Goal: Task Accomplishment & Management: Manage account settings

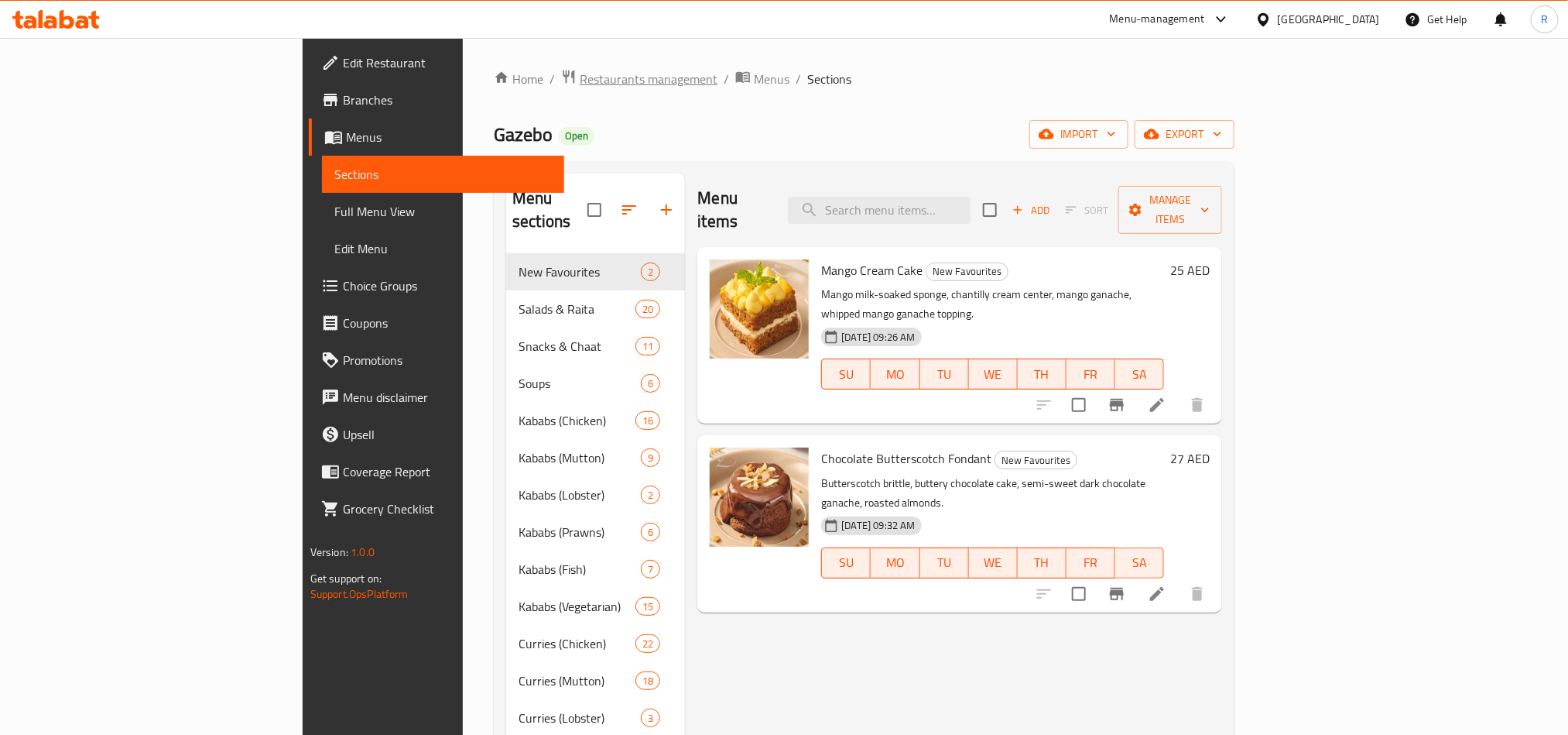
click at [579, 87] on span "Restaurants management" at bounding box center [648, 79] width 138 height 19
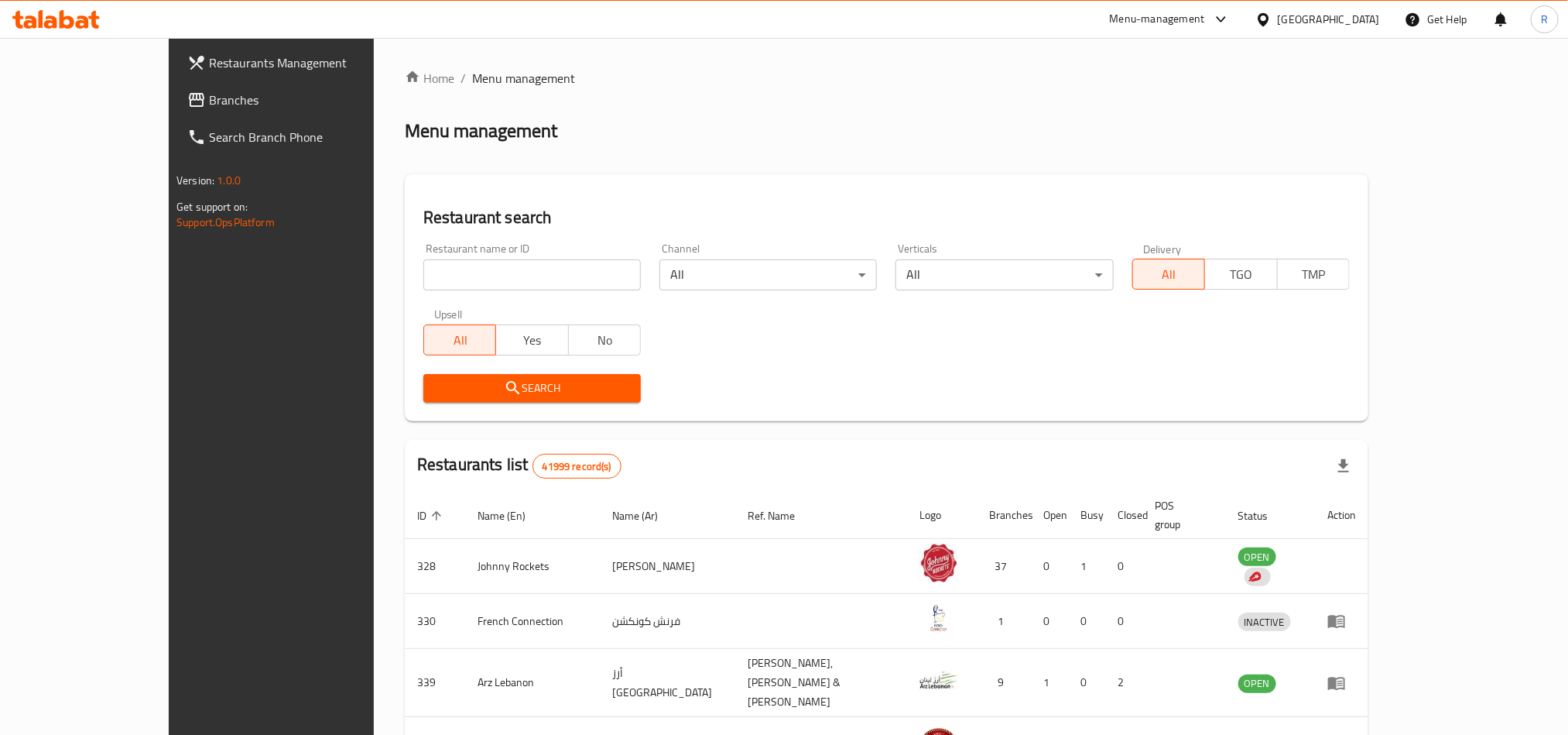
click at [175, 88] on link "Branches" at bounding box center [303, 100] width 256 height 37
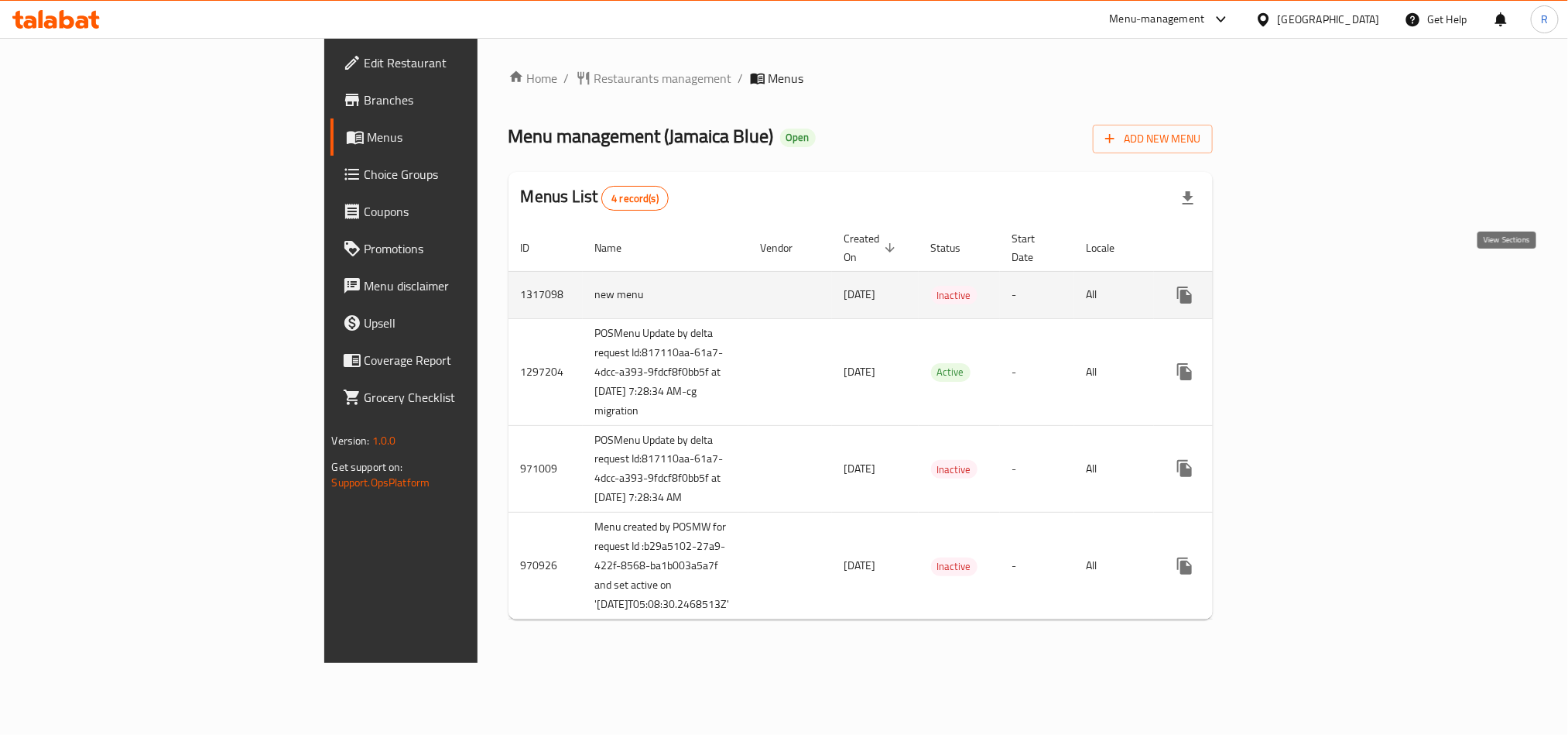
click at [1315, 276] on link "enhanced table" at bounding box center [1296, 295] width 37 height 37
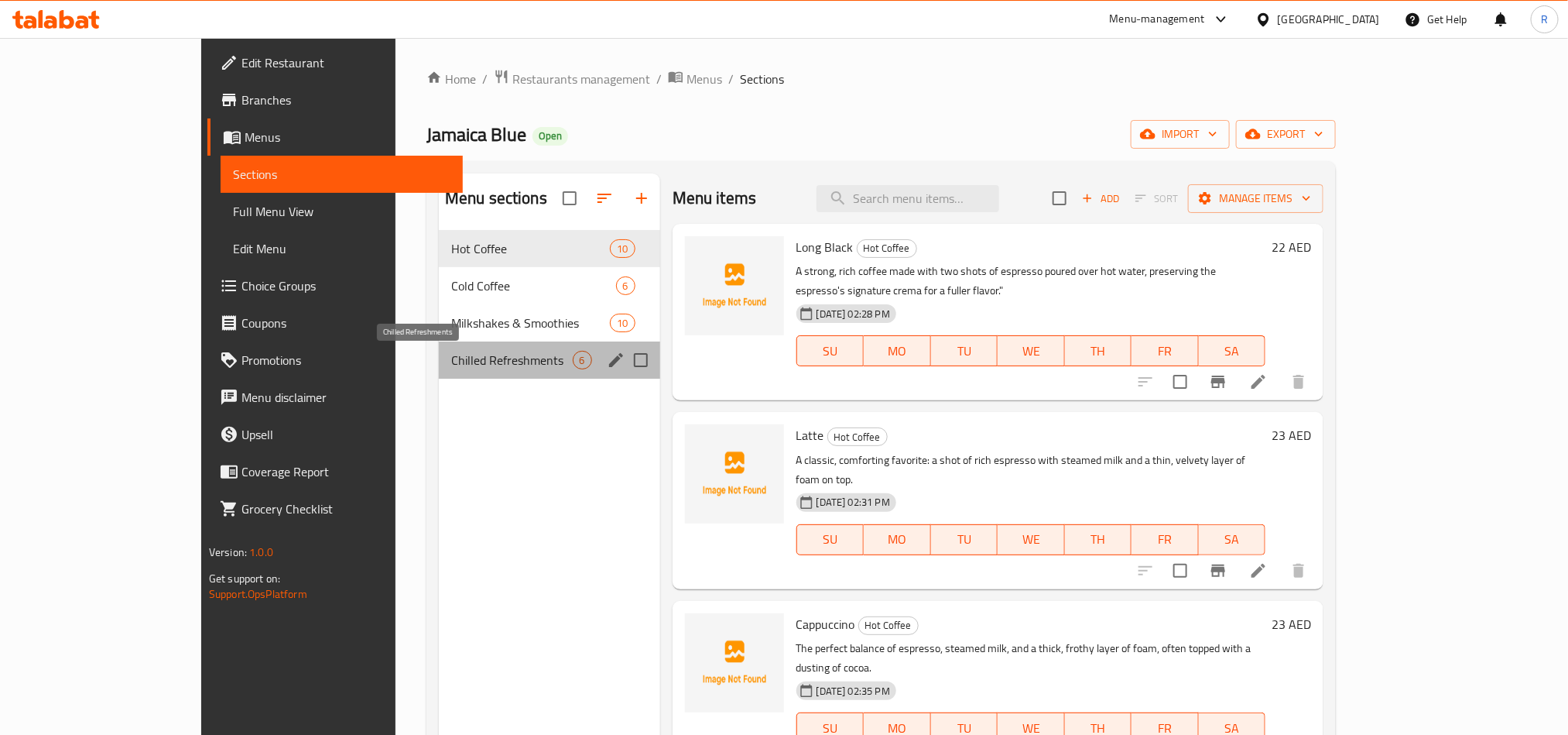
click at [451, 361] on span "Chilled Refreshments" at bounding box center [512, 361] width 122 height 19
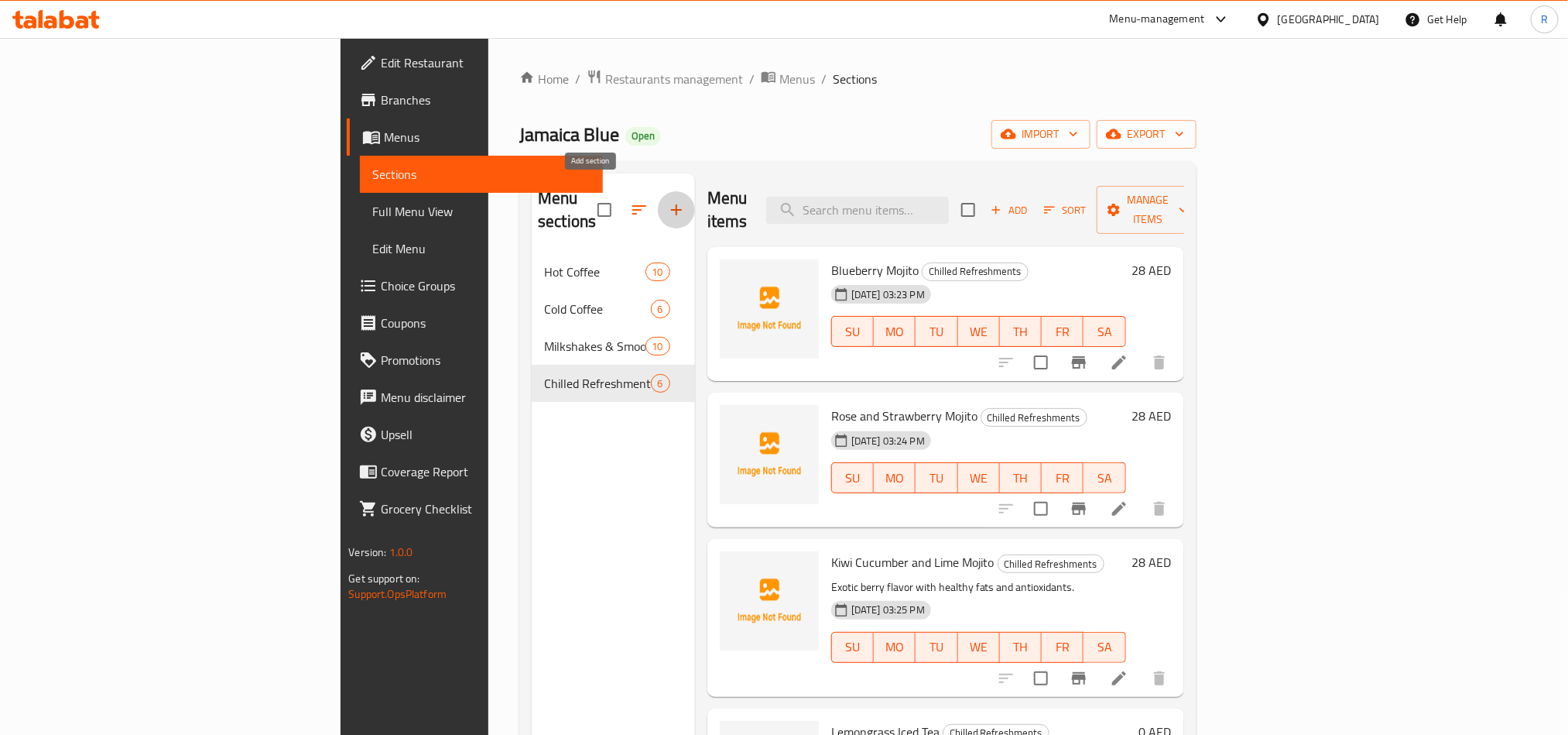
click at [658, 208] on button "button" at bounding box center [676, 210] width 37 height 37
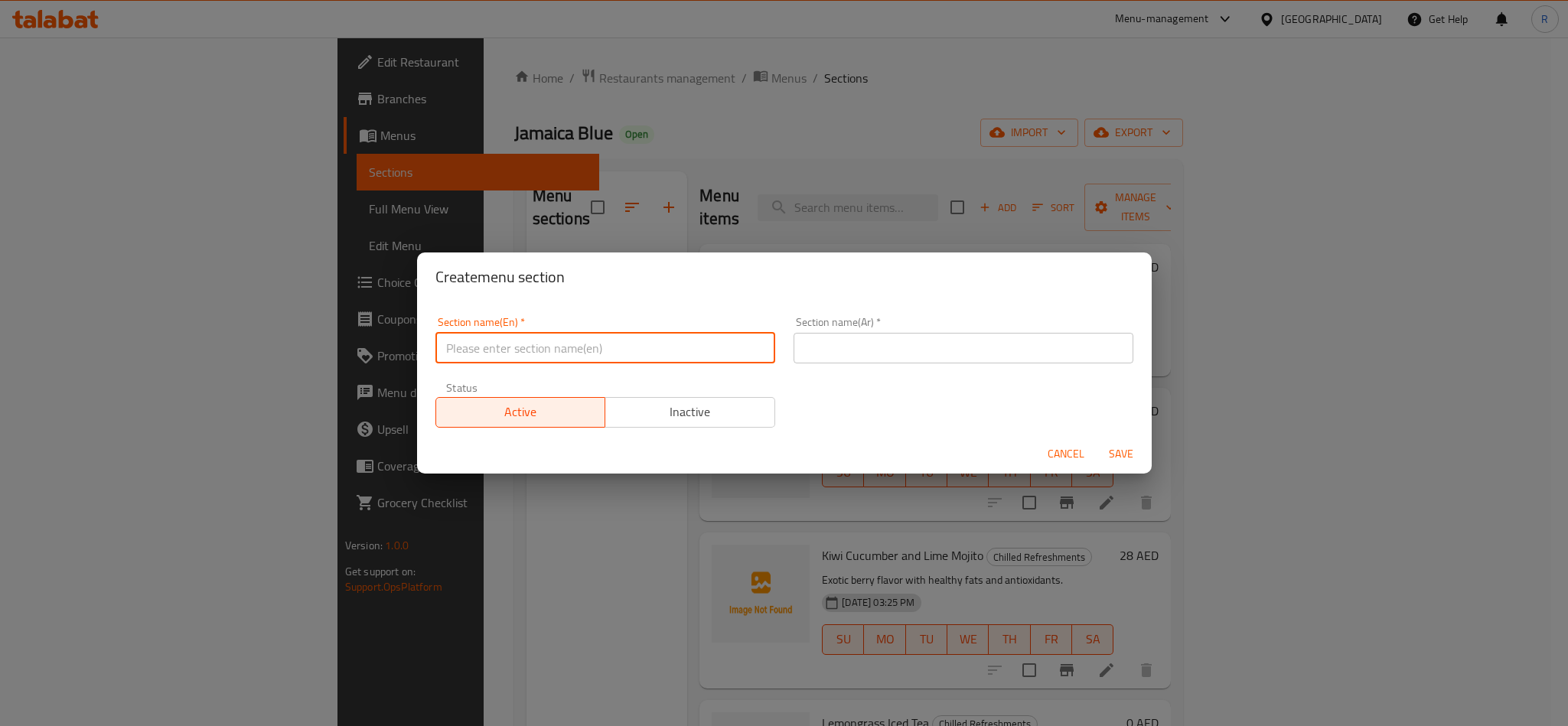
click at [499, 358] on input "text" at bounding box center [605, 348] width 339 height 31
paste input "Fresh and Healthy"
type input "Fresh and Healthy"
click at [978, 352] on input "text" at bounding box center [963, 348] width 339 height 31
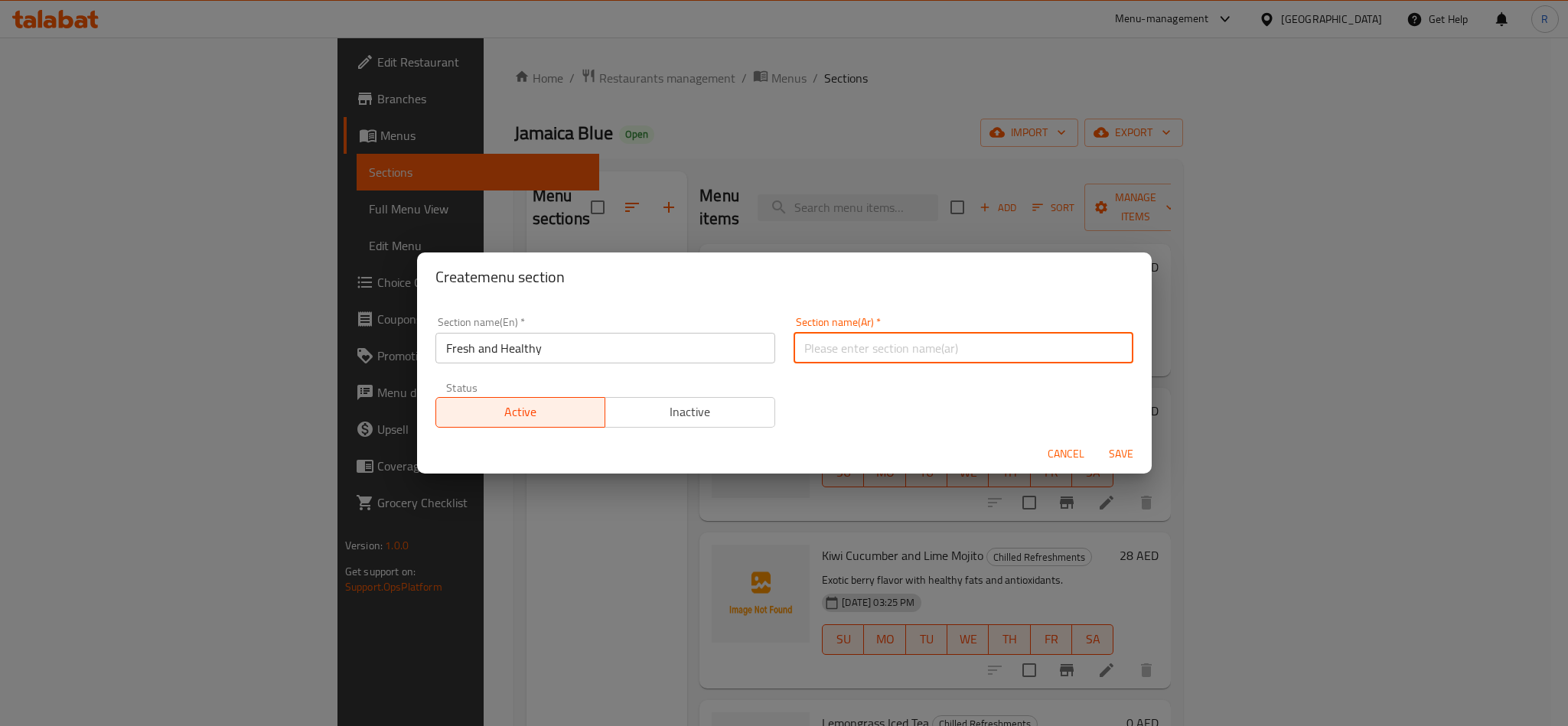
type input "t"
type input "ف"
type input "طازج و صحي"
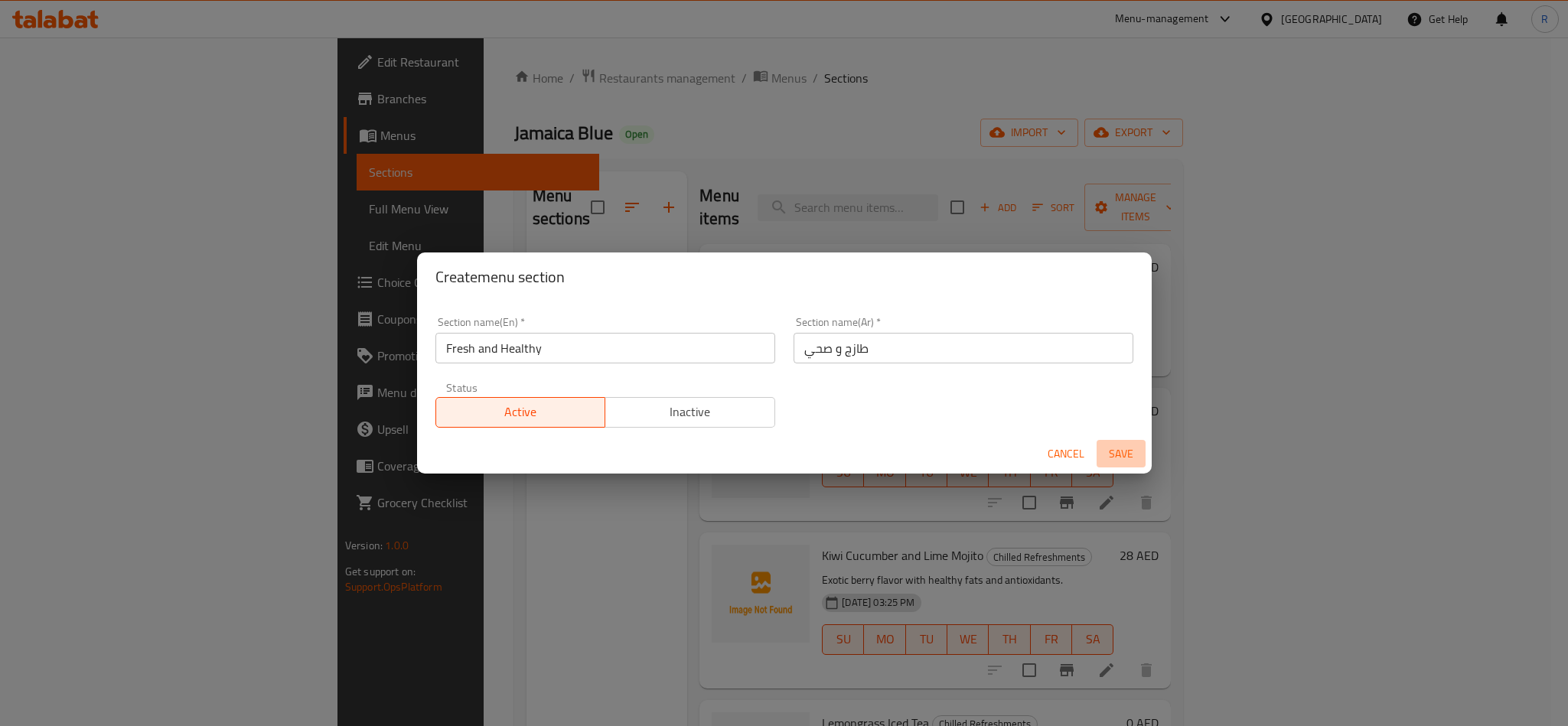
click at [1120, 448] on span "Save" at bounding box center [1121, 454] width 36 height 20
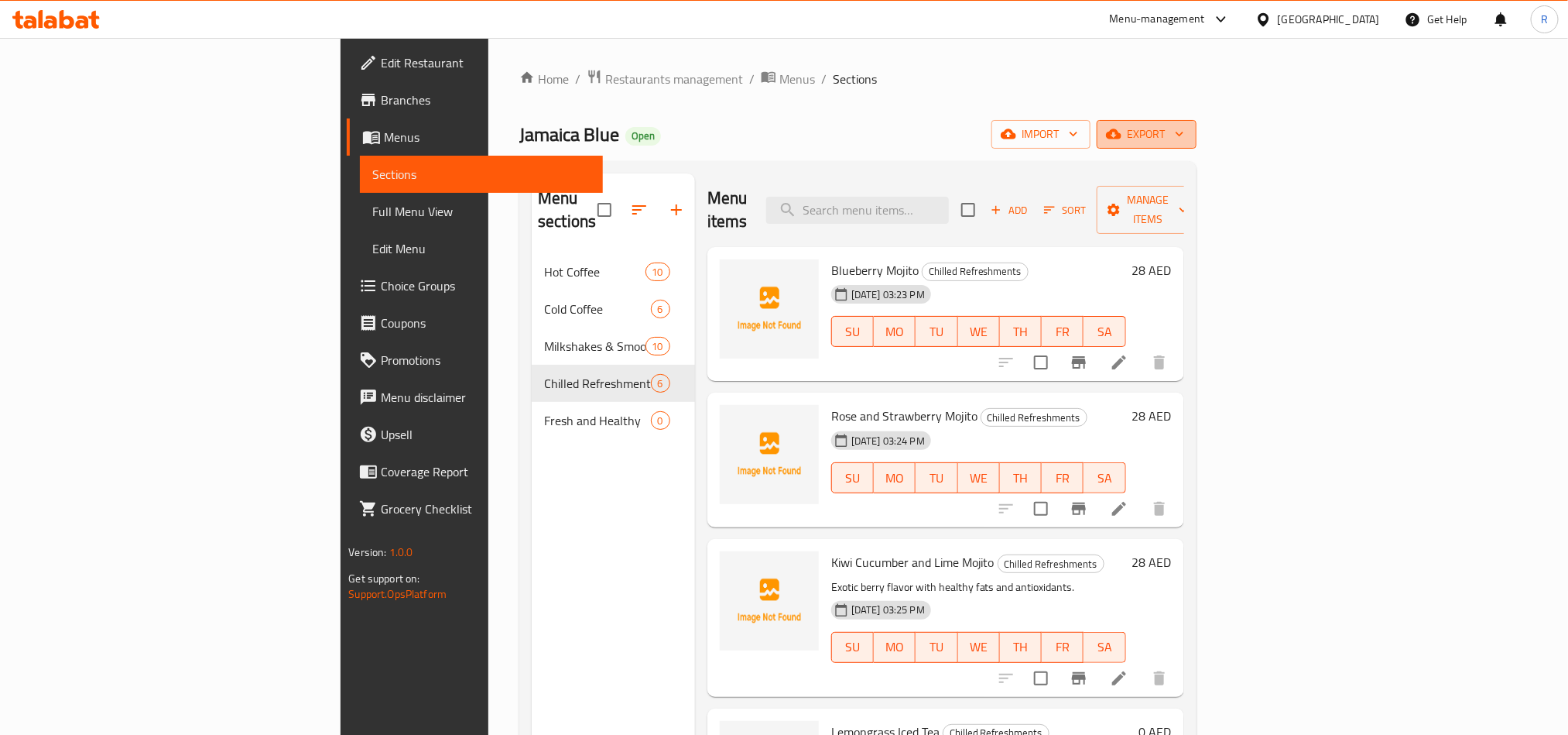
click at [1184, 125] on span "export" at bounding box center [1146, 134] width 75 height 20
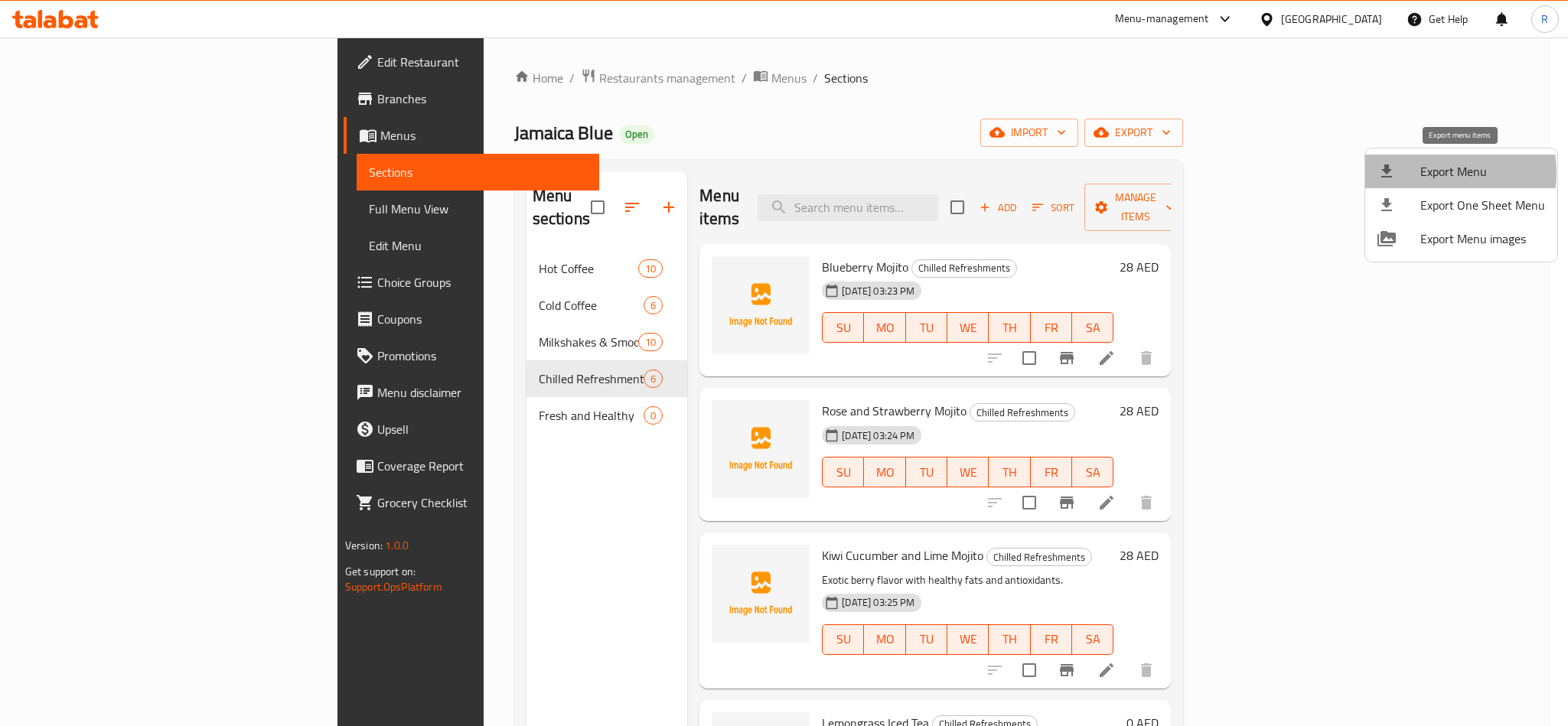
click at [1423, 173] on span "Export Menu" at bounding box center [1482, 171] width 125 height 19
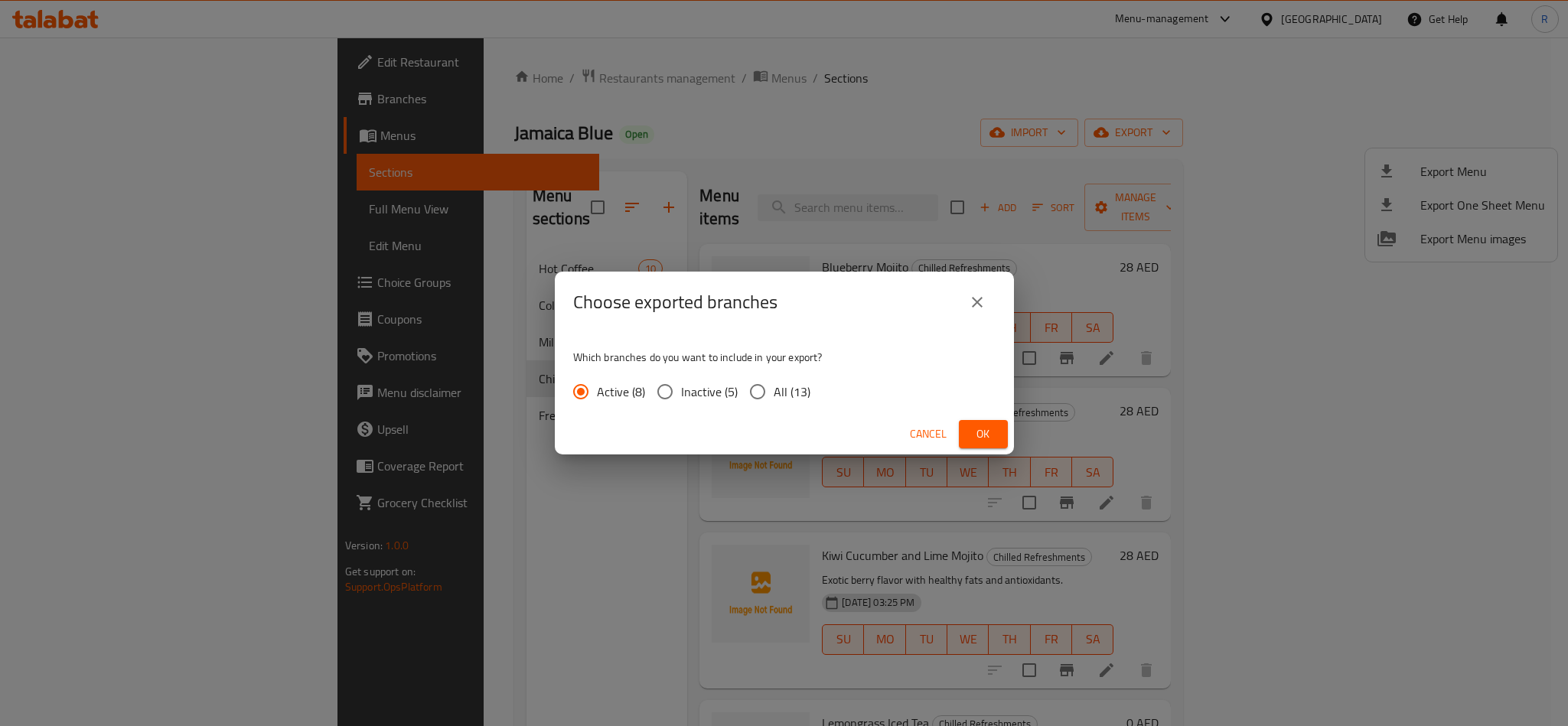
click at [753, 395] on input "All (13)" at bounding box center [758, 392] width 32 height 32
radio input "true"
click at [980, 433] on span "Ok" at bounding box center [983, 434] width 25 height 20
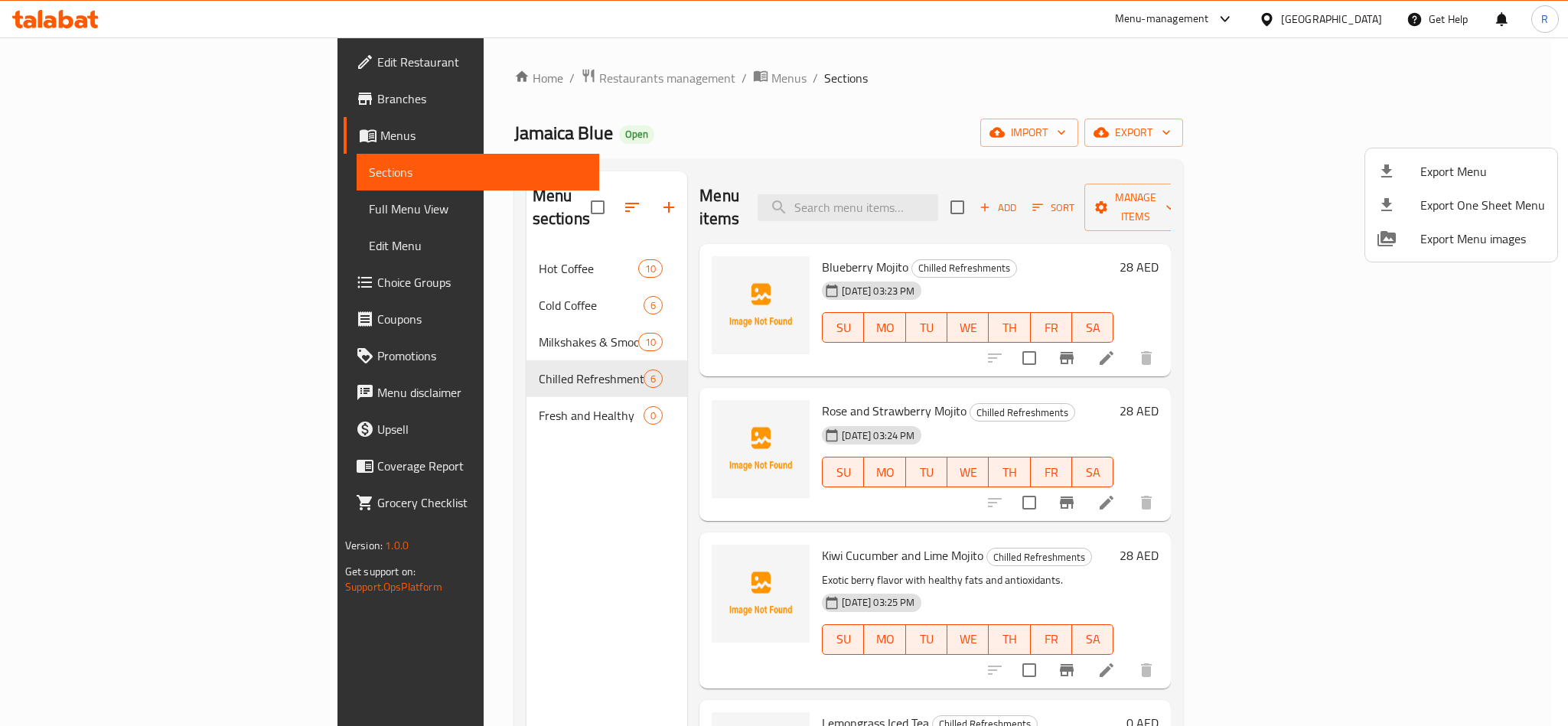
click at [967, 113] on div at bounding box center [784, 363] width 1568 height 726
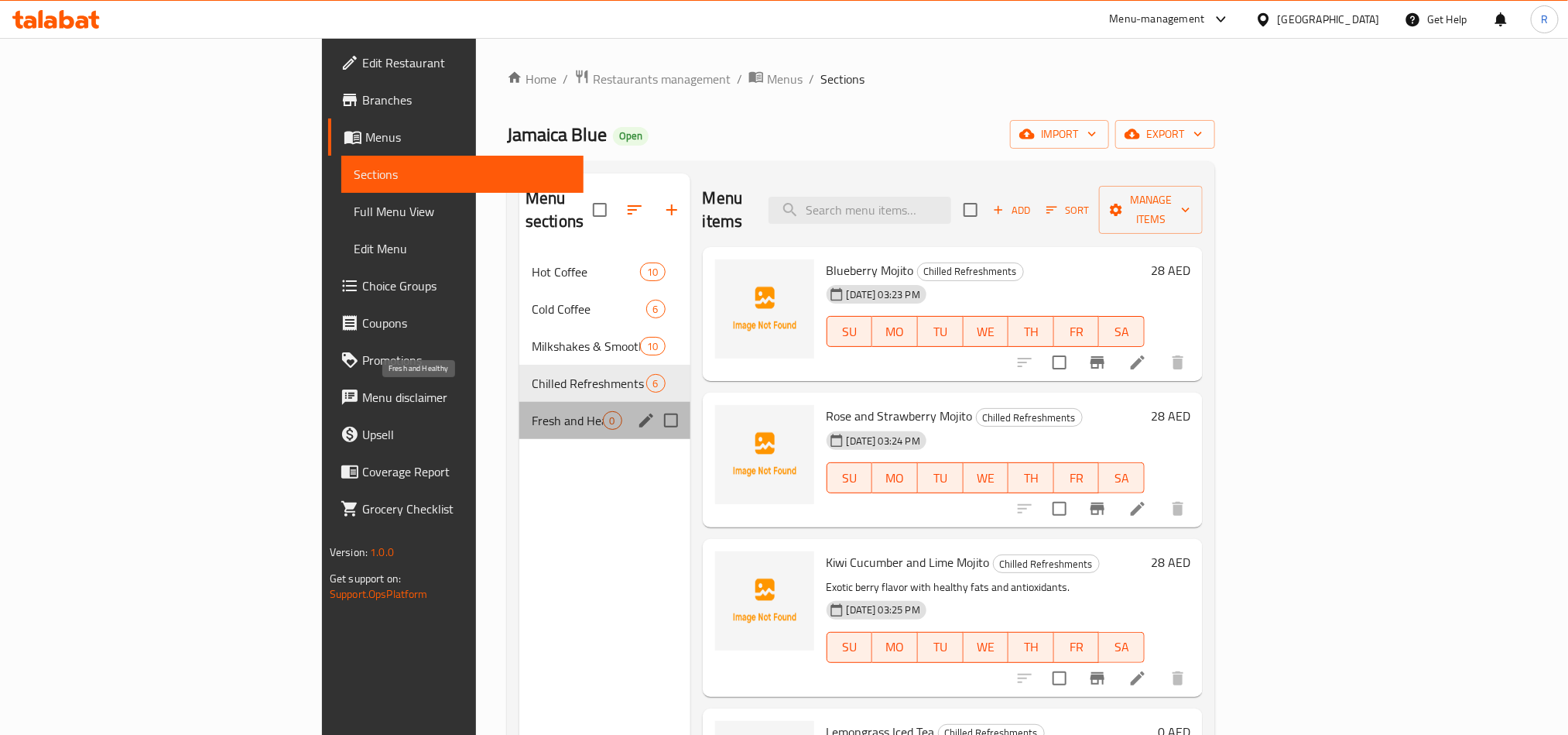
click at [532, 411] on span "Fresh and Healthy" at bounding box center [567, 421] width 71 height 19
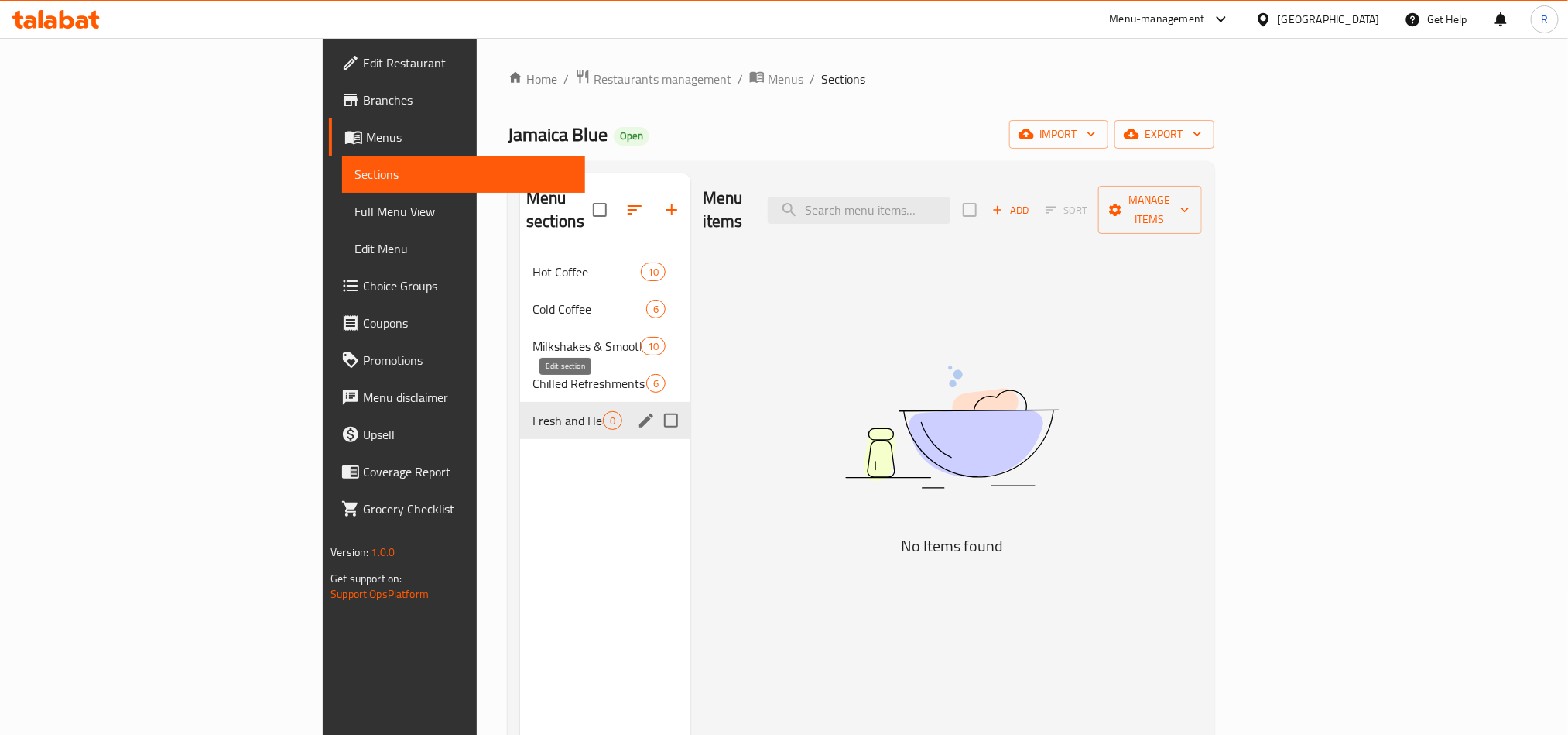
click at [637, 411] on icon "edit" at bounding box center [646, 421] width 19 height 19
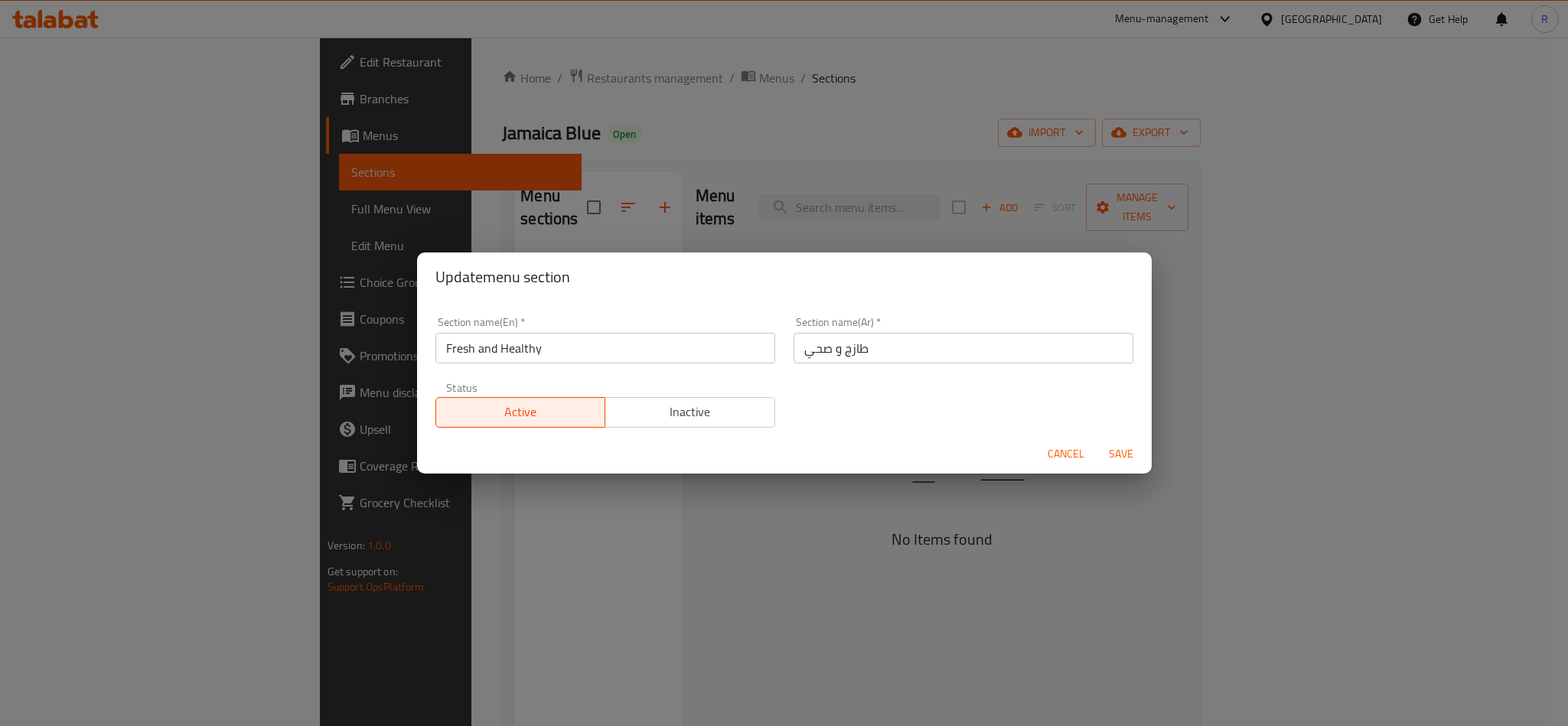
click at [549, 507] on div "Update menu section Section name(En)   * Fresh and Healthy Section name(En) * S…" at bounding box center [784, 363] width 1568 height 726
click at [1077, 455] on span "Cancel" at bounding box center [1066, 454] width 36 height 20
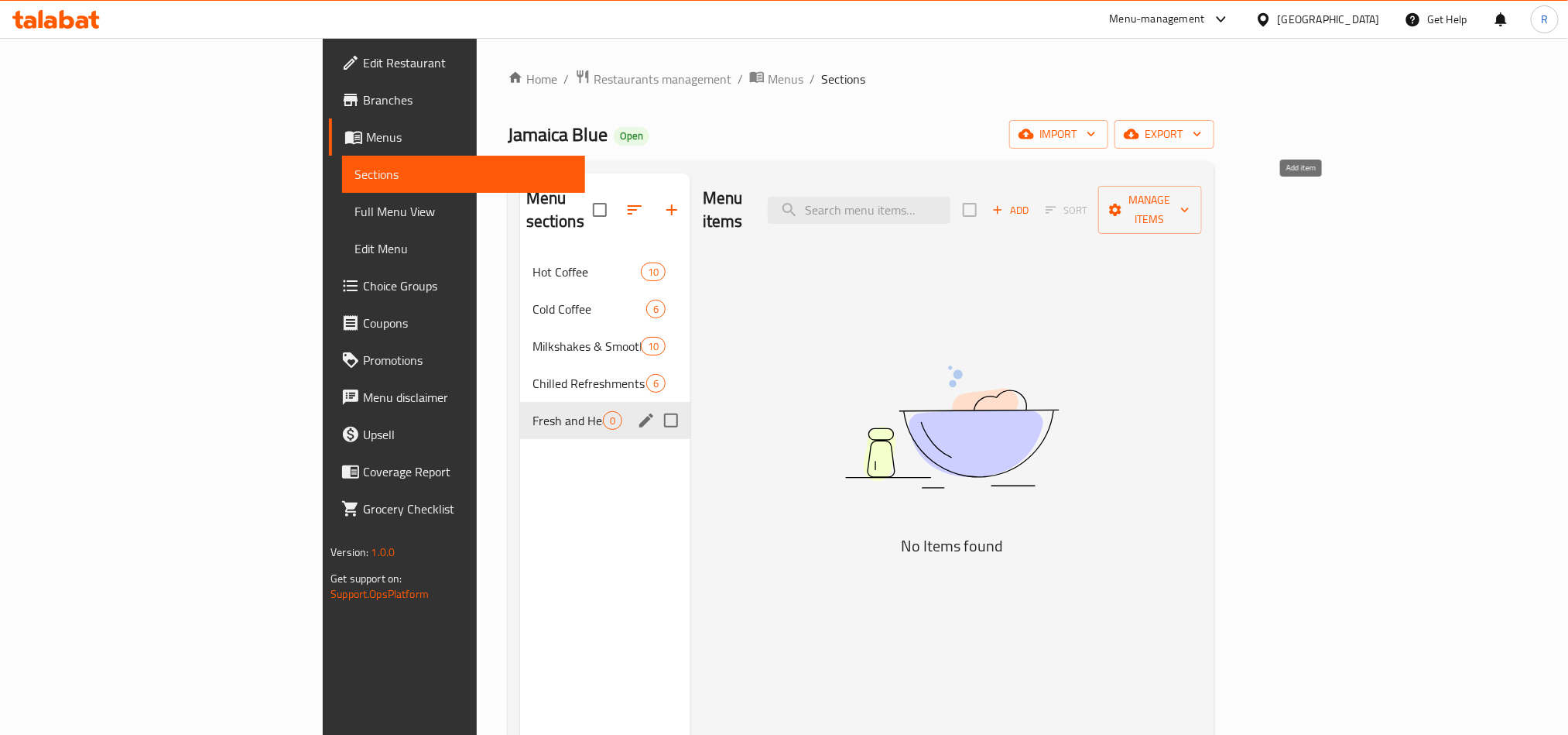
click at [1032, 201] on span "Add" at bounding box center [1010, 210] width 42 height 18
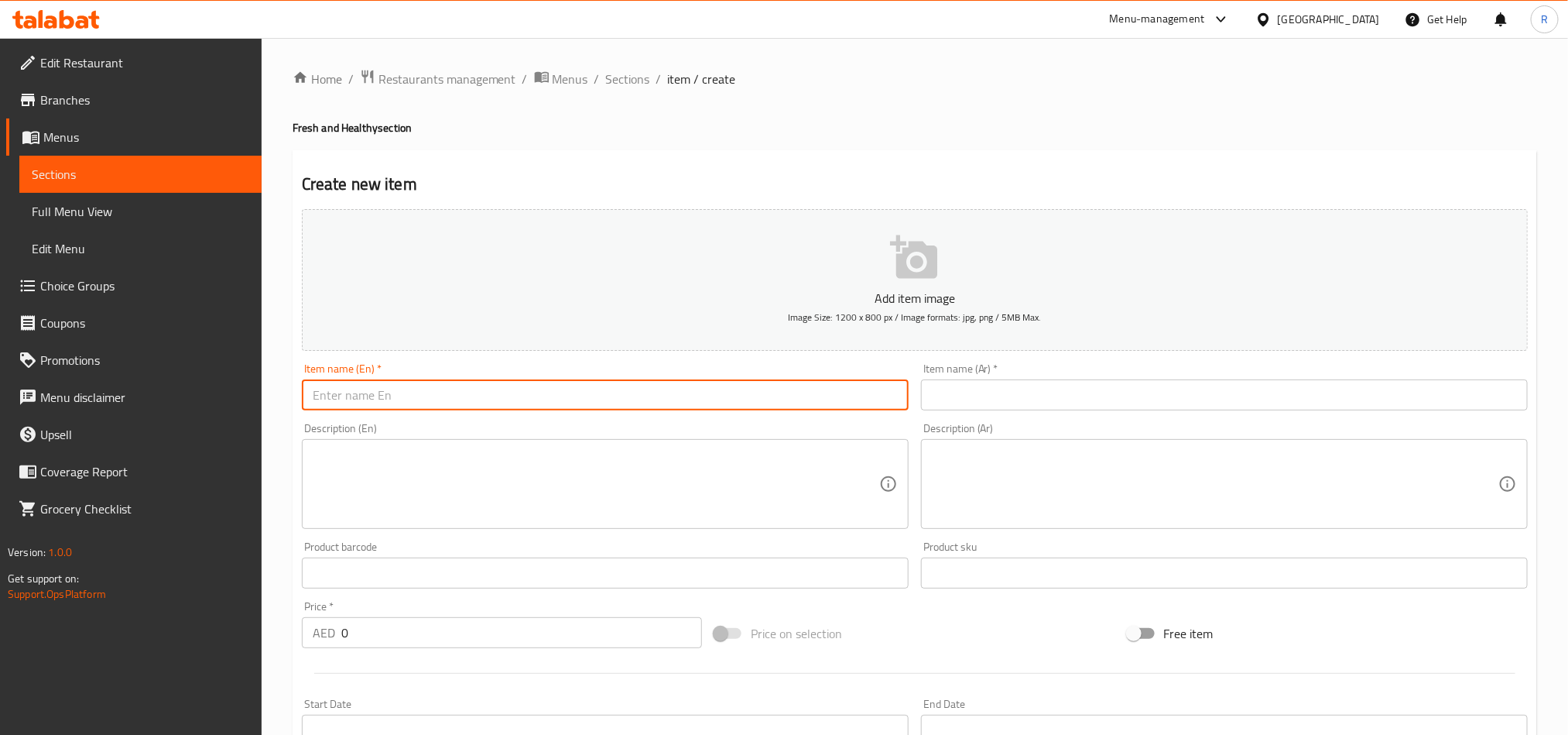
click at [524, 399] on input "text" at bounding box center [605, 395] width 607 height 31
paste input "Chicken Teriyaki Poke Bowl"
type input "Chicken Teriyaki Poke Bowl"
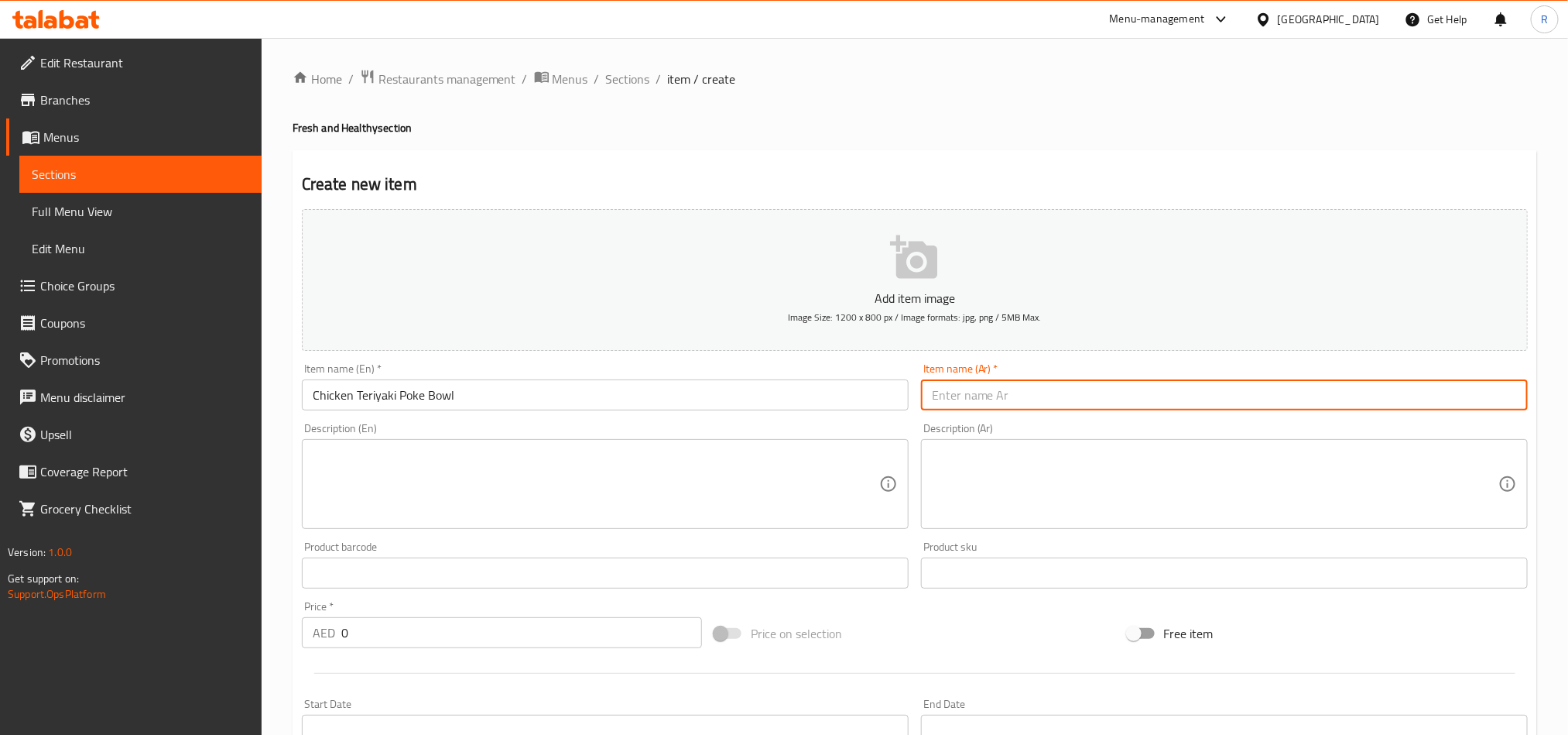
click at [1017, 403] on input "text" at bounding box center [1224, 395] width 607 height 31
paste input "وعاء بوكي دجاج ترياكي"
type input "وعاء بوكي دجاج ترياكي"
click at [463, 497] on textarea at bounding box center [596, 484] width 566 height 74
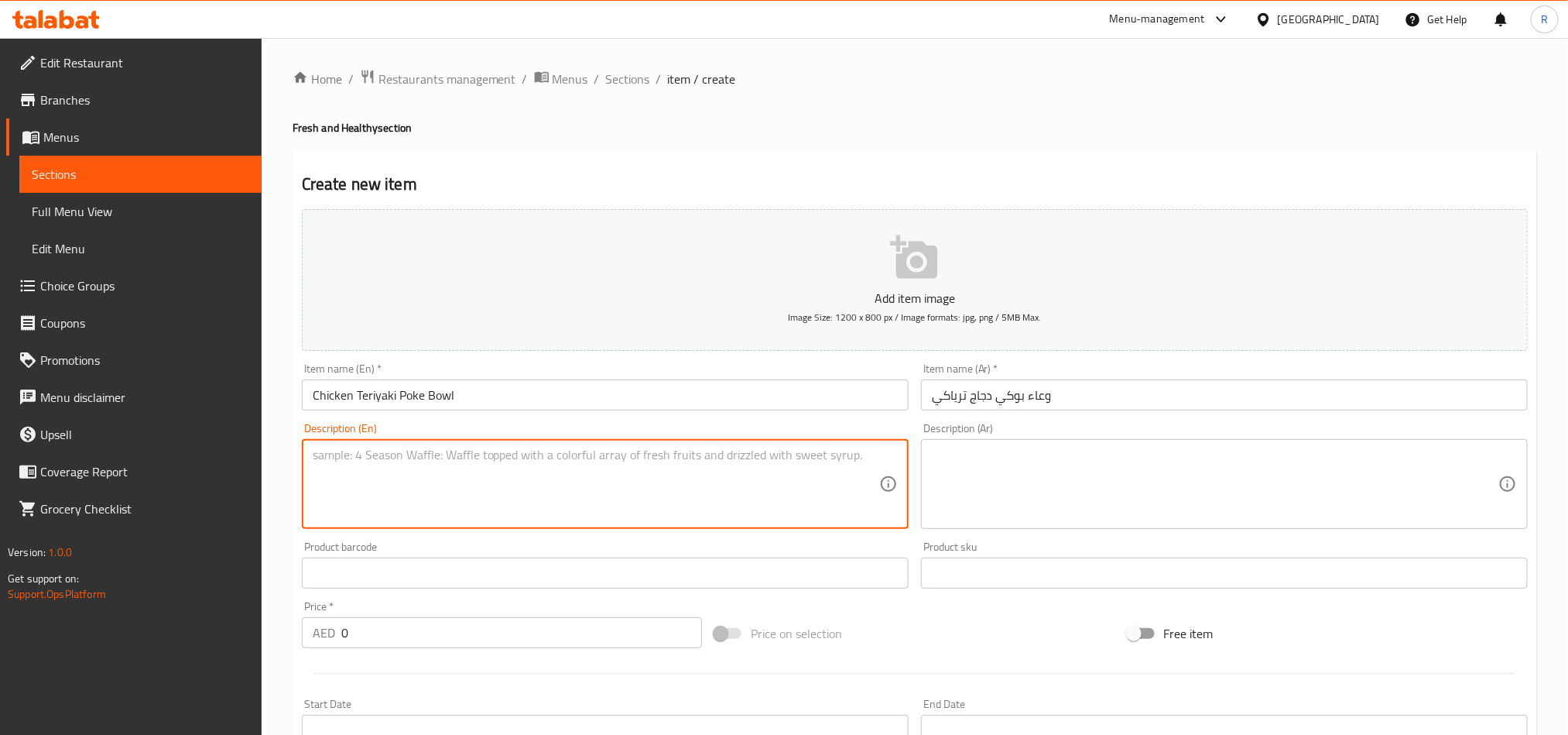
click at [585, 484] on textarea at bounding box center [596, 484] width 566 height 74
paste textarea "Rice, chicken, edamame, cabbage, carrot, cucumber, pineapple, and sesame seeds …"
type textarea "Rice, chicken, edamame, cabbage, carrot, cucumber, pineapple, and sesame seeds …"
click at [1011, 474] on textarea at bounding box center [1215, 484] width 566 height 74
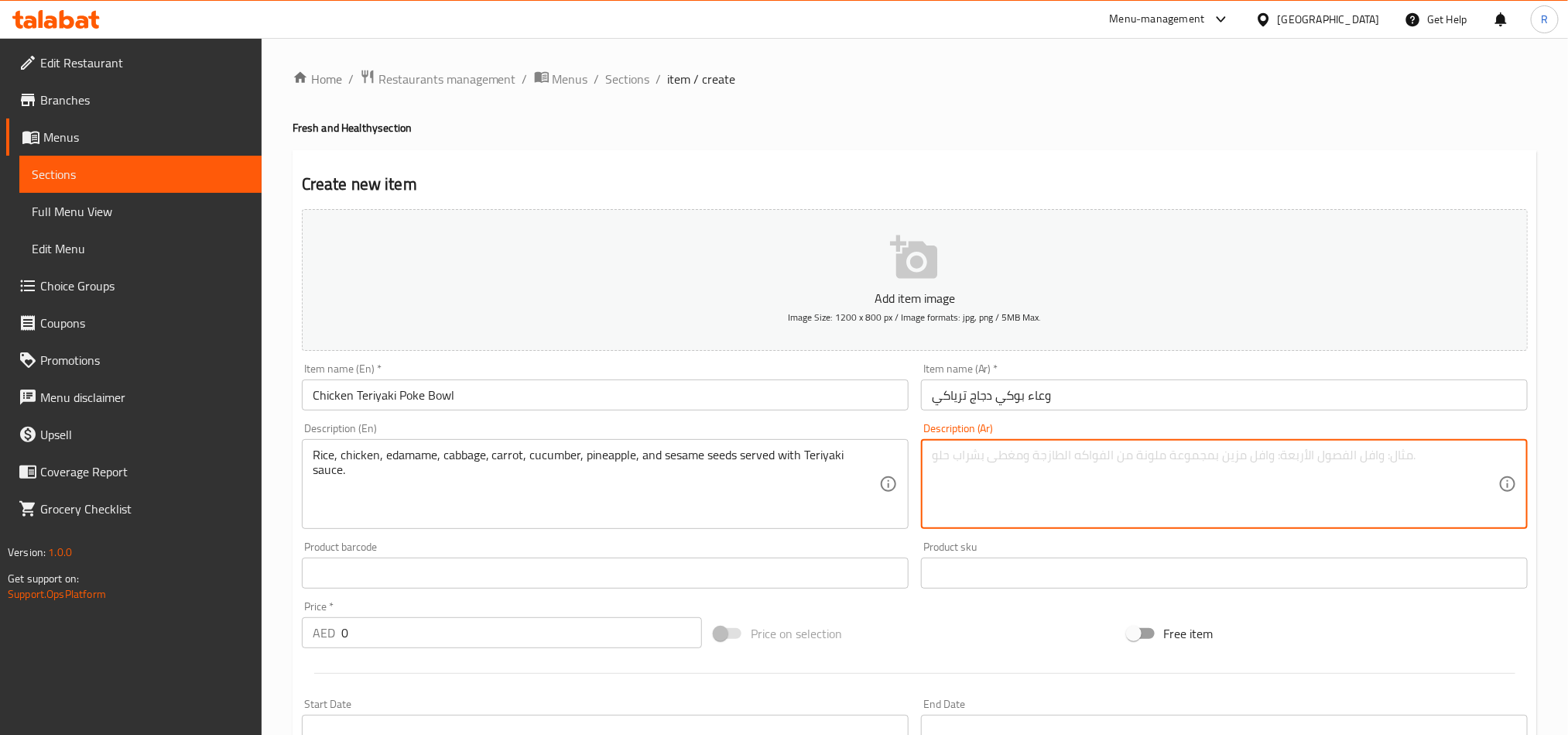
paste textarea "أرز، دجاج، فول الصويا، ملفوف، جزر، خيار، أناناس، وبذور سمسم تقدم مع صلصة ترياكي."
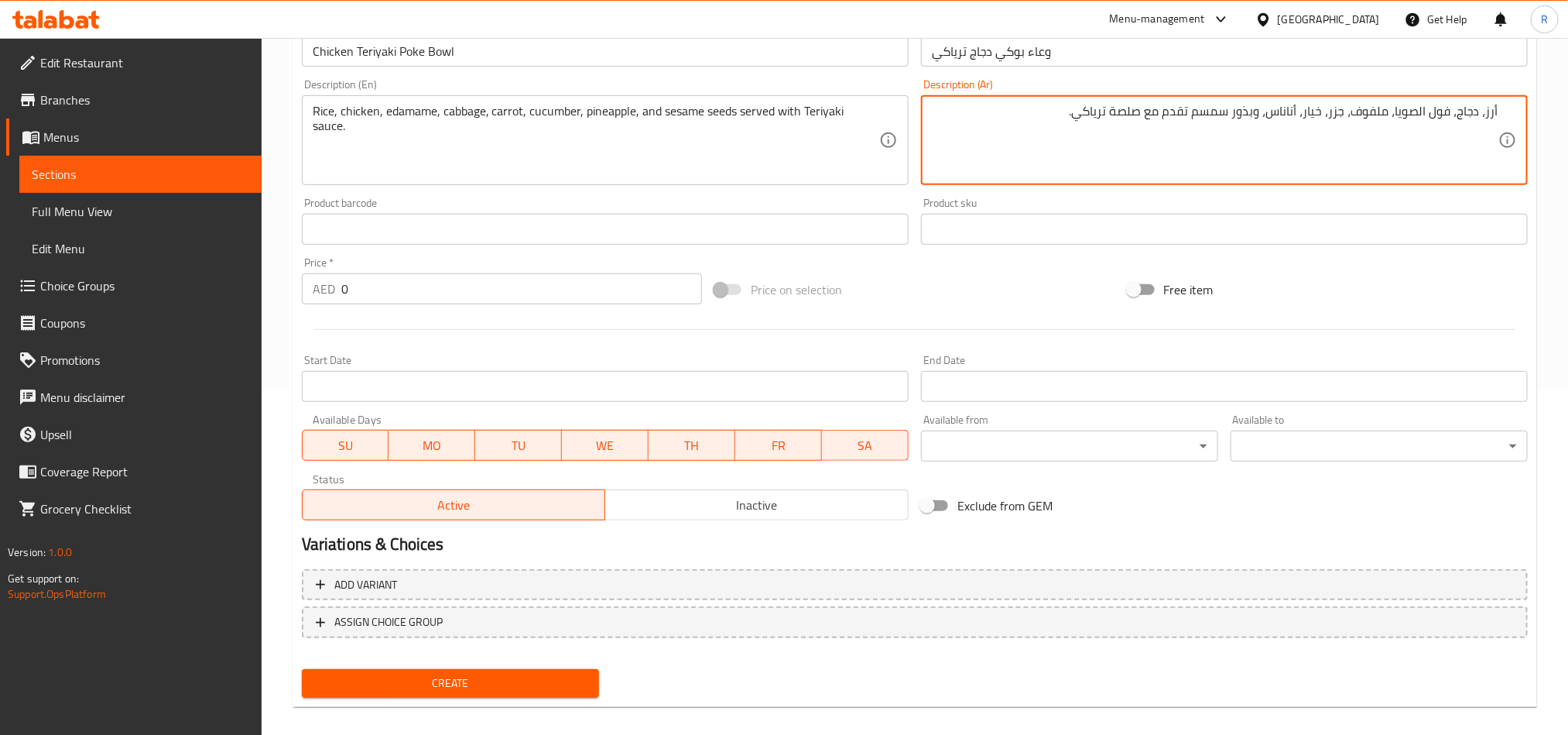
scroll to position [349, 0]
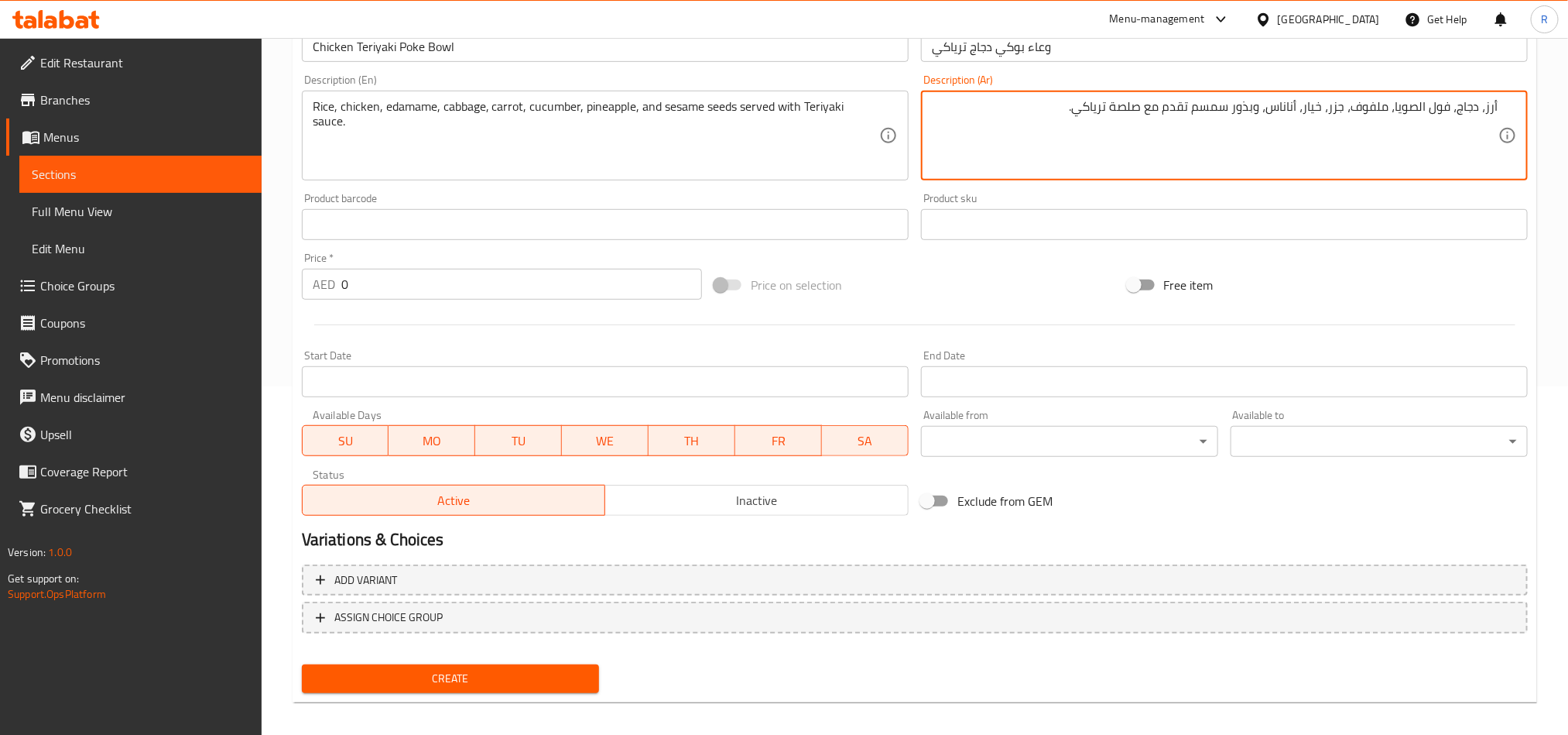
type textarea "أرز، دجاج، فول الصويا، ملفوف، جزر، خيار، أناناس، وبذور سمسم تقدم مع صلصة ترياكي."
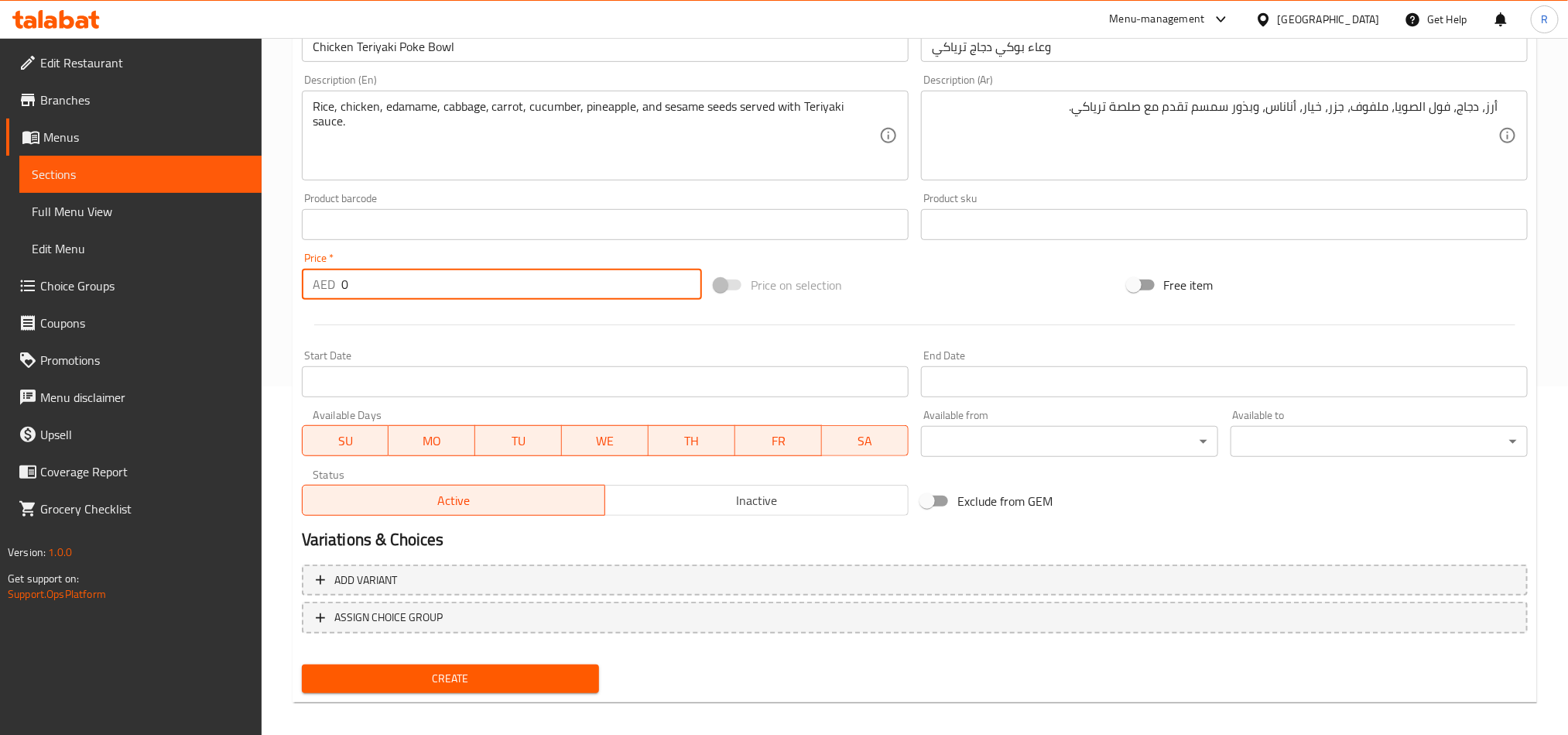
drag, startPoint x: 359, startPoint y: 284, endPoint x: 324, endPoint y: 290, distance: 35.5
click at [324, 290] on div "AED 0 Price *" at bounding box center [502, 284] width 400 height 31
paste input "39"
type input "39"
click at [486, 688] on button "Create" at bounding box center [451, 678] width 297 height 28
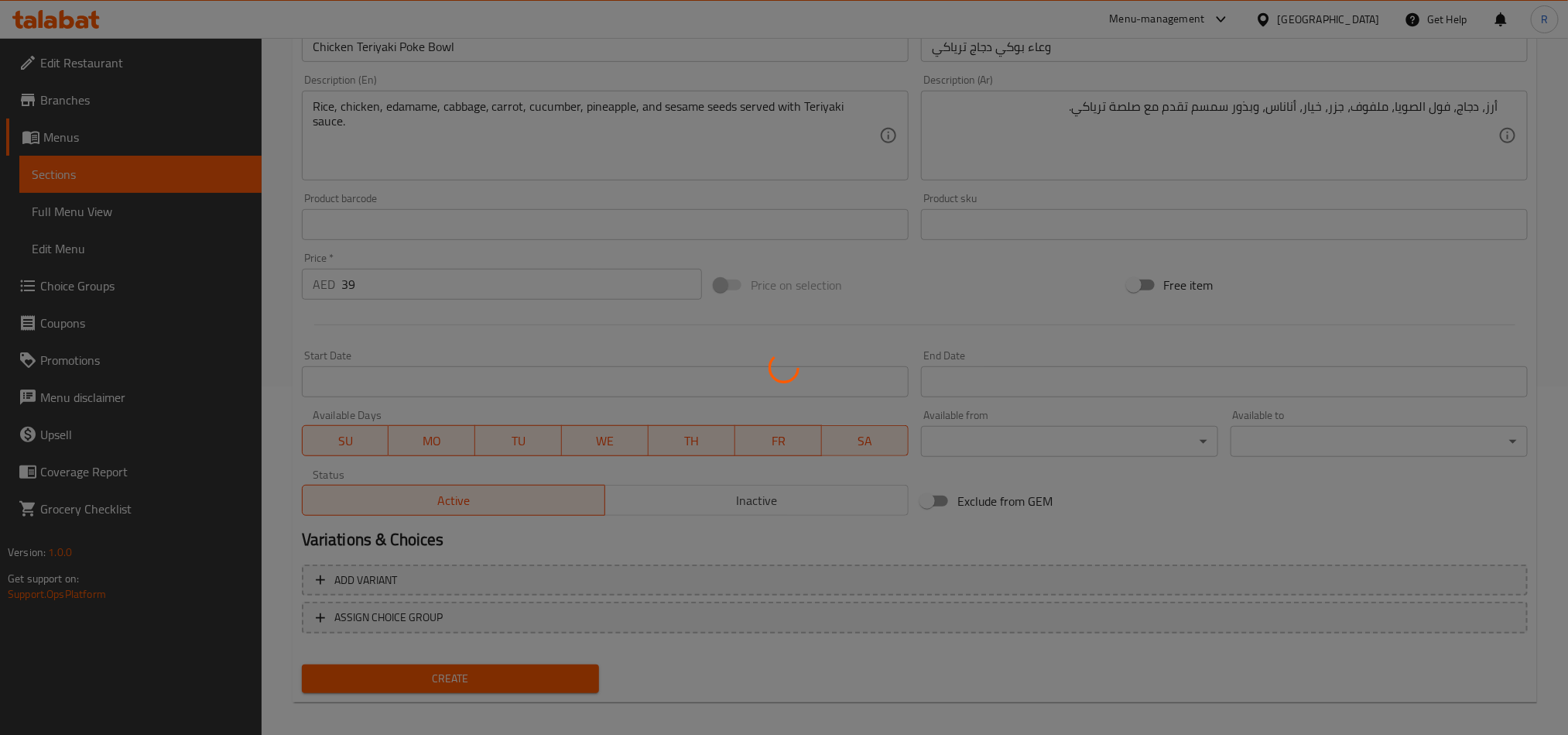
type input "0"
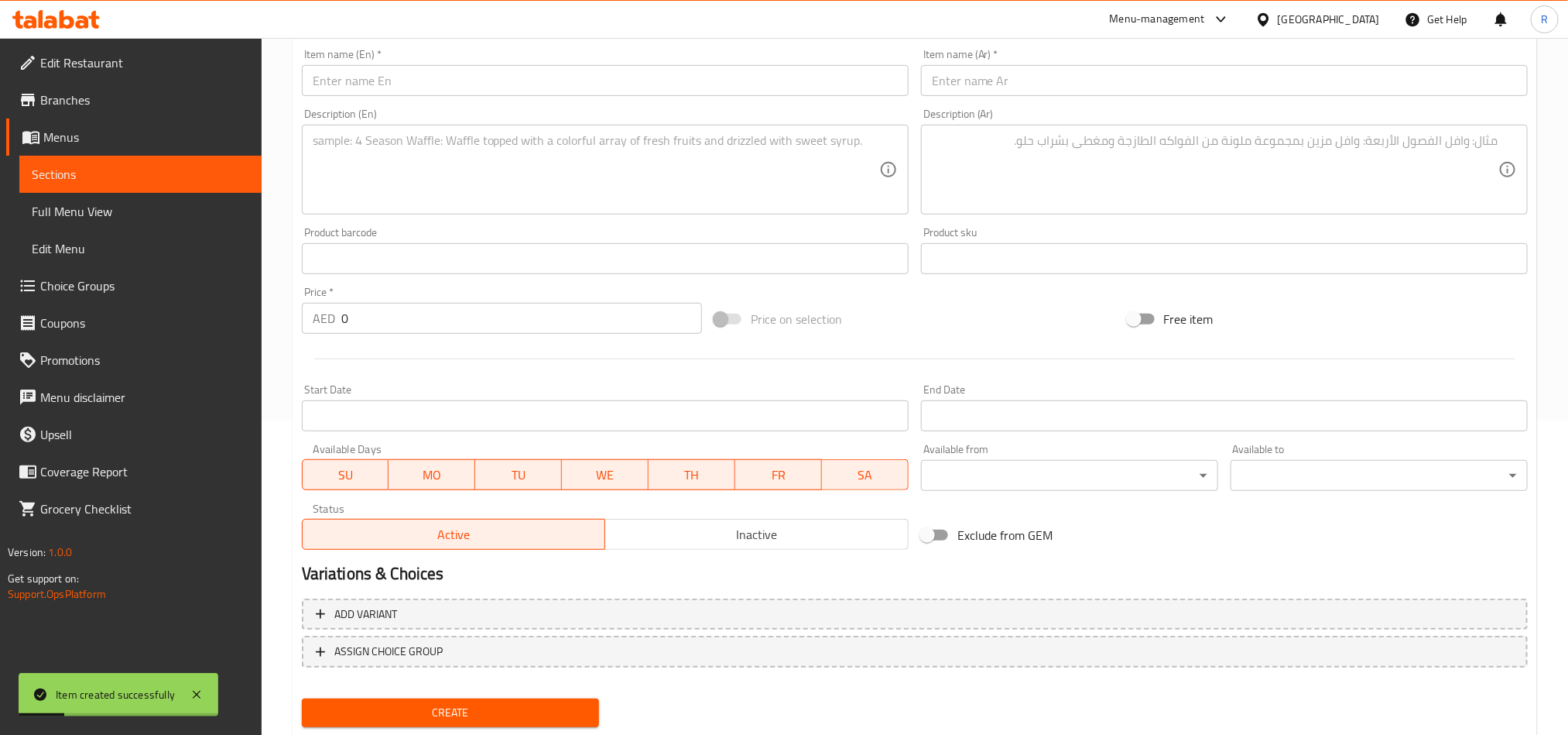
scroll to position [0, 0]
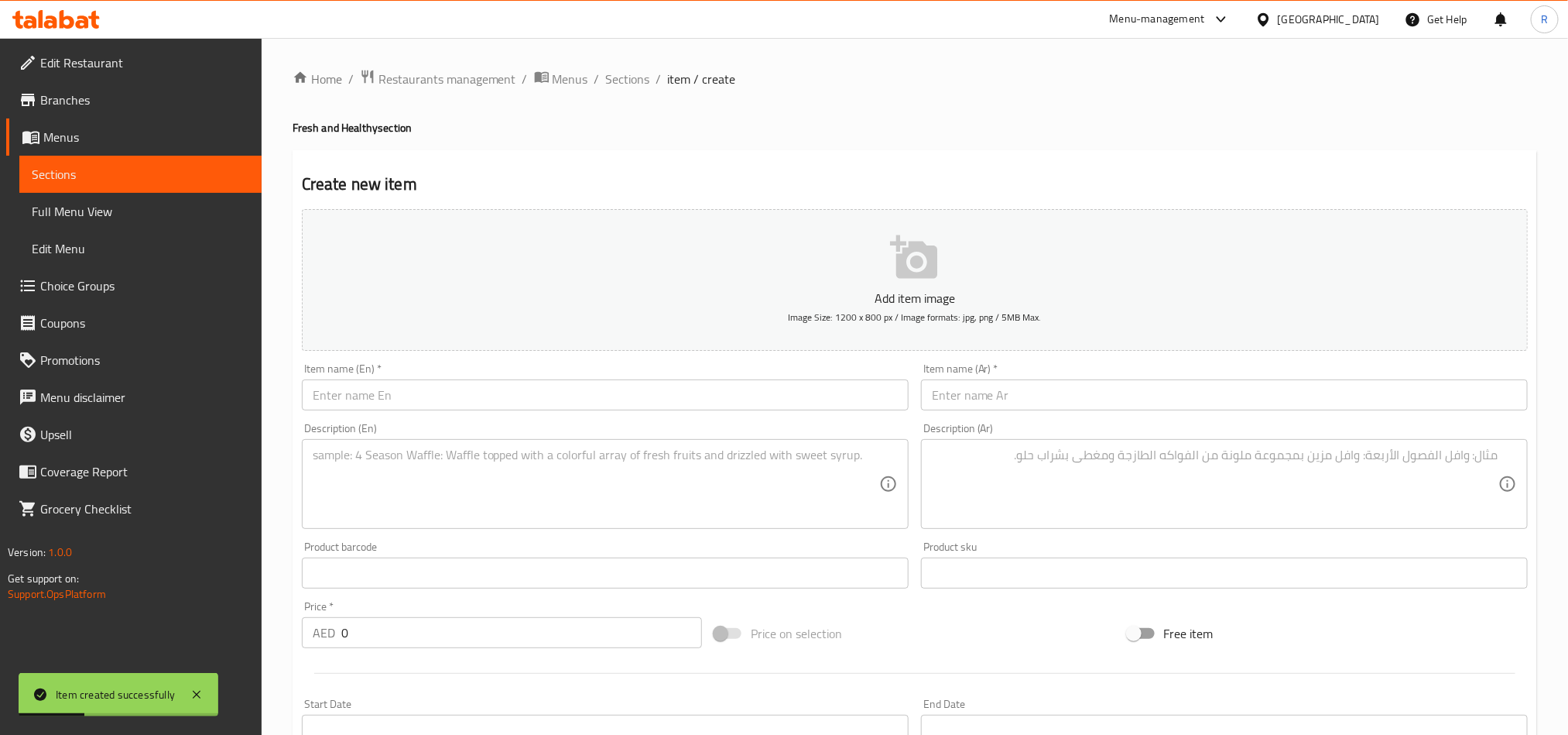
click at [445, 388] on input "text" at bounding box center [605, 395] width 607 height 31
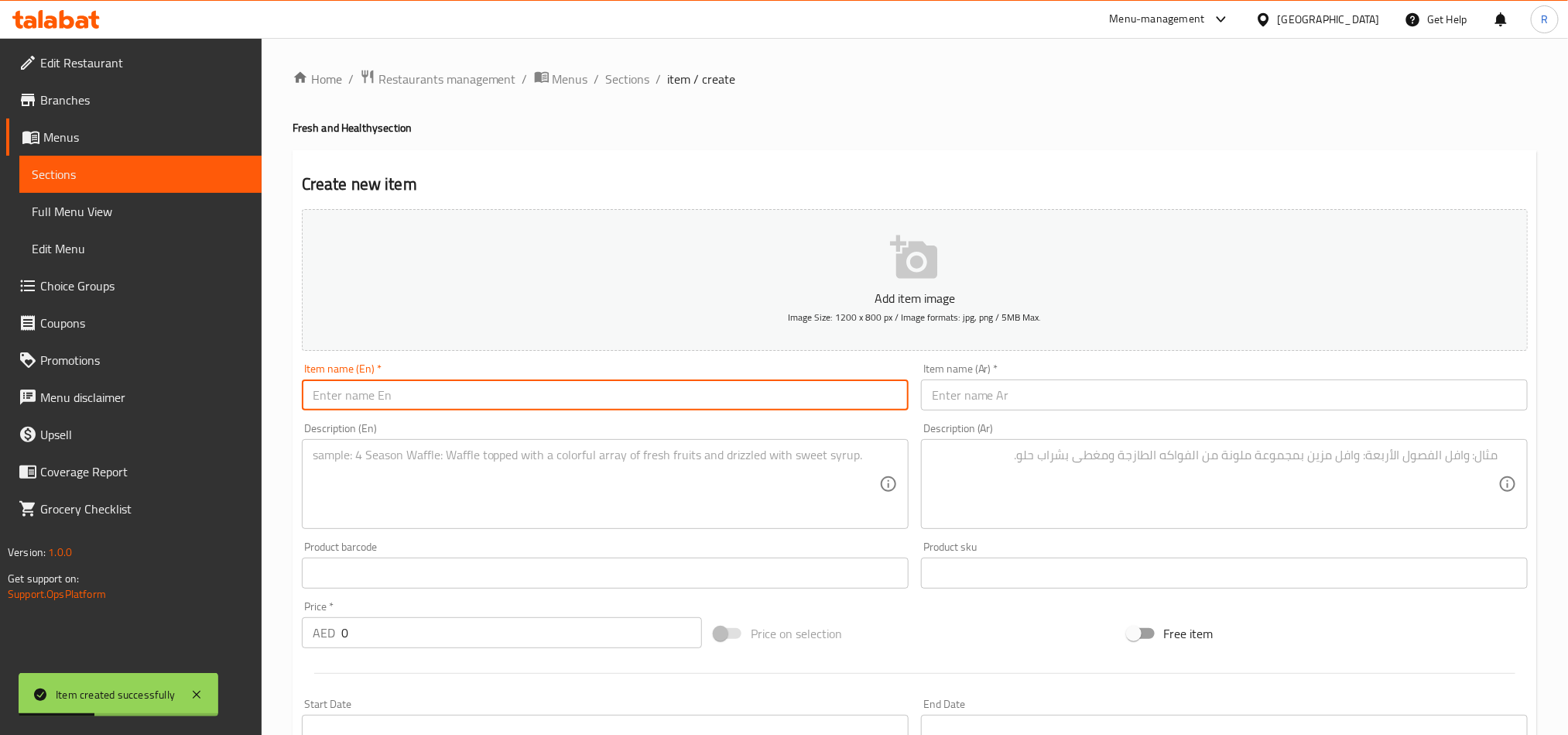
paste input "Santorini Sunrise Bowl"
type input "Santorini Sunrise Bowl"
click at [1056, 392] on input "text" at bounding box center [1224, 395] width 607 height 31
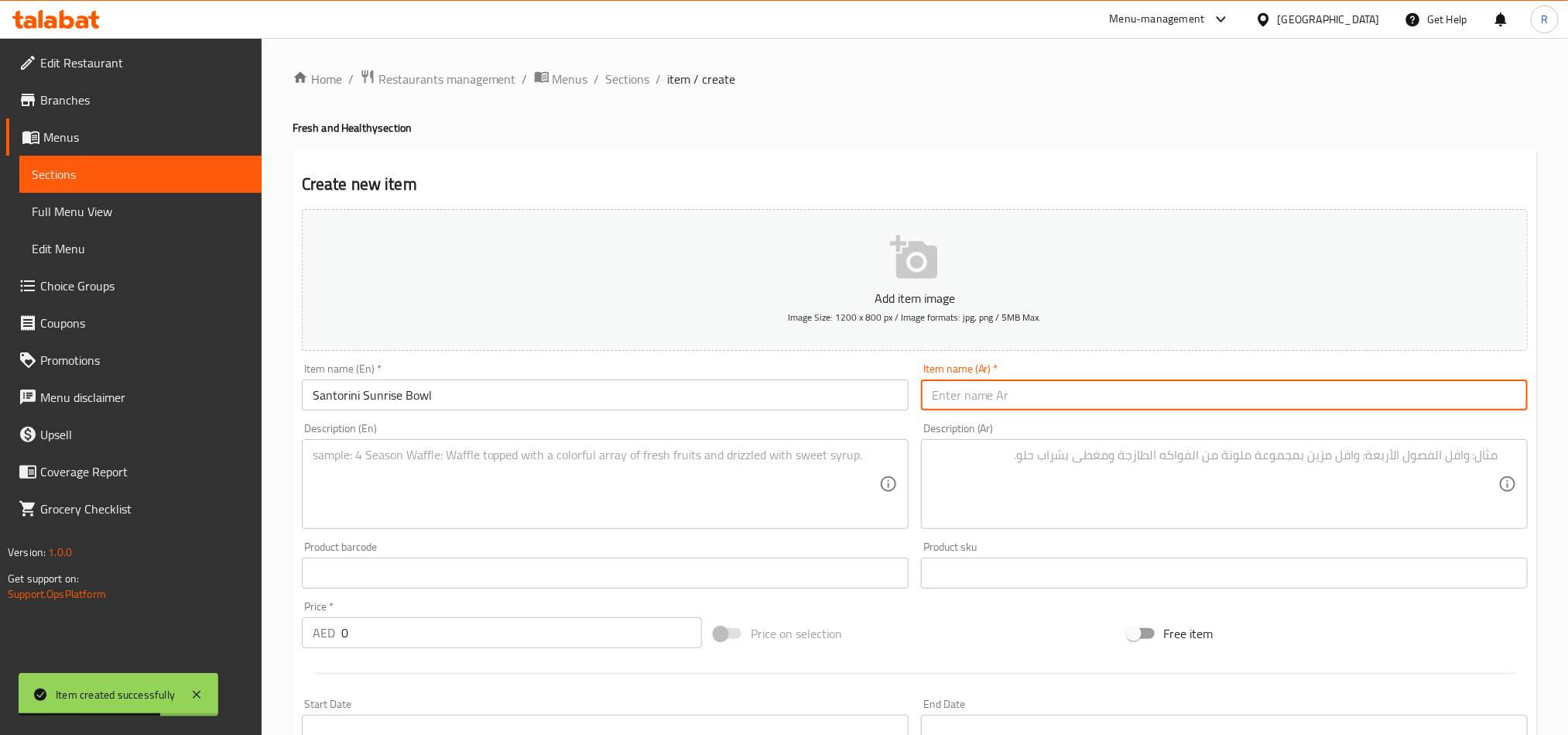
paste input "سانتوريني [PERSON_NAME]"
type input "سانتوريني [PERSON_NAME]"
click at [536, 513] on textarea at bounding box center [596, 484] width 566 height 74
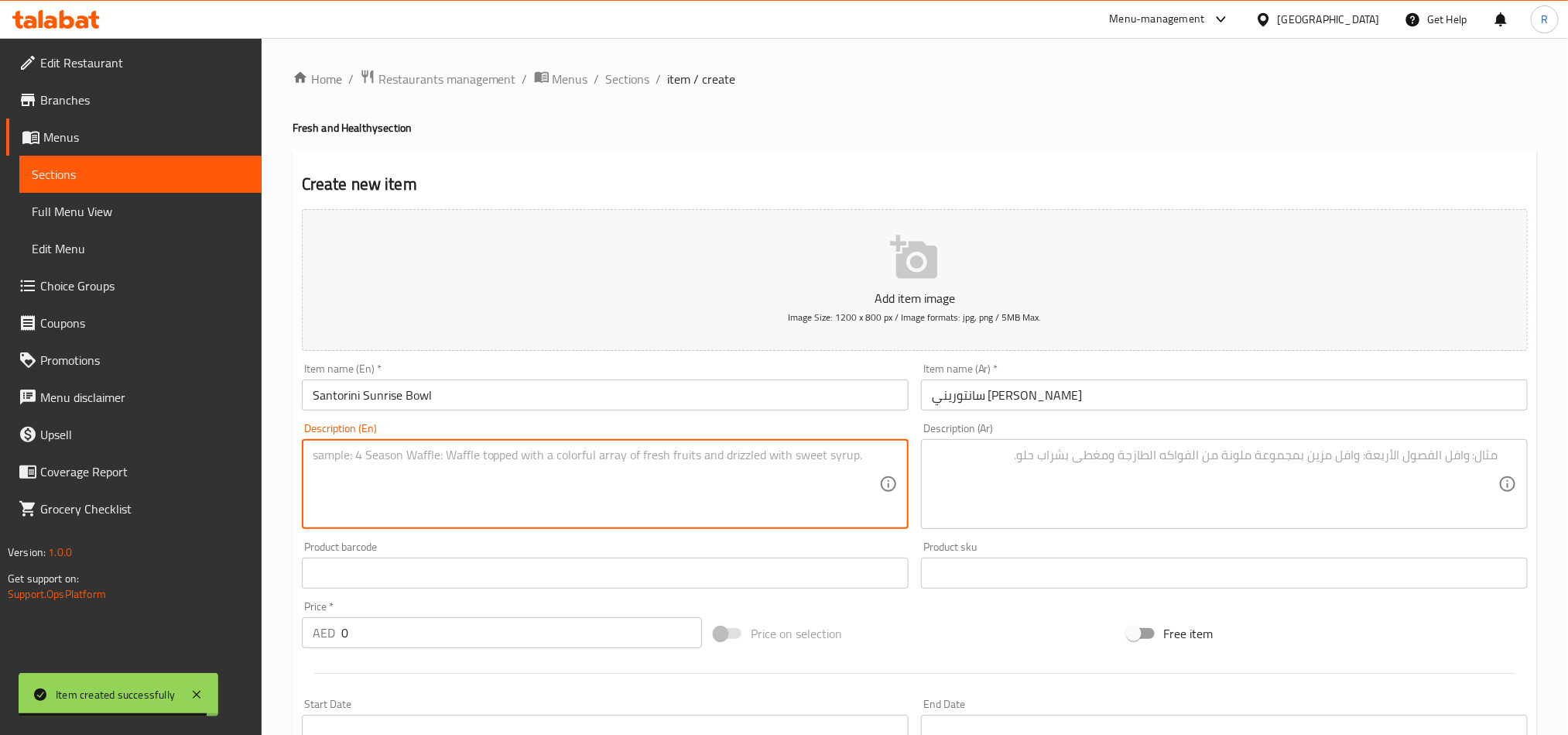
paste textarea "Grilled halloumi, cherry tomatoes, edamame, roasted chickpeas, baby spinach, wi…"
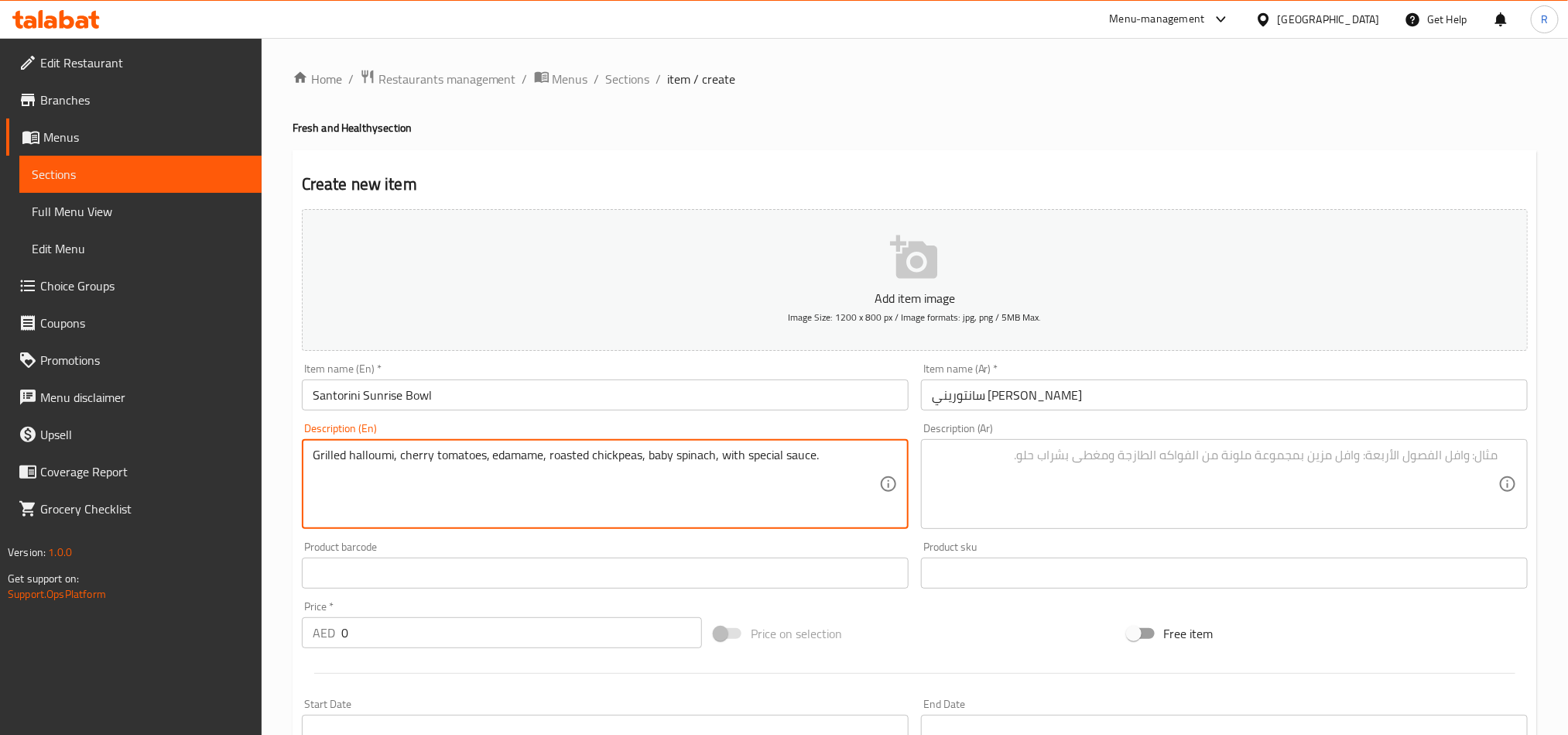
type textarea "Grilled halloumi, cherry tomatoes, edamame, roasted chickpeas, baby spinach, wi…"
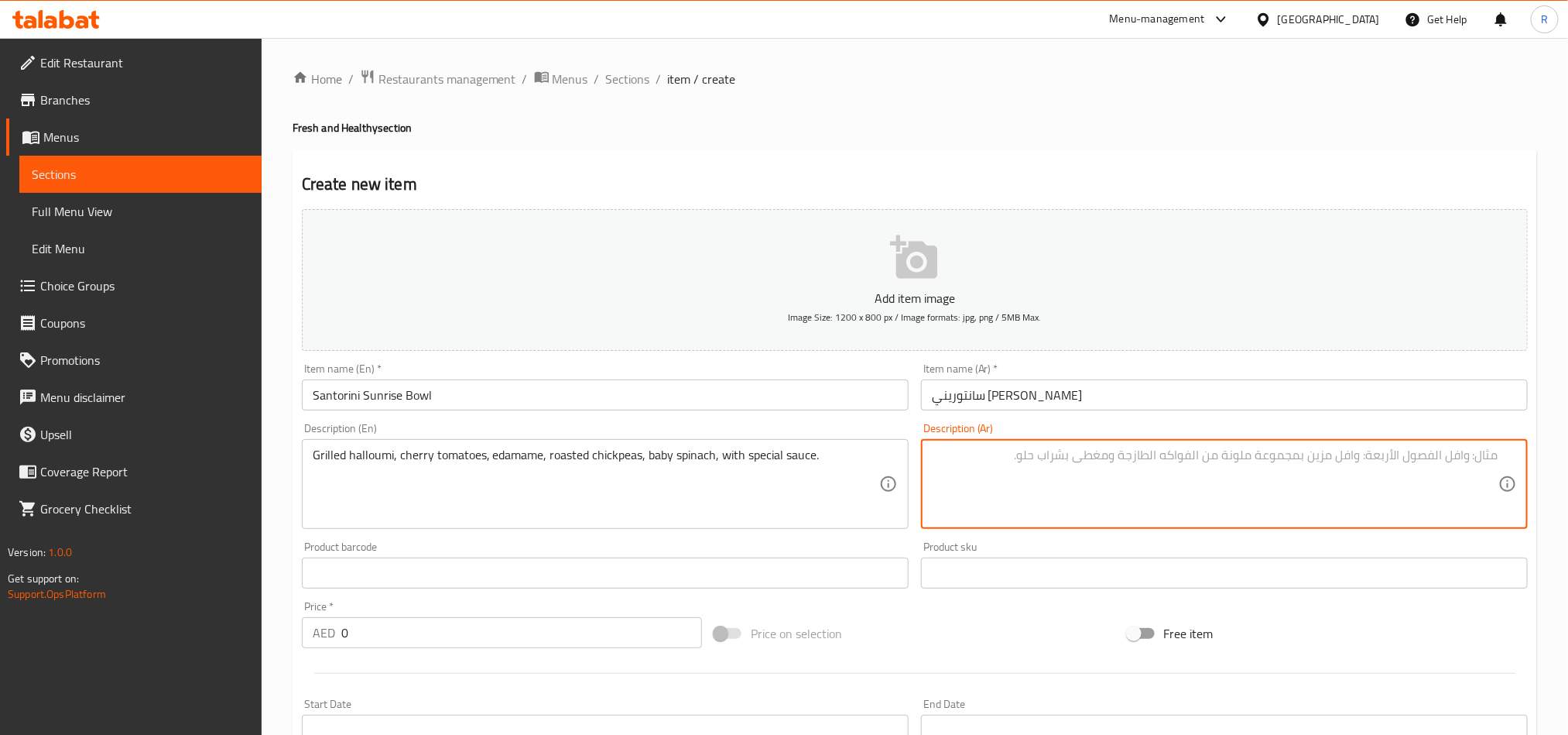
click at [1152, 493] on textarea at bounding box center [1215, 484] width 566 height 74
paste textarea "جبنة حلومي مشوية، طماطم كرزية، فول الصويا، حمص محمص، سبانخ صغيرة، مع صلصة خاصة."
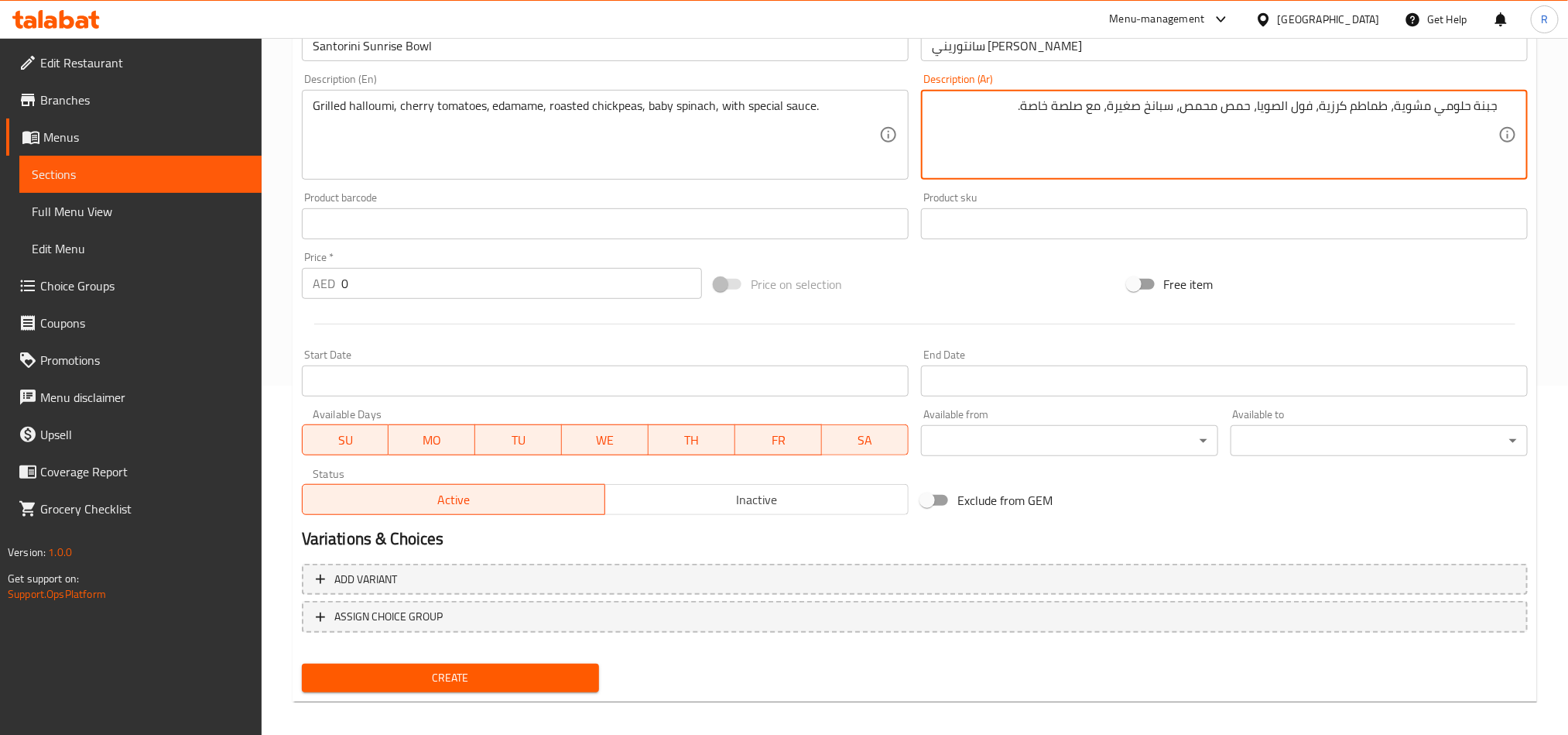
scroll to position [358, 0]
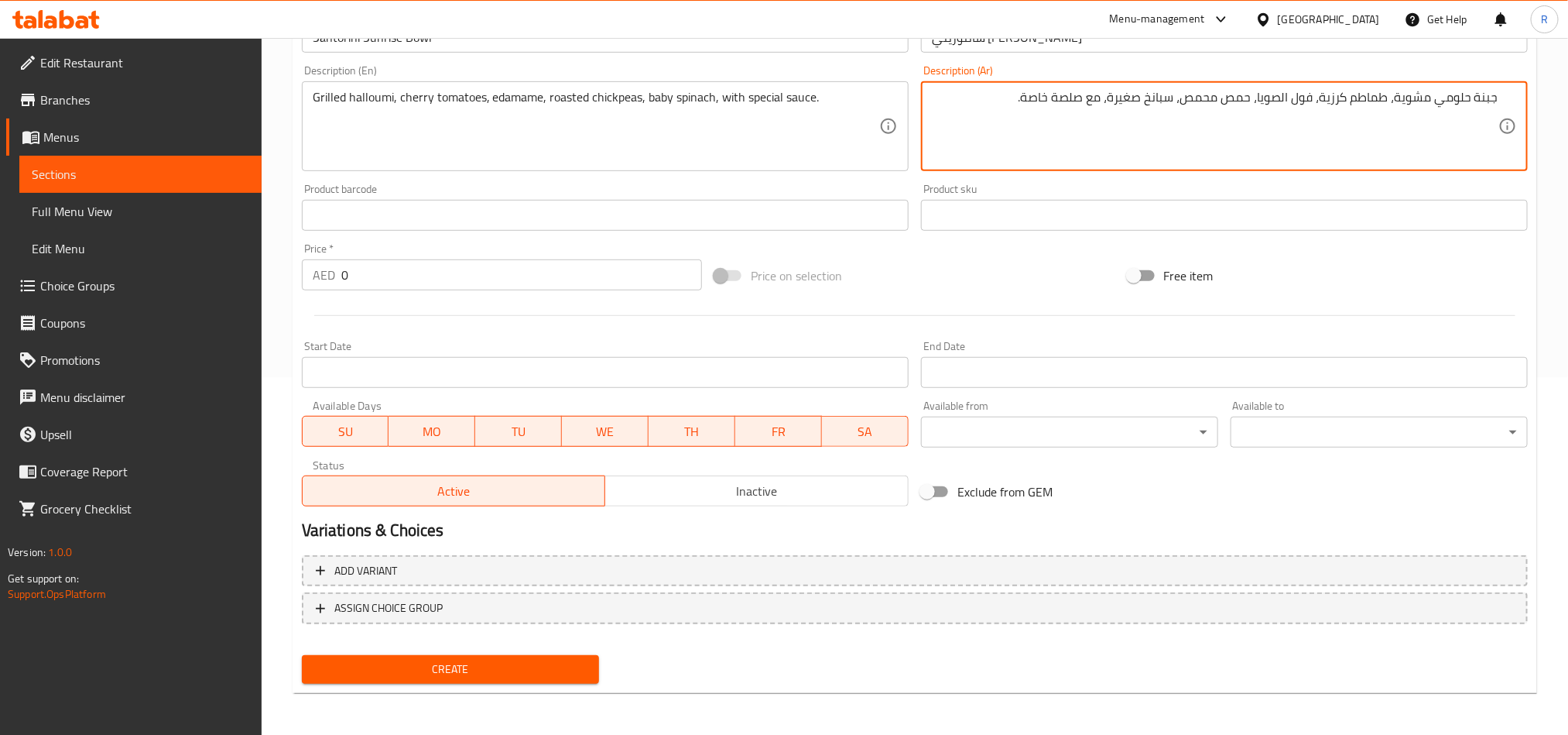
type textarea "جبنة حلومي مشوية، طماطم كرزية، فول الصويا، حمص محمص، سبانخ صغيرة، مع صلصة خاصة."
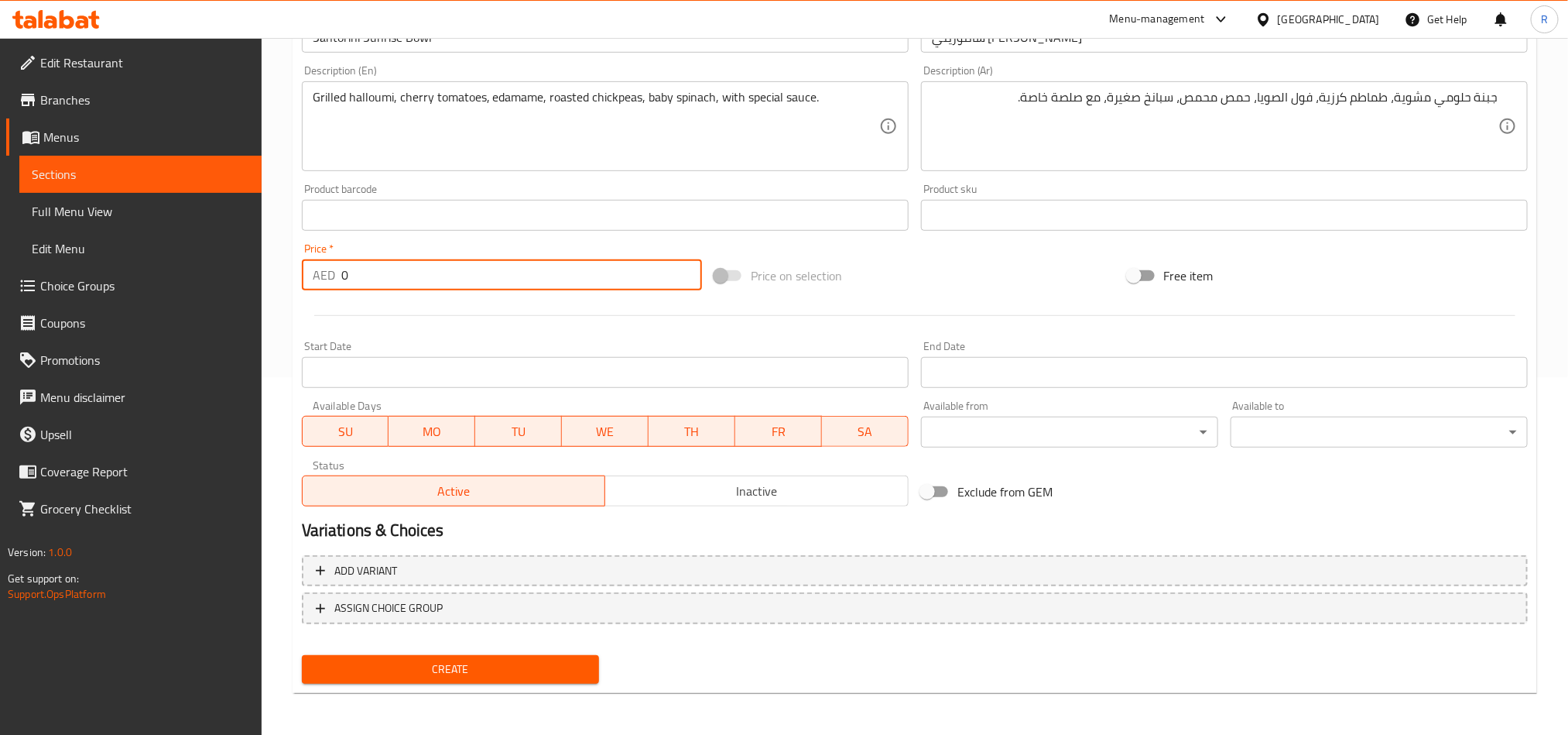
drag, startPoint x: 346, startPoint y: 272, endPoint x: 330, endPoint y: 275, distance: 16.3
click at [330, 275] on div "AED 0 Price *" at bounding box center [502, 275] width 400 height 31
paste input "39"
type input "39"
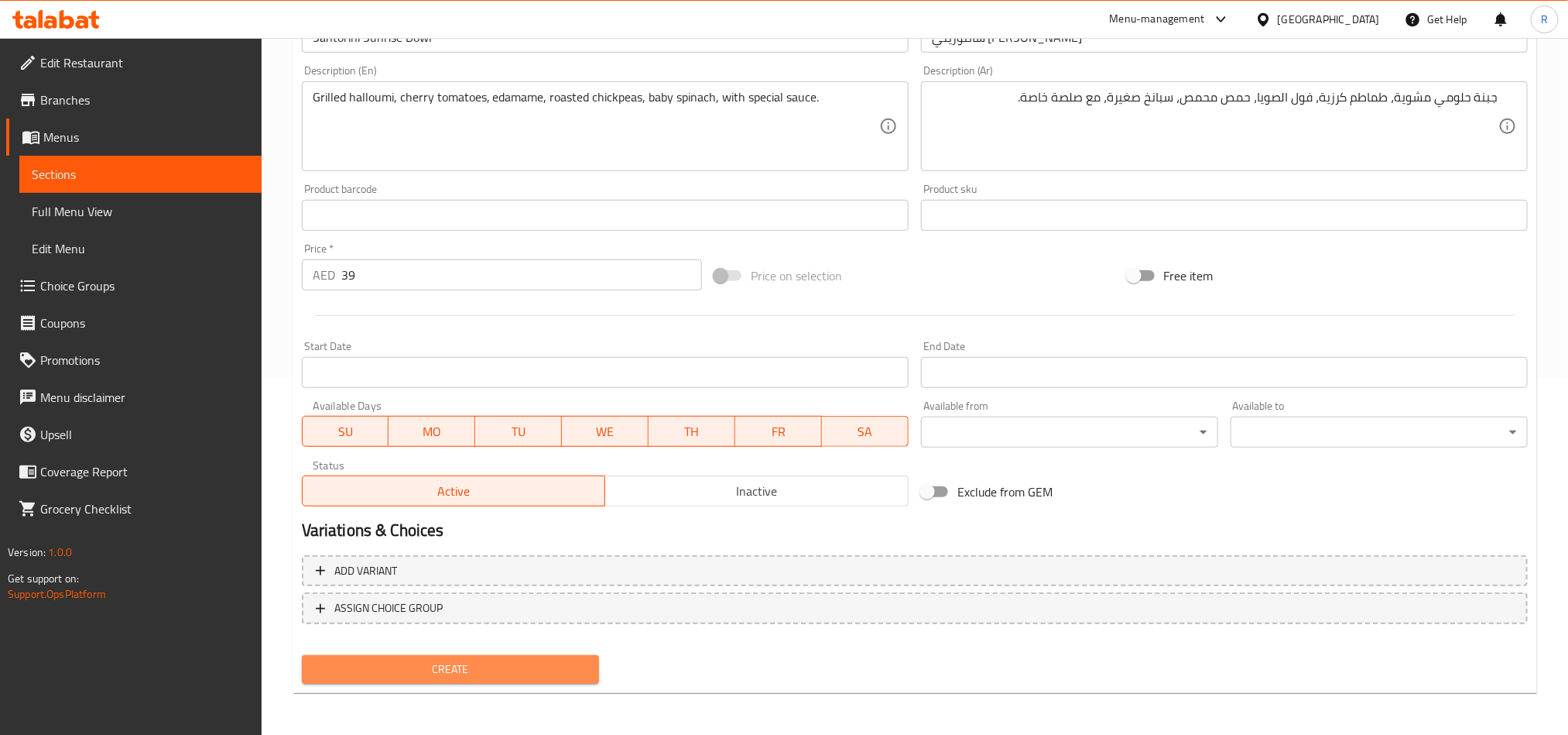
click at [455, 667] on span "Create" at bounding box center [450, 669] width 272 height 20
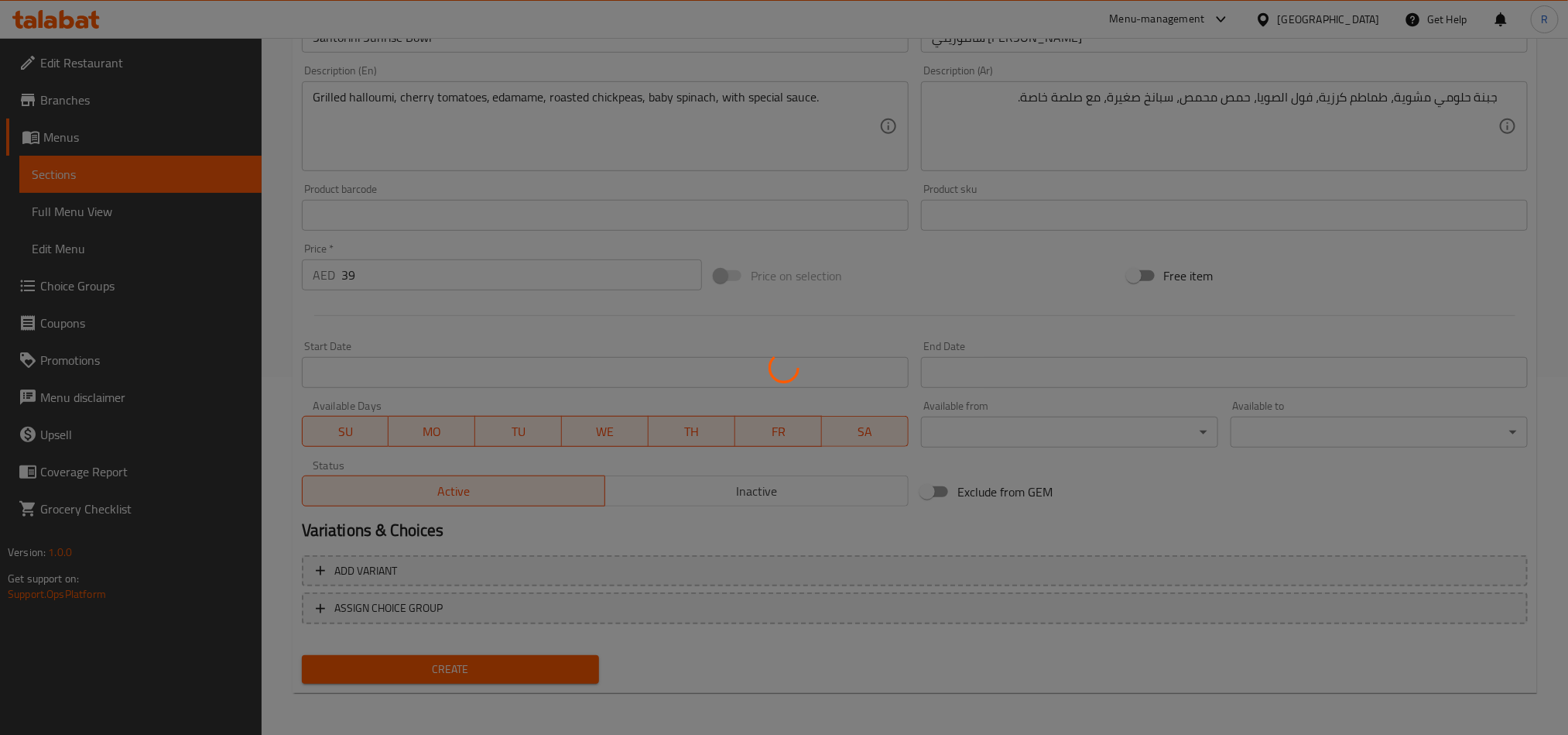
type input "0"
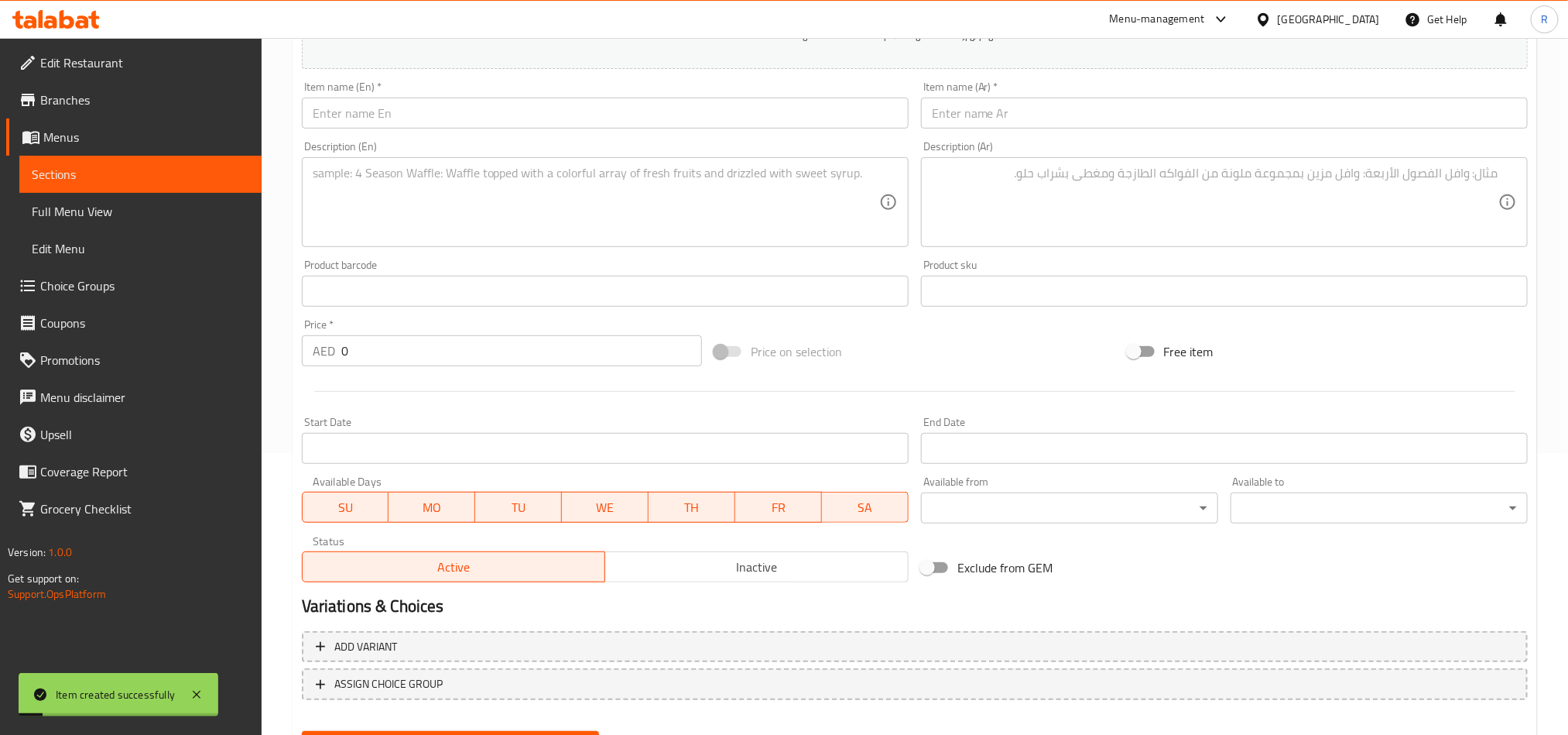
scroll to position [241, 0]
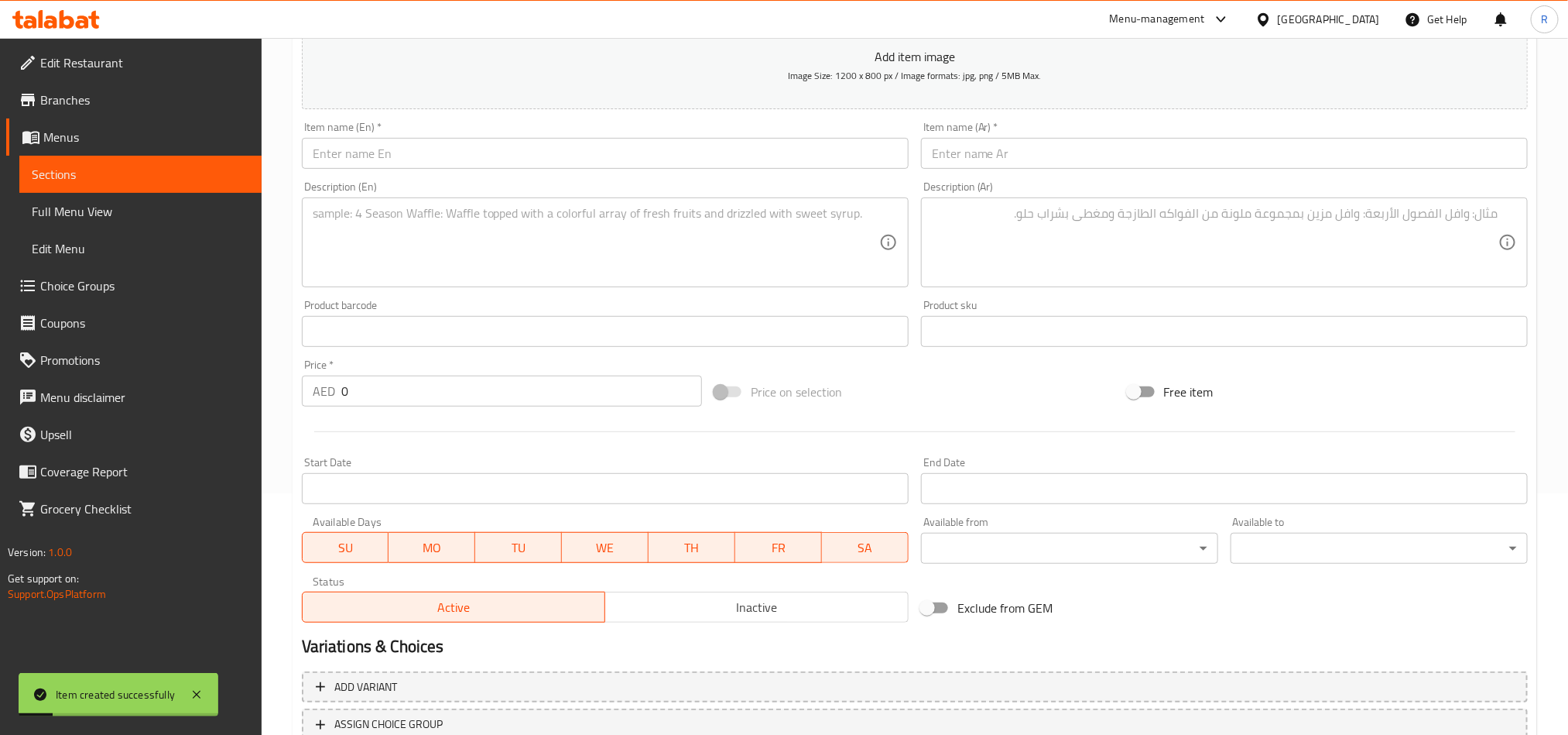
click at [430, 161] on input "text" at bounding box center [605, 154] width 607 height 31
paste input "Avocado Pasta Salad"
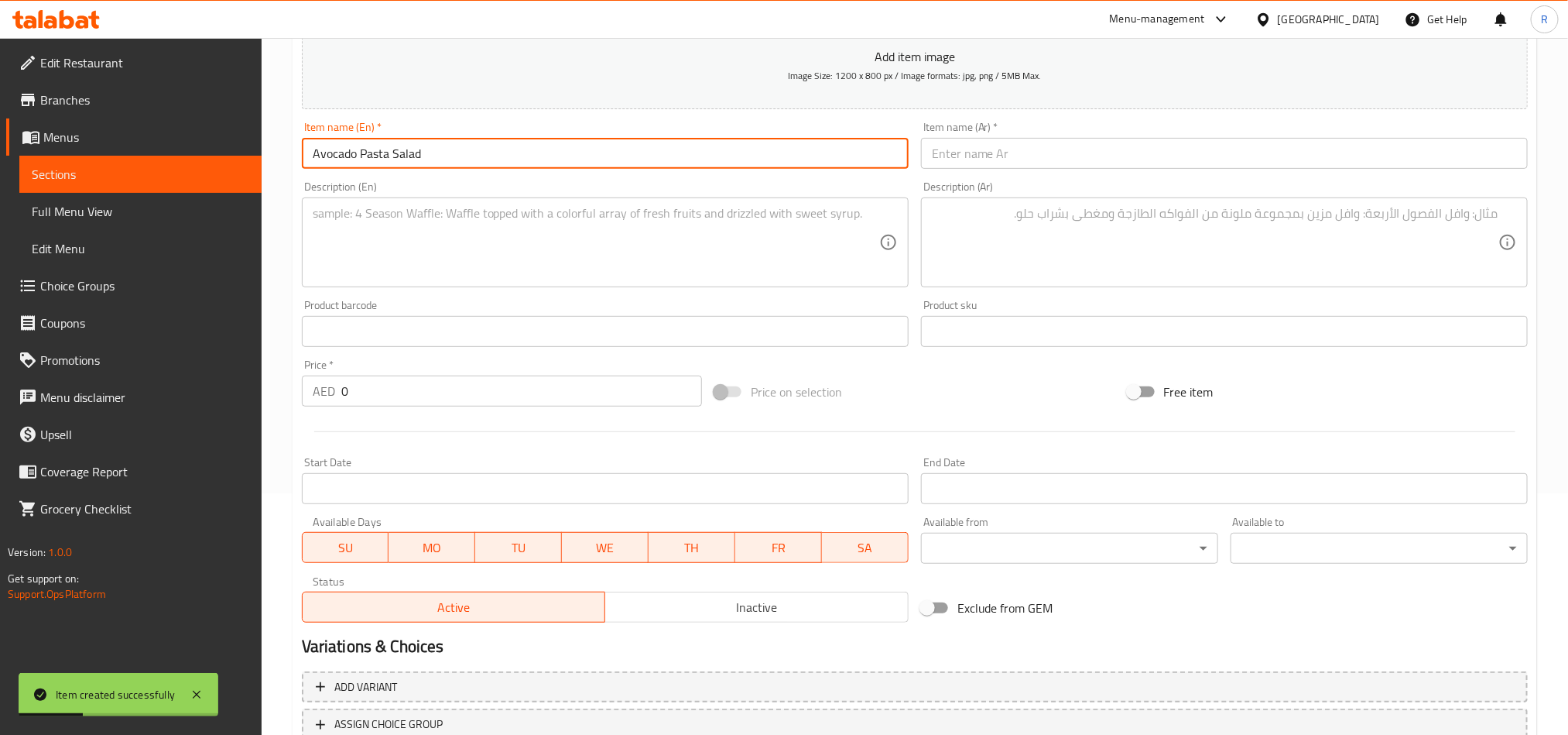
type input "Avocado Pasta Salad"
click at [1038, 162] on input "text" at bounding box center [1224, 154] width 607 height 31
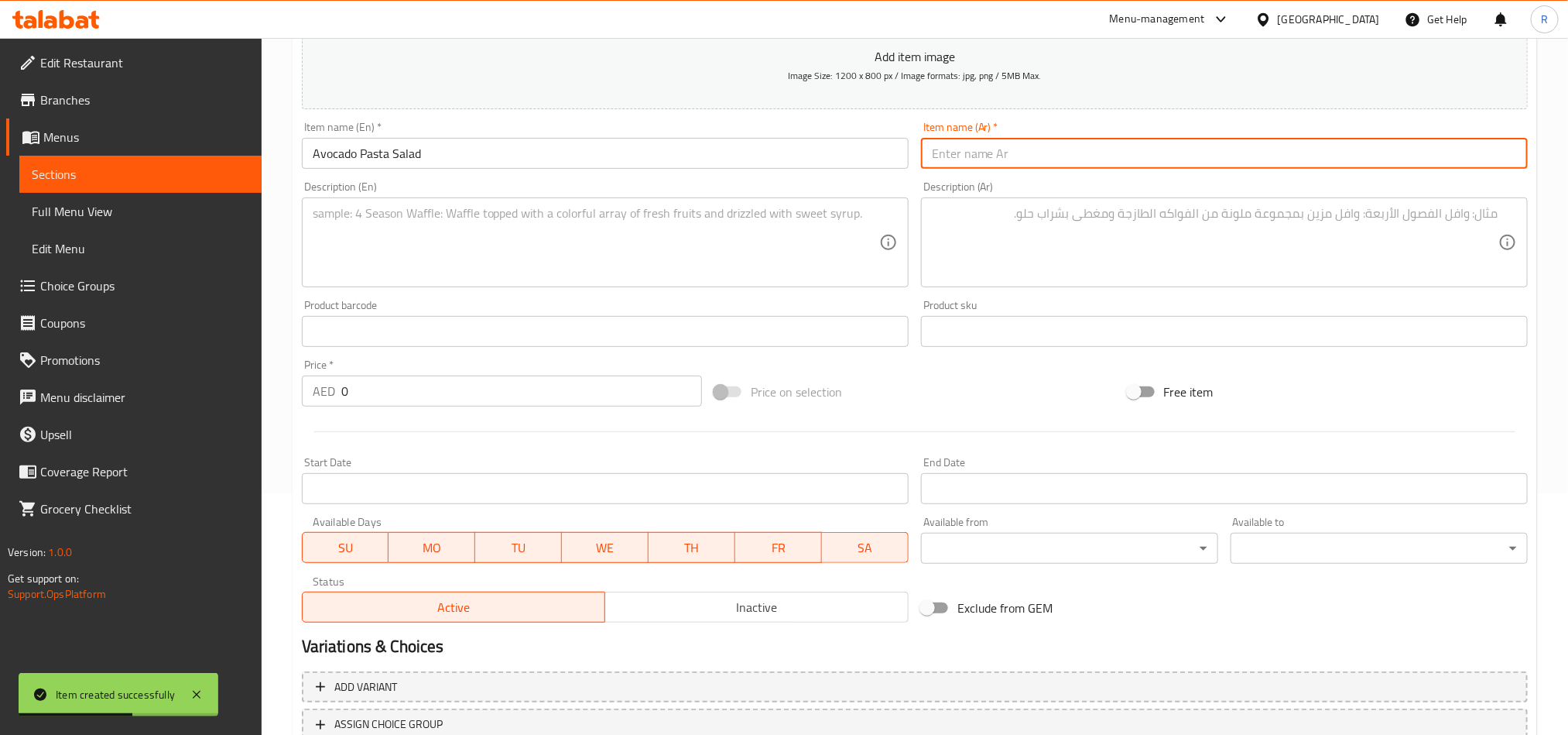
paste input "سلطة المعكرونة بالأفوكادو"
click at [1458, 156] on input "سلطة المعكرونة بالأفوكادو" at bounding box center [1224, 154] width 607 height 31
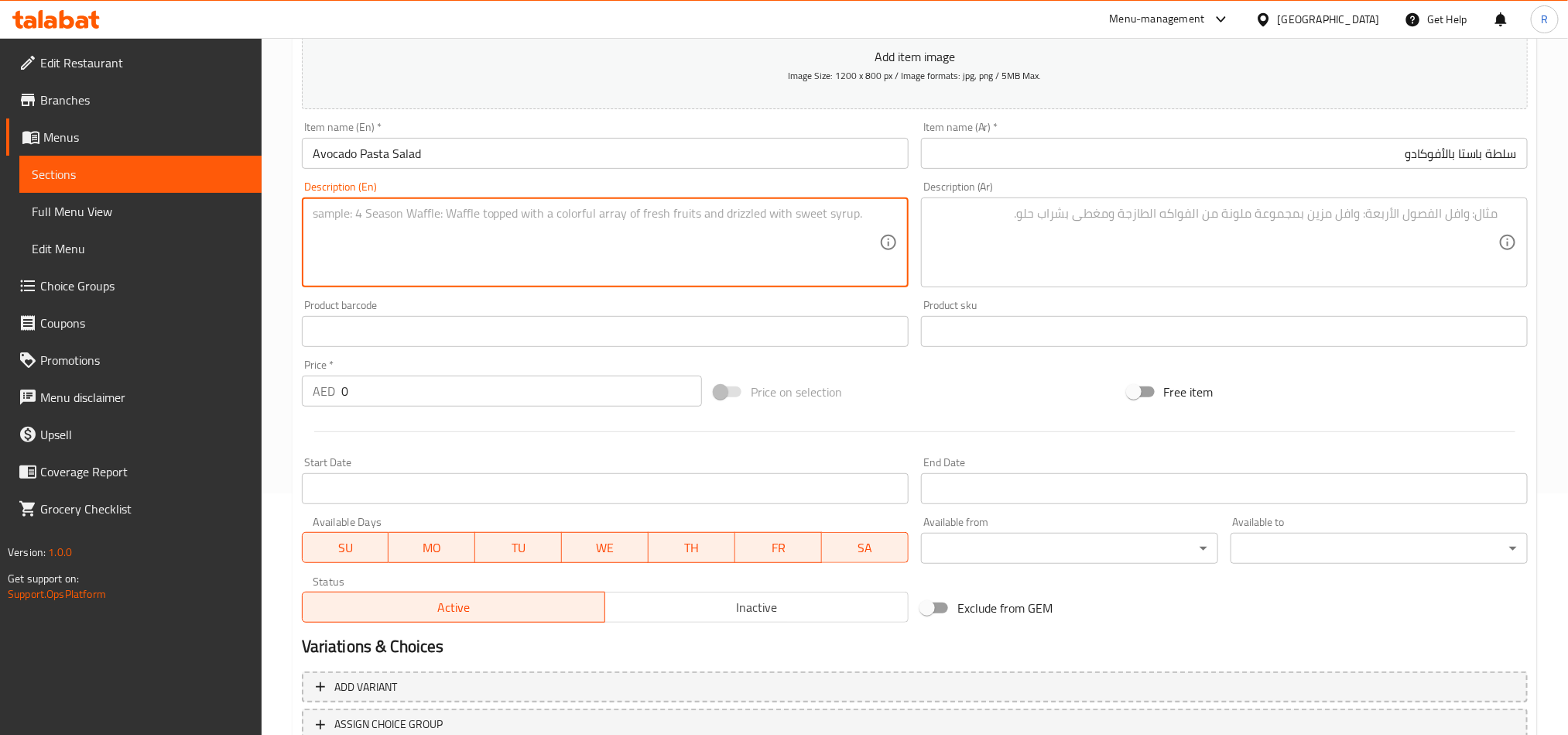
click at [724, 247] on textarea at bounding box center [596, 243] width 566 height 74
click at [1444, 159] on input "سلطة باستا بالأفوكادو" at bounding box center [1224, 154] width 607 height 31
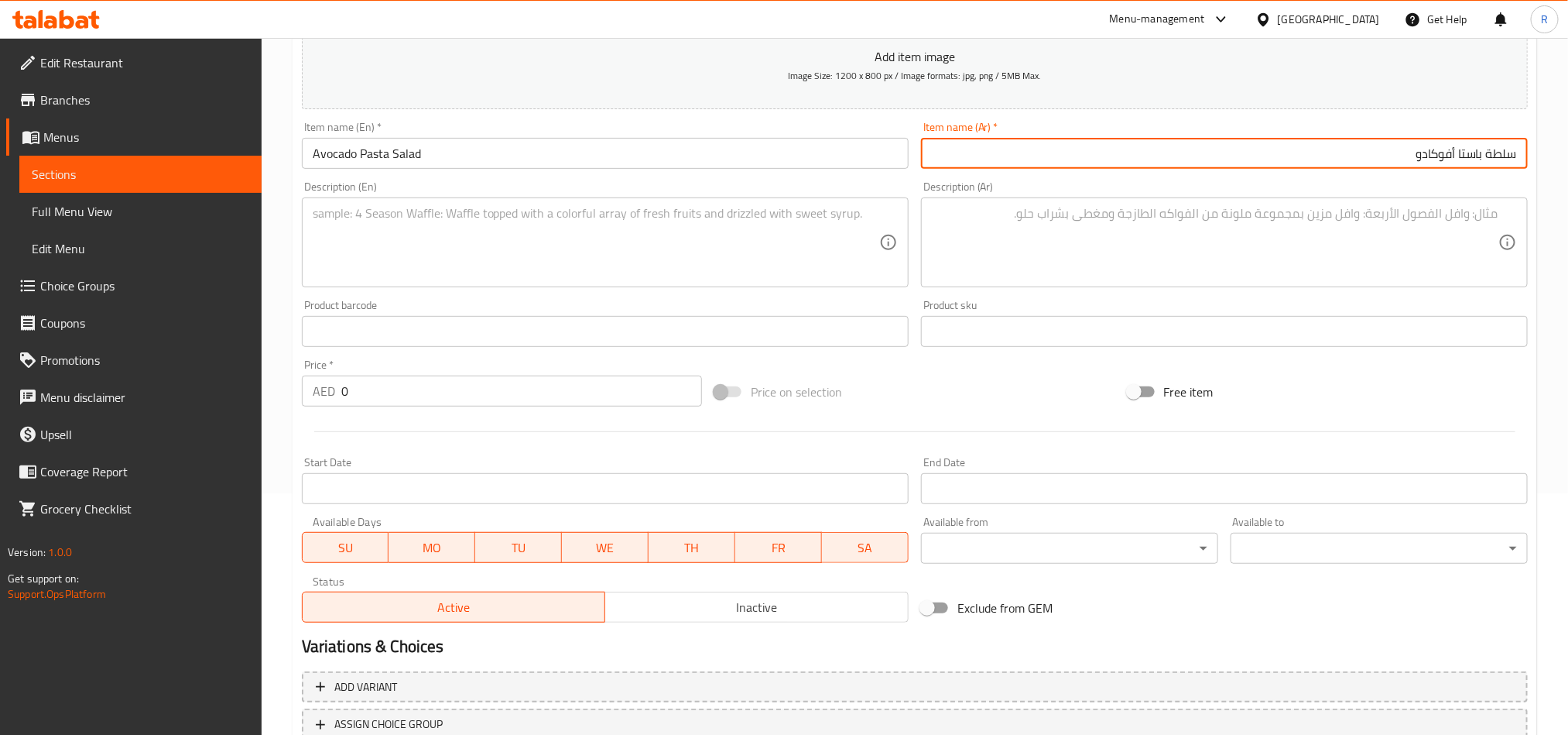
type input "سلطة باستا أفوكادو"
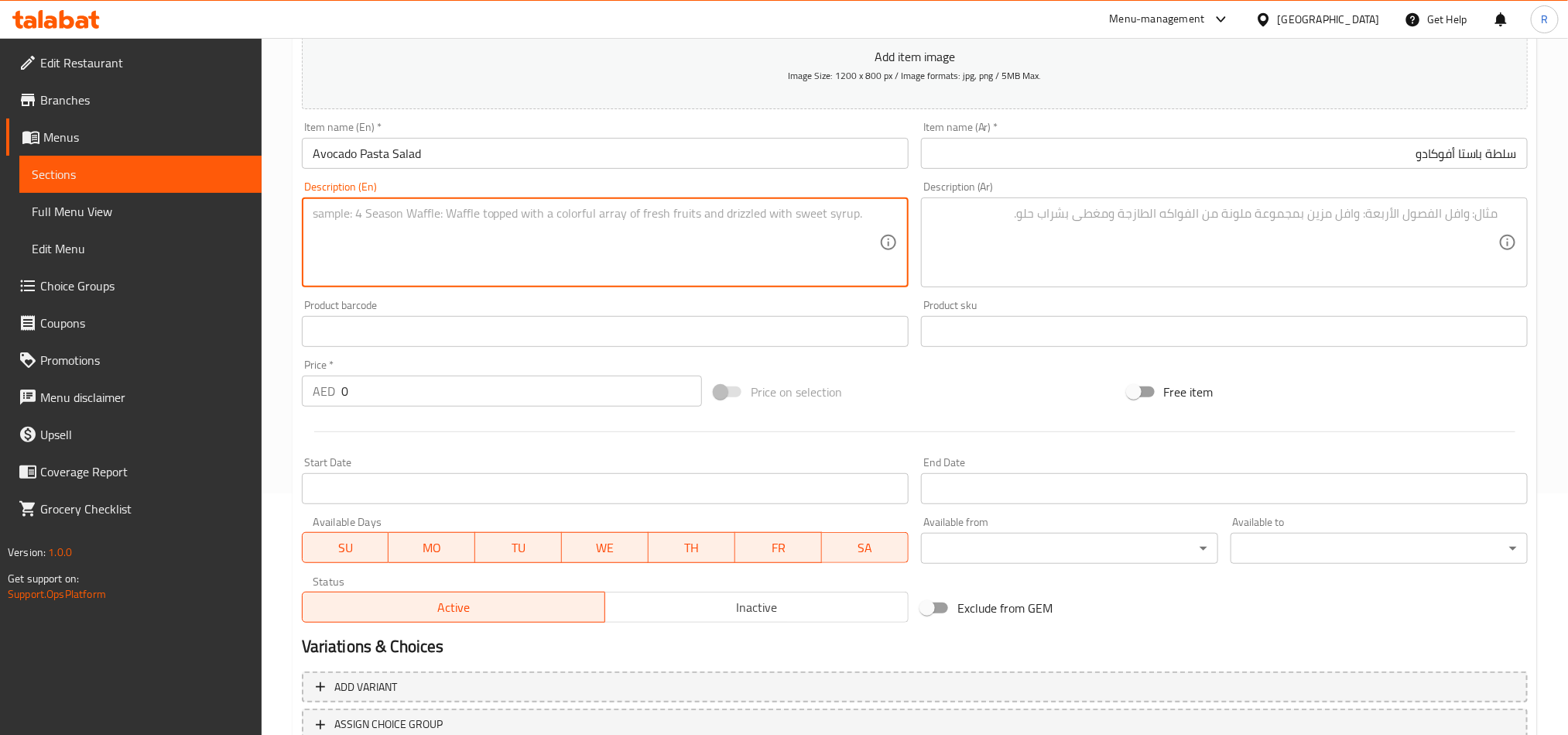
click at [626, 261] on textarea at bounding box center [596, 243] width 566 height 74
click at [583, 249] on textarea at bounding box center [596, 243] width 566 height 74
paste textarea "Pasta mixed with fresh pesto, avocado, spinach, feta & parmesan cheese, slivere…"
click at [590, 216] on textarea "Pasta mixed with fresh pesto, avocado, spinach, feta & parmesan cheese, slivere…" at bounding box center [596, 243] width 566 height 74
click at [602, 210] on textarea "Pasta mixed with fresh pesto, avocado, spinach, feta and parmesan cheese, slive…" at bounding box center [596, 243] width 566 height 74
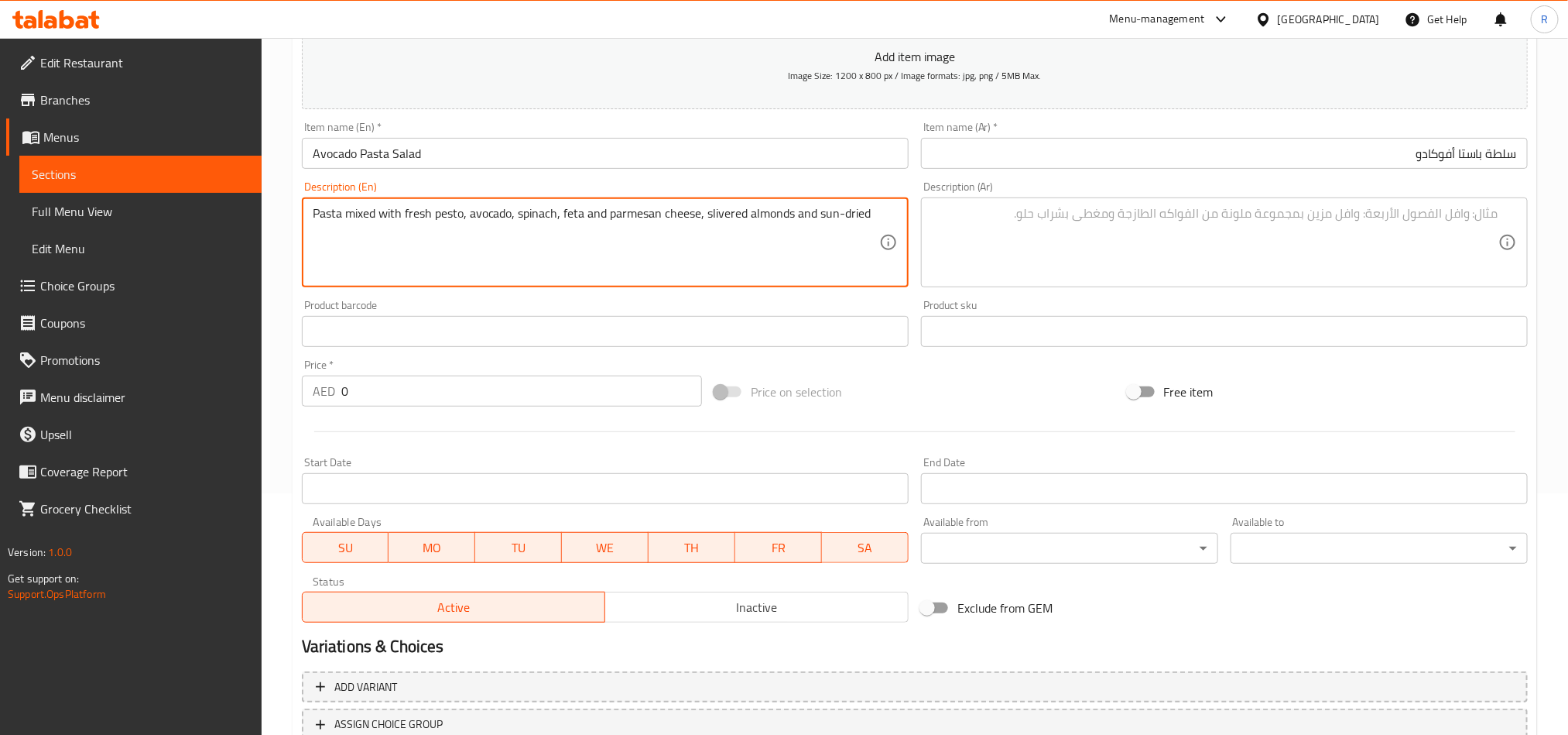
click at [602, 210] on textarea "Pasta mixed with fresh pesto, avocado, spinach, feta and parmesan cheese, slive…" at bounding box center [596, 243] width 566 height 74
type textarea "Pasta mixed with fresh pesto, avocado, spinach, feta and parmesan cheese, slive…"
click at [1059, 240] on textarea at bounding box center [1215, 243] width 566 height 74
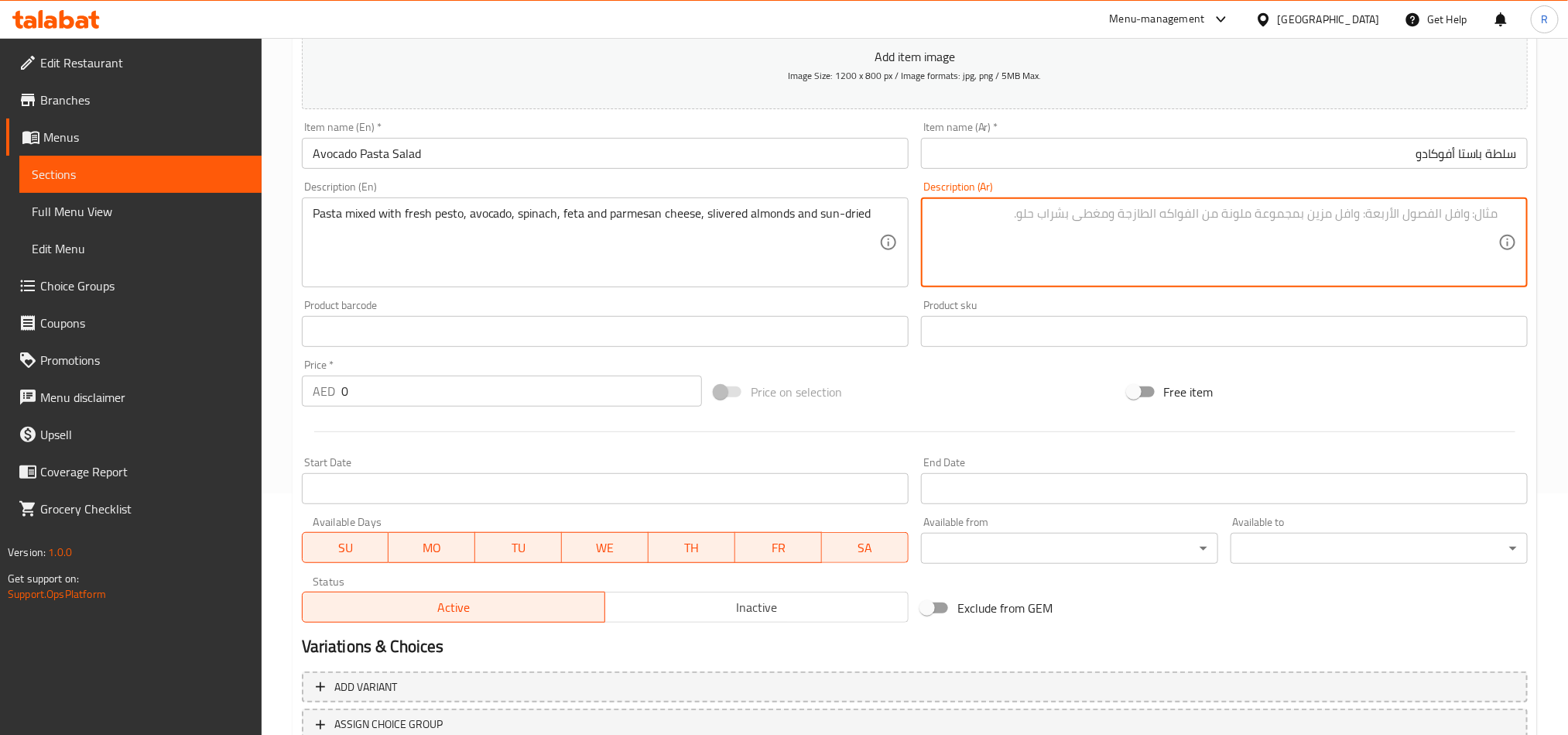
paste textarea "معكرونة ممزوجة بالبيستو الطازج والأفوكادو والسبانخ وجبن الفيتا والبارميزان والل…"
type textarea "معكرونة ممزوجة بالبيستو الطازج والأفوكادو والسبانخ وجبن الفيتا والبارميزان والل…"
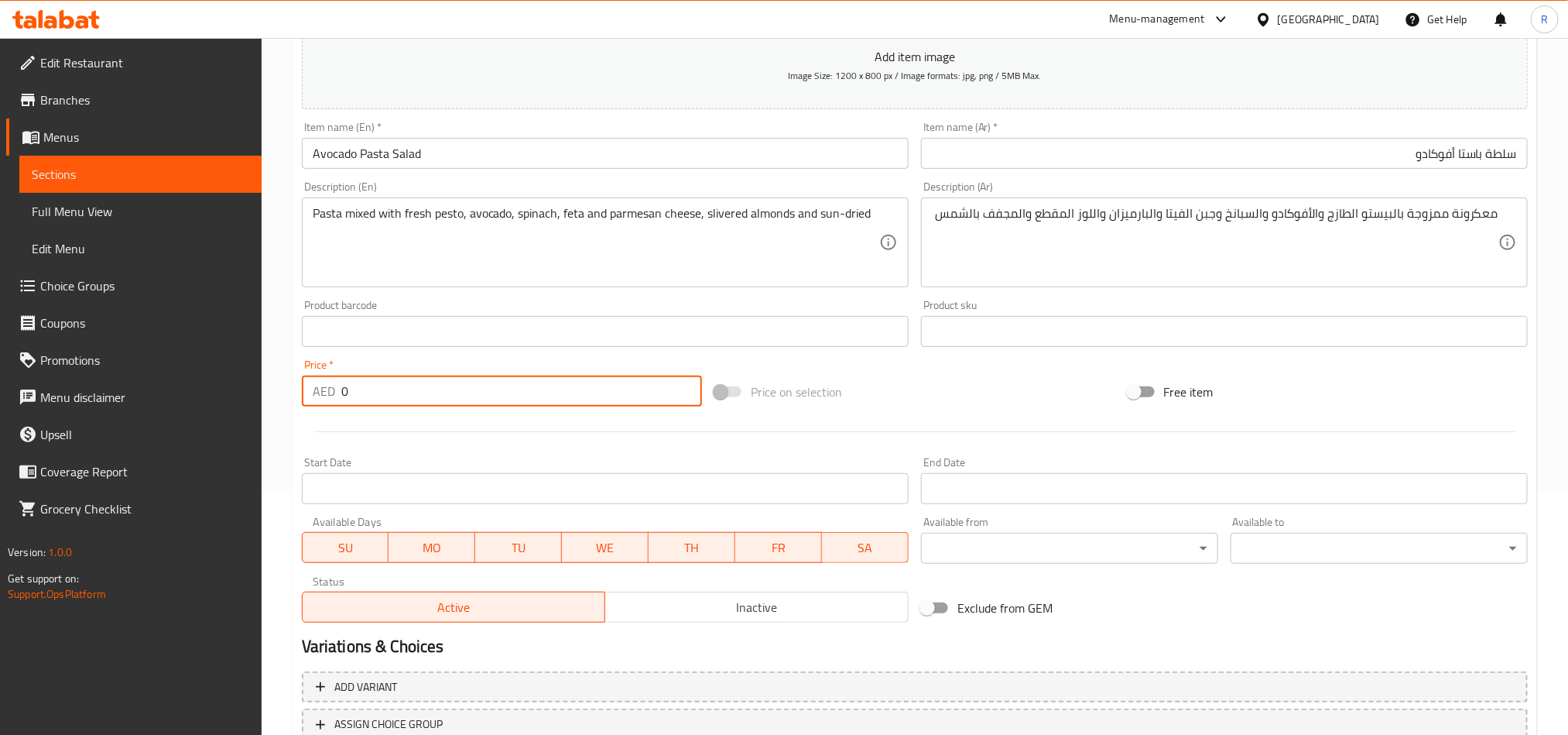
drag, startPoint x: 358, startPoint y: 398, endPoint x: 317, endPoint y: 407, distance: 42.0
click at [317, 407] on div "Price   * AED 0 Price *" at bounding box center [502, 382] width 413 height 59
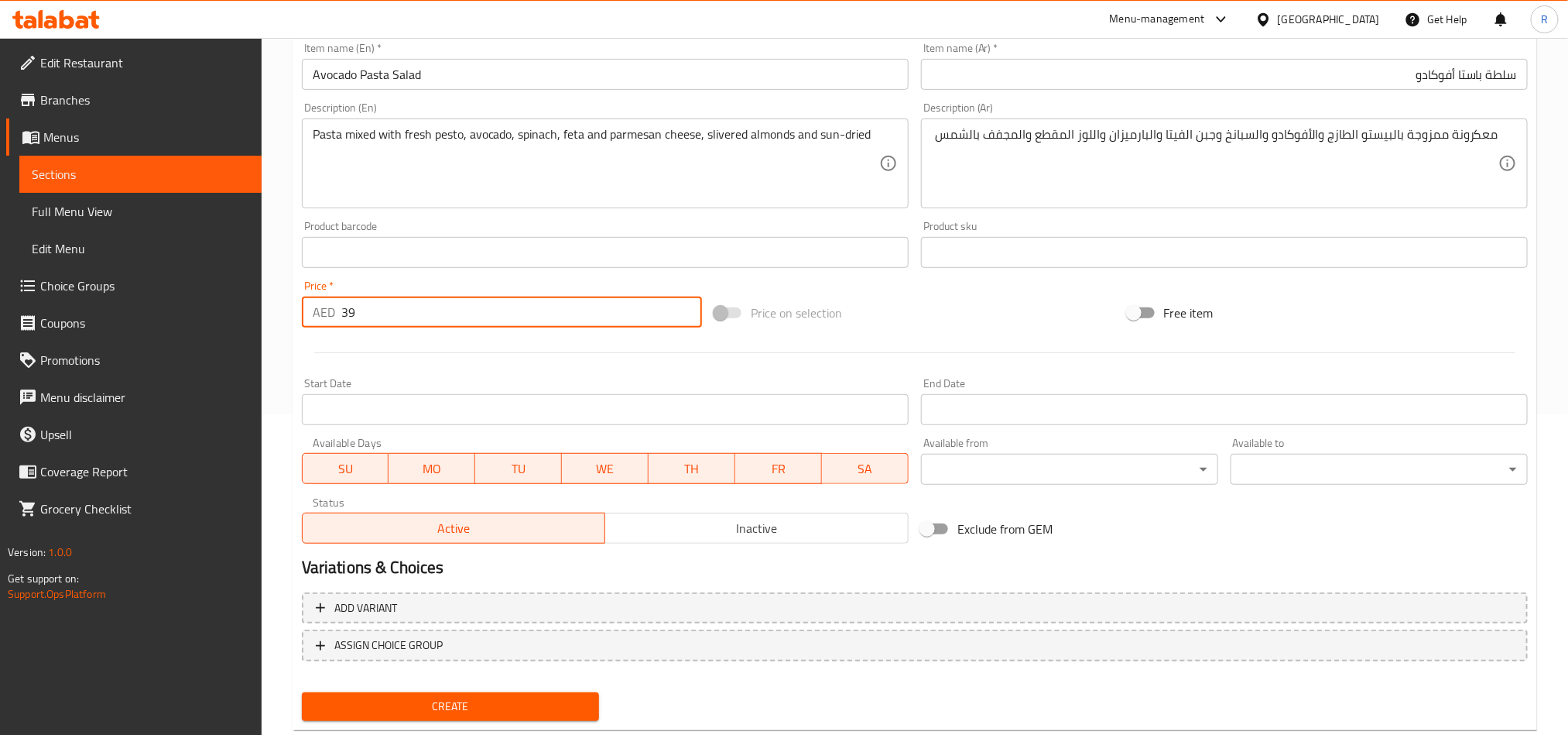
scroll to position [358, 0]
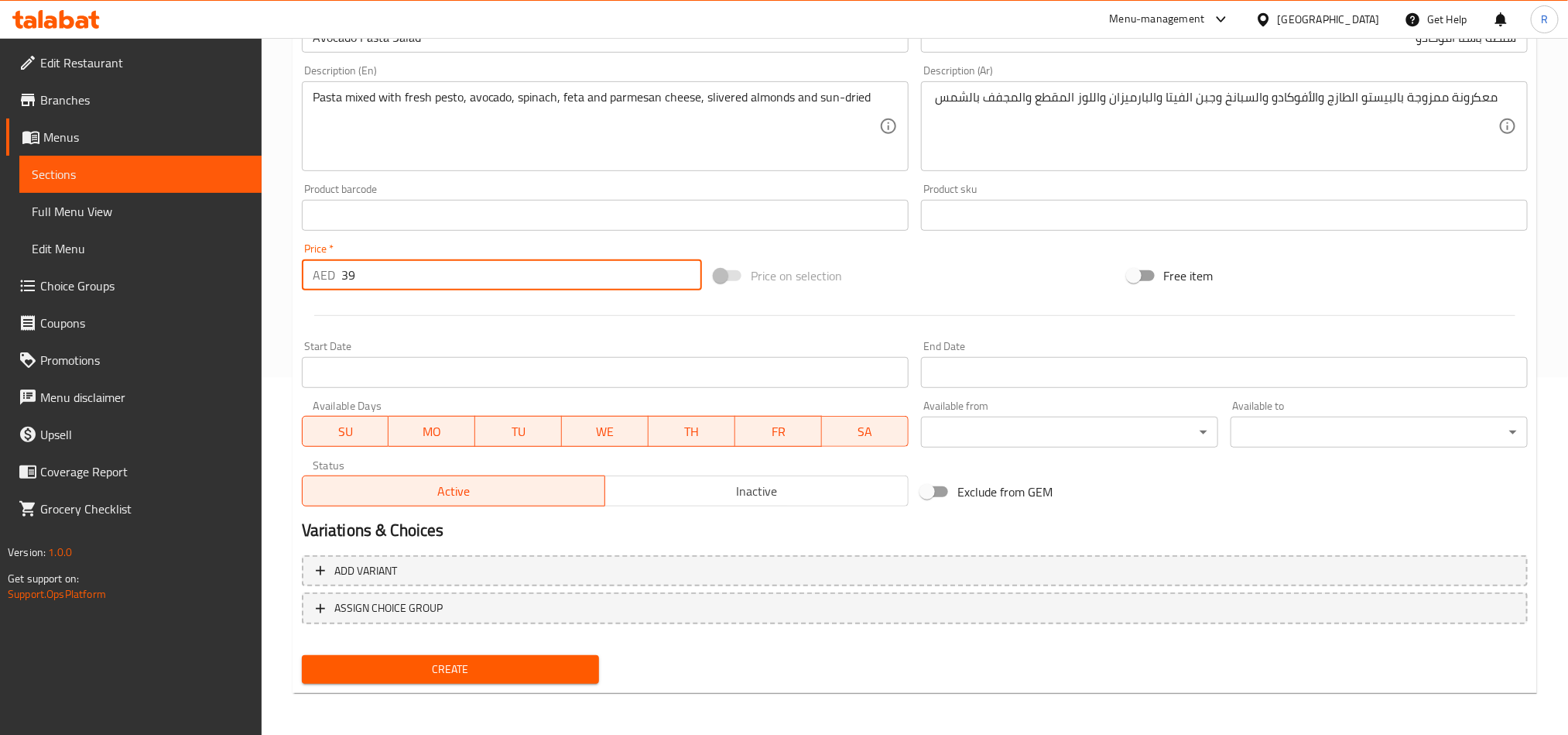
type input "39"
click at [554, 663] on span "Create" at bounding box center [450, 669] width 272 height 20
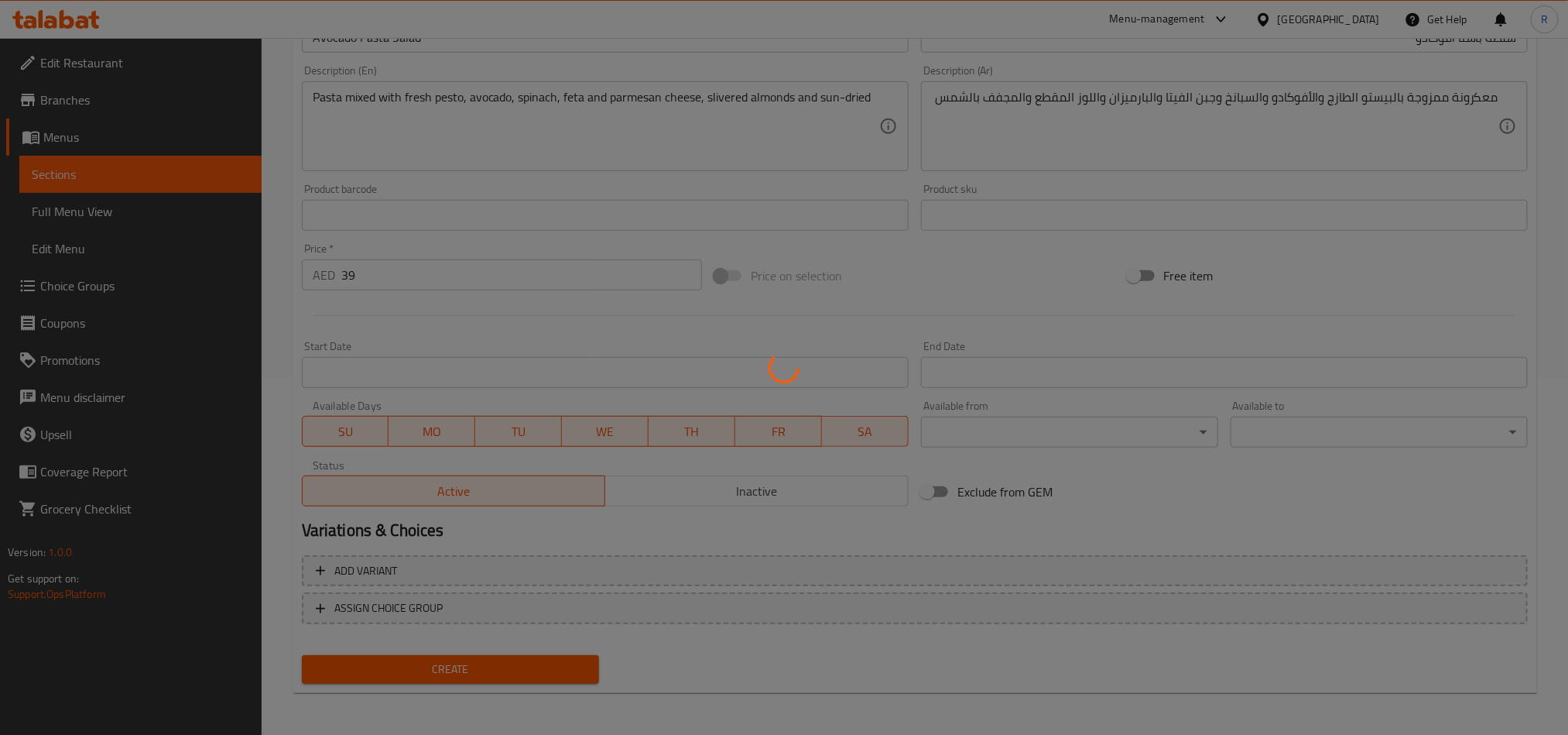
type input "0"
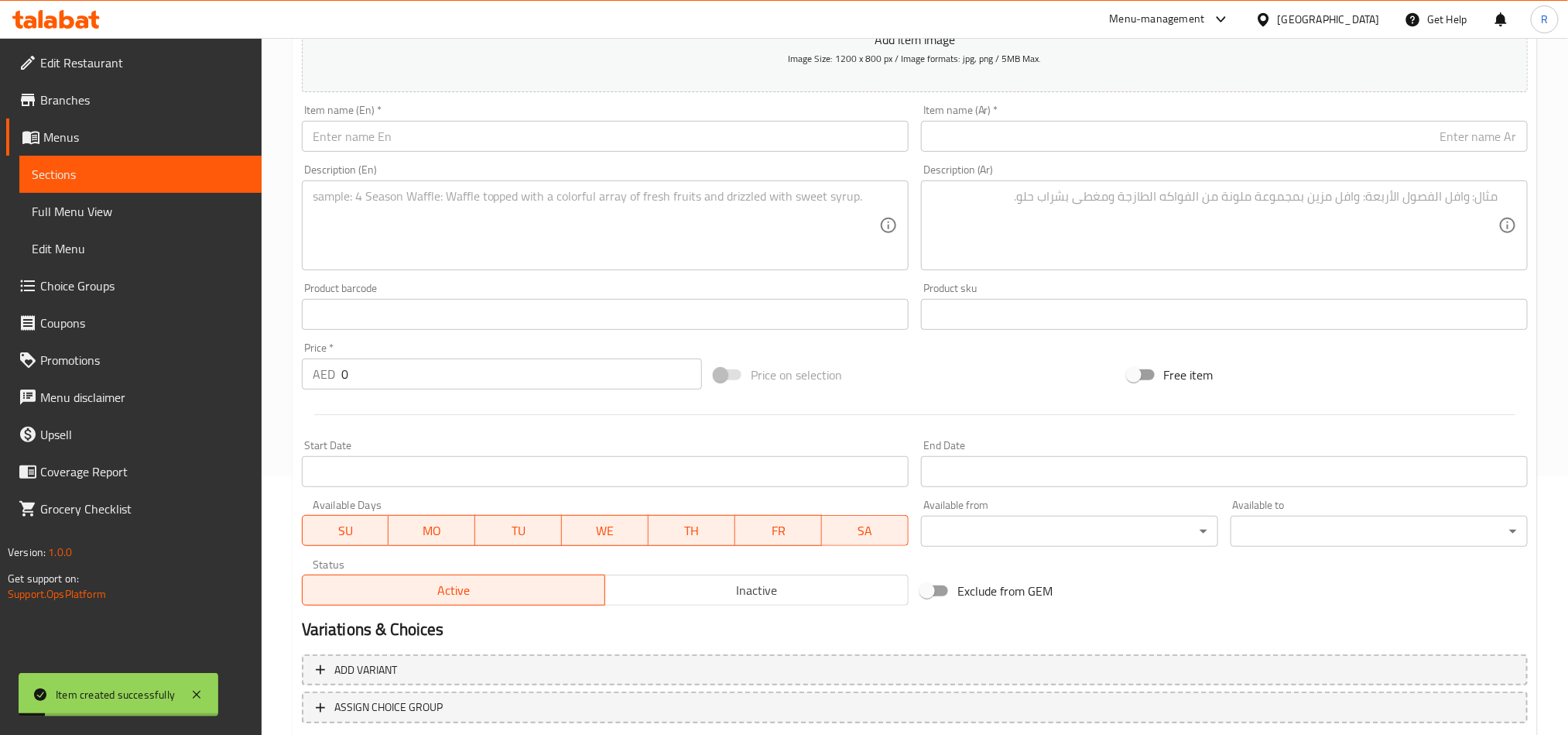
scroll to position [125, 0]
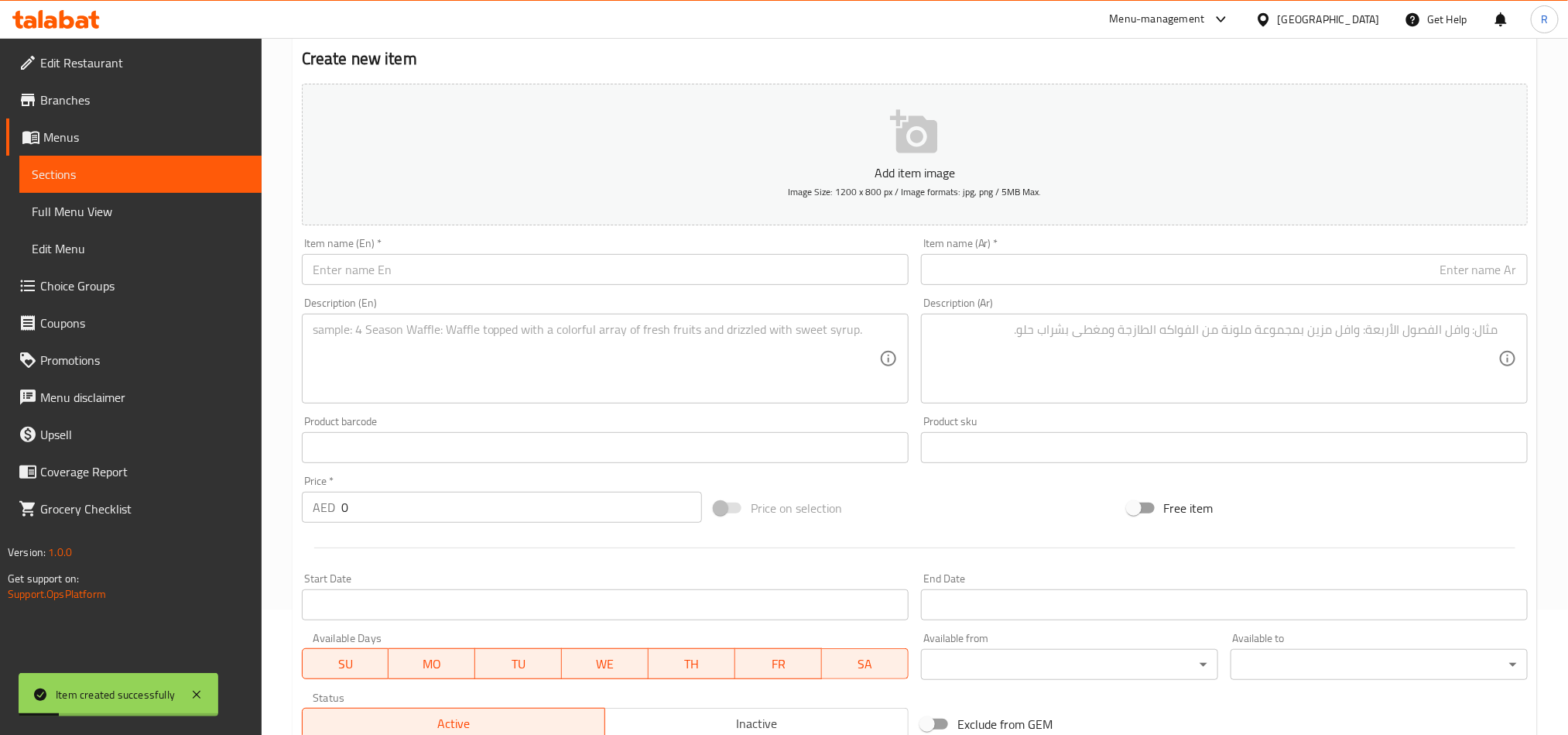
click at [461, 283] on input "text" at bounding box center [605, 270] width 607 height 31
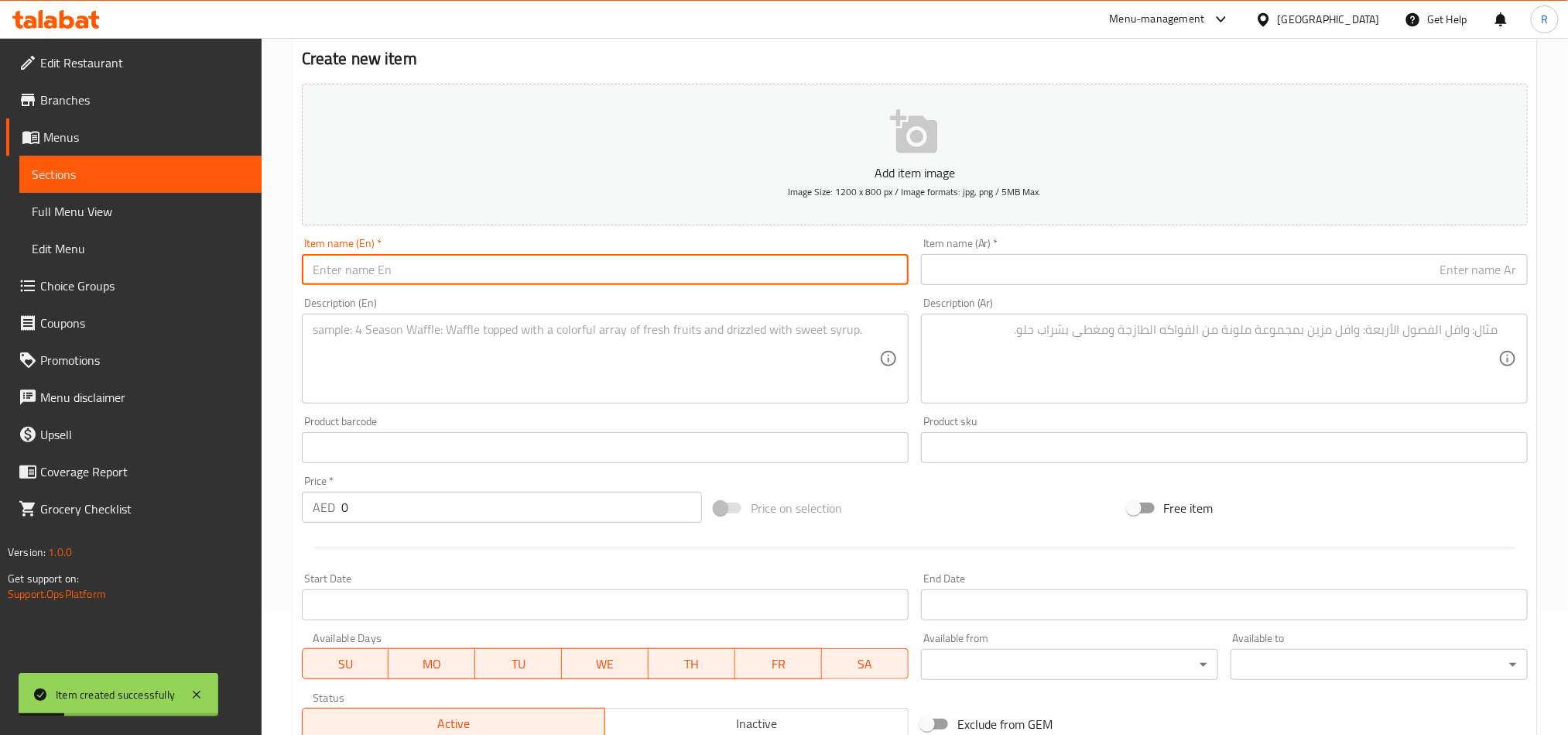
paste input "Jamaican Beef Patty"
type input "Jamaican Beef Patty"
click at [939, 272] on input "text" at bounding box center [1224, 270] width 607 height 31
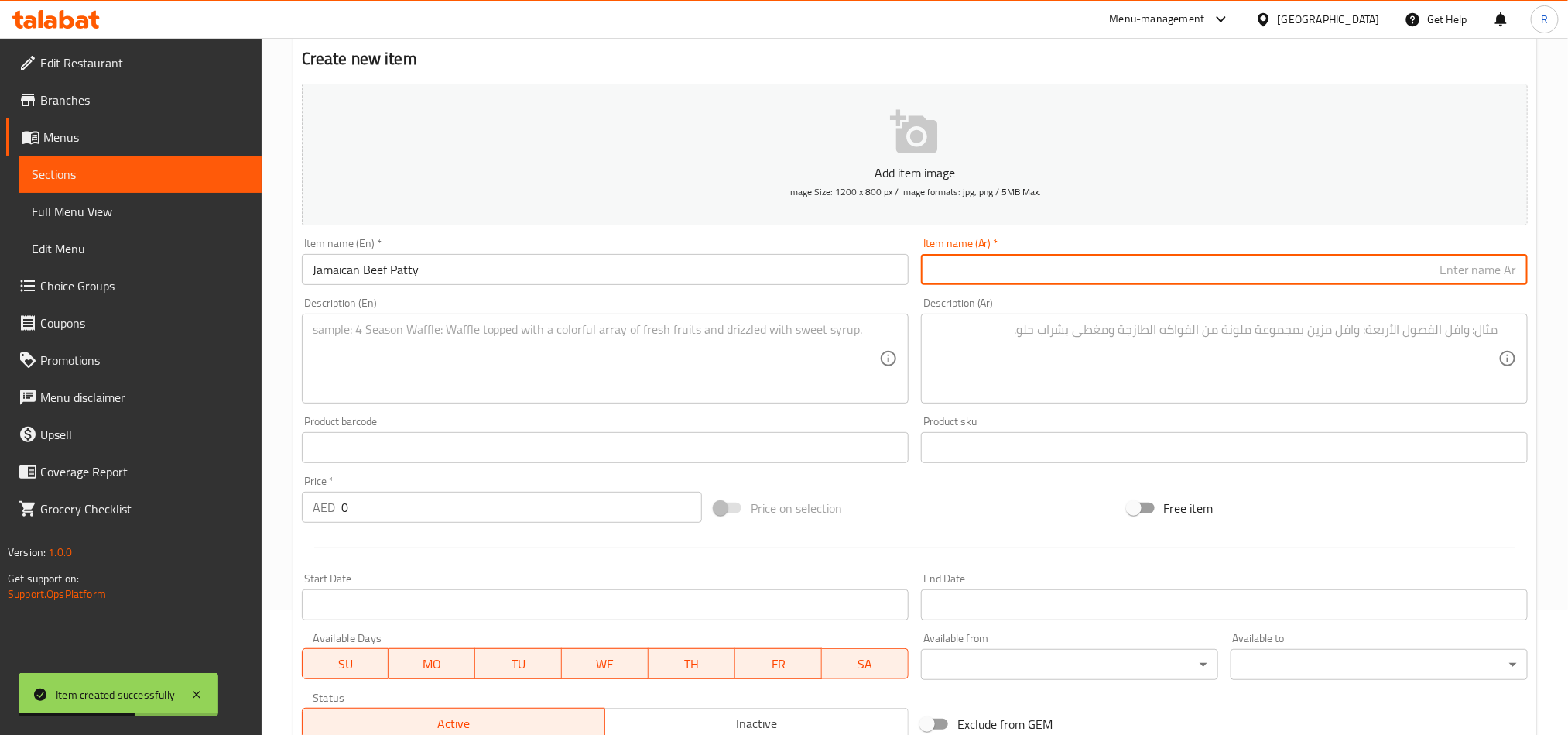
paste input "فطيرة لحم البقر الجامايكية"
click at [1495, 277] on input "فطيرة لحم البقر الجامايكية" at bounding box center [1224, 270] width 607 height 31
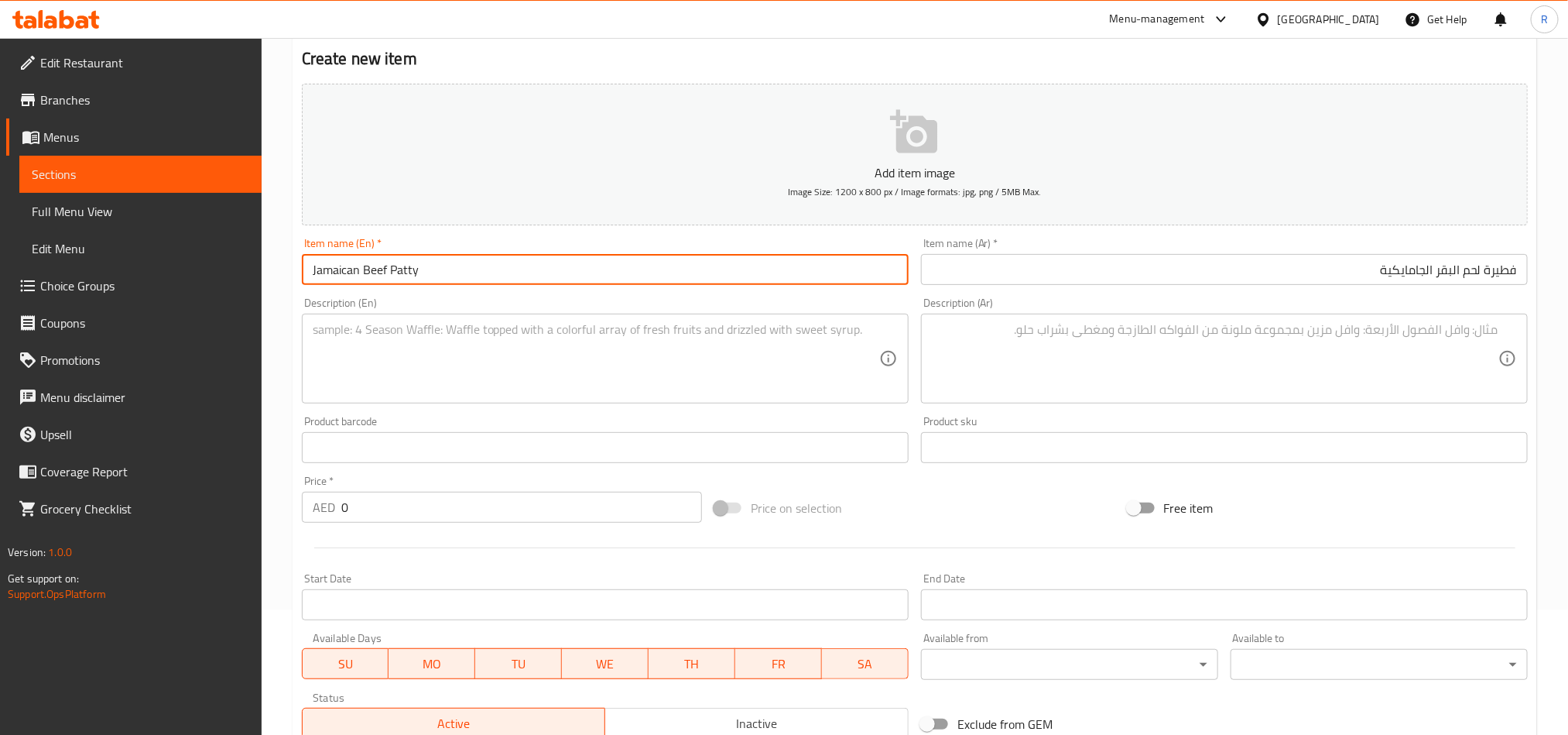
click at [396, 272] on input "Jamaican Beef Patty" at bounding box center [605, 270] width 607 height 31
click at [1503, 268] on input "فطيرة لحم البقر الجامايكية" at bounding box center [1224, 270] width 607 height 31
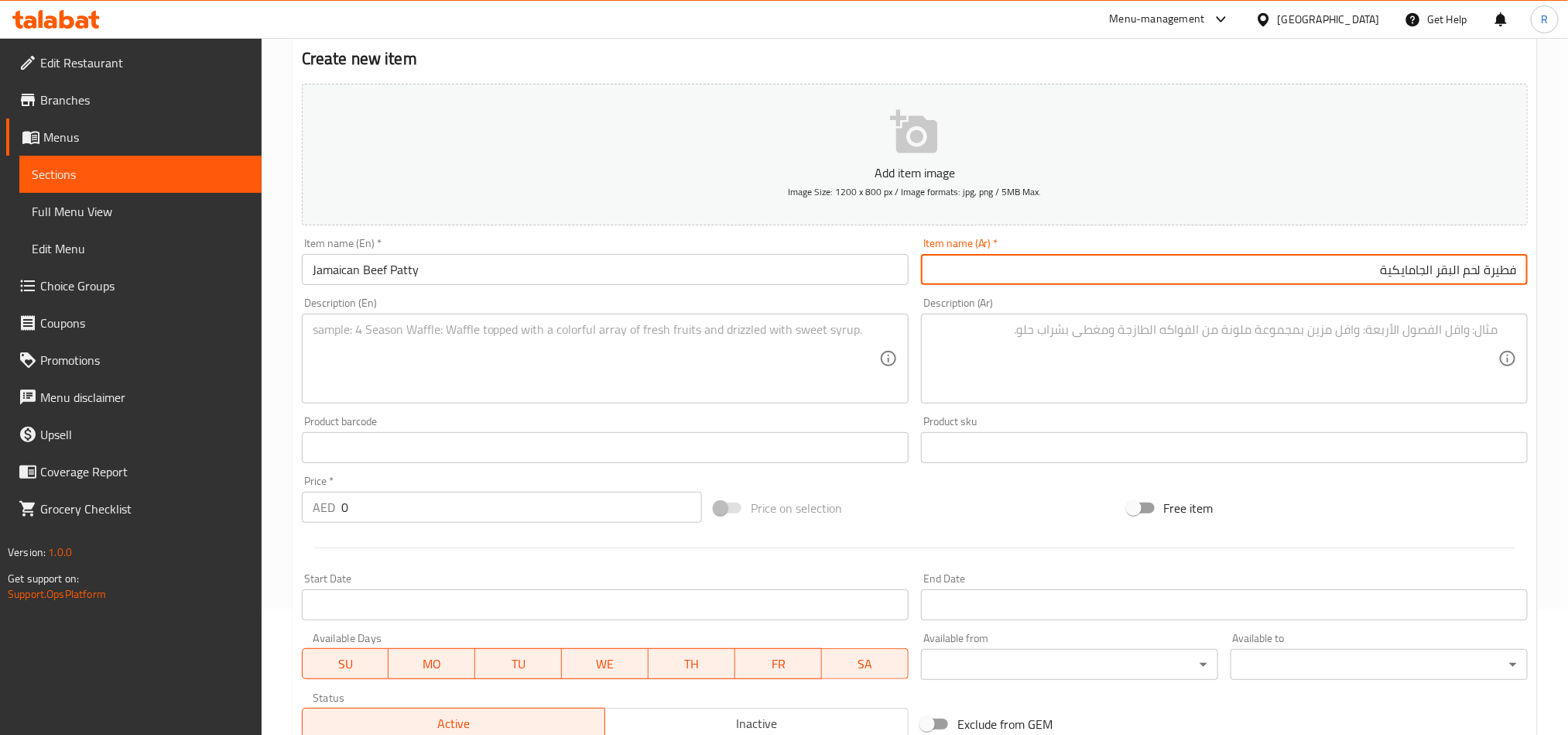
click at [1503, 268] on input "فطيرة لحم البقر الجامايكية" at bounding box center [1224, 270] width 607 height 31
paste input "طعة"
click at [1454, 270] on input "قطعة لحم البقر الجامايكية" at bounding box center [1224, 270] width 607 height 31
click at [1365, 272] on input "قطعة لحم البقر الجامايكية" at bounding box center [1224, 270] width 607 height 31
click at [1428, 272] on input "قطعة لحم البقر الجامايكي" at bounding box center [1224, 270] width 607 height 31
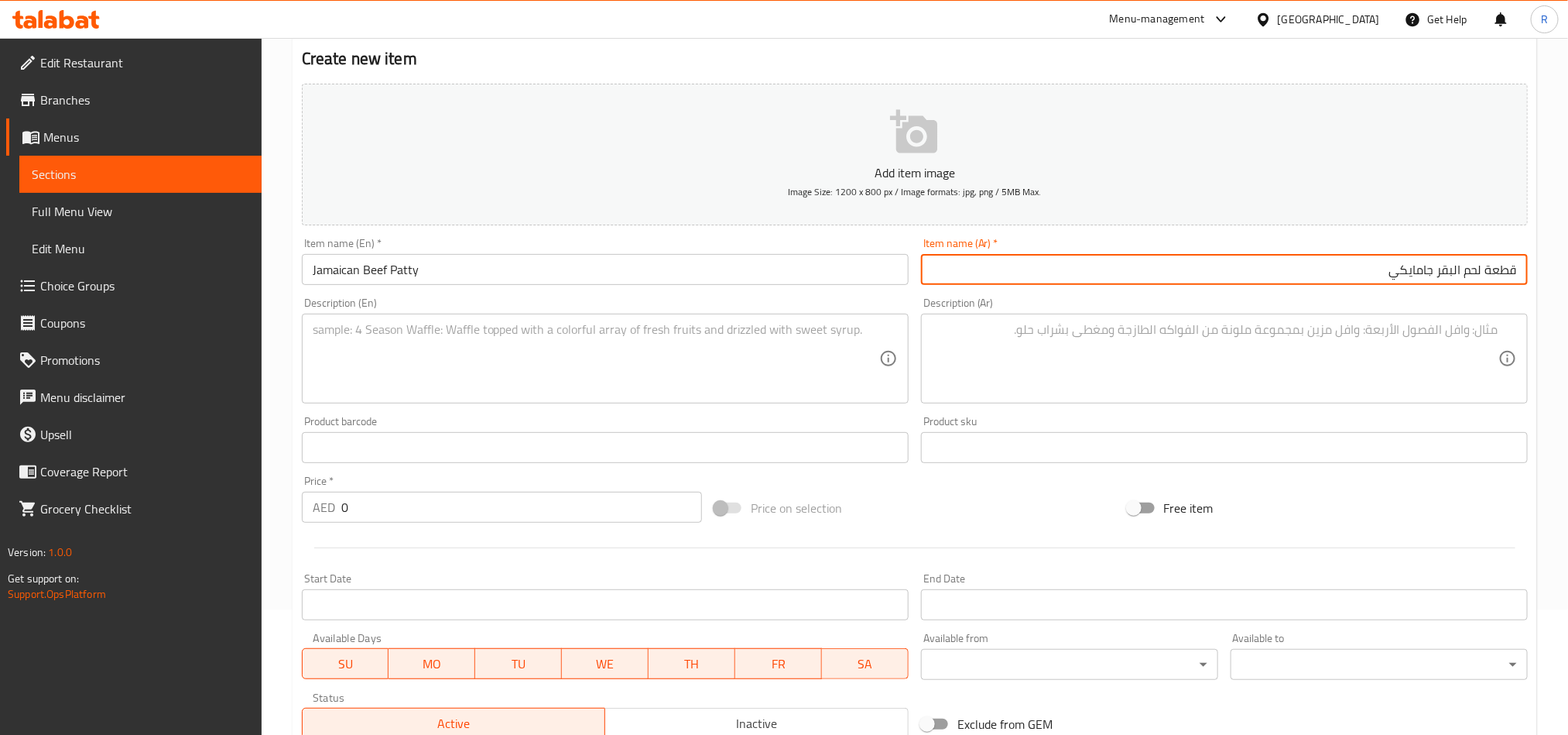
click at [1452, 270] on input "قطعة لحم البقر جامايكي" at bounding box center [1224, 270] width 607 height 31
click at [1445, 279] on input "قطعة لحم بقر جامايكي" at bounding box center [1224, 270] width 607 height 31
type input "قطعة لحم بقري جامايكي"
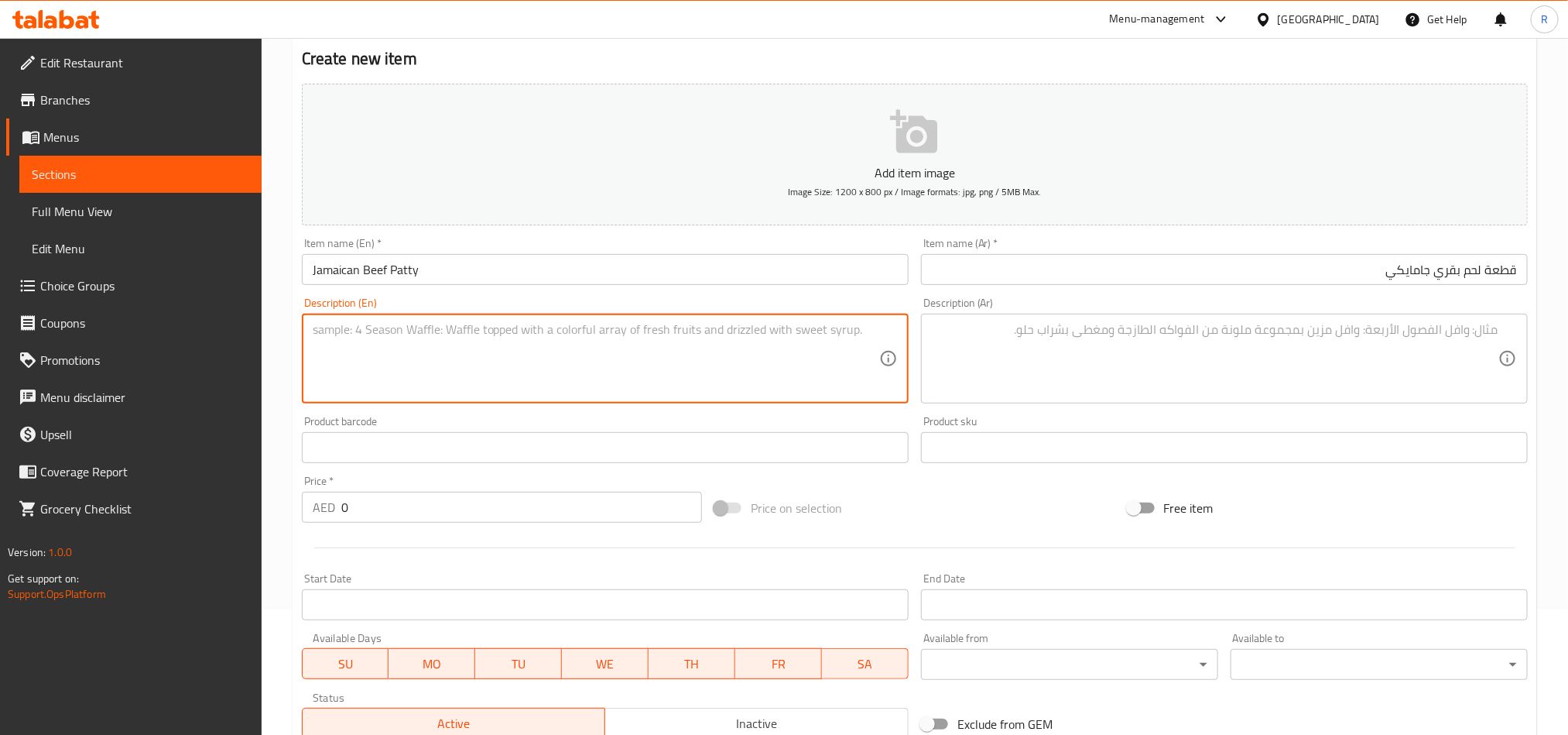
click at [579, 353] on textarea at bounding box center [596, 359] width 566 height 74
click at [957, 369] on textarea at bounding box center [1215, 359] width 566 height 74
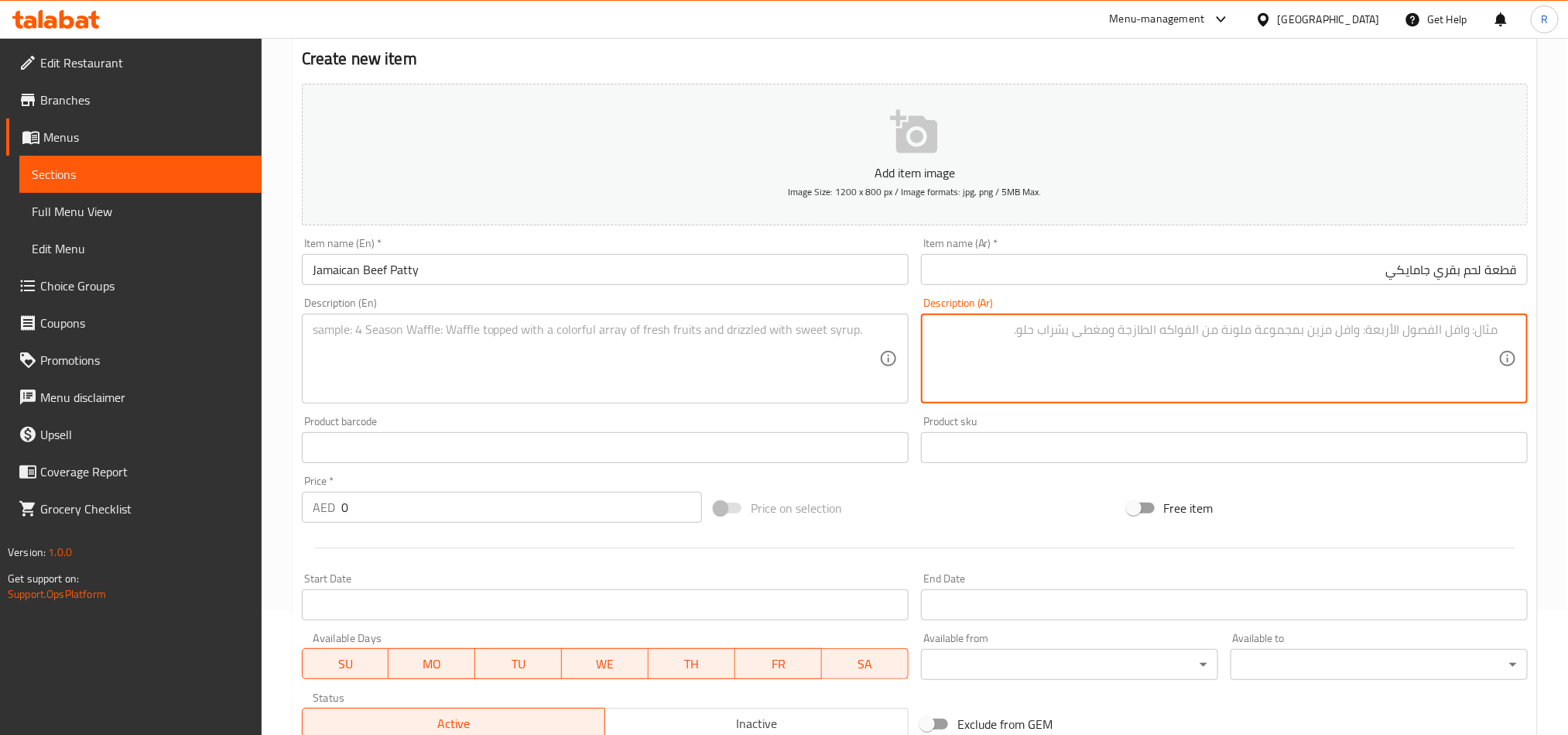
paste textarea "عجينة نفخة محشوة باللحم المفروم والفاصوليا الحمراء والفطر والأعشاب المتبلة بالب…"
type textarea "عجينة نفخة محشوة باللحم المفروم والفاصوليا الحمراء والفطر والأعشاب المتبلة بالب…"
click at [520, 363] on textarea at bounding box center [596, 359] width 566 height 74
paste textarea "Puff pastry stuffed with minced beef, red kidney beans, mushrooms & herbs seaso…"
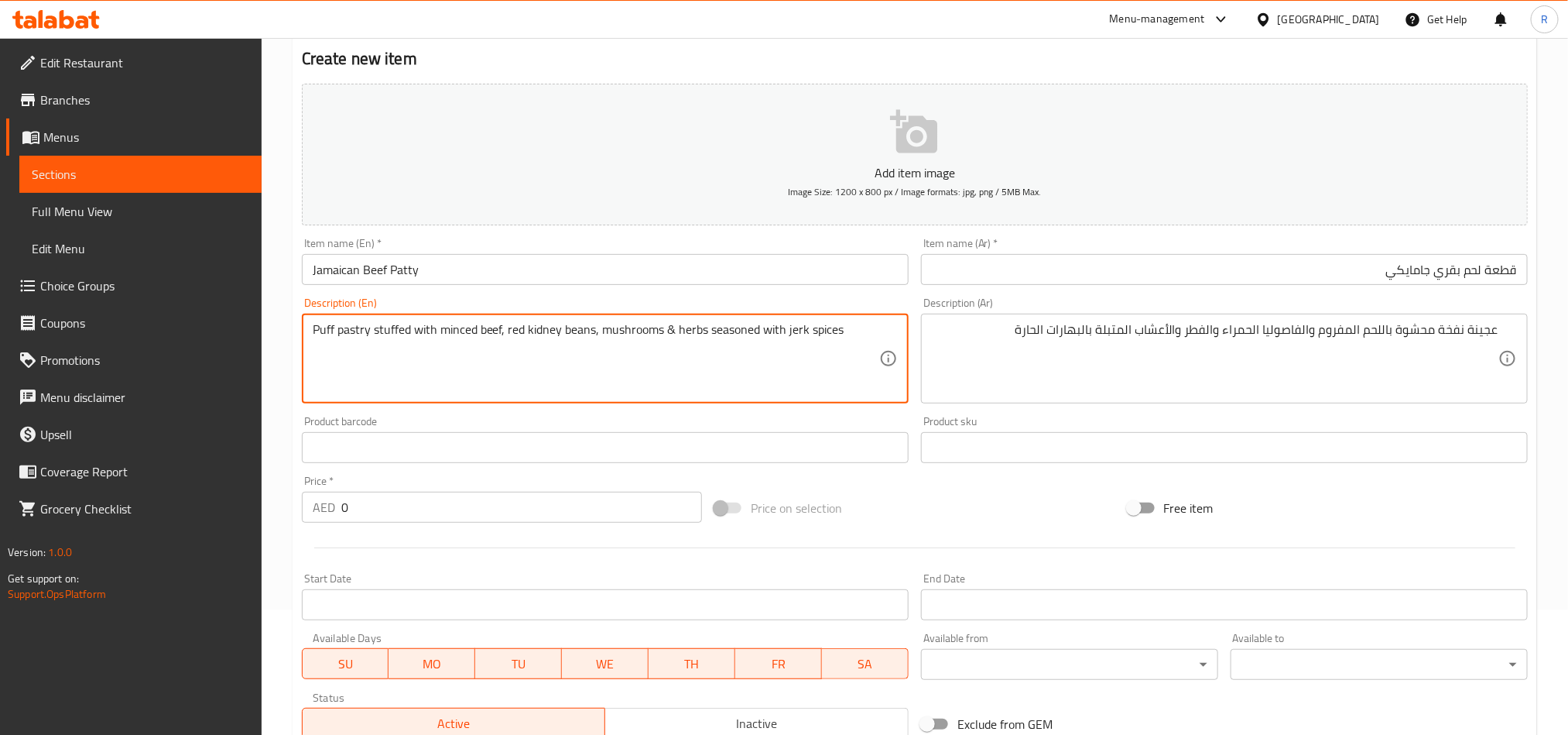
scroll to position [241, 0]
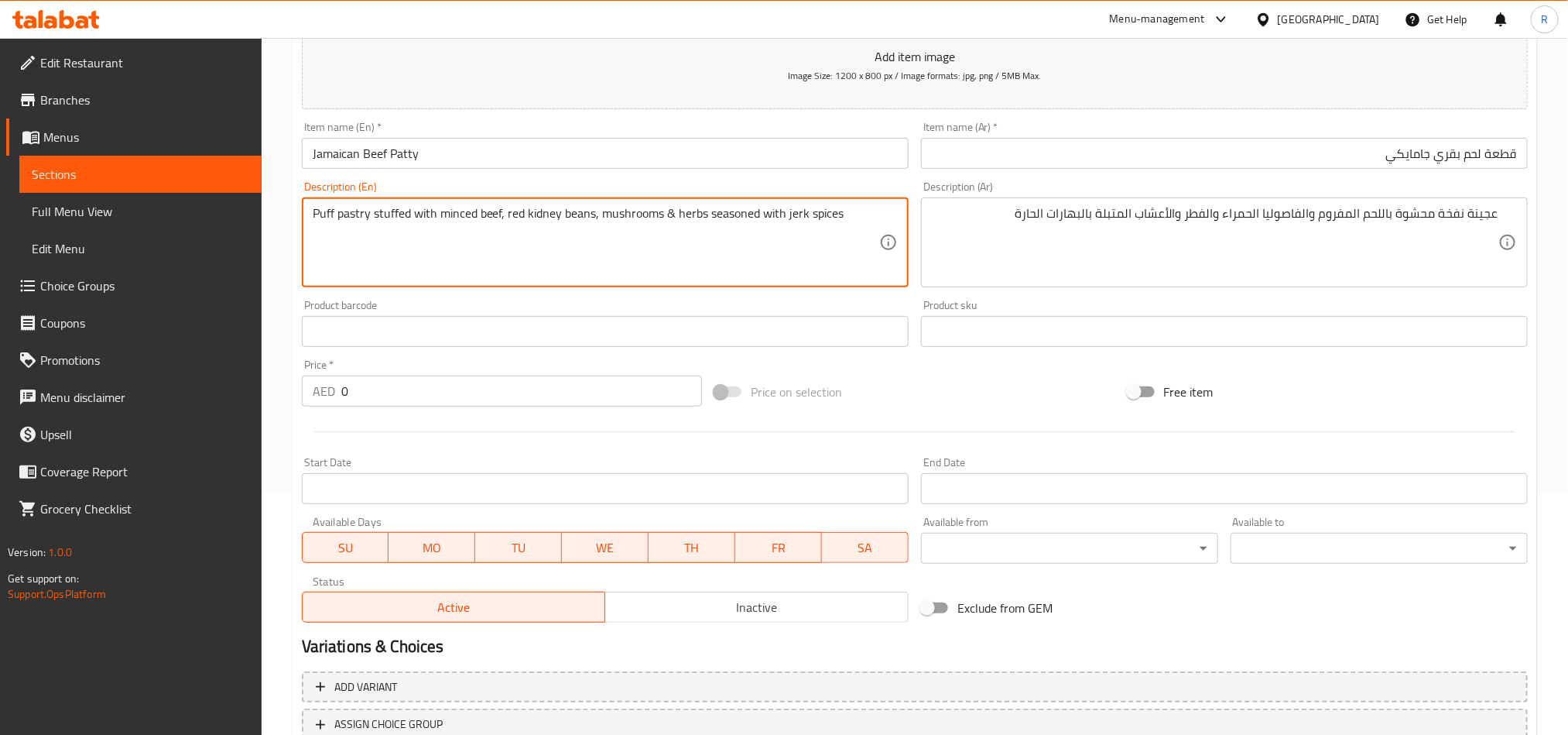
type textarea "Puff pastry stuffed with minced beef, red kidney beans, mushrooms & herbs seaso…"
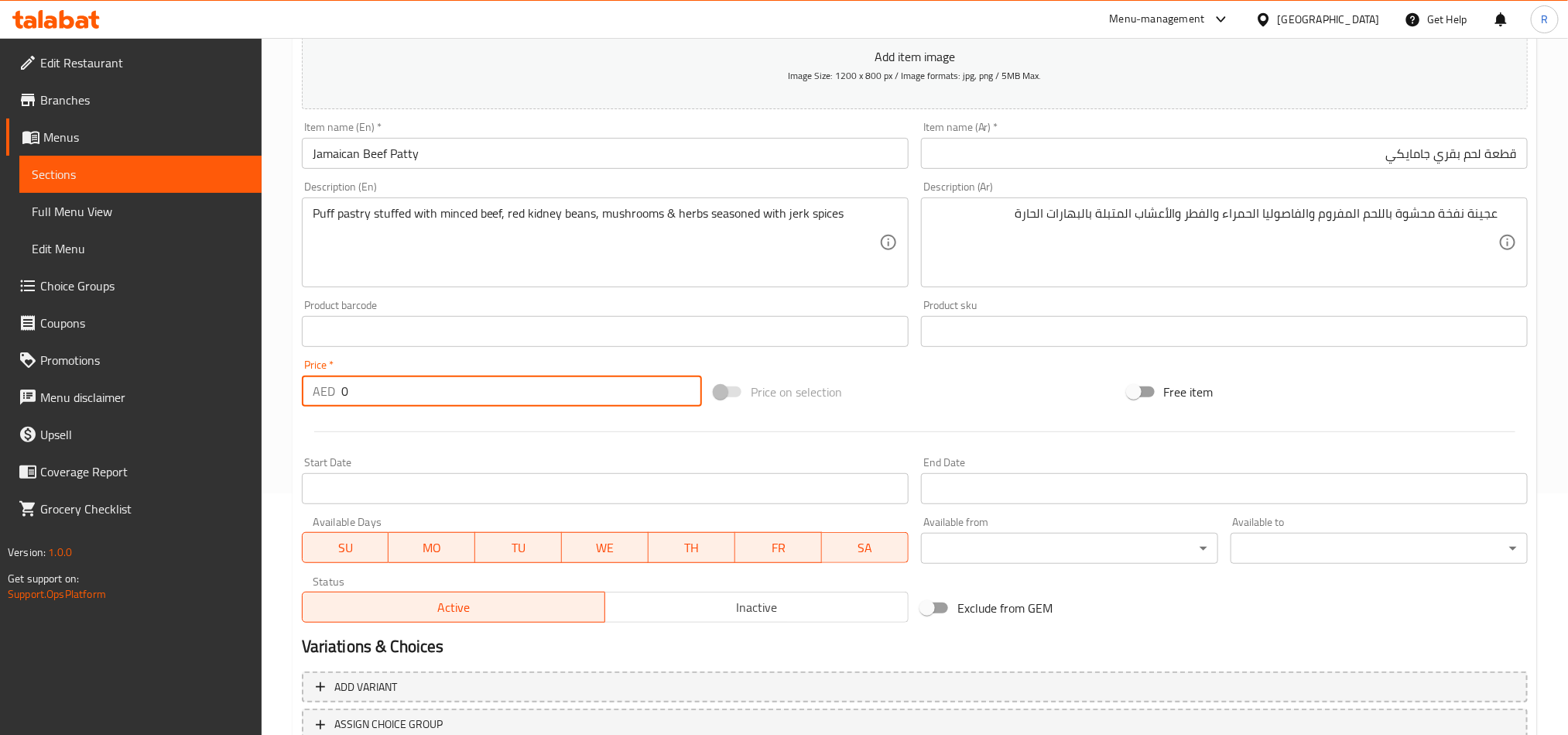
drag, startPoint x: 336, startPoint y: 398, endPoint x: 304, endPoint y: 396, distance: 32.1
click at [304, 396] on div "AED 0 Price *" at bounding box center [502, 391] width 400 height 31
paste input "36"
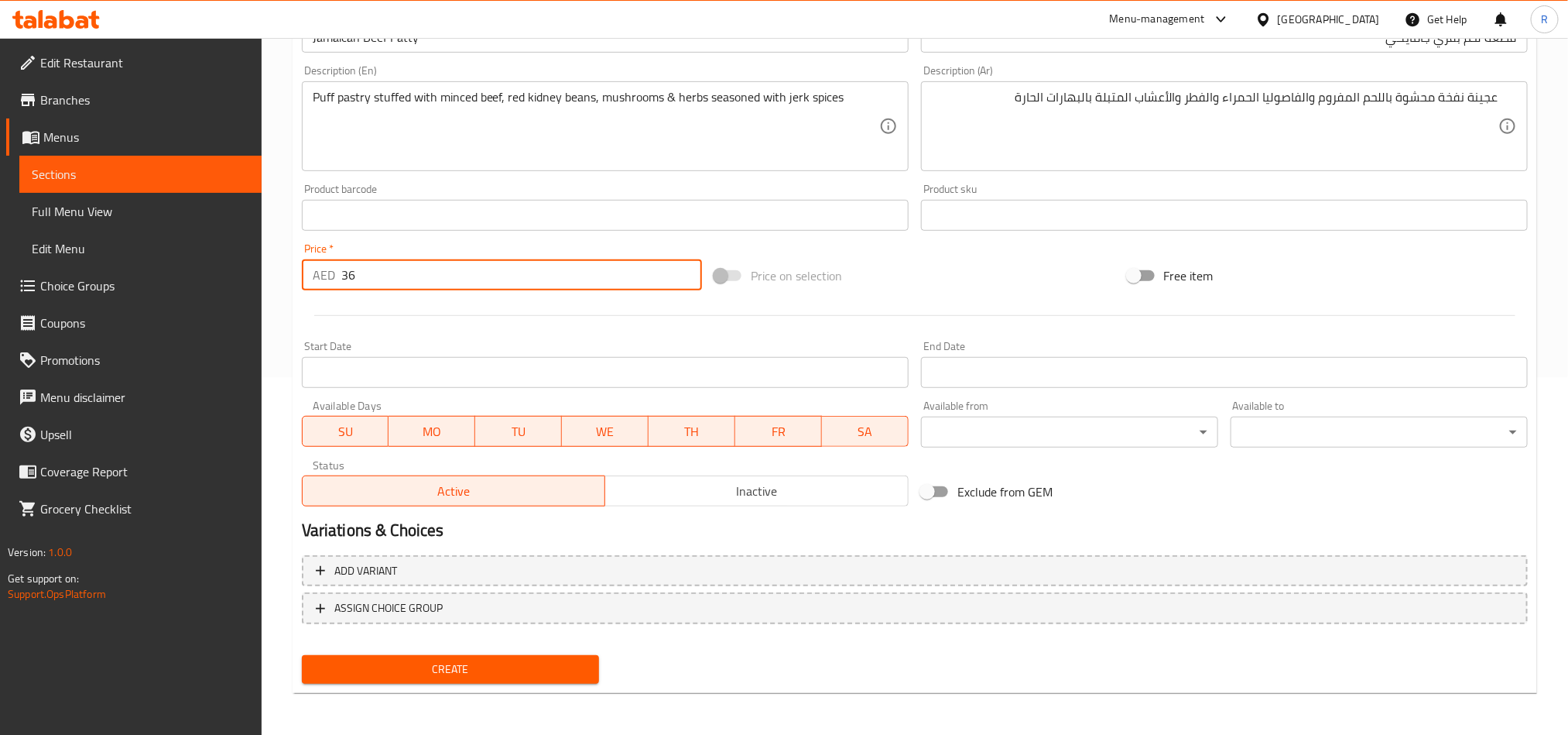
type input "36"
click at [467, 660] on span "Create" at bounding box center [450, 669] width 272 height 20
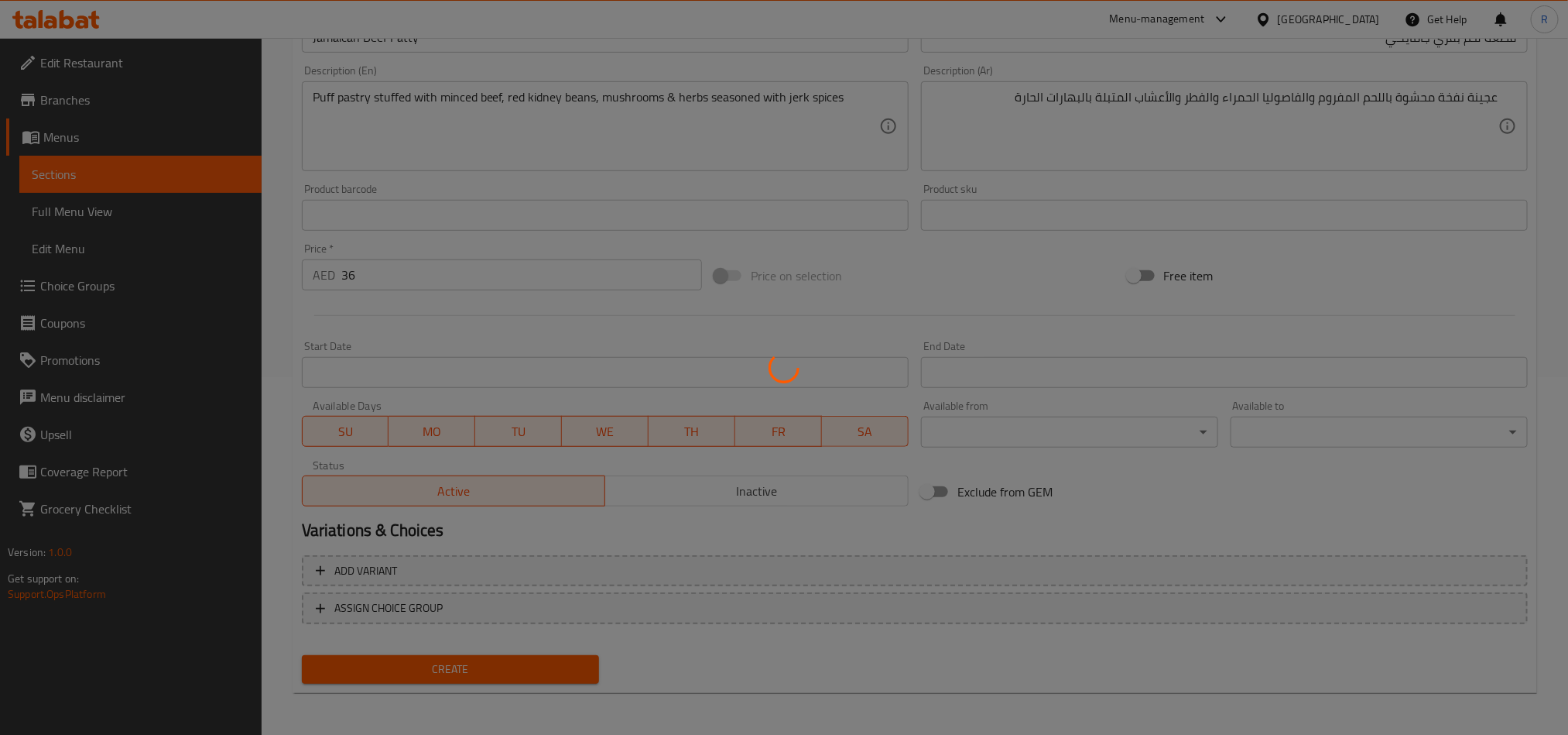
type input "0"
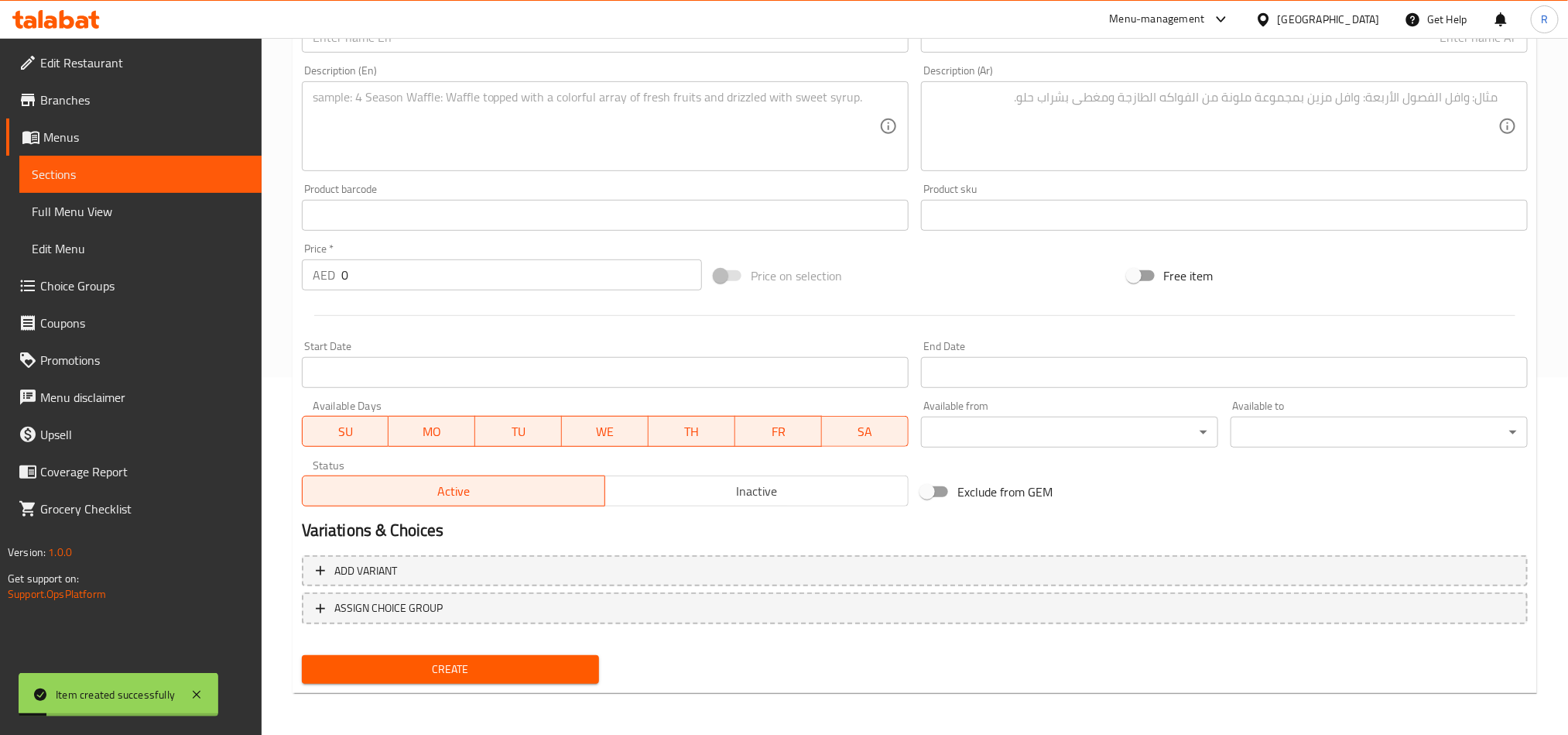
scroll to position [125, 0]
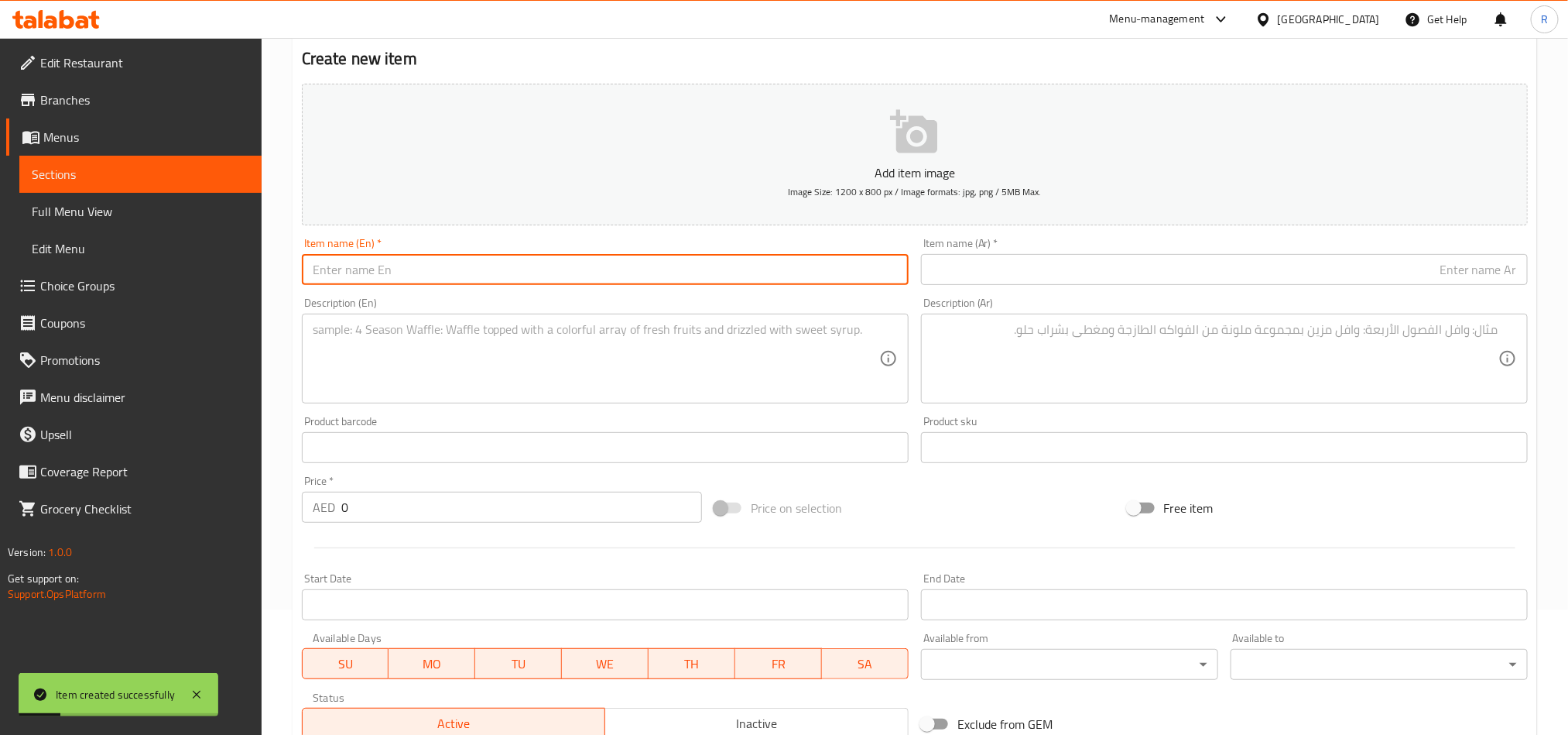
click at [409, 280] on input "text" at bounding box center [605, 270] width 607 height 31
paste input "Chicken Caesar Salad"
type input "Chicken Caesar Salad"
click at [1089, 272] on input "text" at bounding box center [1224, 270] width 607 height 31
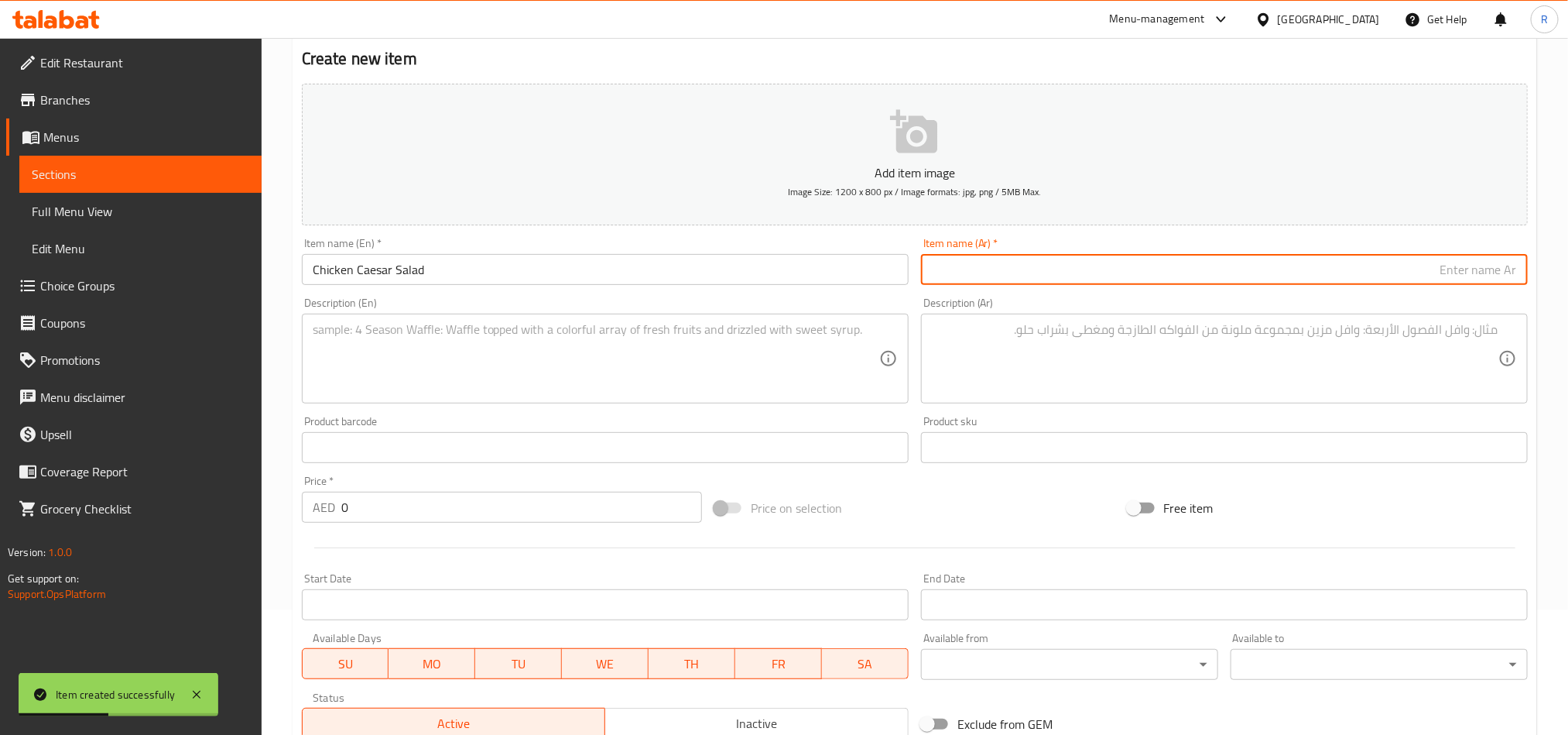
paste input "سلطة سيزر بالدجاج"
click at [1442, 272] on input "سلطة سيزر بالدجاج" at bounding box center [1224, 270] width 607 height 31
click at [1443, 277] on input "سلطة سيزر بالدجاج" at bounding box center [1224, 270] width 607 height 31
click at [657, 363] on textarea at bounding box center [596, 359] width 566 height 74
click at [1450, 264] on input "سلطة سيزر بدجاج" at bounding box center [1224, 270] width 607 height 31
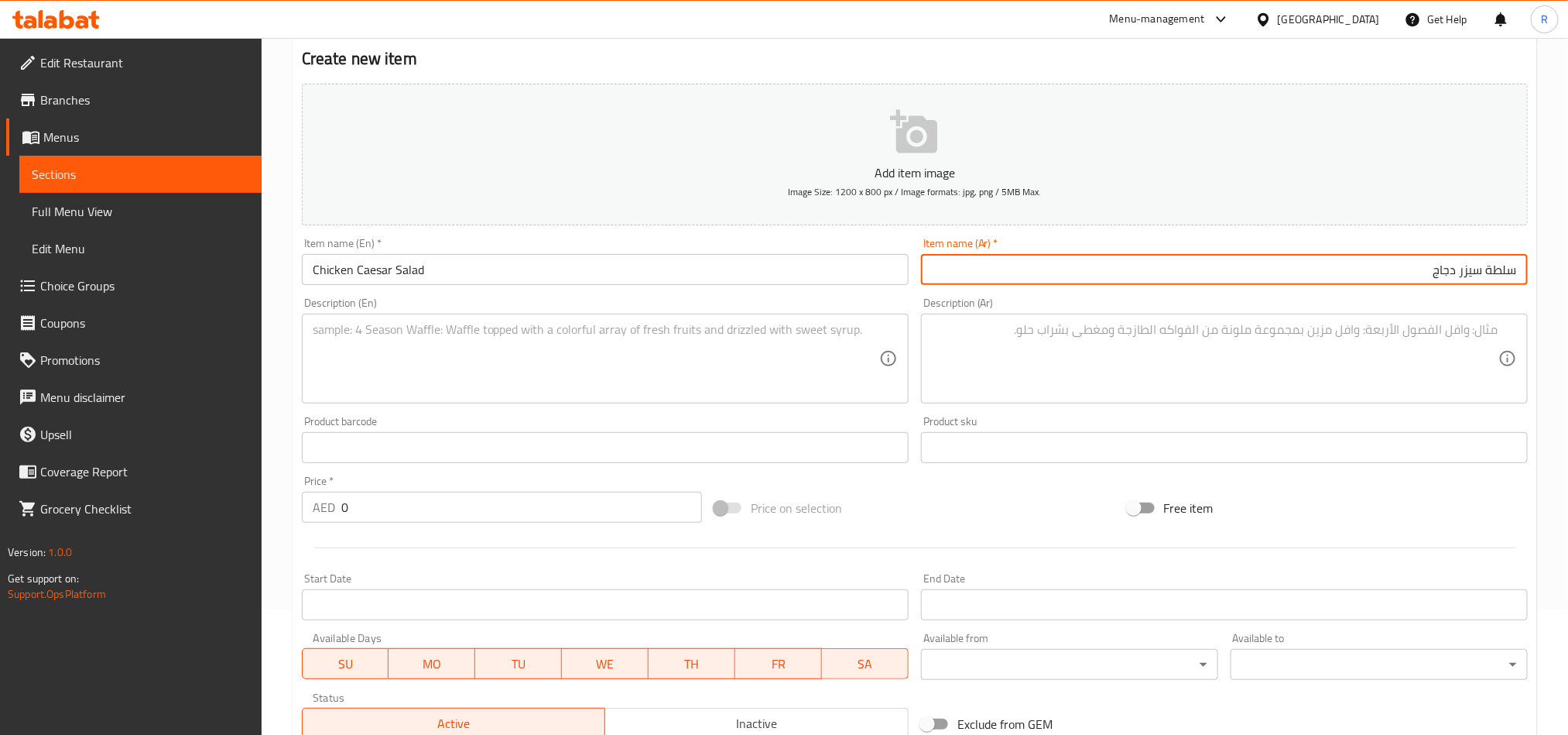
type input "سلطة سيزر دجاج"
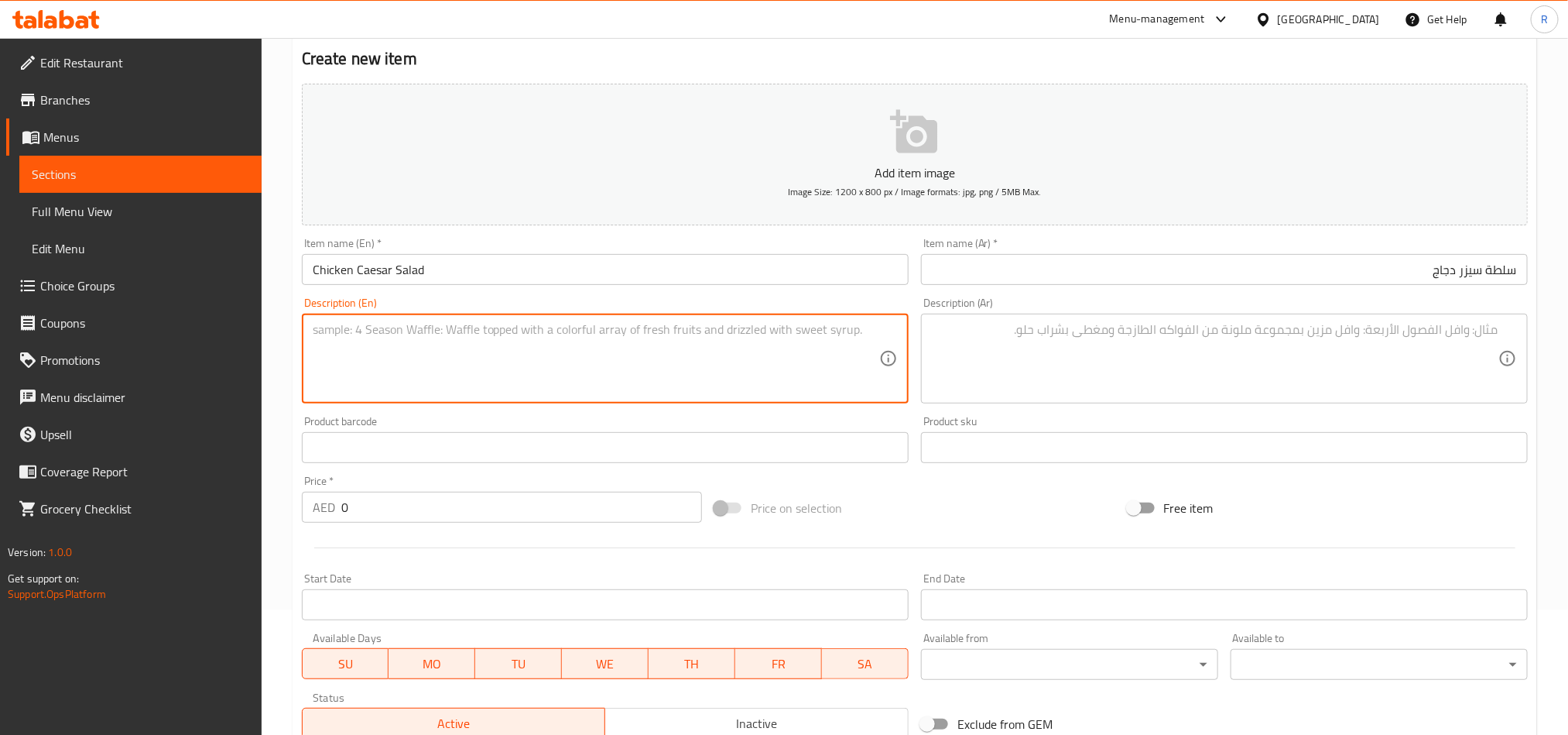
click at [744, 375] on textarea at bounding box center [596, 359] width 566 height 74
click at [602, 356] on textarea at bounding box center [596, 359] width 566 height 74
paste textarea "Basil, pesto pasta, tomatoes, beef bacon & toasted pine nuts"
click at [530, 333] on textarea "Basil, pesto pasta, tomatoes, beef bacon & toasted pine nuts" at bounding box center [596, 359] width 566 height 74
click at [563, 328] on textarea "Basil, pesto pasta, tomatoes, beef bacon and toasted pine nuts" at bounding box center [596, 359] width 566 height 74
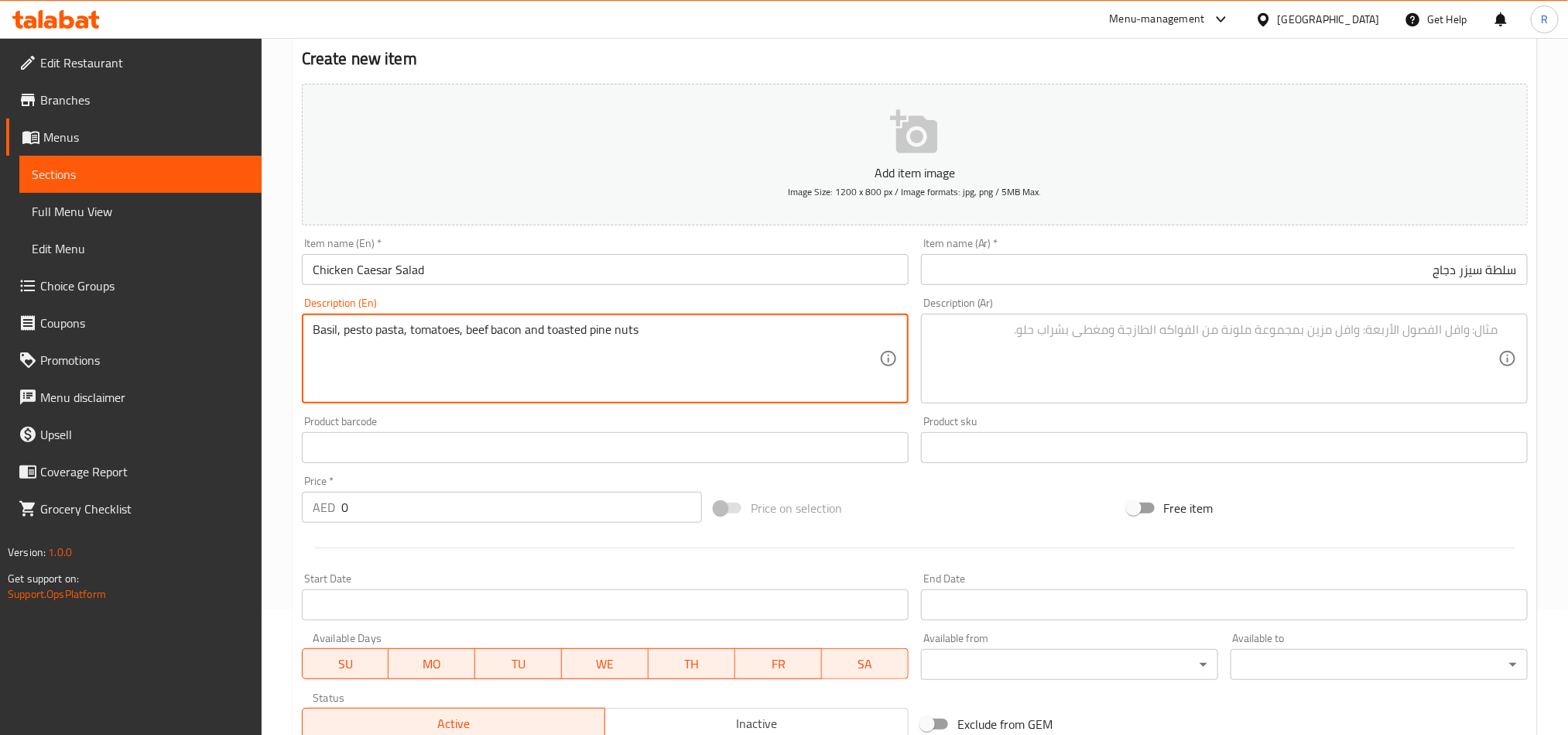
click at [563, 328] on textarea "Basil, pesto pasta, tomatoes, beef bacon and toasted pine nuts" at bounding box center [596, 359] width 566 height 74
type textarea "Basil, pesto pasta, tomatoes, beef bacon and toasted pine nuts"
click at [1099, 349] on textarea at bounding box center [1215, 359] width 566 height 74
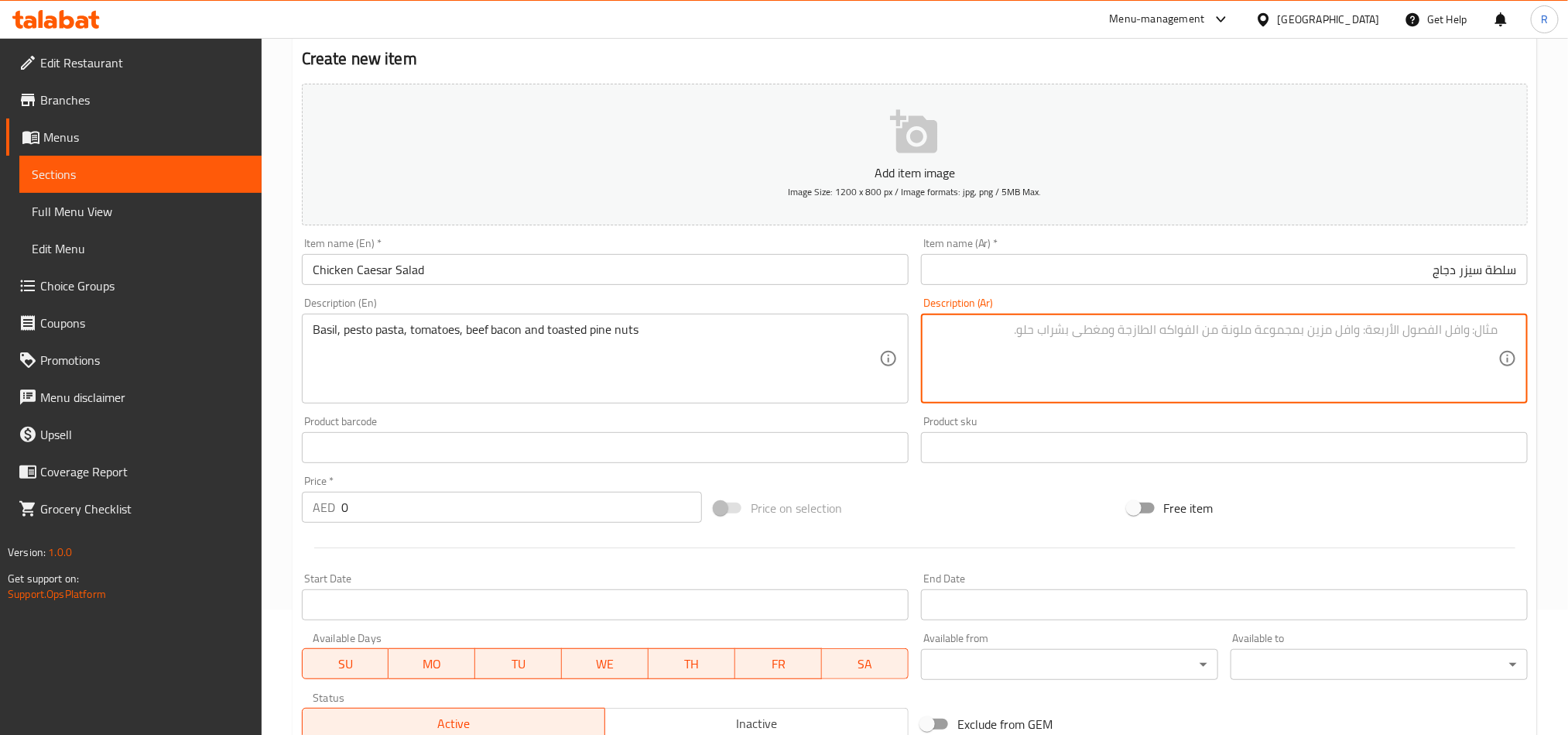
paste textarea "الريحان، معكرونة البيستو، الطماطم، لحم البقر المقدد والصنوبر المحمص"
click at [1439, 327] on textarea "الريحان، معكرونة البيستو، الطماطم، لحم البقر المقدد والصنوبر المحمص" at bounding box center [1215, 359] width 566 height 74
click at [1444, 325] on textarea "الريحان، معكرونة البيستو، الطماطم، لحم البقر المقدد والصنوبر المحمص" at bounding box center [1215, 359] width 566 height 74
type textarea "الريحان، مكرونة البيستو، الطماطم، لحم البقر المقدد والصنوبر المحمص"
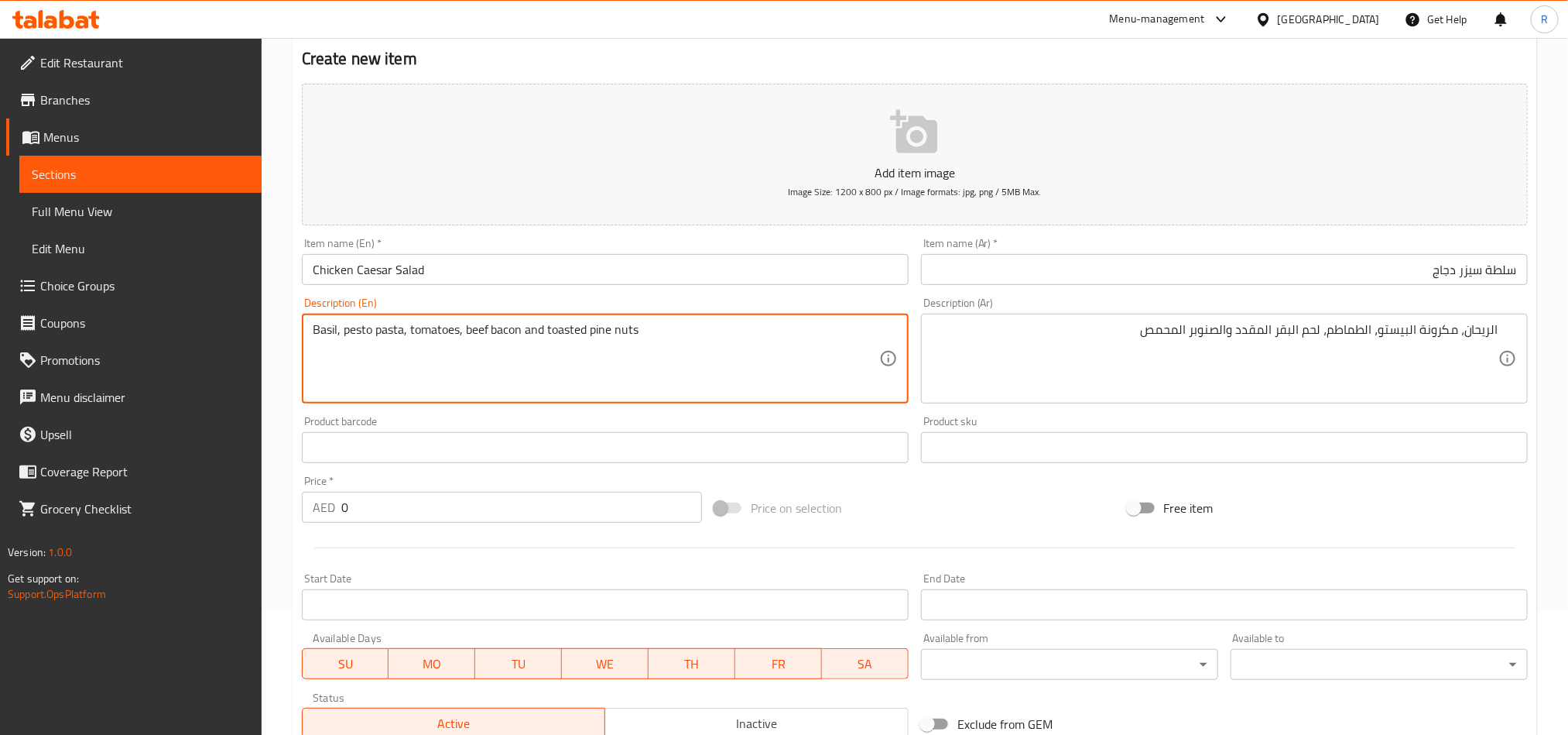
drag, startPoint x: 467, startPoint y: 332, endPoint x: 523, endPoint y: 331, distance: 56.0
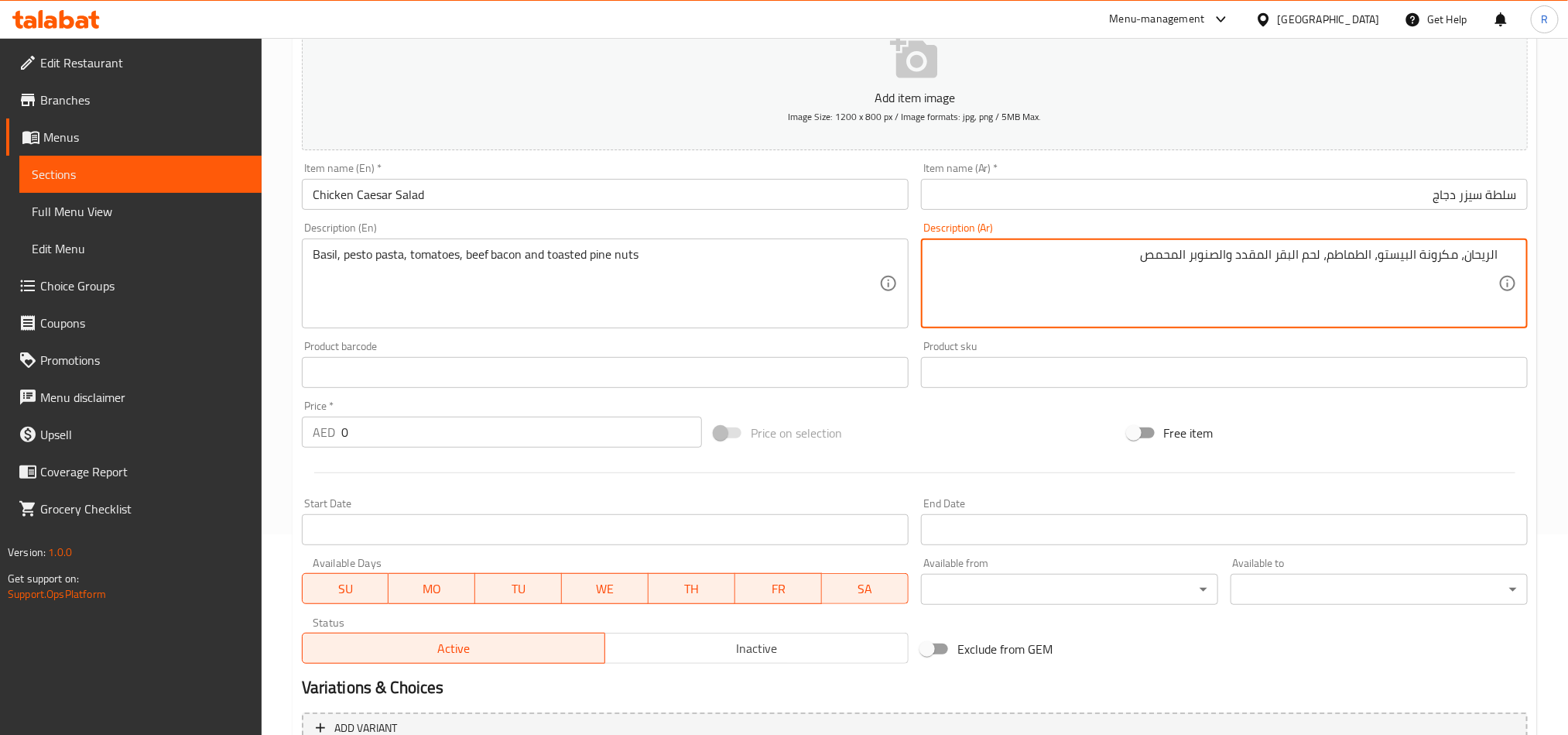
scroll to position [241, 0]
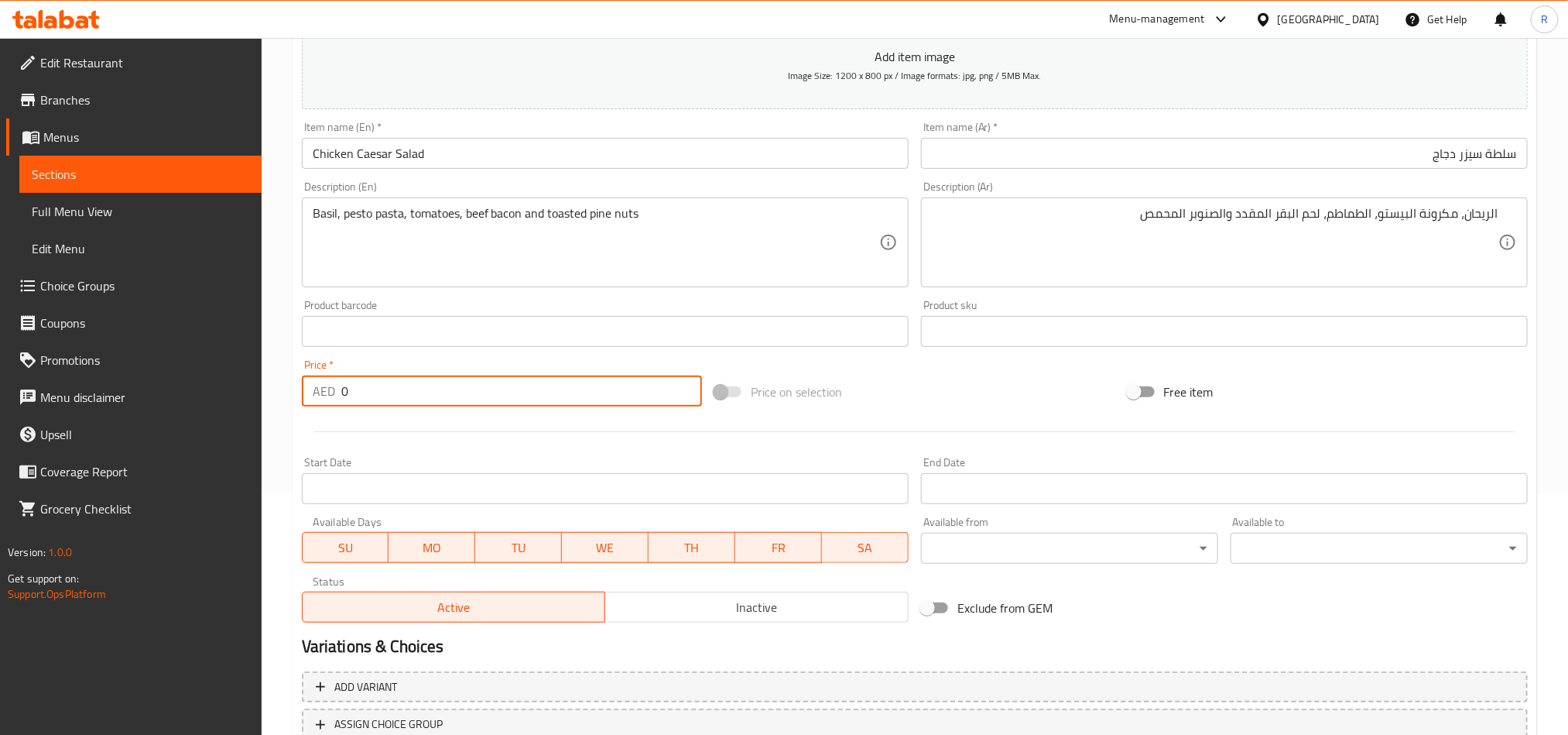
drag, startPoint x: 354, startPoint y: 393, endPoint x: 332, endPoint y: 395, distance: 22.1
click at [332, 395] on div "AED 0 Price *" at bounding box center [502, 391] width 400 height 31
paste input "35"
type input "35"
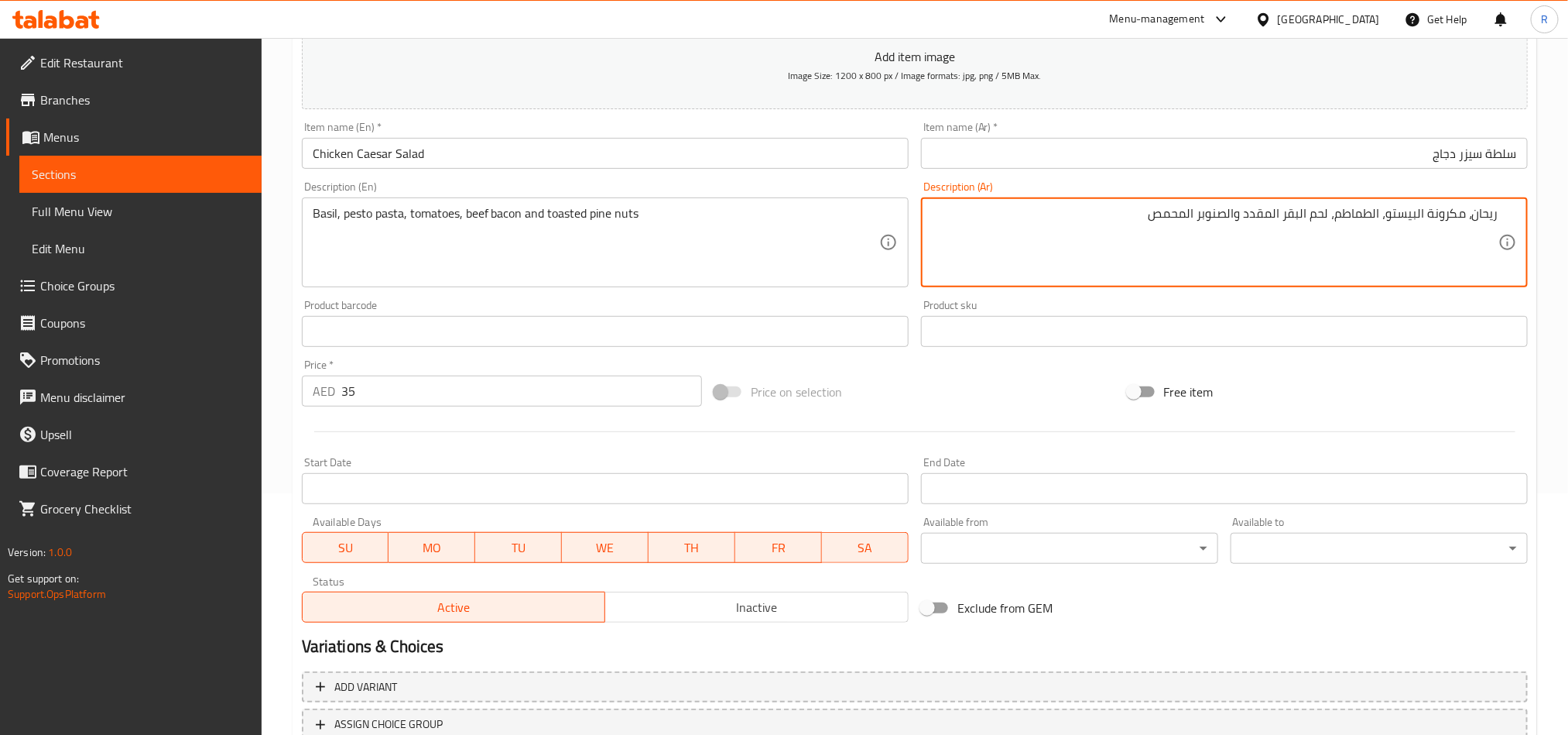
click at [1416, 215] on textarea "ريحان، مكرونة البيستو، الطماطم، لحم البقر المقدد والصنوبر المحمص" at bounding box center [1215, 243] width 566 height 74
click at [1379, 214] on textarea "ريحان، مكرونة بيستو، الطماطم، لحم البقر المقدد والصنوبر المحمص" at bounding box center [1215, 243] width 566 height 74
click at [1315, 214] on textarea "ريحان، مكرونة بيستو، طماطم، لحم البقر المقدد والصنوبر المحمص" at bounding box center [1215, 243] width 566 height 74
click at [1297, 211] on textarea "ريحان، مكرونة بيستو، طماطم، لحم بقر المقدد والصنوبر المحمص" at bounding box center [1215, 243] width 566 height 74
click at [1220, 217] on textarea "ريحان، مكرونة بيستو، طماطم، لحم بقر مقدد والصنوبر المحمص" at bounding box center [1215, 243] width 566 height 74
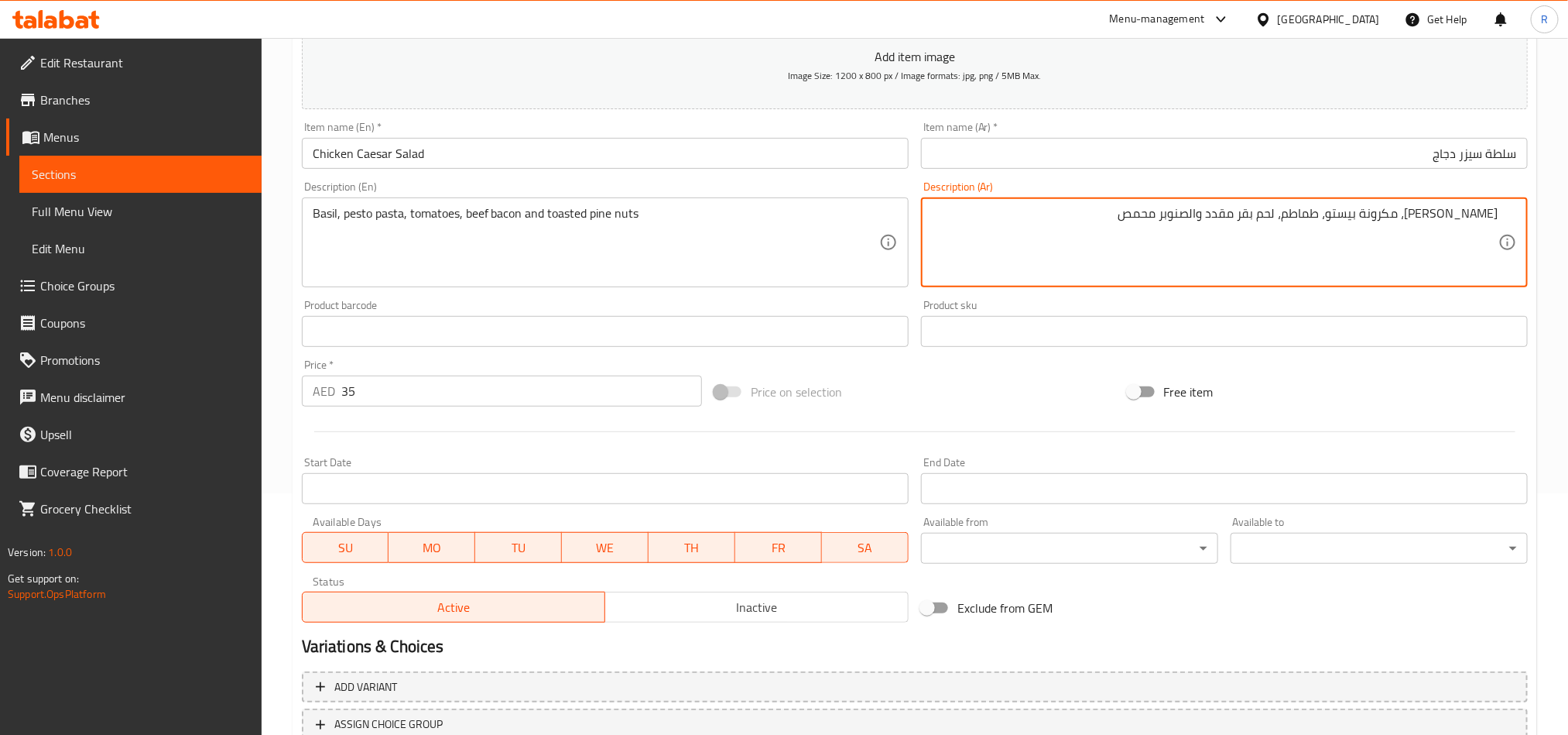
click at [1257, 216] on textarea "[PERSON_NAME]، مكرونة بيستو، طماطم، لحم بقر مقدد والصنوبر محمص" at bounding box center [1215, 243] width 566 height 74
type textarea "ريحان، مكرونة بيستو، طماطم، لحم بقر مقدد و صنوبر محمص"
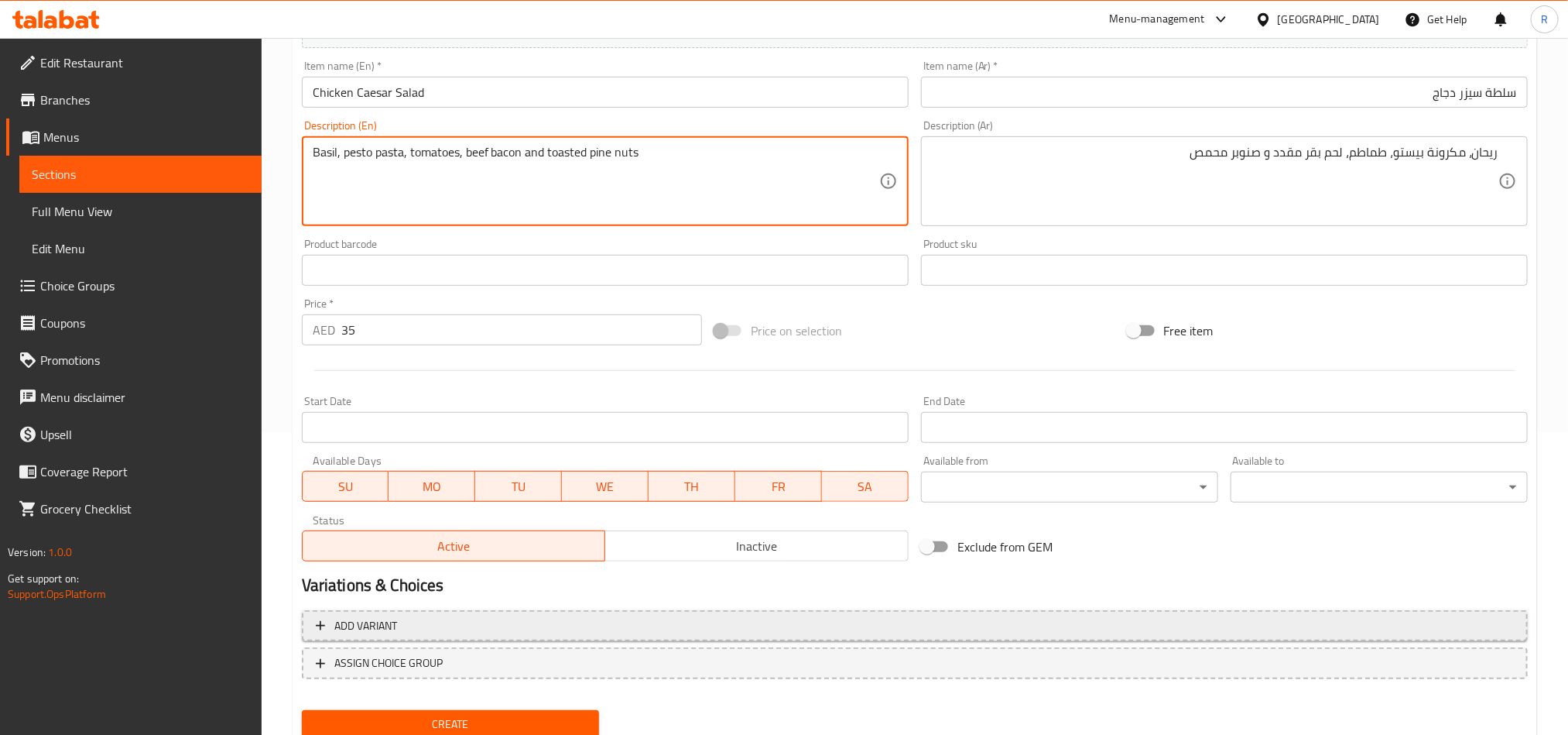
scroll to position [358, 0]
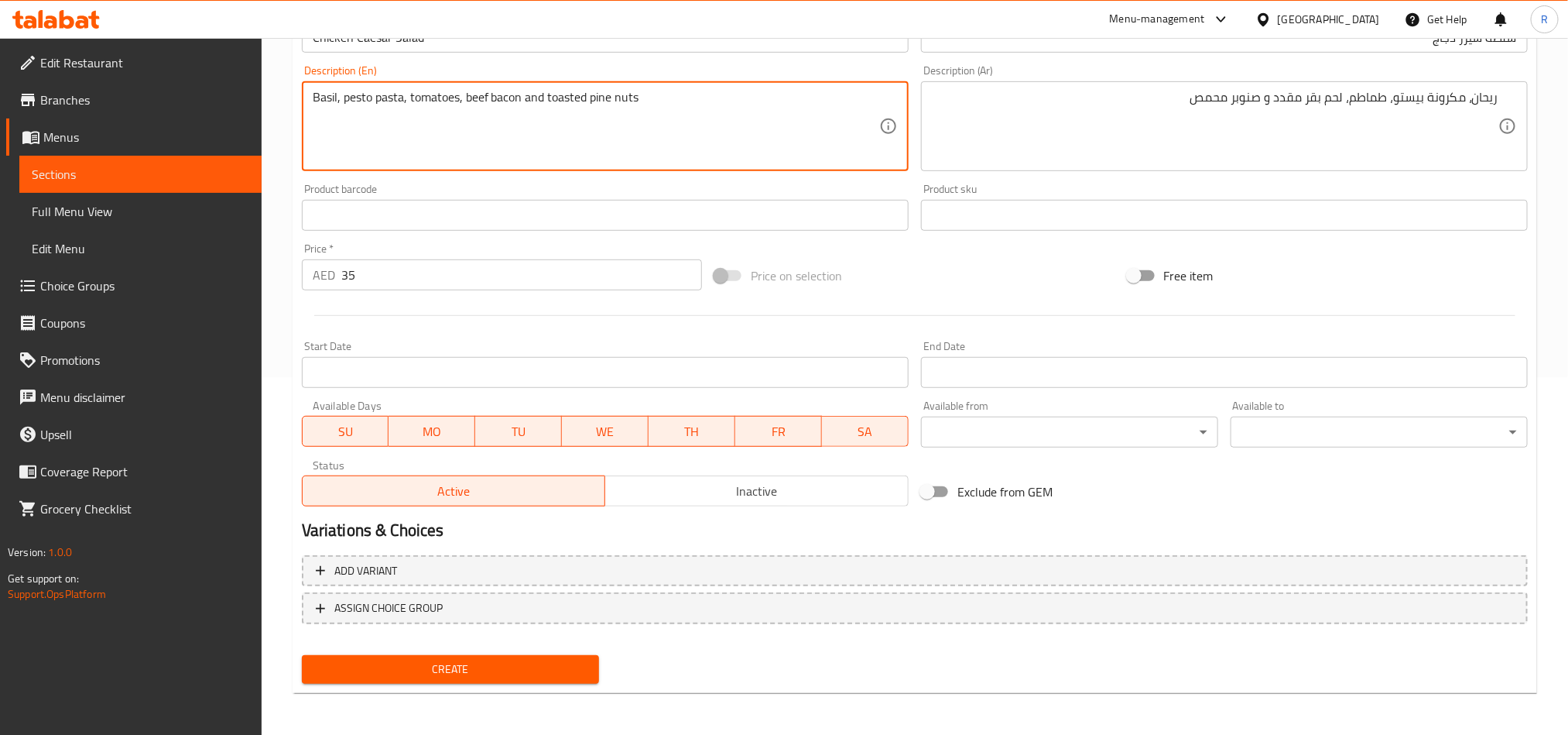
click at [465, 667] on span "Create" at bounding box center [450, 669] width 272 height 20
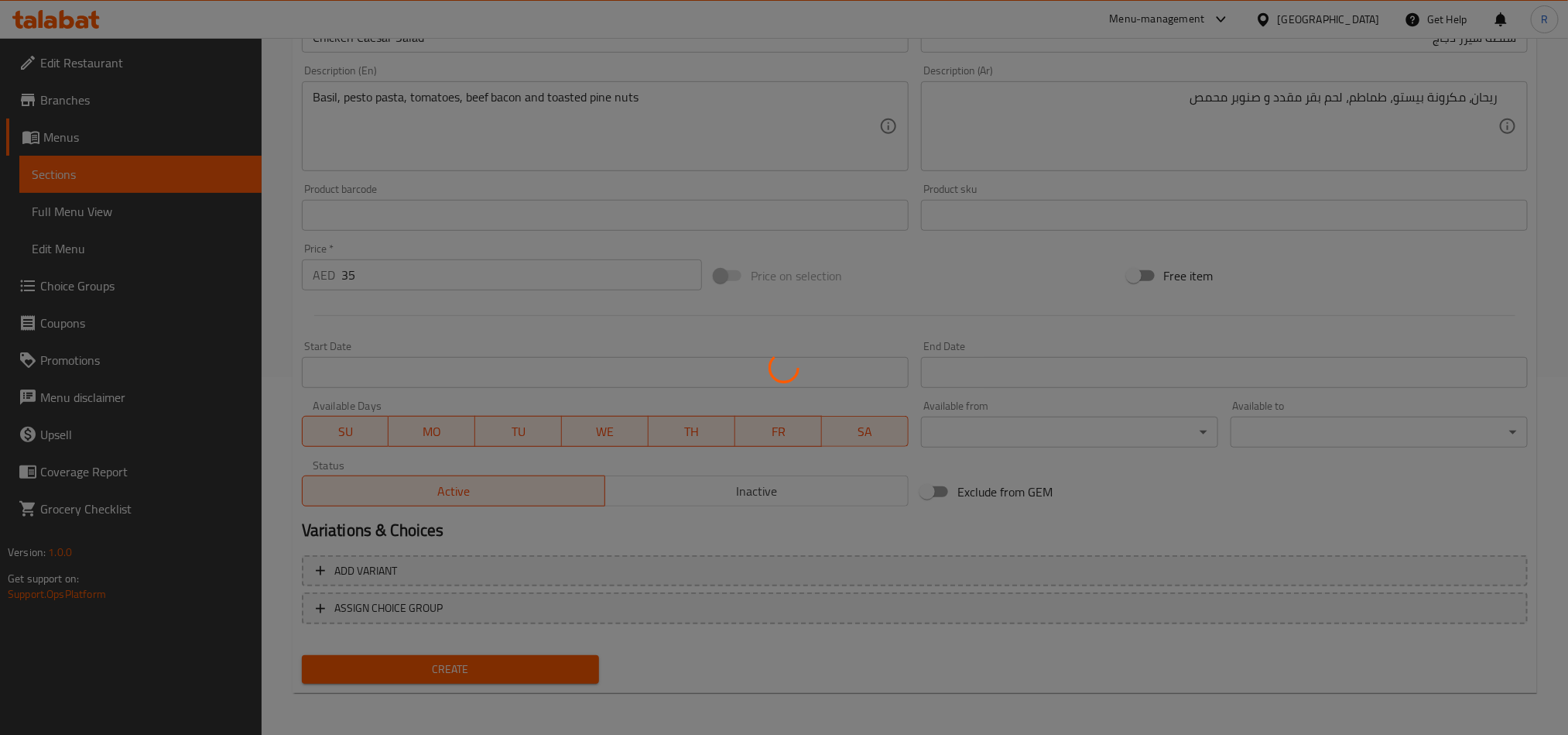
type input "0"
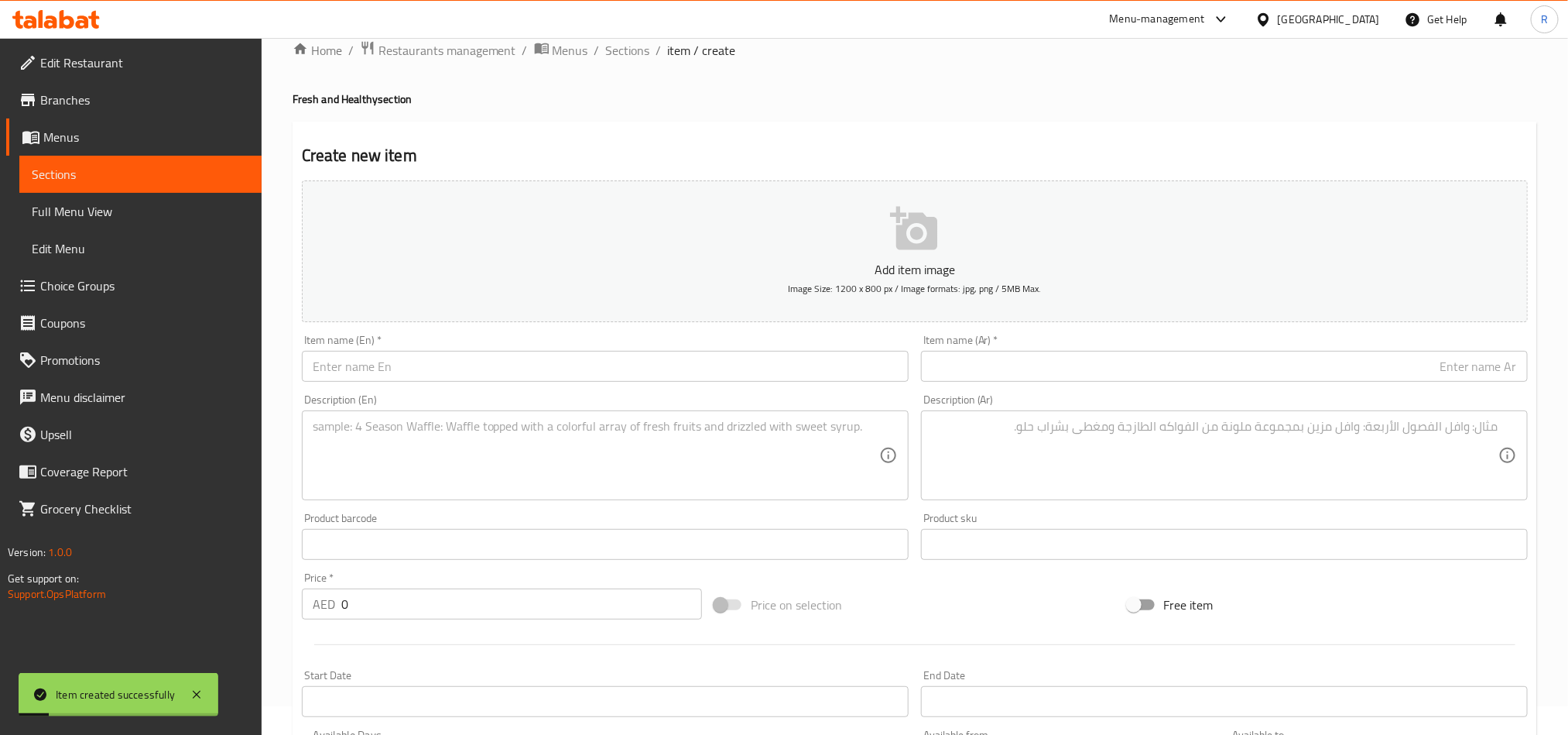
scroll to position [9, 0]
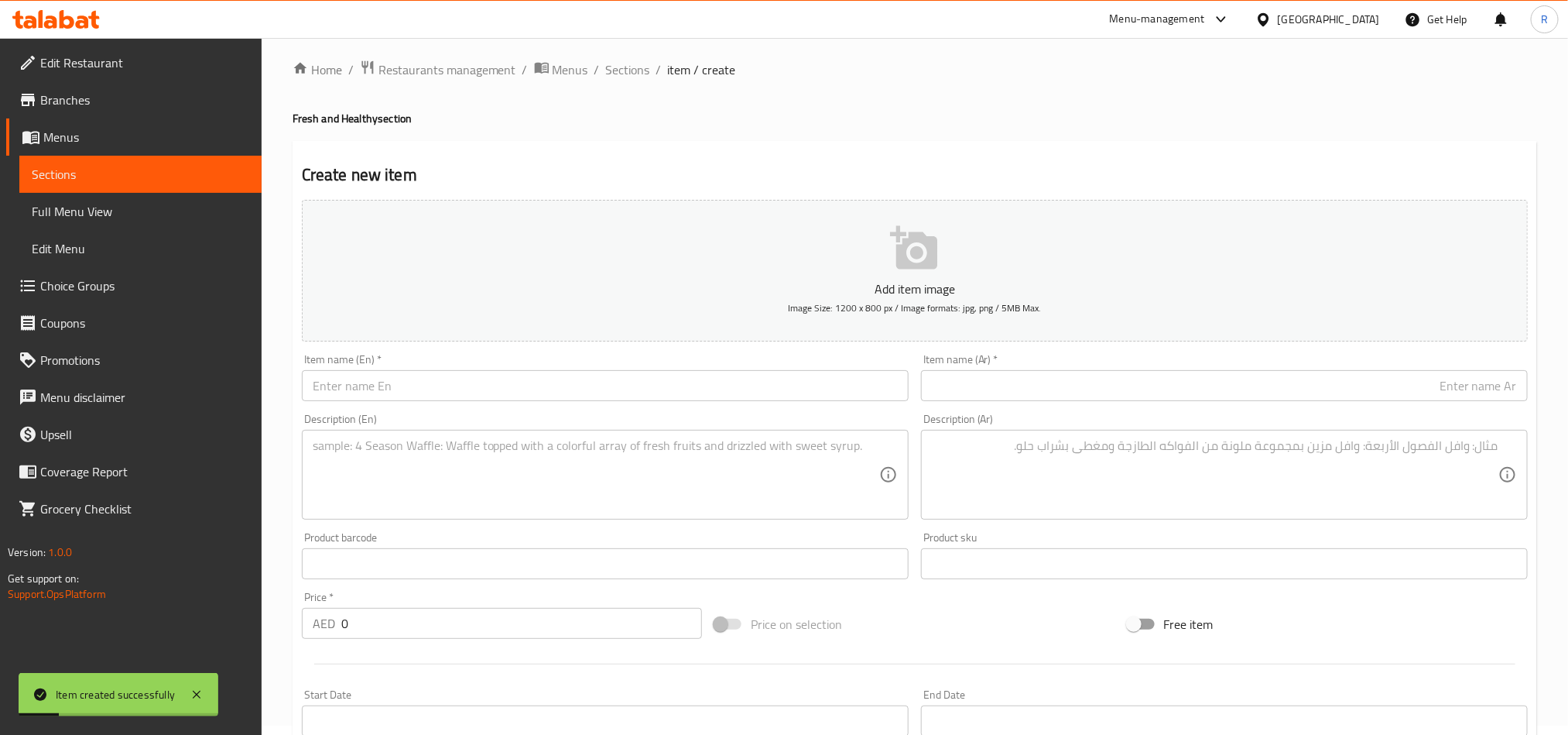
click at [474, 376] on input "text" at bounding box center [605, 386] width 607 height 31
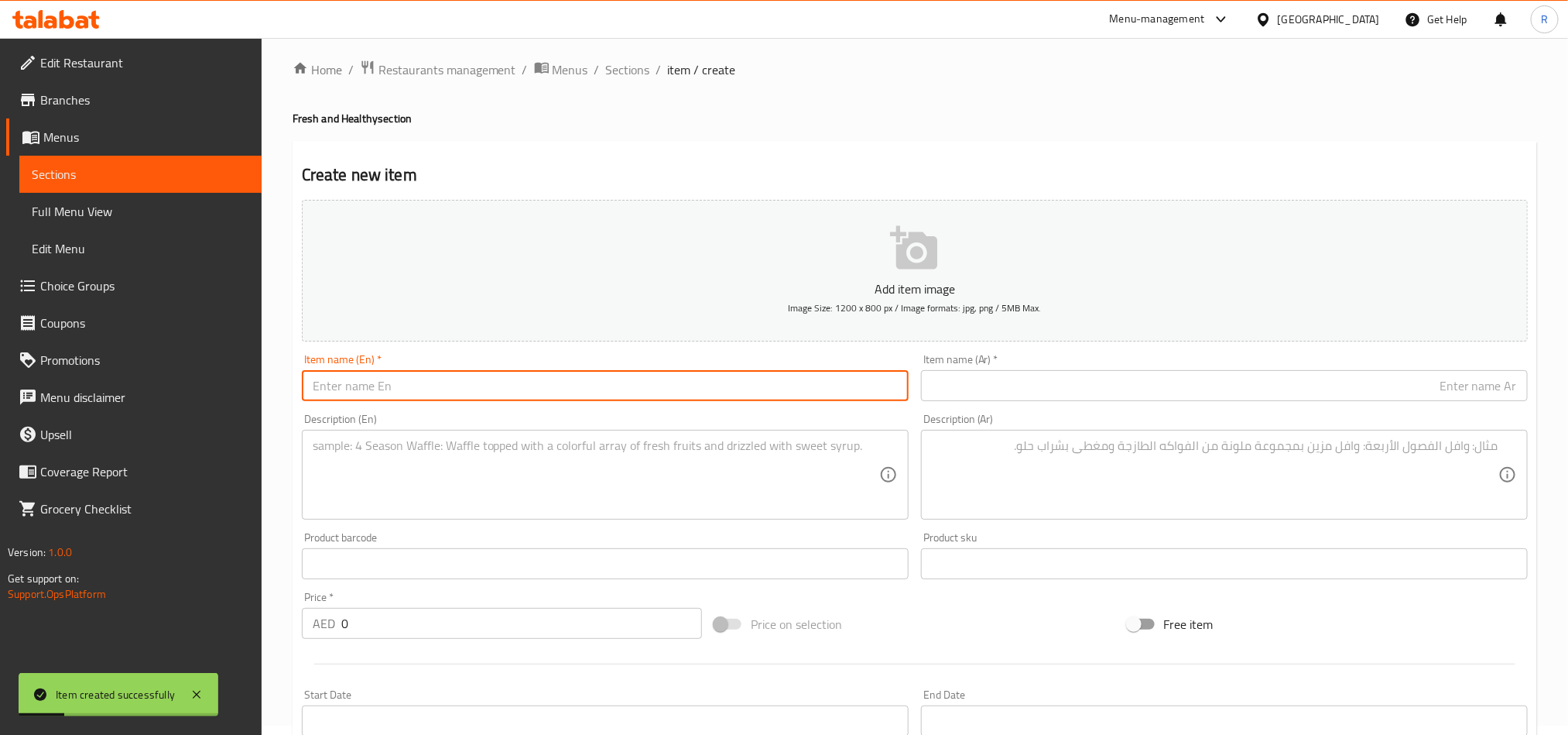
paste input "Tuna Nicoise Salad"
type input "Tuna Nicoise Salad"
click at [1067, 375] on input "text" at bounding box center [1224, 386] width 607 height 31
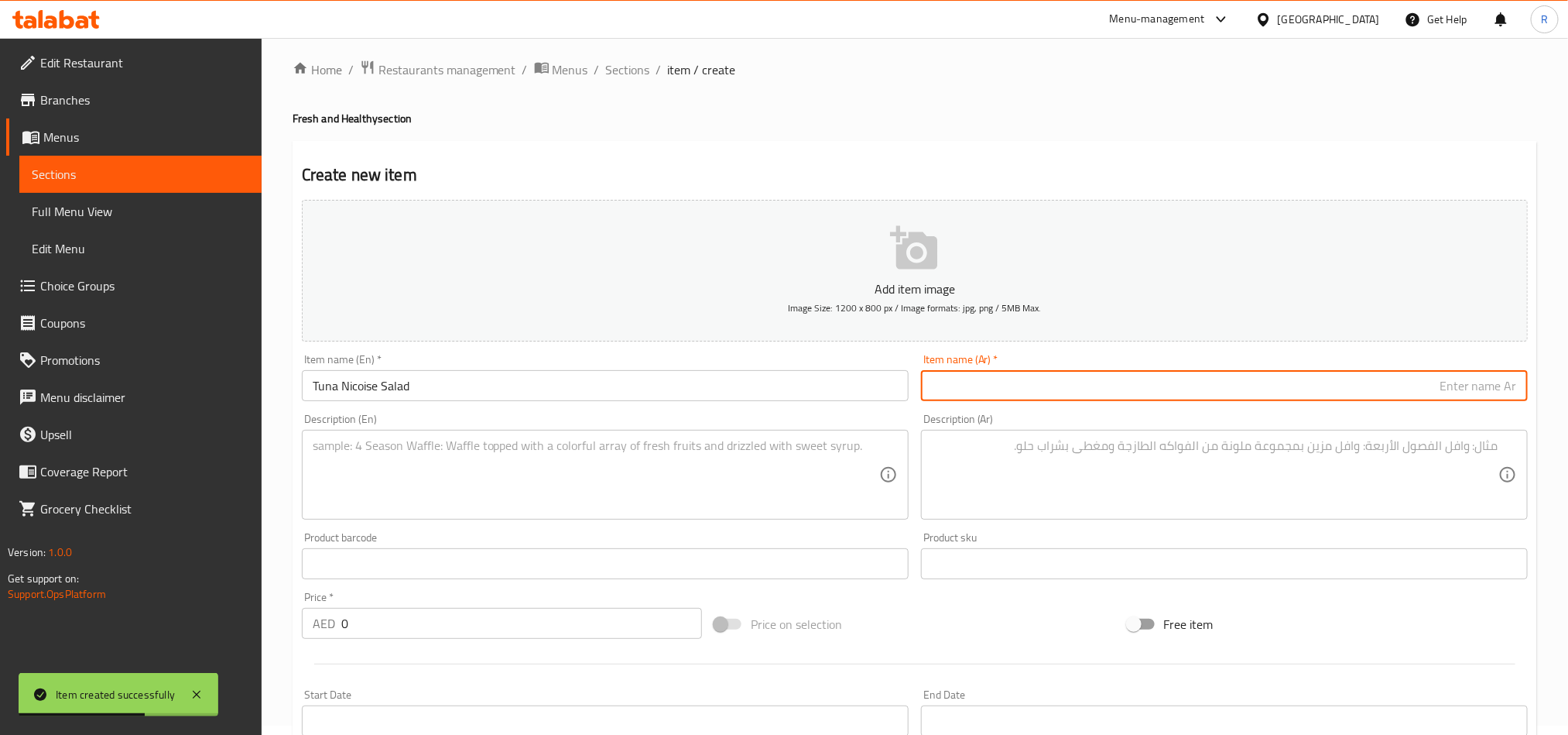
paste input "سلطة التونة نيسواز"
click at [1474, 388] on input "سلطة التونة نيسواز" at bounding box center [1224, 386] width 607 height 31
type input "سلطة تونة نيسواز"
click at [699, 465] on textarea at bounding box center [596, 475] width 566 height 74
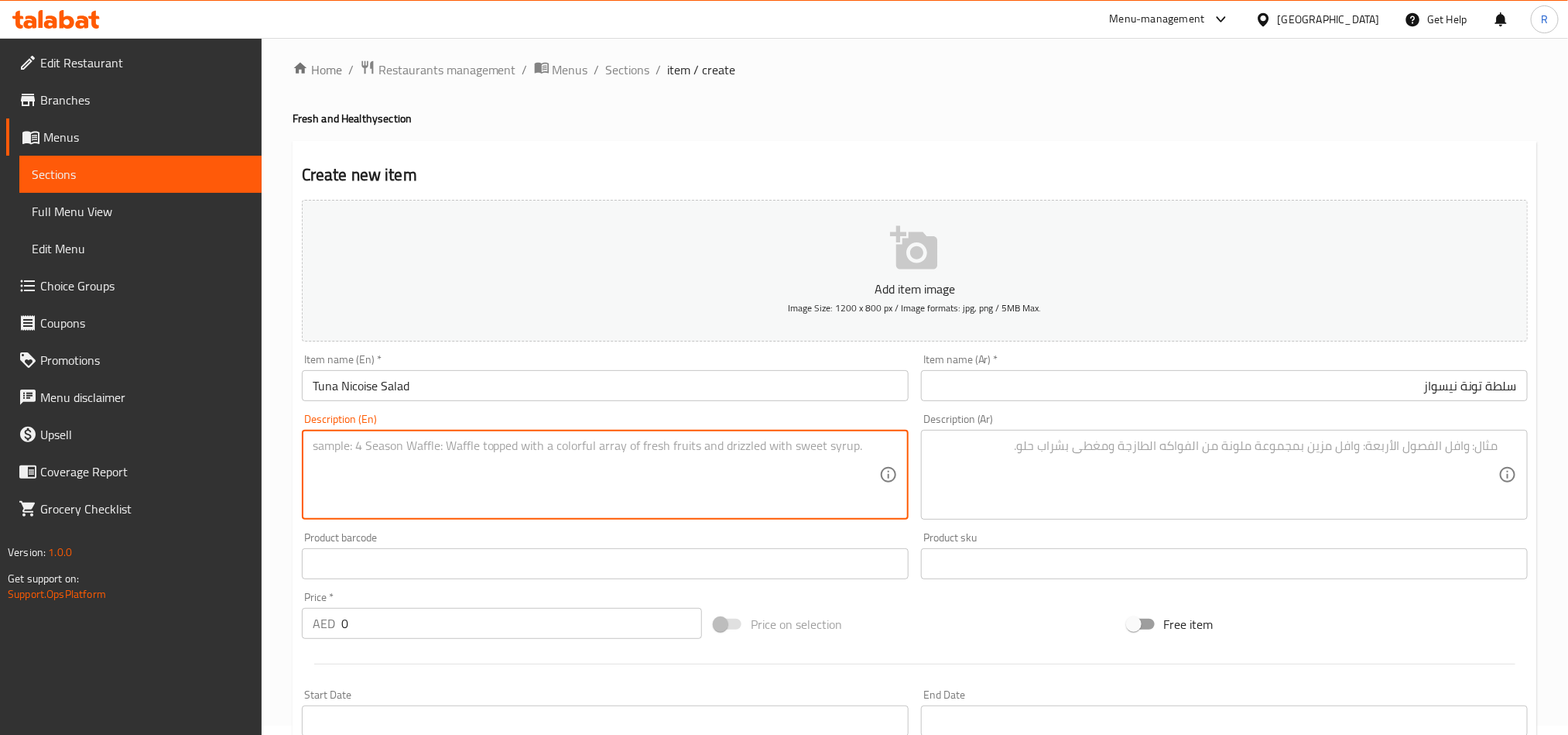
click at [667, 455] on textarea at bounding box center [596, 475] width 566 height 74
paste textarea "Tuna, potatoes, olives, tomatoes and boiled egg on green leaves"
type textarea "Tuna, potatoes, olives, tomatoes and boiled egg on green leaves"
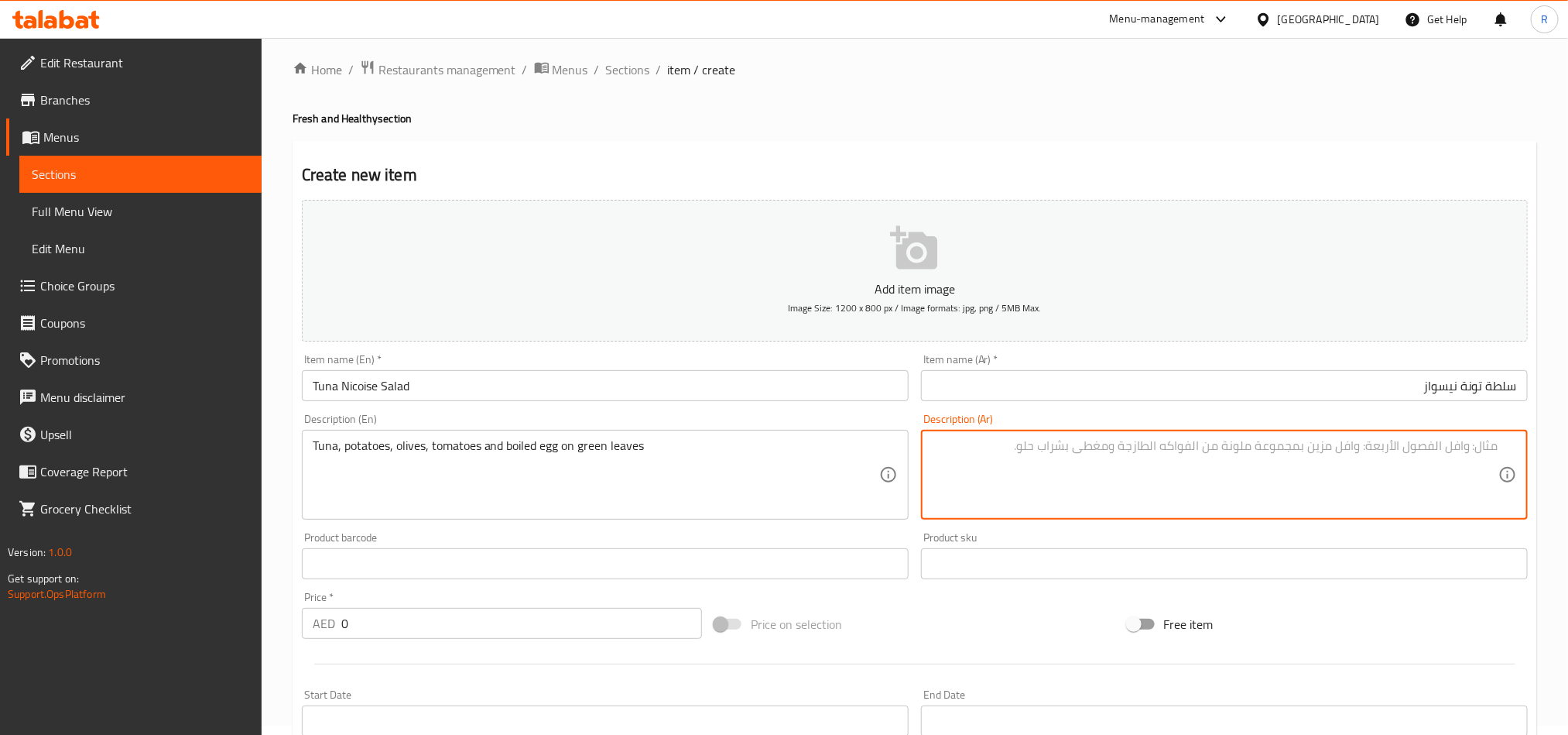
click at [1067, 475] on textarea at bounding box center [1215, 475] width 566 height 74
paste textarea "تونة، بطاطس، زيتون، طماطم وبيض مسلوق على أوراق خضراء"
type textarea "تونة، بطاطس، زيتون، طماطم وبيض مسلوق على أوراق خضراء"
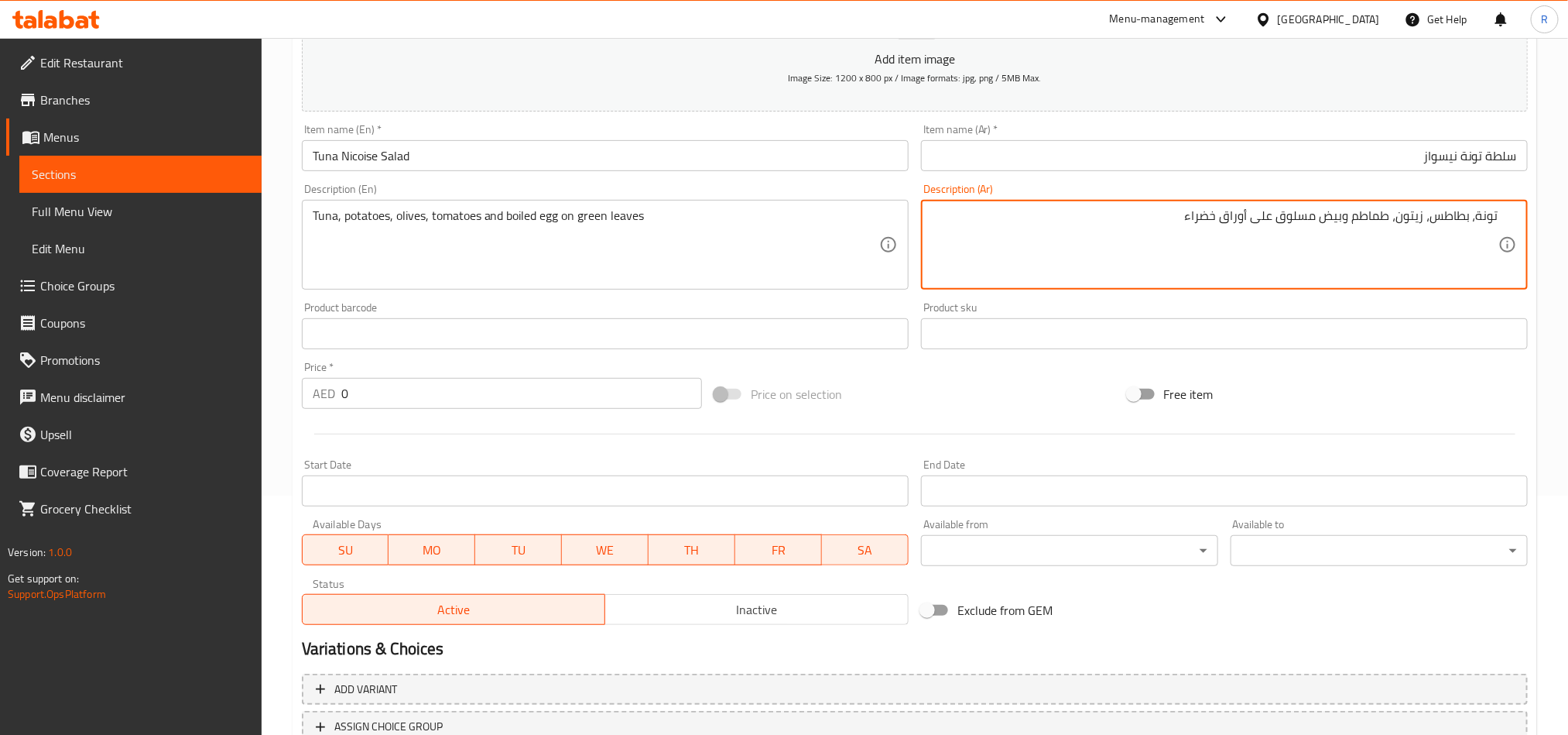
scroll to position [241, 0]
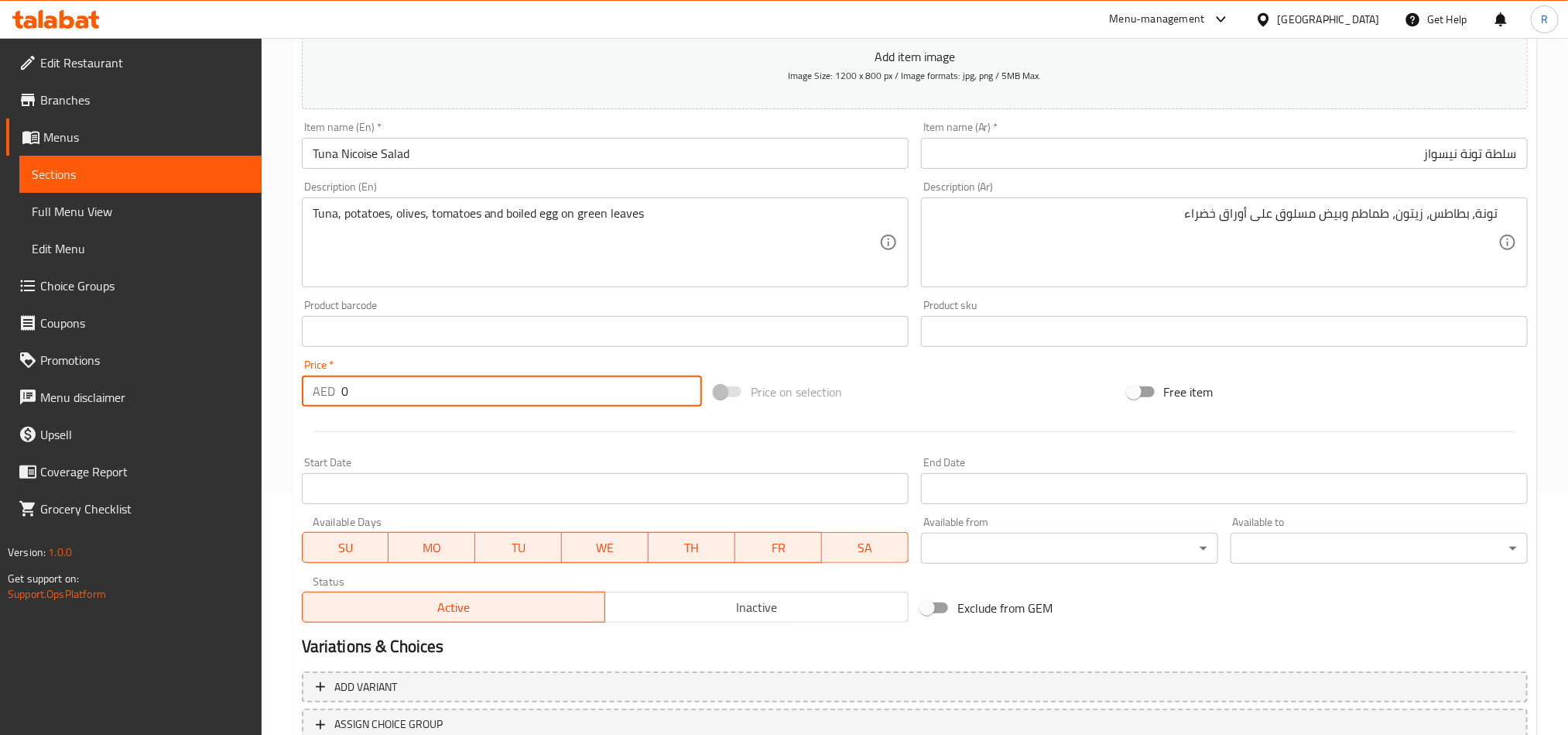
click at [337, 403] on div "AED 0 Price *" at bounding box center [502, 391] width 400 height 31
paste input "38"
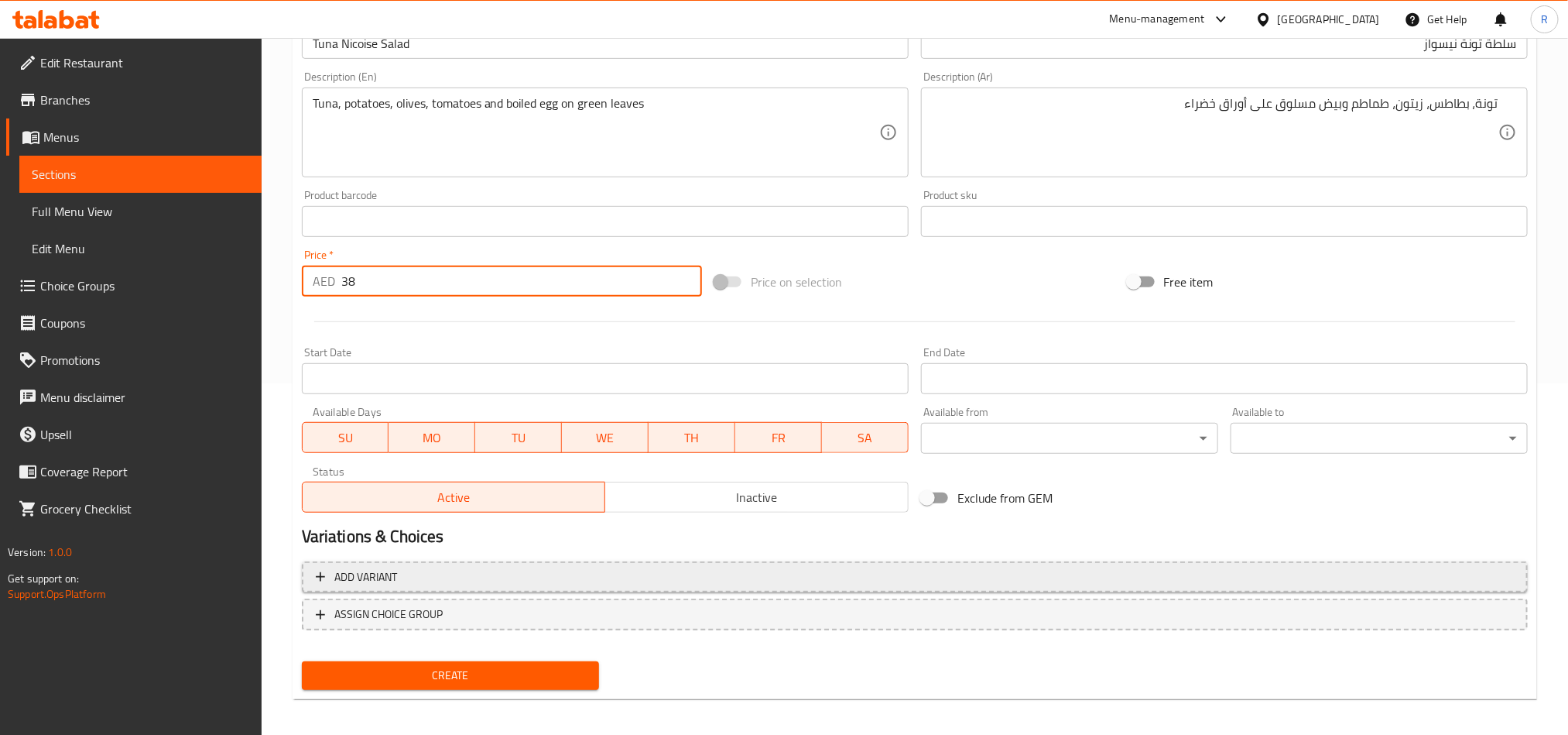
scroll to position [358, 0]
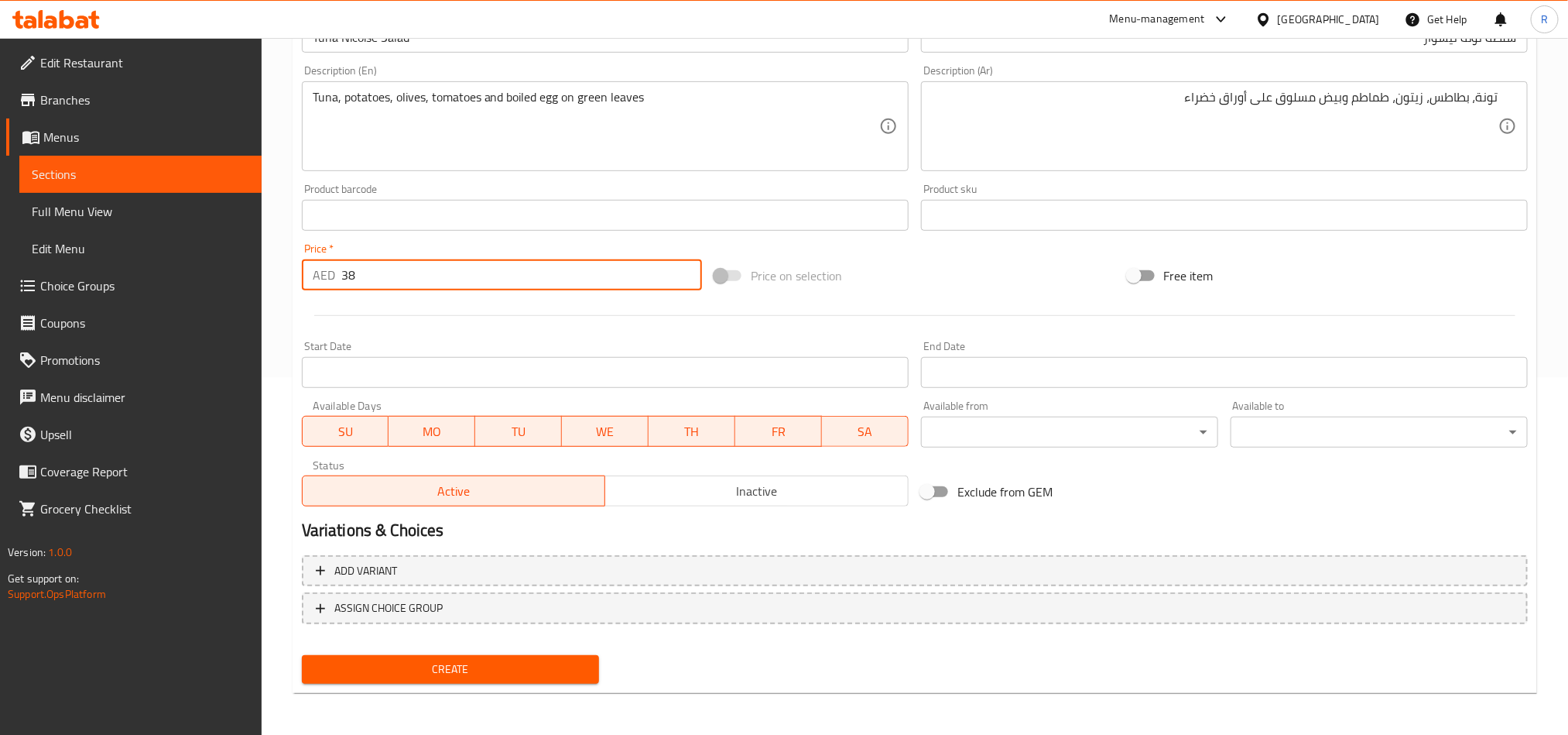
type input "38"
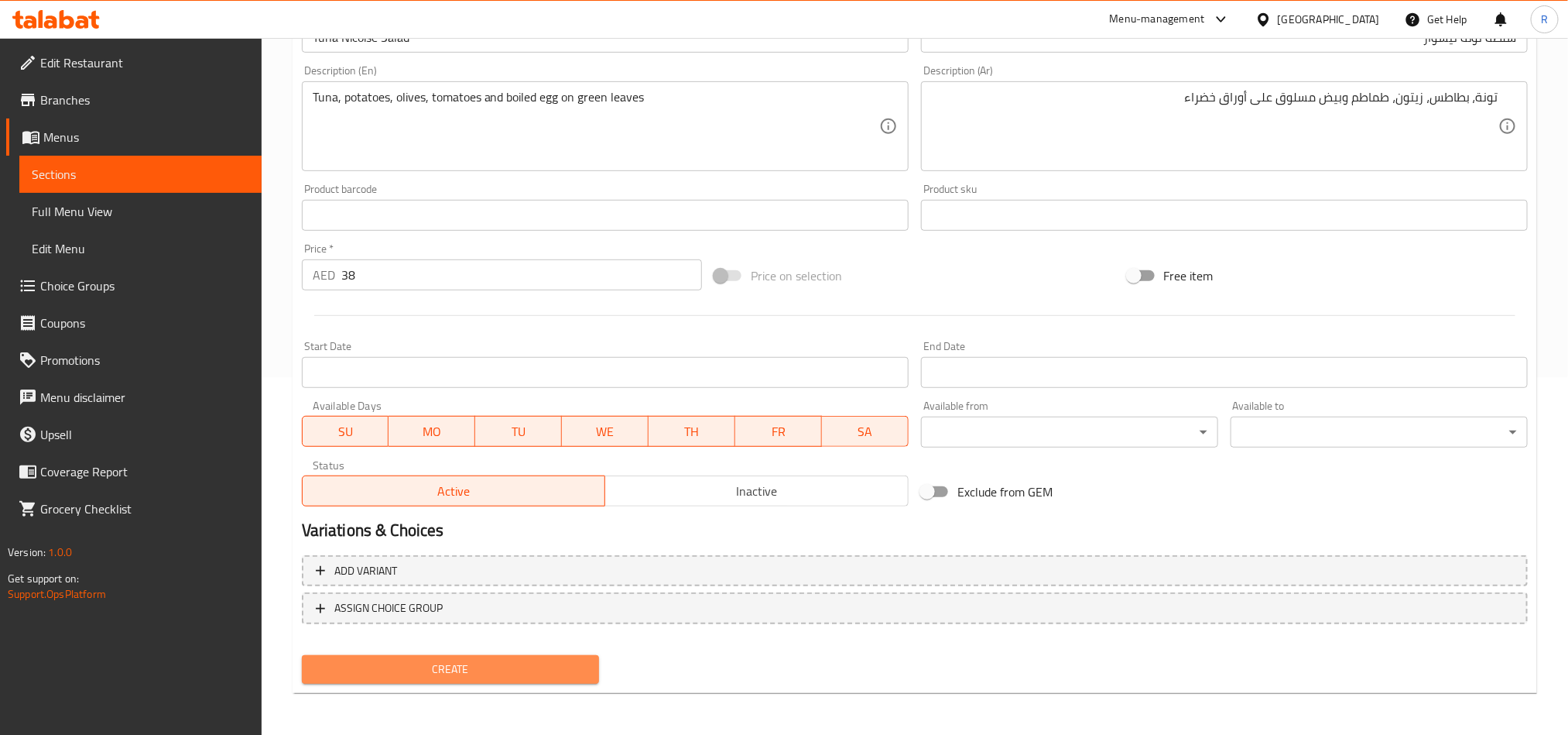
click at [498, 665] on span "Create" at bounding box center [450, 669] width 272 height 20
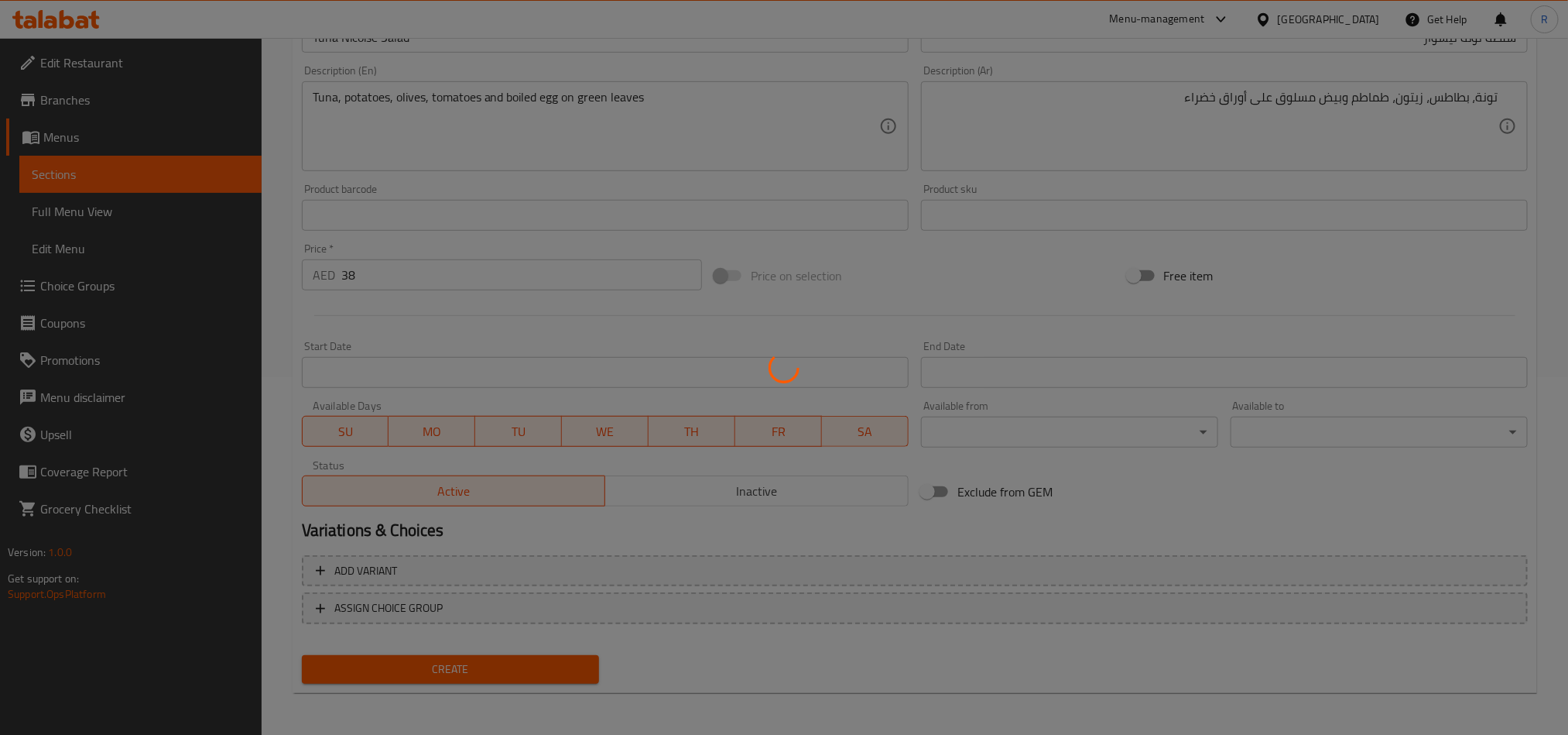
type input "0"
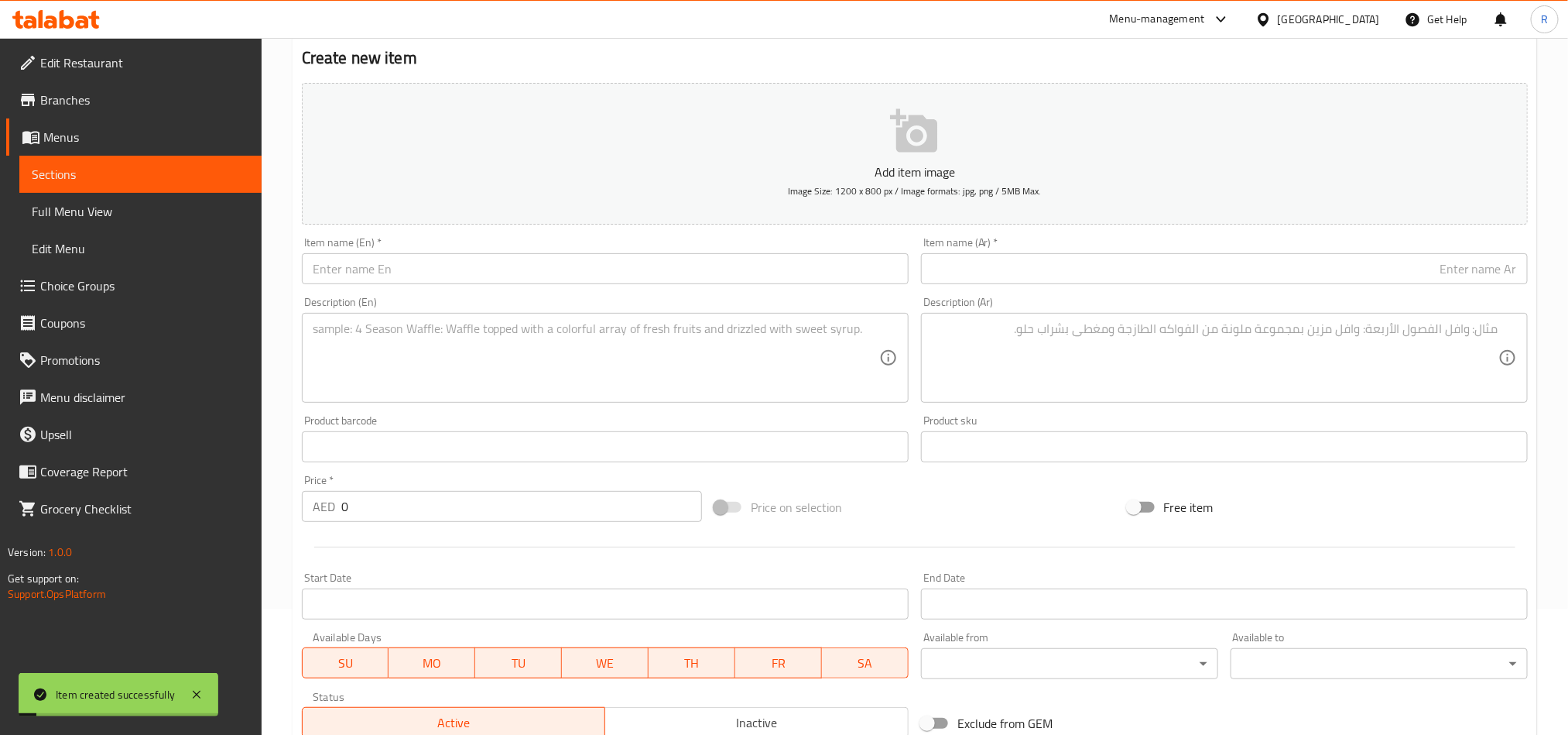
scroll to position [125, 0]
click at [397, 287] on div "Item name (En)   * Item name (En) *" at bounding box center [605, 261] width 619 height 59
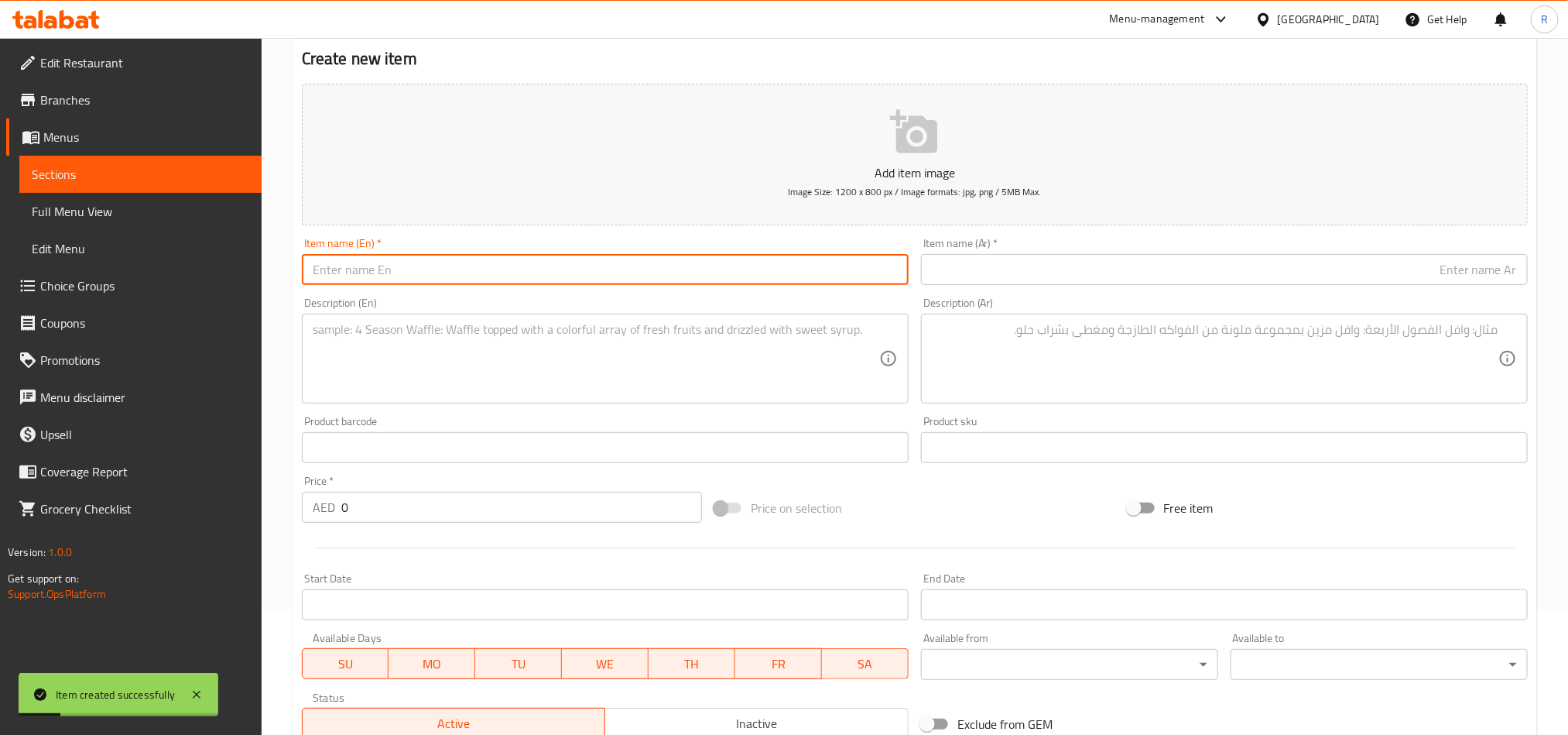
click at [398, 280] on input "text" at bounding box center [605, 270] width 607 height 31
paste input "Mushroom Fritters Stack"
type input "Mushroom Fritters Stack"
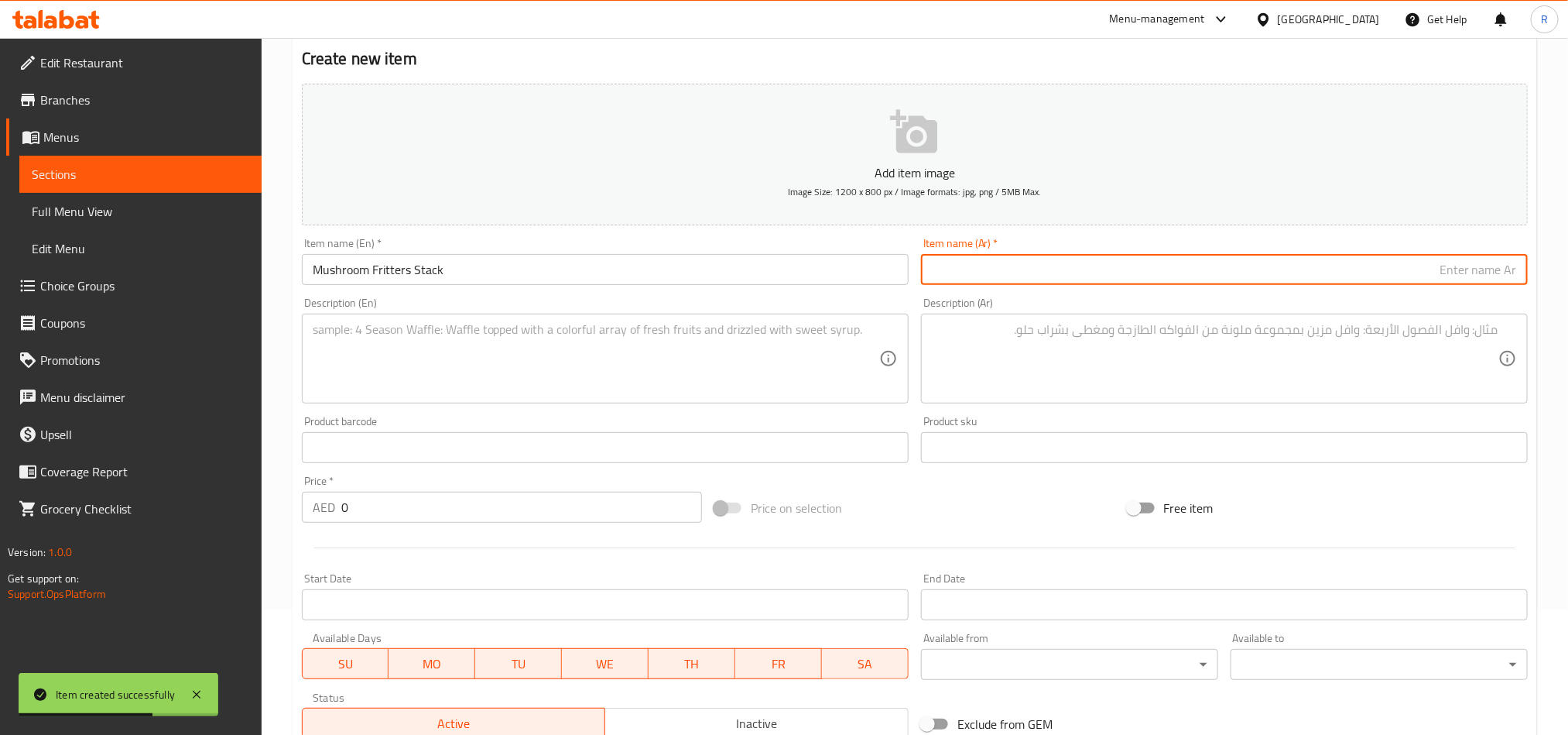
click at [1085, 272] on input "text" at bounding box center [1224, 270] width 607 height 31
paste input "كومة فطائر الفطر"
type input "كومة فطائر الفطر"
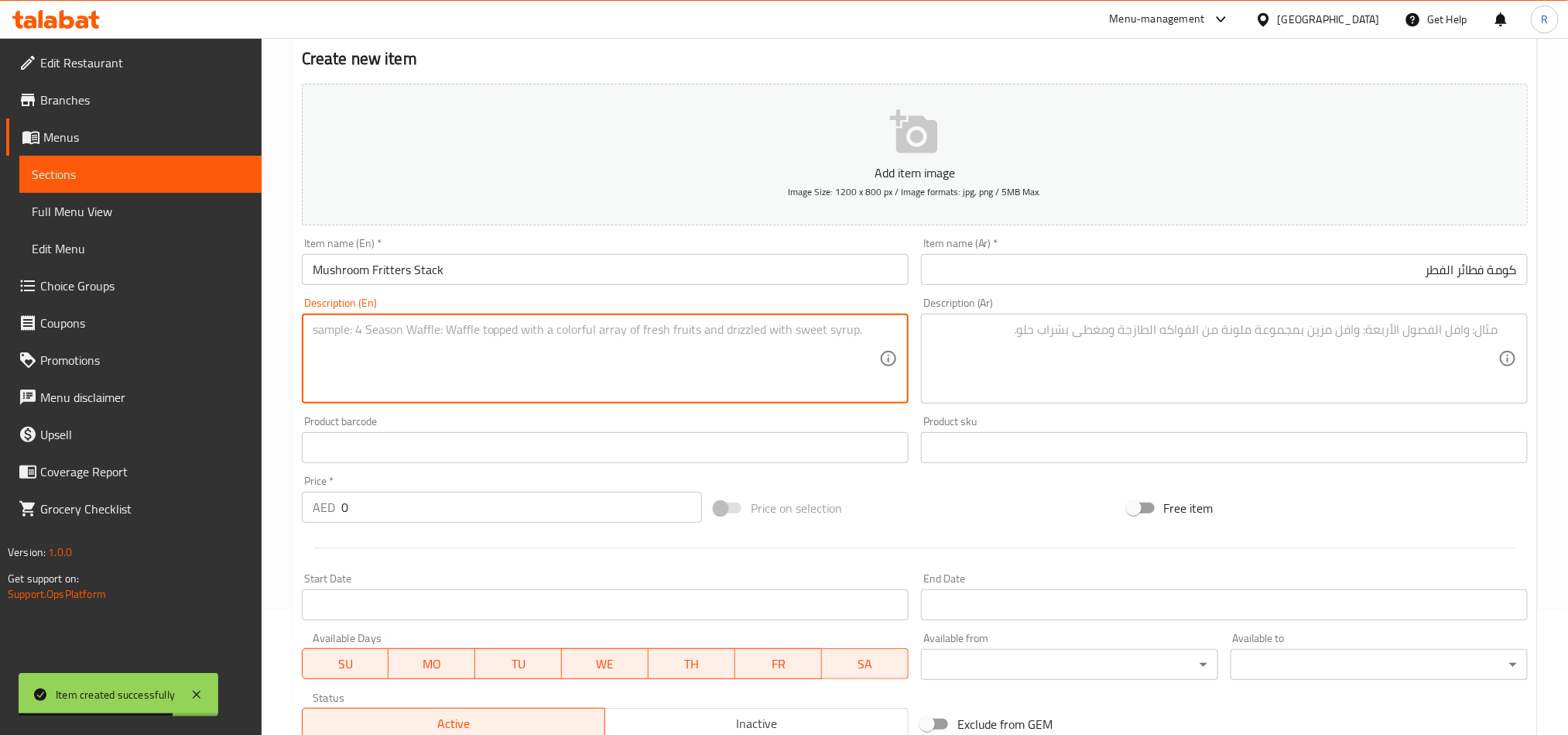
click at [641, 389] on textarea at bounding box center [596, 359] width 566 height 74
click at [639, 368] on textarea at bounding box center [596, 359] width 566 height 74
paste textarea "Two fritters topped with honey mustard yoghurt and sauteed mushroom"
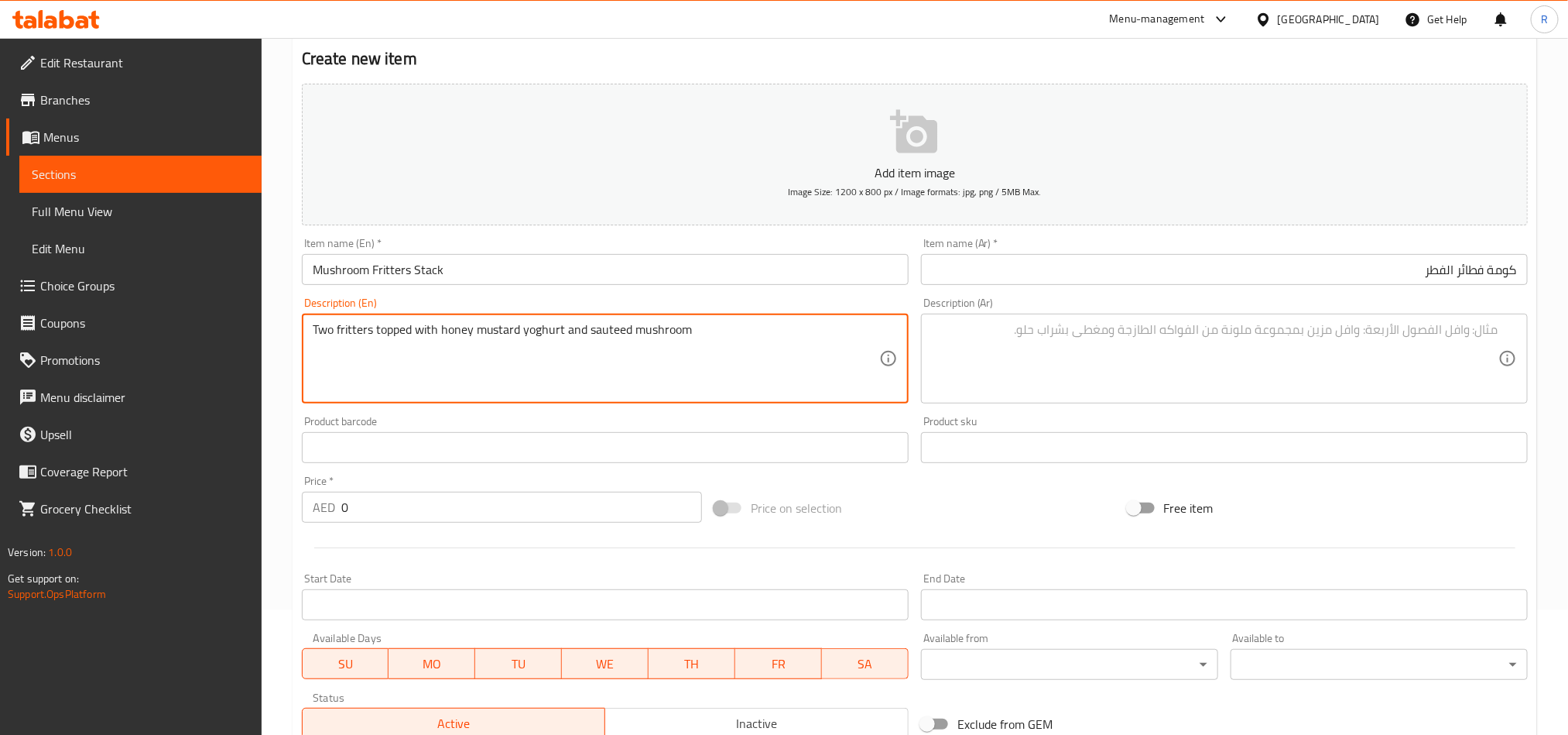
click at [312, 337] on textarea "Two fritters topped with honey mustard yoghurt and sauteed mushroom" at bounding box center [596, 359] width 566 height 74
click at [323, 325] on textarea "Two fritters topped with honey mustard yoghurt and sauteed mushroom" at bounding box center [596, 359] width 566 height 74
click at [412, 325] on textarea "2 fritters topped with honey mustard yoghurt and sauteed mushroom" at bounding box center [596, 359] width 566 height 74
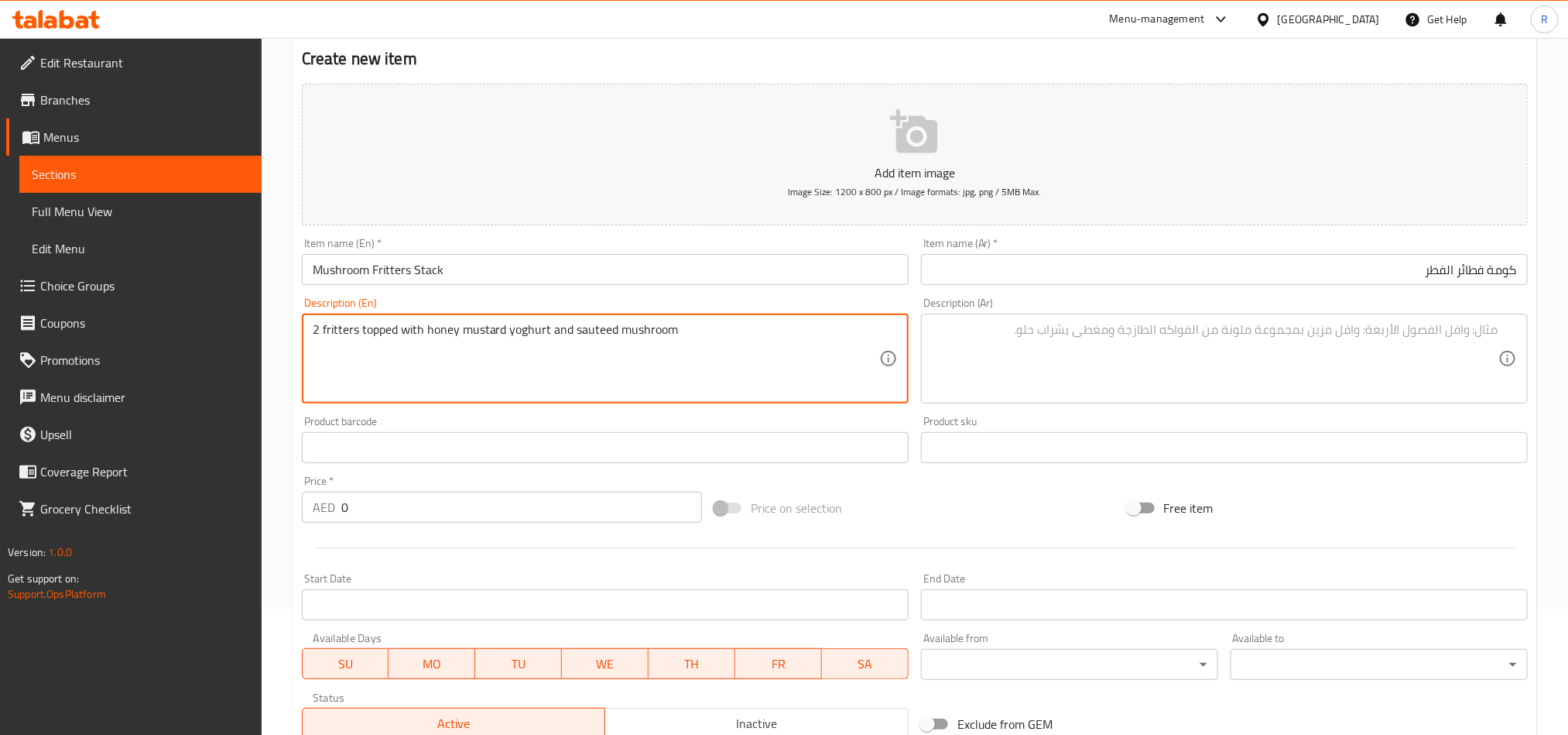
click at [412, 325] on textarea "2 fritters topped with honey mustard yoghurt and sauteed mushroom" at bounding box center [596, 359] width 566 height 74
type textarea "2 fritters topped with honey mustard yoghurt and sauteed mushroom"
click at [1190, 319] on div "Description (Ar)" at bounding box center [1224, 358] width 607 height 90
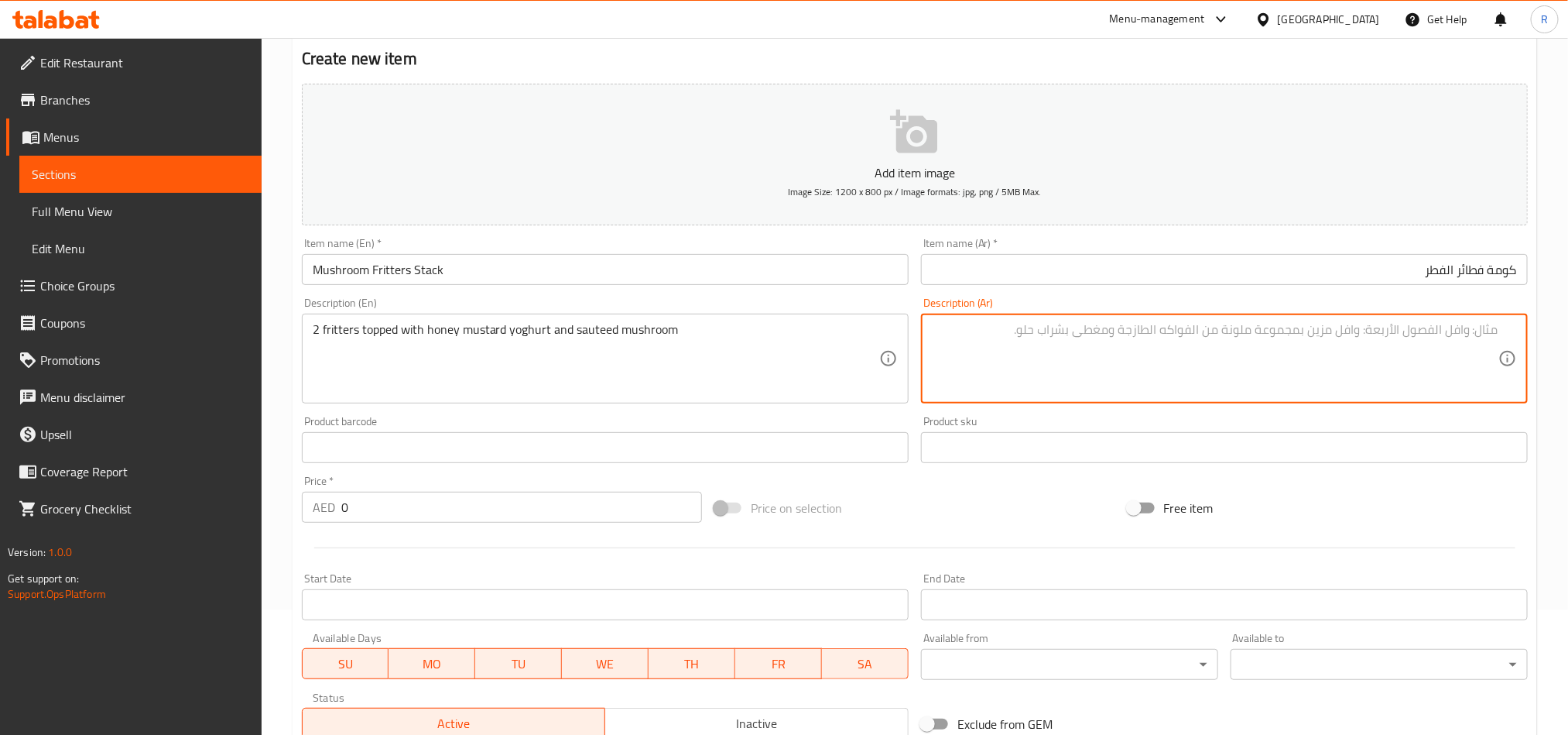
paste textarea "2 فطيرة مغطاة بالزبادي بنكهة الخردل والعسل والفطر المقلي"
type textarea "2 فطيرة مغطاة بالزبادي بنكهة الخردل والعسل والفطر المقلي"
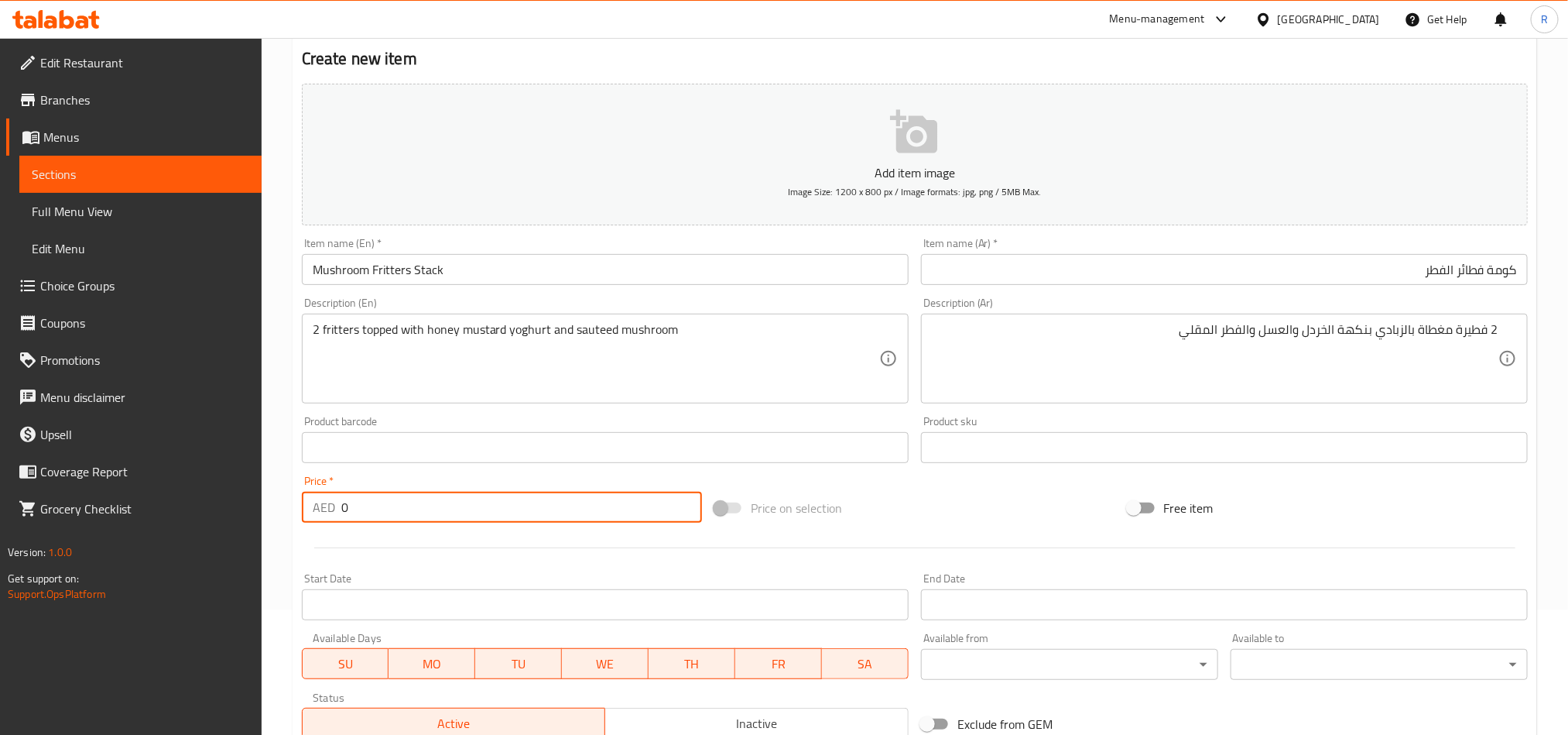
click at [328, 519] on div "AED 0 Price *" at bounding box center [502, 507] width 400 height 31
paste input "38"
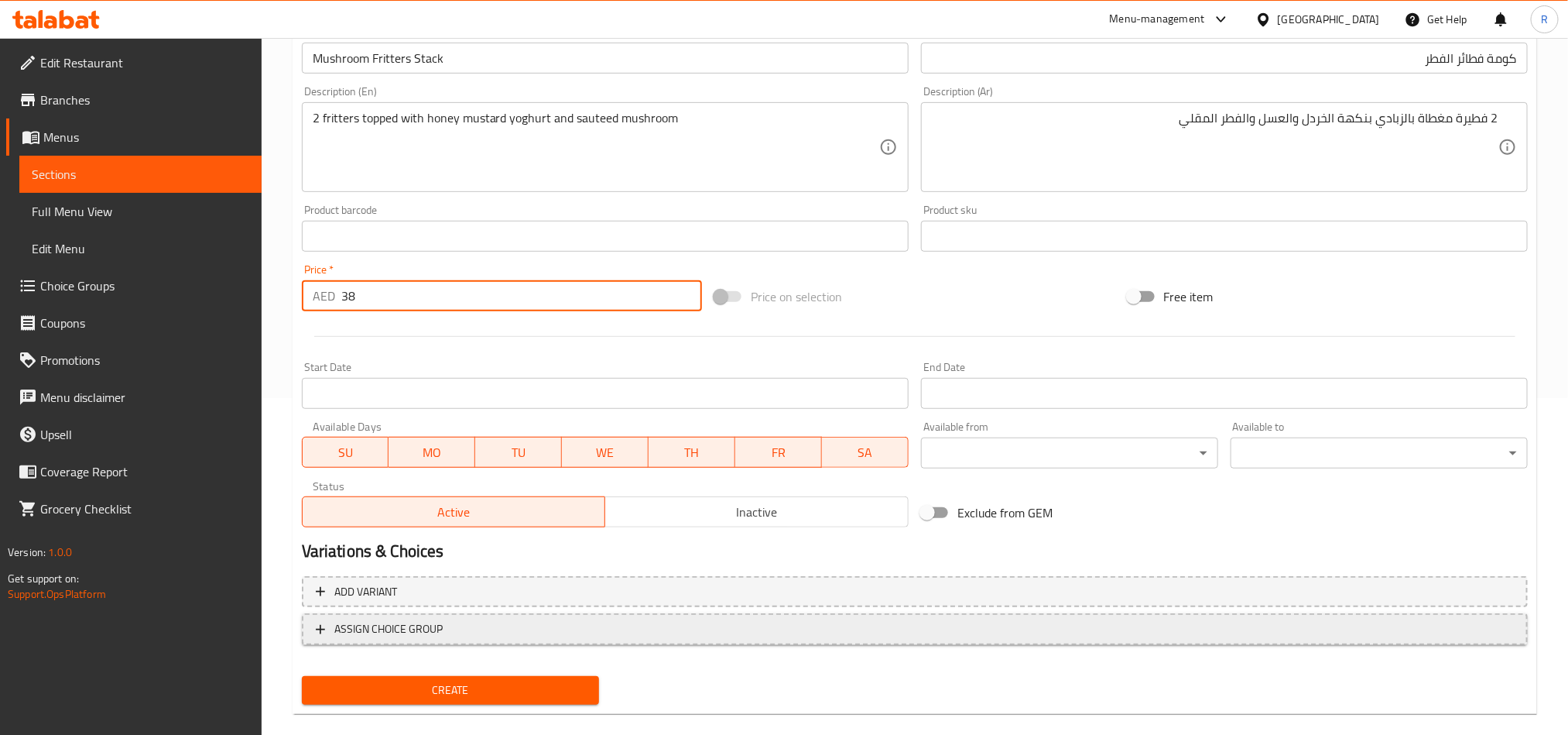
scroll to position [358, 0]
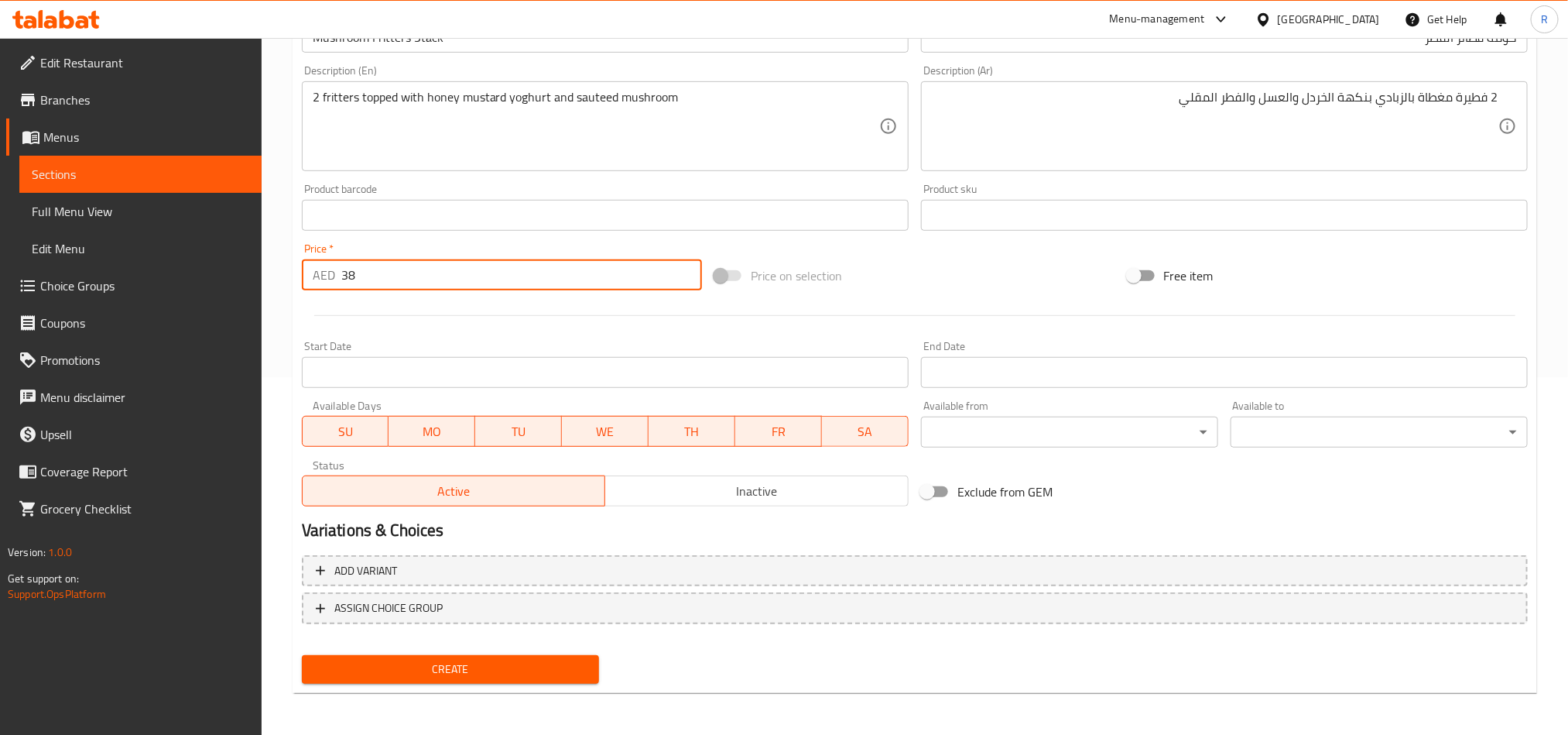
type input "38"
click at [493, 665] on span "Create" at bounding box center [450, 669] width 272 height 20
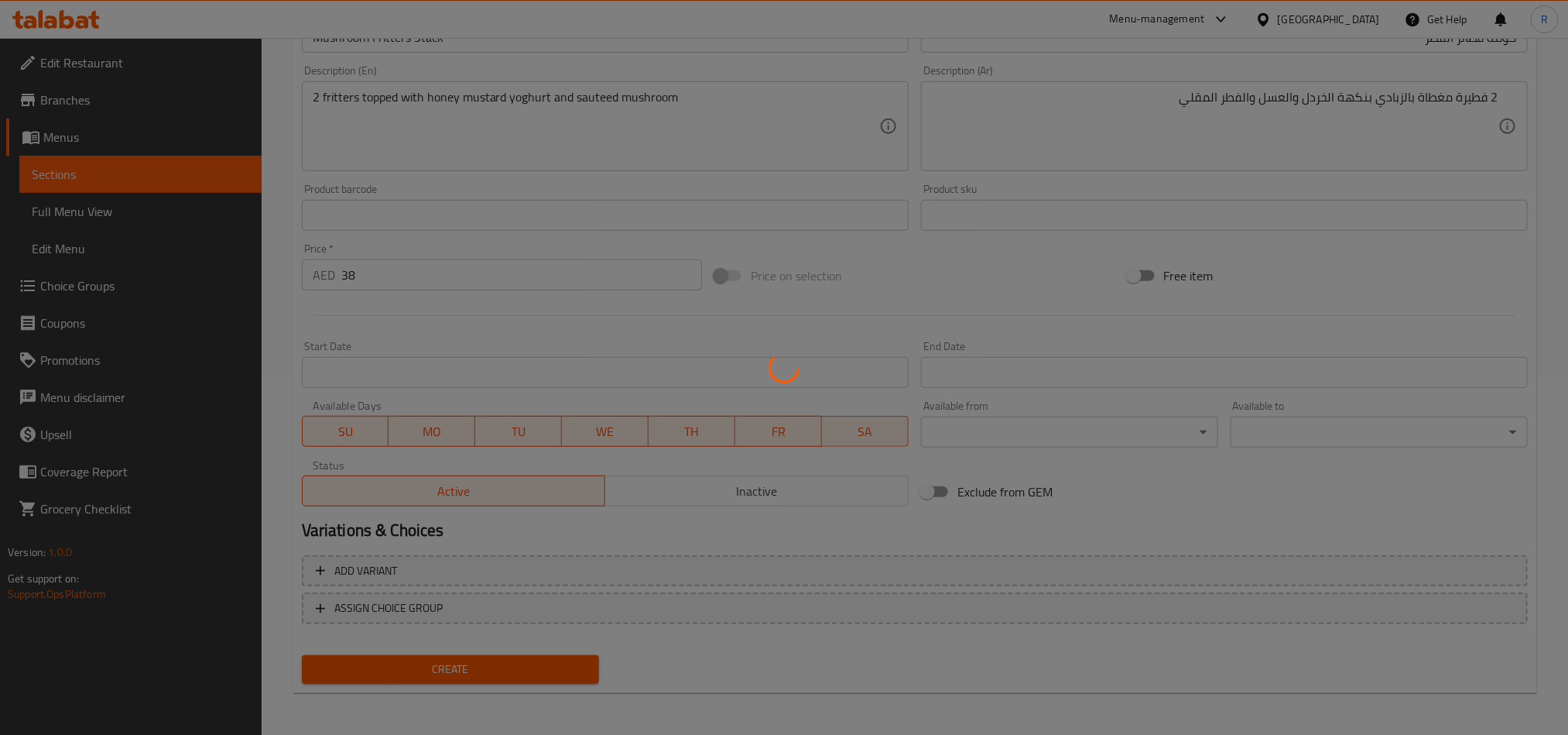
type input "0"
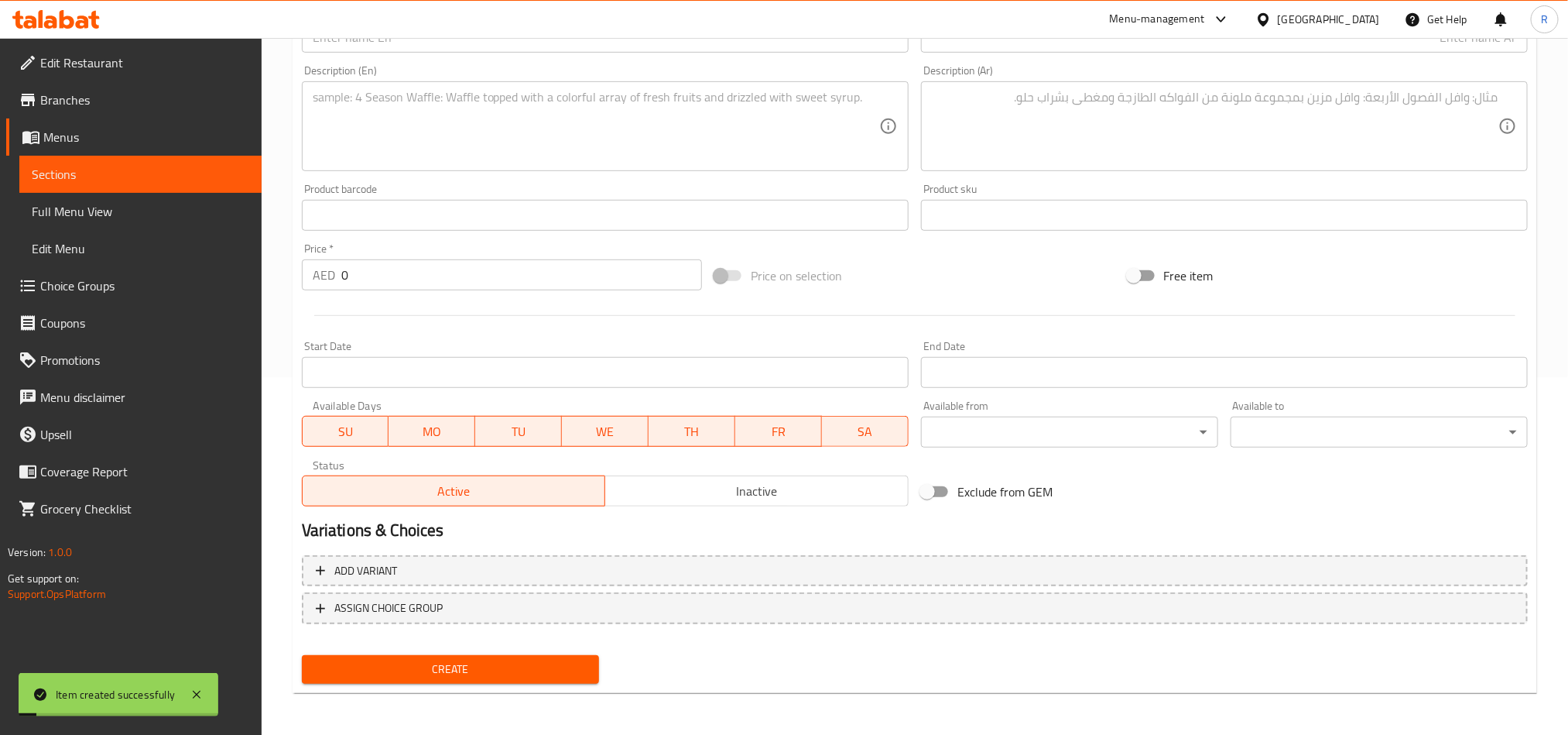
scroll to position [0, 0]
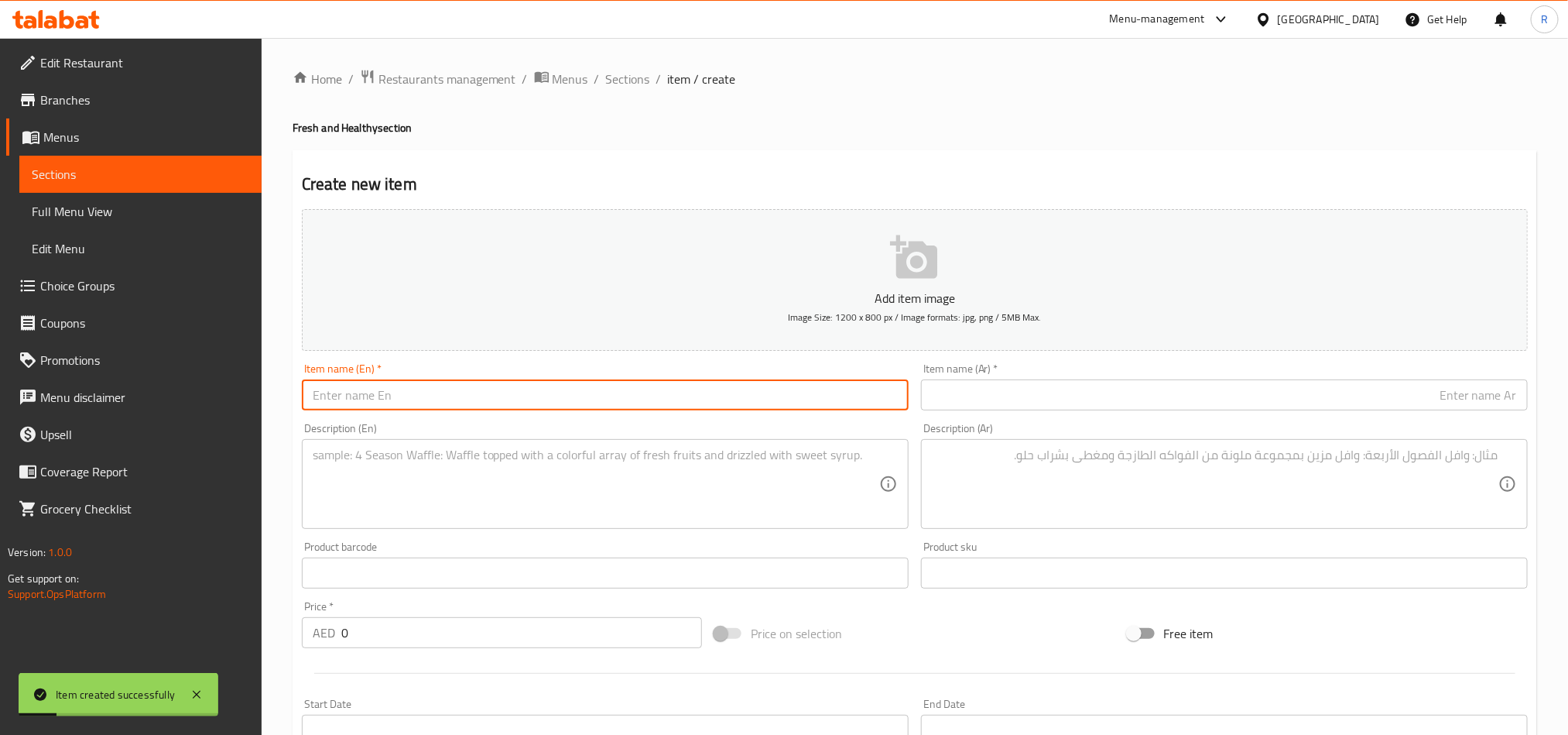
click at [446, 406] on input "text" at bounding box center [605, 395] width 607 height 31
paste input "Zucchini and Feta Fritters"
type input "Zucchini and Feta Fritters"
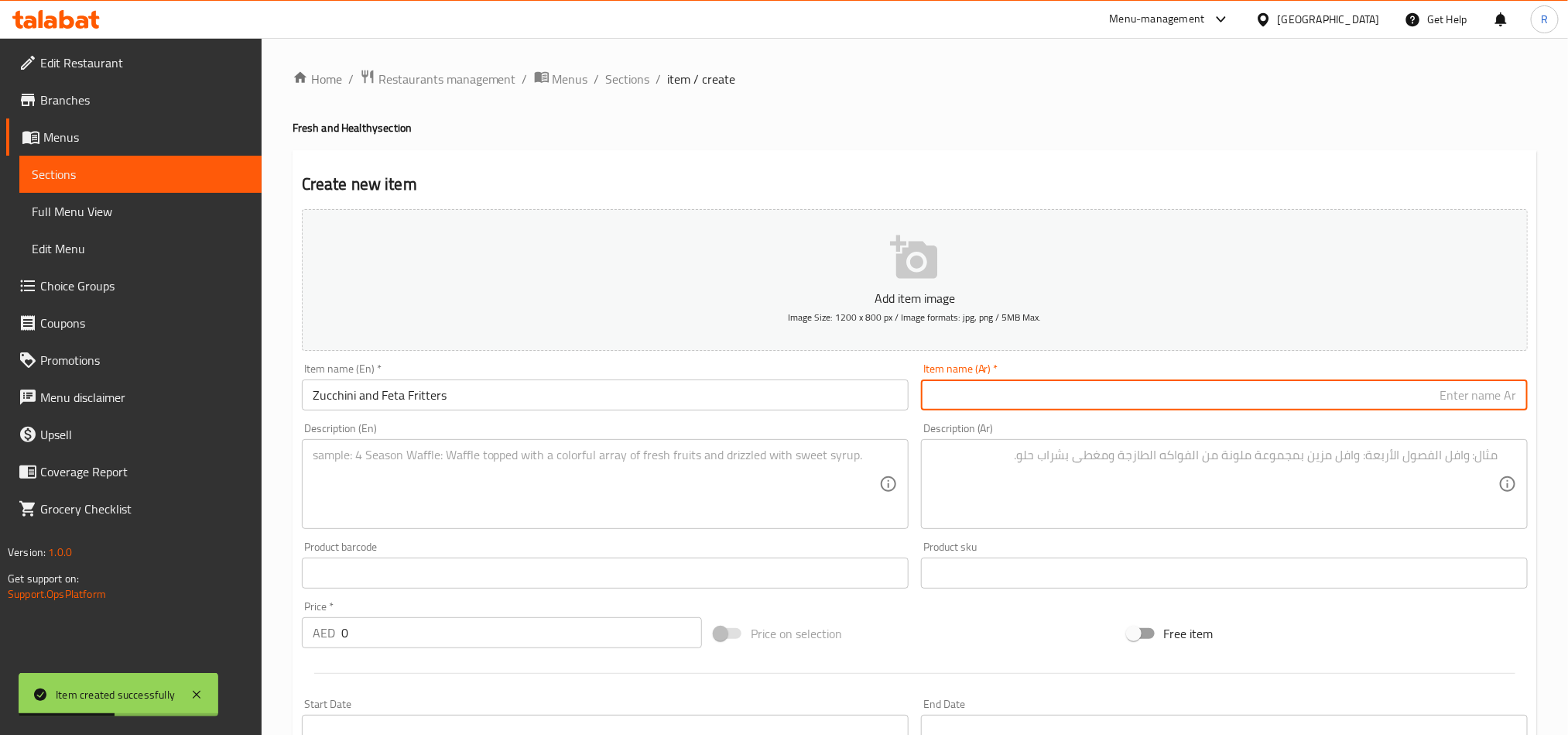
click at [1055, 391] on input "text" at bounding box center [1224, 395] width 607 height 31
paste input "فطائر الكوسة والجبن الفيتا"
type input "فطائر الكوسة والجبن الفيتا"
click at [548, 523] on div "Description (En)" at bounding box center [605, 483] width 607 height 90
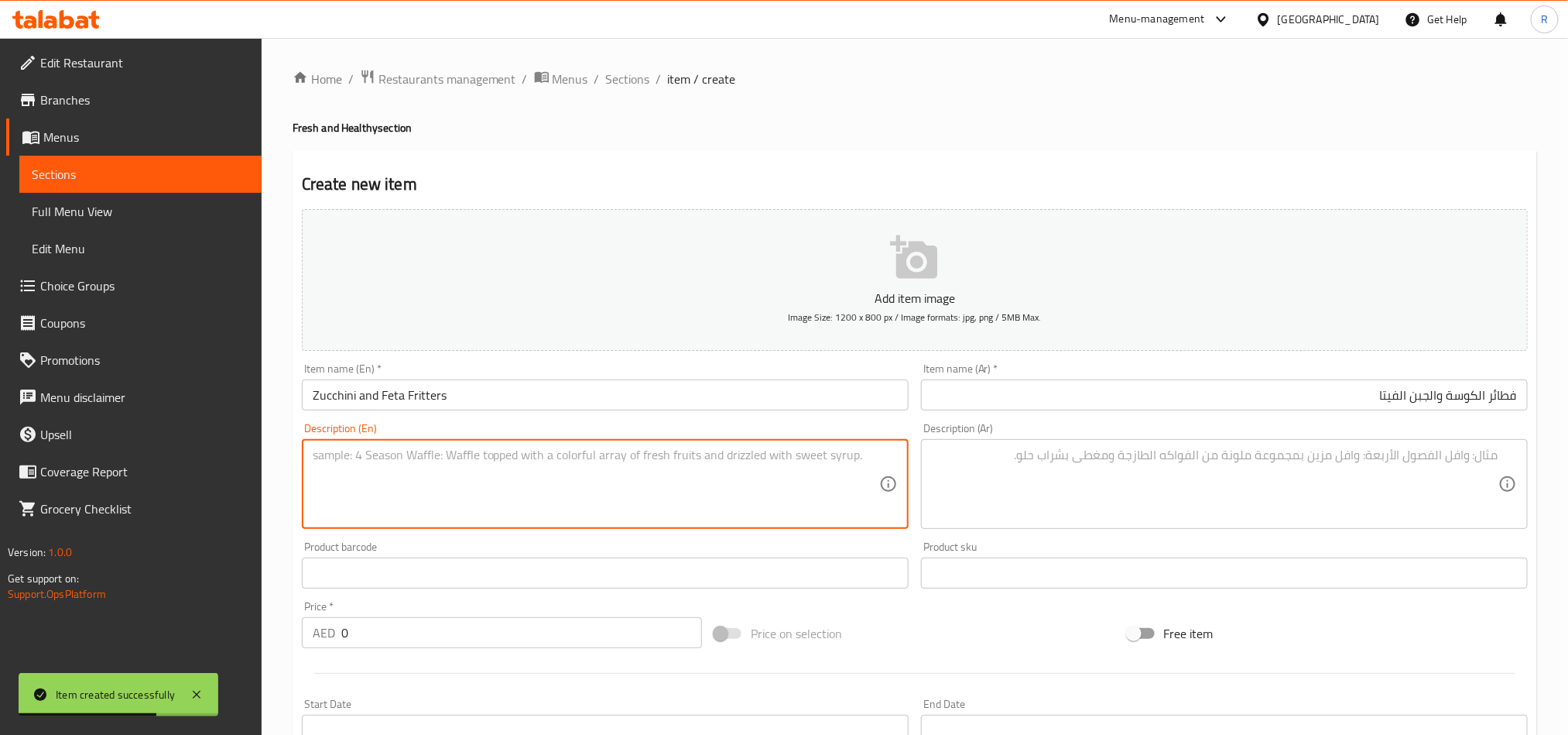
paste textarea "Two fritters served warm with salad and tomato chutney"
click at [318, 459] on textarea "Two fritters served warm with salad and tomato chutney" at bounding box center [596, 484] width 566 height 74
click at [694, 459] on textarea "2 fritters served warm with salad and tomato chutney" at bounding box center [596, 484] width 566 height 74
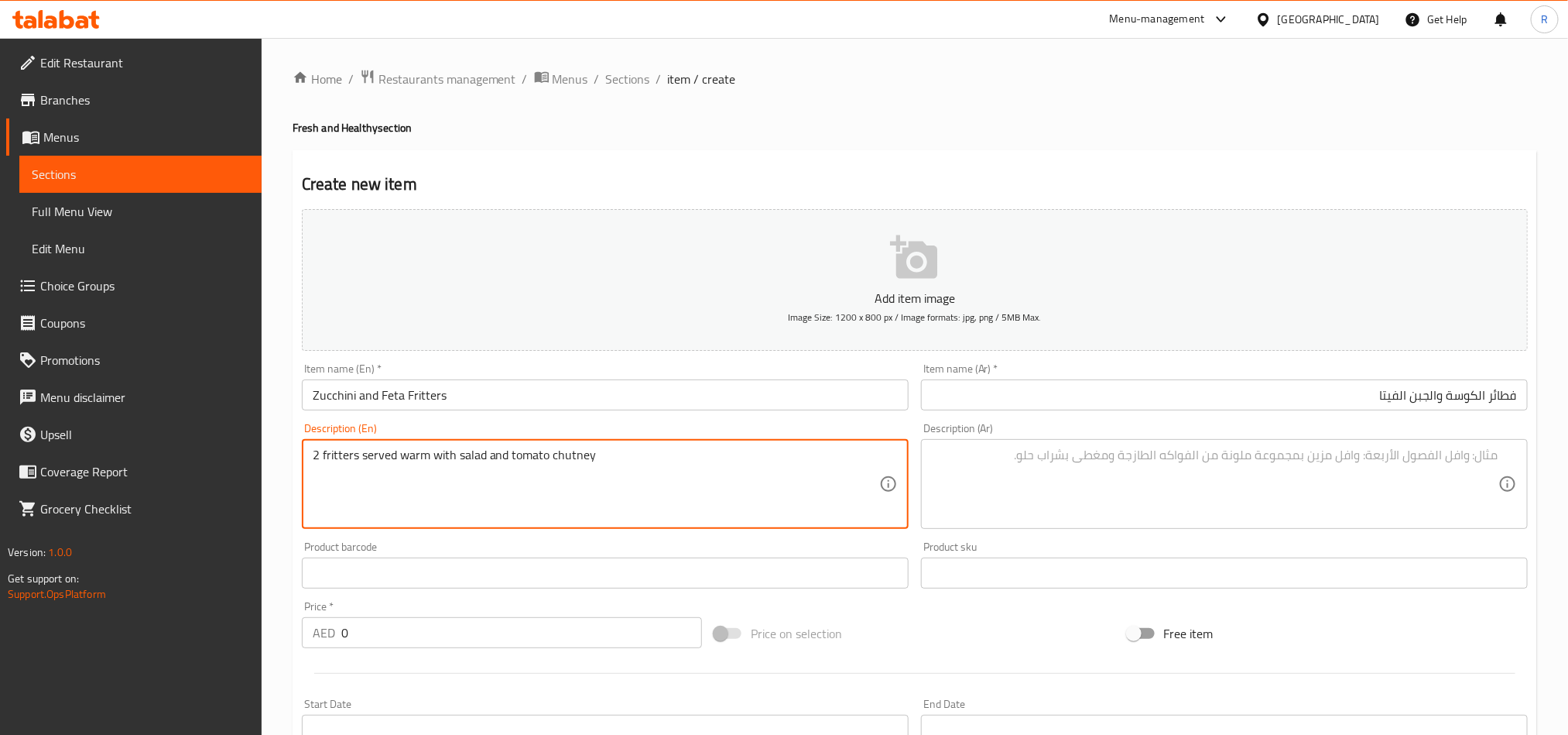
click at [694, 459] on textarea "2 fritters served warm with salad and tomato chutney" at bounding box center [596, 484] width 566 height 74
type textarea "2 fritters served warm with salad and tomato chutney"
click at [1172, 446] on div "Description (Ar)" at bounding box center [1224, 483] width 607 height 90
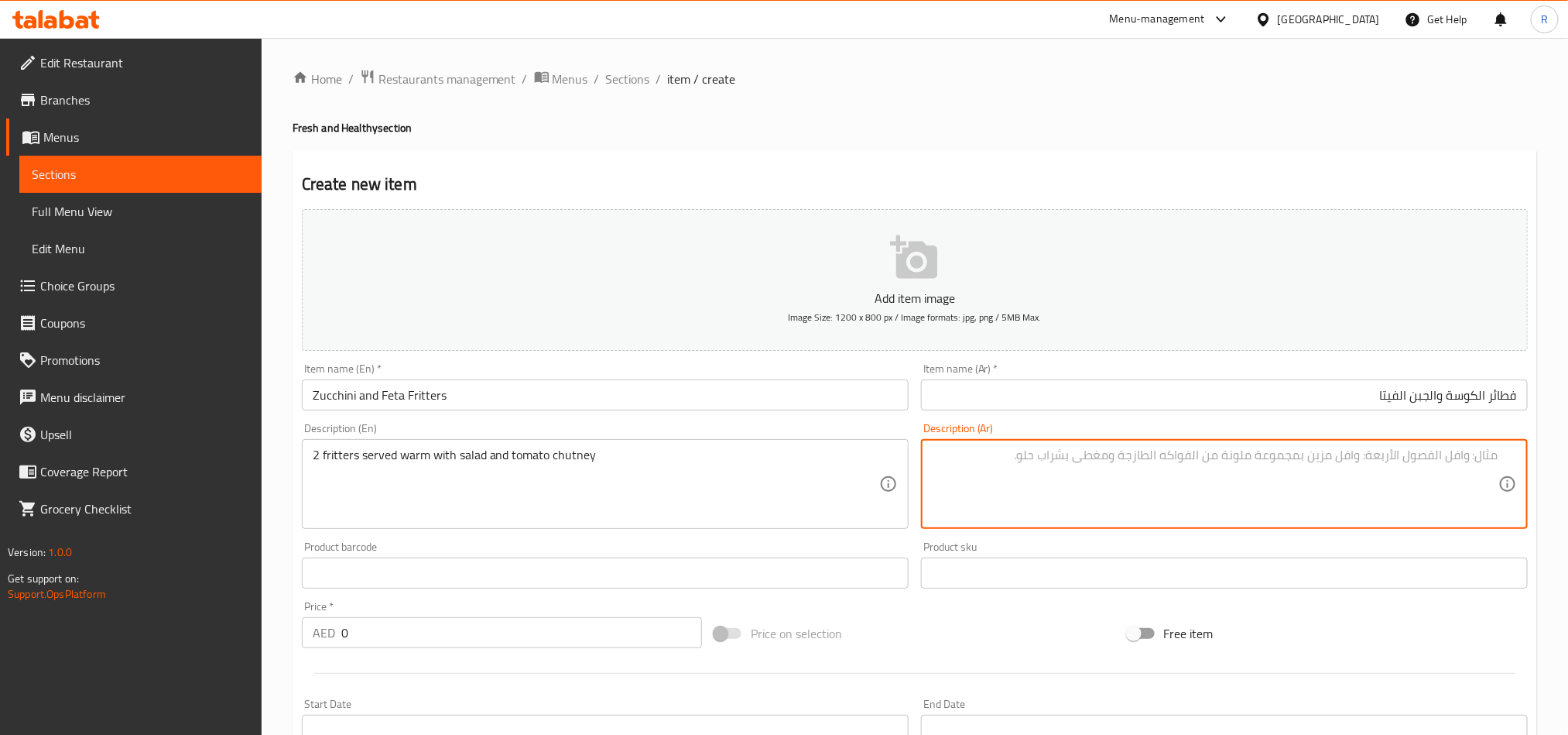
paste textarea "2 فطائر مقلية تقدم دافئة مع السلطة وصلصة الطماطم"
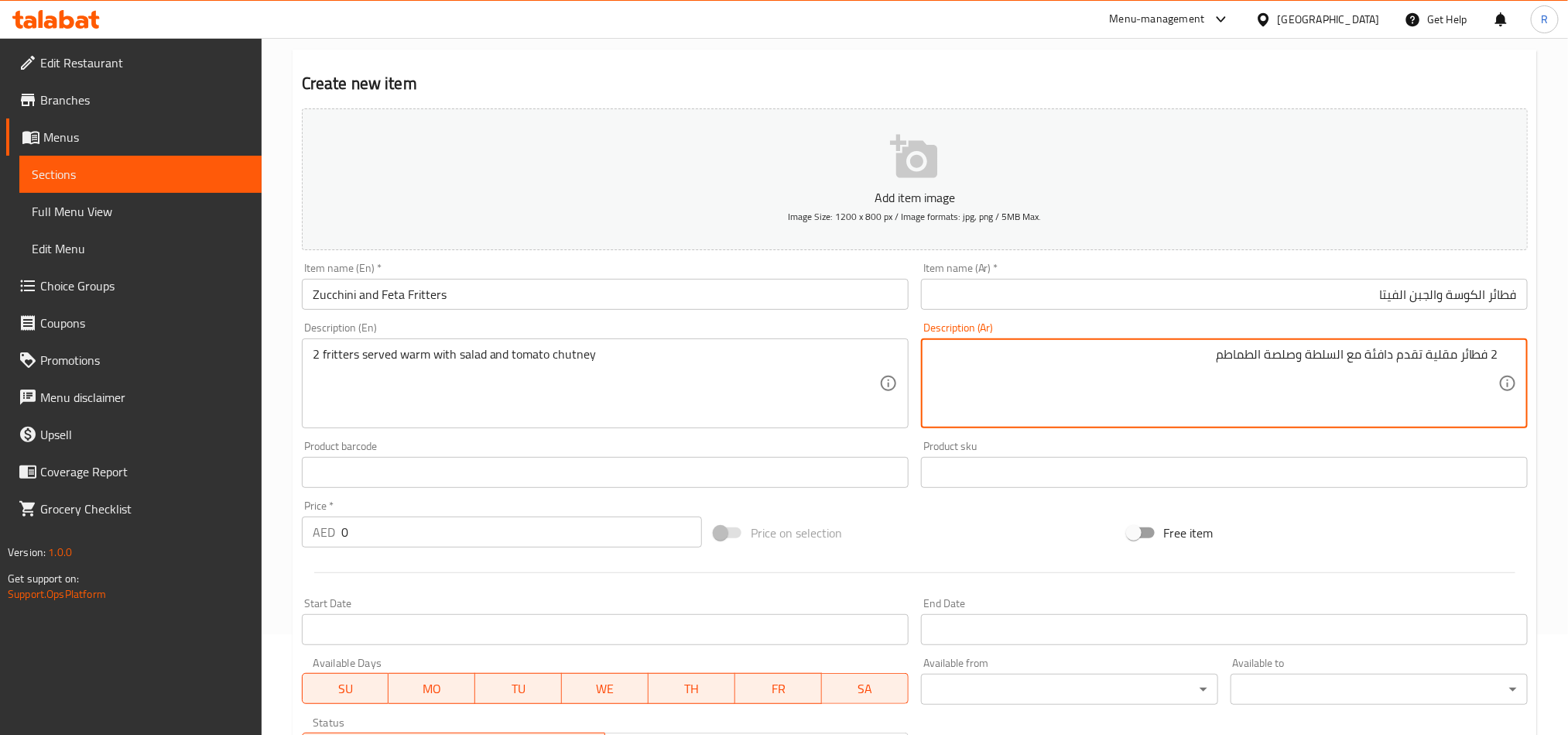
scroll to position [233, 0]
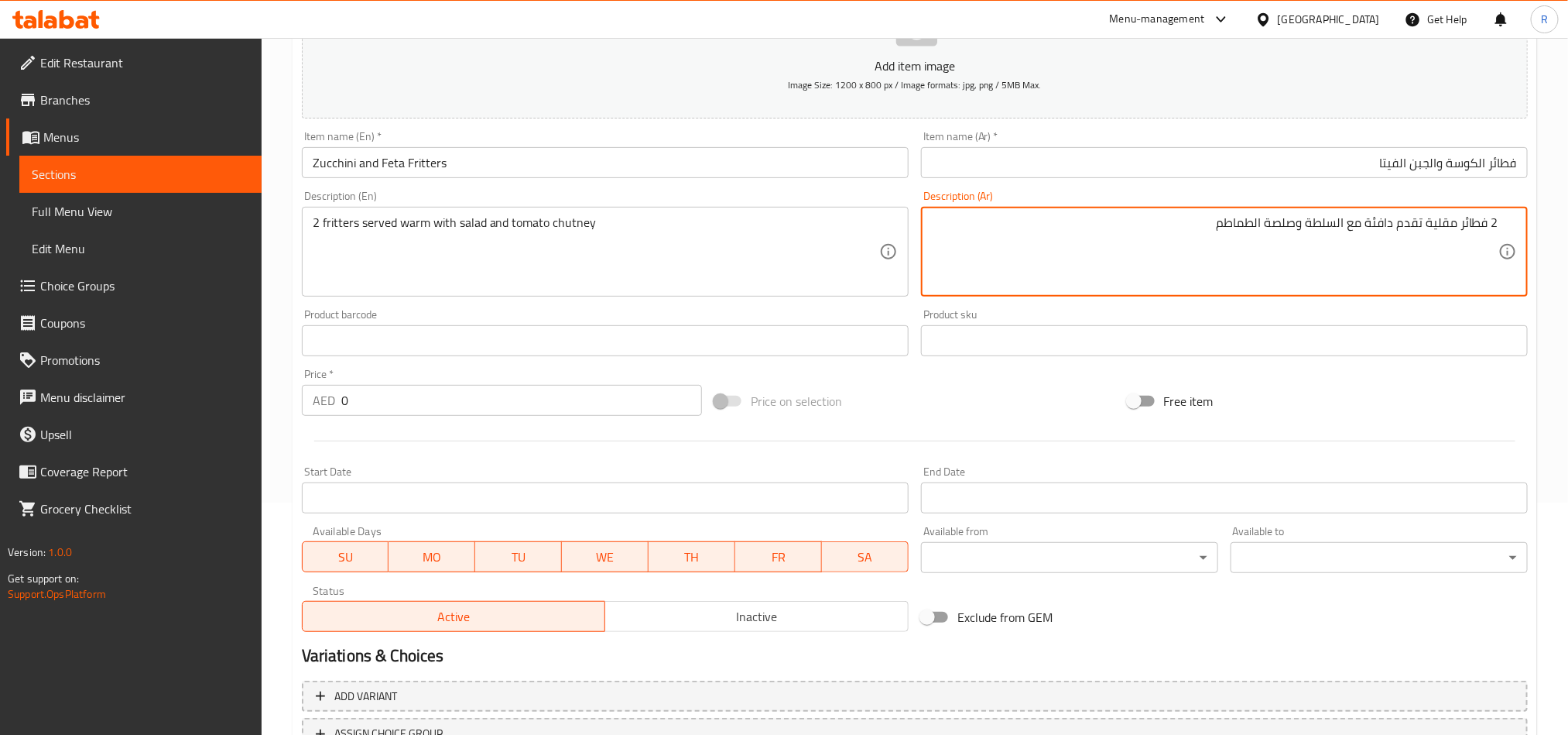
type textarea "2 فطائر مقلية تقدم دافئة مع السلطة وصلصة الطماطم"
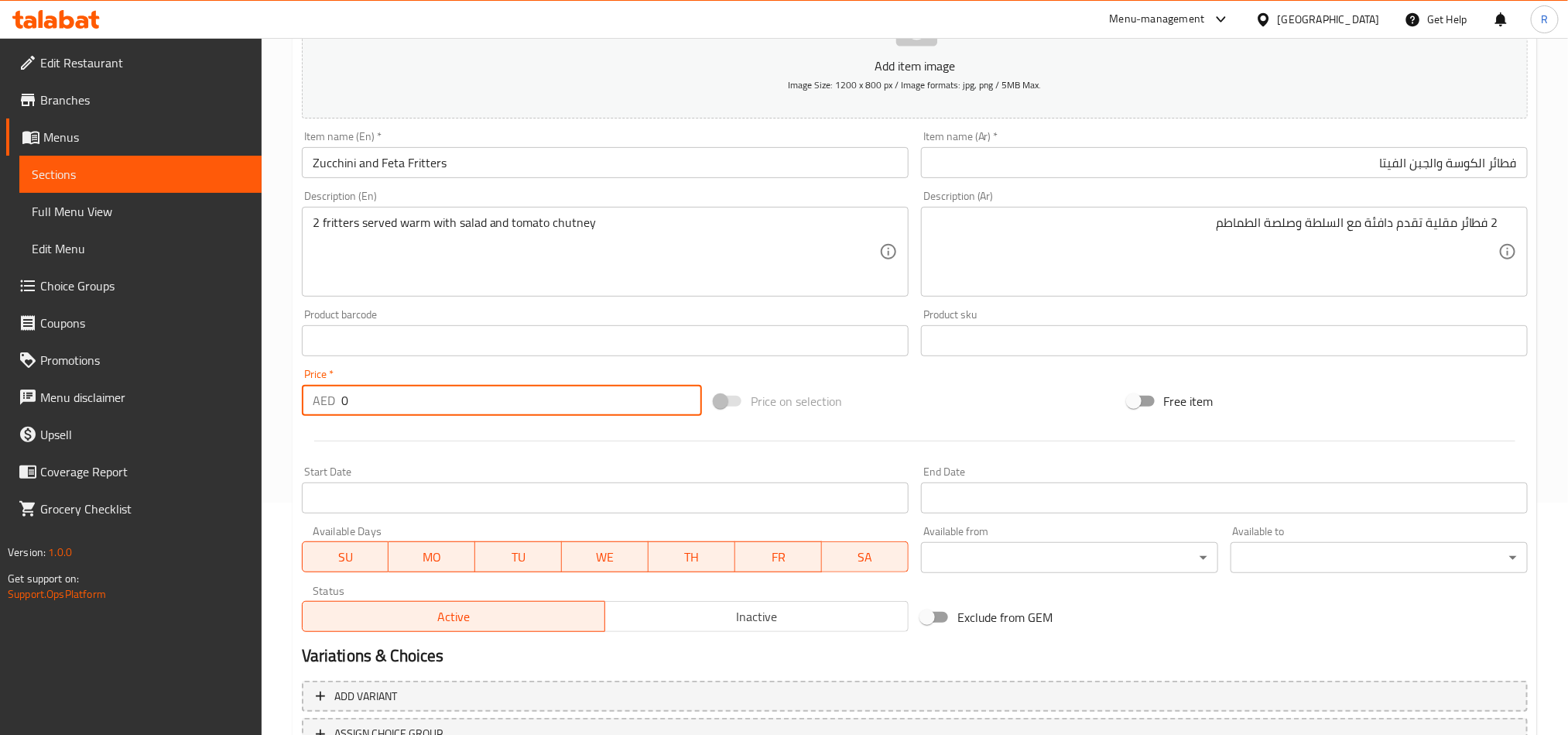
drag, startPoint x: 348, startPoint y: 402, endPoint x: 339, endPoint y: 400, distance: 9.2
click at [339, 400] on div "AED 0 Price *" at bounding box center [502, 400] width 400 height 31
click at [332, 403] on p "AED" at bounding box center [324, 400] width 22 height 19
drag, startPoint x: 337, startPoint y: 400, endPoint x: 347, endPoint y: 400, distance: 10.0
click at [347, 400] on div "AED 0 Price *" at bounding box center [502, 400] width 400 height 31
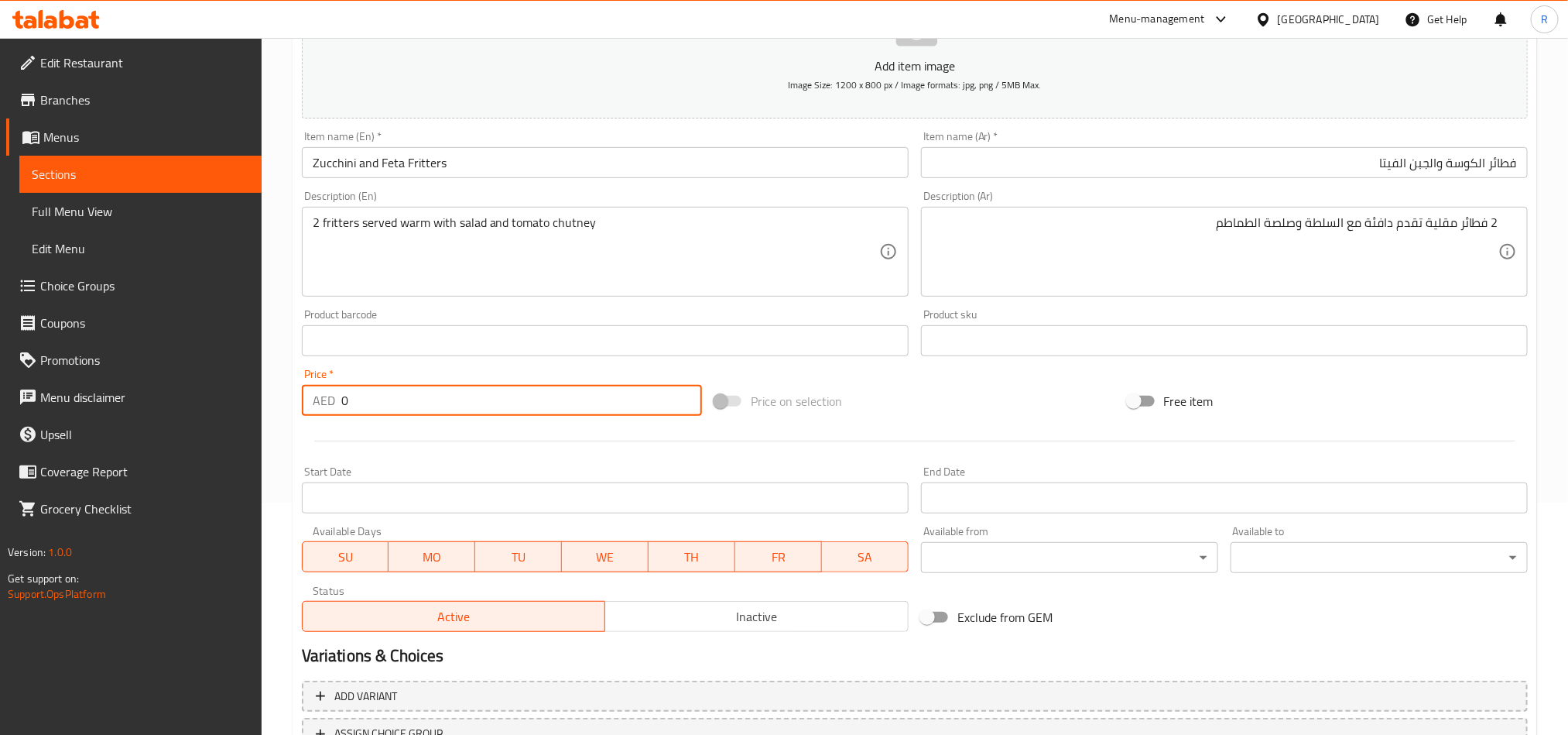
paste input "34"
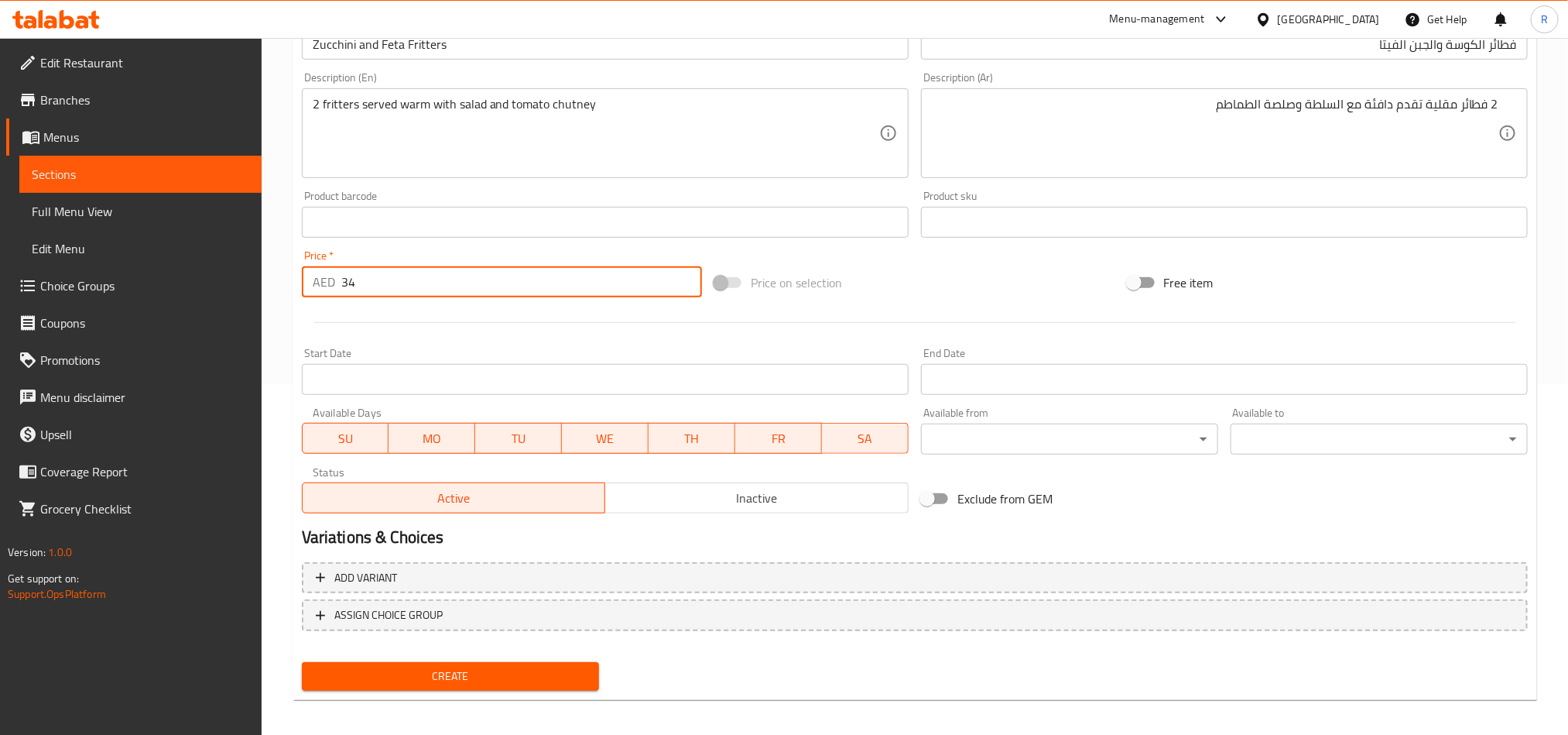
scroll to position [358, 0]
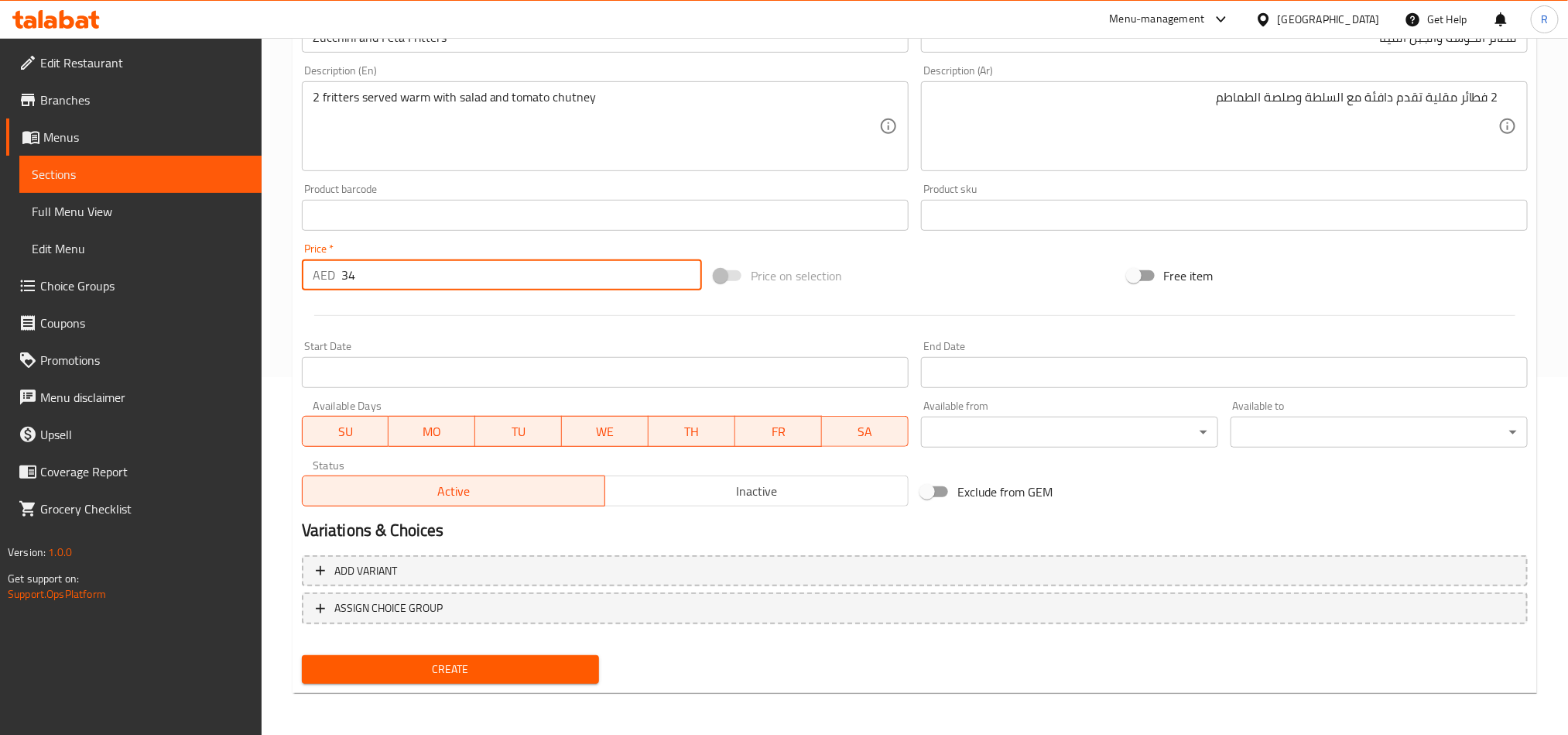
type input "34"
click at [562, 676] on span "Create" at bounding box center [450, 669] width 272 height 20
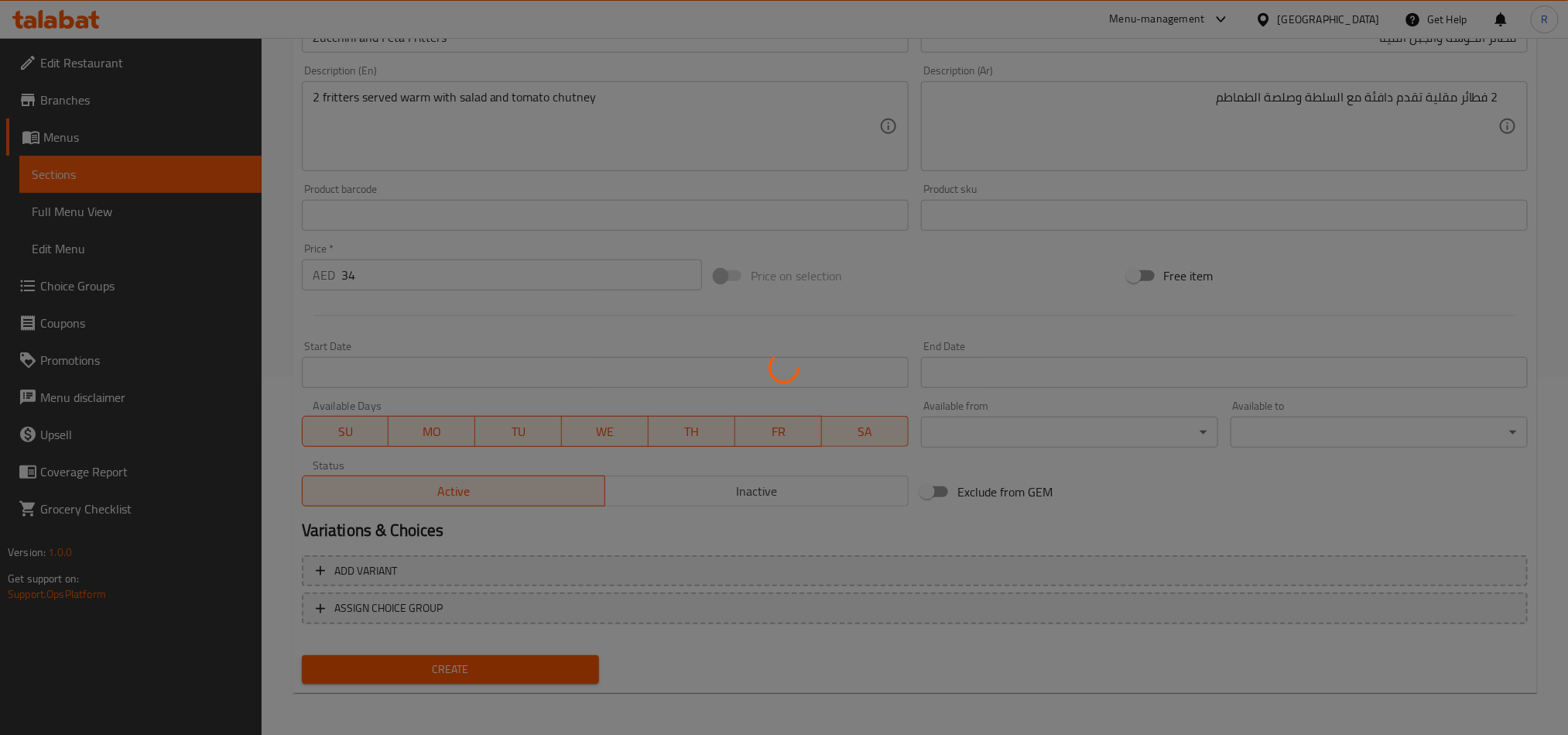
type input "0"
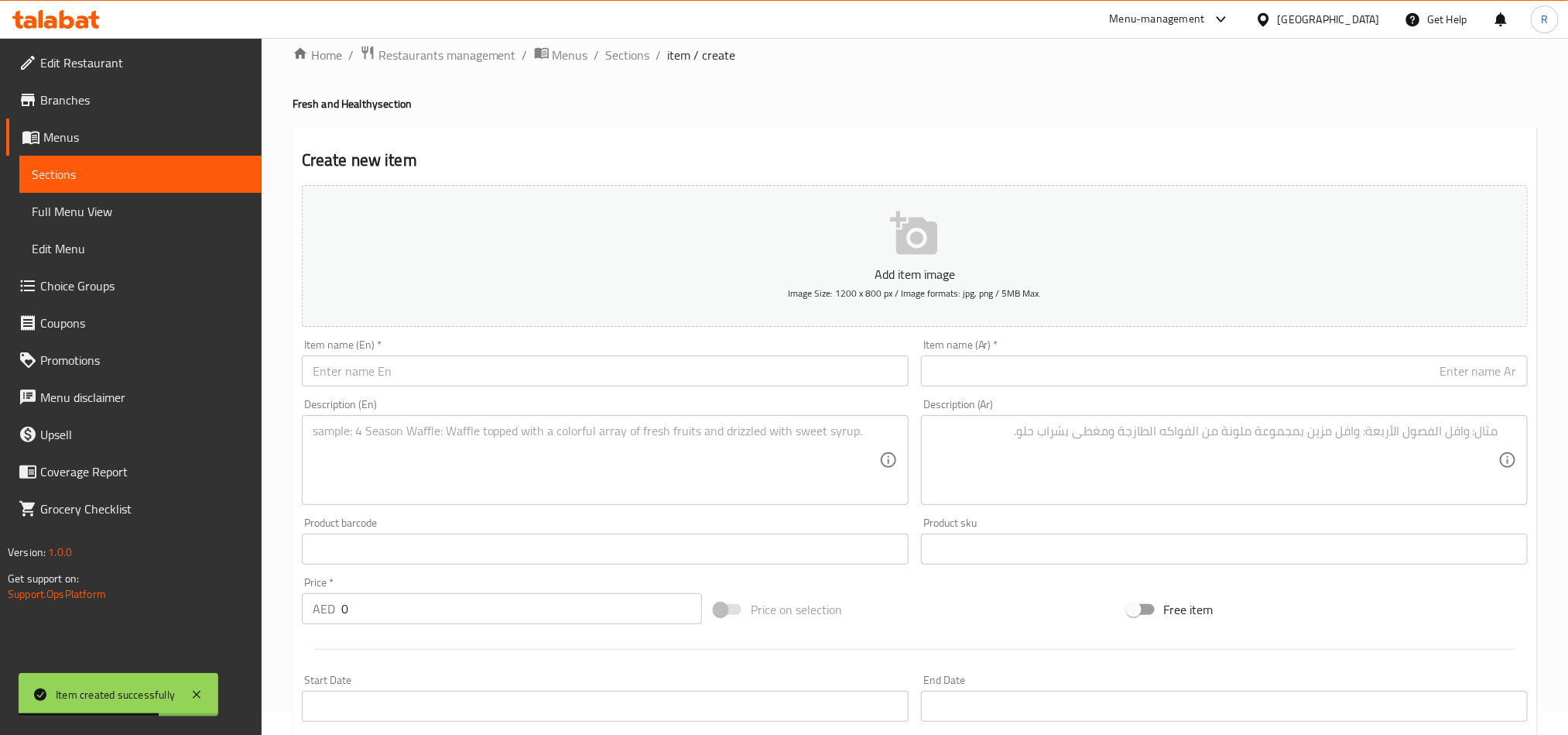
scroll to position [0, 0]
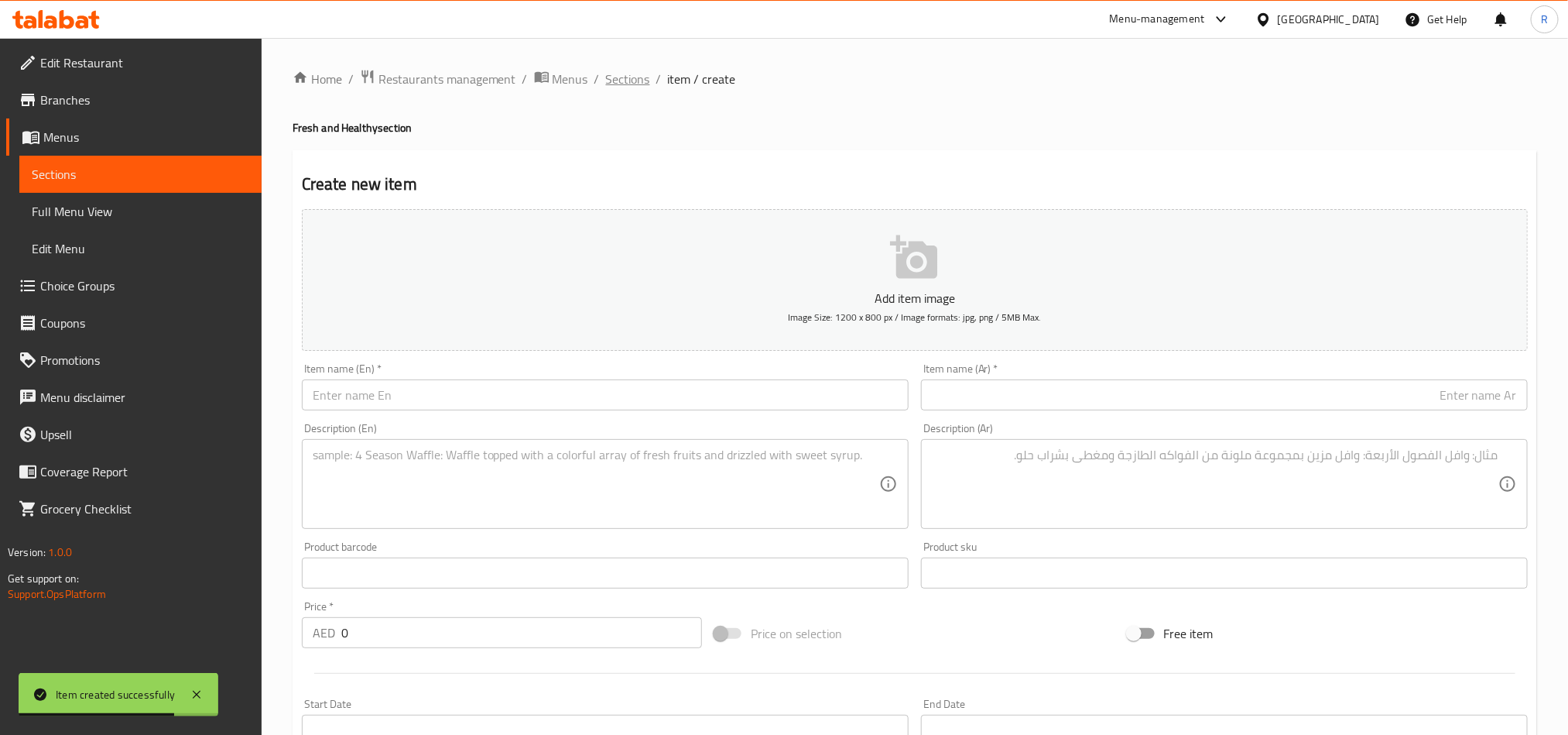
click at [619, 84] on span "Sections" at bounding box center [627, 79] width 44 height 19
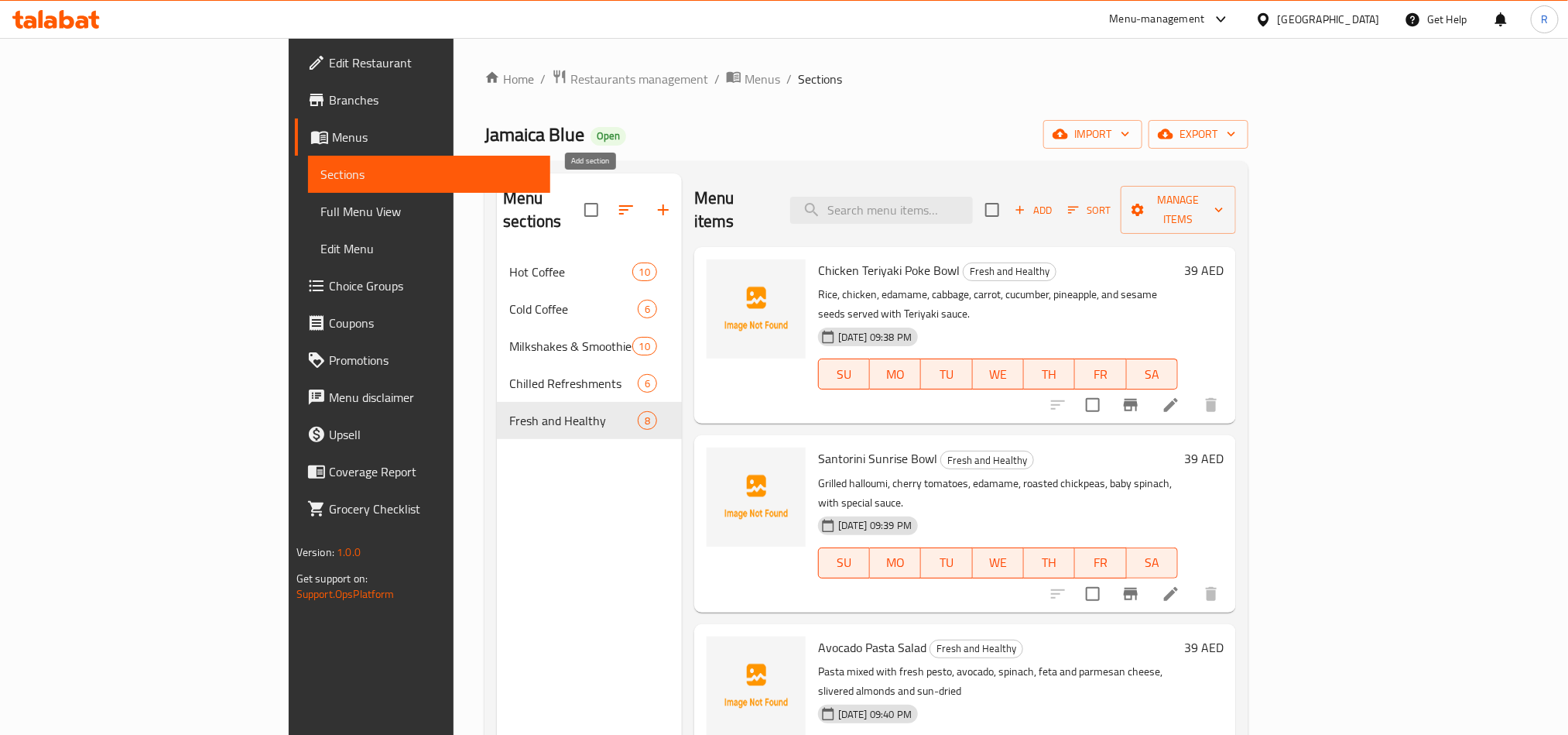
click at [654, 201] on icon "button" at bounding box center [663, 210] width 19 height 19
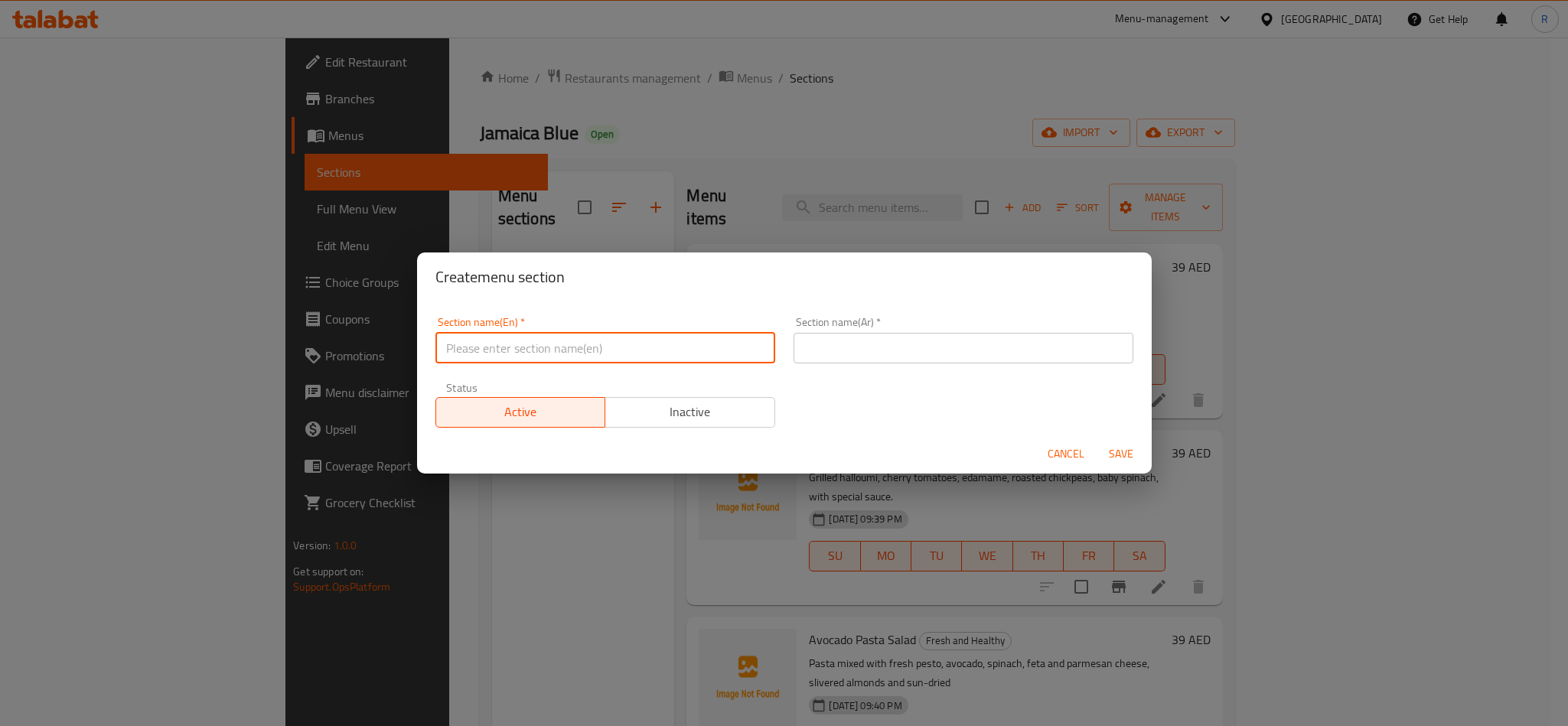
paste input "Sandwiches"
type input "Sandwiches"
click at [971, 359] on input "text" at bounding box center [963, 348] width 339 height 31
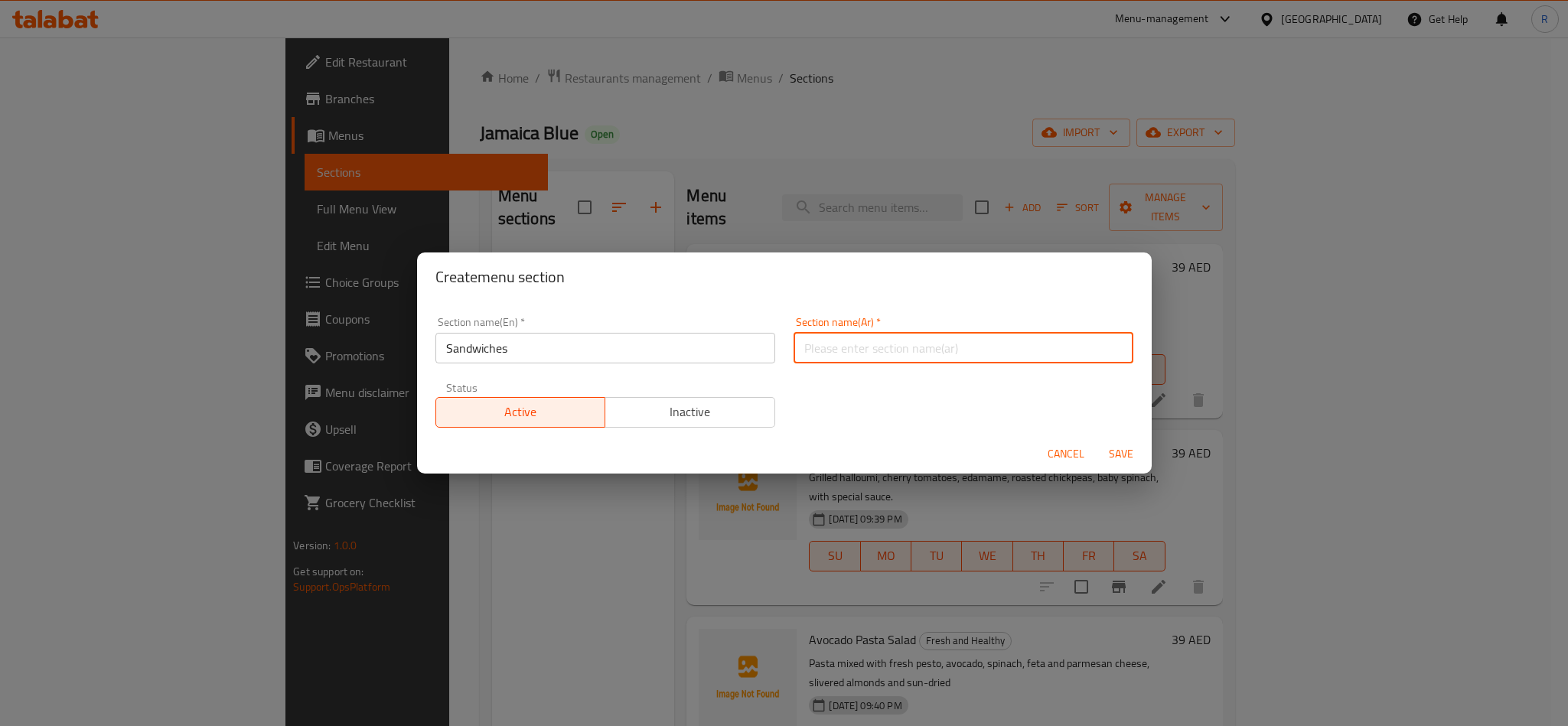
paste input "السندويشات"
click at [847, 347] on input "السندويشات" at bounding box center [963, 348] width 339 height 31
type input "سندويشات"
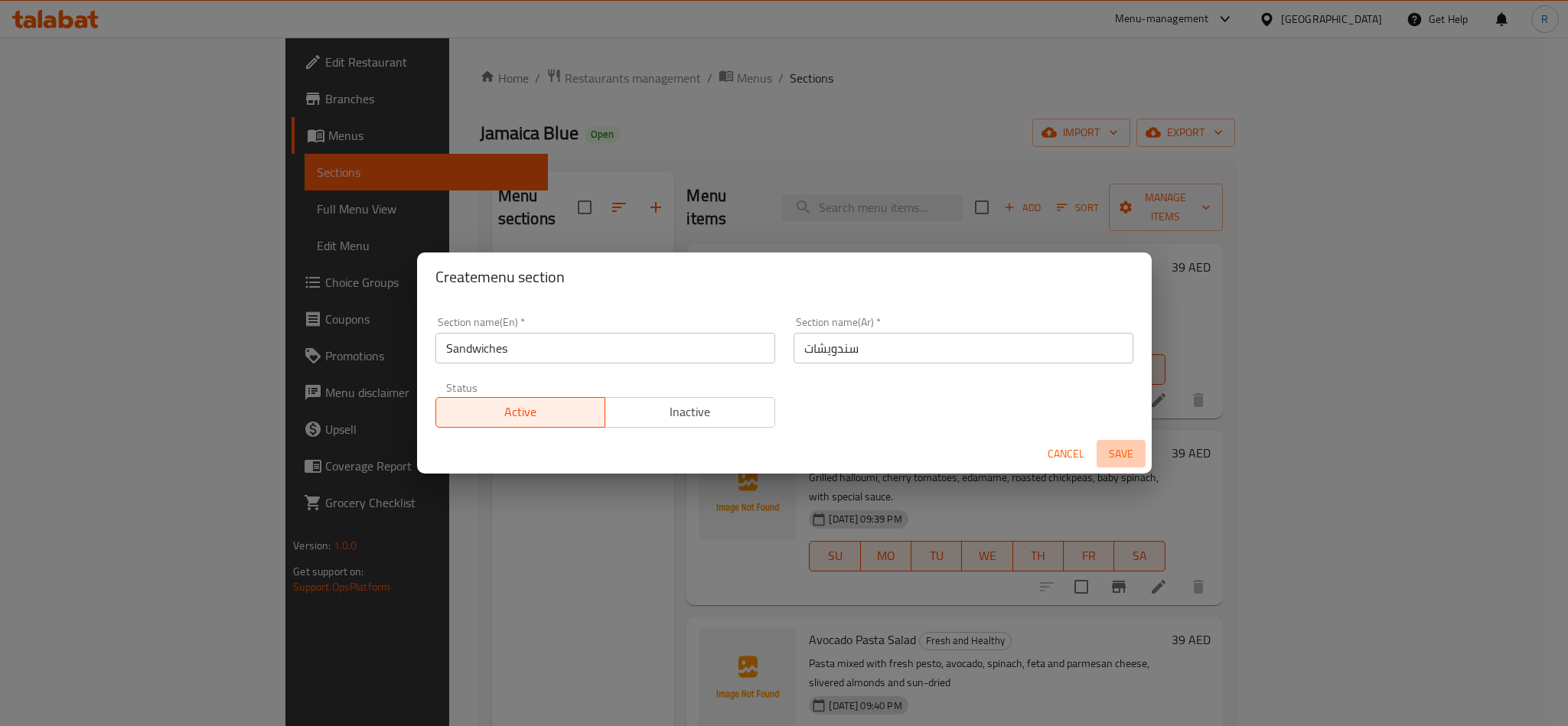
click at [1129, 444] on span "Save" at bounding box center [1121, 454] width 36 height 20
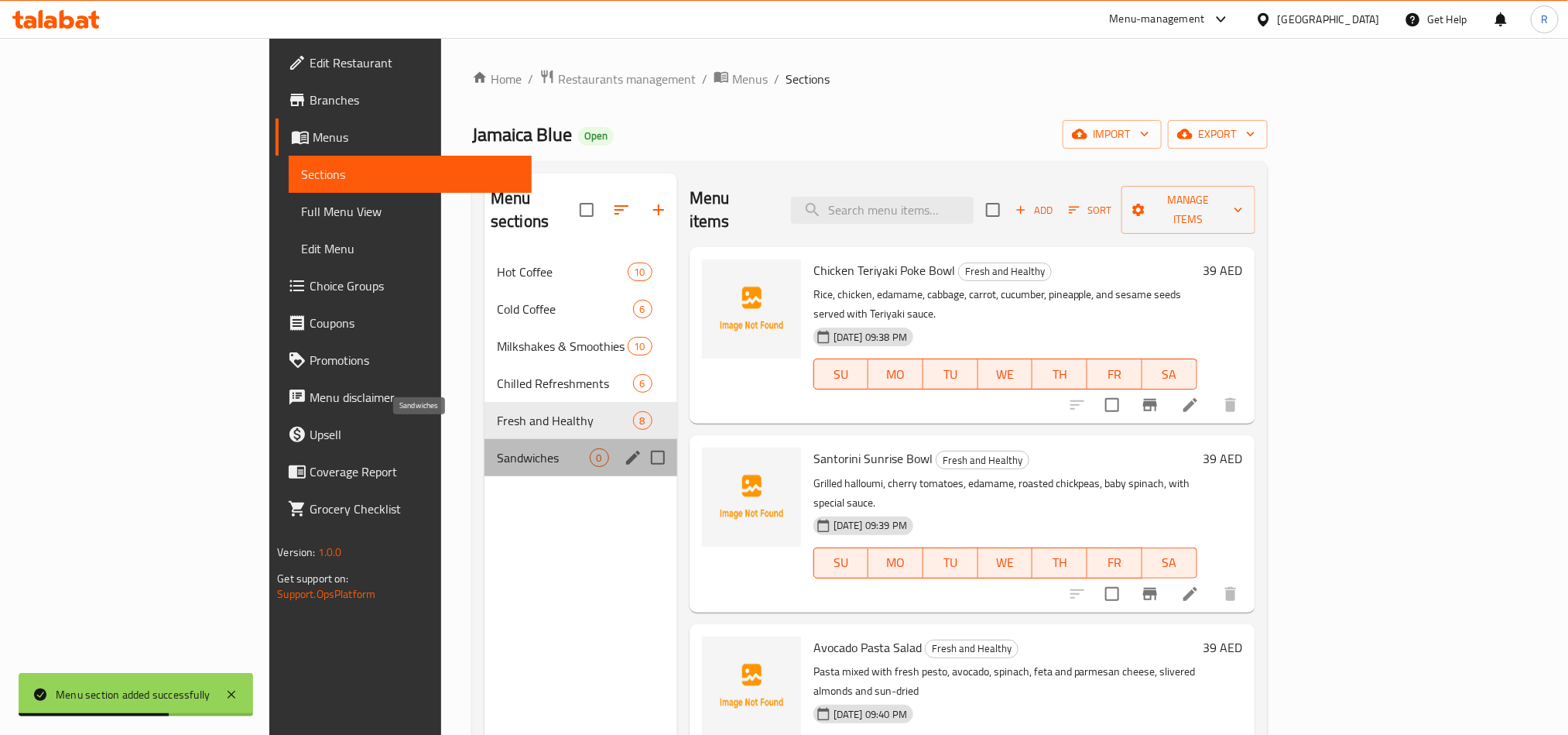
click at [497, 448] on span "Sandwiches" at bounding box center [543, 458] width 93 height 19
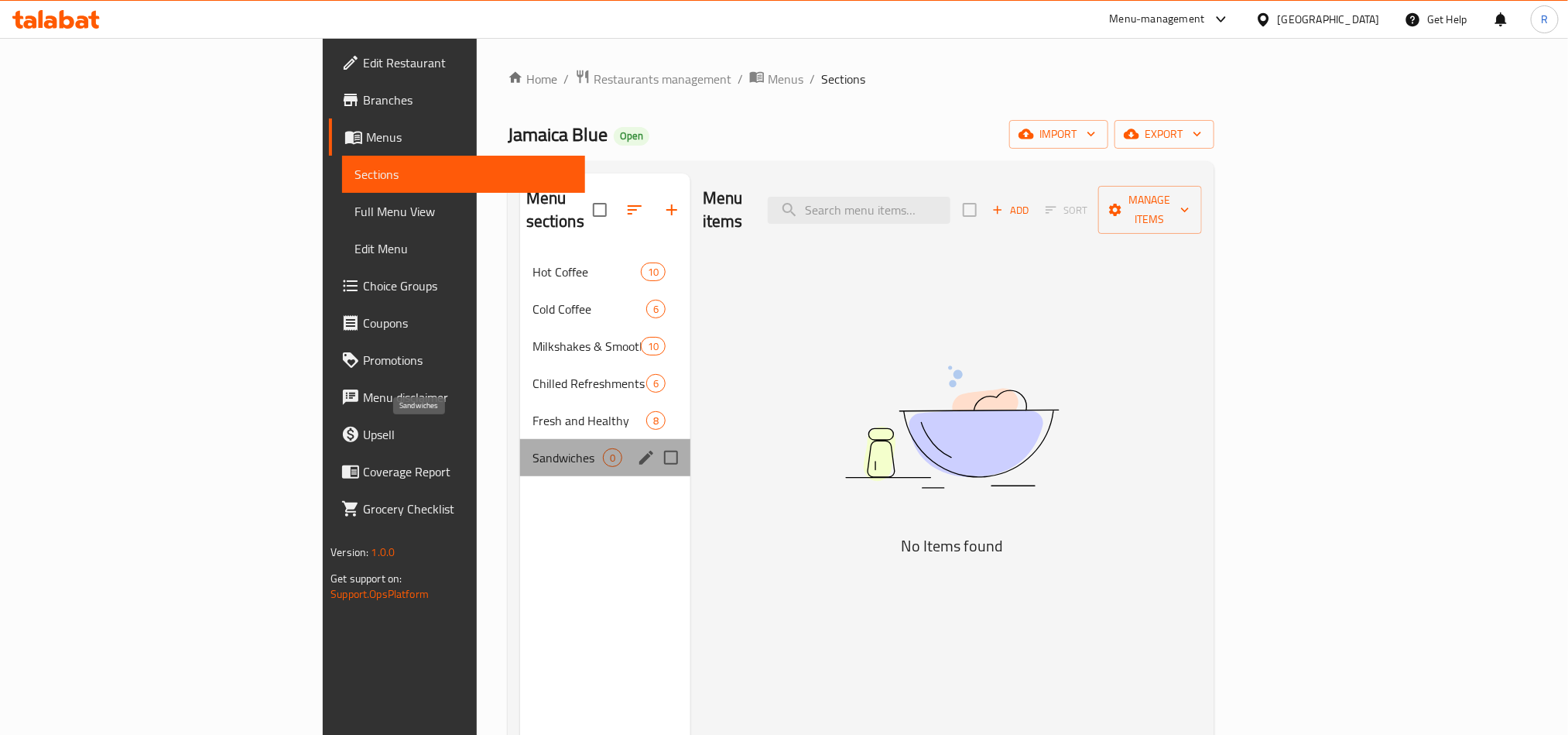
click at [532, 448] on span "Sandwiches" at bounding box center [567, 458] width 70 height 19
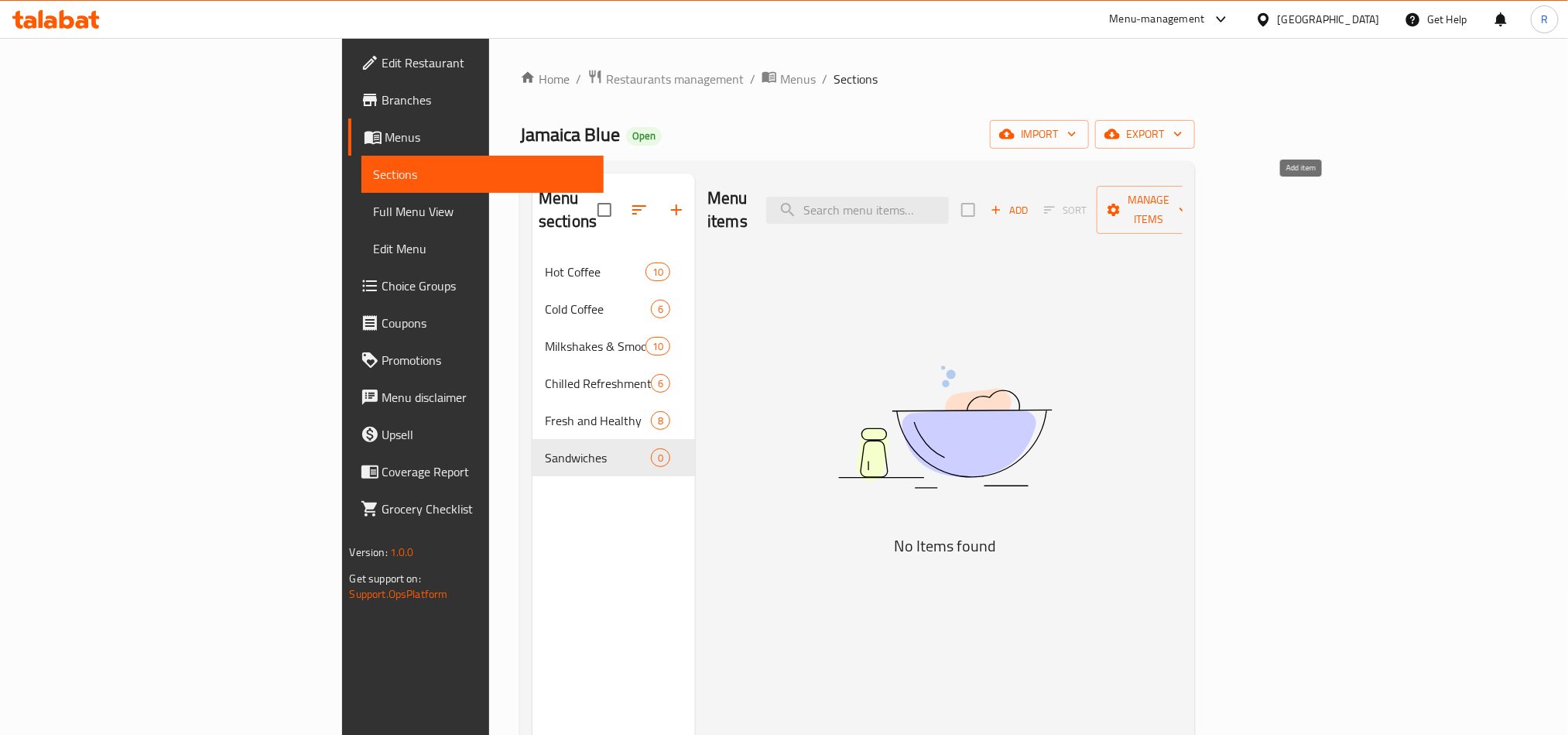
click at [1030, 201] on span "Add" at bounding box center [1009, 210] width 42 height 18
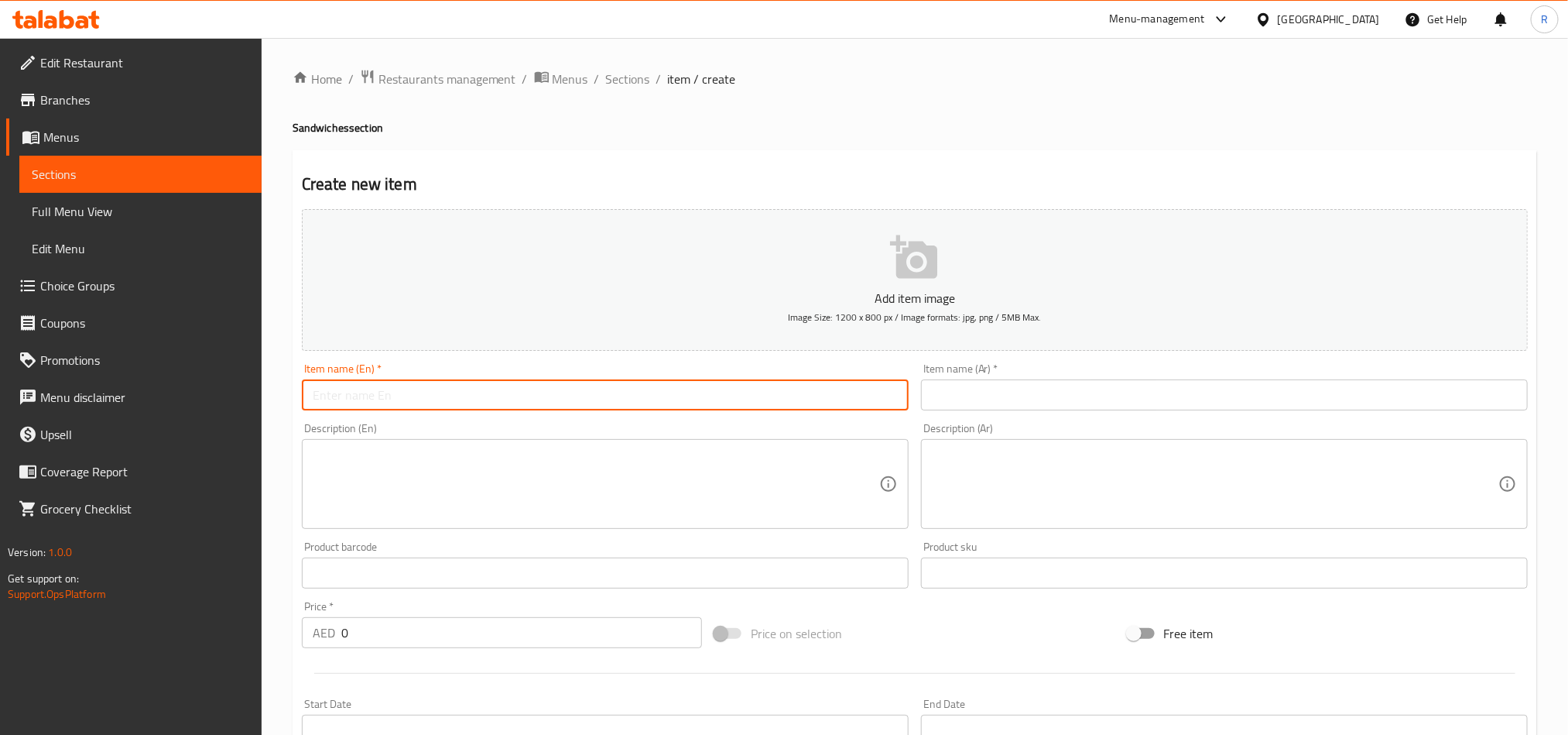
paste input "Chicken & Sundried Tomato Sandwich"
click at [362, 398] on input "Chicken & Sundried Tomato Sandwich" at bounding box center [605, 395] width 607 height 31
click at [476, 389] on input "Chicken and Sundried Tomato Sandwich" at bounding box center [605, 395] width 607 height 31
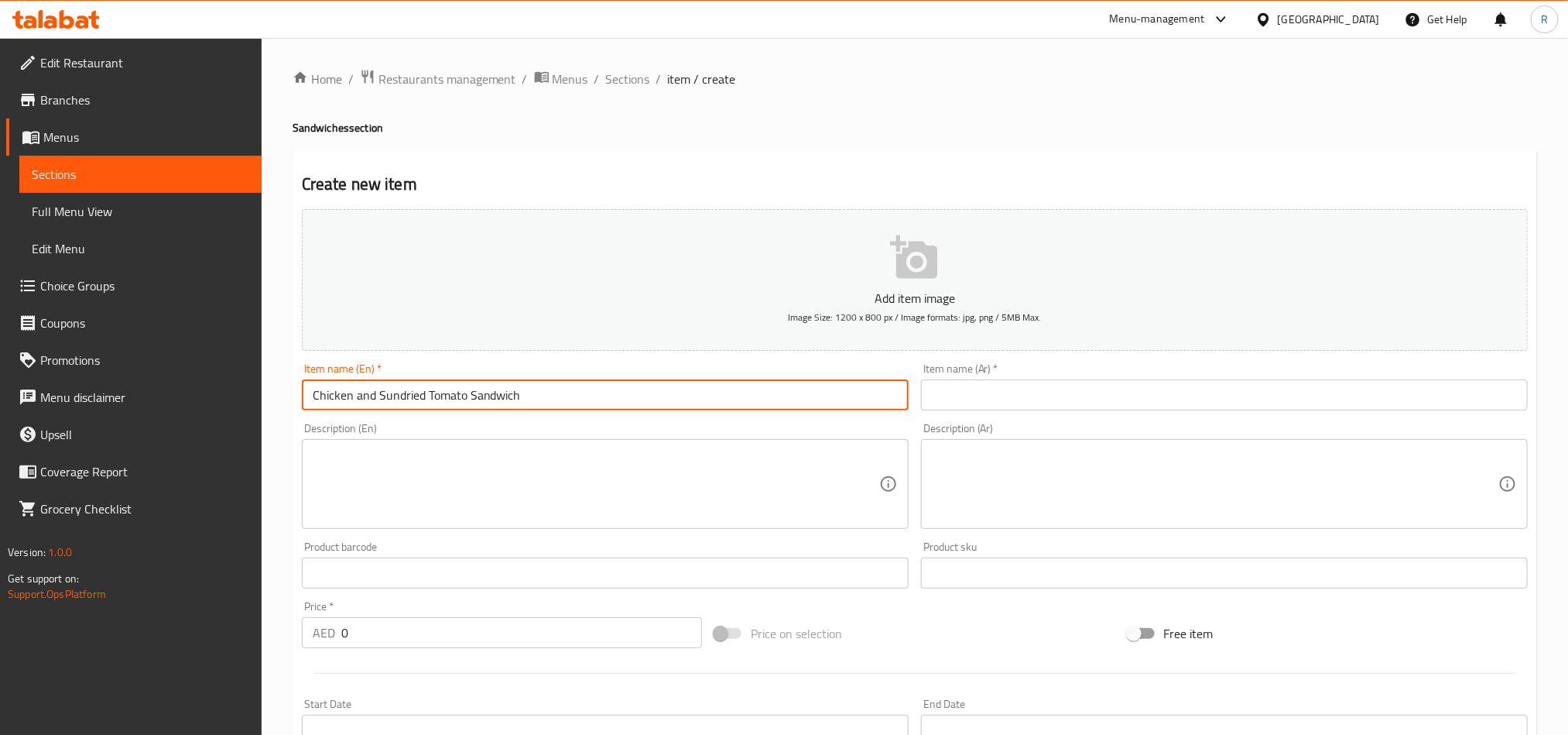
type input "Chicken and Sundried Tomato Sandwich"
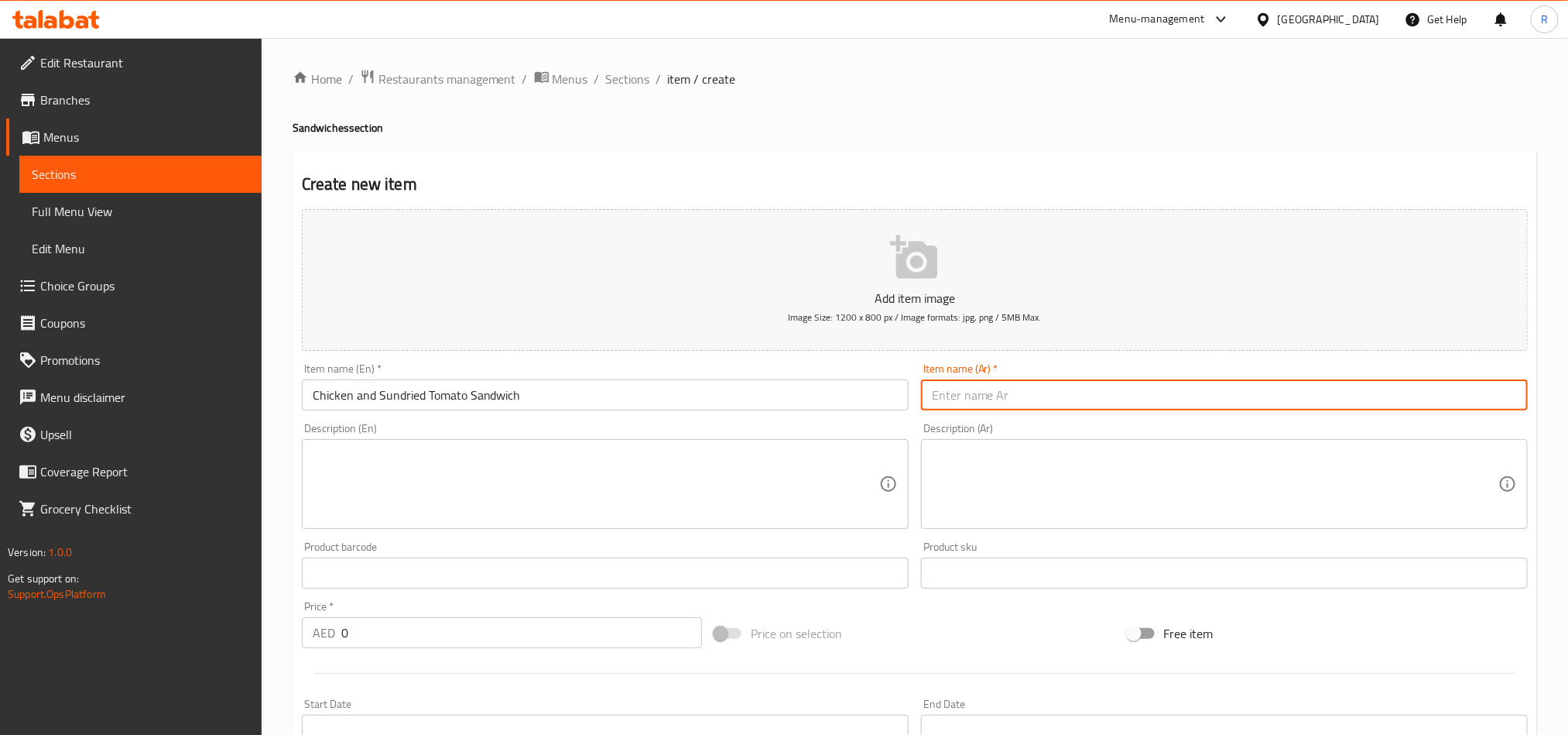
paste input "ساندويتش دجاج وطماطم مجففة"
type input "ساندويتش دجاج وطماطم مجففة"
click at [722, 490] on textarea at bounding box center [596, 484] width 566 height 74
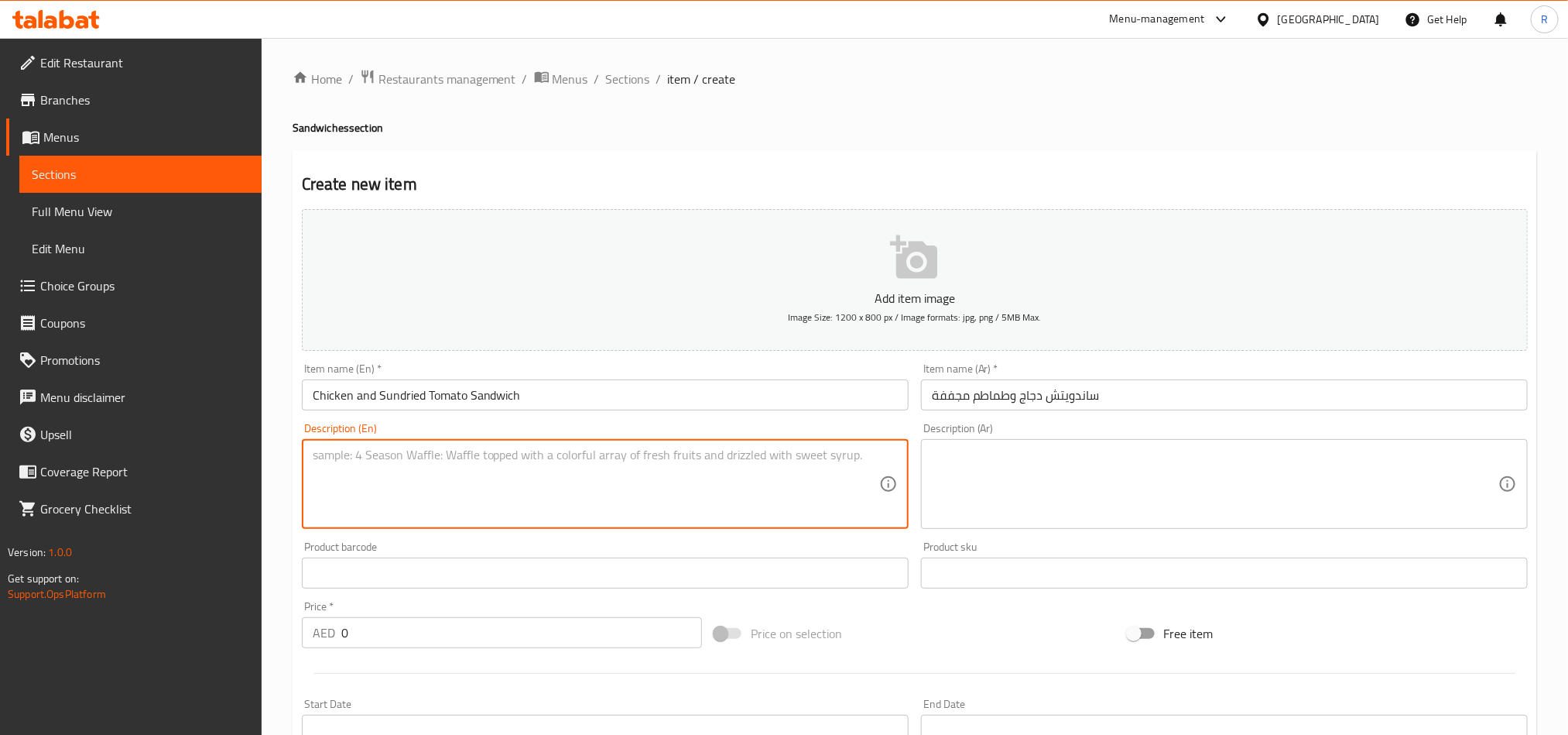
paste textarea "Oven-roasted chicken, sun-dried tomato, rainbow capsicum, and avocado"
type textarea "Oven-roasted chicken, sun-dried tomato, rainbow capsicum, and avocado"
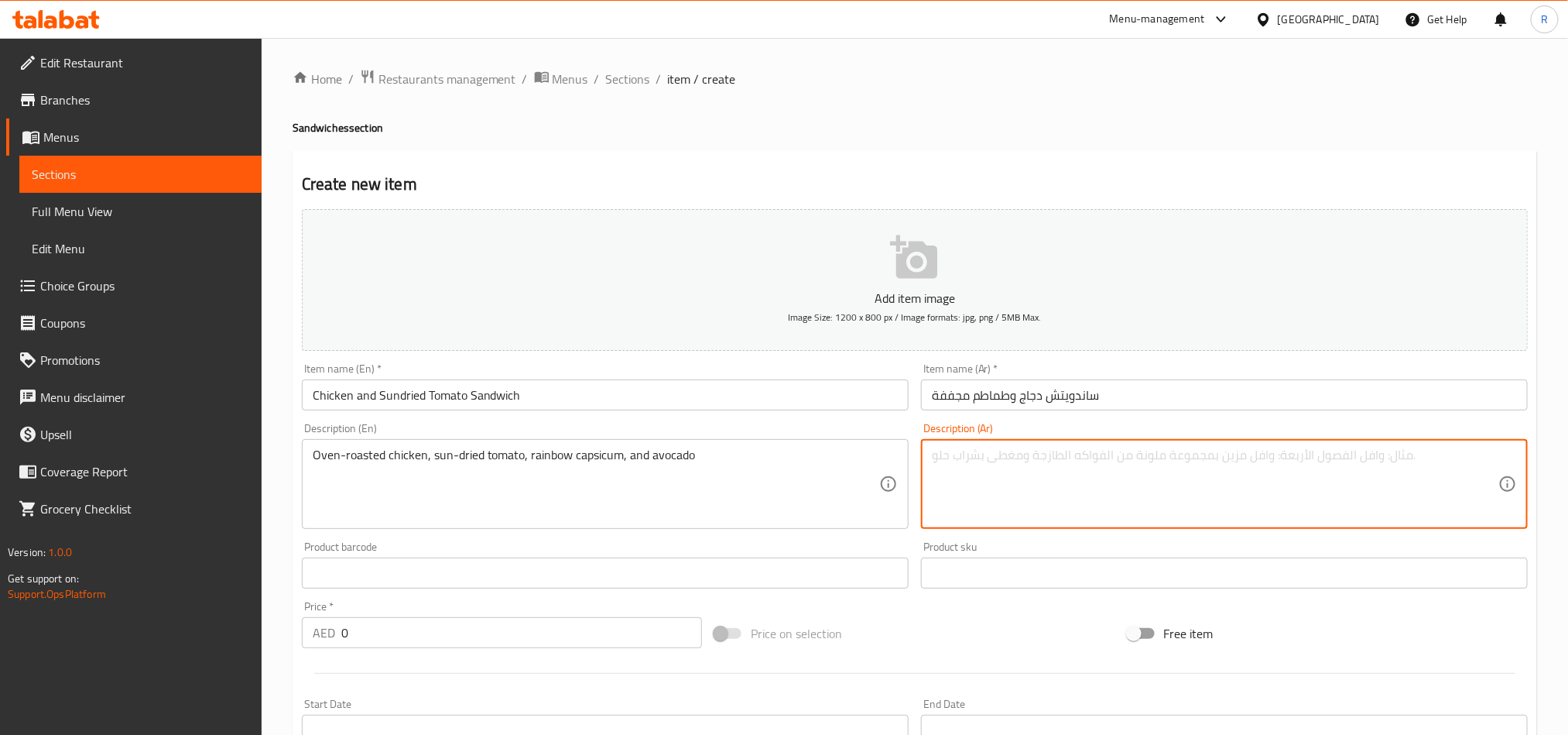
paste textarea "دجاج مشوي بالفرن، طماطم مجففة، فلفل ملون، وأفوكادو"
type textarea "دجاج مشوي بالفرن، طماطم مجففة، فلفل ملون، وأفوكادو"
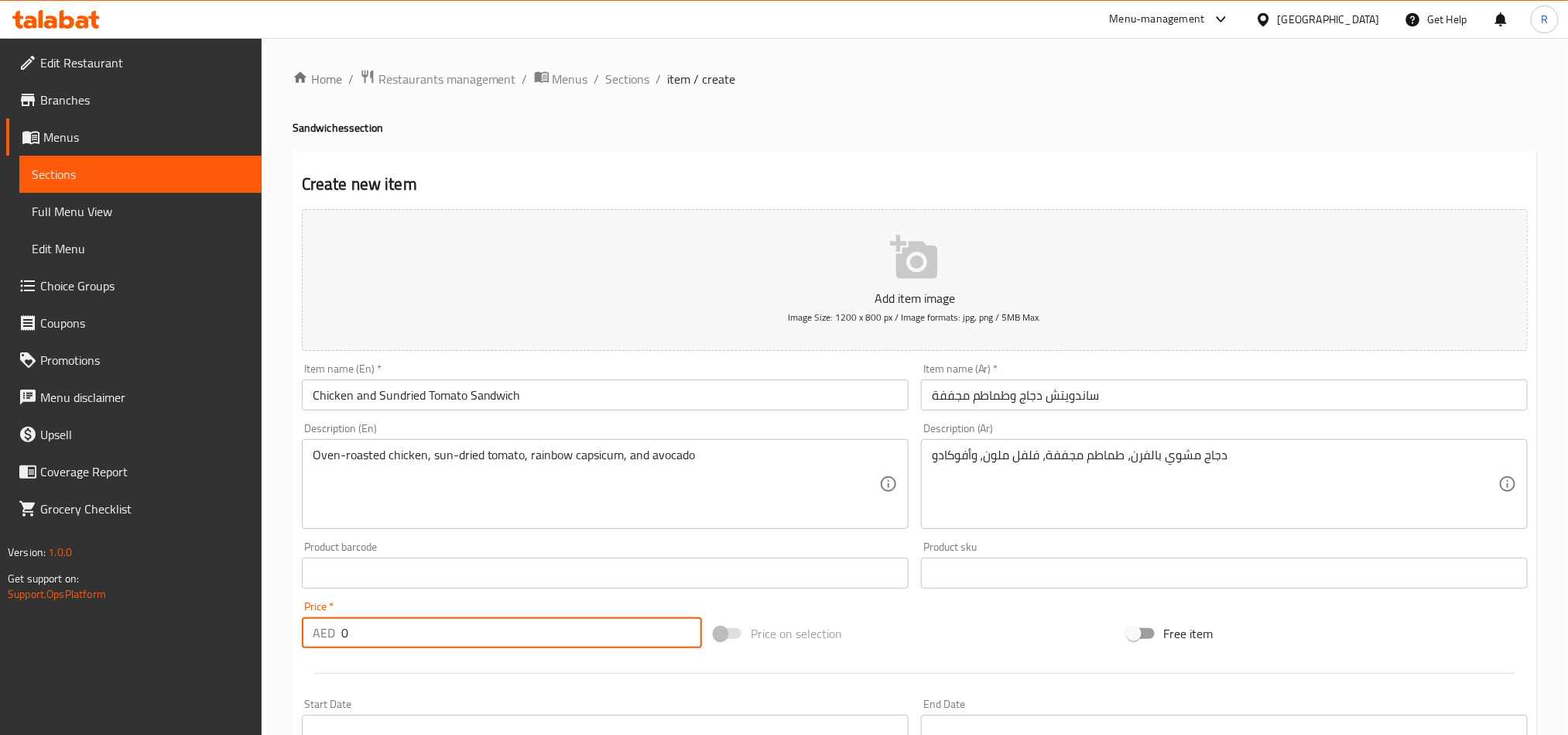
drag, startPoint x: 342, startPoint y: 637, endPoint x: 351, endPoint y: 637, distance: 9.0
click at [351, 637] on div "AED 0 Price *" at bounding box center [502, 633] width 400 height 31
paste input "36"
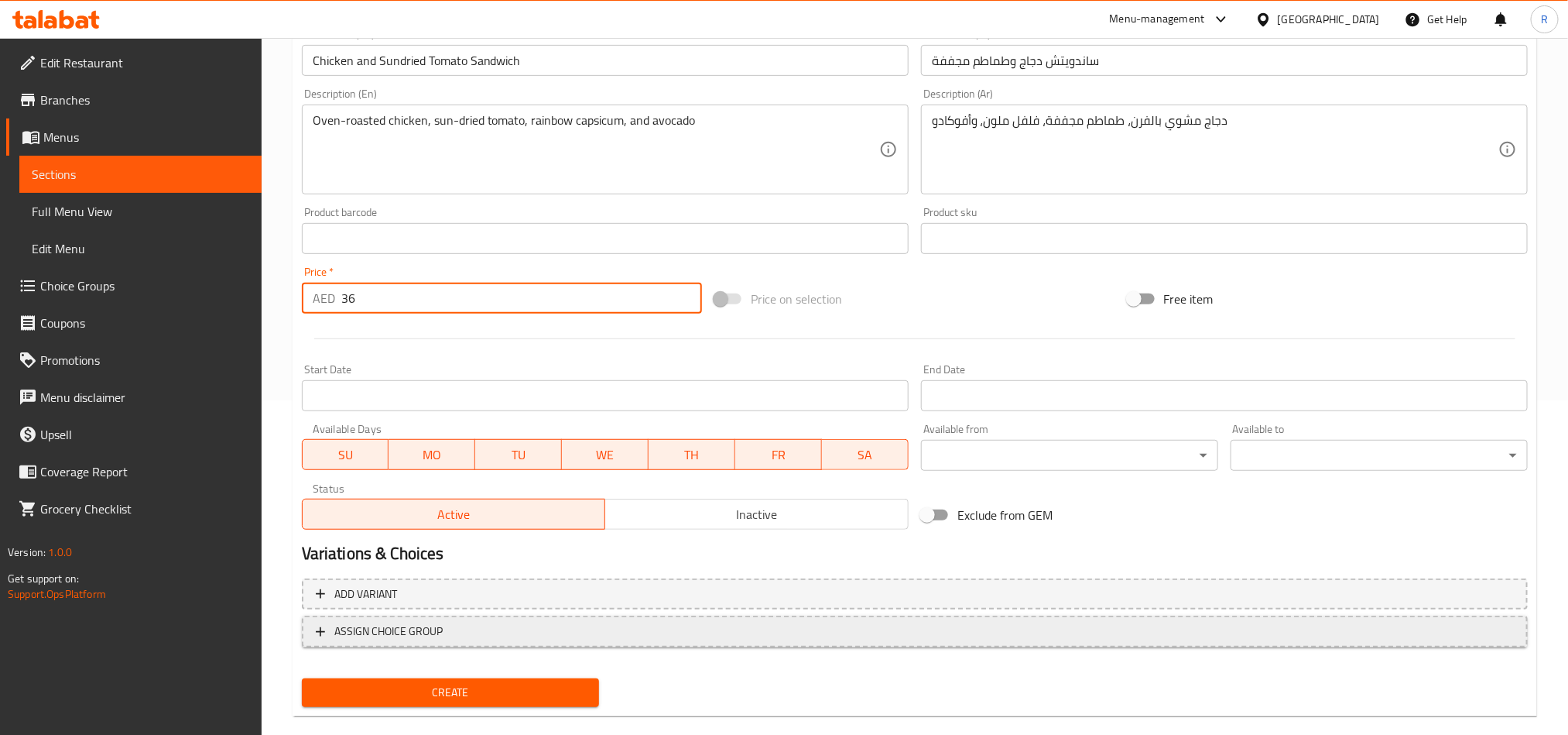
scroll to position [349, 0]
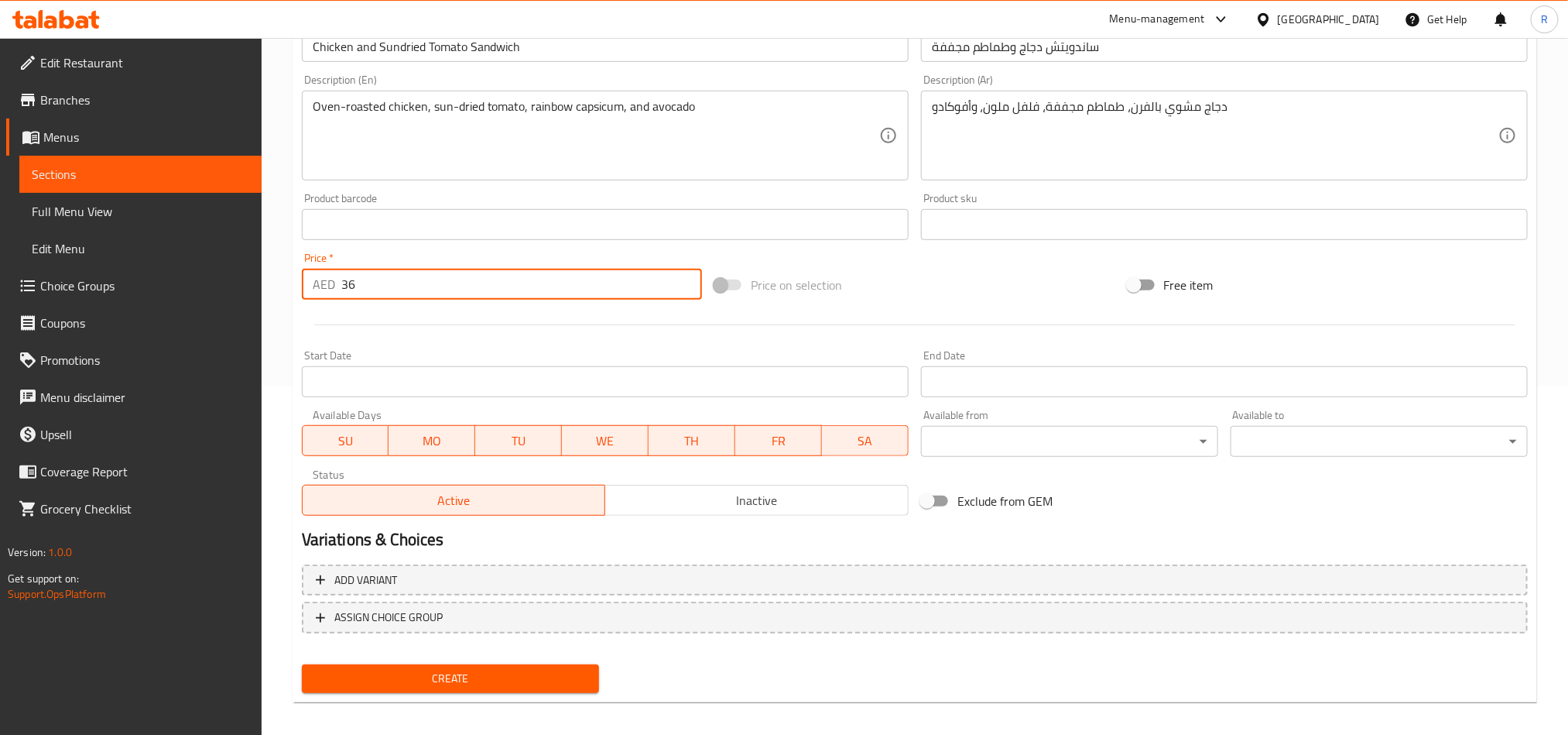
type input "36"
click at [460, 682] on span "Create" at bounding box center [450, 678] width 272 height 20
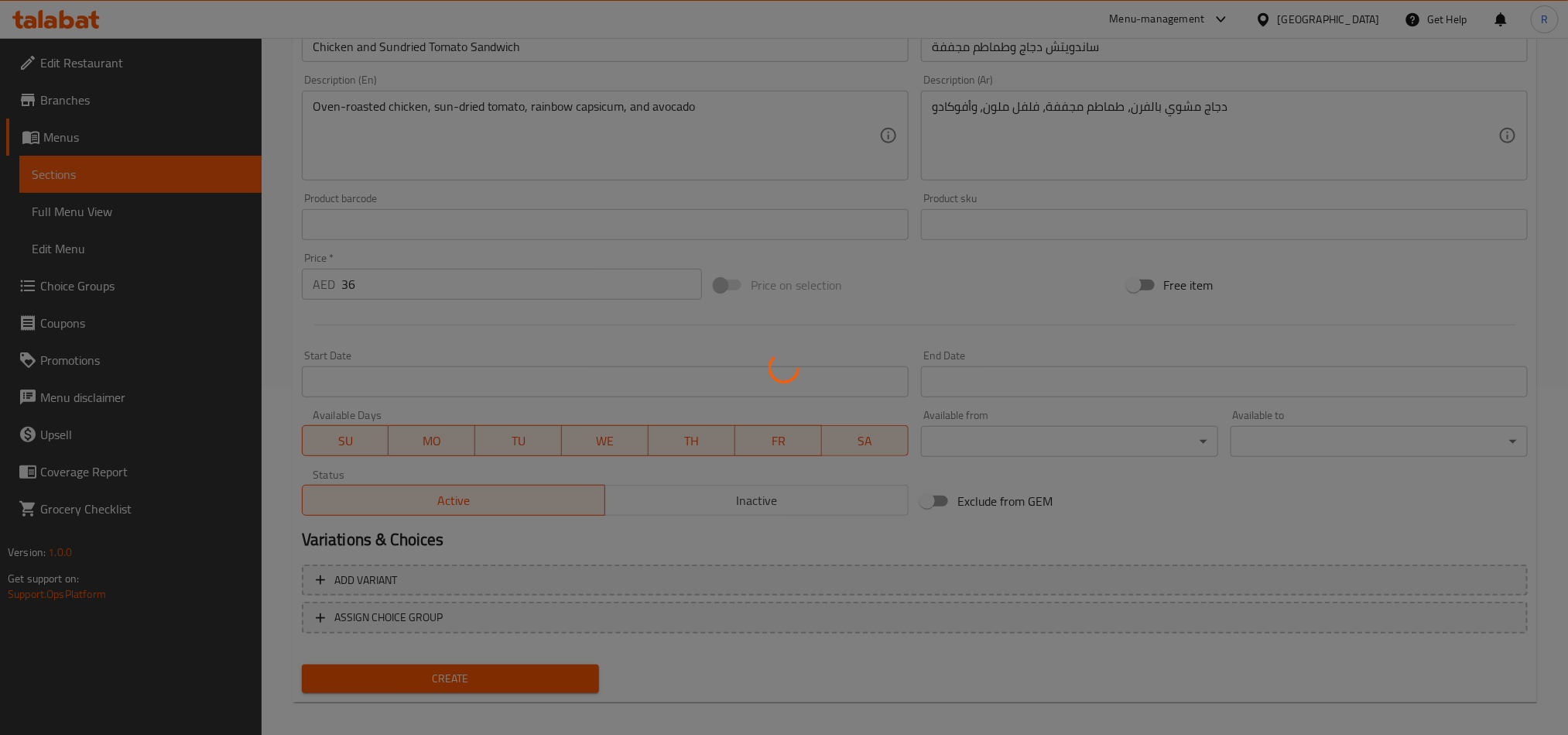
type input "0"
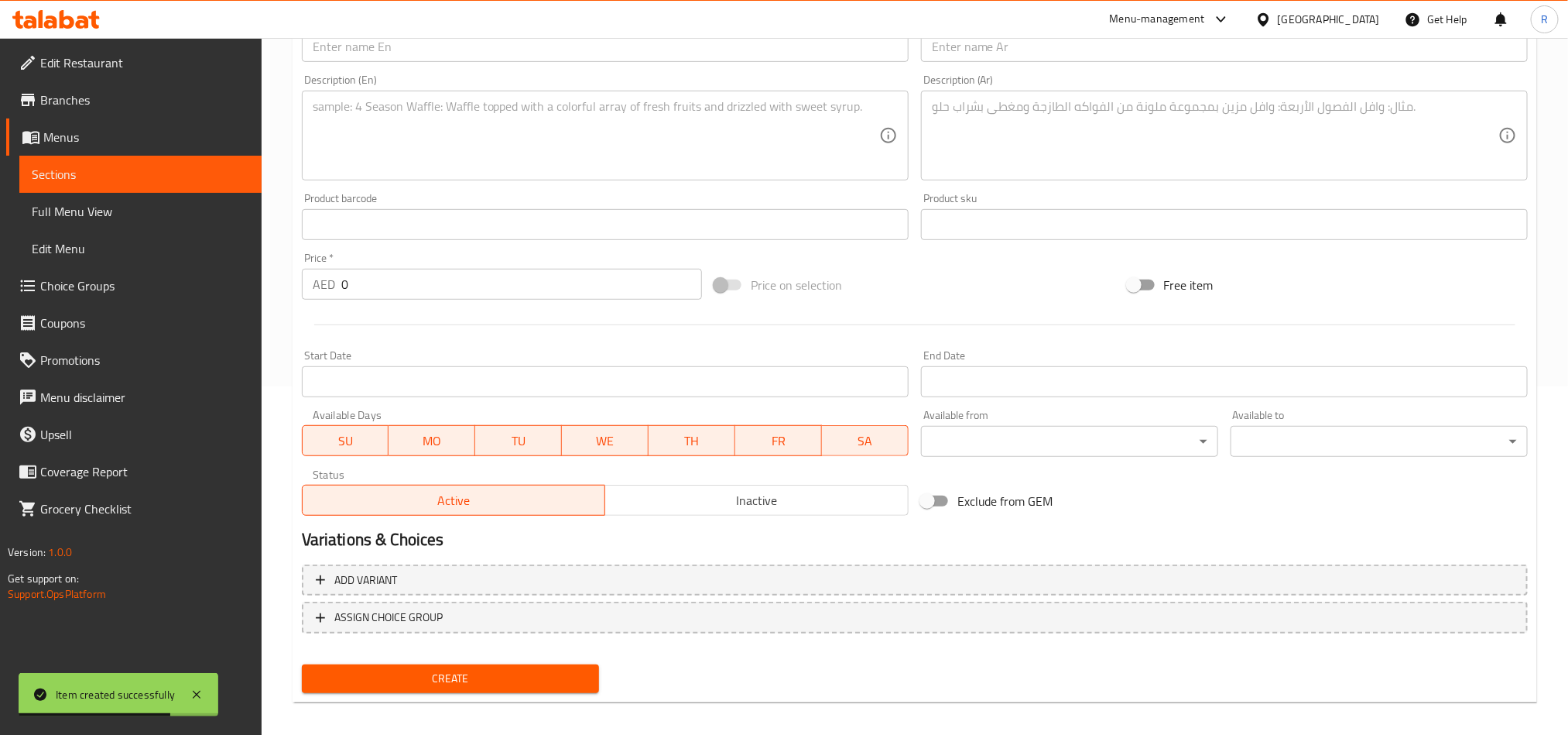
scroll to position [0, 0]
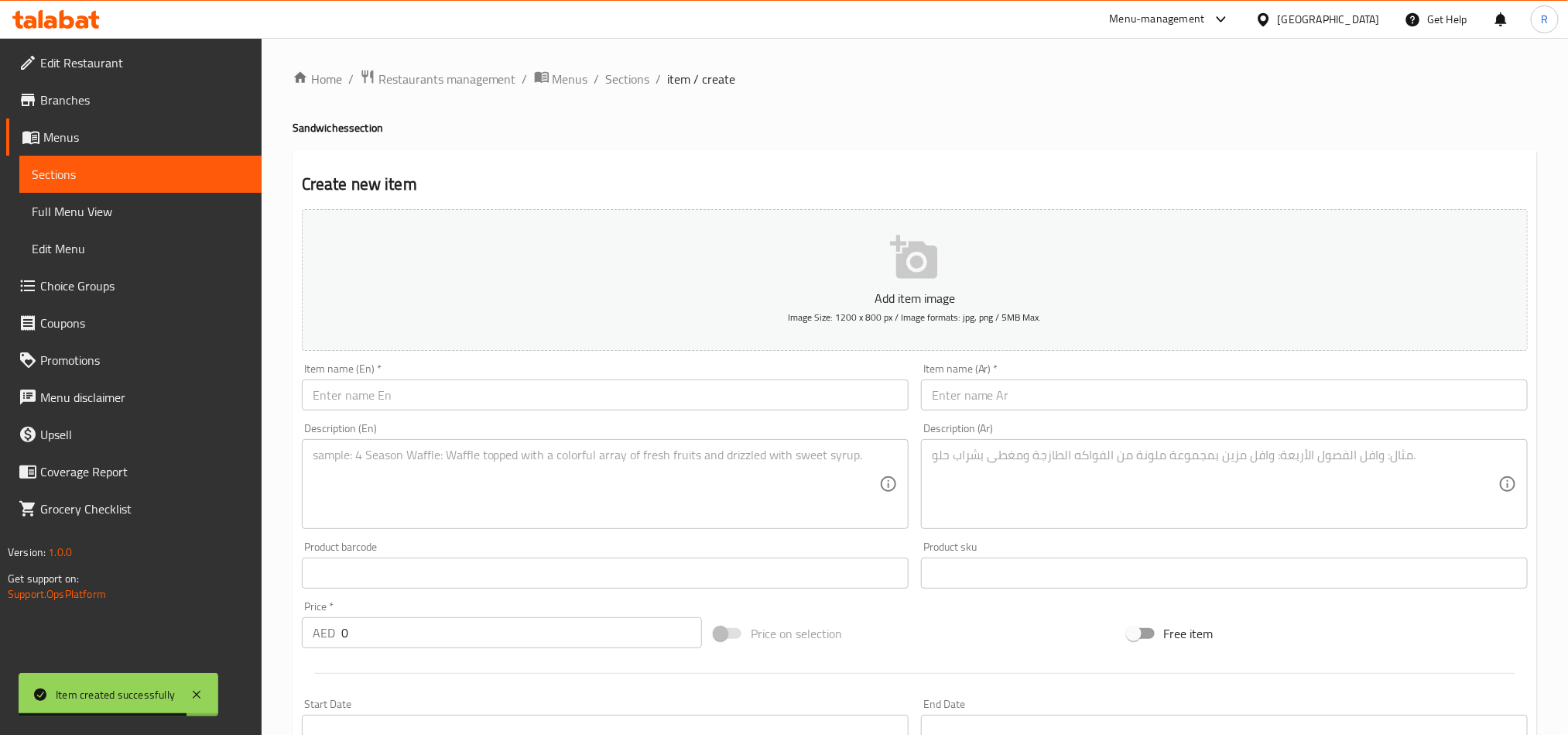
click at [627, 93] on div "Home / Restaurants management / Menus / Sections / item / create Sandwiches sec…" at bounding box center [915, 566] width 1244 height 994
click at [627, 88] on span "Sections" at bounding box center [627, 79] width 44 height 19
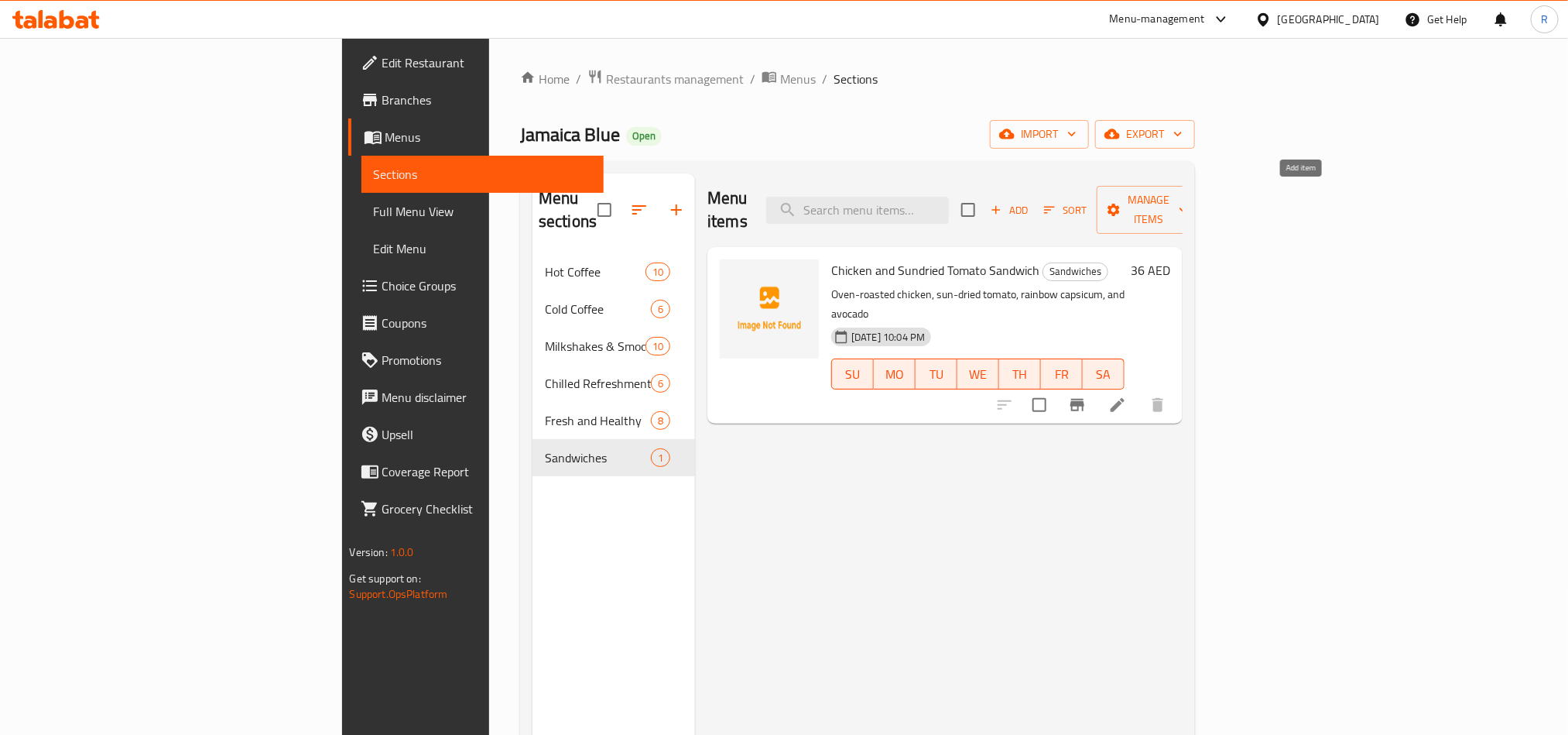
click at [1030, 204] on span "Add" at bounding box center [1009, 210] width 42 height 18
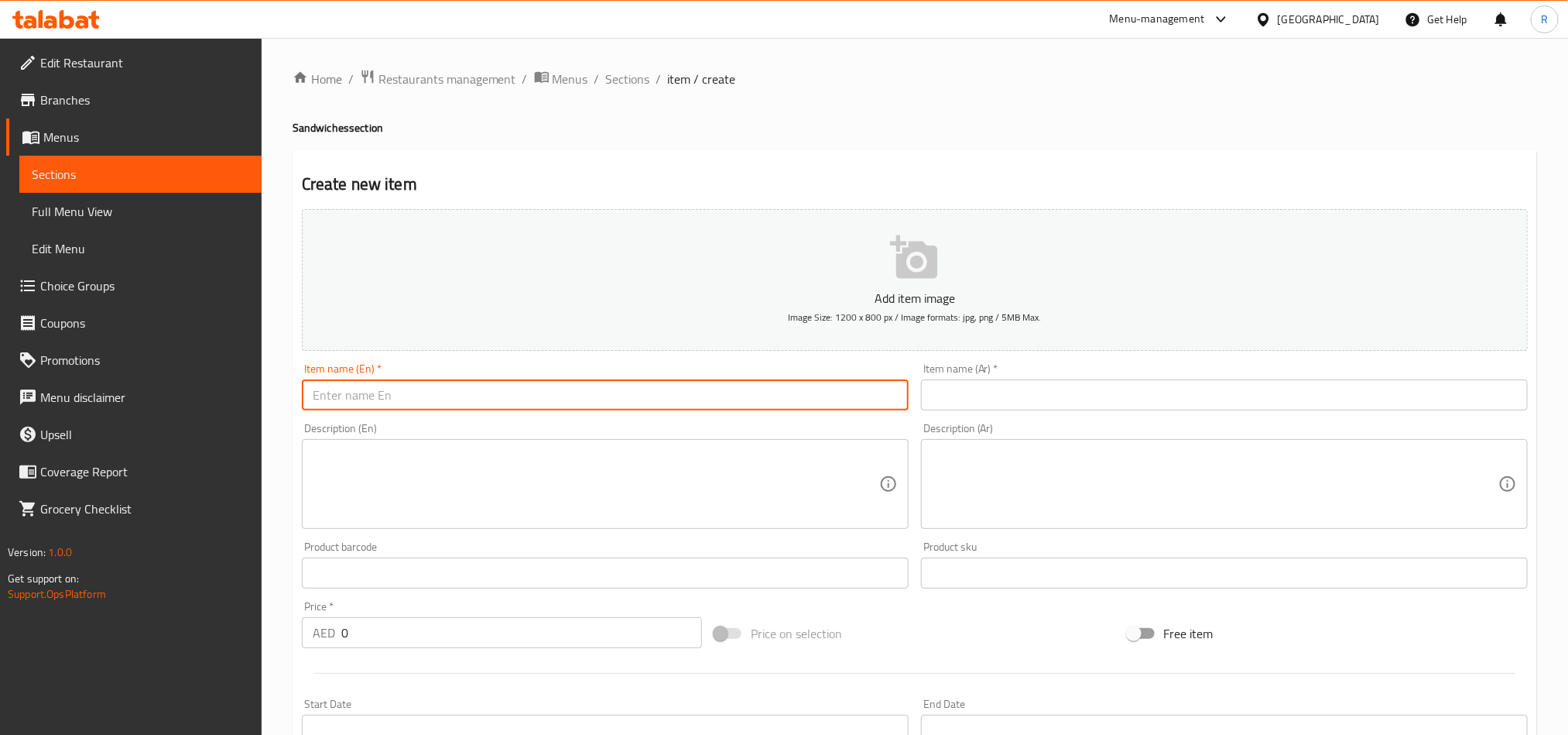
paste input "Turkey & [PERSON_NAME]"
drag, startPoint x: 351, startPoint y: 400, endPoint x: 360, endPoint y: 400, distance: 9.0
click at [360, 400] on input "Turkey & [PERSON_NAME]" at bounding box center [605, 395] width 607 height 31
click at [468, 391] on input "Turkey and [PERSON_NAME]" at bounding box center [605, 395] width 607 height 31
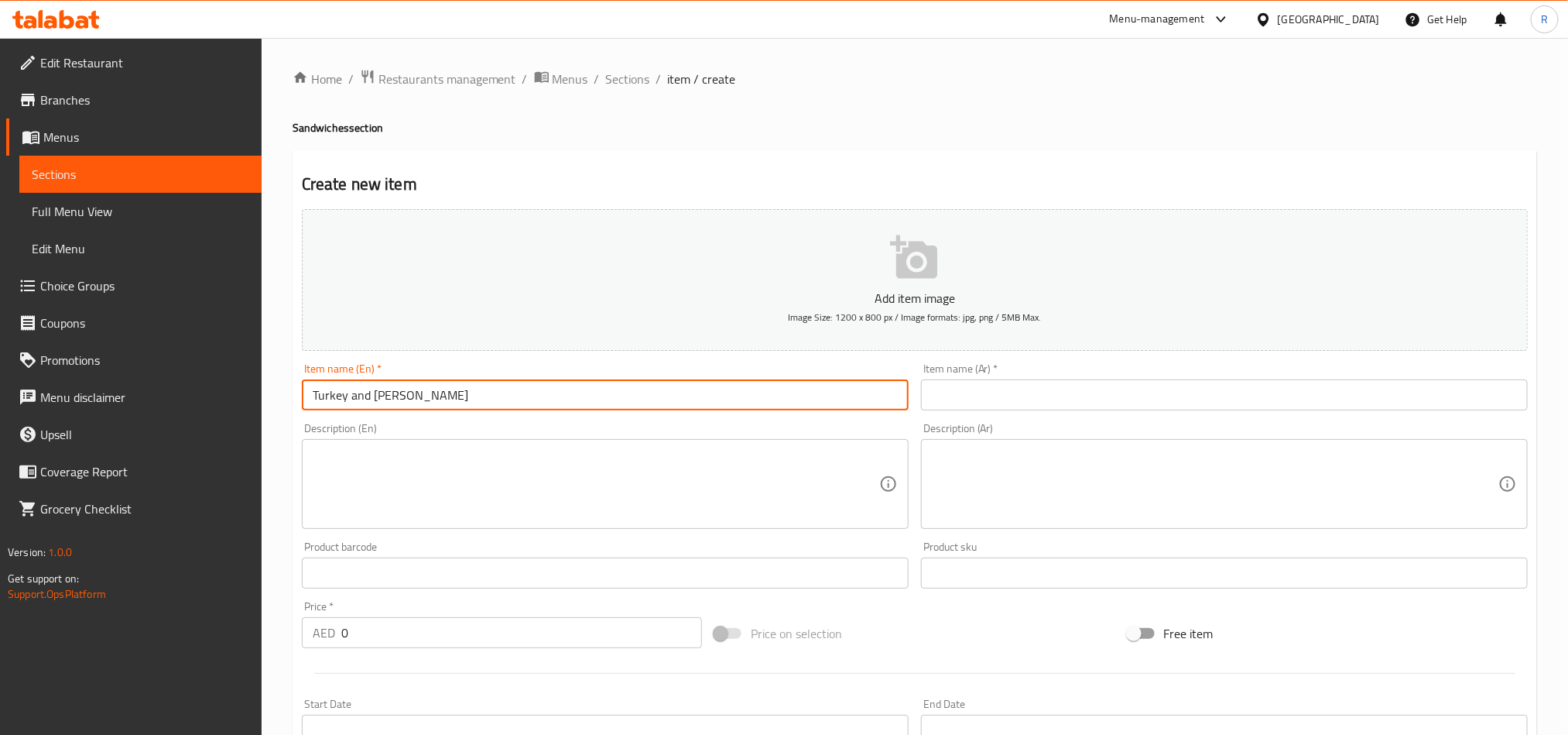
click at [468, 391] on input "Turkey and [PERSON_NAME]" at bounding box center [605, 395] width 607 height 31
type input "Turkey and [PERSON_NAME]"
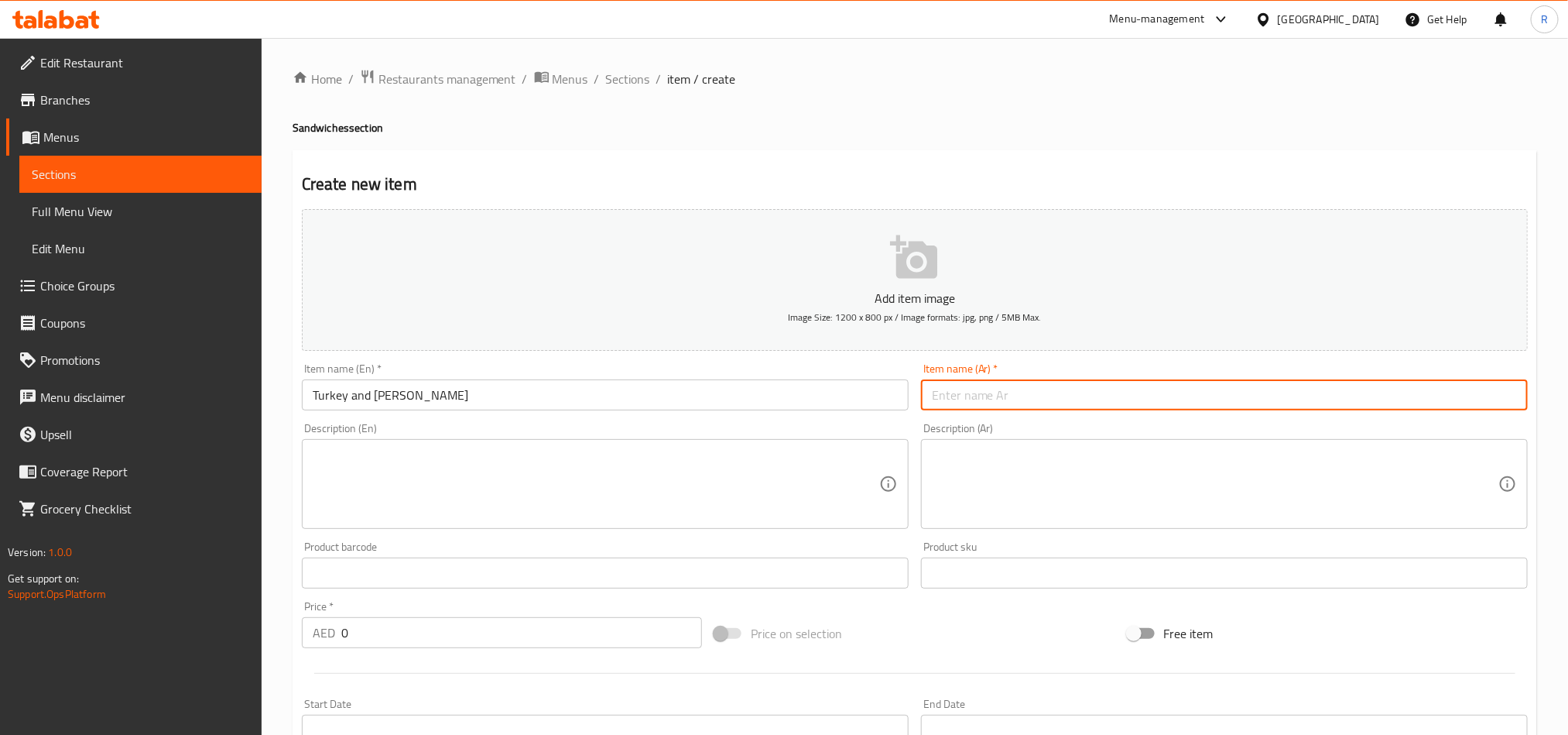
paste input "باجل الديك الرومي والجبن البري"
click at [336, 399] on input "Turkey and [PERSON_NAME]" at bounding box center [605, 395] width 607 height 31
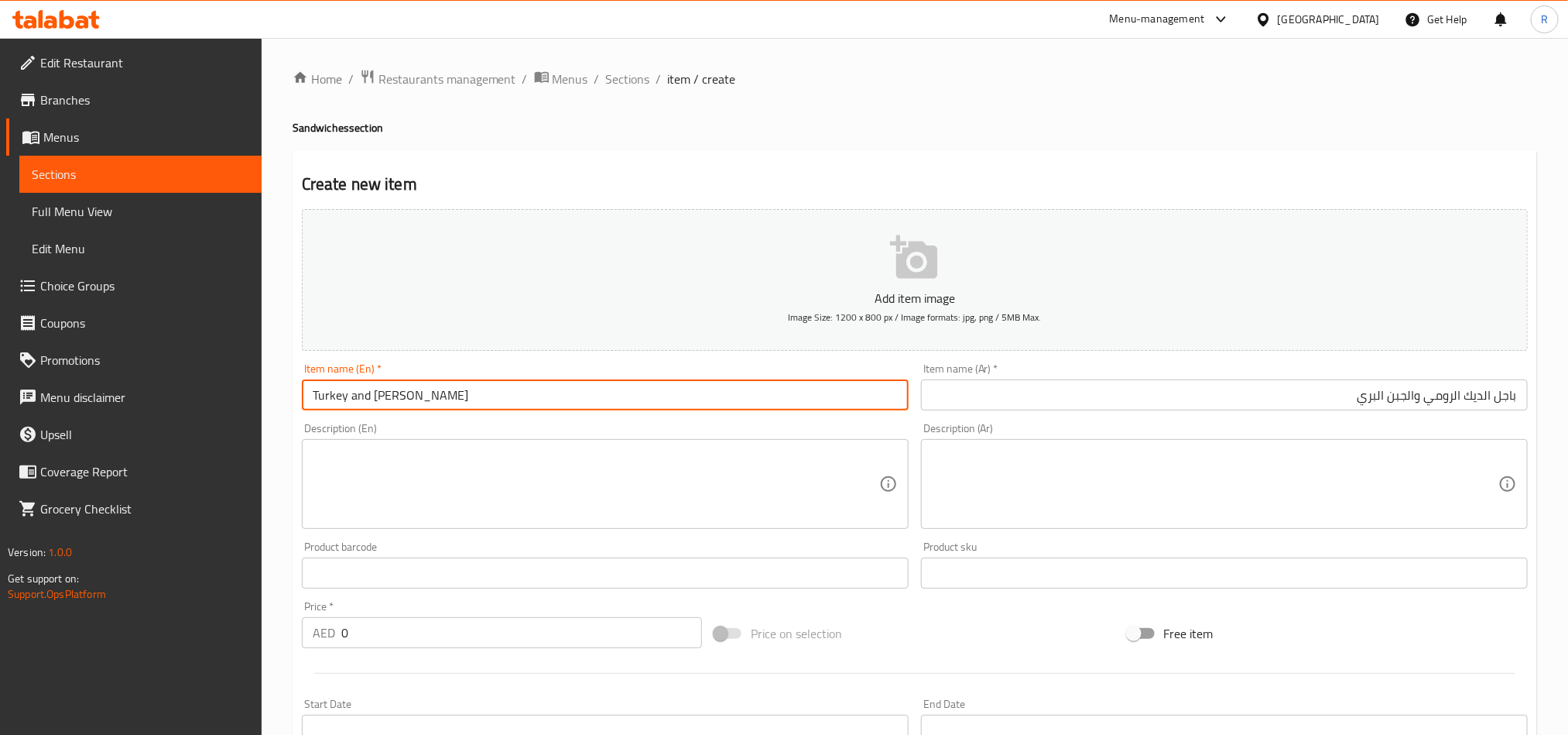
click at [336, 399] on input "Turkey and [PERSON_NAME]" at bounding box center [605, 395] width 607 height 31
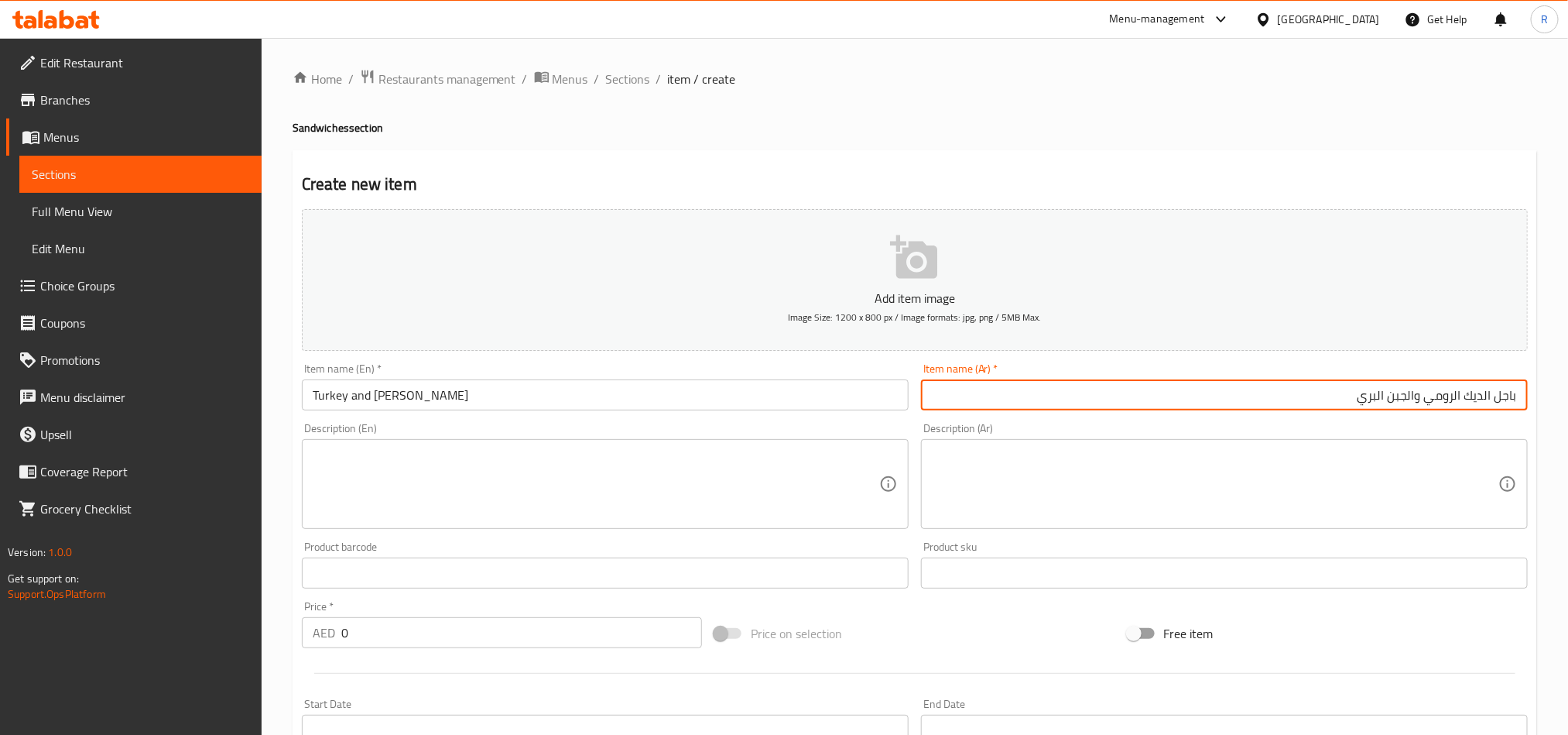
click at [1481, 393] on input "باجل الديك الرومي والجبن البري" at bounding box center [1224, 395] width 607 height 31
click at [399, 392] on input "Turkey and [PERSON_NAME]" at bounding box center [605, 395] width 607 height 31
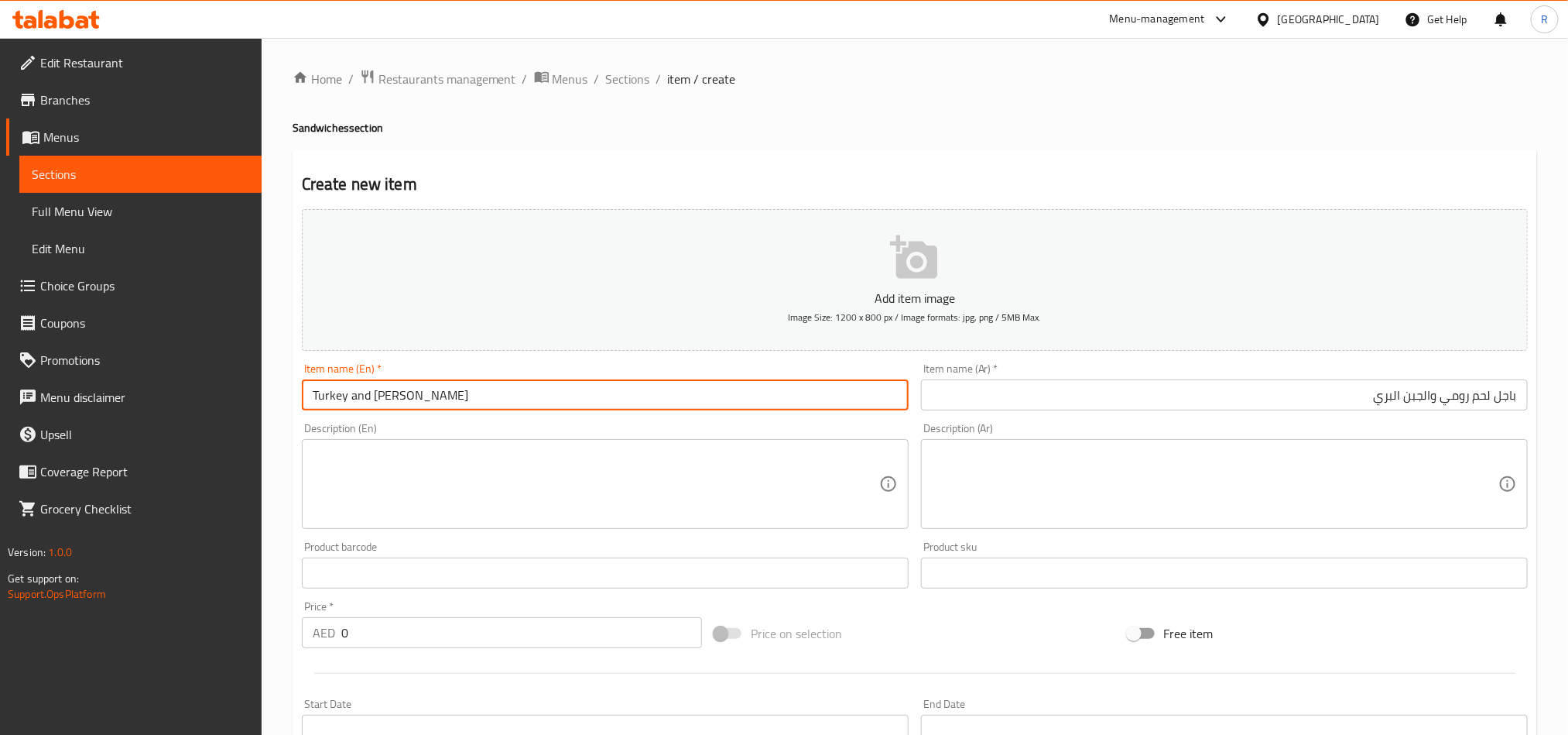
click at [399, 392] on input "Turkey and [PERSON_NAME]" at bounding box center [605, 395] width 607 height 31
click at [1505, 396] on input "باجل لحم رومي والجبن البري" at bounding box center [1224, 395] width 607 height 31
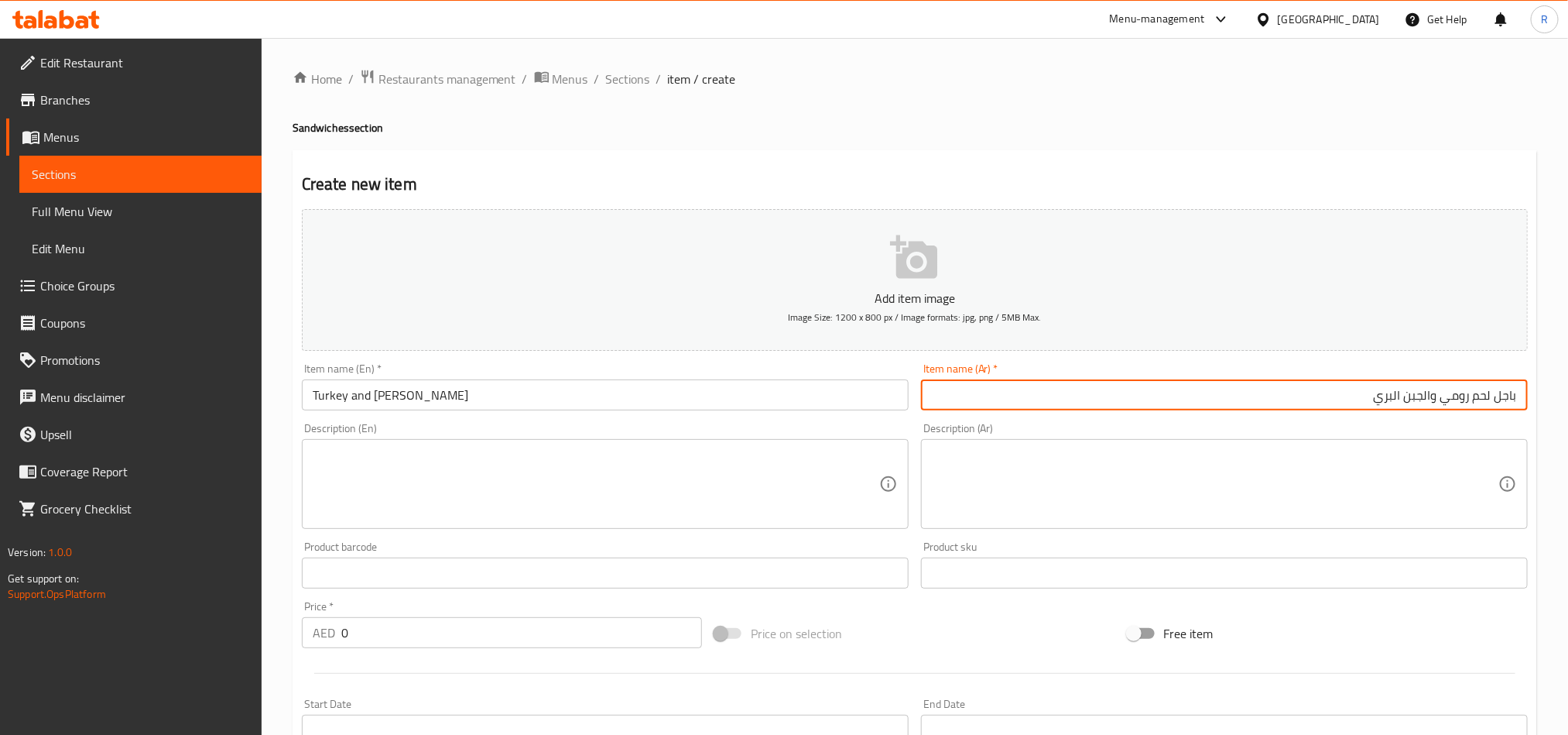
click at [1505, 396] on input "باجل لحم رومي والجبن البري" at bounding box center [1224, 395] width 607 height 31
paste input "يغل"
click at [389, 396] on input "Turkey and [PERSON_NAME]" at bounding box center [605, 395] width 607 height 31
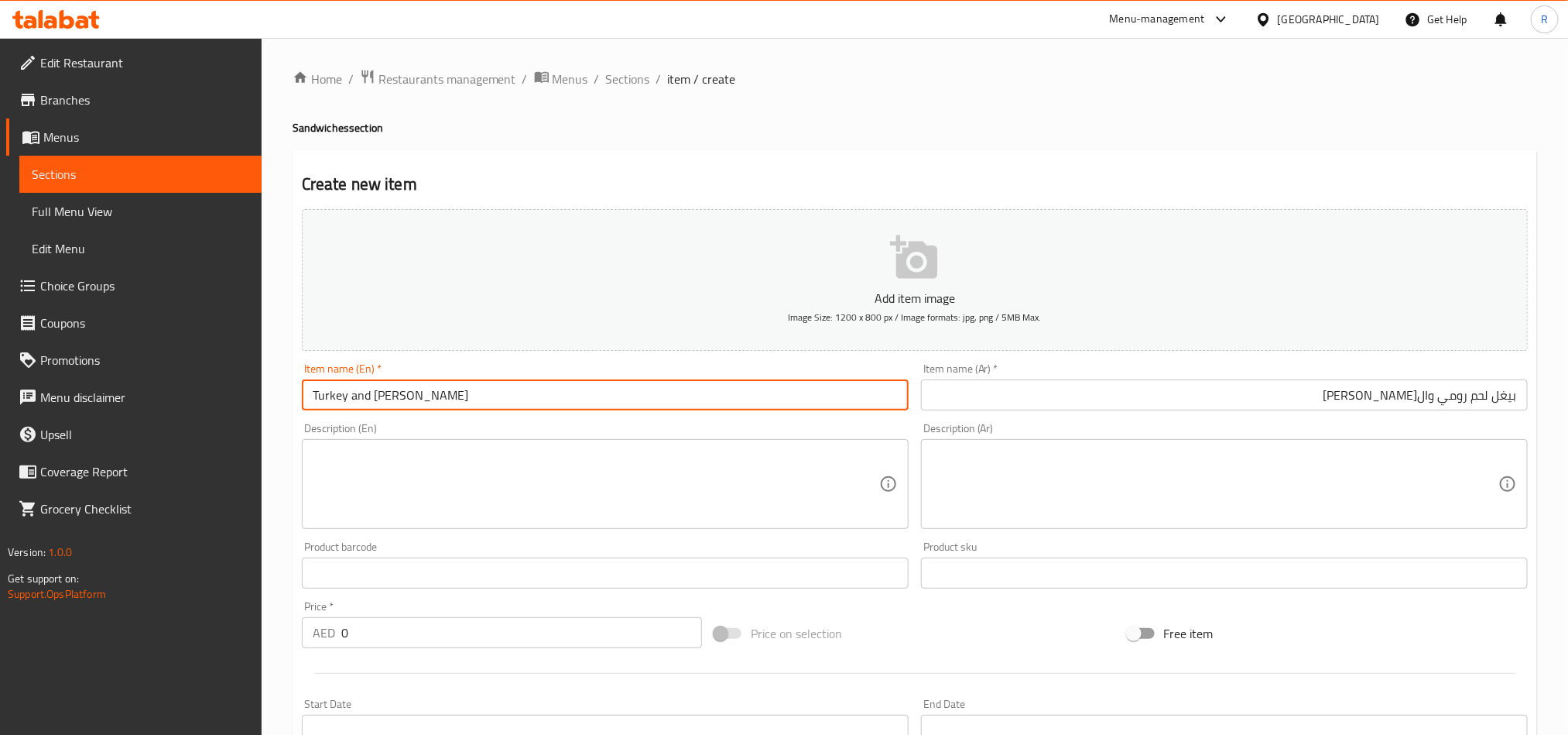
click at [385, 395] on input "Turkey and [PERSON_NAME]" at bounding box center [605, 395] width 607 height 31
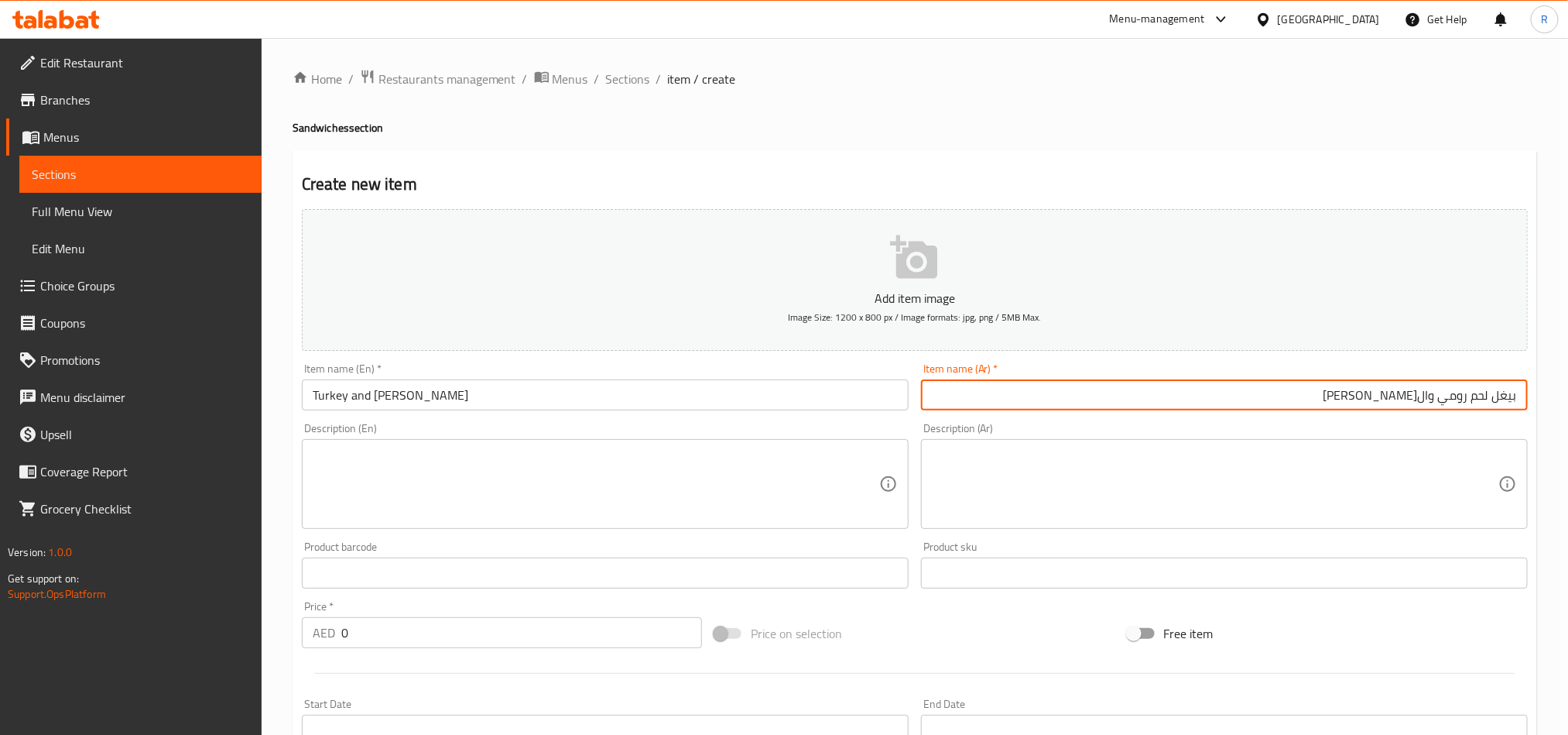
click at [1394, 399] on input "بيغل لحم رومي وال[PERSON_NAME]" at bounding box center [1224, 395] width 607 height 31
type input "بيغل لحم رومي و بري"
click at [675, 495] on textarea at bounding box center [596, 484] width 566 height 74
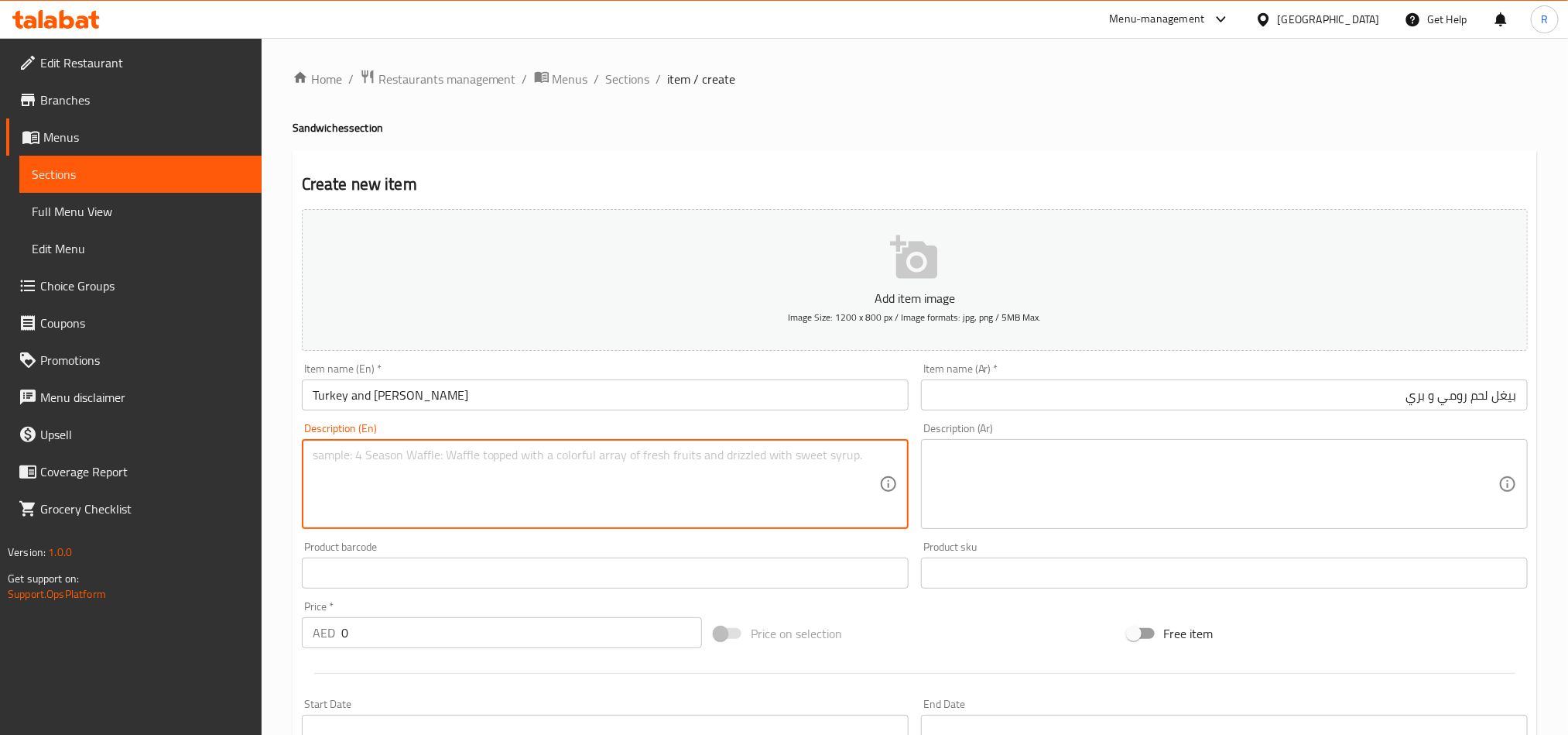
scroll to position [116, 0]
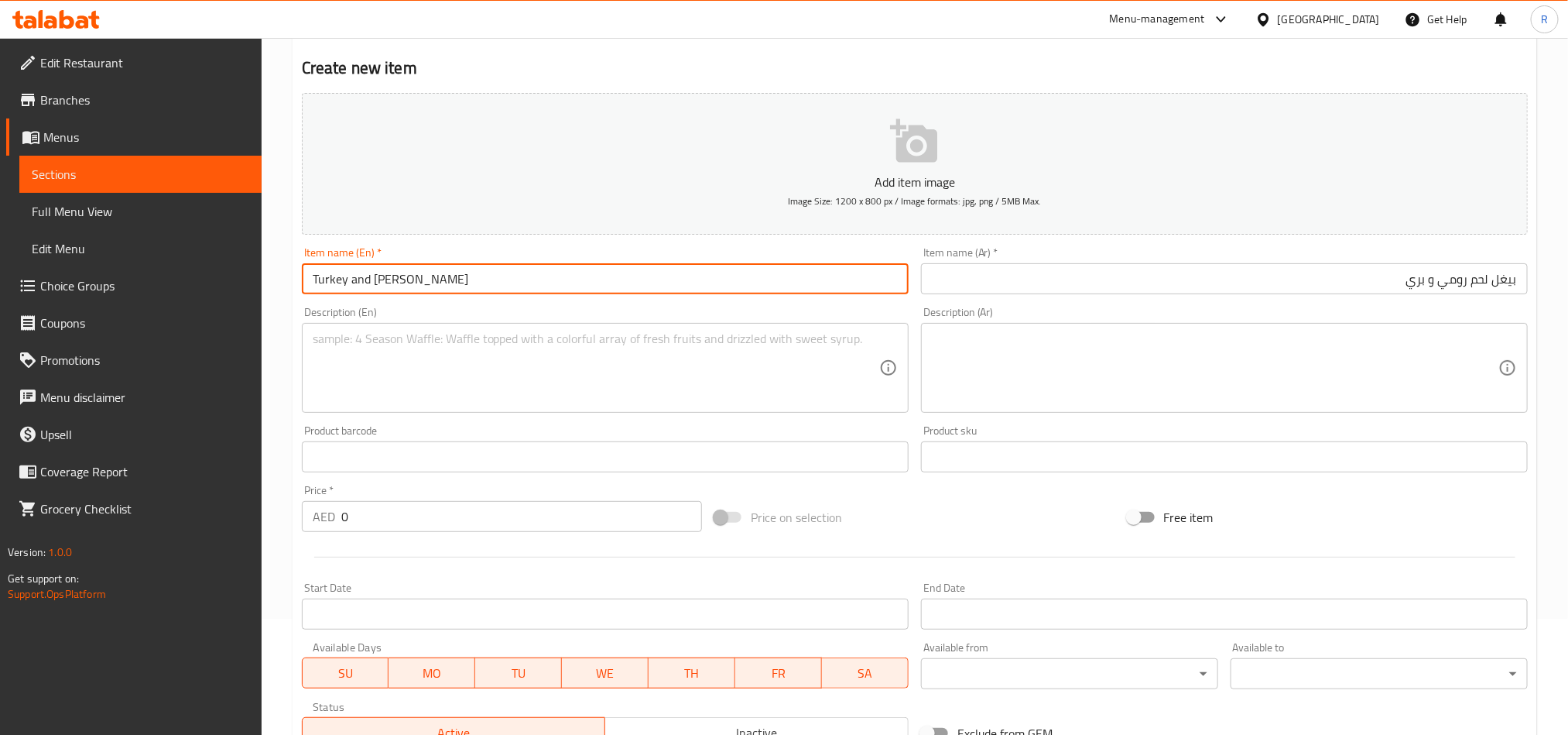
drag, startPoint x: 372, startPoint y: 280, endPoint x: 432, endPoint y: 280, distance: 60.0
click at [432, 280] on input "Turkey and [PERSON_NAME]" at bounding box center [605, 279] width 607 height 31
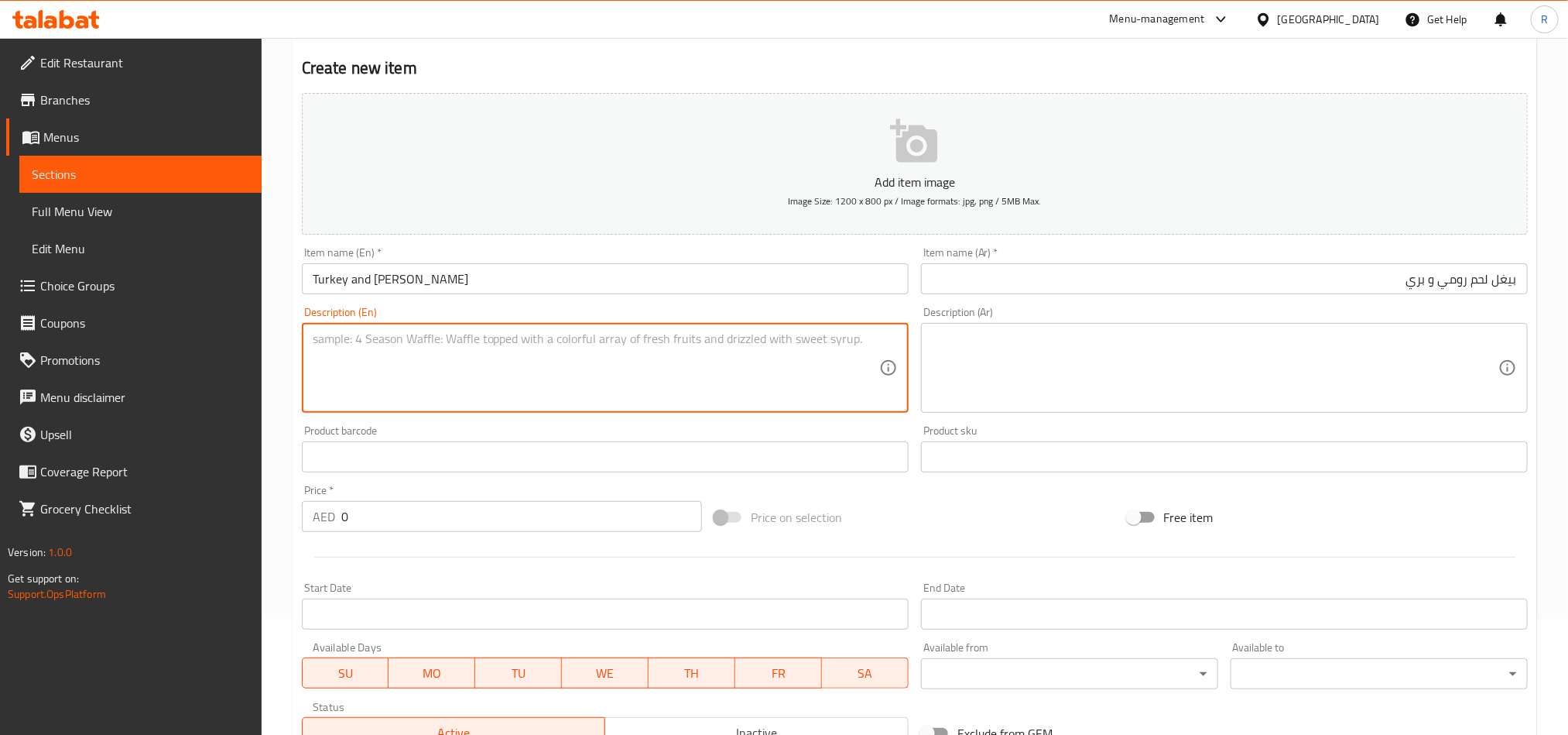
paste textarea "Smoked turkey breast with tomato, cream cheese, and brie"
type textarea "Smoked turkey breast with tomato, cream cheese, and brie"
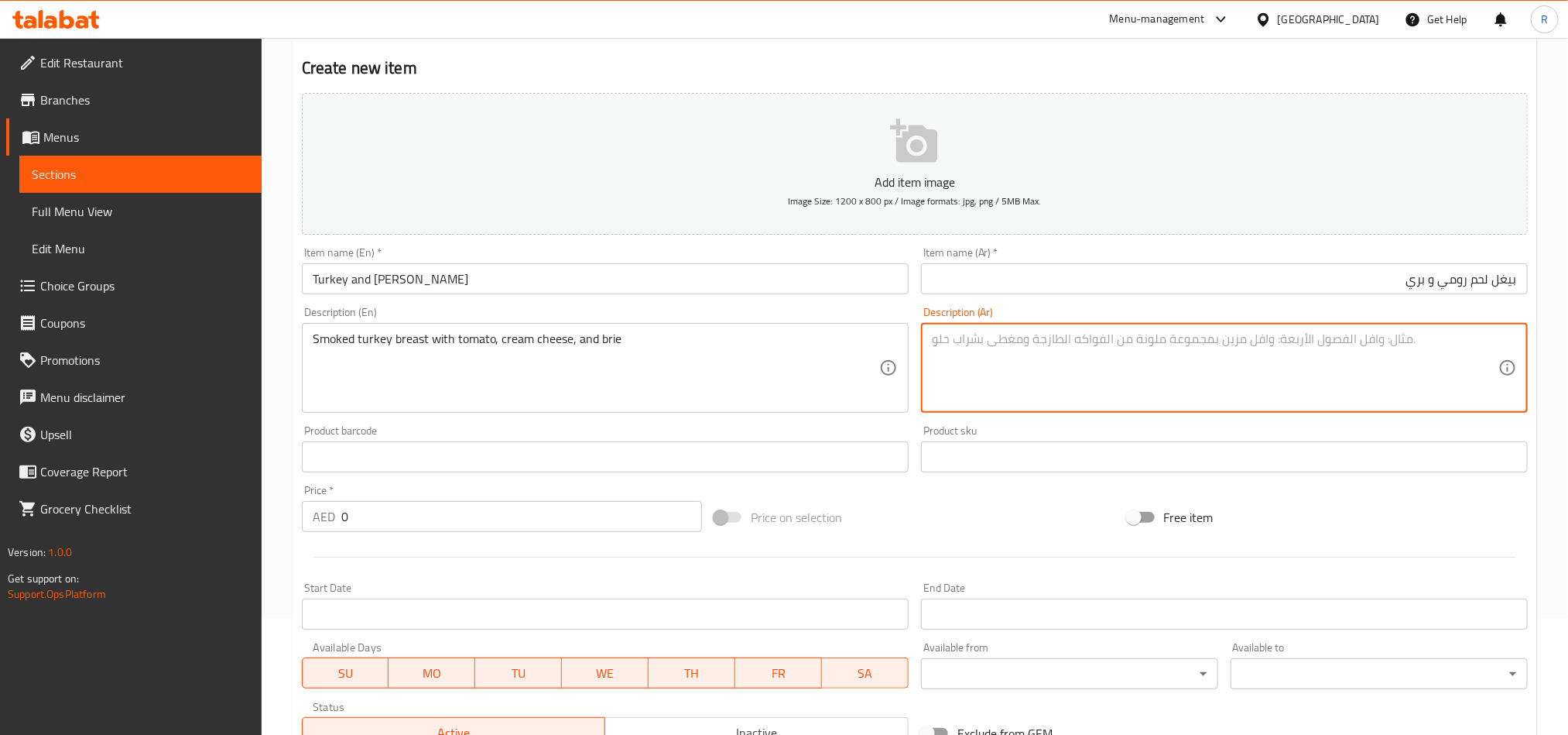
paste textarea "صدر ديك رومي مدخن مع الطماطم والجبن الكريمي والجبن البري"
click at [1480, 280] on input "بيغل لحم رومي و بري" at bounding box center [1224, 279] width 607 height 31
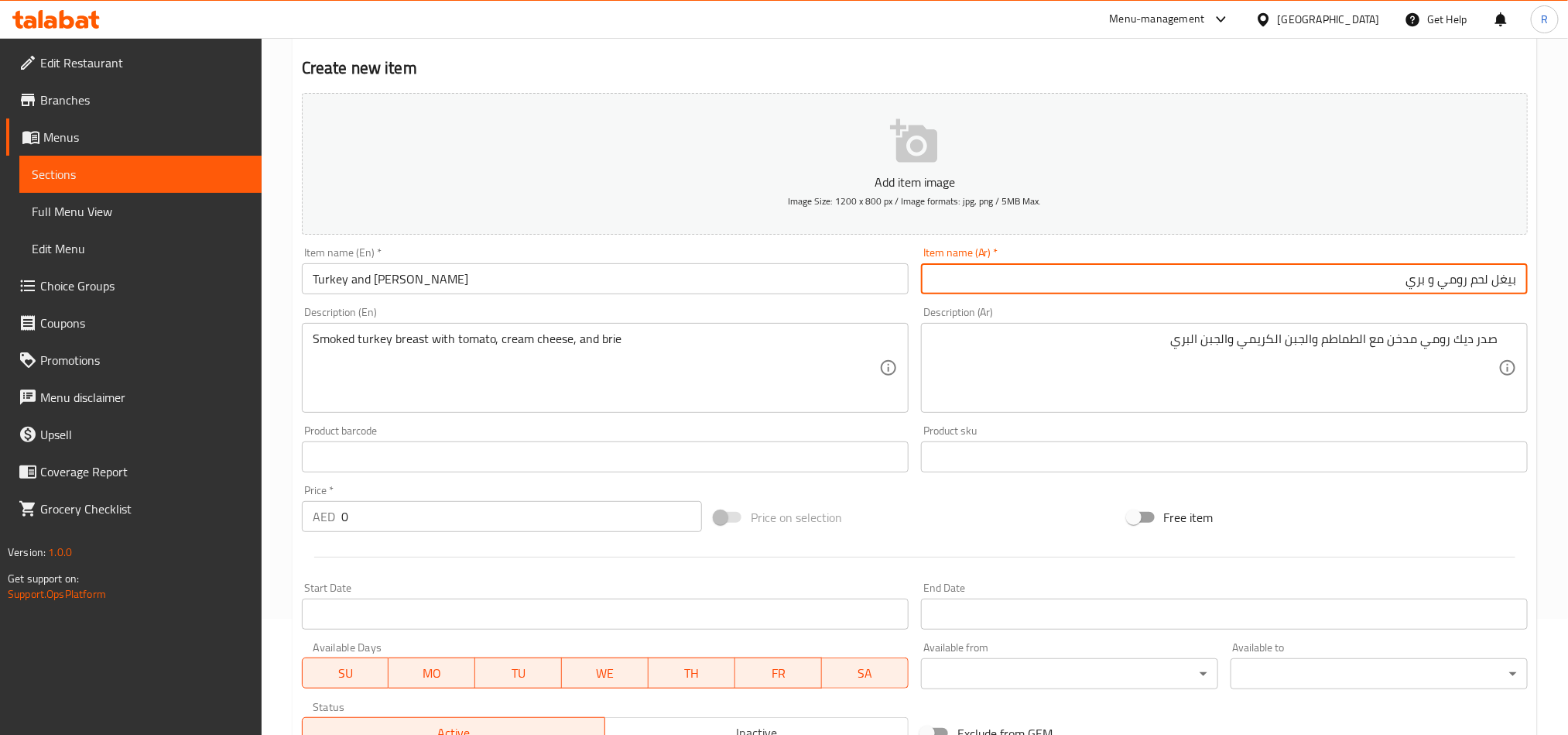
click at [1480, 280] on input "بيغل لحم رومي و بري" at bounding box center [1224, 279] width 607 height 31
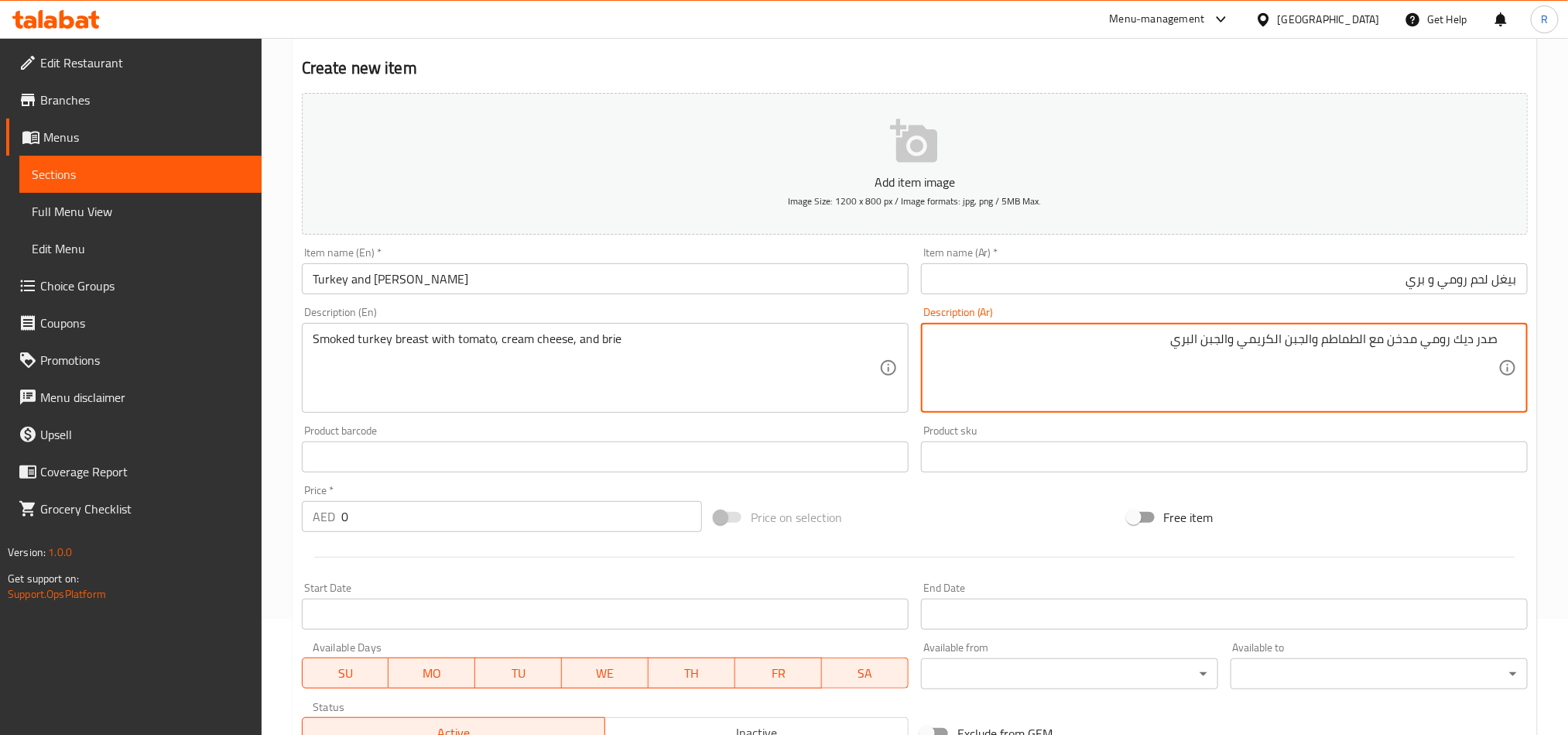
click at [1463, 337] on textarea "صدر ديك رومي مدخن مع الطماطم والجبن الكريمي والجبن البري" at bounding box center [1215, 368] width 566 height 74
paste textarea "لحم"
click at [1124, 351] on textarea "صدر لحم رومي مدخن مع الطماطم والجبن الكريمي والجبن البري" at bounding box center [1215, 368] width 566 height 74
type textarea "صدر لحم رومي مدخن مع الطماطم والجبن الكريمي والجبن البري"
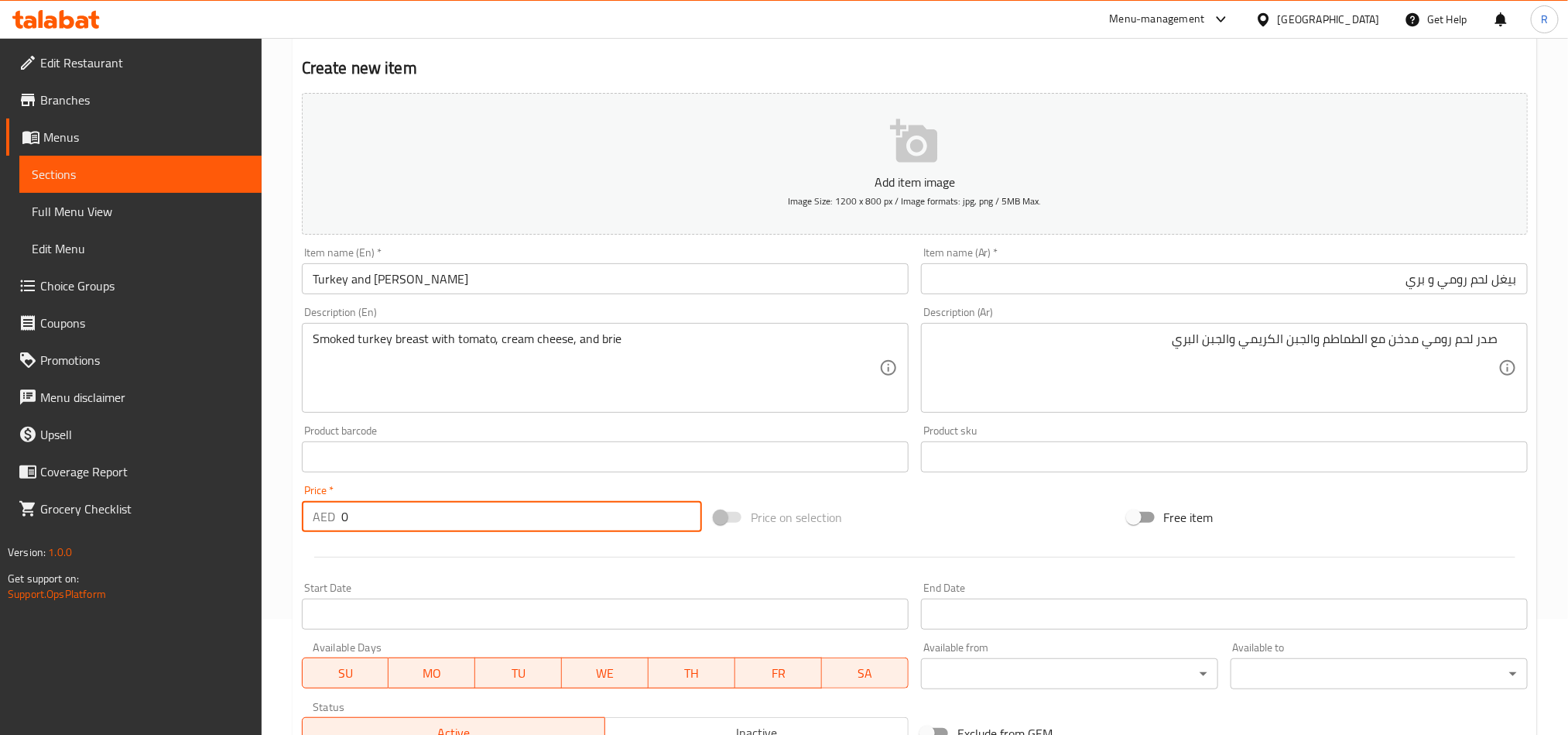
drag, startPoint x: 342, startPoint y: 523, endPoint x: 359, endPoint y: 520, distance: 17.3
click at [359, 521] on input "0" at bounding box center [522, 517] width 360 height 31
paste input "38"
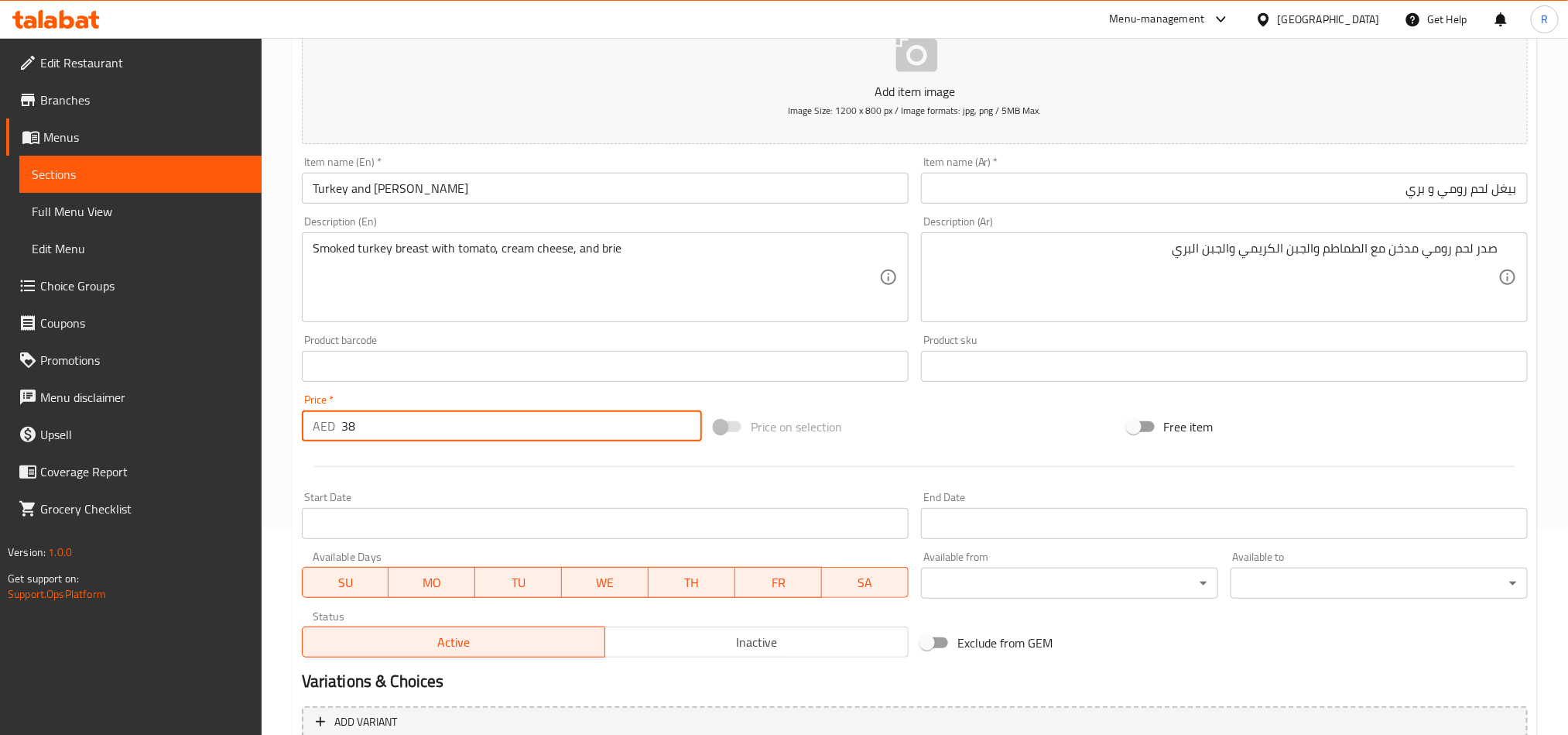
scroll to position [349, 0]
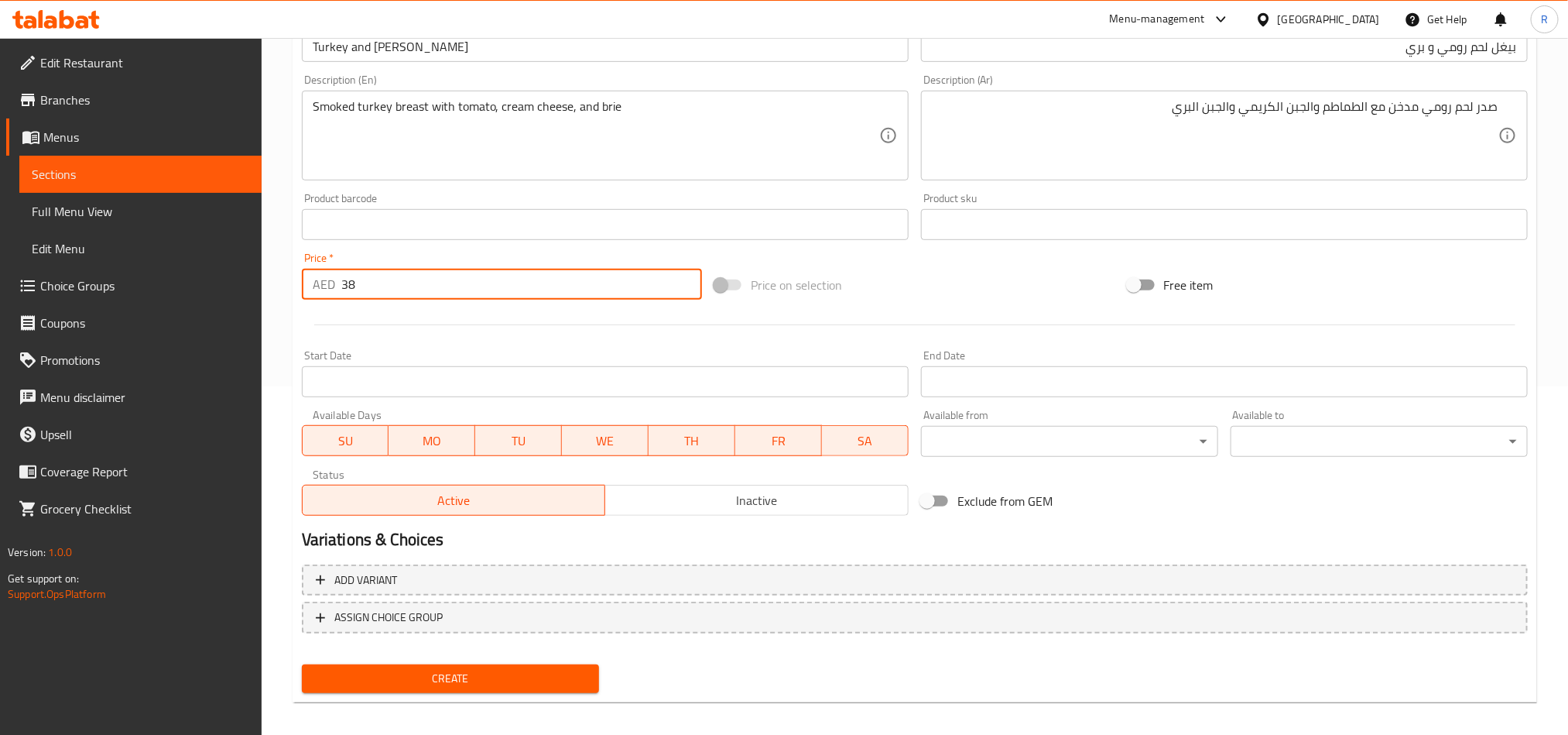
type input "38"
click at [534, 667] on button "Create" at bounding box center [451, 678] width 297 height 28
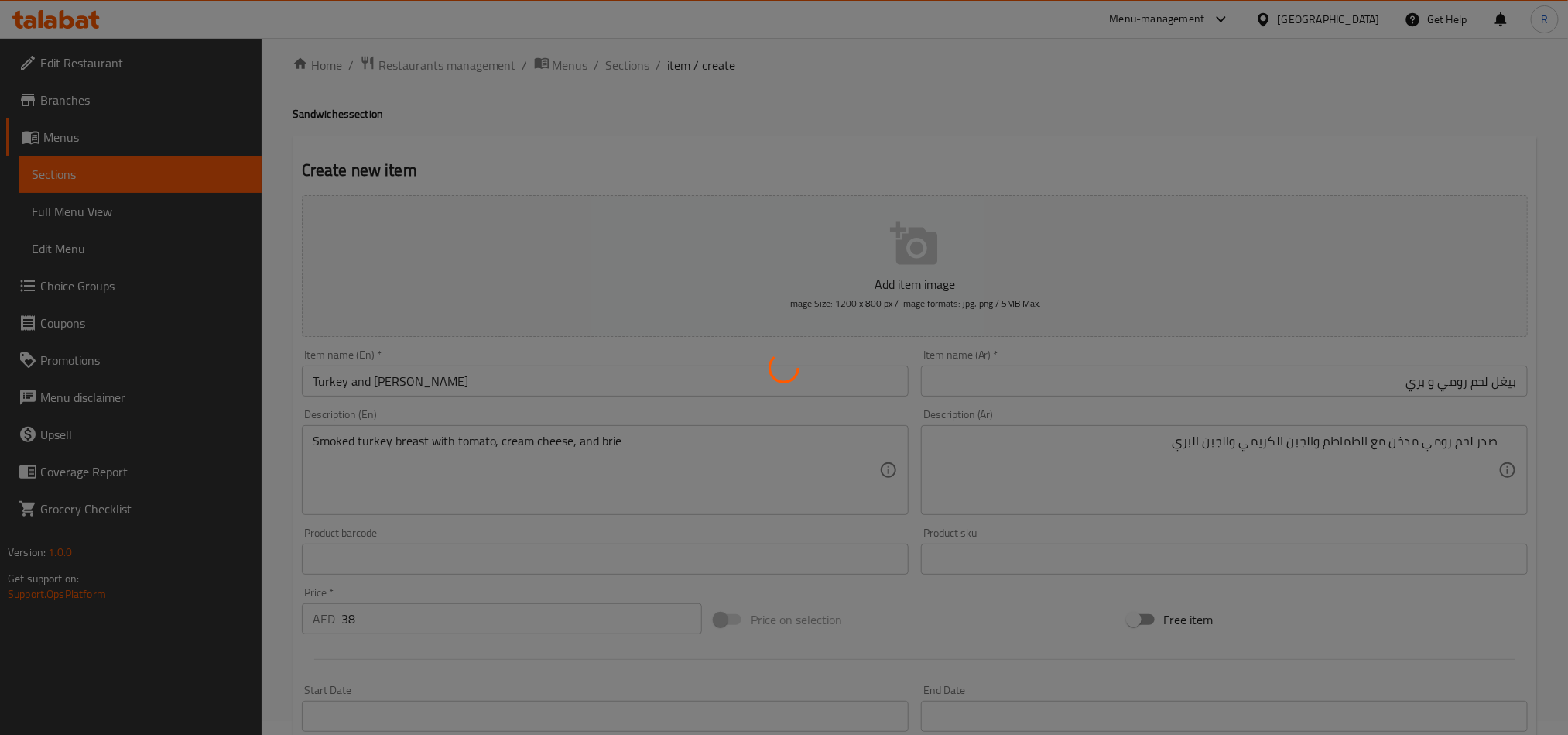
scroll to position [0, 0]
type input "0"
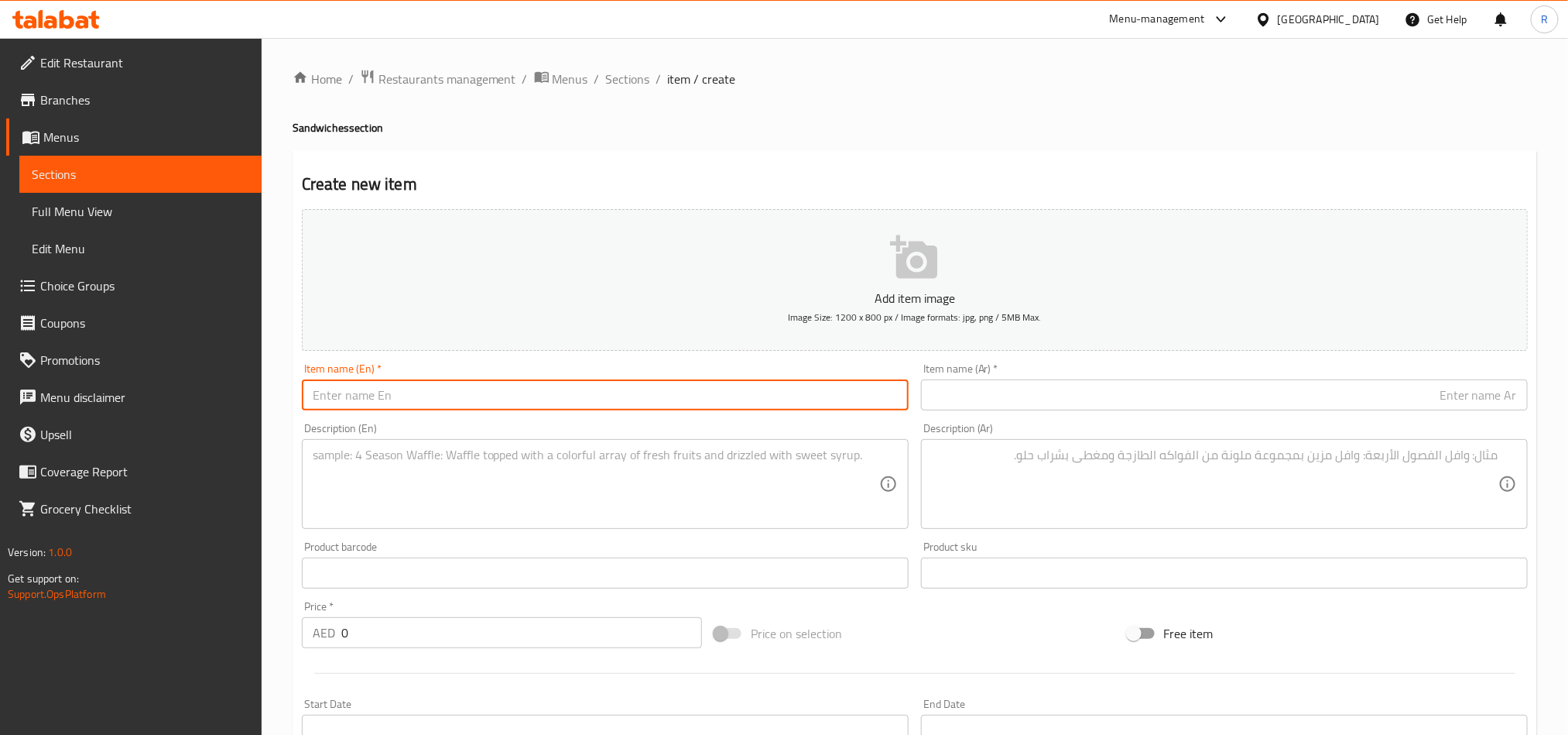
paste input "Chicken Burrito"
type input "Chicken Burrito"
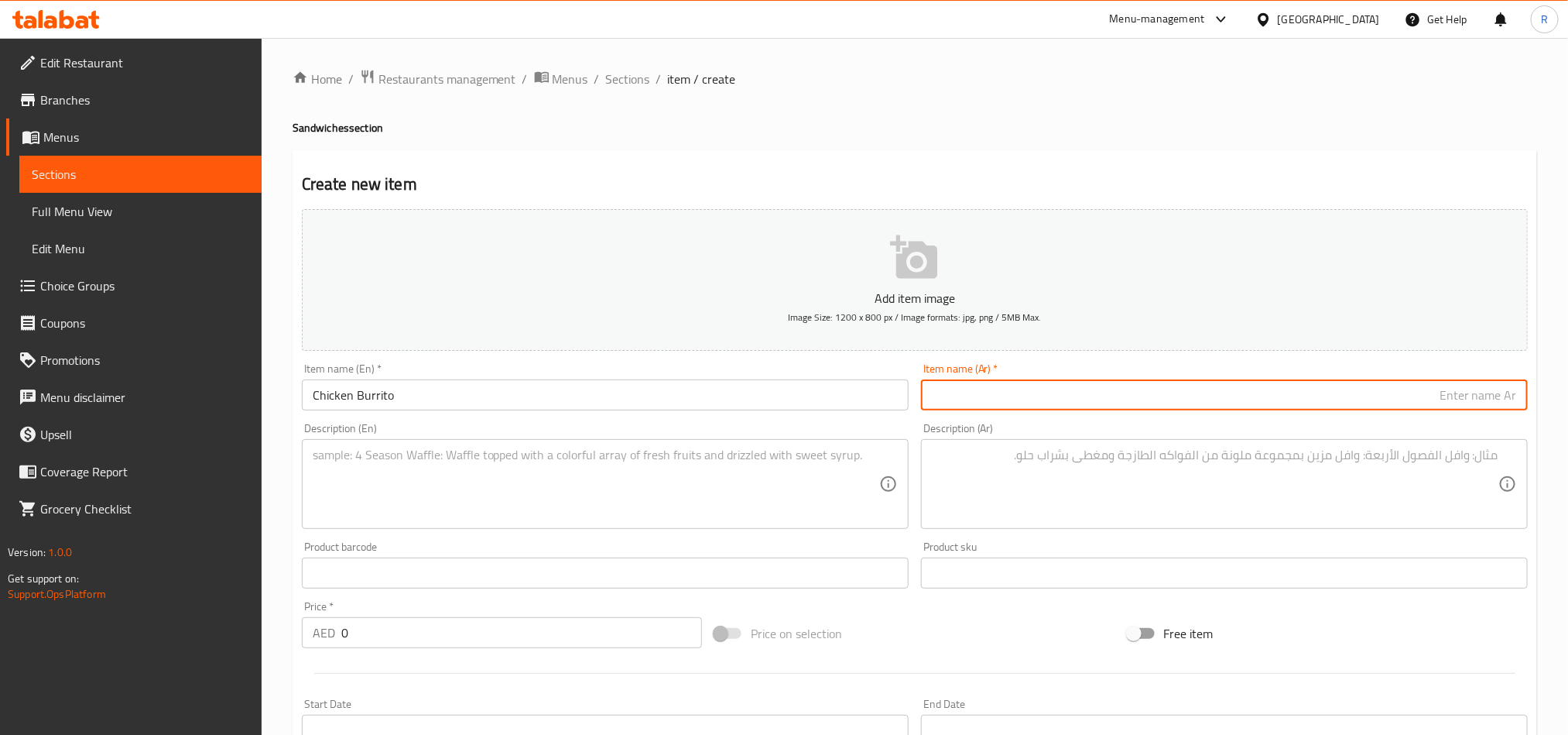
paste input "بوريتو الدجاج"
type input "بوريتو الدجاج"
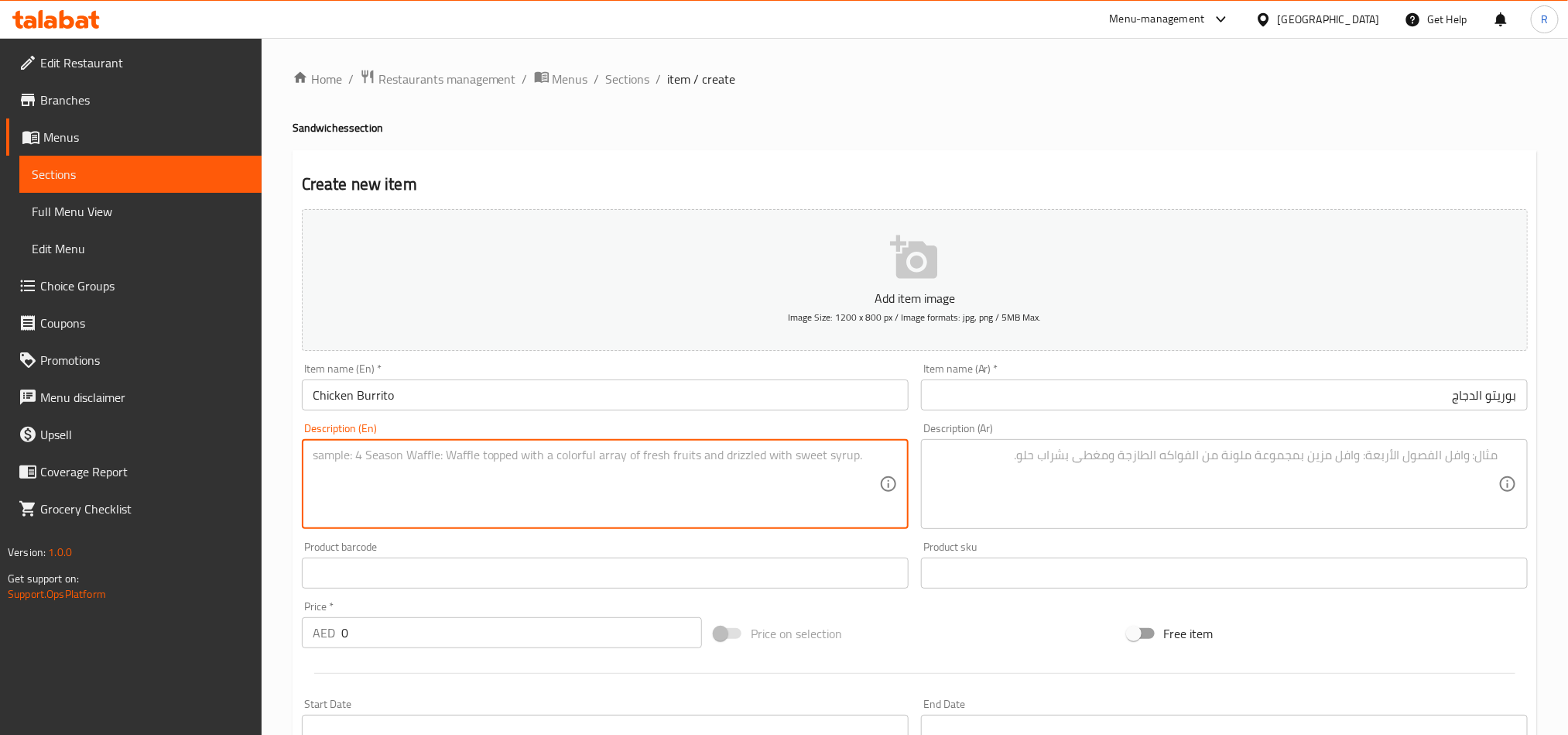
paste textarea "Fresh chicken in Mexican spices with sour cream & sweet chilli sauce"
click at [572, 461] on textarea "Fresh chicken in Mexican spices with sour cream & sweet chilli sauce" at bounding box center [596, 484] width 566 height 74
type textarea "Fresh chicken in Mexican spices with sour cream and sweet chilli sauce"
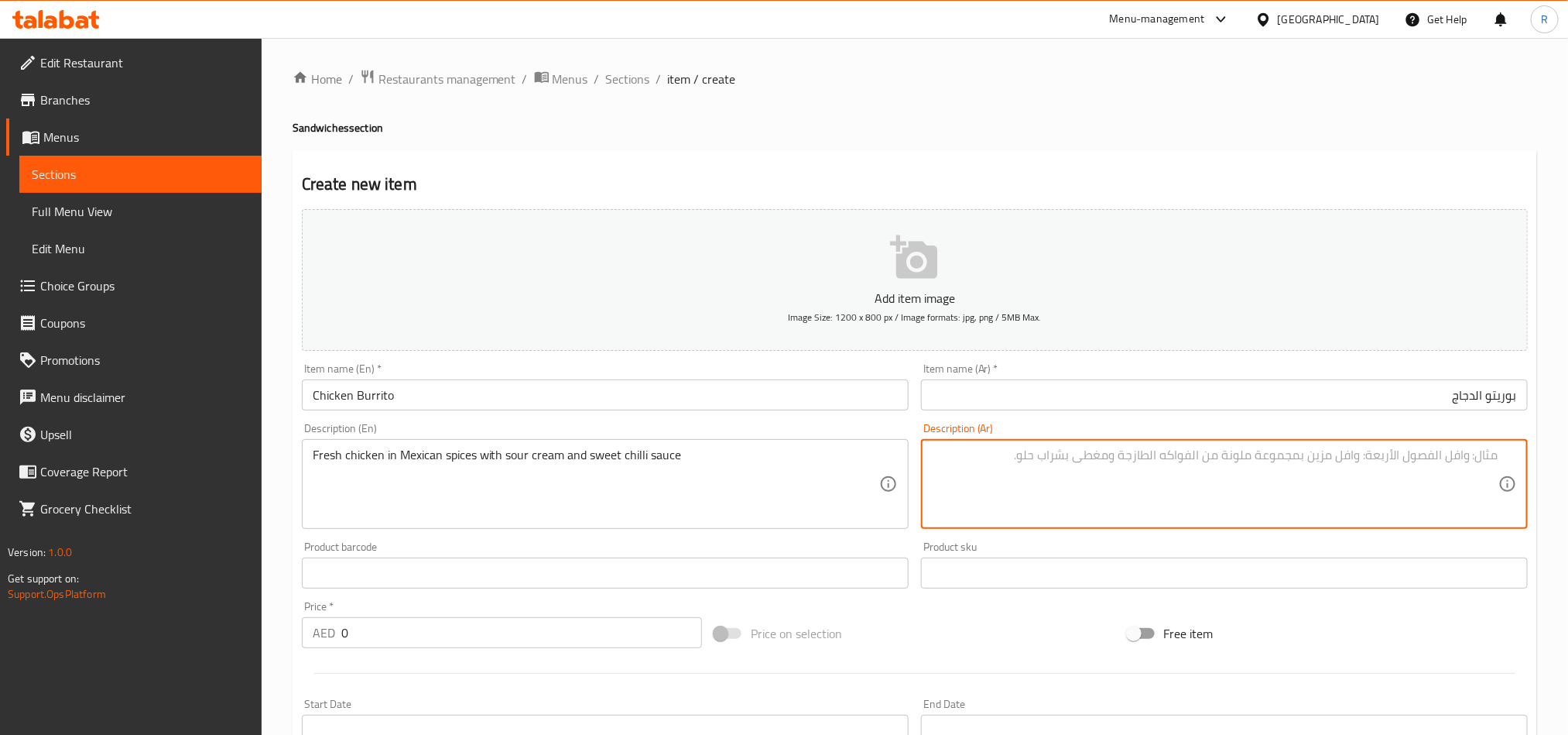
paste textarea "دجاج طازج مع بهارات مكسيكية وكريمة حامضة وصلصة الفلفل الحلو"
type textarea "دجاج طازج مع بهارات مكسيكية وكريمة حامضة وصلصة الفلفل الحلو"
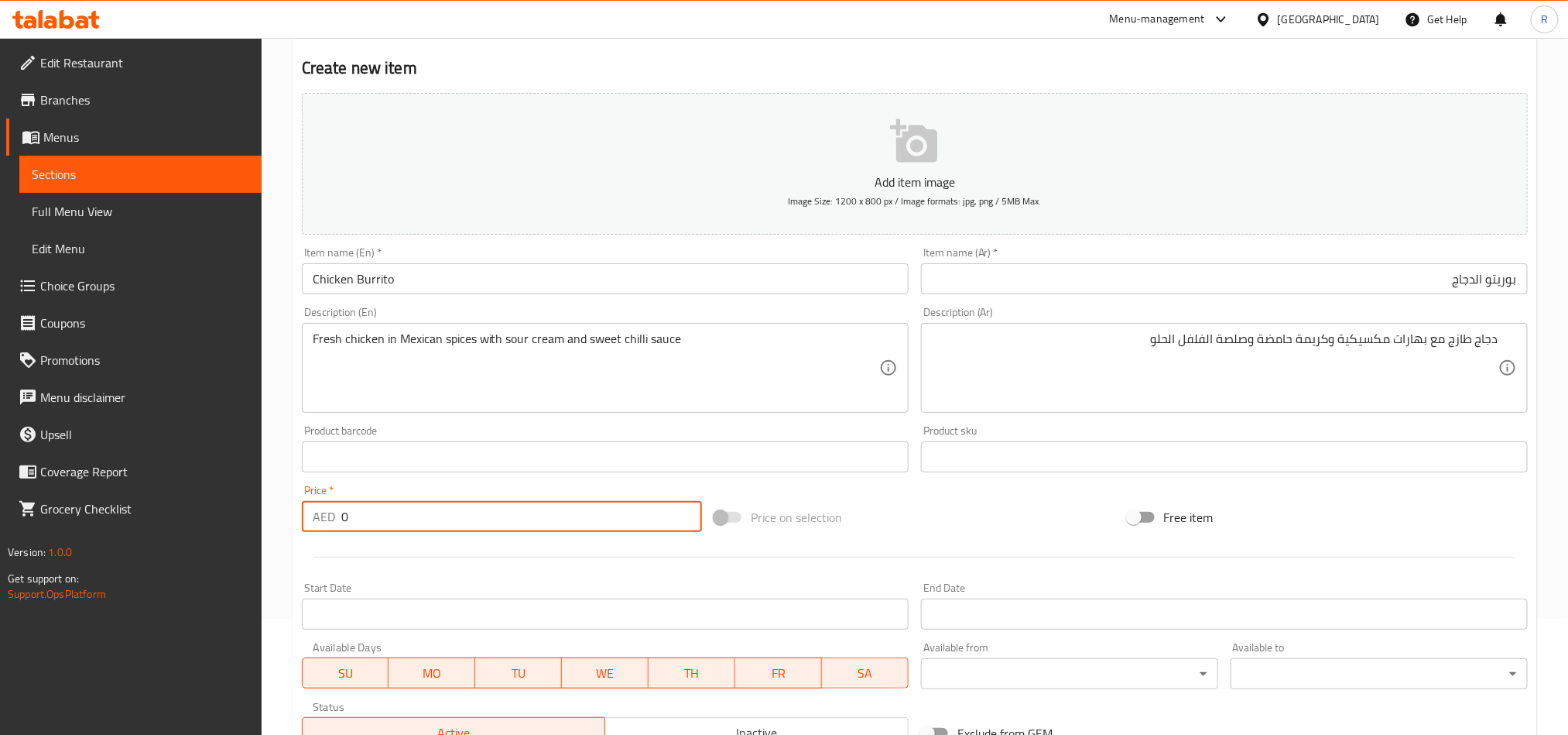
click at [347, 520] on input "0" at bounding box center [522, 517] width 360 height 31
paste input "36"
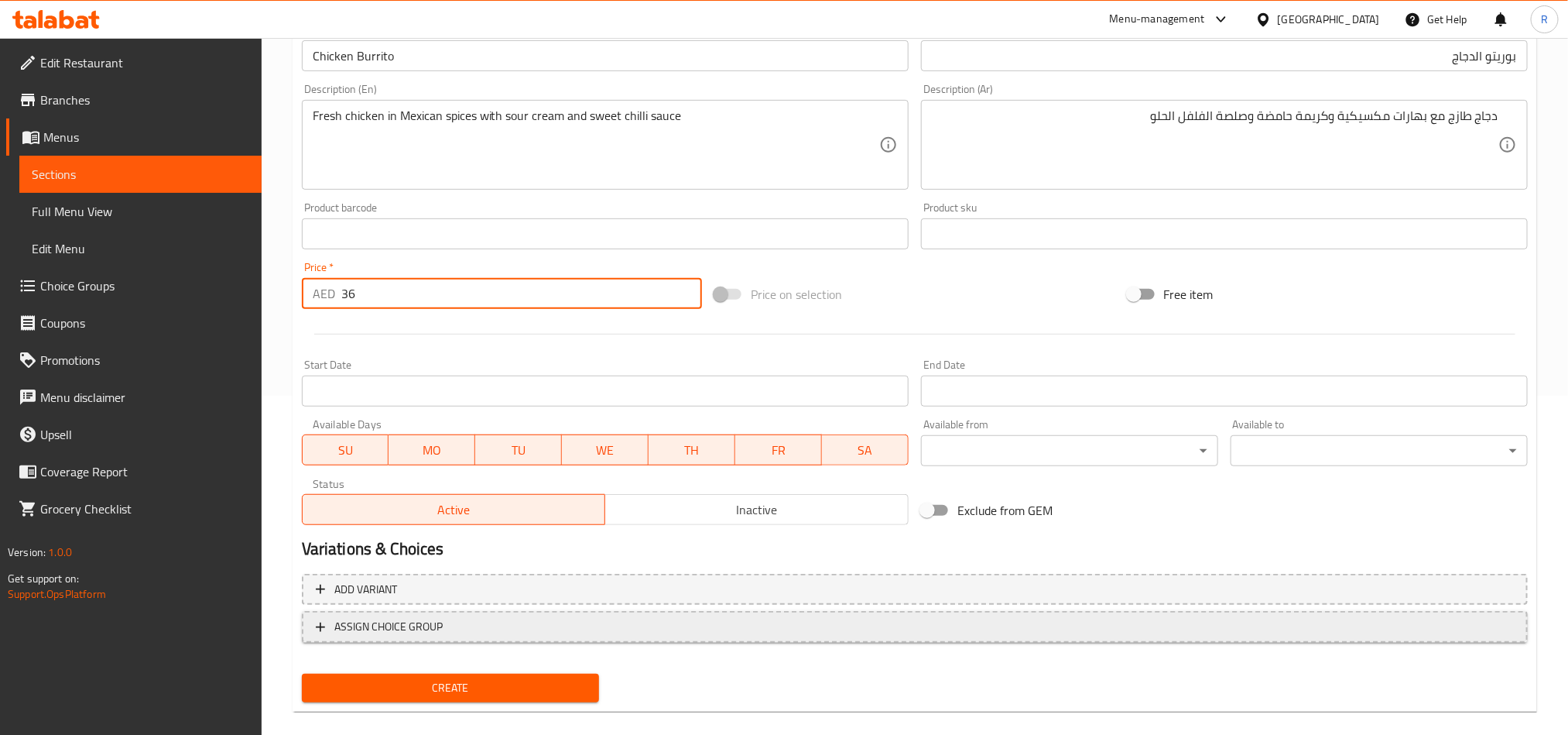
scroll to position [358, 0]
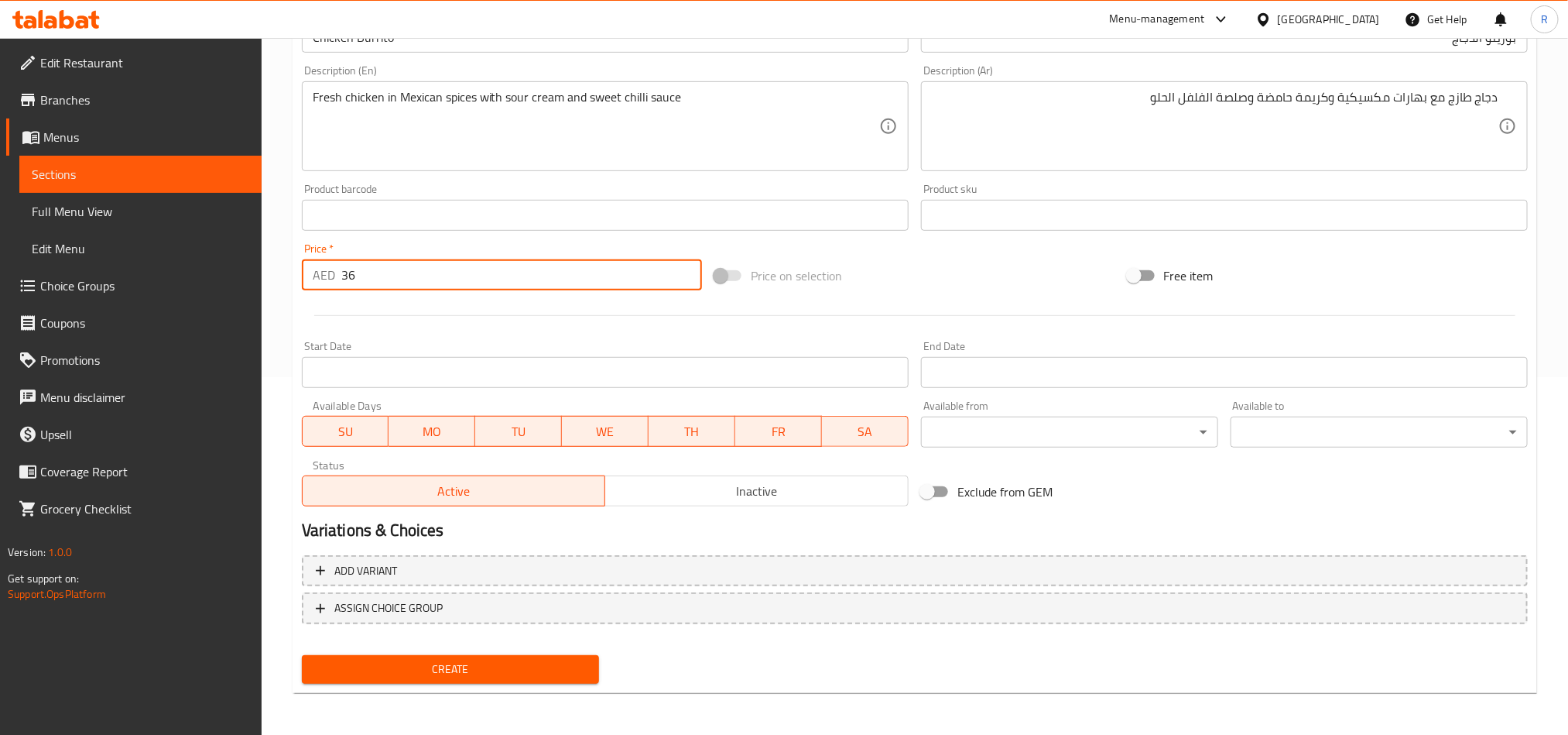
type input "36"
click at [532, 663] on span "Create" at bounding box center [450, 669] width 272 height 20
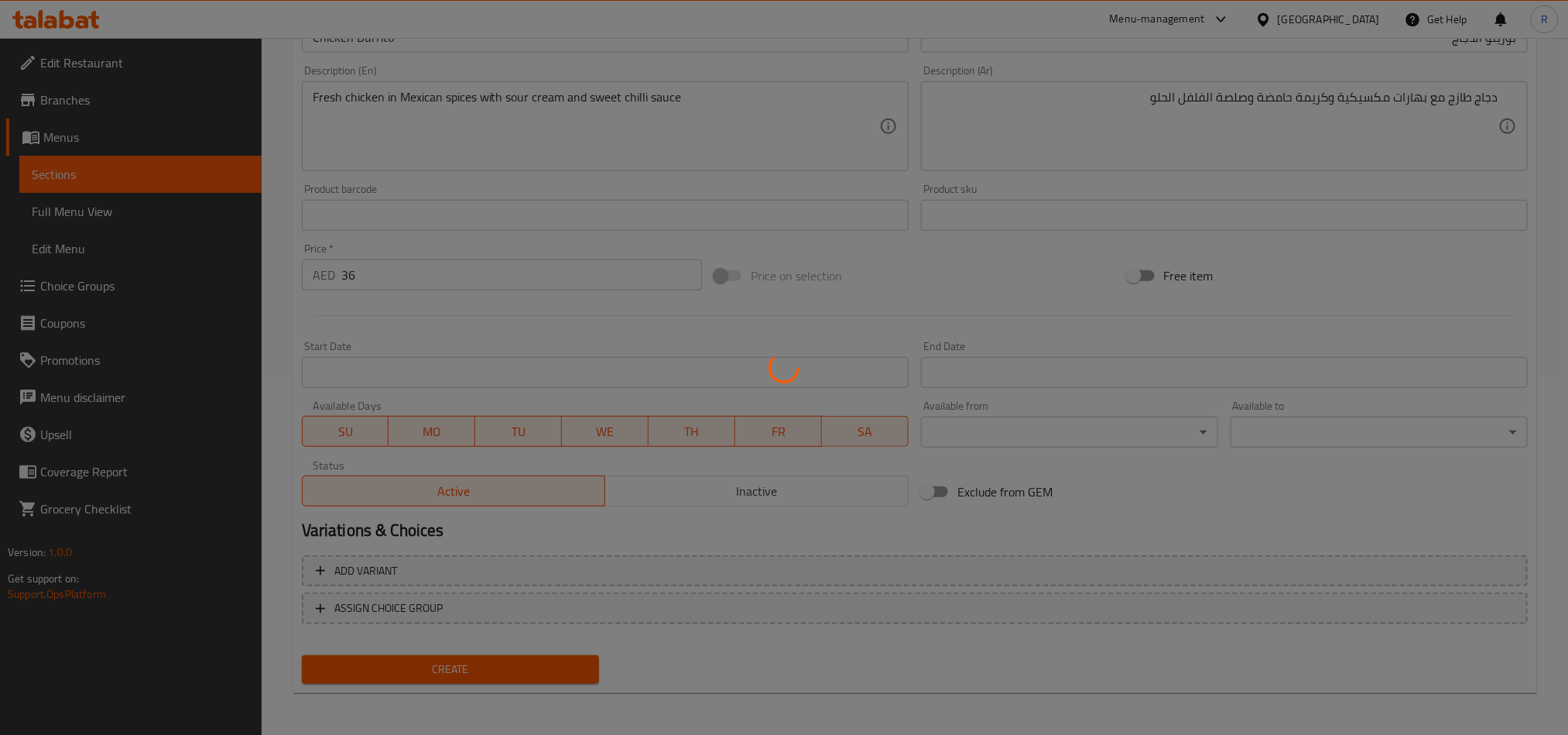
type input "0"
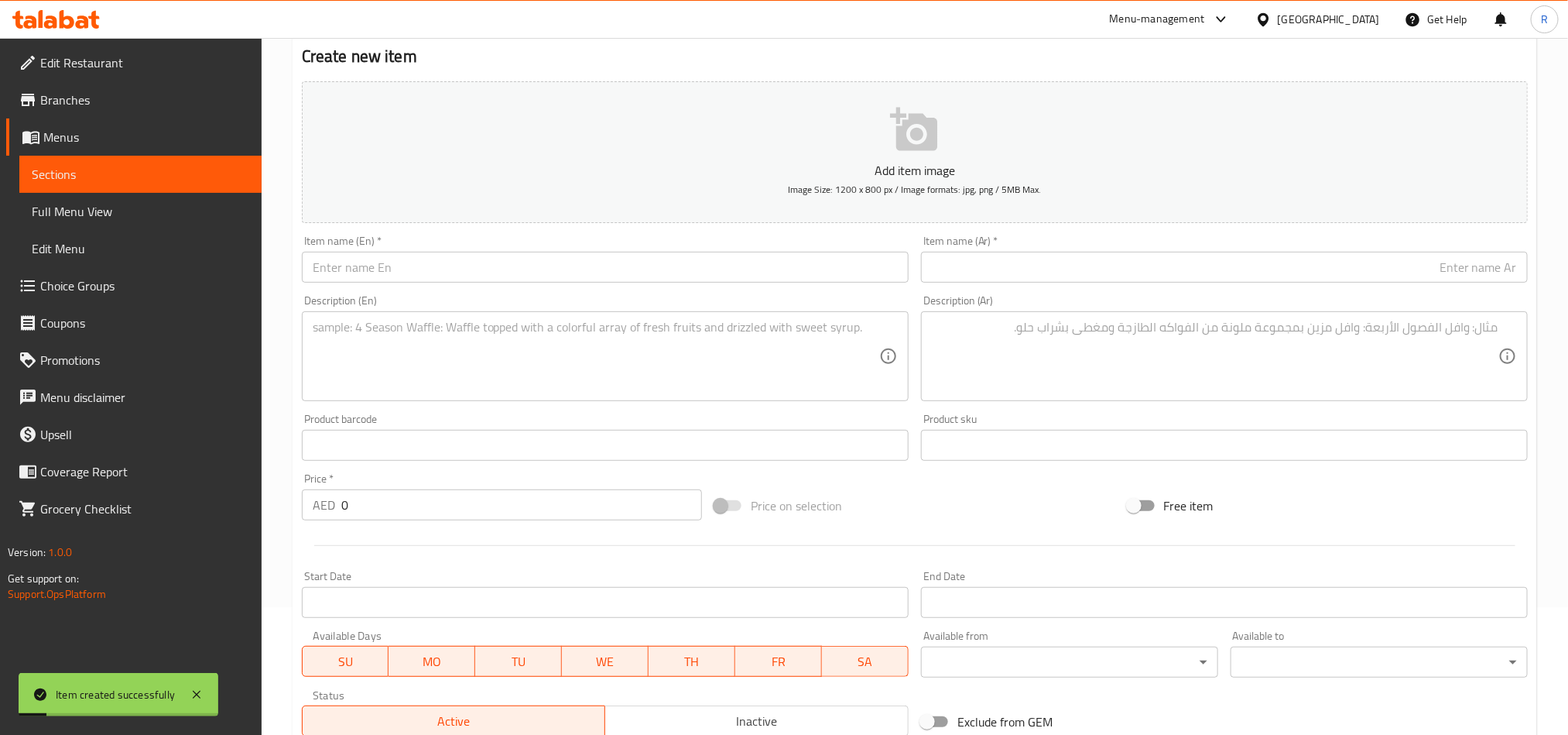
scroll to position [125, 0]
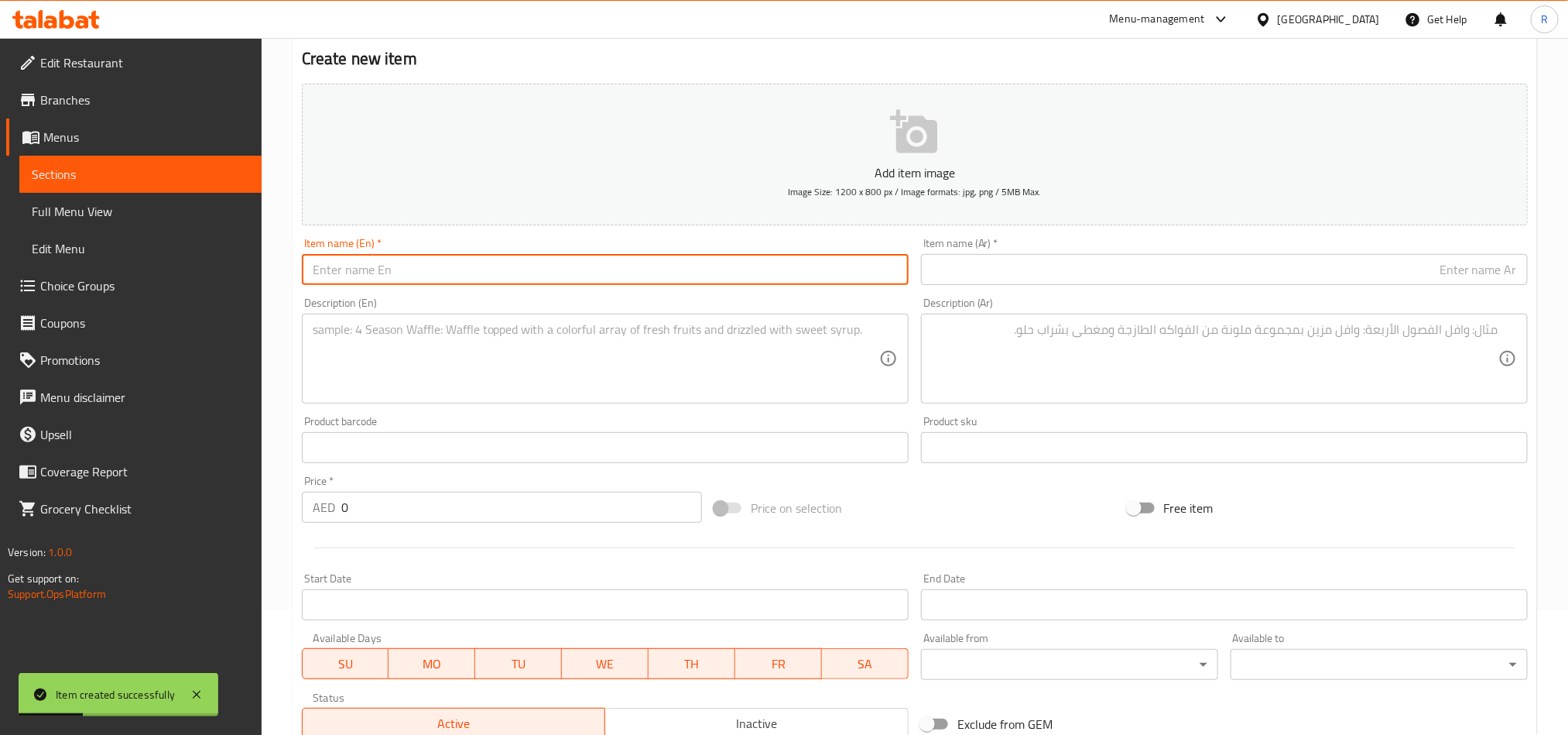
paste input "Three Cheese Sandwich (VE)"
drag, startPoint x: 438, startPoint y: 272, endPoint x: 460, endPoint y: 272, distance: 22.0
click at [460, 272] on input "Three Cheese Sandwich (VE)" at bounding box center [605, 270] width 607 height 31
type input "Three Cheese Sandwich"
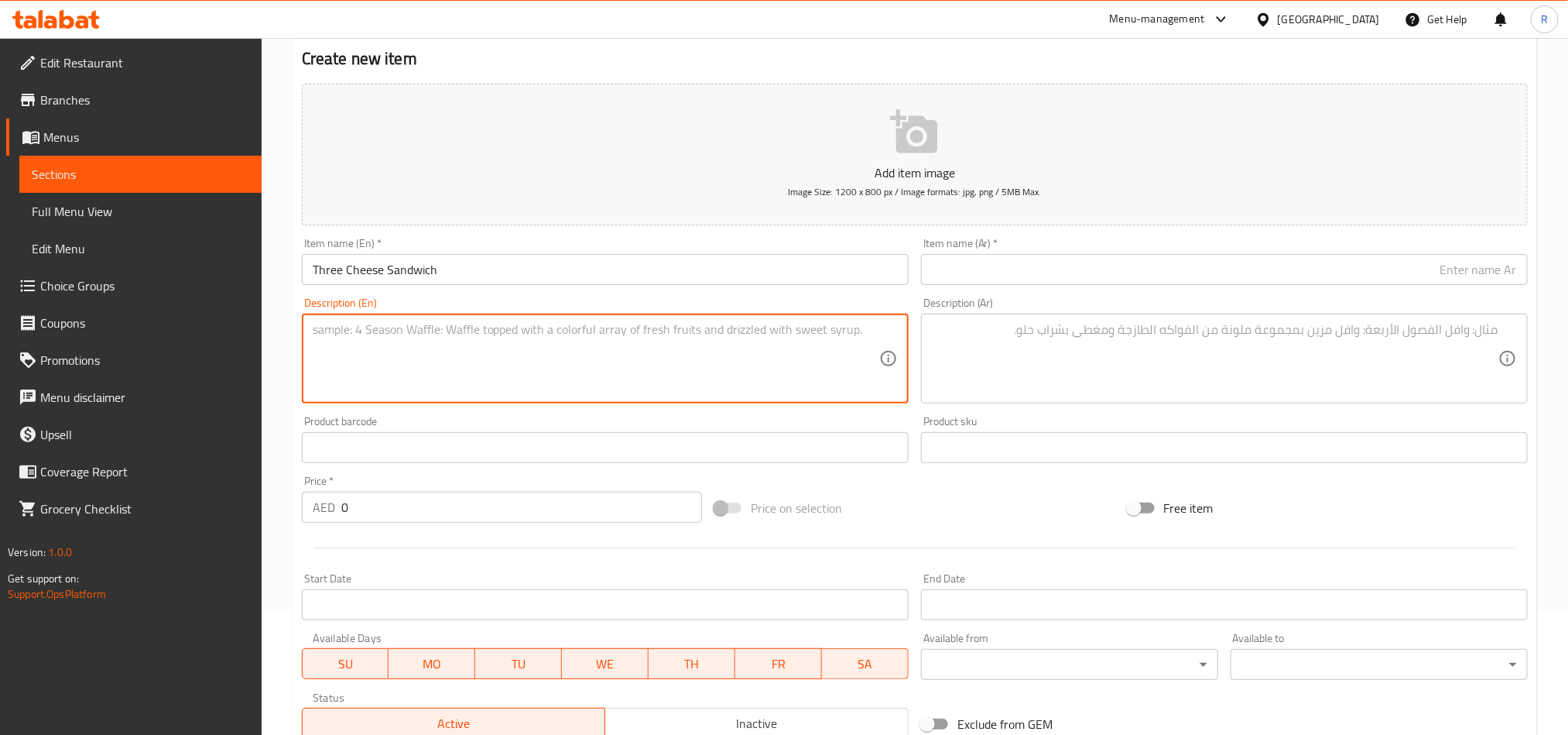
paste textarea "Cream cheese, cheddar & mozzarella on multi-grain bread"
click at [439, 336] on textarea "Cream cheese, cheddar & mozzarella on multi-grain bread" at bounding box center [596, 359] width 566 height 74
type textarea "Cream cheese, cheddar and mozzarella on multi-grain bread"
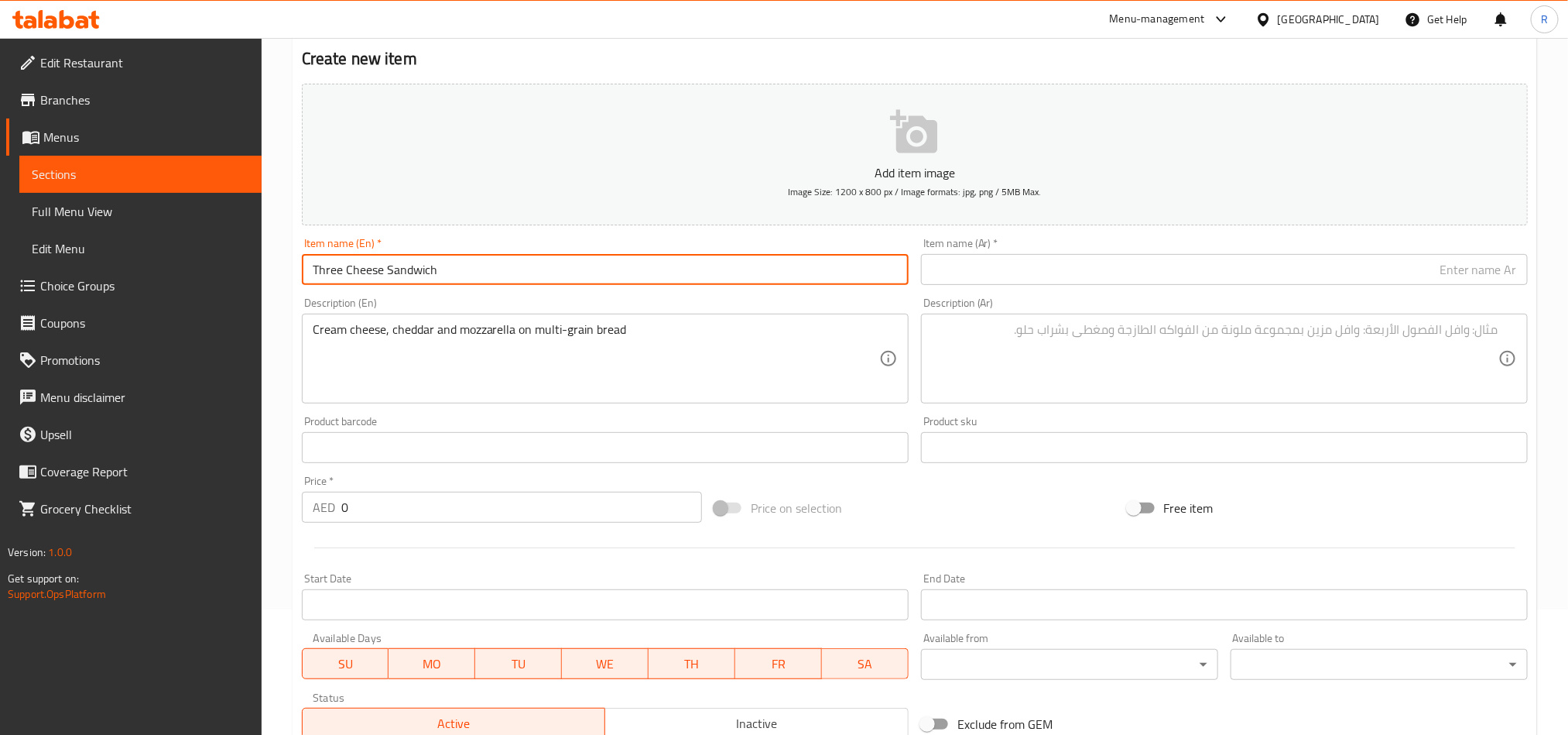
click at [405, 263] on input "Three Cheese Sandwich" at bounding box center [605, 270] width 607 height 31
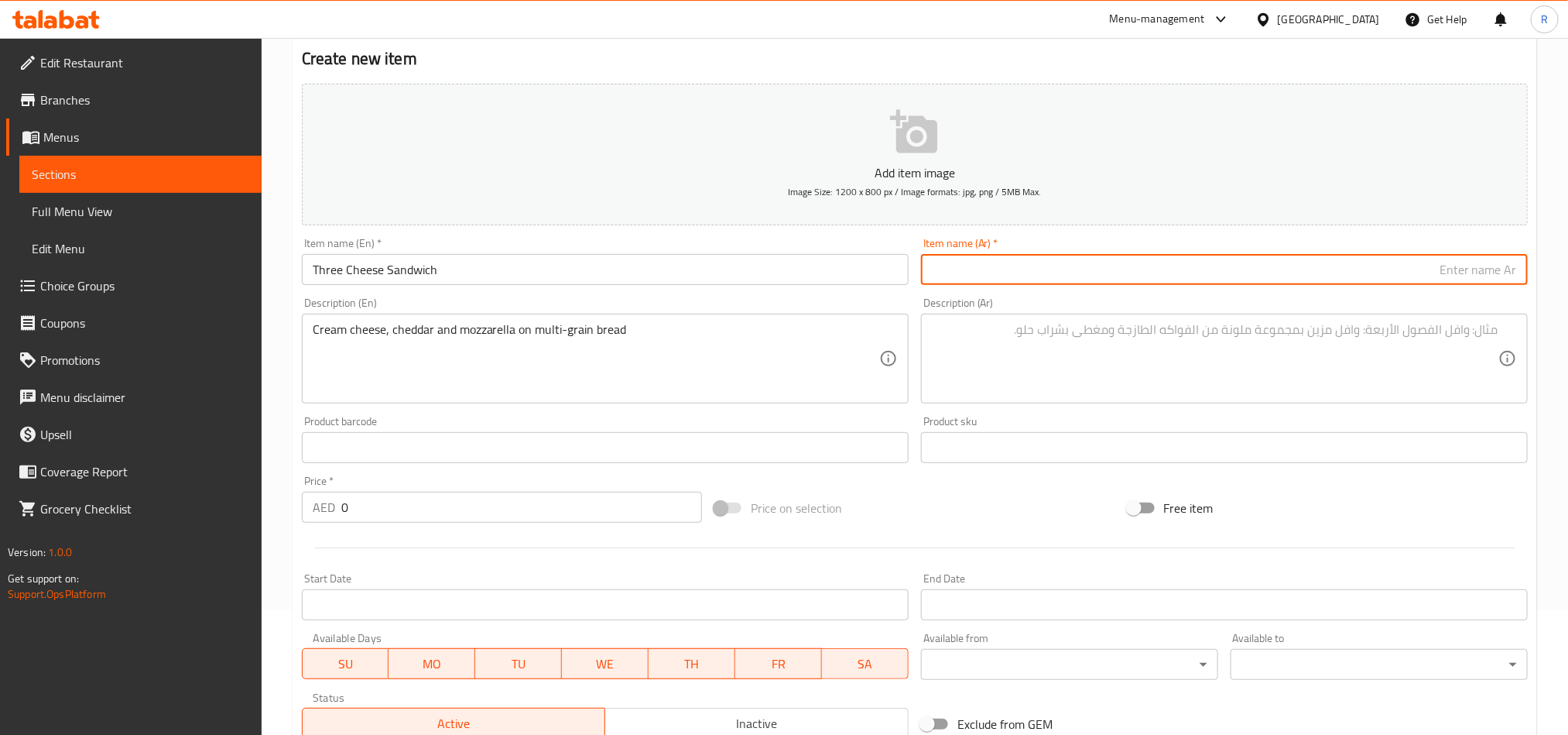
paste input "ساندويتش الجبن الثلاثة"
type input "ساندويتش الجبن الثلاثة"
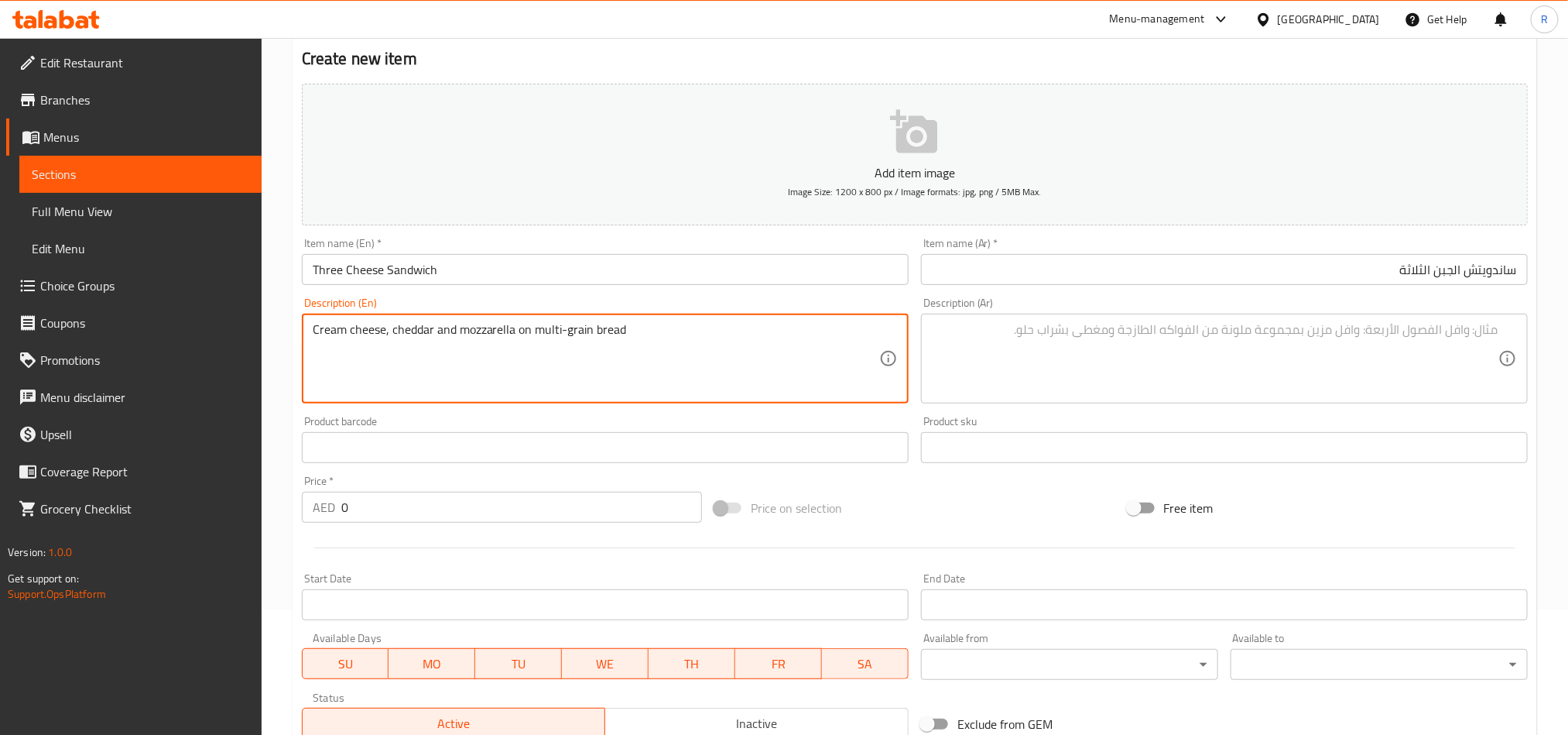
click at [555, 337] on textarea "Cream cheese, cheddar and mozzarella on multi-grain bread" at bounding box center [596, 359] width 566 height 74
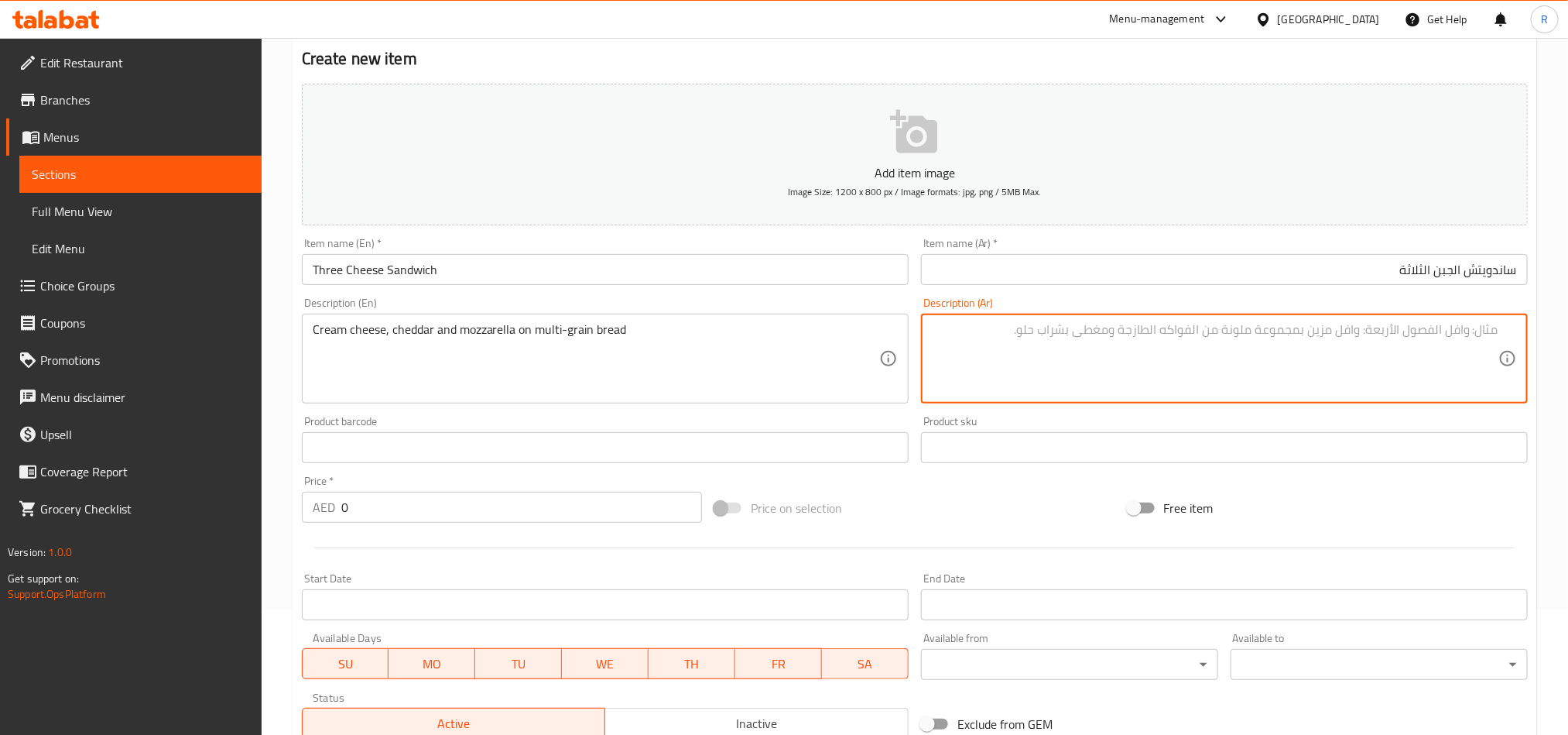
paste textarea "جبنة كريمية، شيدر وموزاريلا على خبز متعدد الحبوب"
type textarea "جبنة كريمية، شيدر وموزاريلا على خبز متعدد الحبوب"
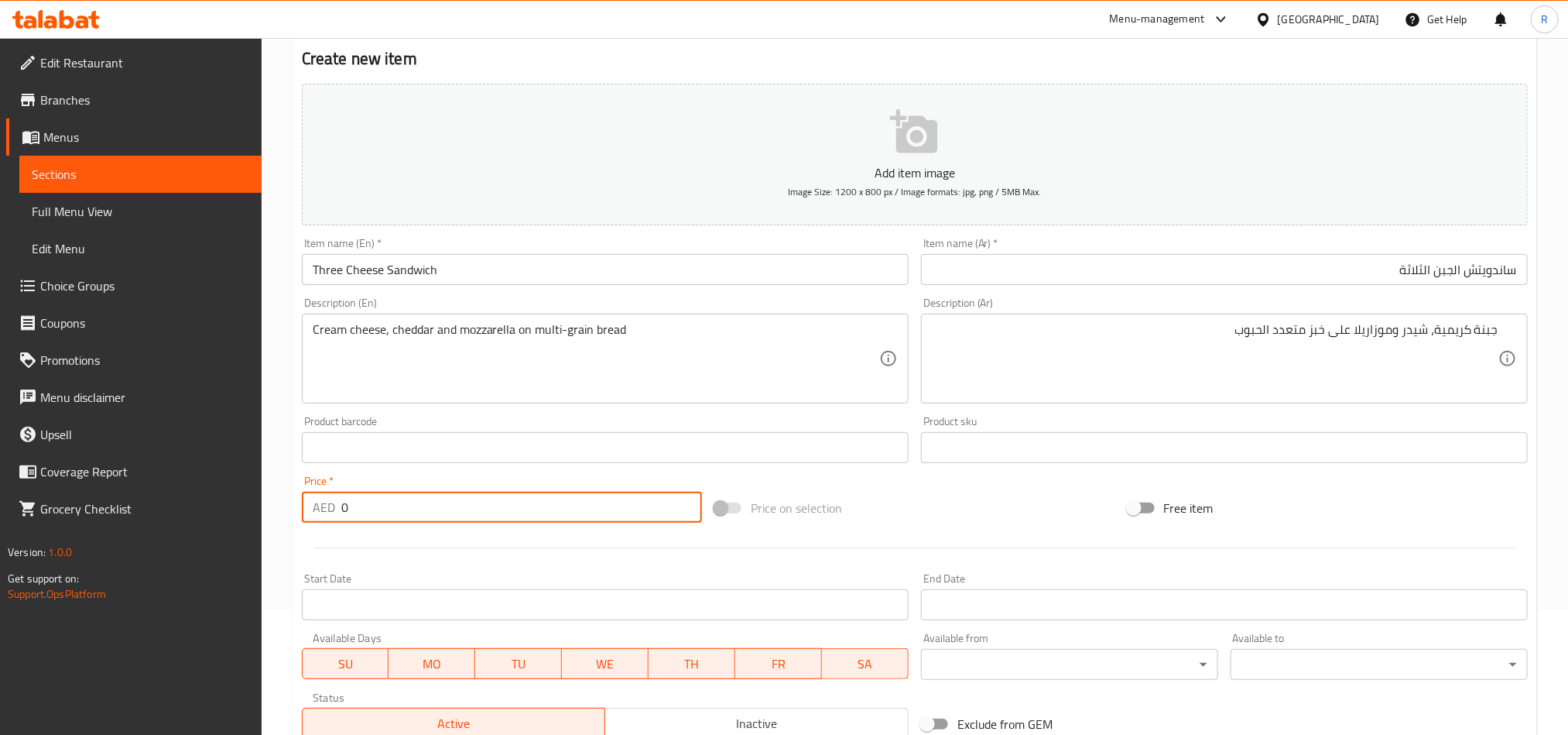
drag, startPoint x: 340, startPoint y: 509, endPoint x: 351, endPoint y: 509, distance: 11.0
click at [351, 509] on input "0" at bounding box center [522, 507] width 360 height 31
paste input "36"
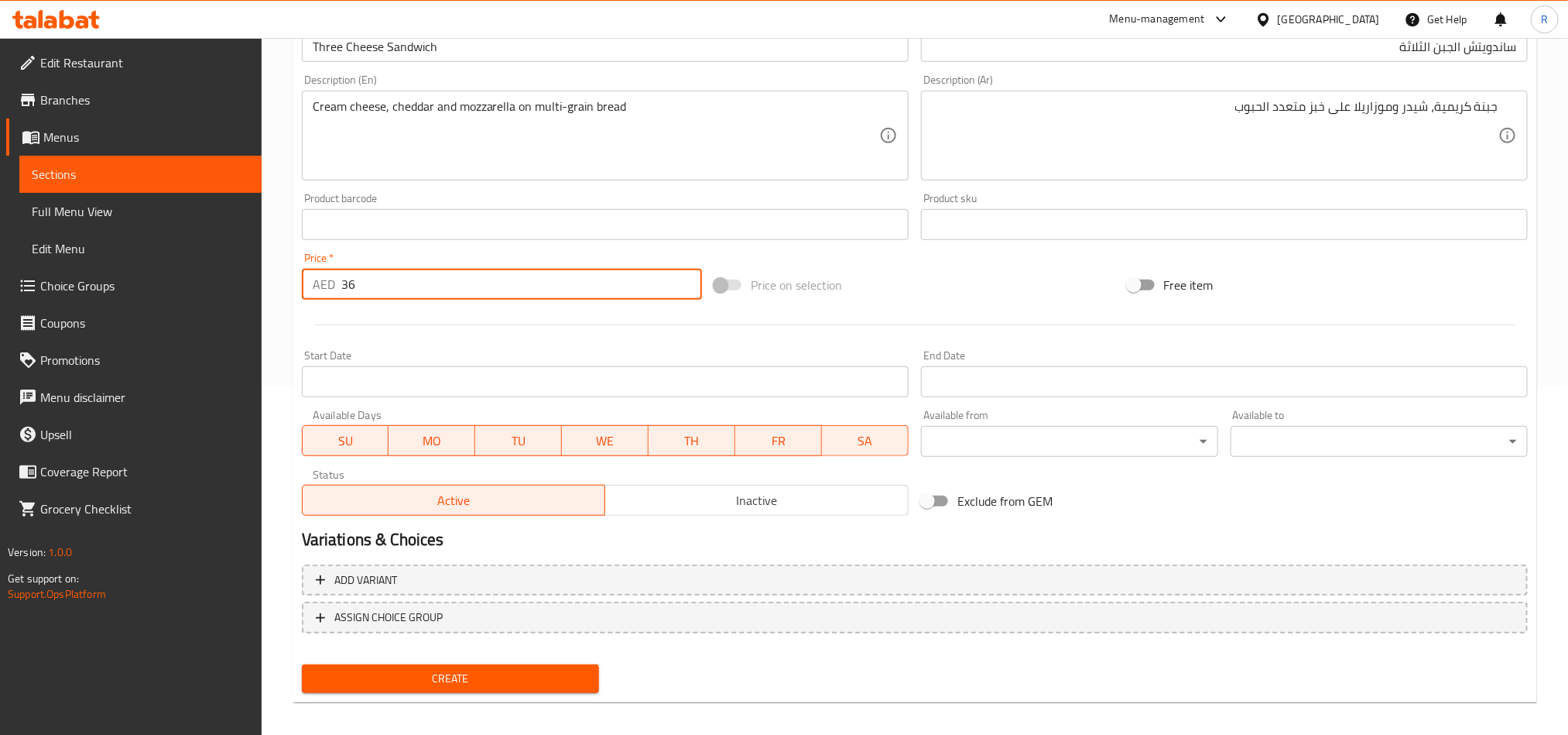
scroll to position [358, 0]
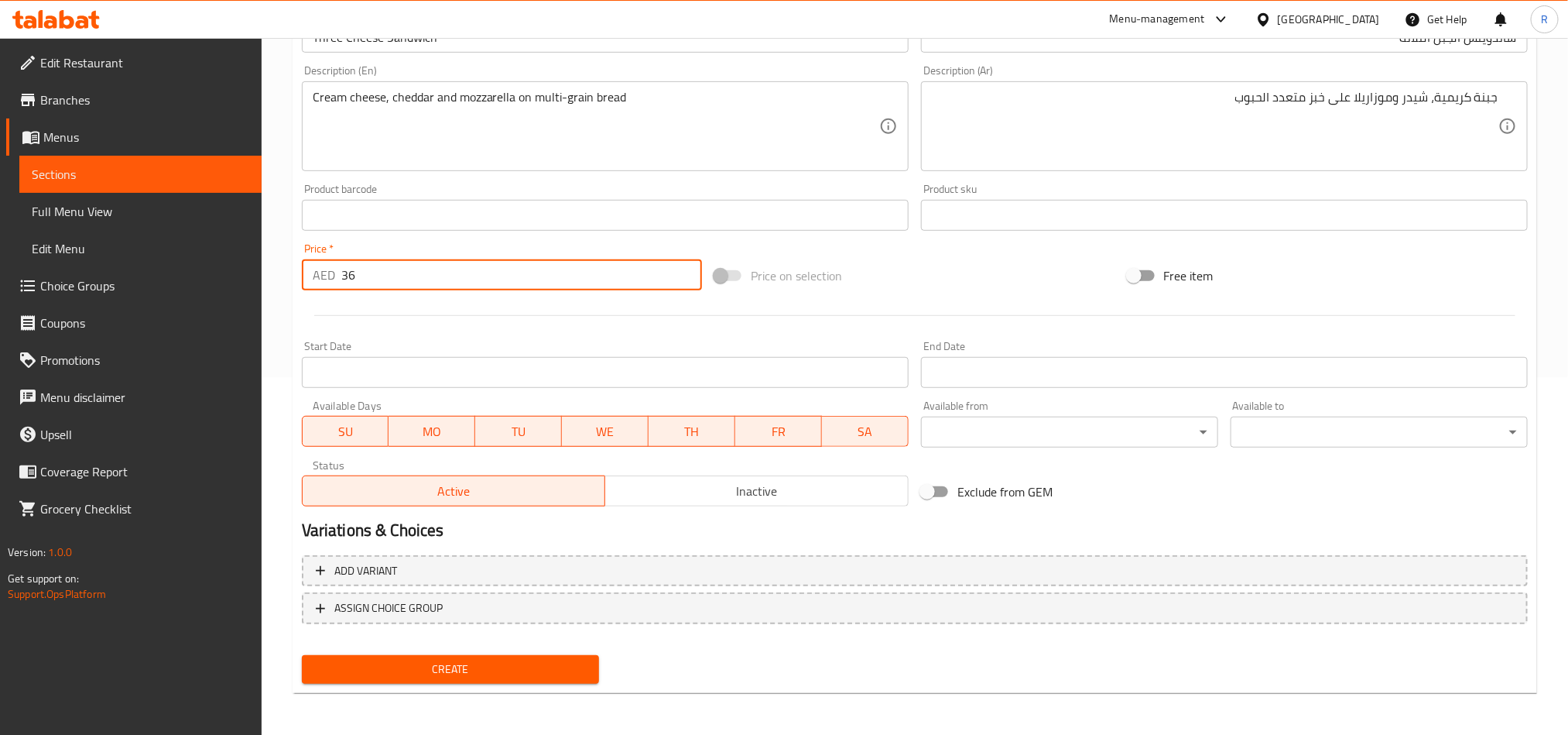
type input "36"
click at [560, 665] on span "Create" at bounding box center [450, 669] width 272 height 20
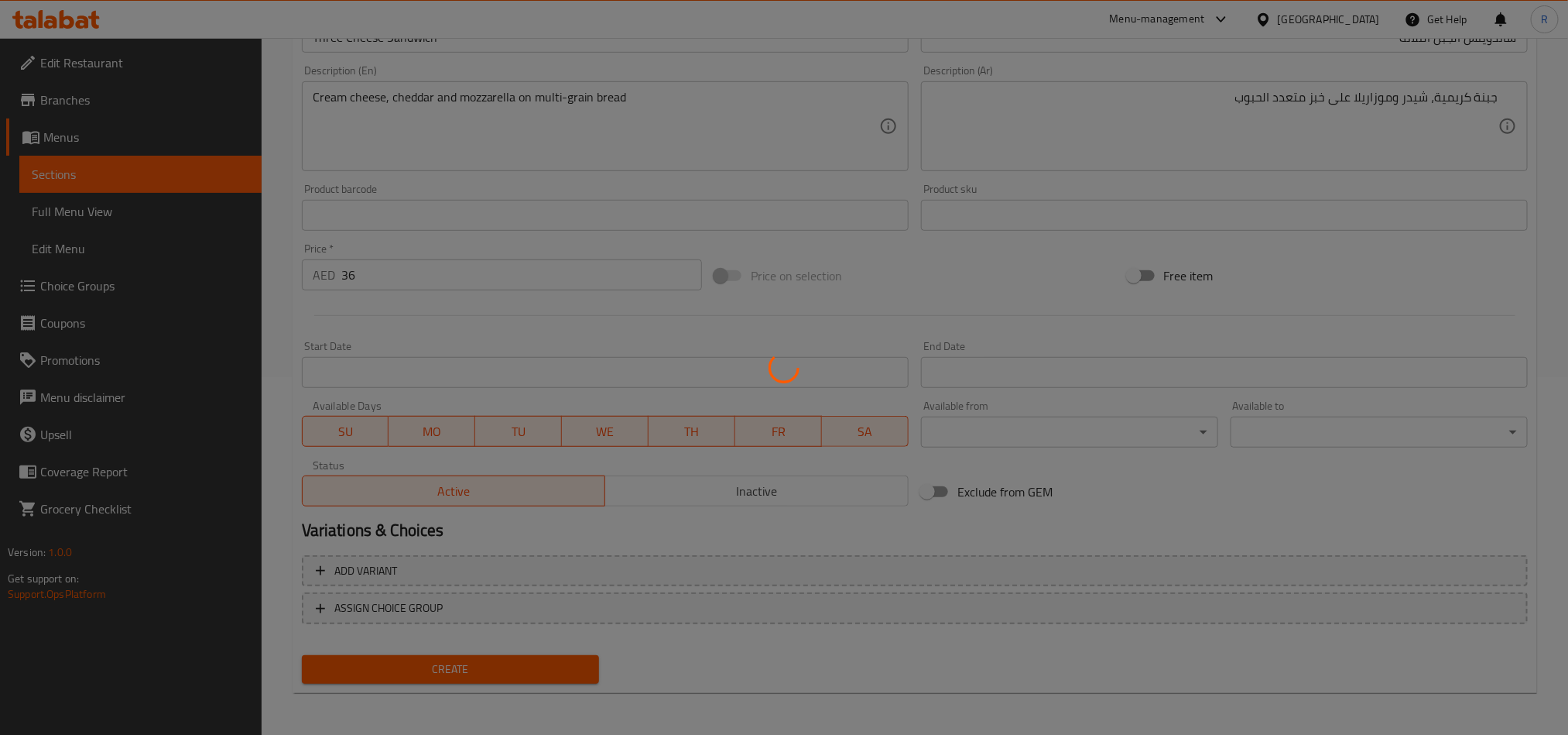
type input "0"
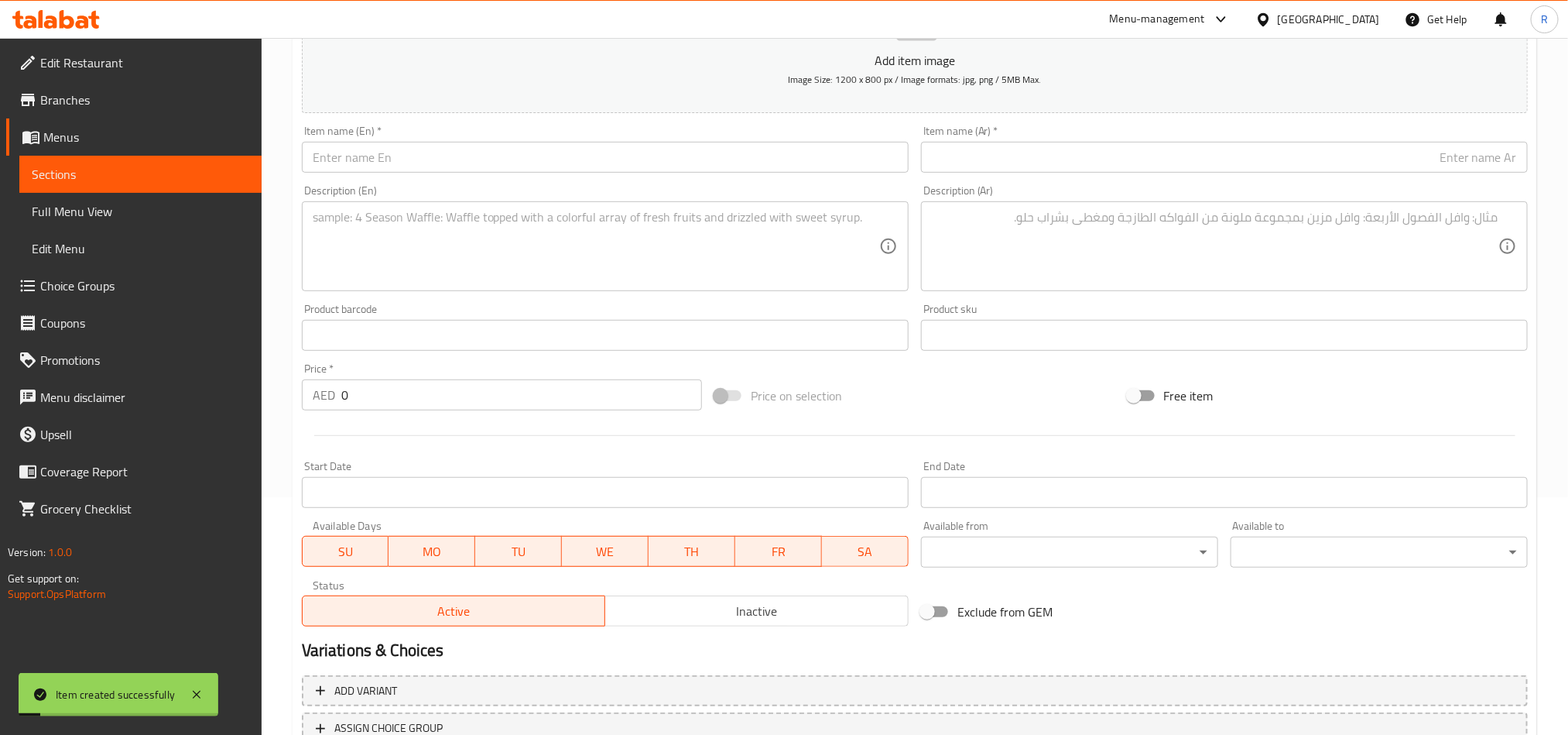
scroll to position [125, 0]
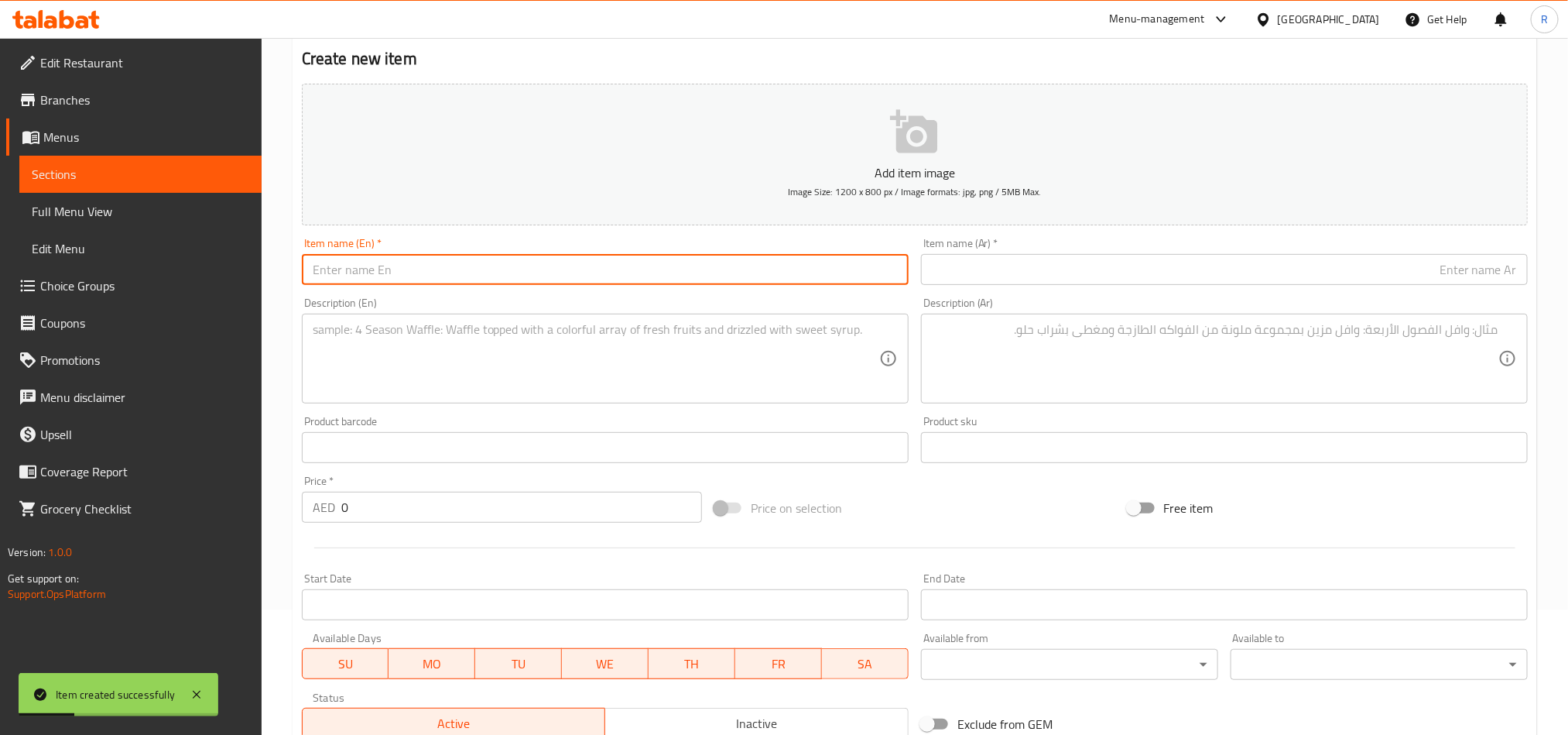
paste input "Gourmet Roast Beef Sandwich"
type input "Gourmet Roast Beef Sandwich"
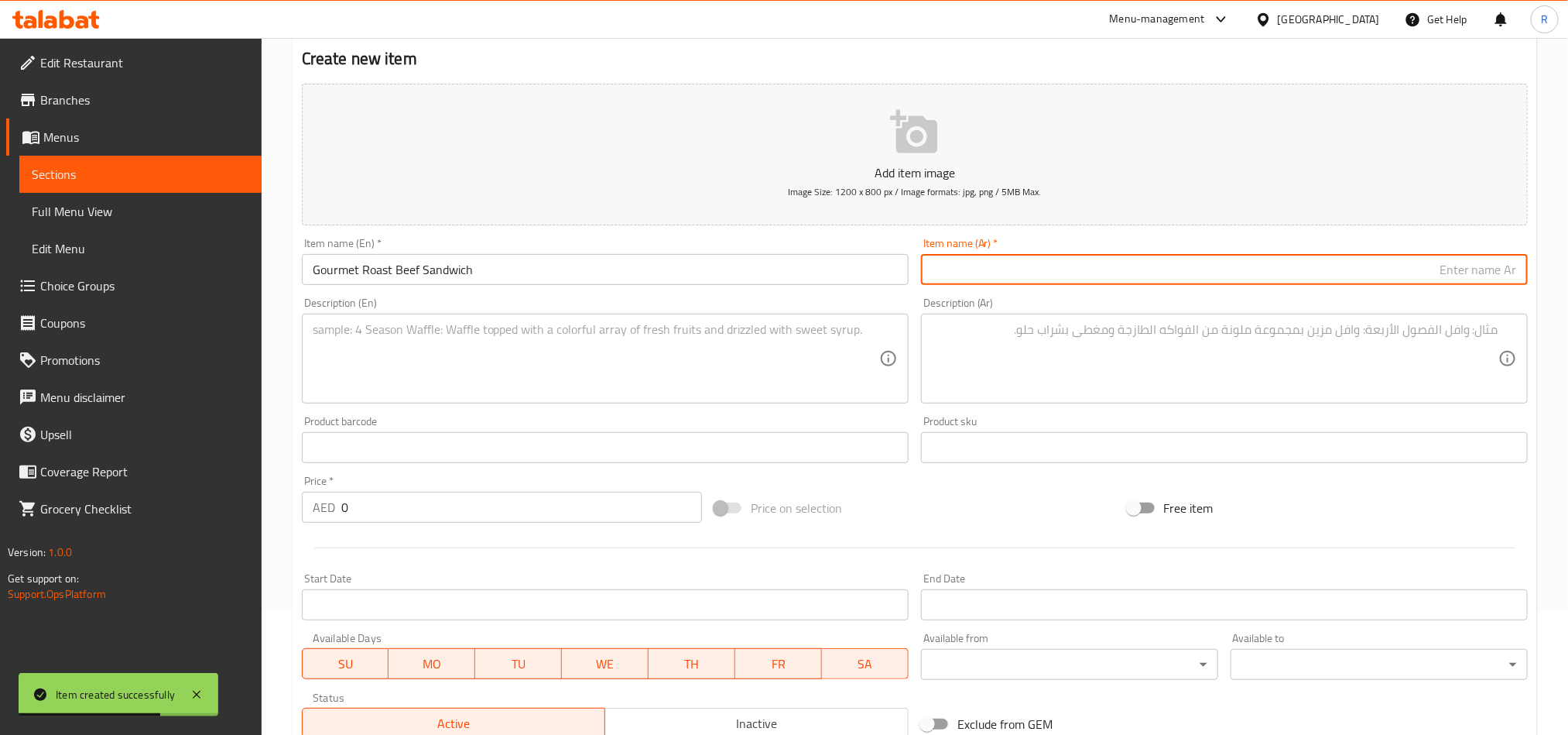
paste input "ساندويتش لحم بقري مشوي فاخر"
click at [1356, 272] on input "ساندويتش لحم بقري مشوي فاخر" at bounding box center [1224, 270] width 607 height 31
type input "ساندويتش لحم بقري مشوي فاخر"
click at [326, 267] on input "Gourmet Roast Beef Sandwich" at bounding box center [605, 270] width 607 height 31
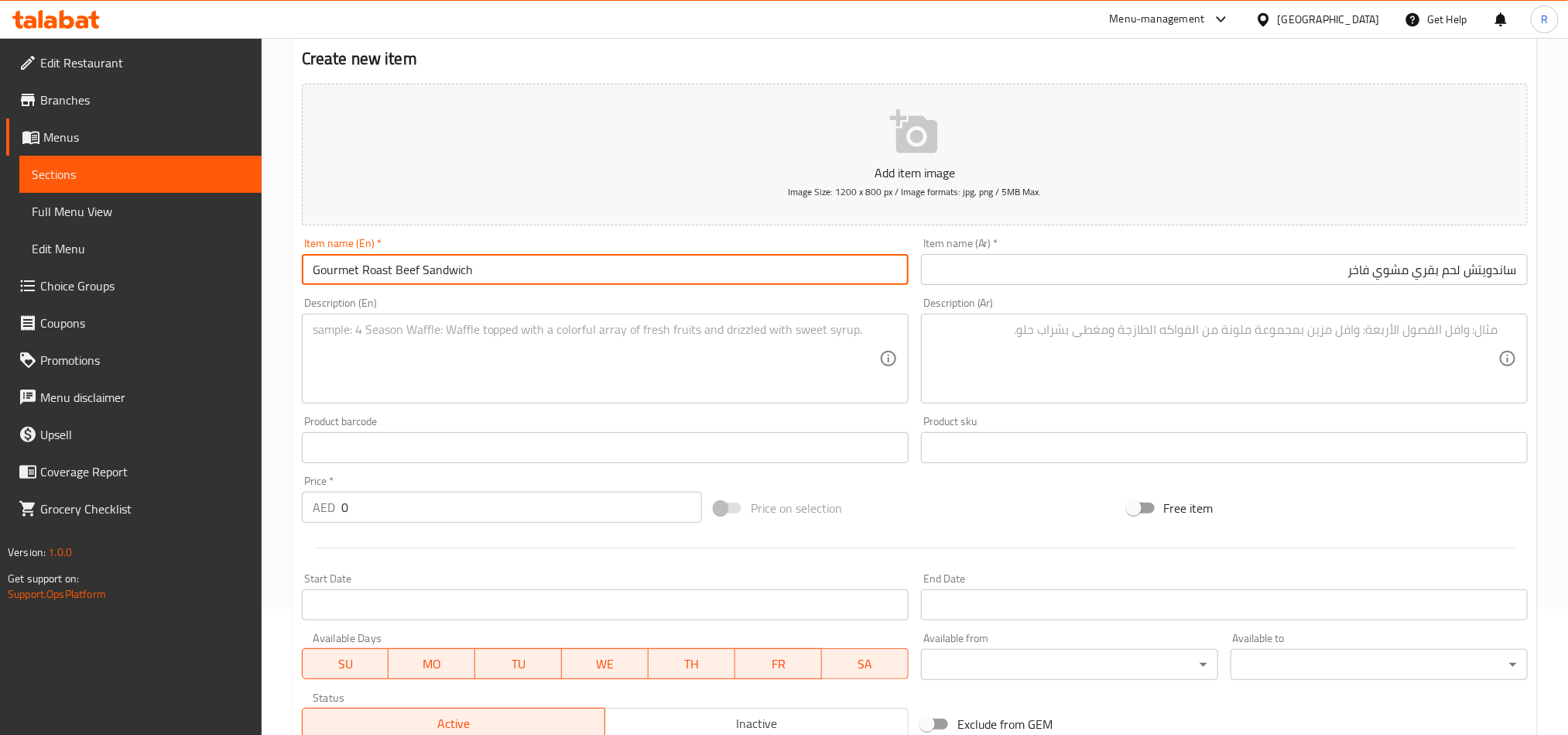
click at [326, 267] on input "Gourmet Roast Beef Sandwich" at bounding box center [605, 270] width 607 height 31
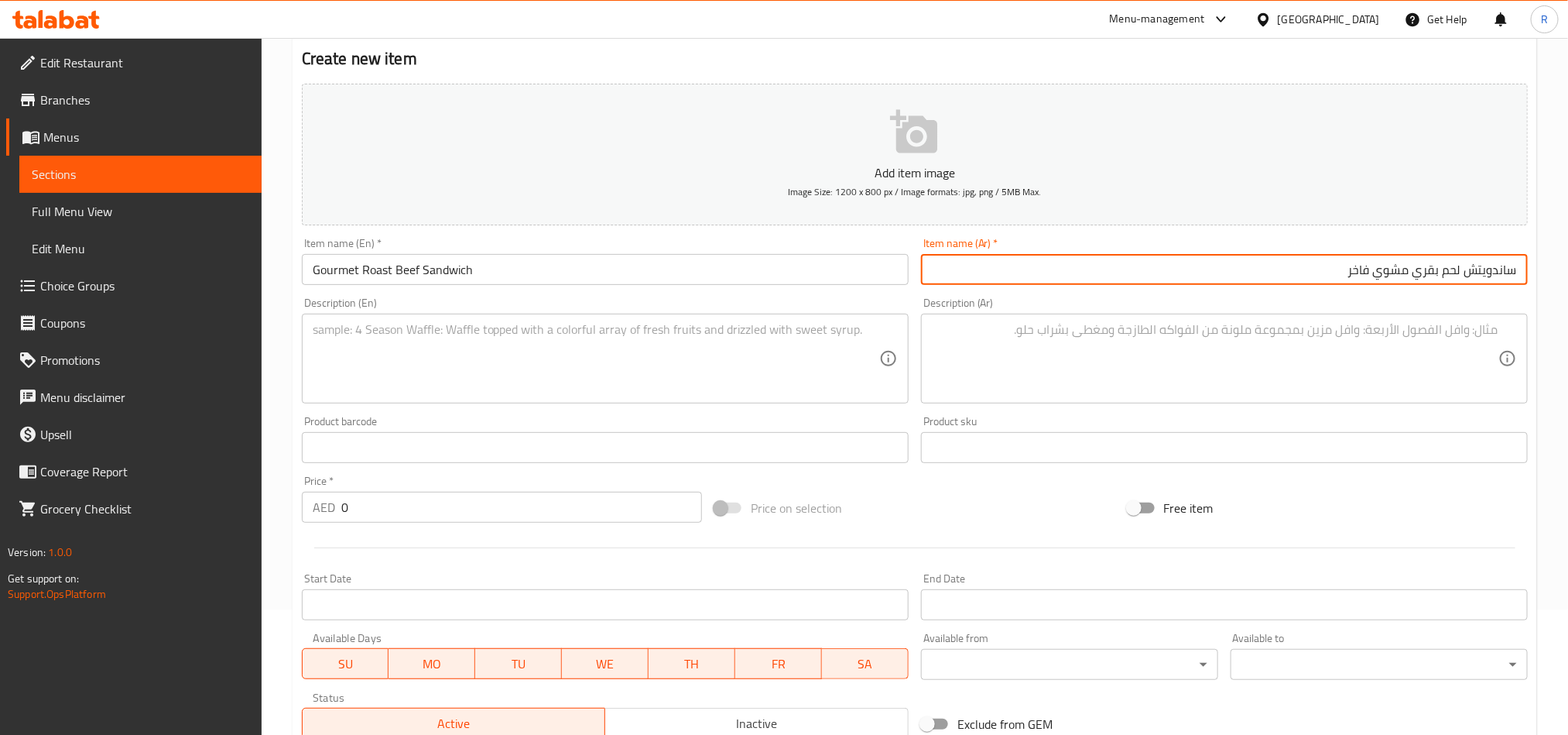
click at [1354, 270] on input "ساندويتش لحم بقري مشوي فاخر" at bounding box center [1224, 270] width 607 height 31
click at [453, 366] on textarea at bounding box center [596, 359] width 566 height 74
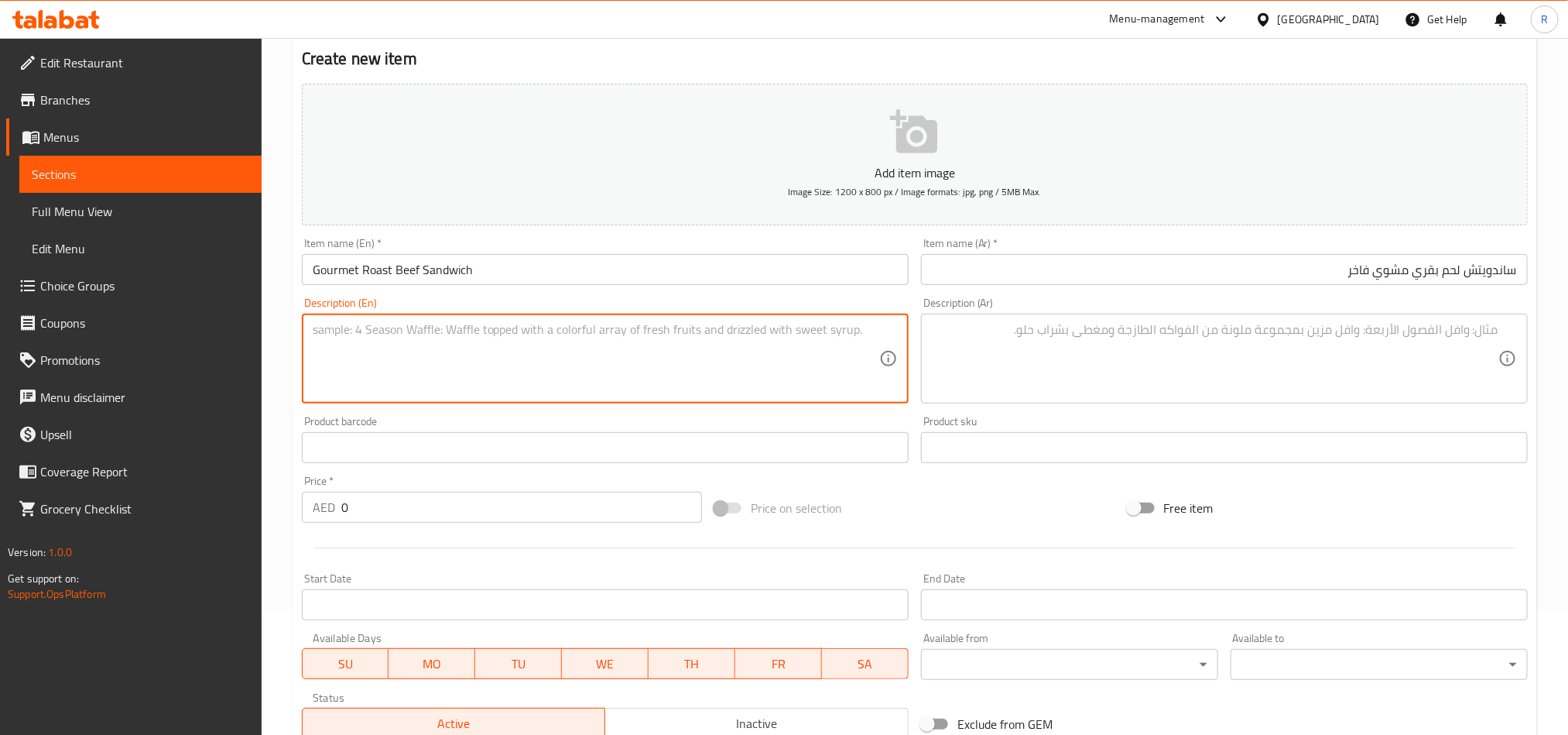
paste textarea "Sourdough bread with roast beef, cheesy béchamel, cheddar, caramelized onions, …"
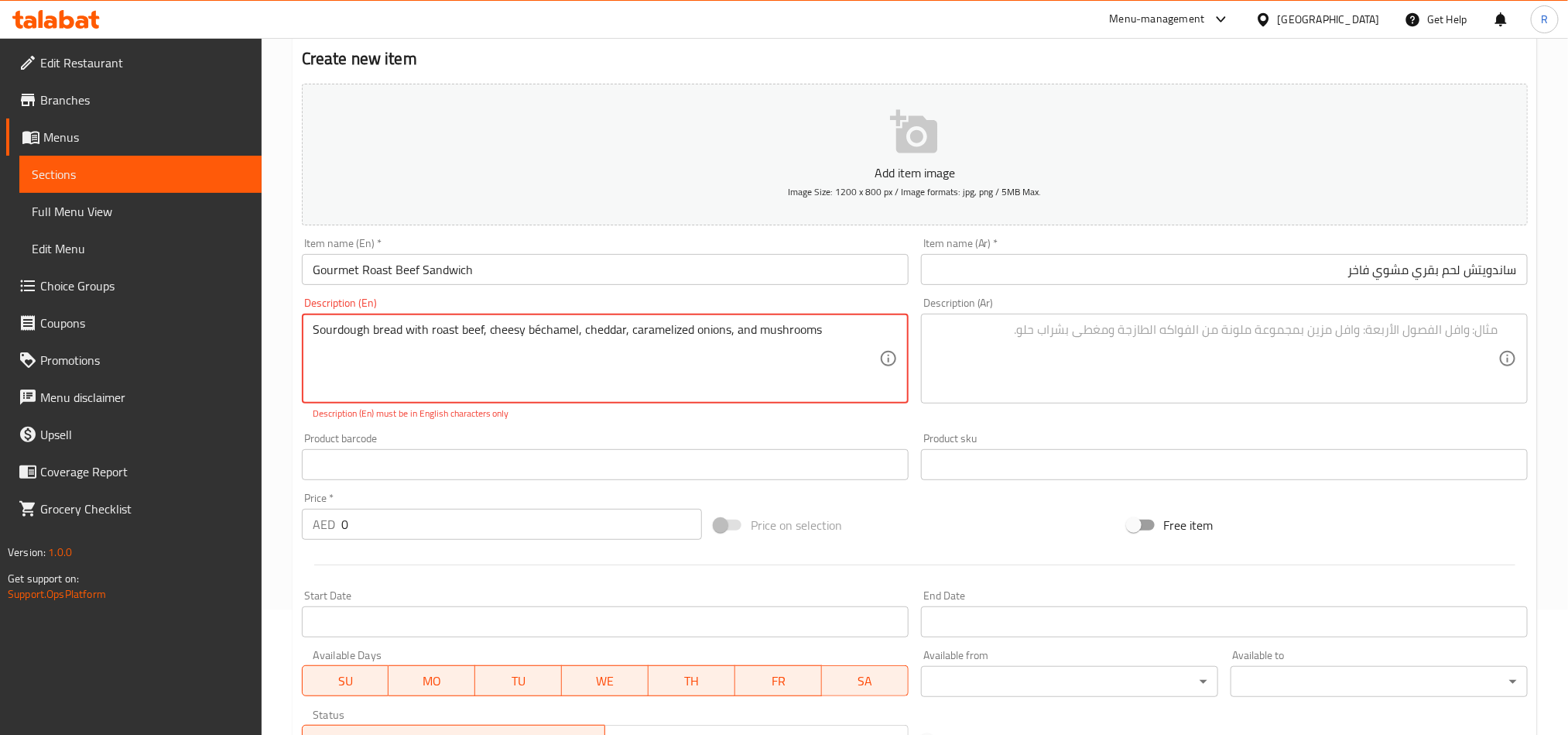
click at [539, 328] on textarea "Sourdough bread with roast beef, cheesy béchamel, cheddar, caramelized onions, …" at bounding box center [596, 359] width 566 height 74
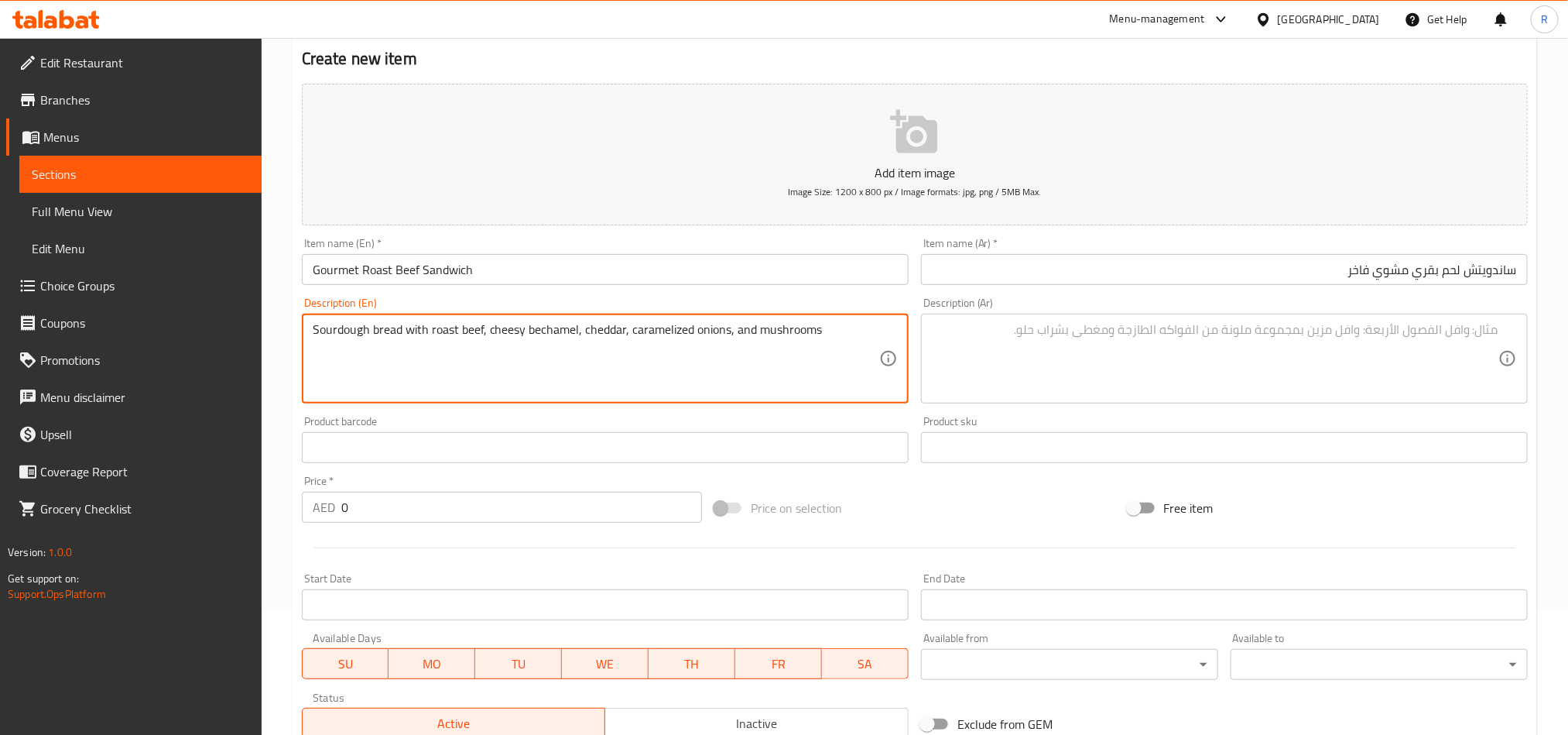
click at [713, 340] on textarea "Sourdough bread with roast beef, cheesy bechamel, cheddar, caramelized onions, …" at bounding box center [596, 359] width 566 height 74
type textarea "Sourdough bread with roast beef, cheesy bechamel, cheddar, caramelized onions, …"
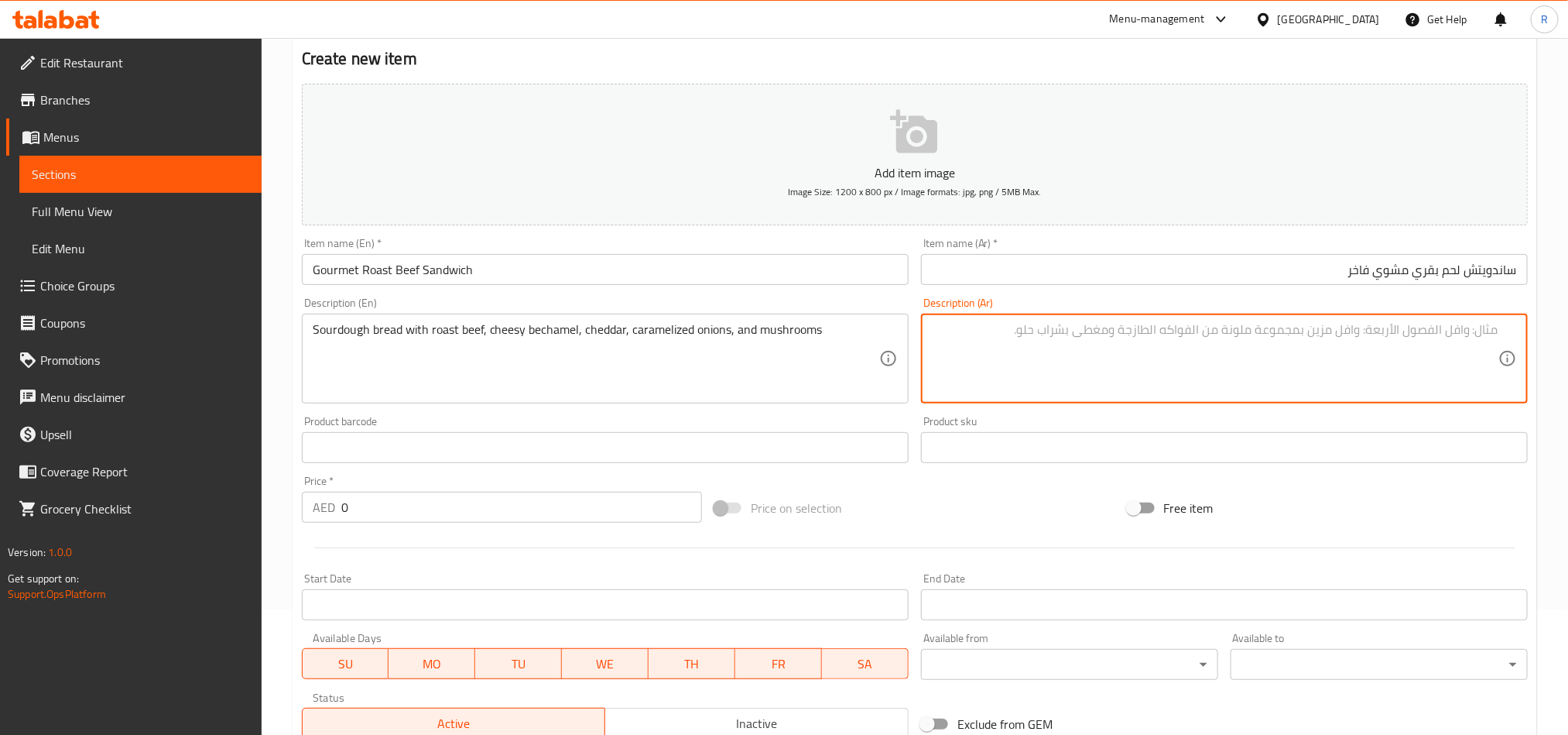
paste textarea "خبز العجين المخمر مع لحم البقر المشوي، البشاميل بالجبن، جبن [PERSON_NAME]، البص…"
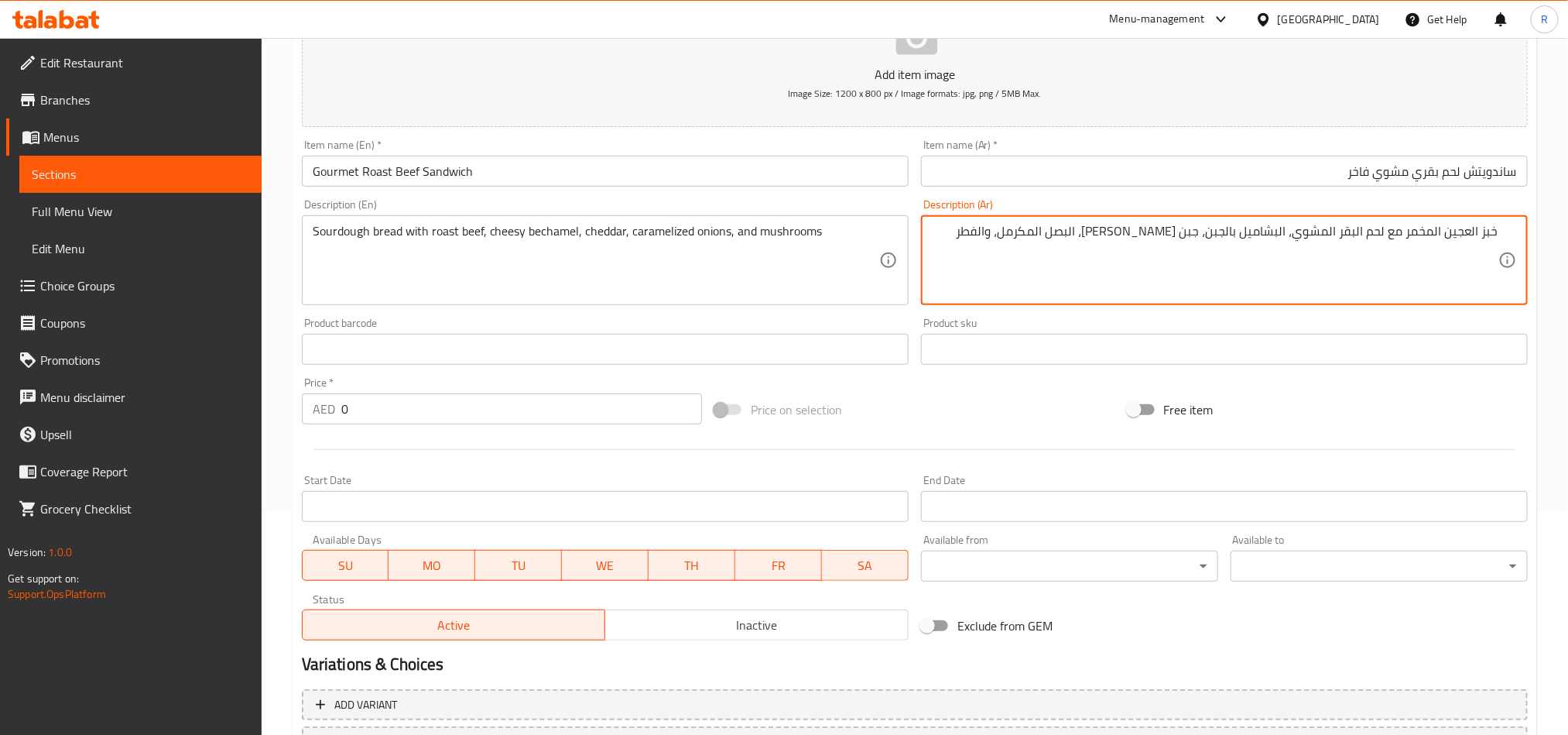
scroll to position [358, 0]
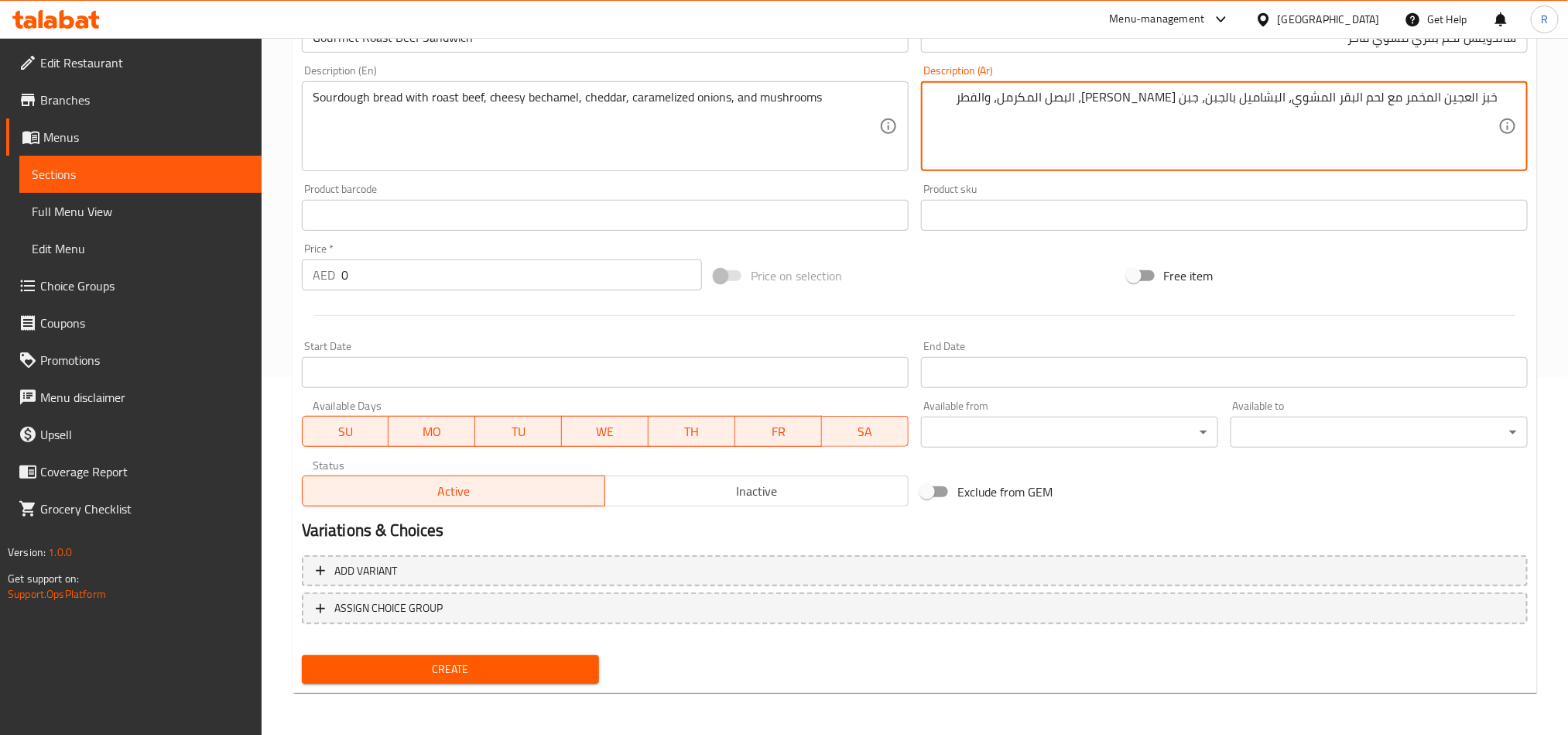
type textarea "خبز العجين المخمر مع لحم البقر المشوي، البشاميل بالجبن، جبن [PERSON_NAME]، البص…"
click at [344, 280] on input "0" at bounding box center [522, 275] width 360 height 31
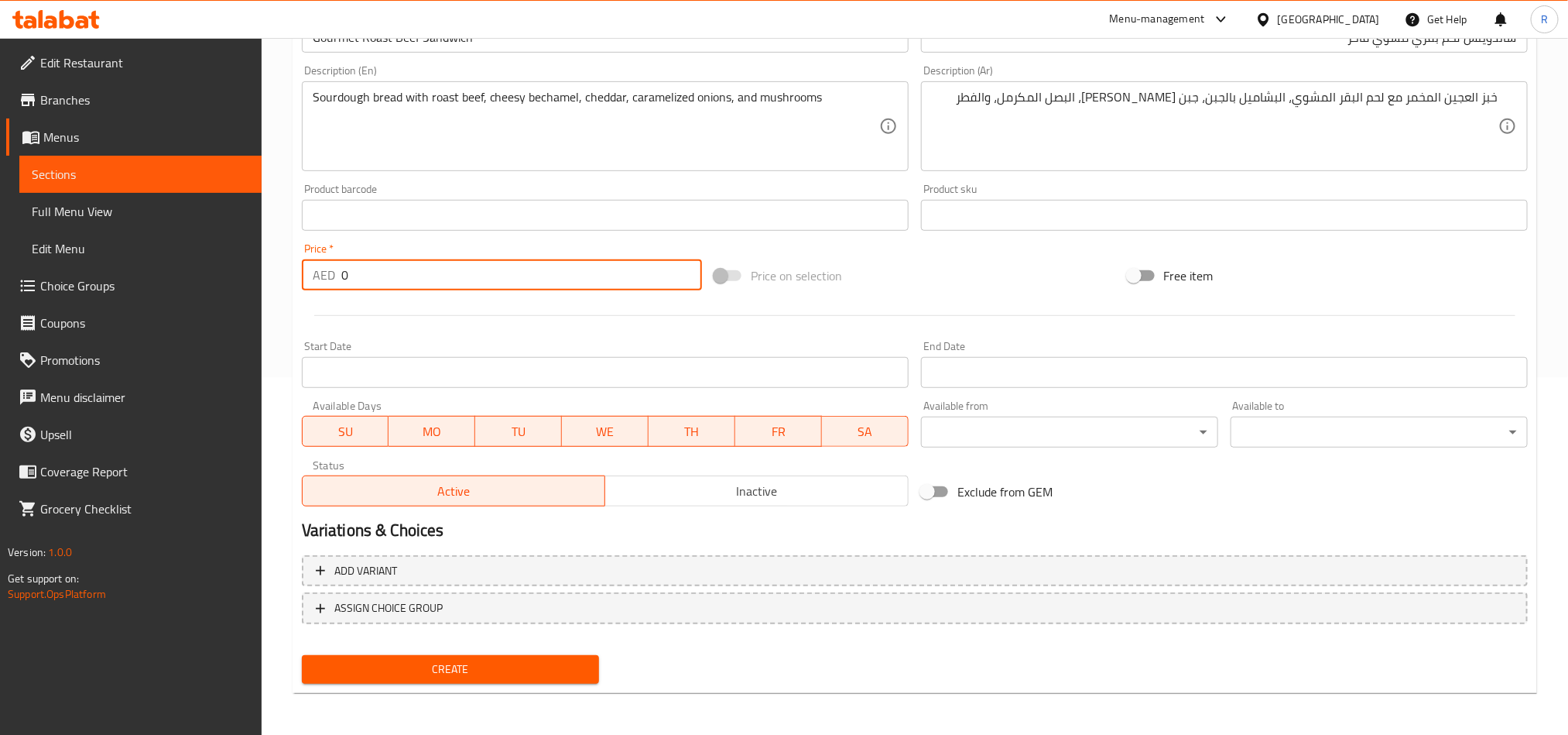
drag, startPoint x: 337, startPoint y: 276, endPoint x: 356, endPoint y: 279, distance: 19.2
click at [356, 279] on div "AED 0 Price *" at bounding box center [502, 275] width 400 height 31
paste input "39"
type input "39"
click at [505, 663] on span "Create" at bounding box center [450, 669] width 272 height 20
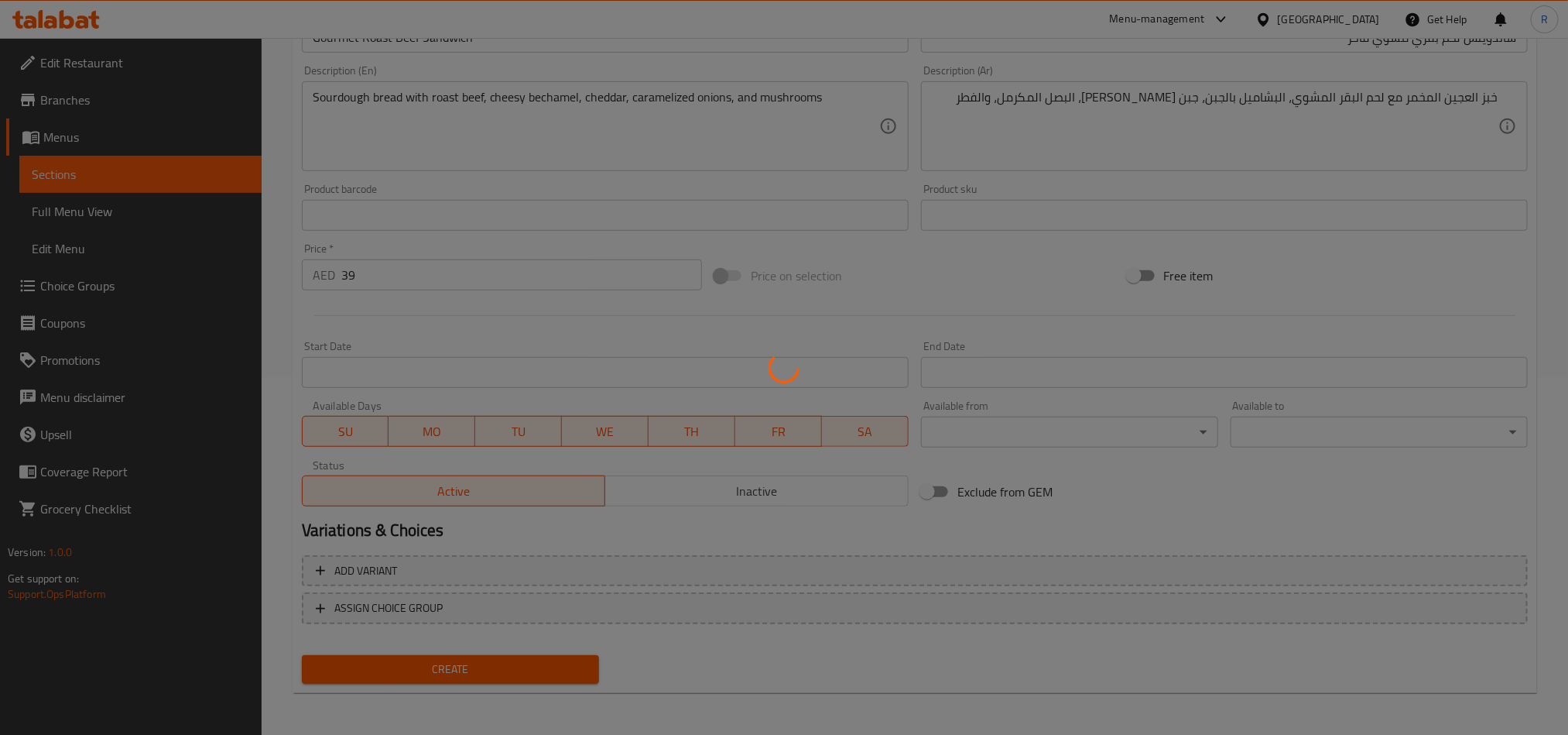
type input "0"
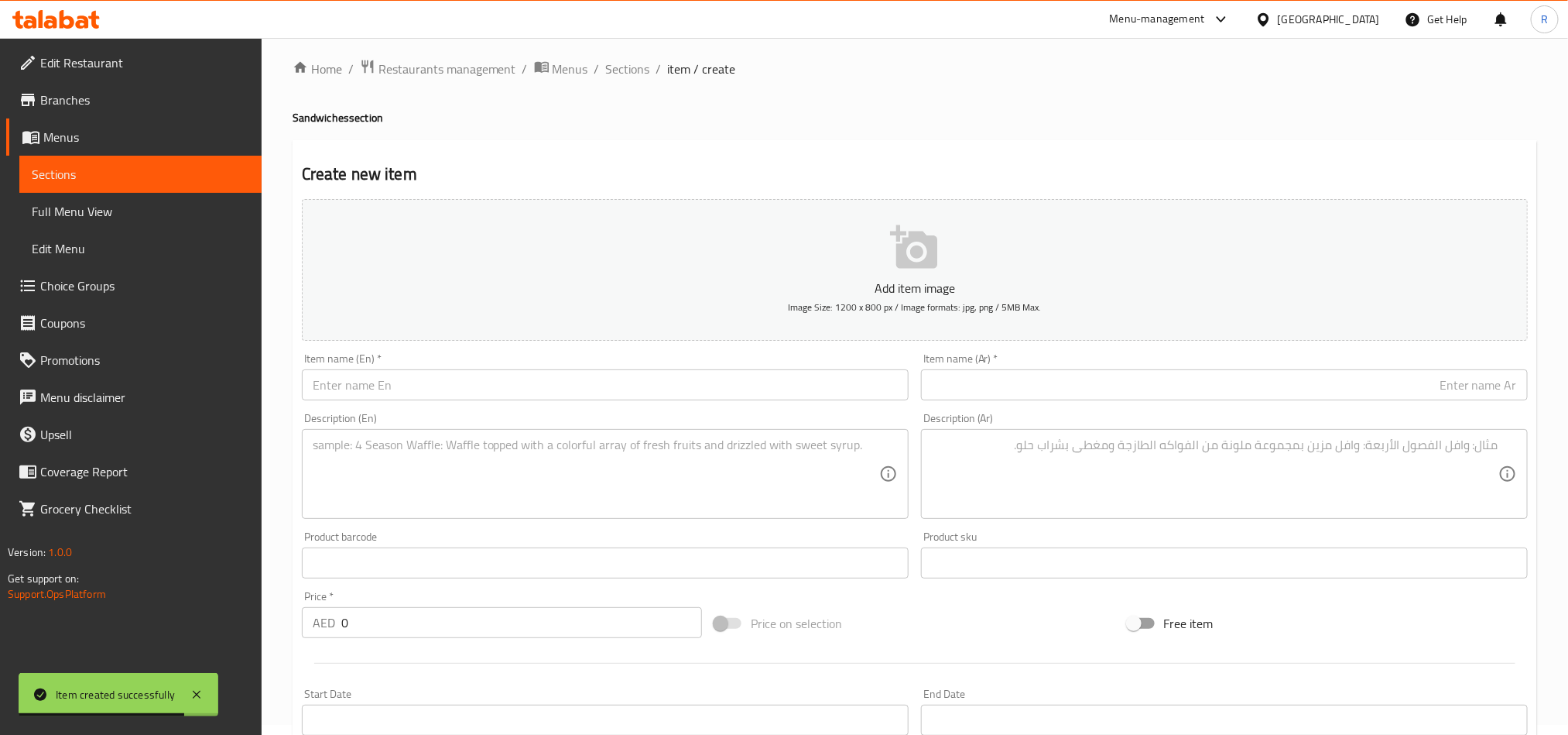
scroll to position [9, 0]
click at [626, 75] on span "Sections" at bounding box center [627, 70] width 44 height 19
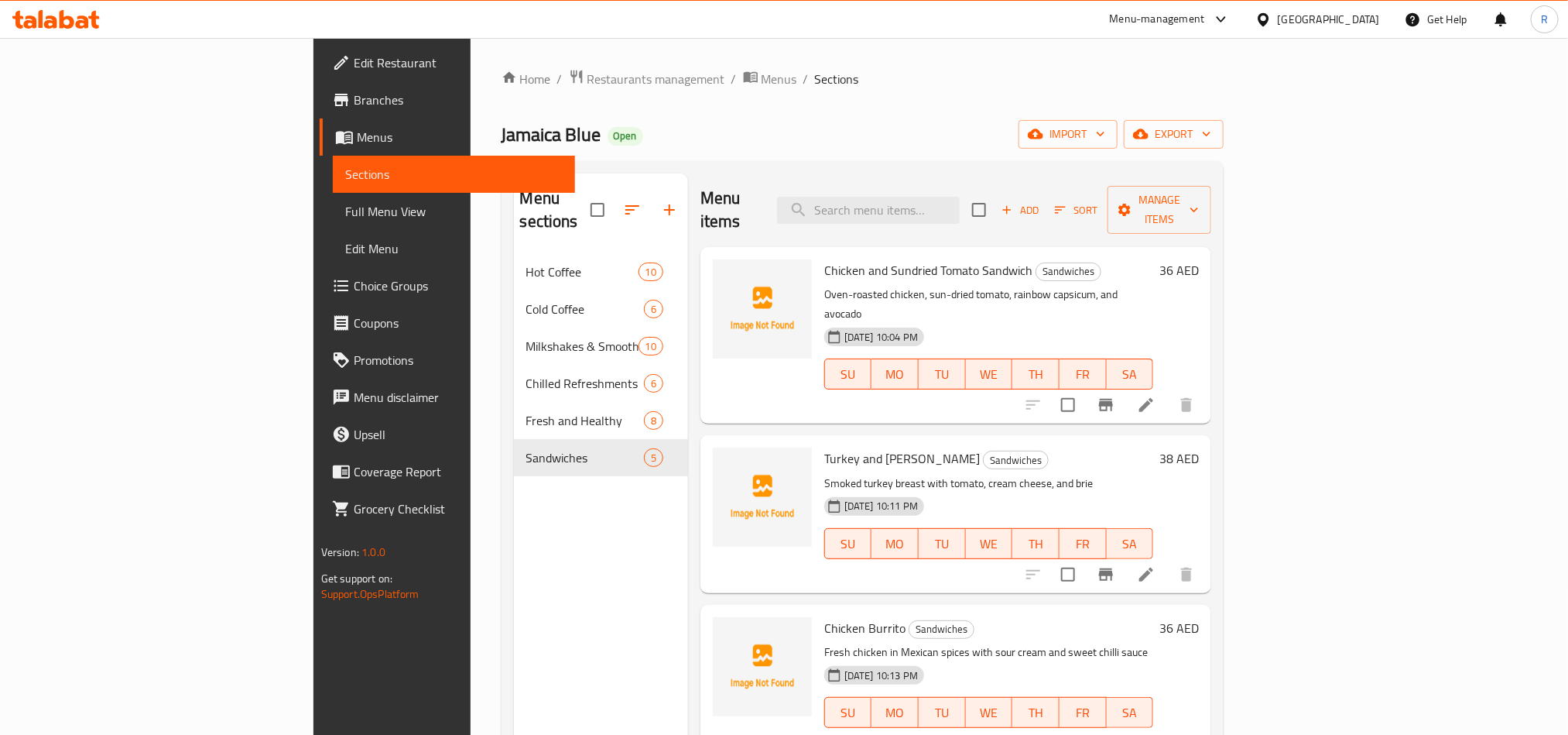
click at [1041, 201] on span "Add" at bounding box center [1020, 210] width 42 height 18
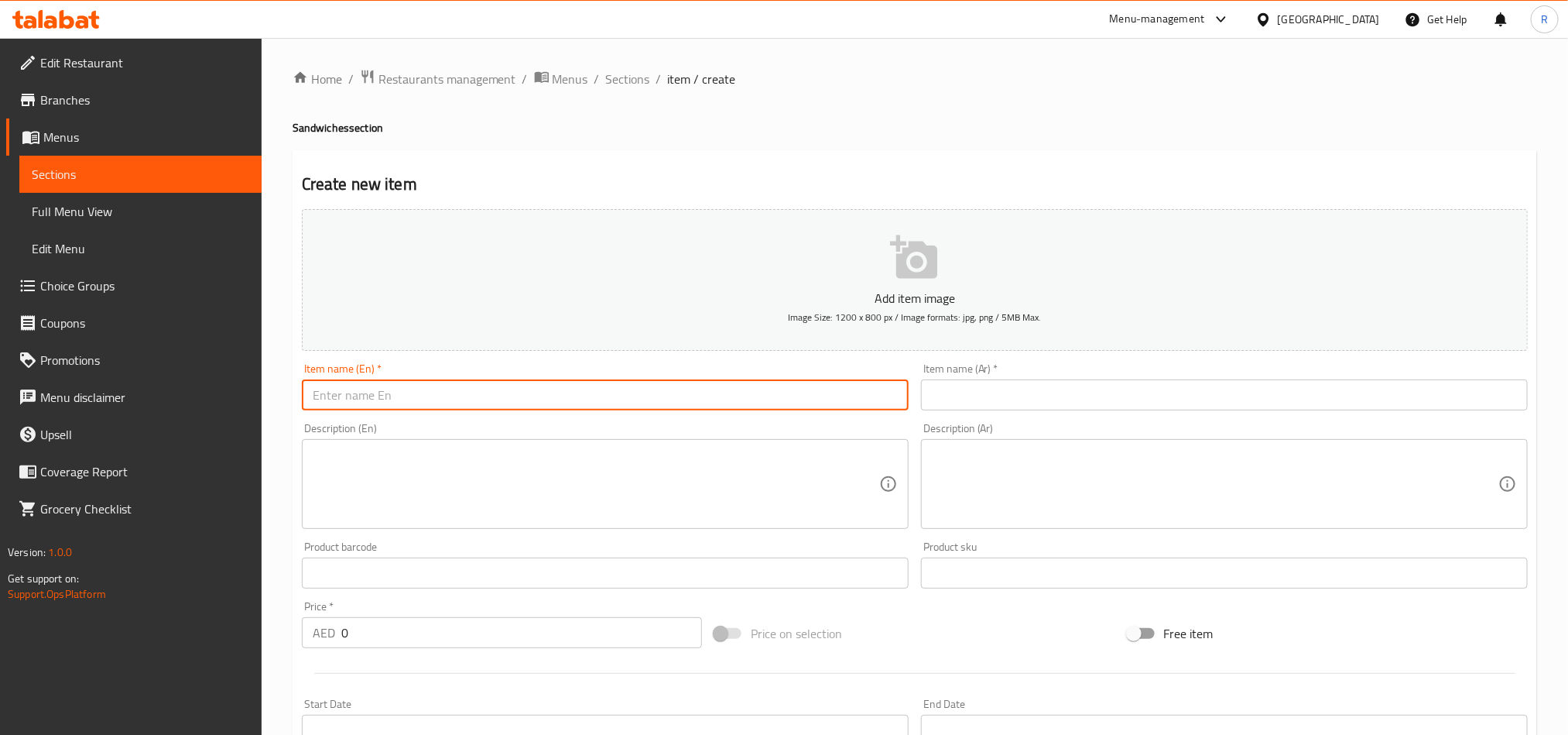
paste input "Mushroom & Bacon Melt"
click at [385, 403] on input "Mushroom & Bacon Melt" at bounding box center [605, 395] width 607 height 31
click at [378, 396] on input "Mushroom & Bacon Melt" at bounding box center [605, 395] width 607 height 31
click at [505, 391] on input "Mushroom and Beef Bacon Melt" at bounding box center [605, 395] width 607 height 31
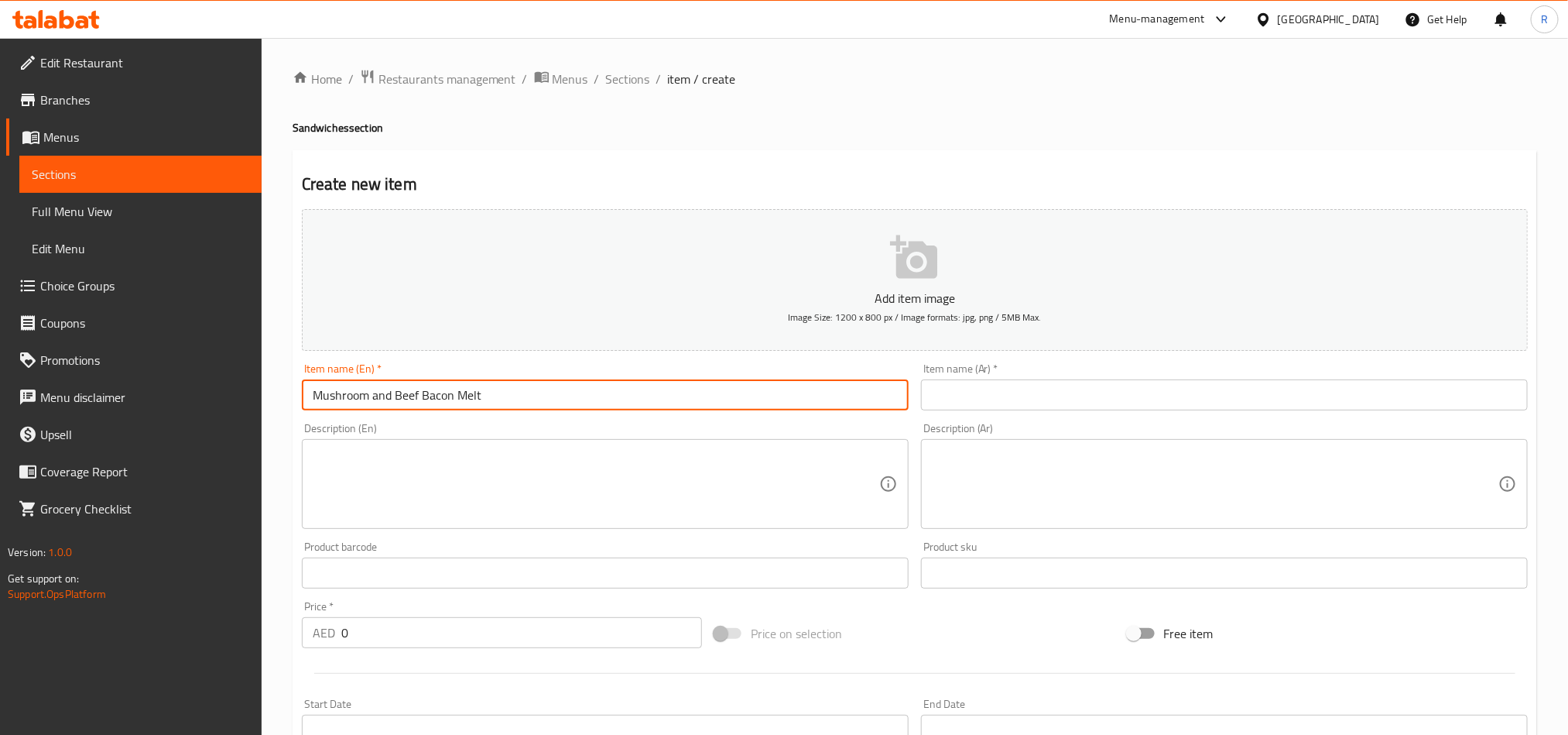
click at [505, 391] on input "Mushroom and Beef Bacon Melt" at bounding box center [605, 395] width 607 height 31
type input "Mushroom and Beef Bacon Melt"
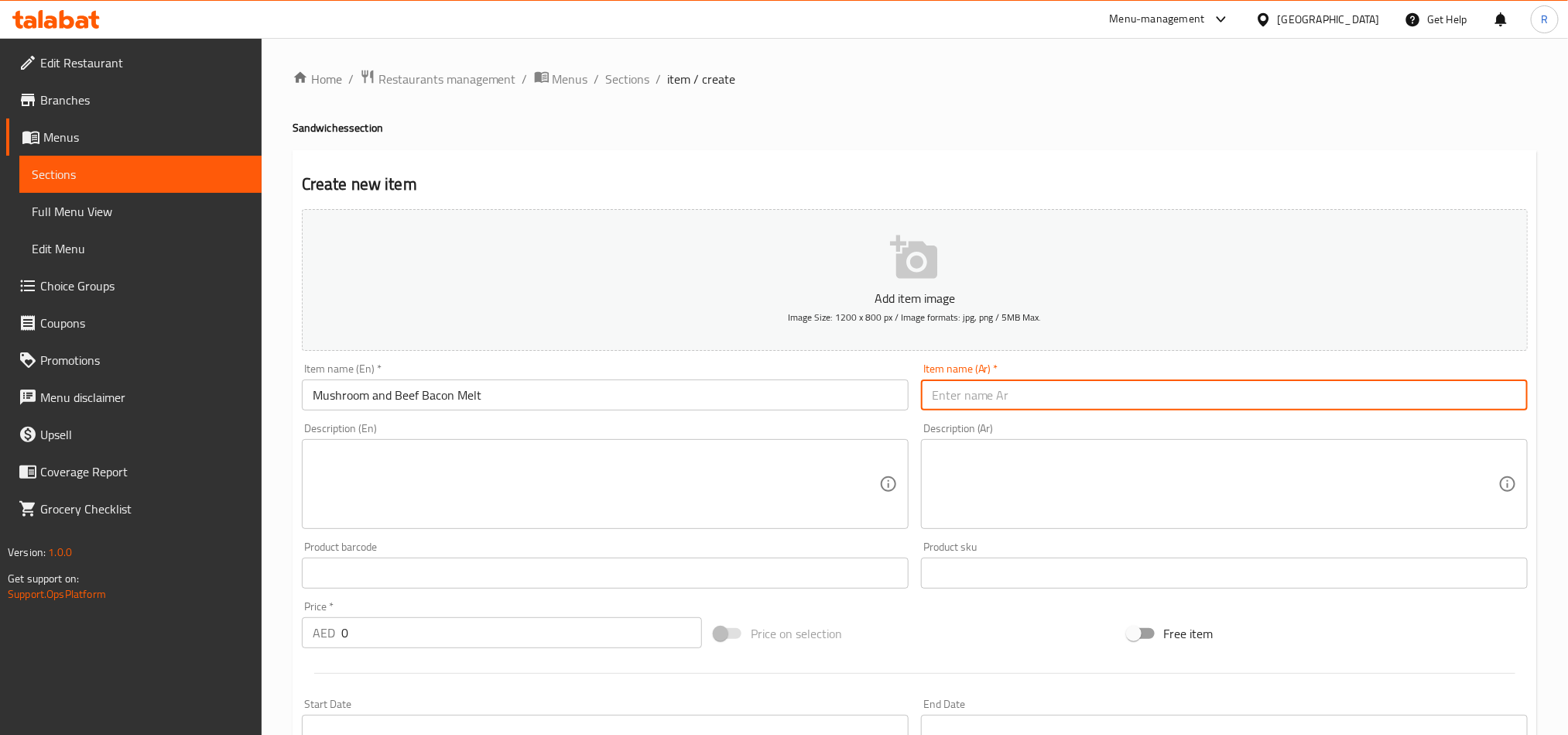
click at [1173, 407] on input "text" at bounding box center [1224, 395] width 607 height 31
paste input "فطر ولحم بقري مقدد"
click at [1503, 395] on input "فطر ولحم بقري مقدد" at bounding box center [1224, 395] width 607 height 31
click at [1360, 391] on input "مشروم ولحم بقري مقدد" at bounding box center [1224, 395] width 607 height 31
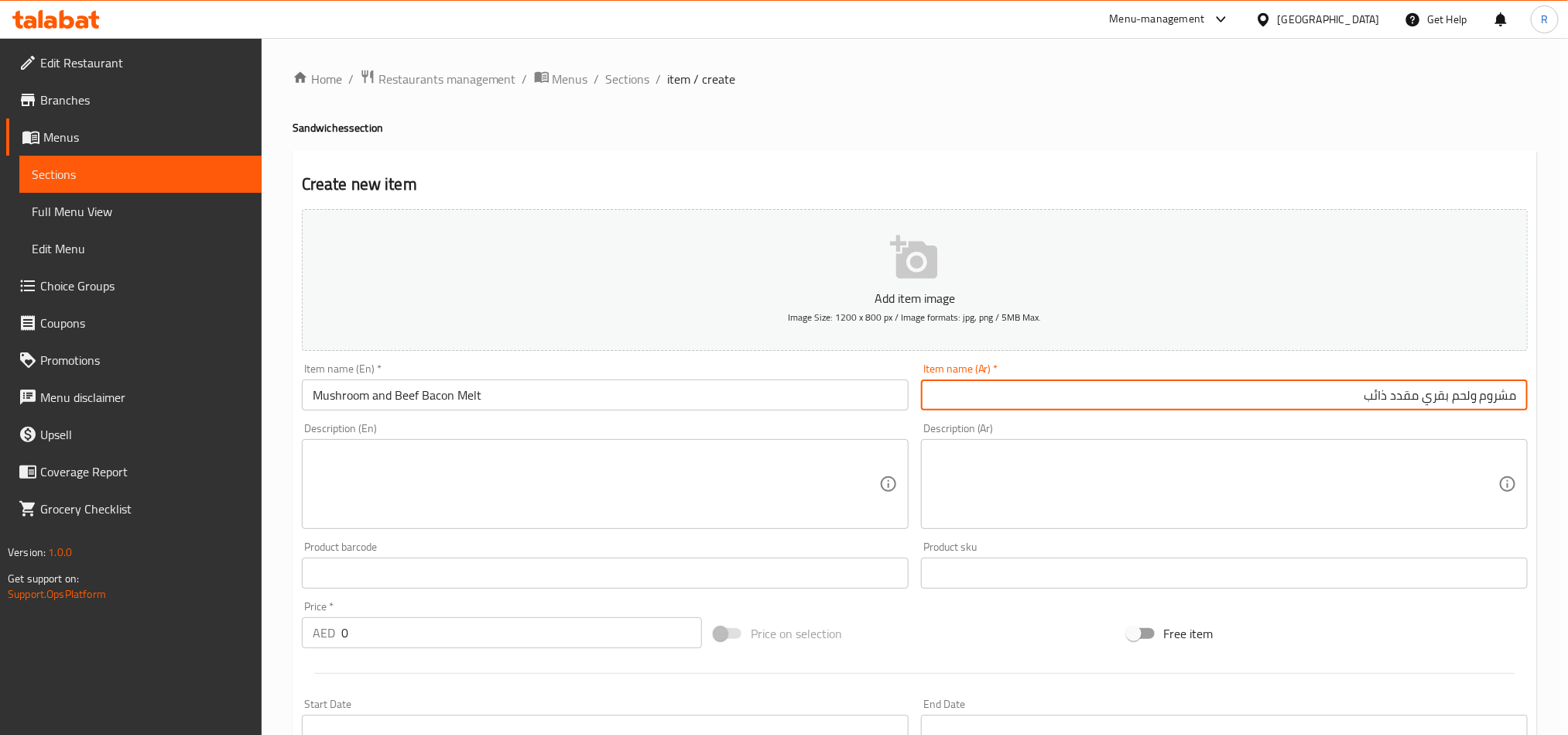
type input "مشروم ولحم بقري مقدد ذائب"
click at [695, 465] on textarea at bounding box center [596, 484] width 566 height 74
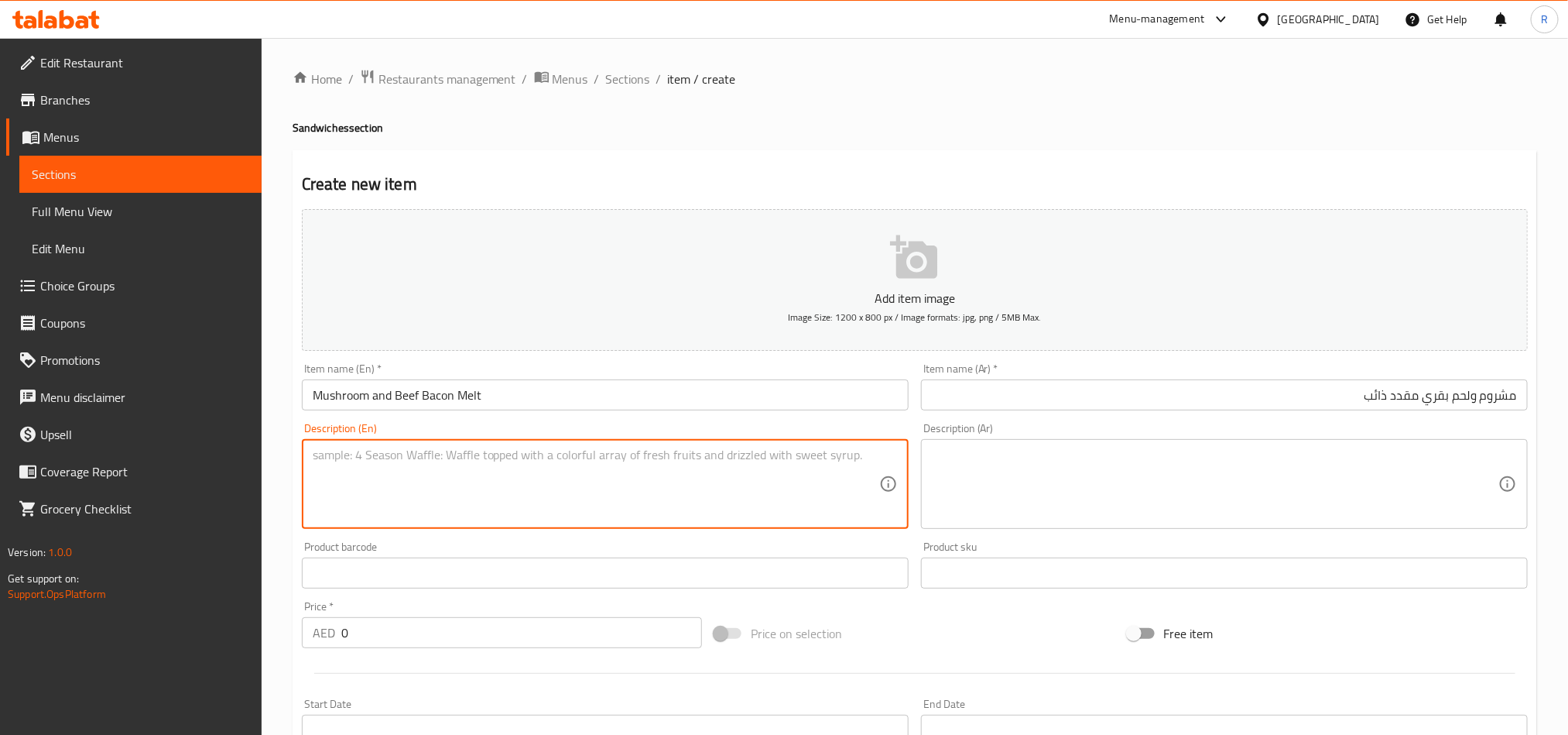
click at [595, 444] on div "Description (En)" at bounding box center [605, 483] width 607 height 90
paste textarea "Sourdough bread filled with beef bacon, cheesy béchamel, cheddar, caramelized o…"
click at [572, 459] on textarea "Sourdough bread filled with beef bacon, cheesy béchamel, cheddar, caramelized o…" at bounding box center [596, 484] width 566 height 74
type textarea "Sourdough bread filled with beef bacon, cheesy bechamel, cheddar, caramelized o…"
click at [995, 478] on textarea at bounding box center [1215, 484] width 566 height 74
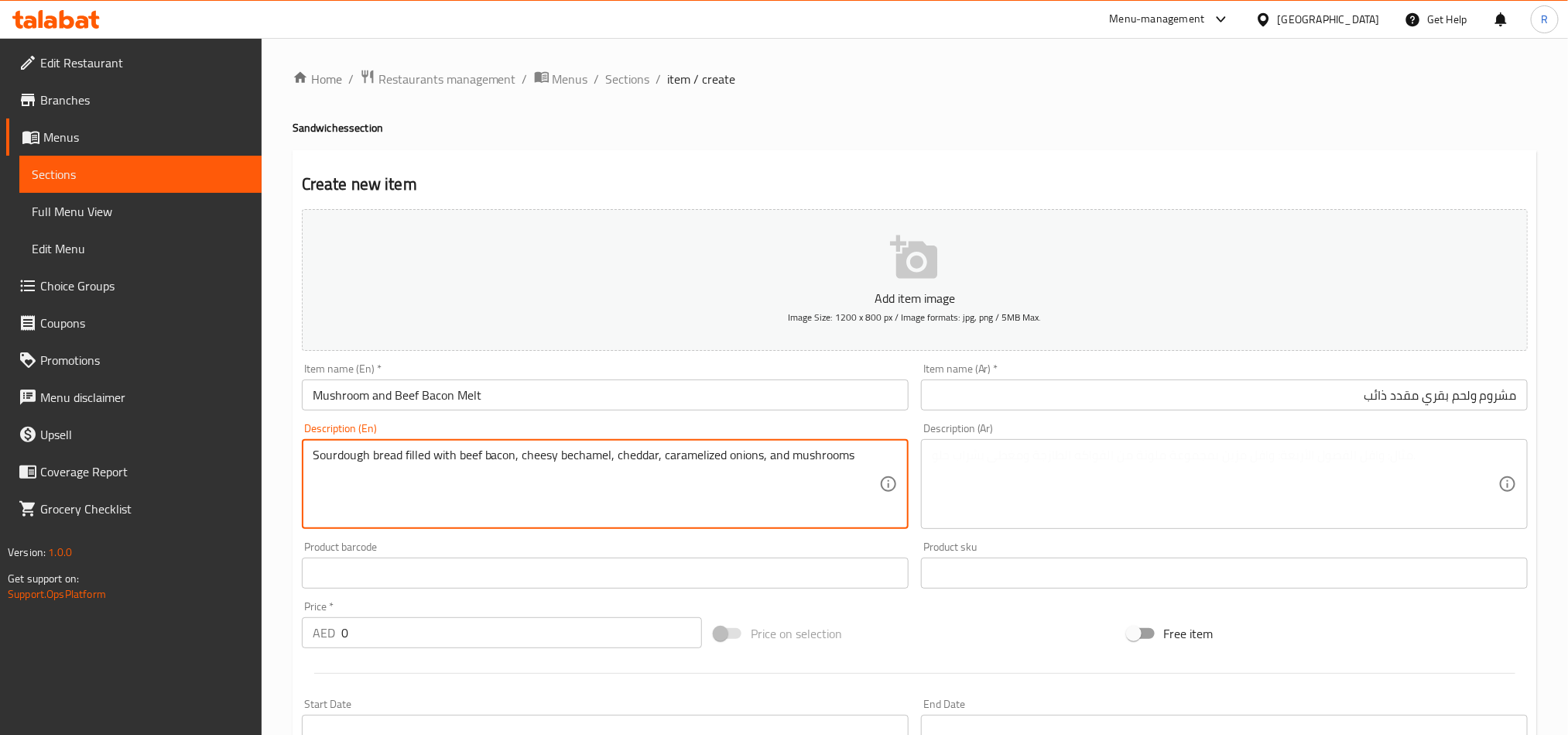
click at [671, 461] on textarea "Sourdough bread filled with beef bacon, cheesy bechamel, cheddar, caramelized o…" at bounding box center [596, 484] width 566 height 74
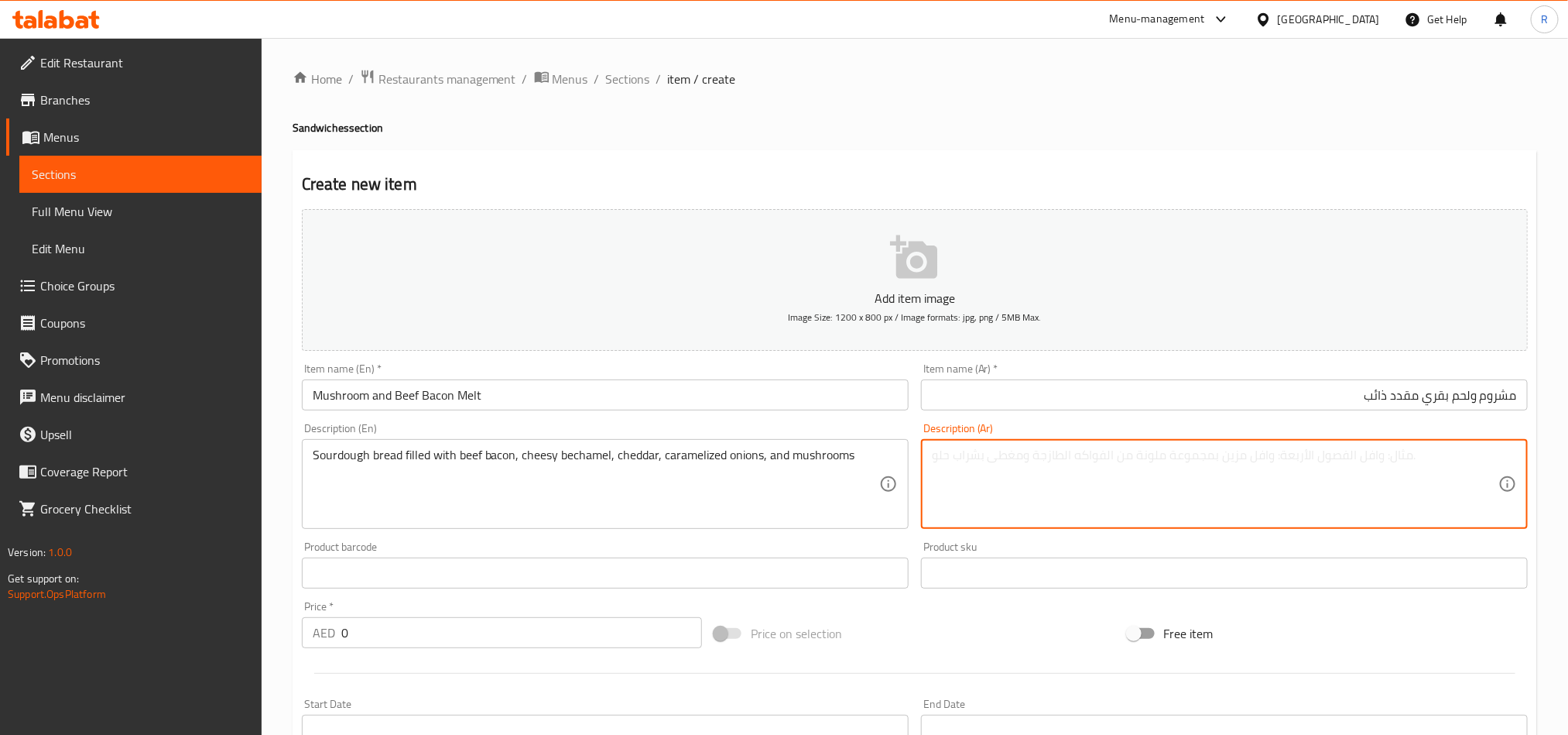
click at [1401, 484] on textarea at bounding box center [1215, 484] width 566 height 74
paste textarea "خبز العجين المخمر المحشو بلحم البقر المقدد والبشاميل والجبن والشيدر والبصل المك…"
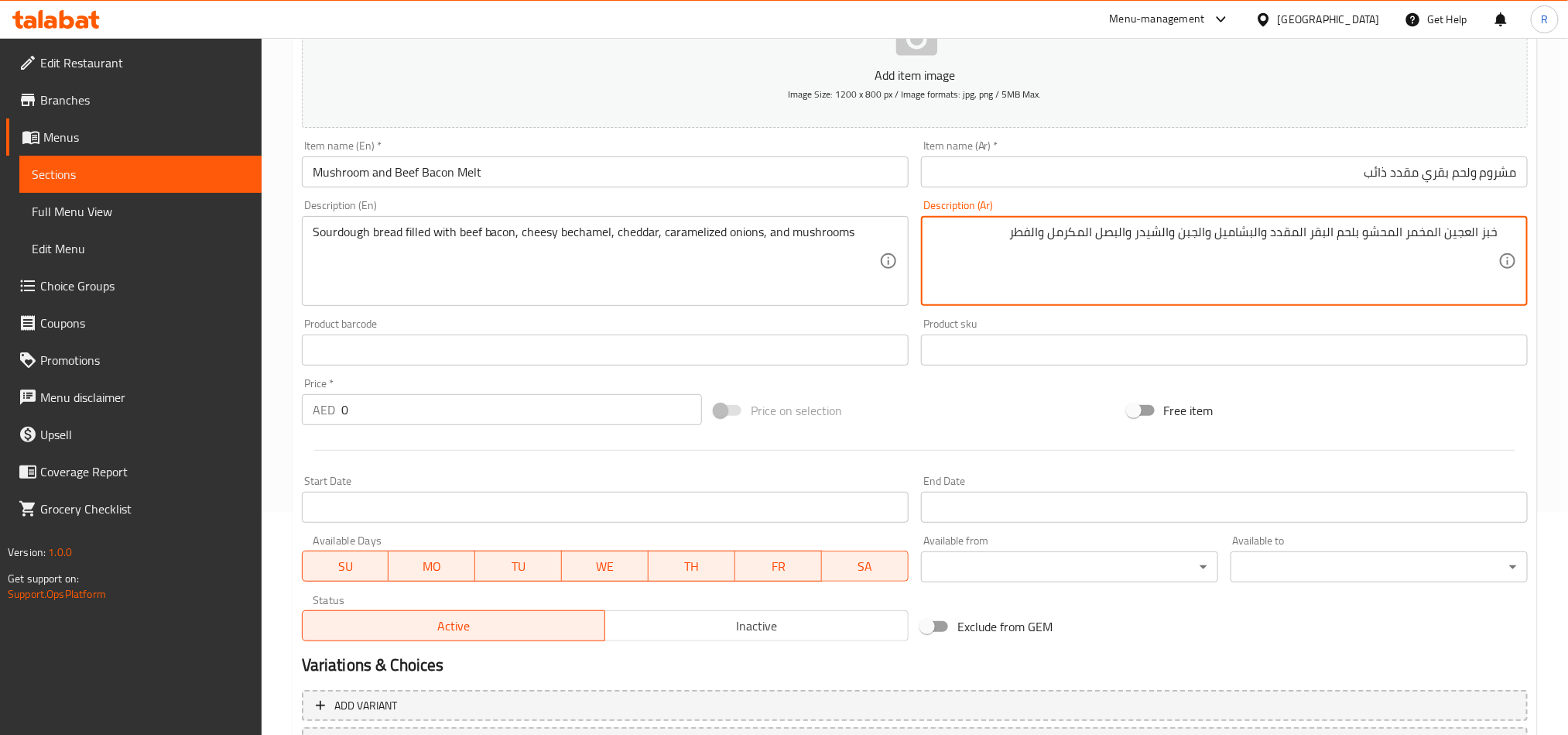
scroll to position [233, 0]
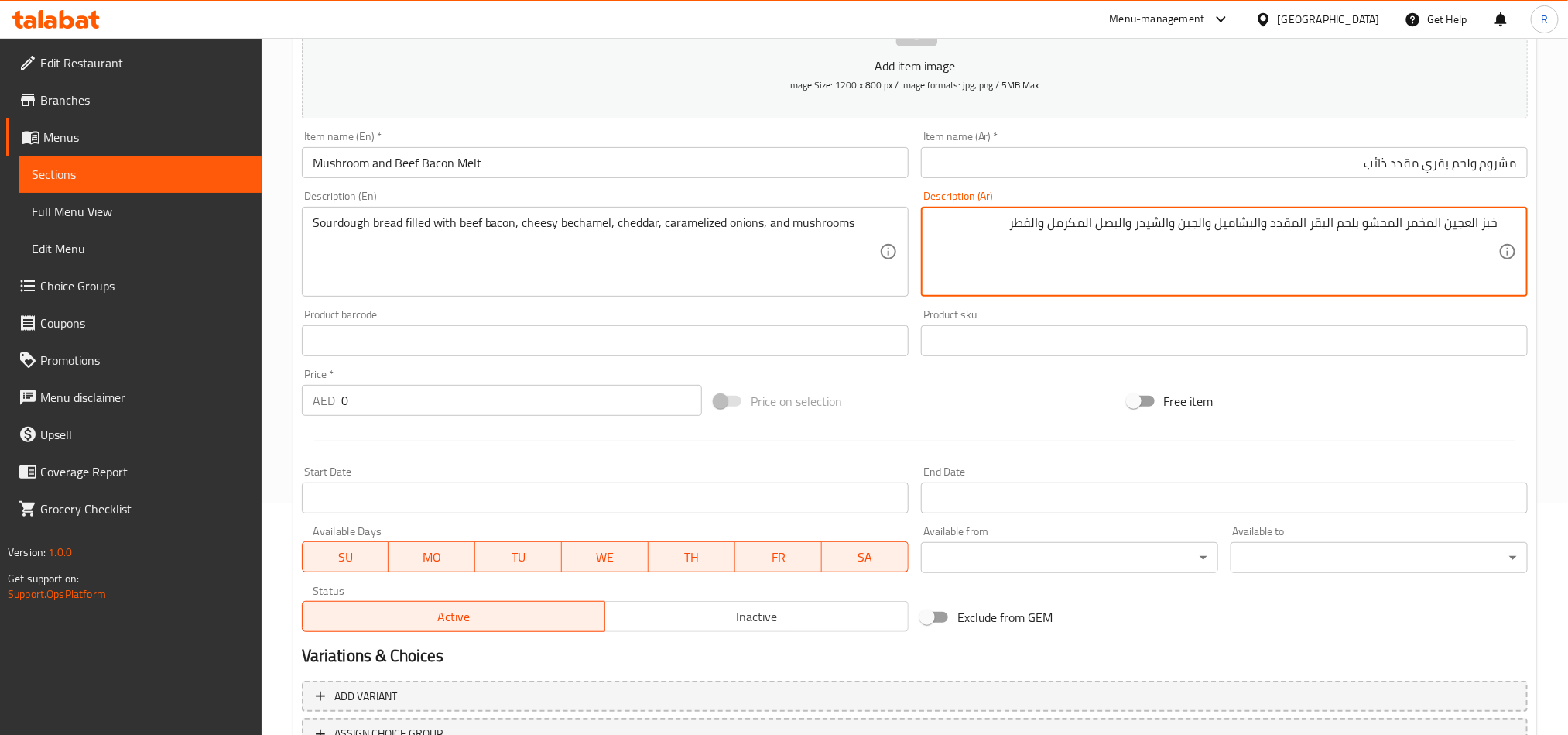
type textarea "خبز العجين المخمر المحشو بلحم البقر المقدد والبشاميل والجبن والشيدر والبصل المك…"
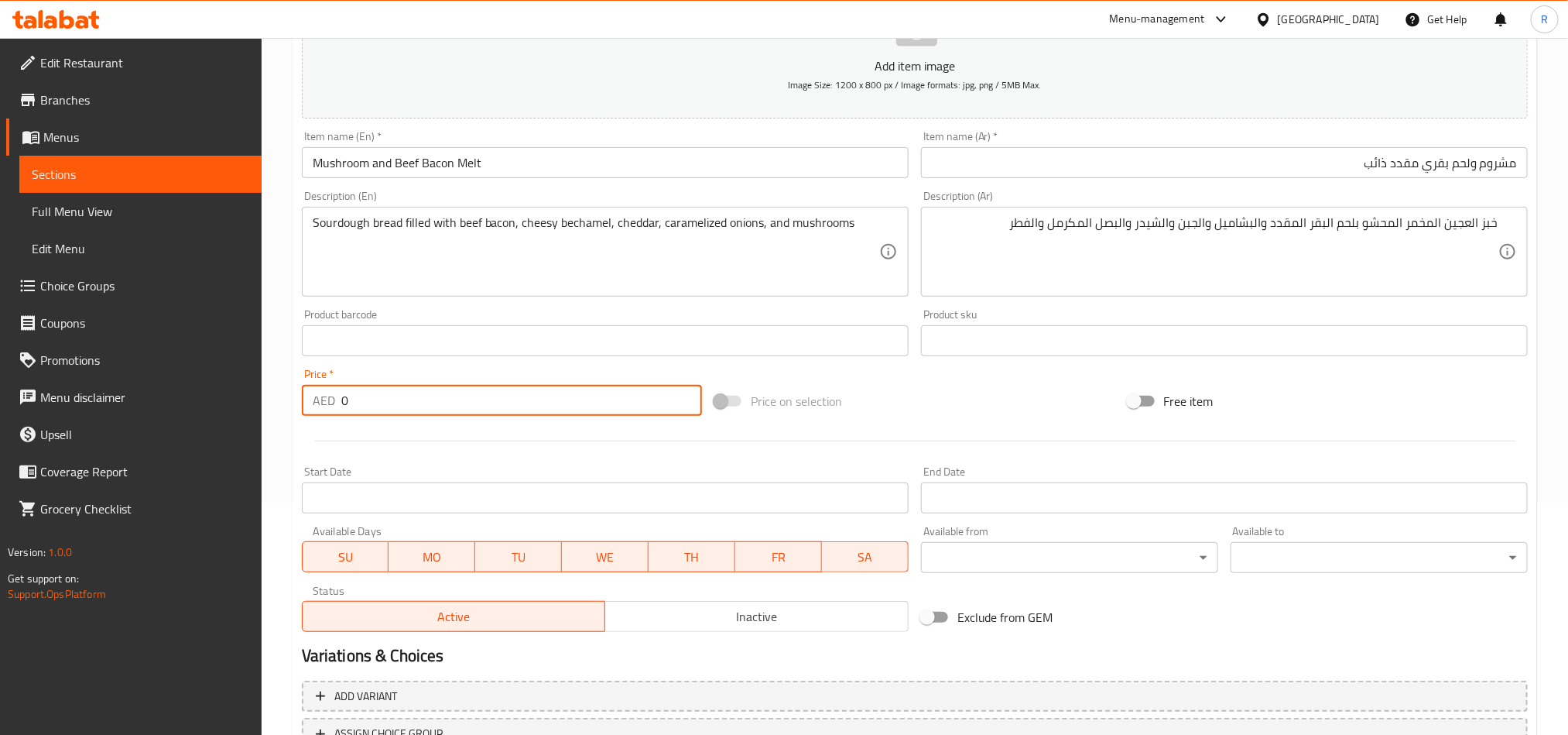
drag, startPoint x: 344, startPoint y: 404, endPoint x: 309, endPoint y: 392, distance: 37.0
click at [309, 392] on div "AED 0 Price *" at bounding box center [502, 400] width 400 height 31
paste input "36"
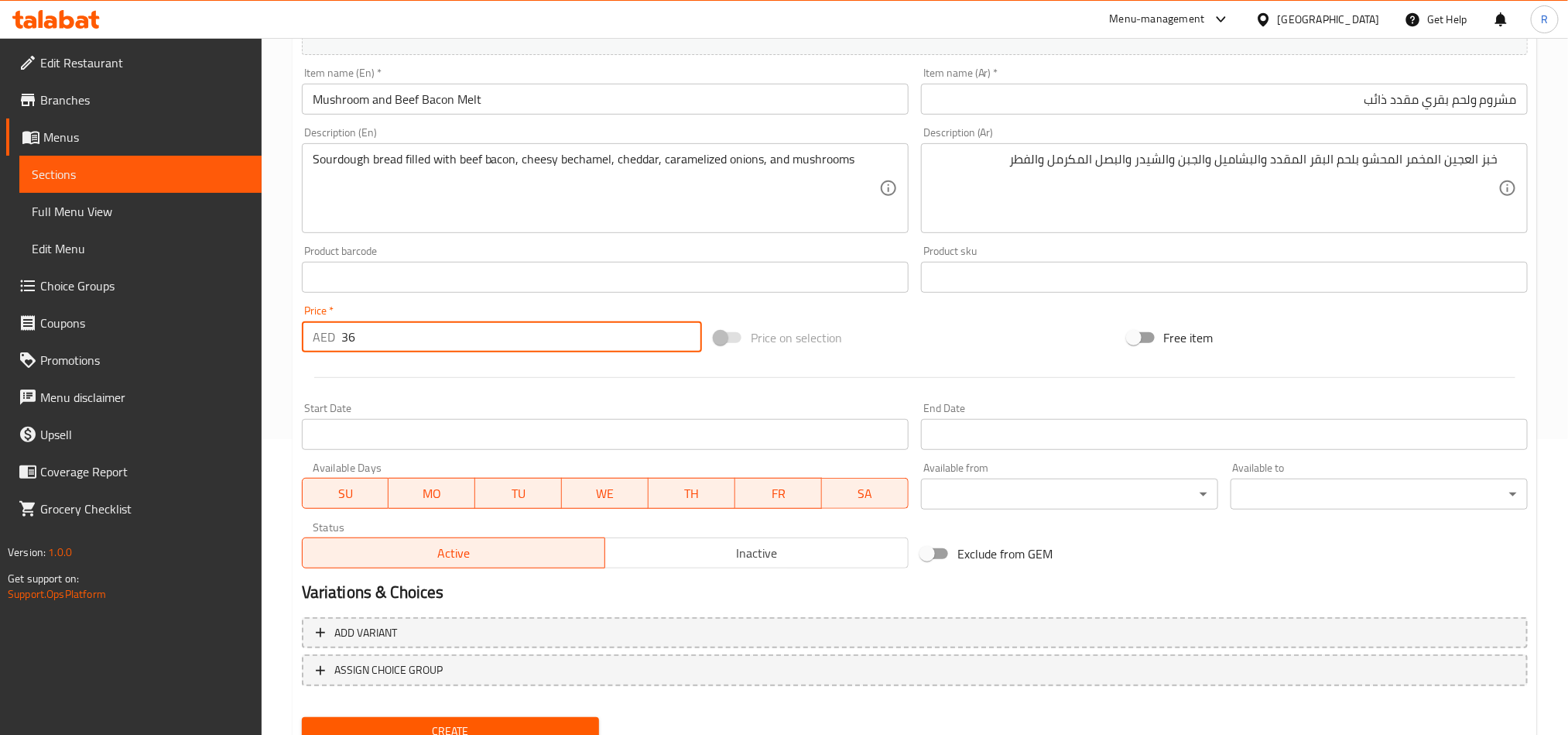
scroll to position [358, 0]
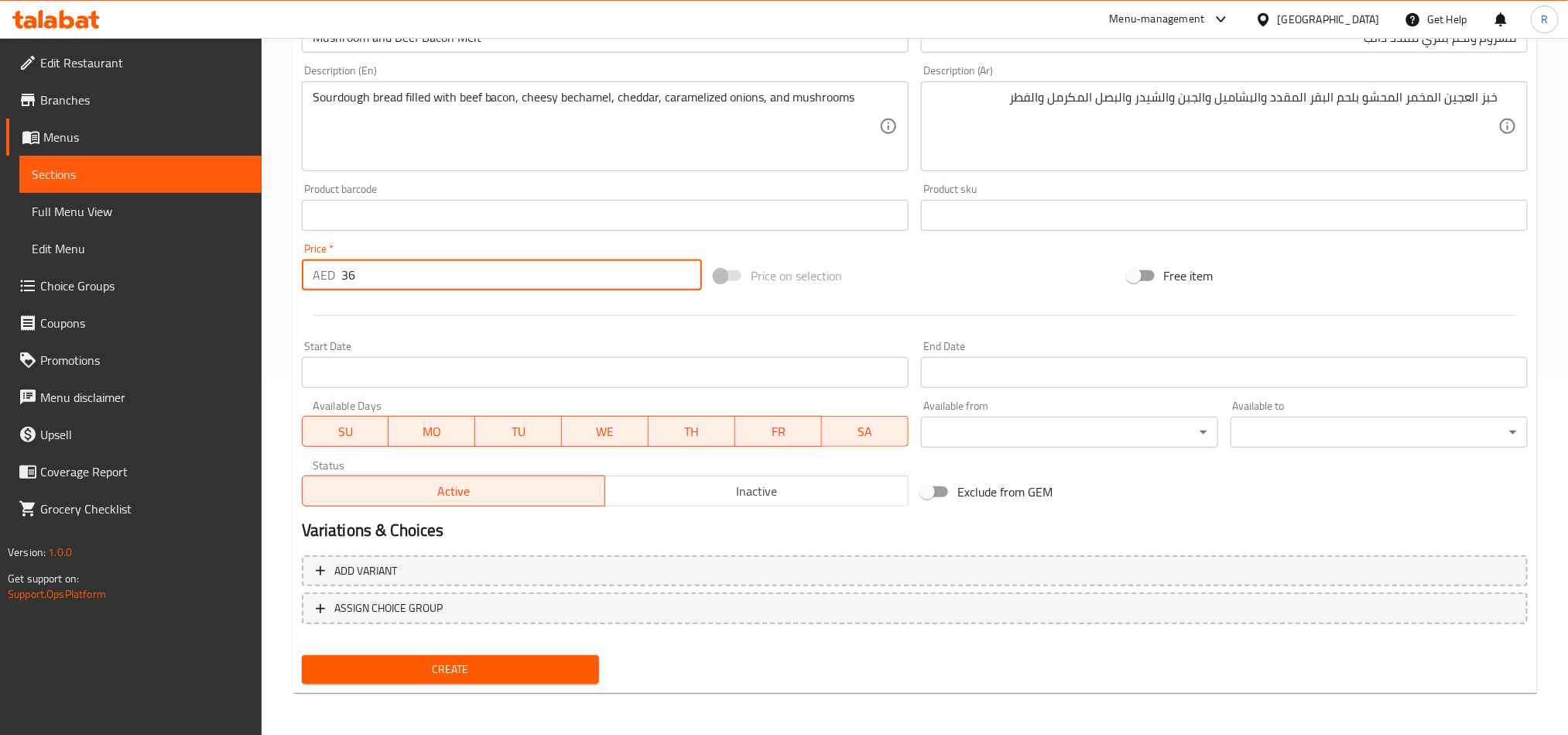
type input "36"
click at [442, 660] on span "Create" at bounding box center [450, 669] width 272 height 20
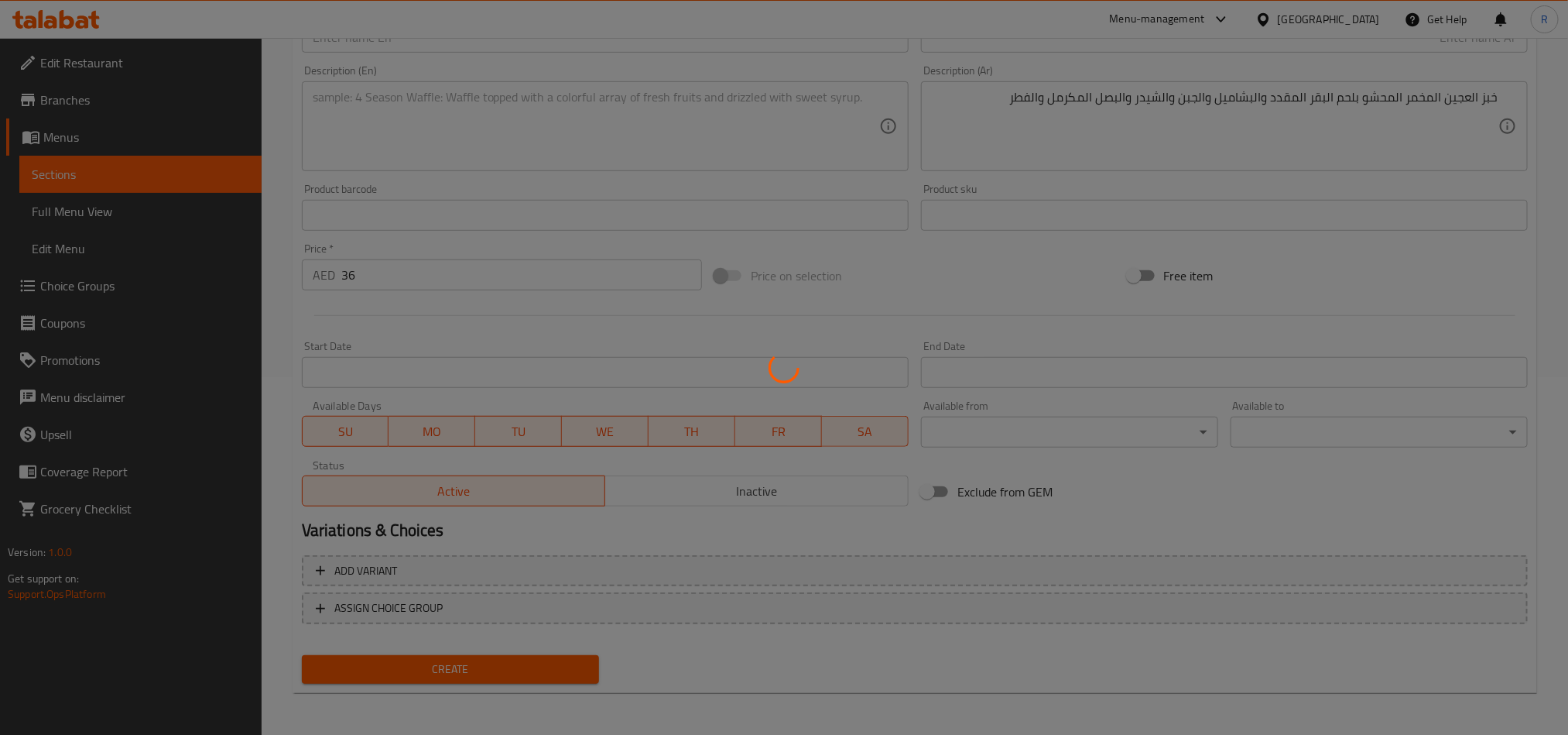
type input "0"
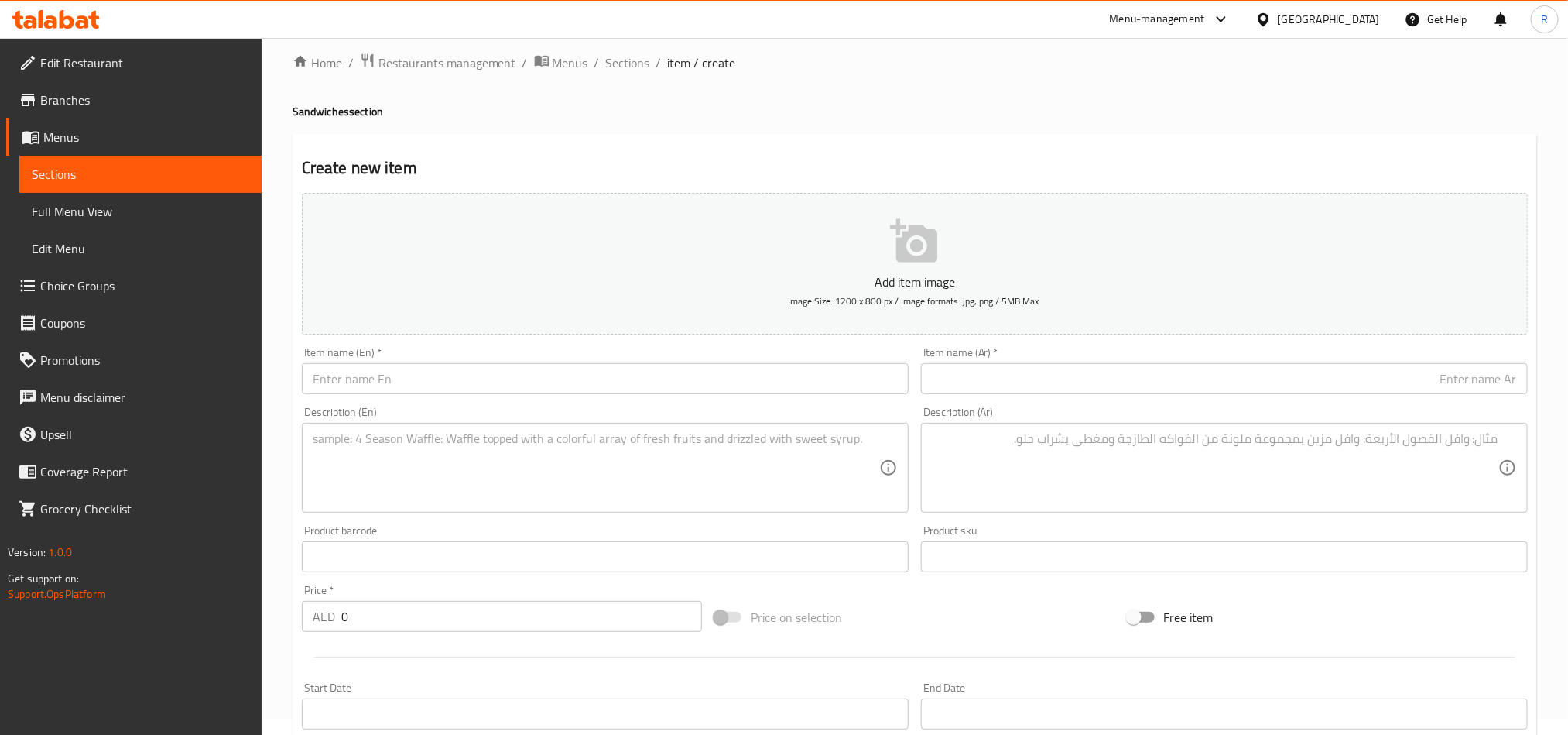
scroll to position [0, 0]
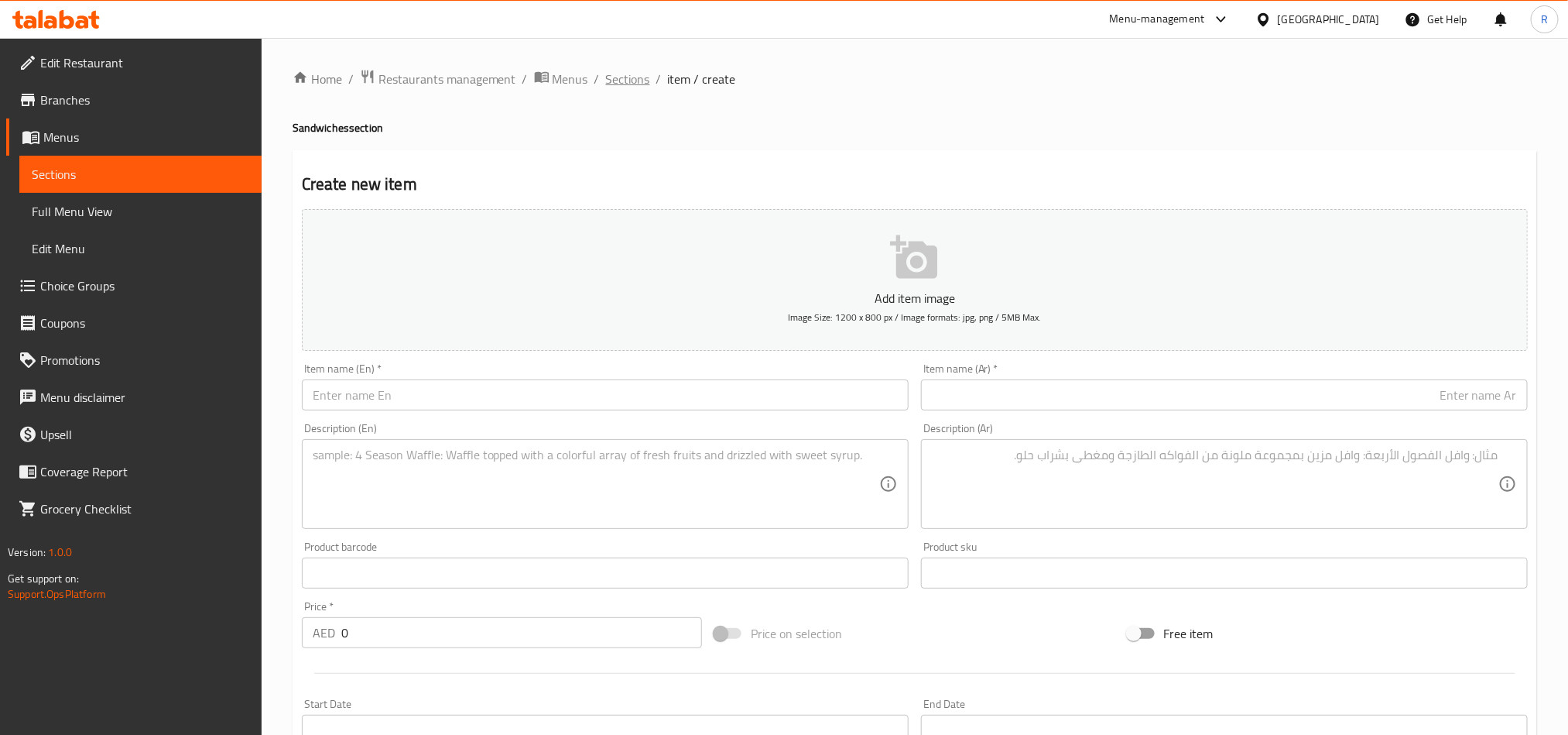
click at [626, 83] on span "Sections" at bounding box center [627, 79] width 44 height 19
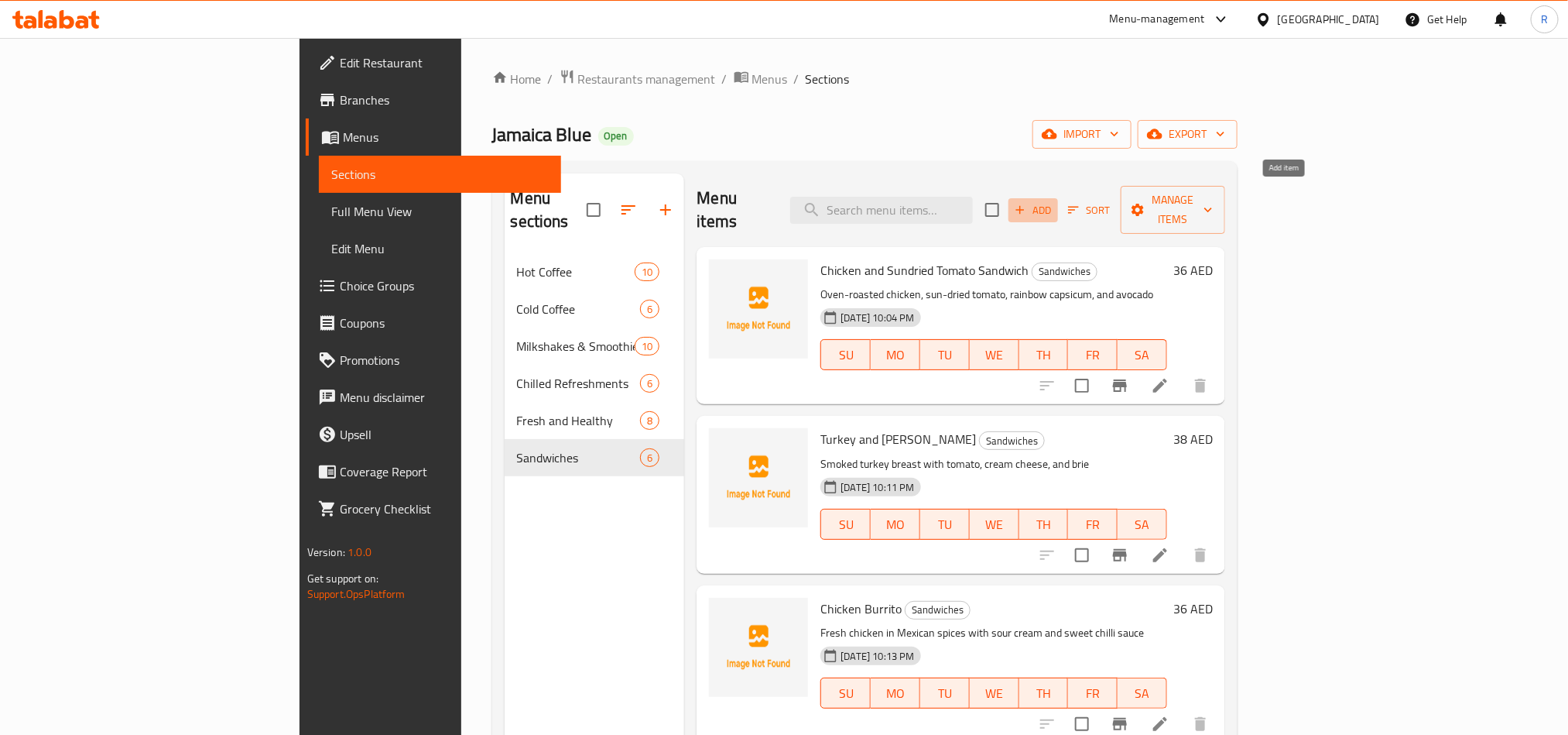
click at [1054, 201] on span "Add" at bounding box center [1033, 210] width 42 height 18
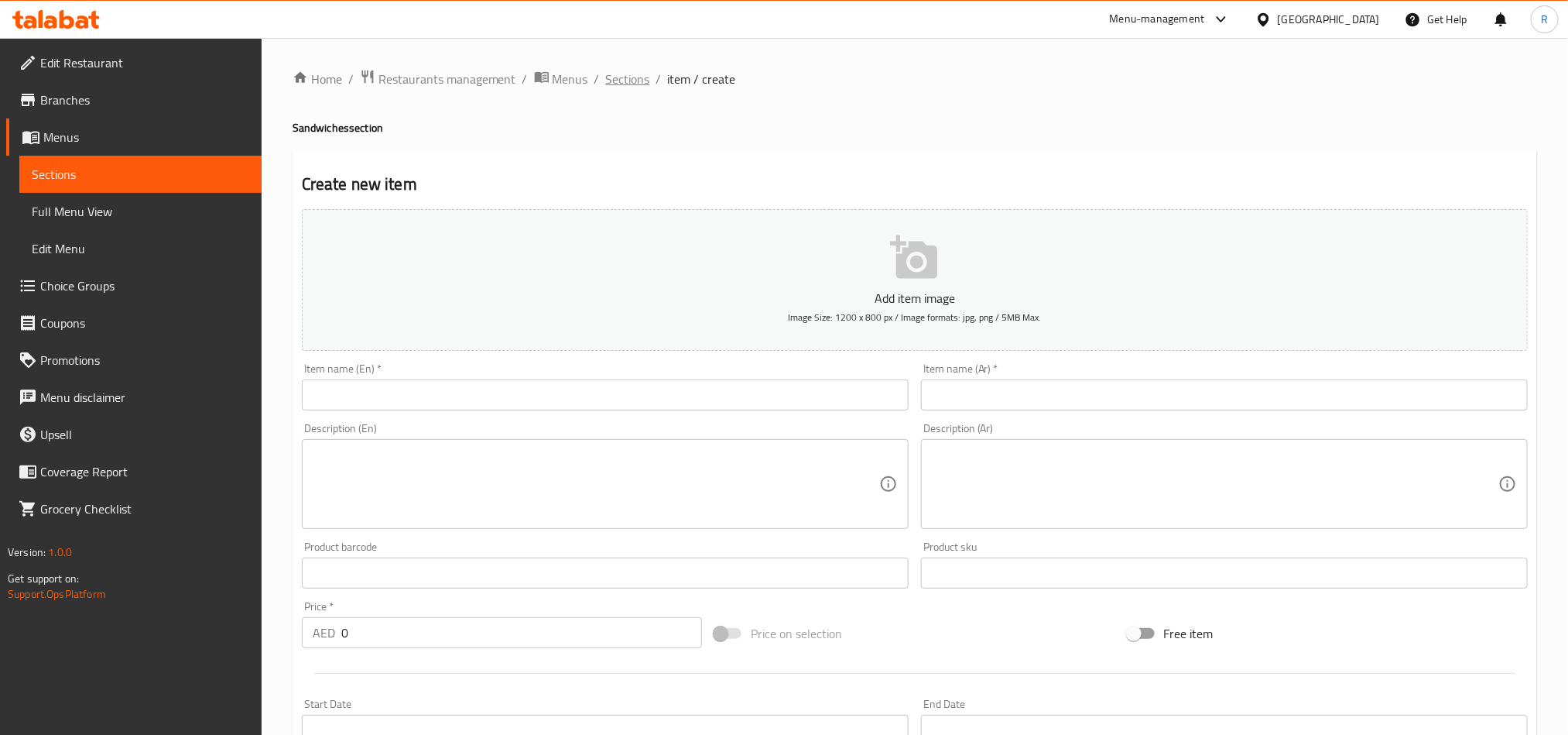
click at [606, 77] on span "Sections" at bounding box center [627, 79] width 44 height 19
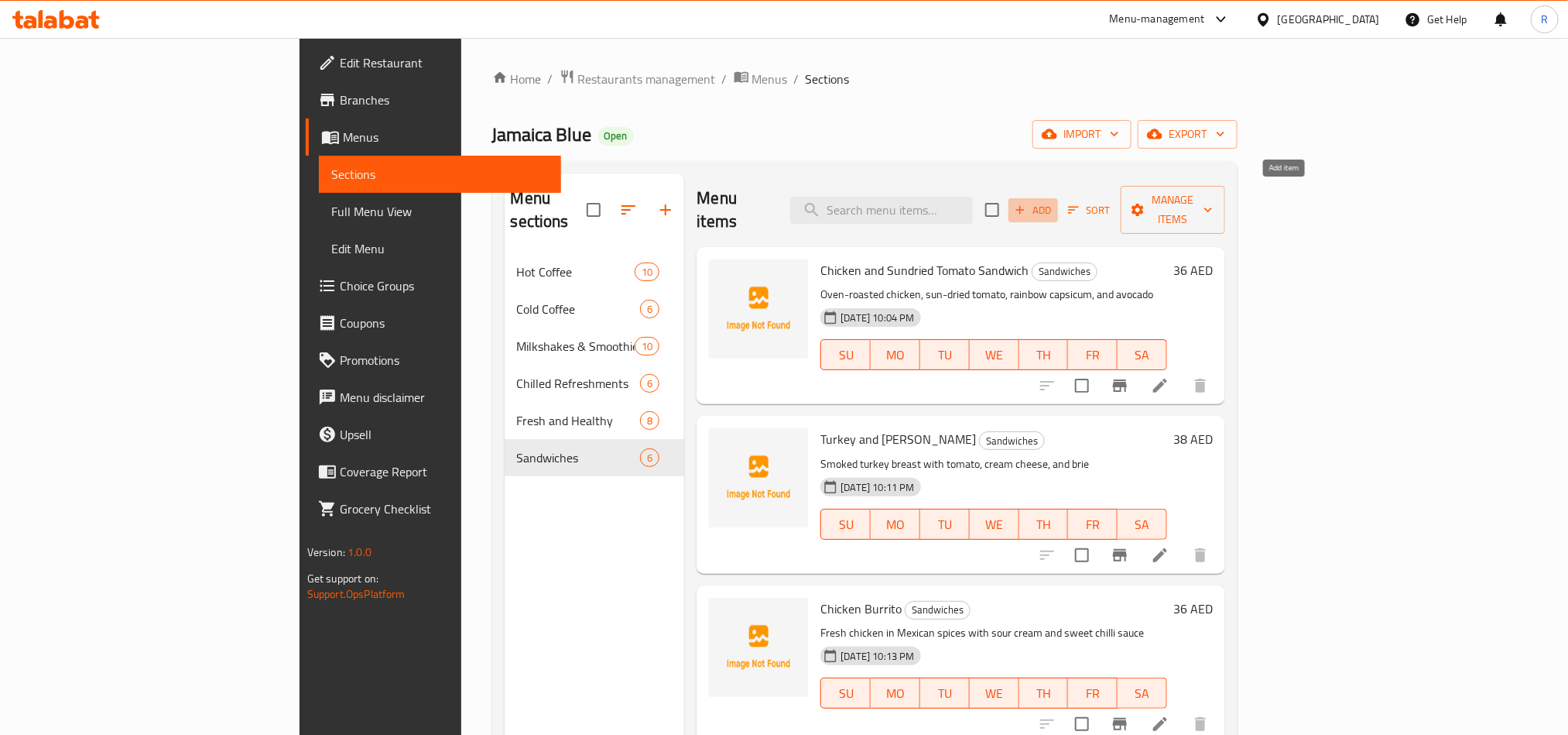
click at [1027, 203] on icon "button" at bounding box center [1020, 210] width 14 height 14
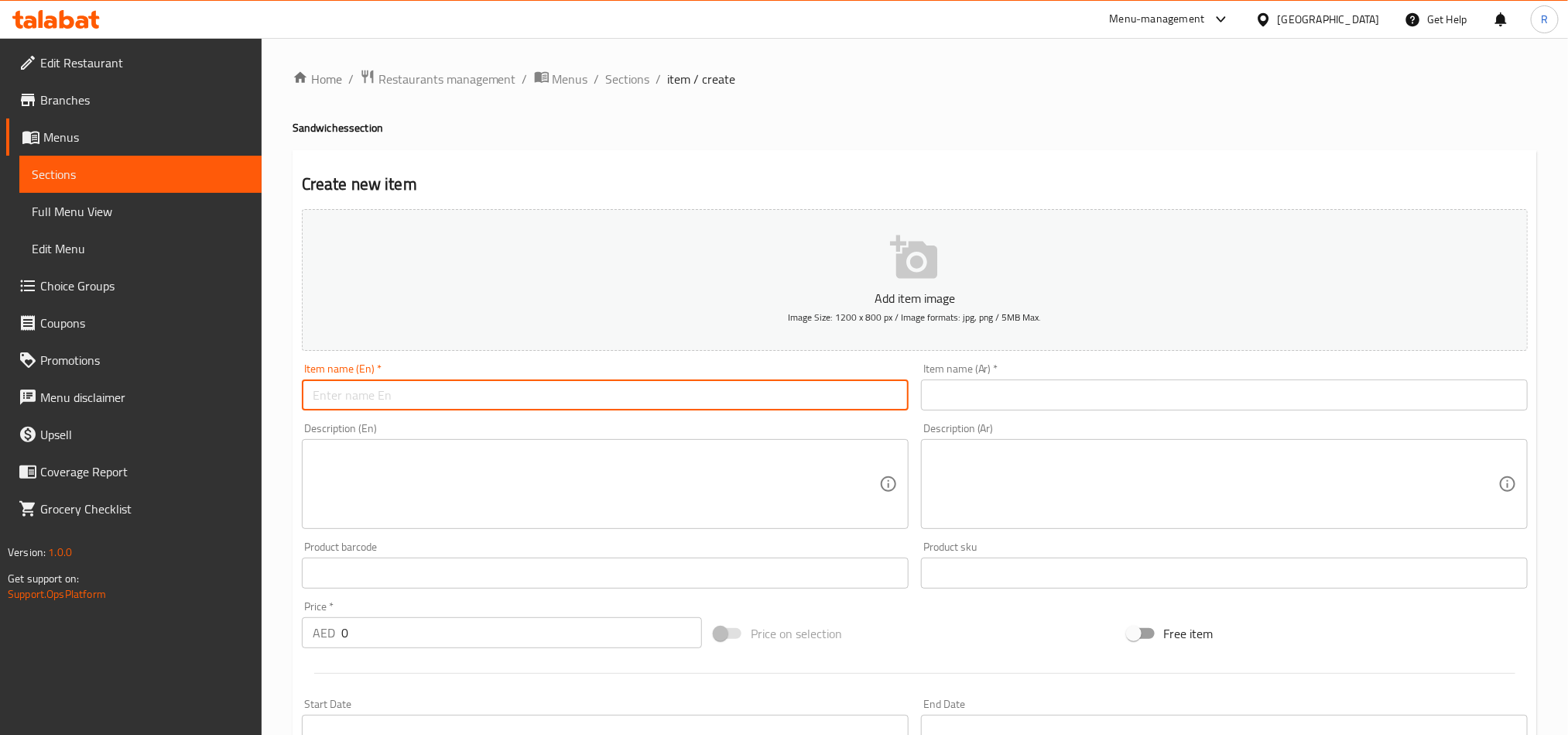
paste input "Falafel Wrap"
type input "Falafel Wrap"
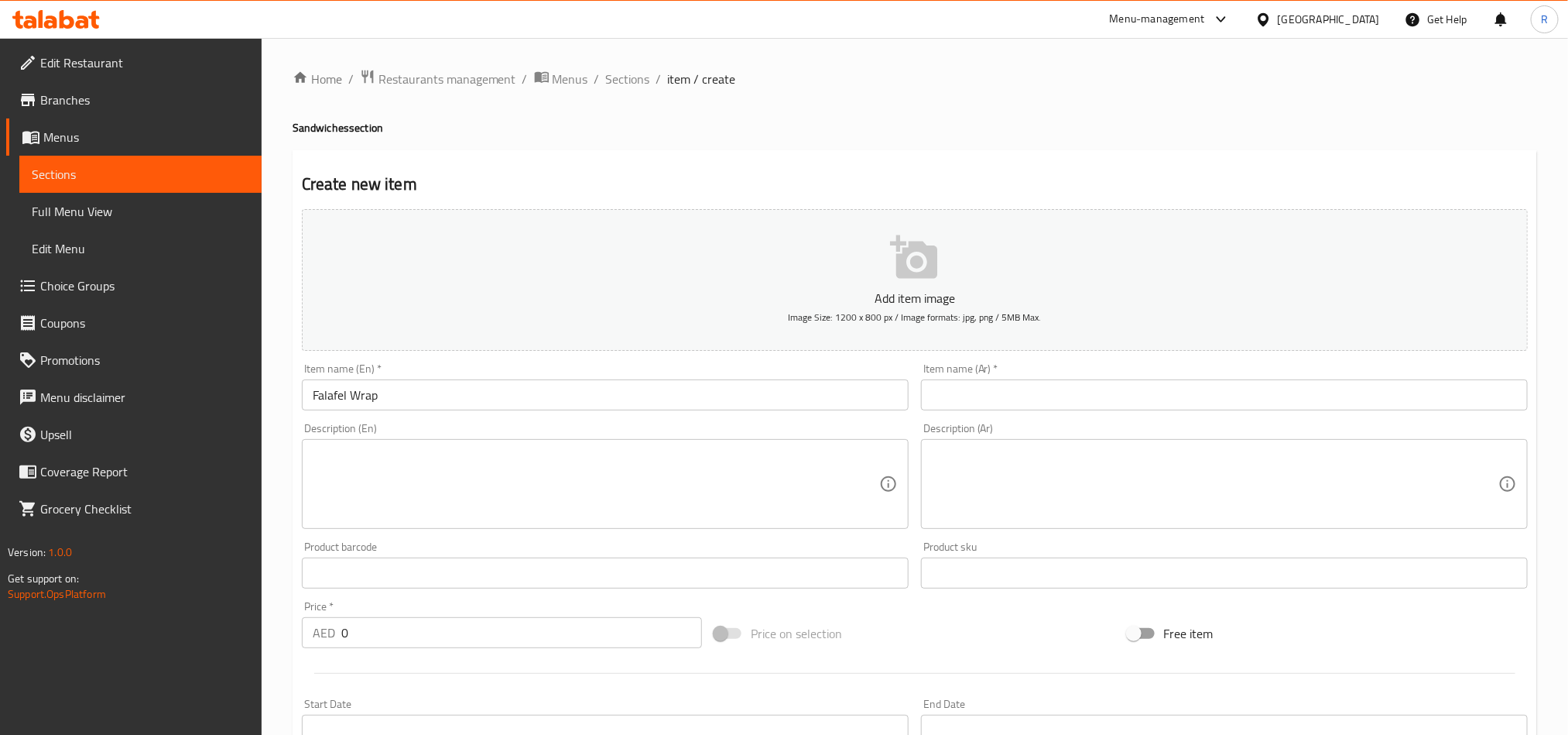
click at [1134, 379] on div "Item name (Ar)   * Item name (Ar) *" at bounding box center [1224, 386] width 607 height 47
click at [1161, 403] on input "text" at bounding box center [1224, 395] width 607 height 31
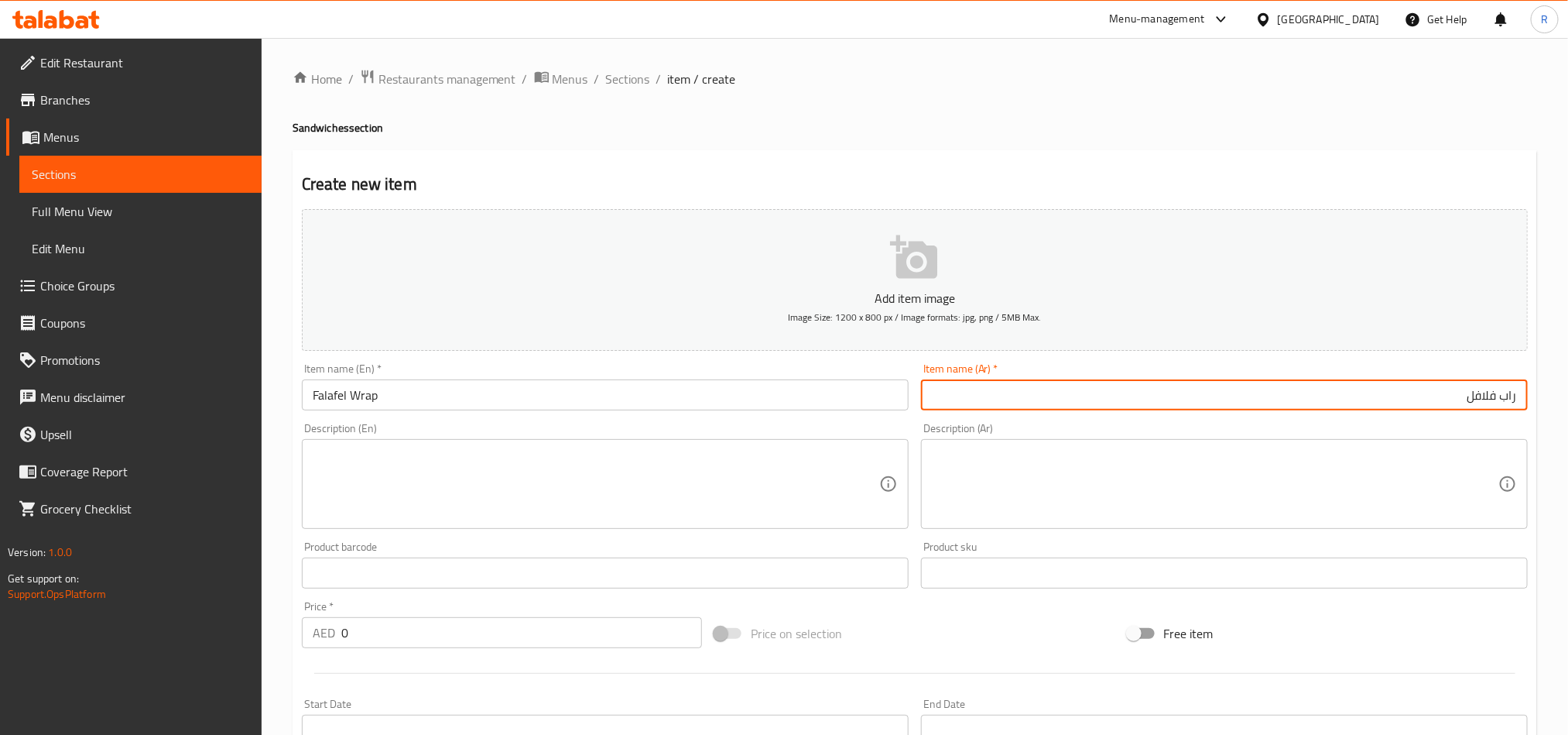
type input "راب فلافل"
click at [851, 479] on textarea at bounding box center [596, 484] width 566 height 74
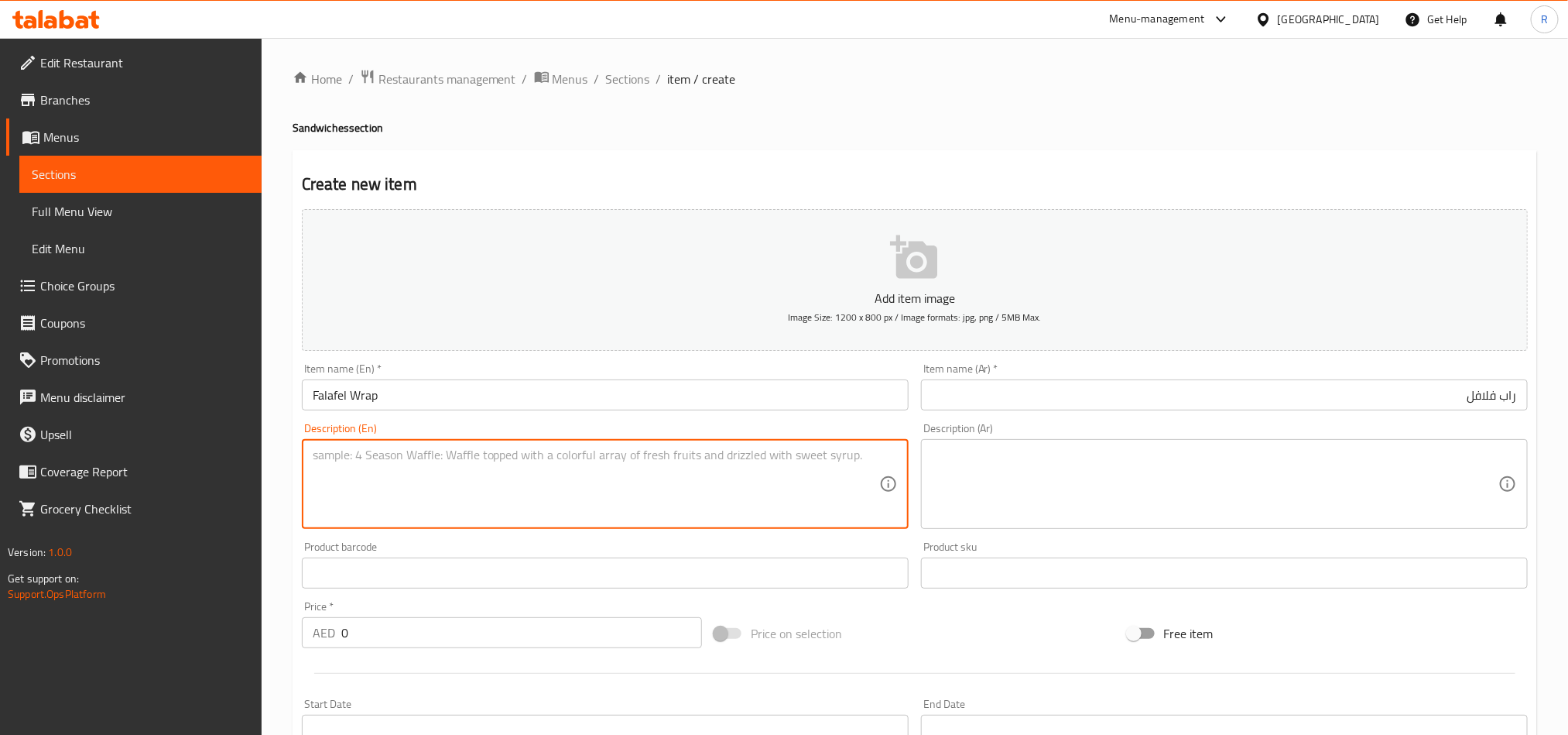
paste textarea "A spinach tortilla filled with crispy falafel, beetroot hummus, baby spinach, a…"
type textarea "A spinach tortilla filled with crispy falafel, beetroot hummus, baby spinach, a…"
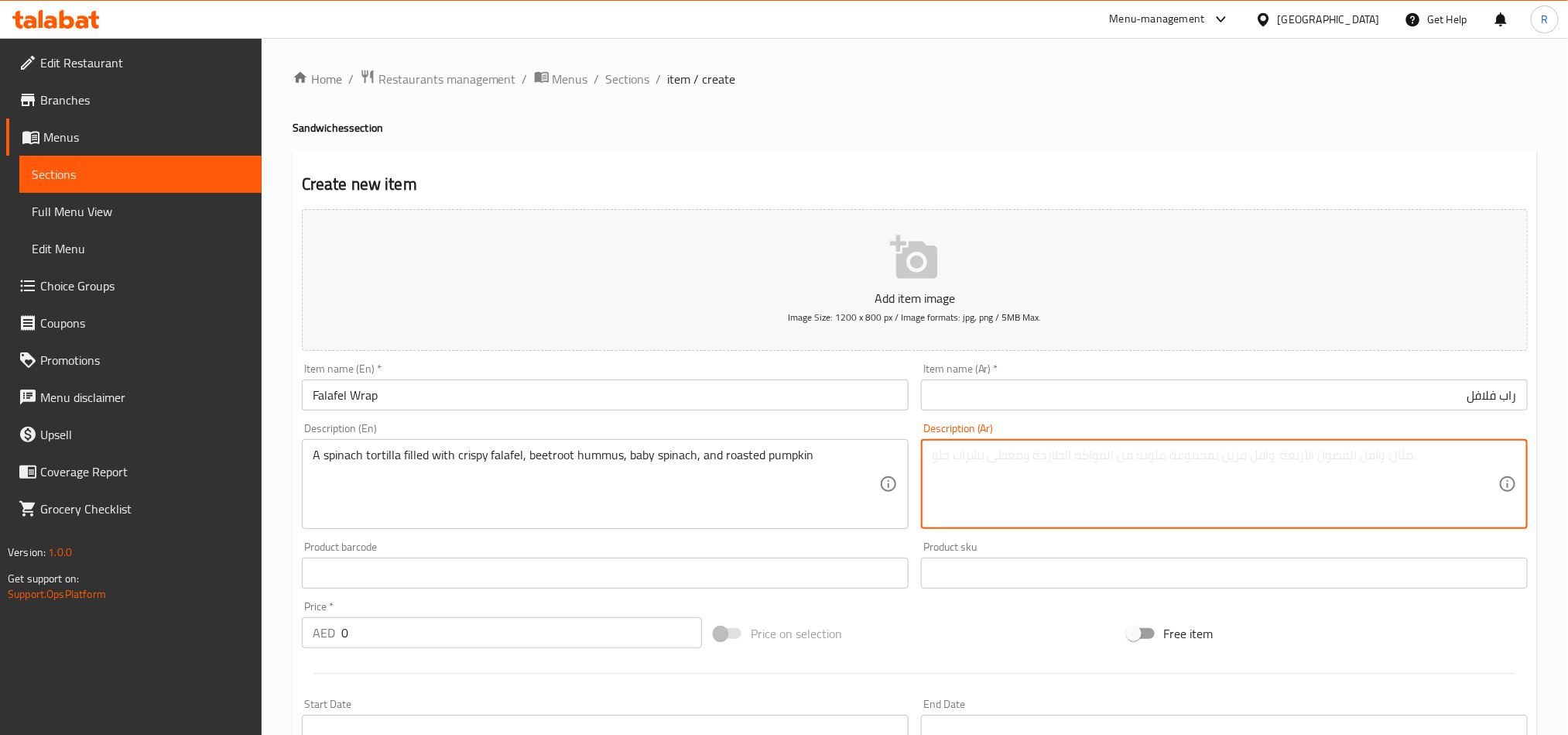
paste textarea "تورتيلا السبانخ المحشوة بالفلافل المقرمشة وحمص الشمندر والسبانخ الصغيرة واليقطي…"
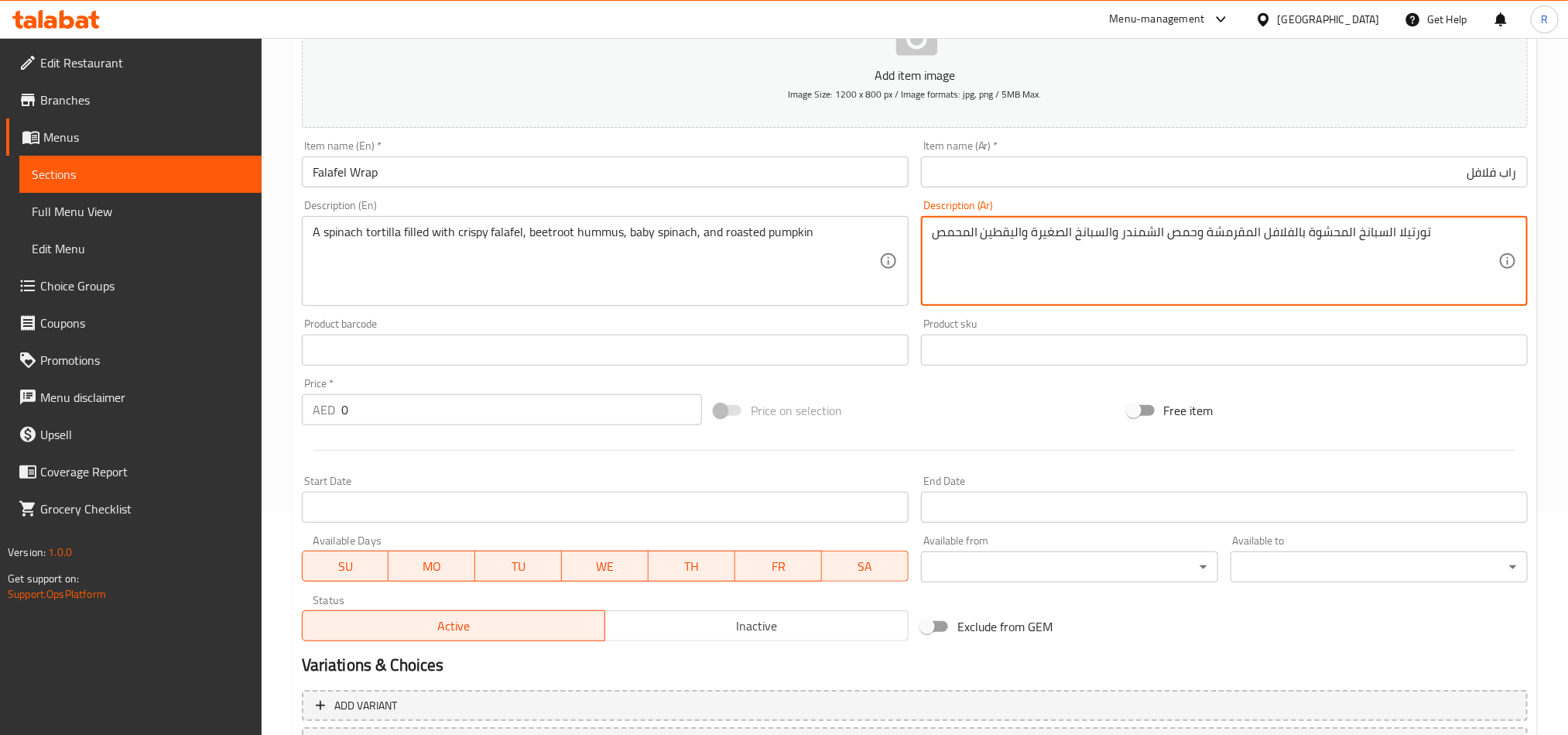
scroll to position [233, 0]
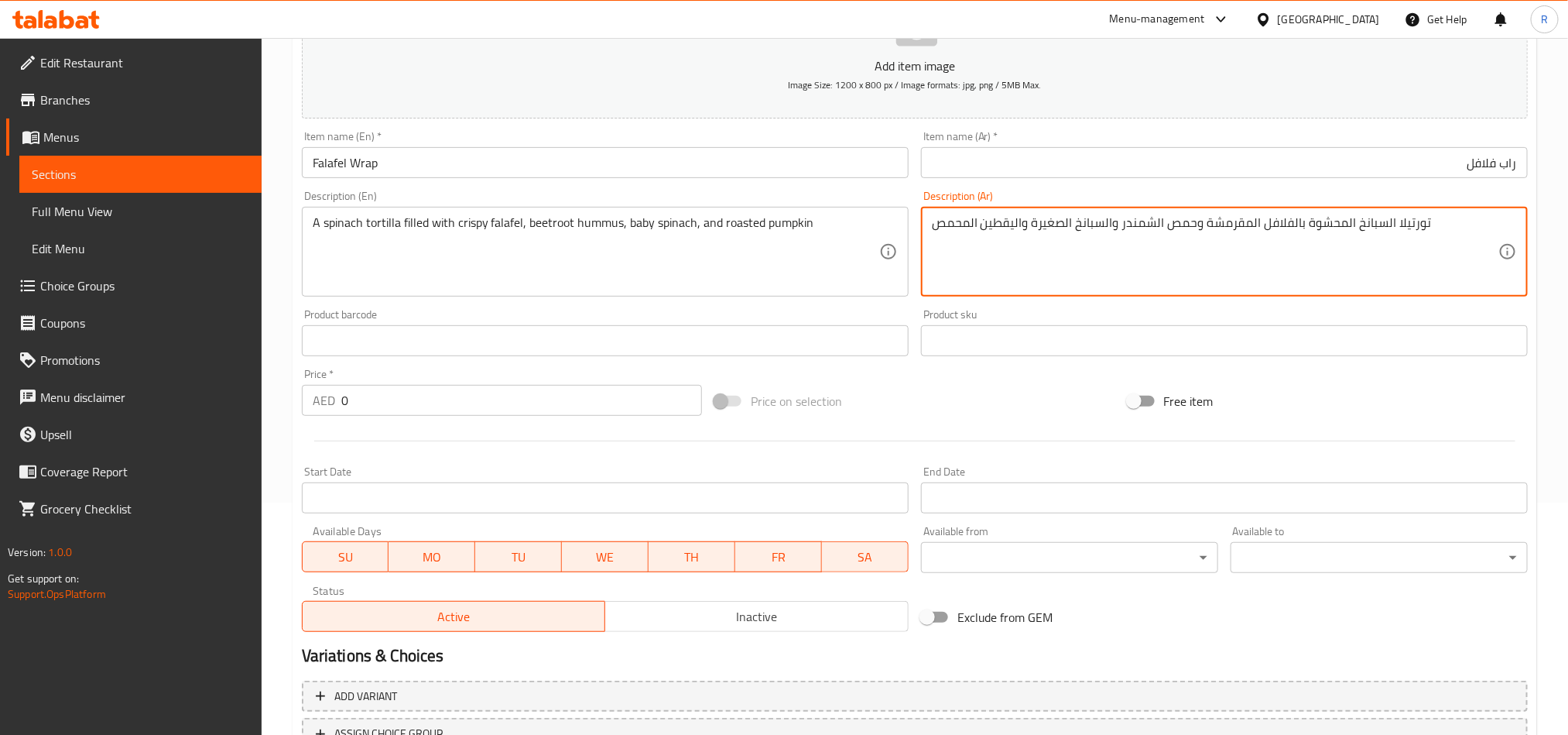
type textarea "تورتيلا السبانخ المحشوة بالفلافل المقرمشة وحمص الشمندر والسبانخ الصغيرة واليقطي…"
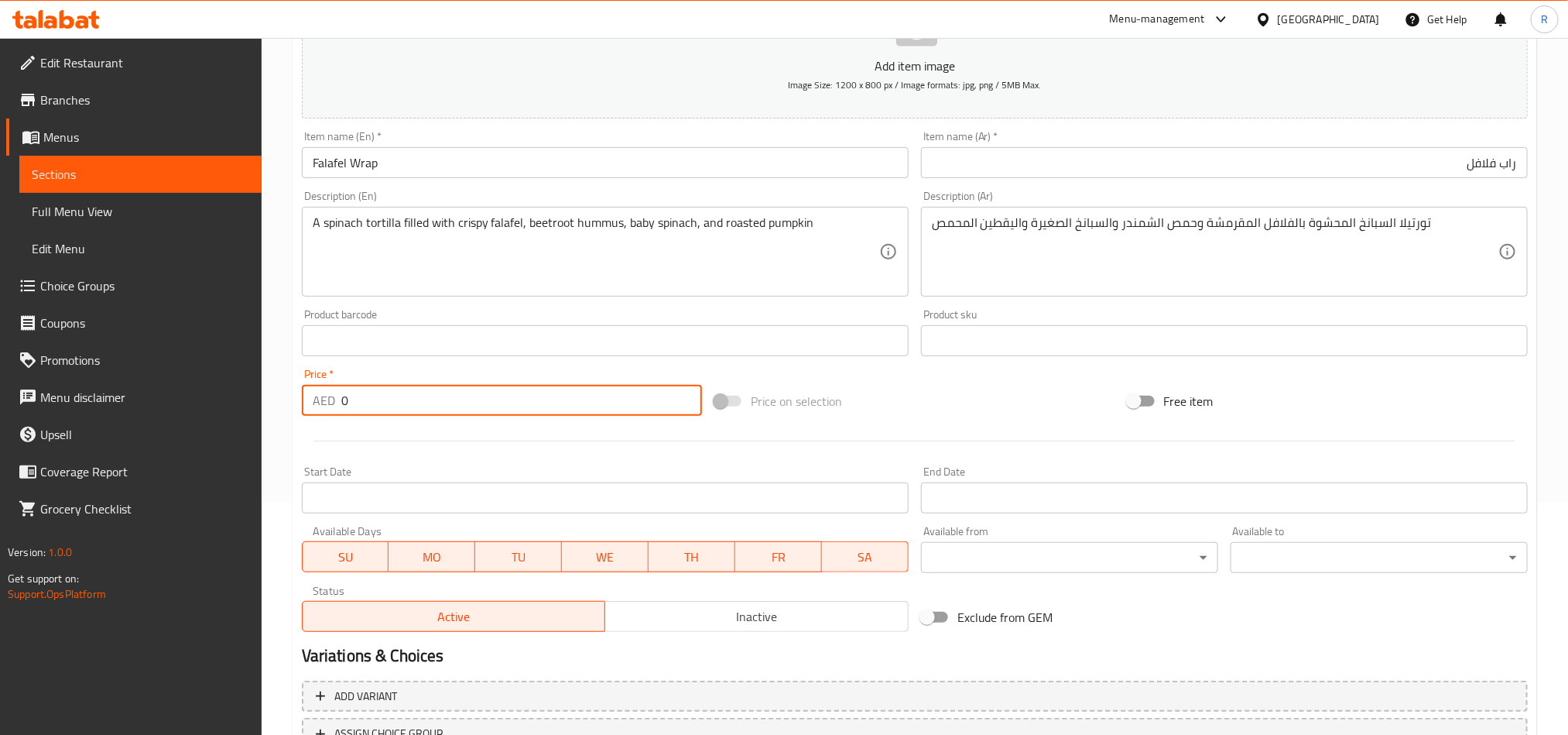
drag, startPoint x: 342, startPoint y: 404, endPoint x: 358, endPoint y: 404, distance: 16.0
click at [358, 404] on input "0" at bounding box center [522, 400] width 360 height 31
paste input "27"
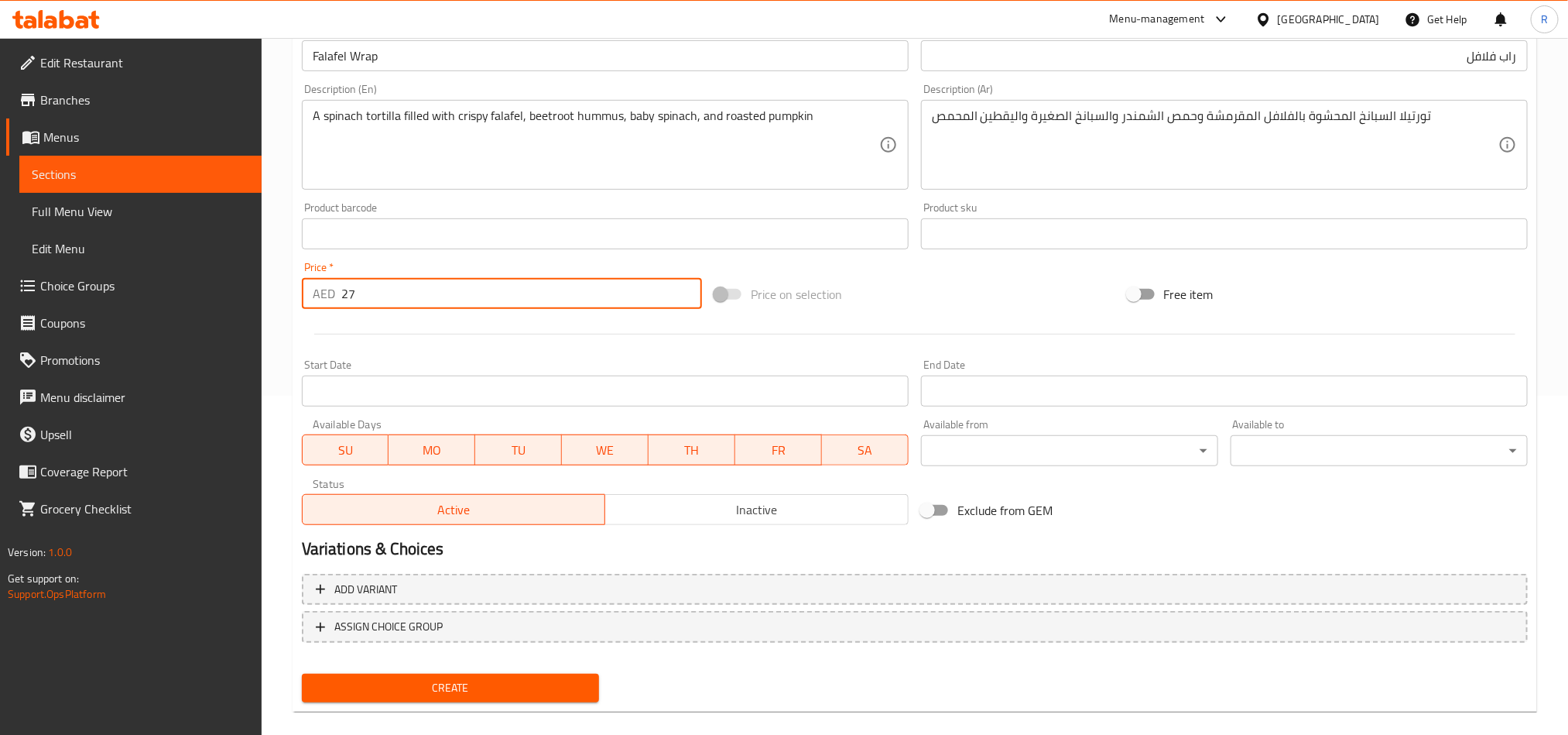
scroll to position [358, 0]
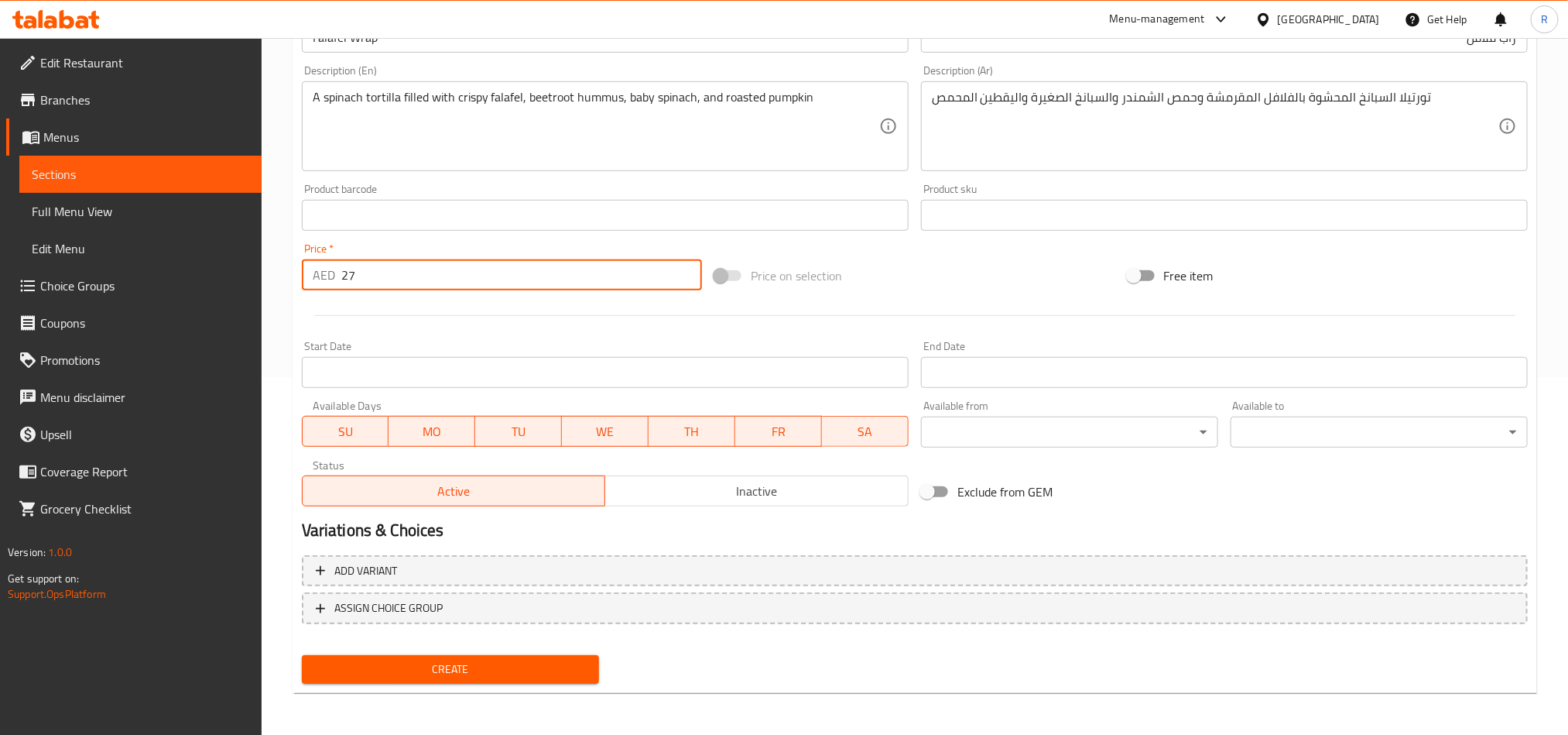
type input "27"
click at [451, 670] on span "Create" at bounding box center [450, 669] width 272 height 20
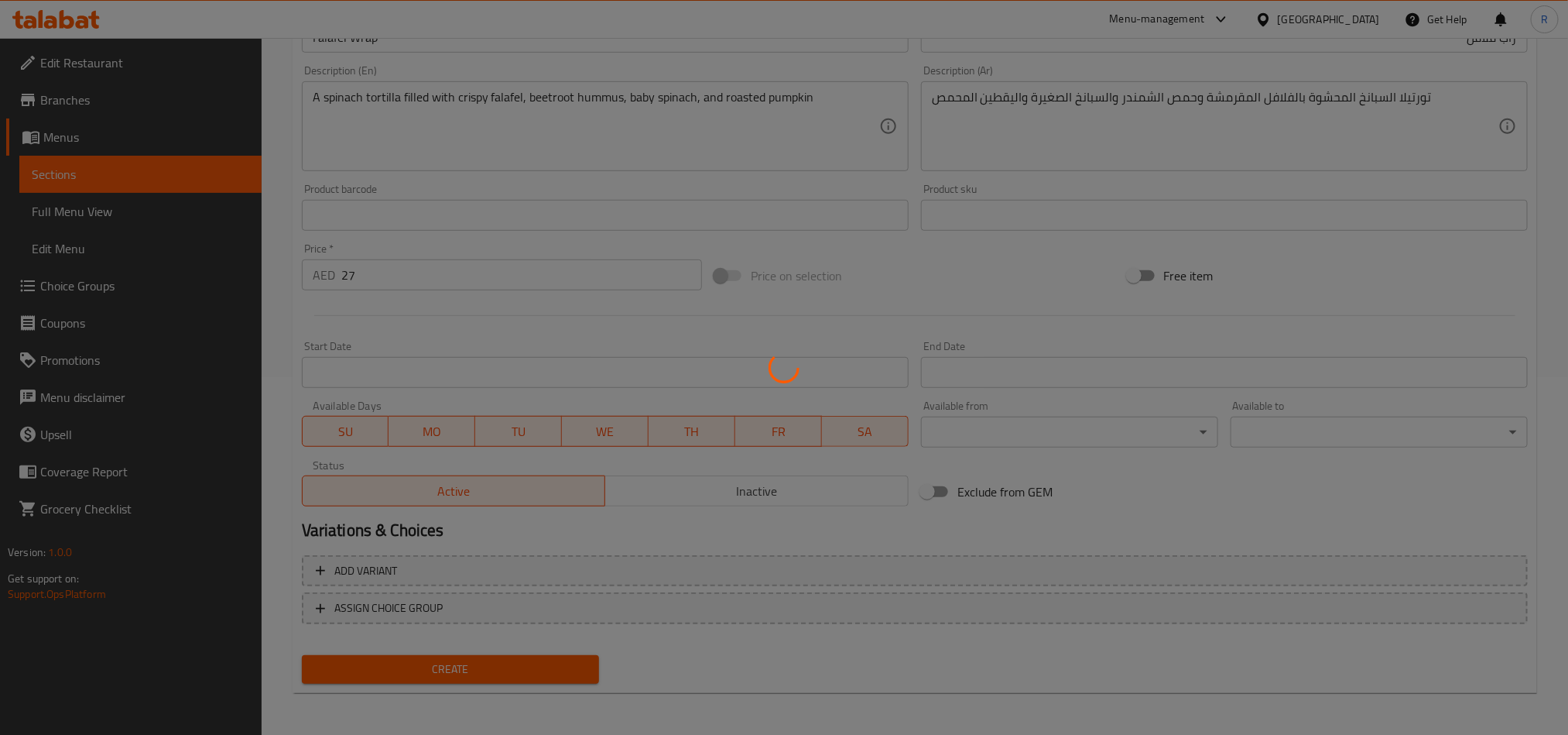
type input "0"
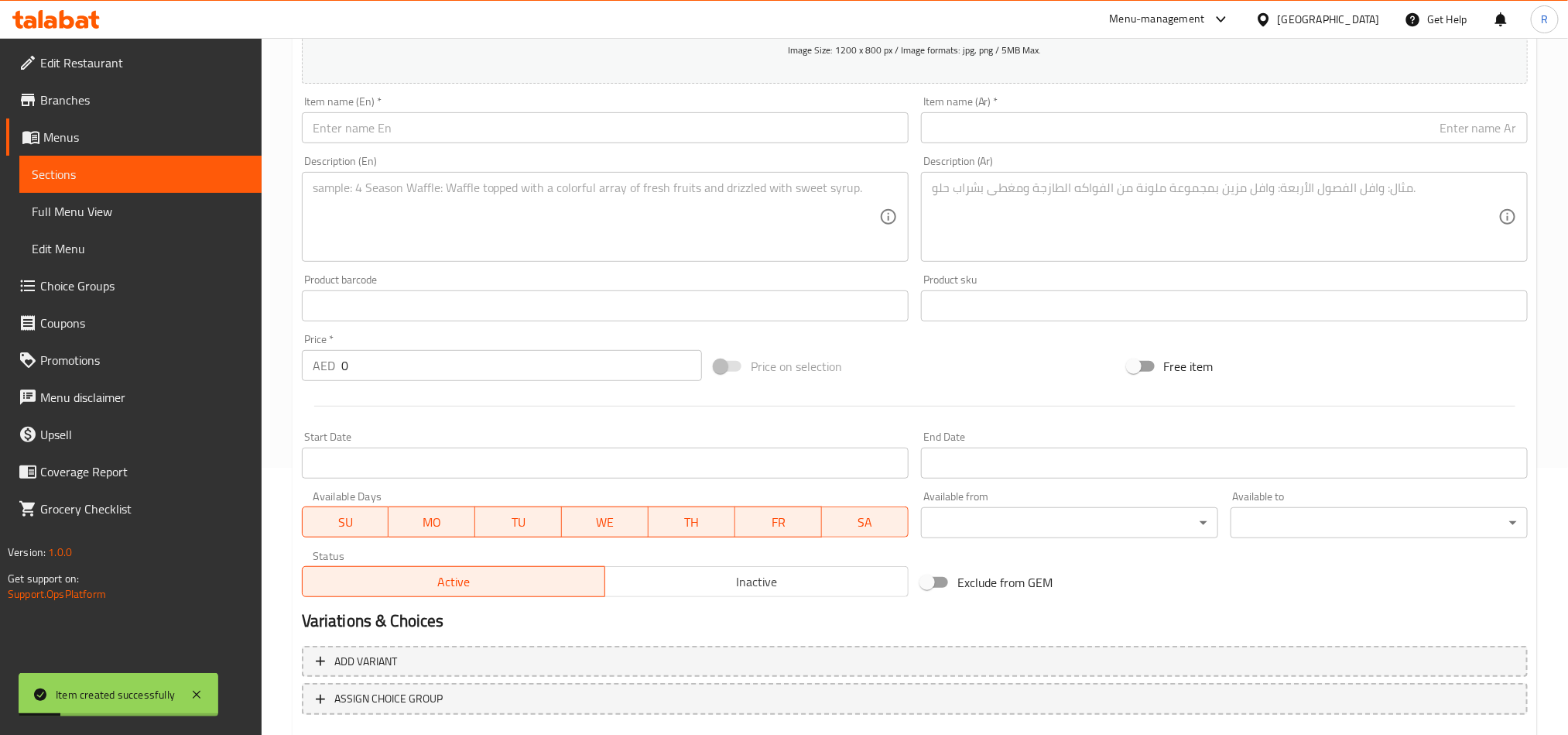
scroll to position [125, 0]
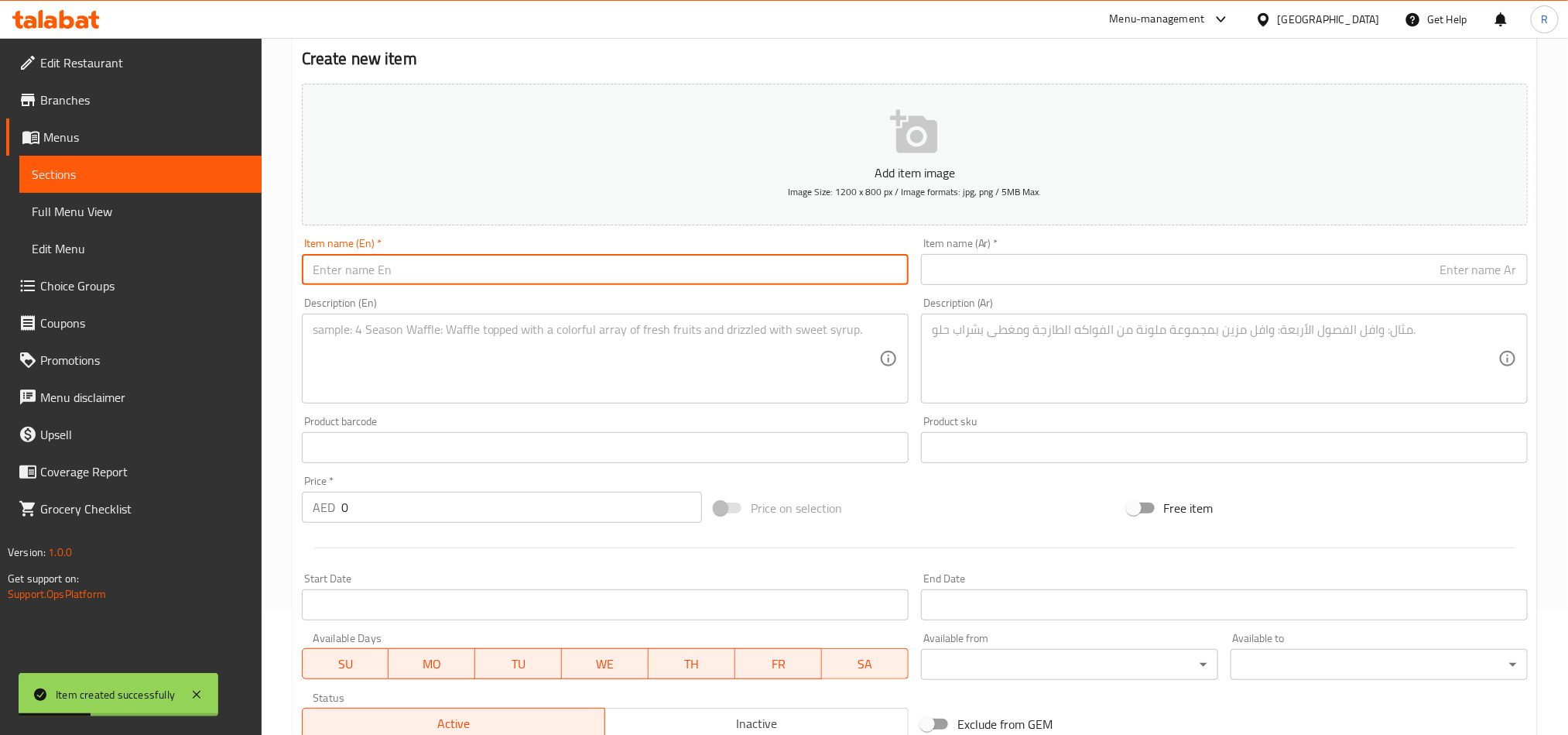
paste input "Cheese Mushroom Wrap"
type input "Cheese Mushroom Wrap"
click at [1190, 277] on input "text" at bounding box center [1224, 270] width 607 height 31
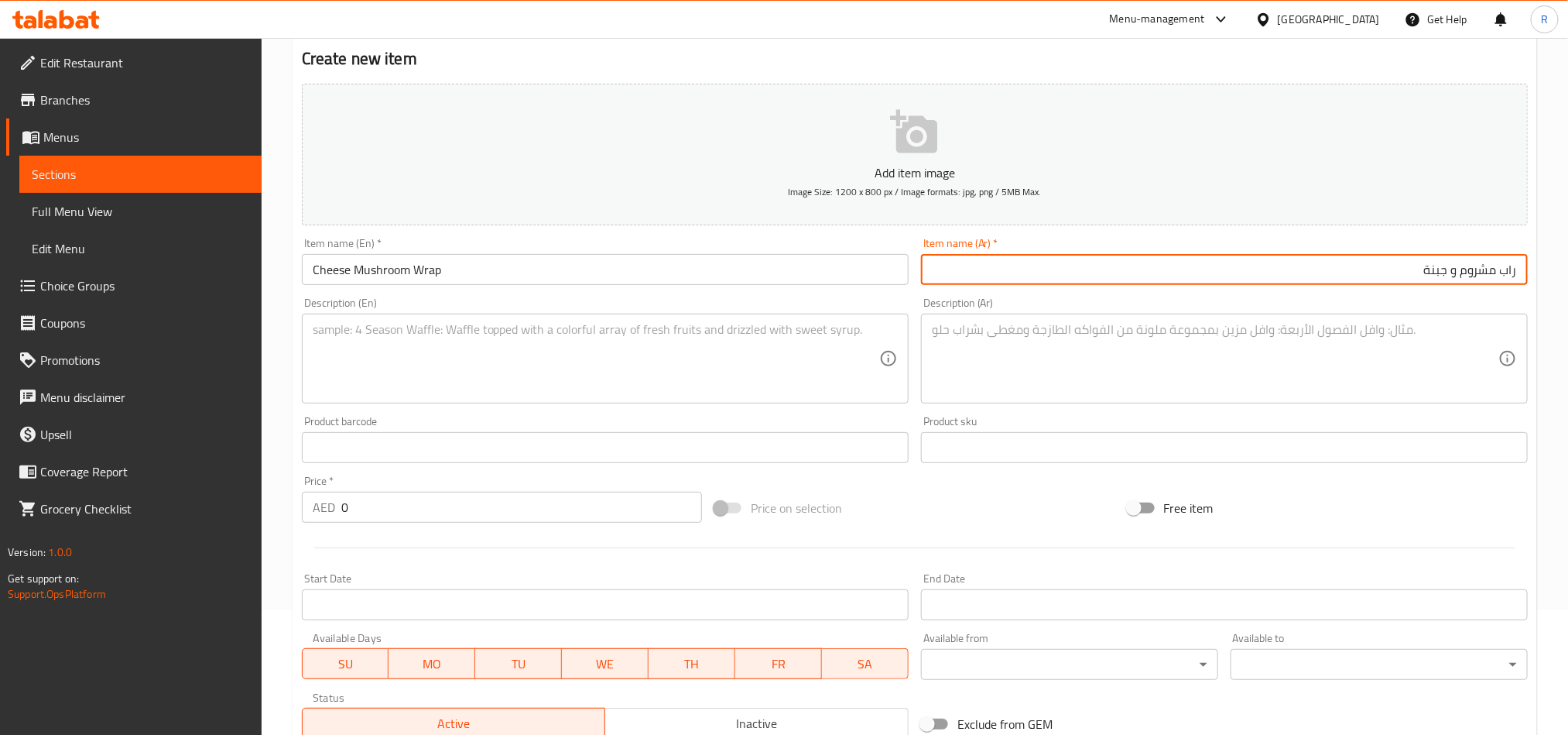
type input "راب مشروم و جبنة"
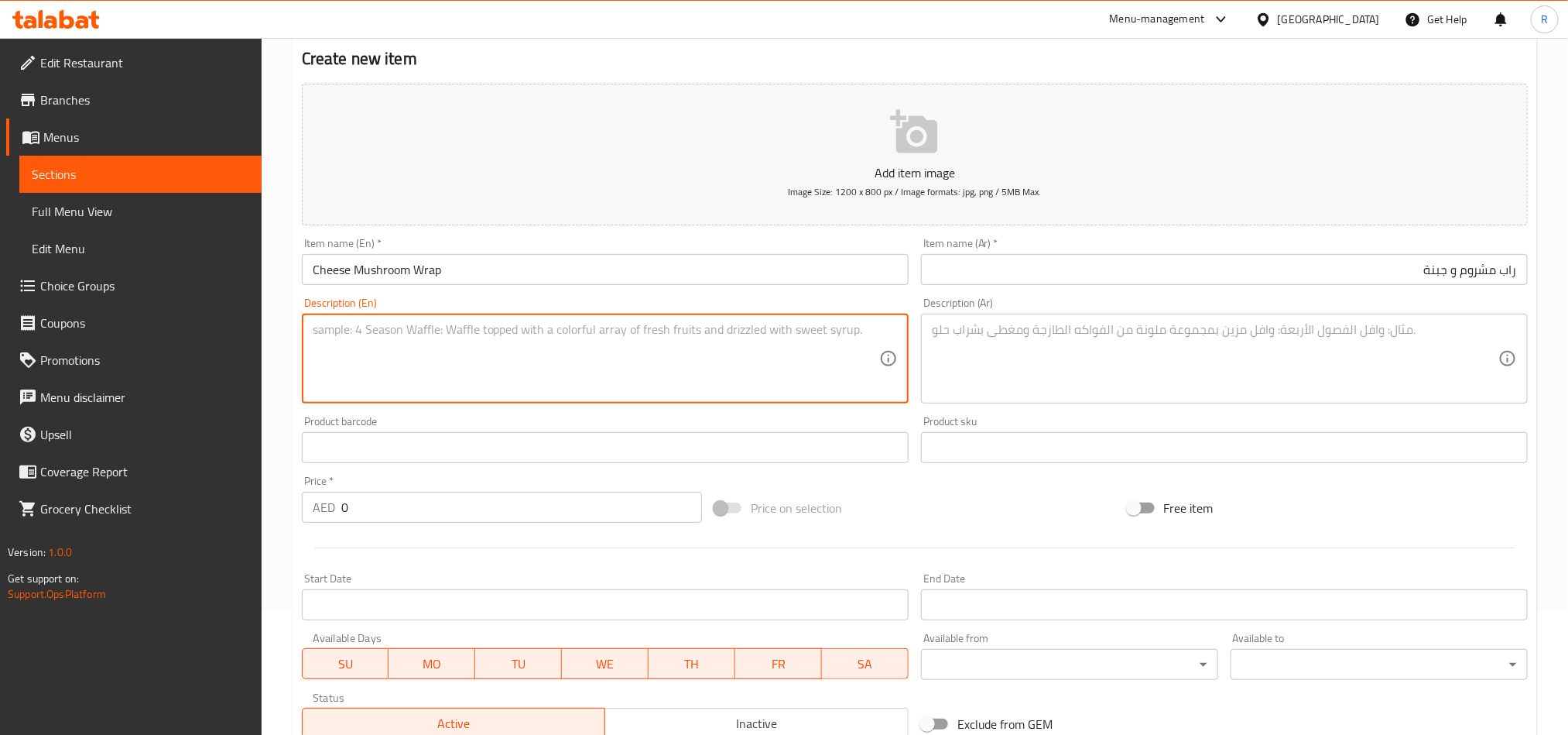
paste textarea "A warm, soft tortilla filled with sautéed mushrooms, a rich blend of two melted…"
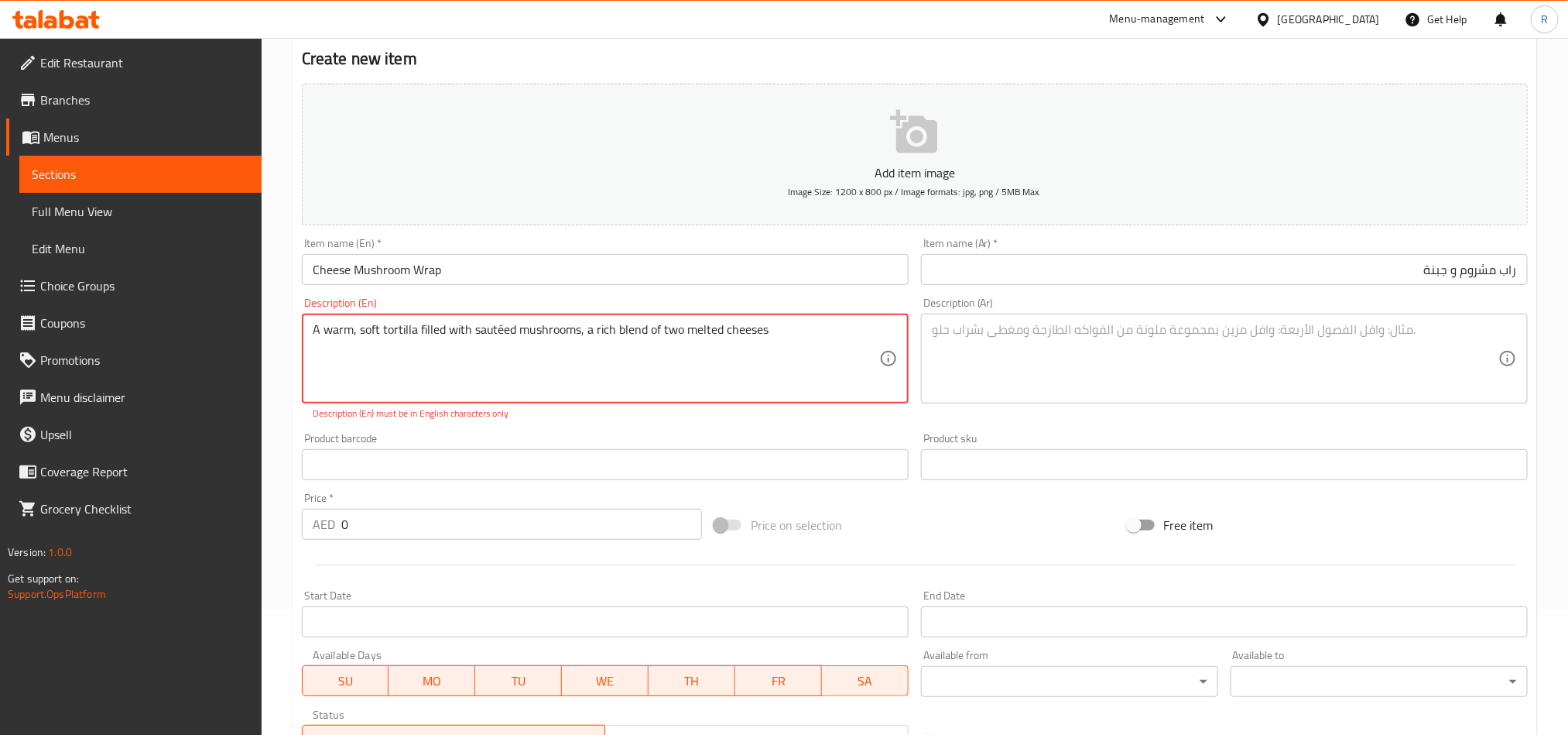
click at [500, 331] on textarea "A warm, soft tortilla filled with sautéed mushrooms, a rich blend of two melted…" at bounding box center [596, 359] width 566 height 74
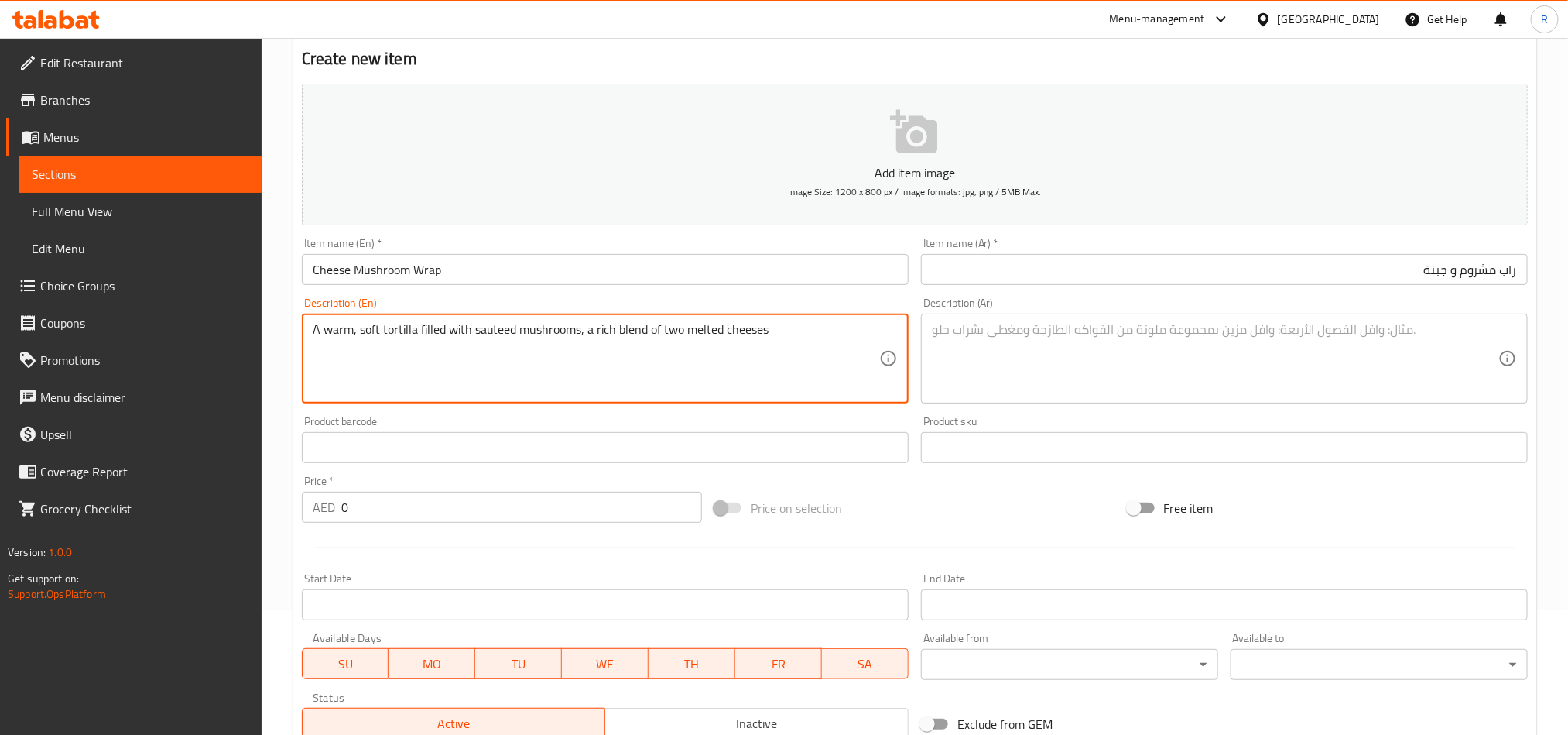
click at [574, 339] on textarea "A warm, soft tortilla filled with sauteed mushrooms, a rich blend of two melted…" at bounding box center [596, 359] width 566 height 74
type textarea "A warm, soft tortilla filled with sauteed mushrooms, a rich blend of two melted…"
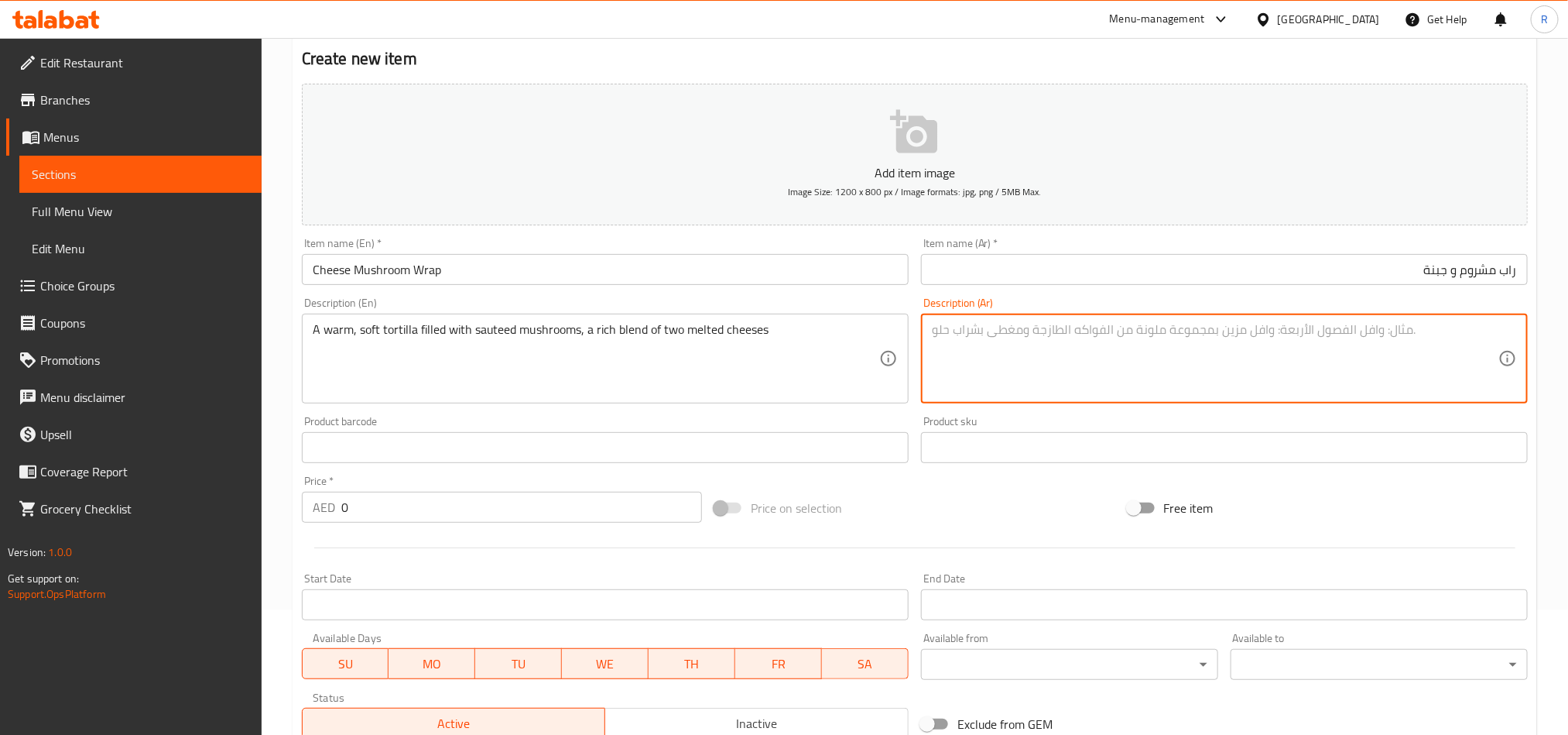
paste textarea "تورتيلا دافئة وناعمة محشوة بالفطر المقلي، ومزيج غني من نوعين من الجبن المذاب"
click at [1298, 333] on textarea "تورتيلا دافئة وناعمة محشوة بالفطر المقلي، ومزيج غني من نوعين من الجبن المذاب" at bounding box center [1215, 359] width 566 height 74
type textarea "تورتيلا دافئة وناعمة محشوة بالفطر سوتيه، ومزيج غني من نوعين من الجبن المذاب"
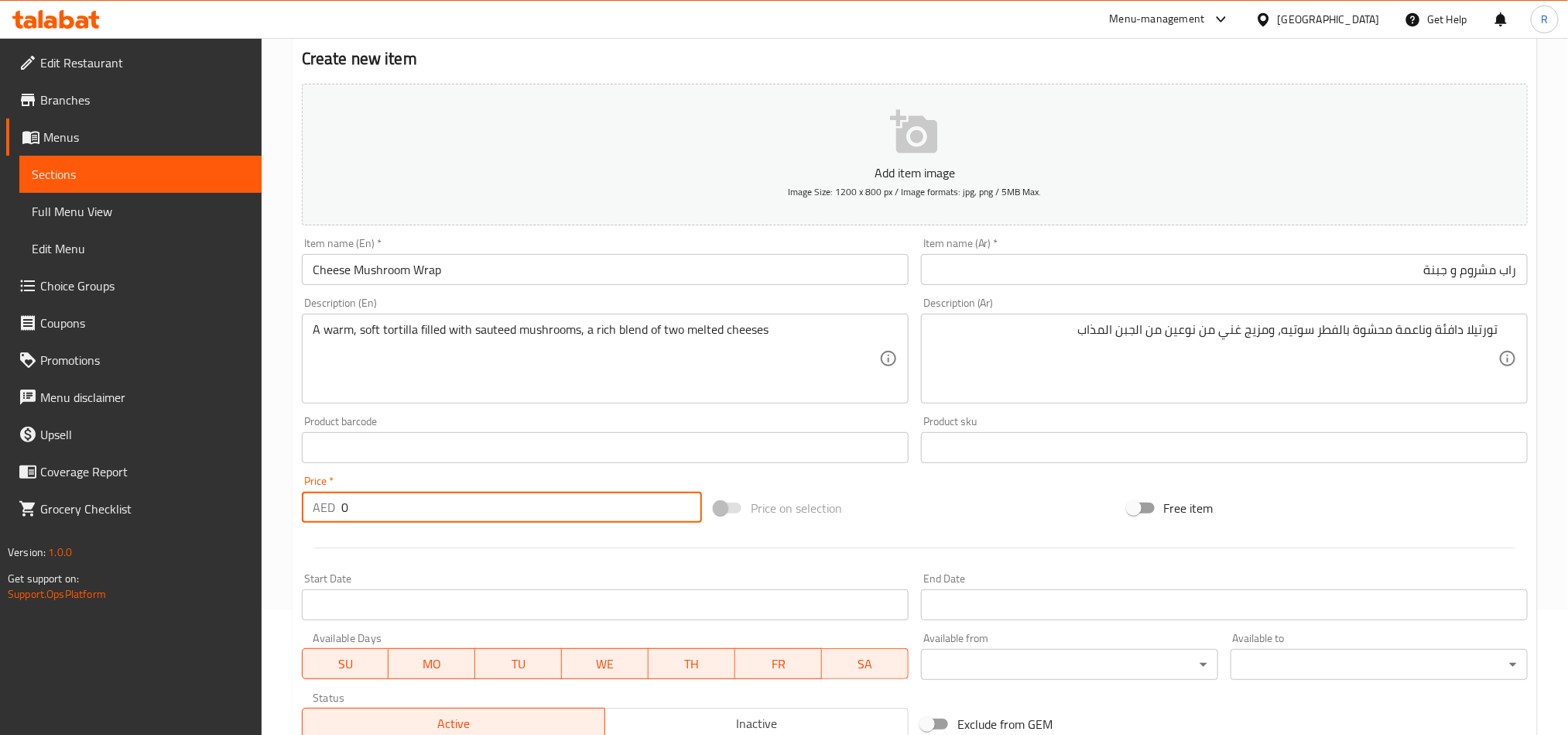
drag, startPoint x: 337, startPoint y: 513, endPoint x: 360, endPoint y: 512, distance: 23.0
click at [360, 512] on div "AED 0 Price *" at bounding box center [502, 507] width 400 height 31
paste input "35"
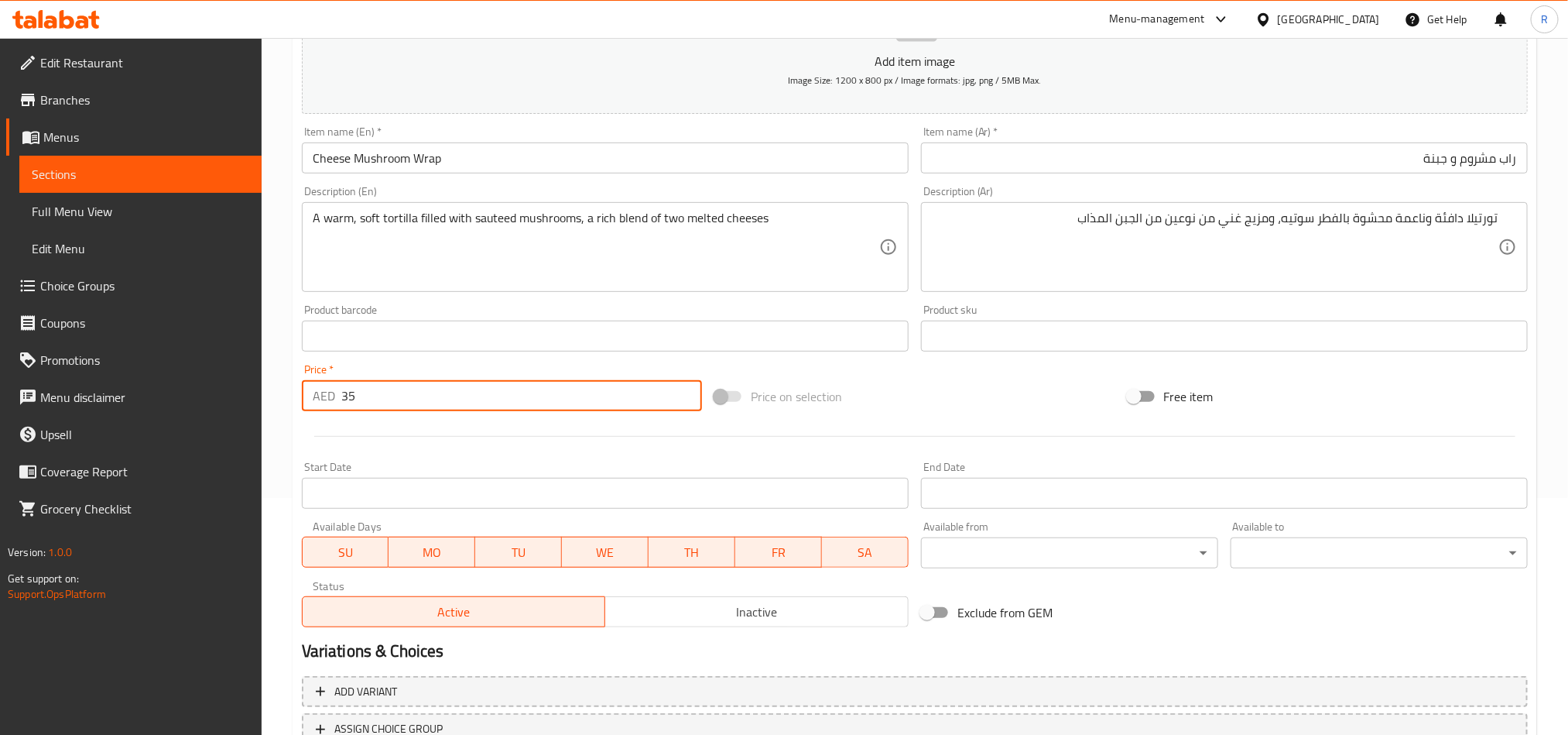
scroll to position [358, 0]
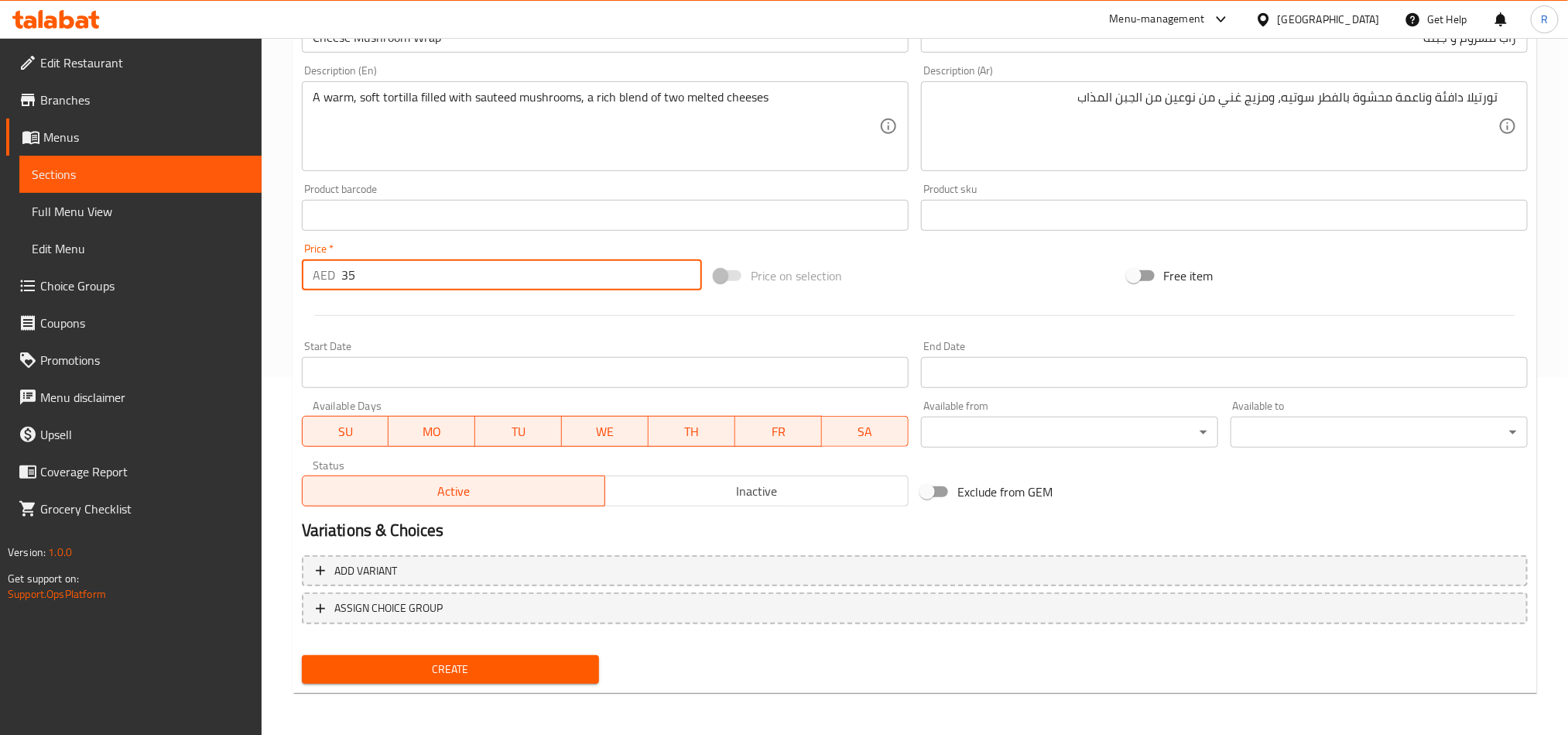
type input "35"
click at [412, 669] on span "Create" at bounding box center [450, 669] width 272 height 20
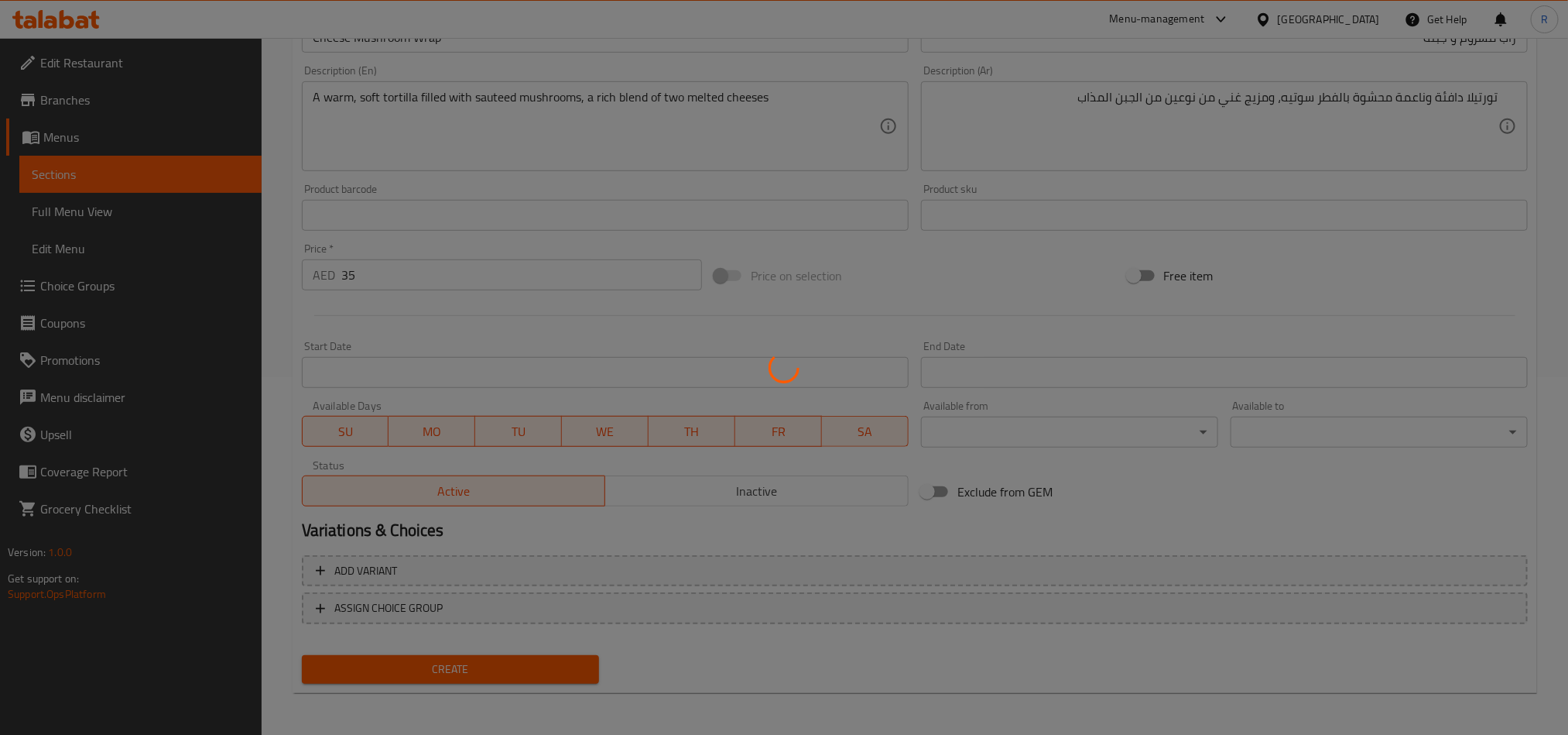
type input "0"
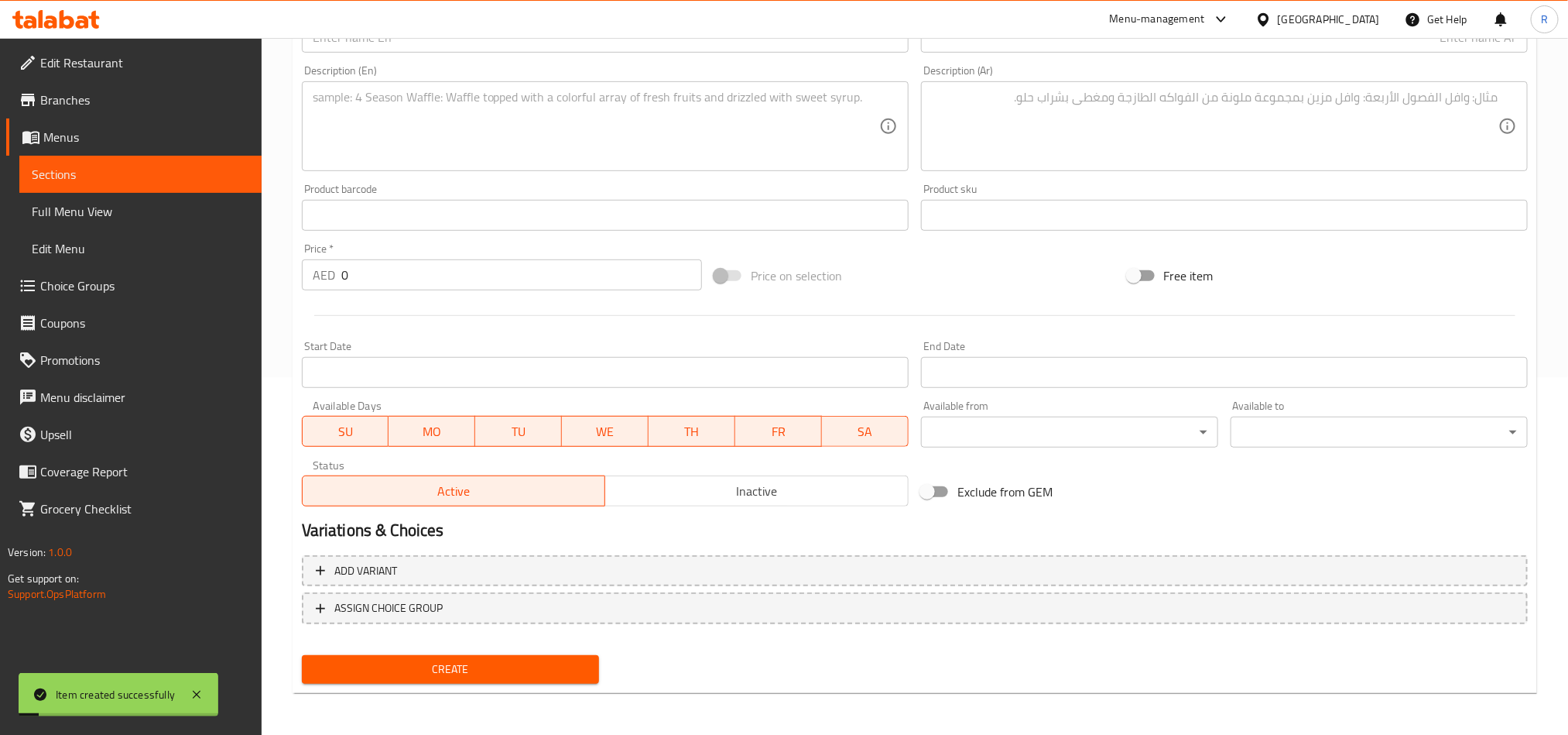
scroll to position [125, 0]
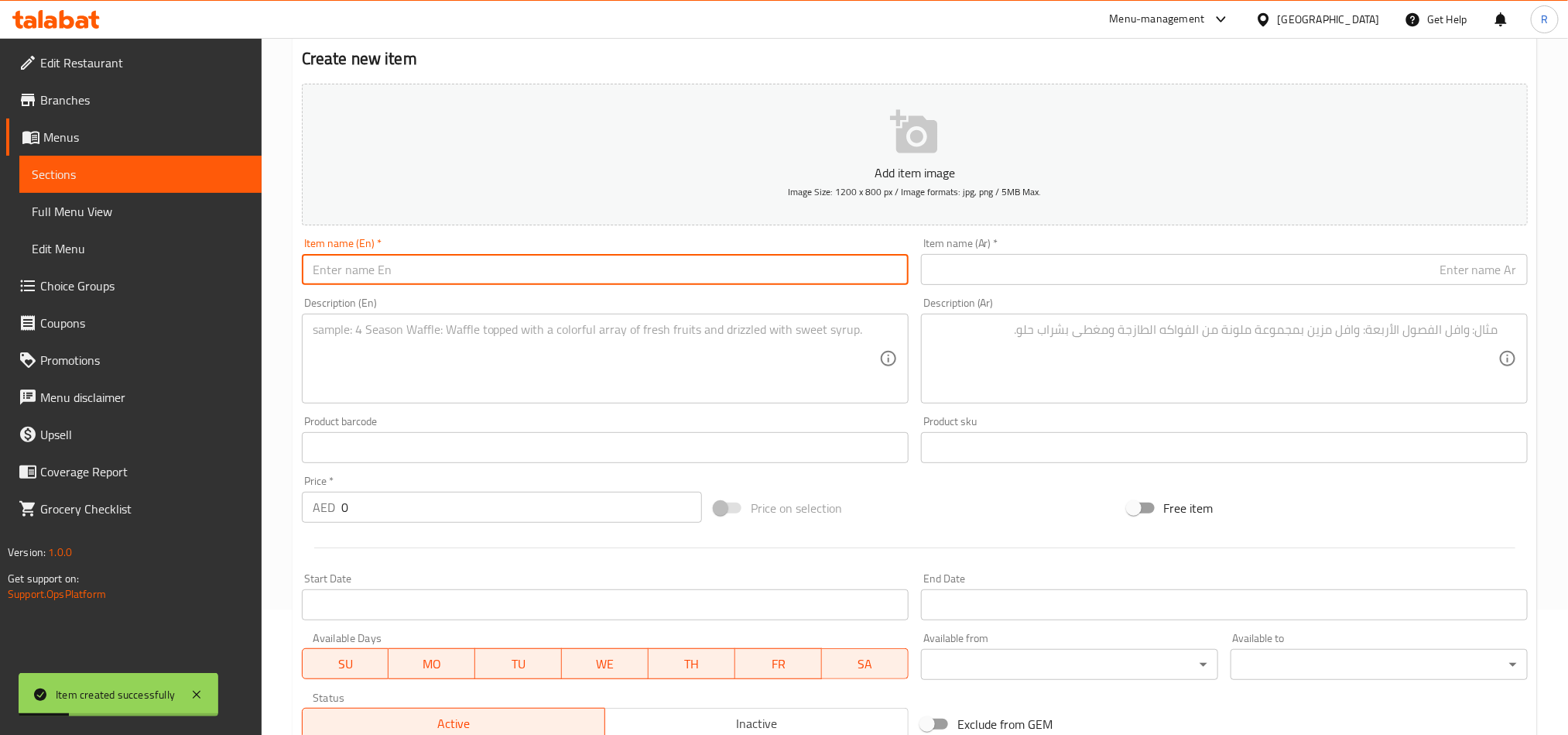
paste input "Sweet Chilli Chicken Wrap"
type input "Sweet Chilli Chicken Wrap"
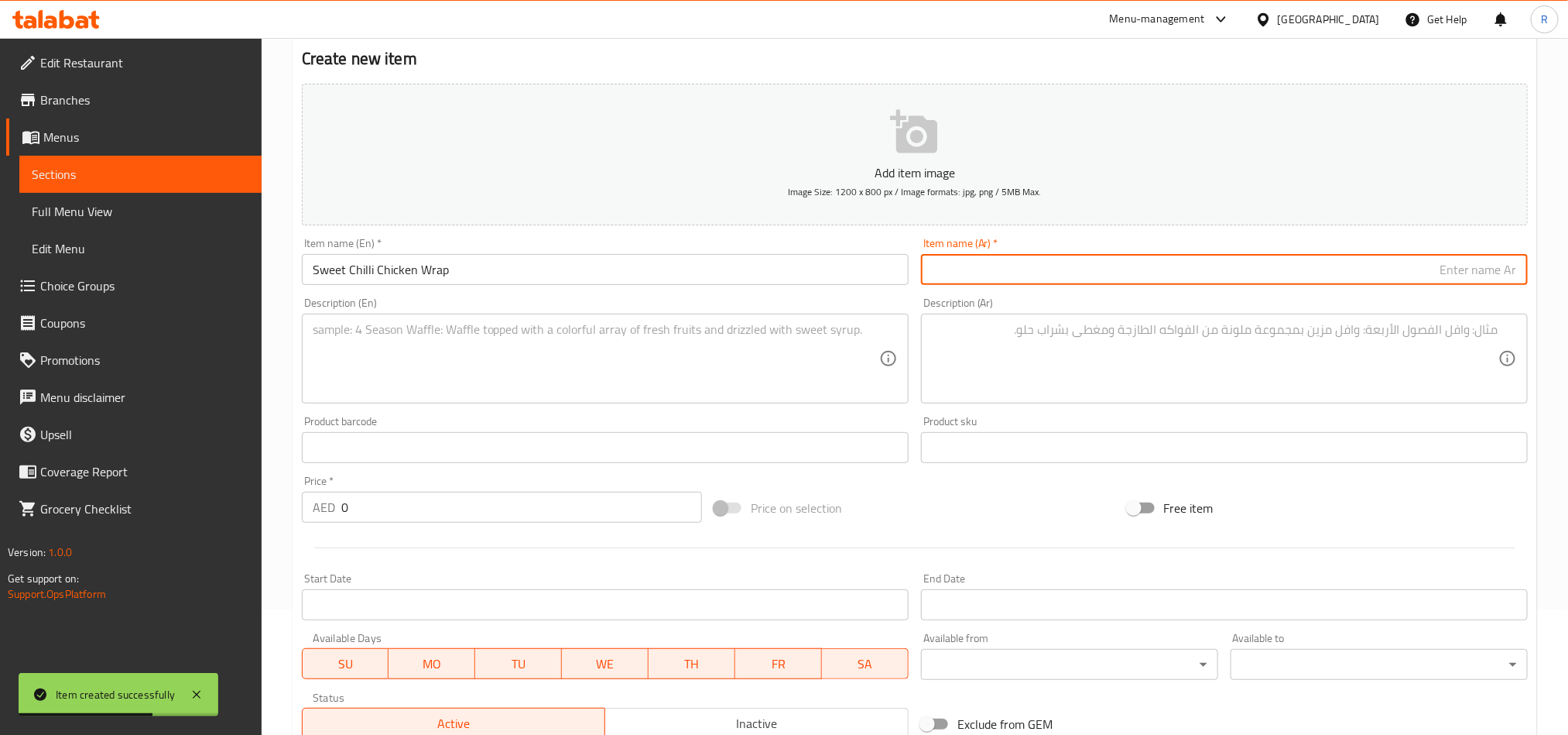
paste input "لفائف دجاج بالفلفل الحلو الحار"
click at [1508, 272] on input "لفائف دجاج بالفلفل الحلو الحار" at bounding box center [1224, 270] width 607 height 31
type input "راب دجاج بالفلفل الحلو الحار"
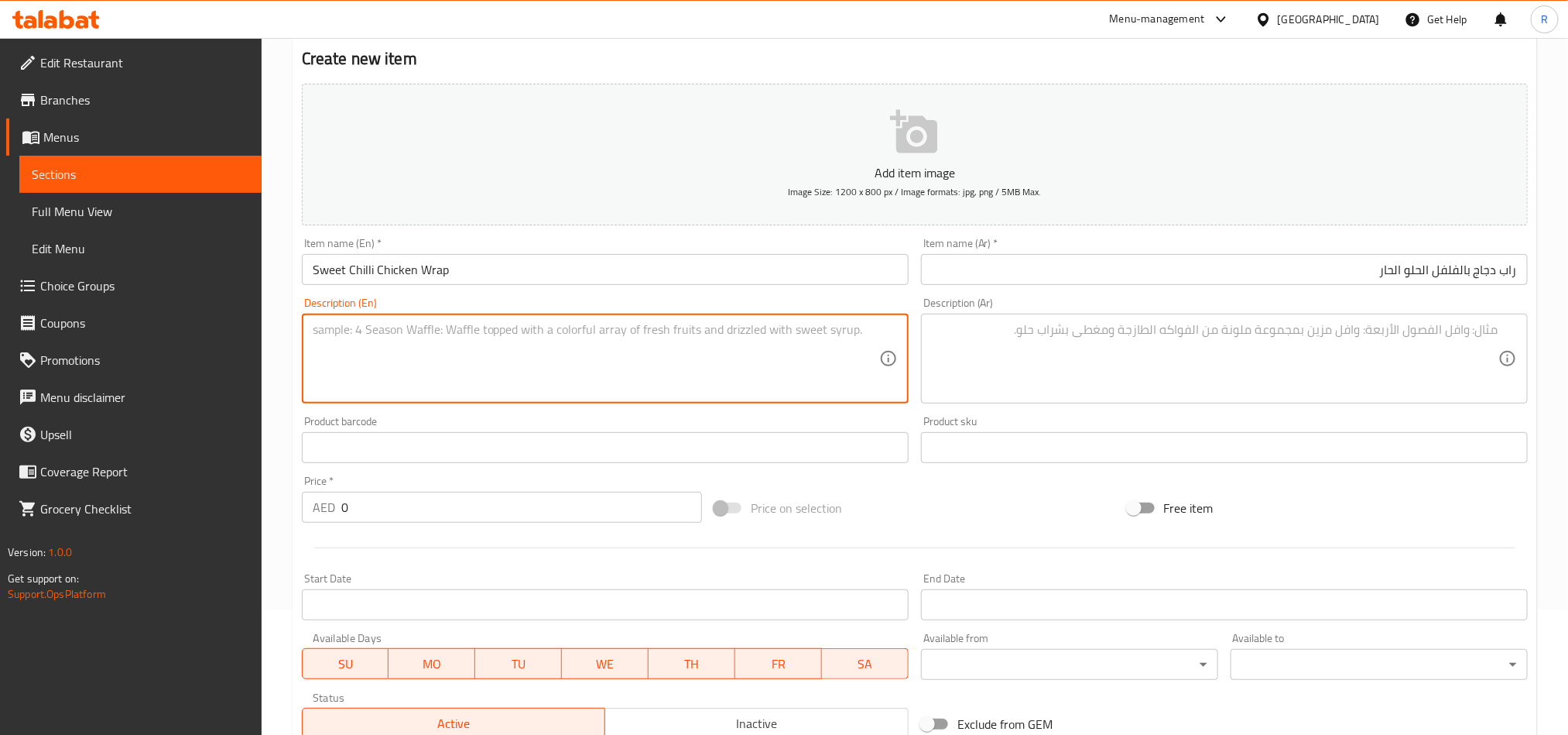
paste textarea "Soft tortilla stuffed with sweet chilli chicken, fresh lettuce, creamy Greek yo…"
type textarea "Soft tortilla stuffed with sweet chilli chicken, fresh lettuce, creamy Greek yo…"
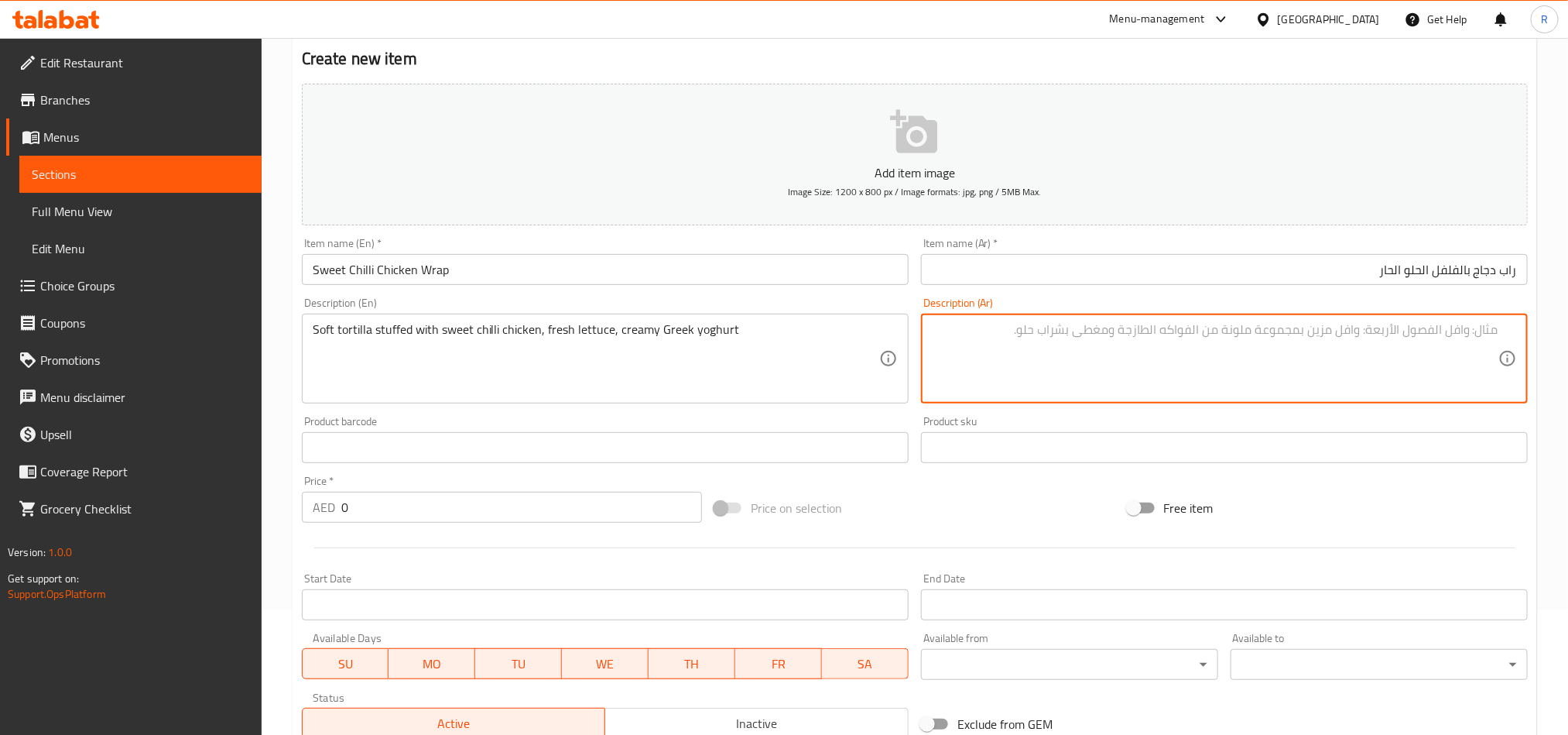
paste textarea "تورتيلا طرية محشوة بدجاج الفلفل الحلو، خس طازج، [PERSON_NAME]"
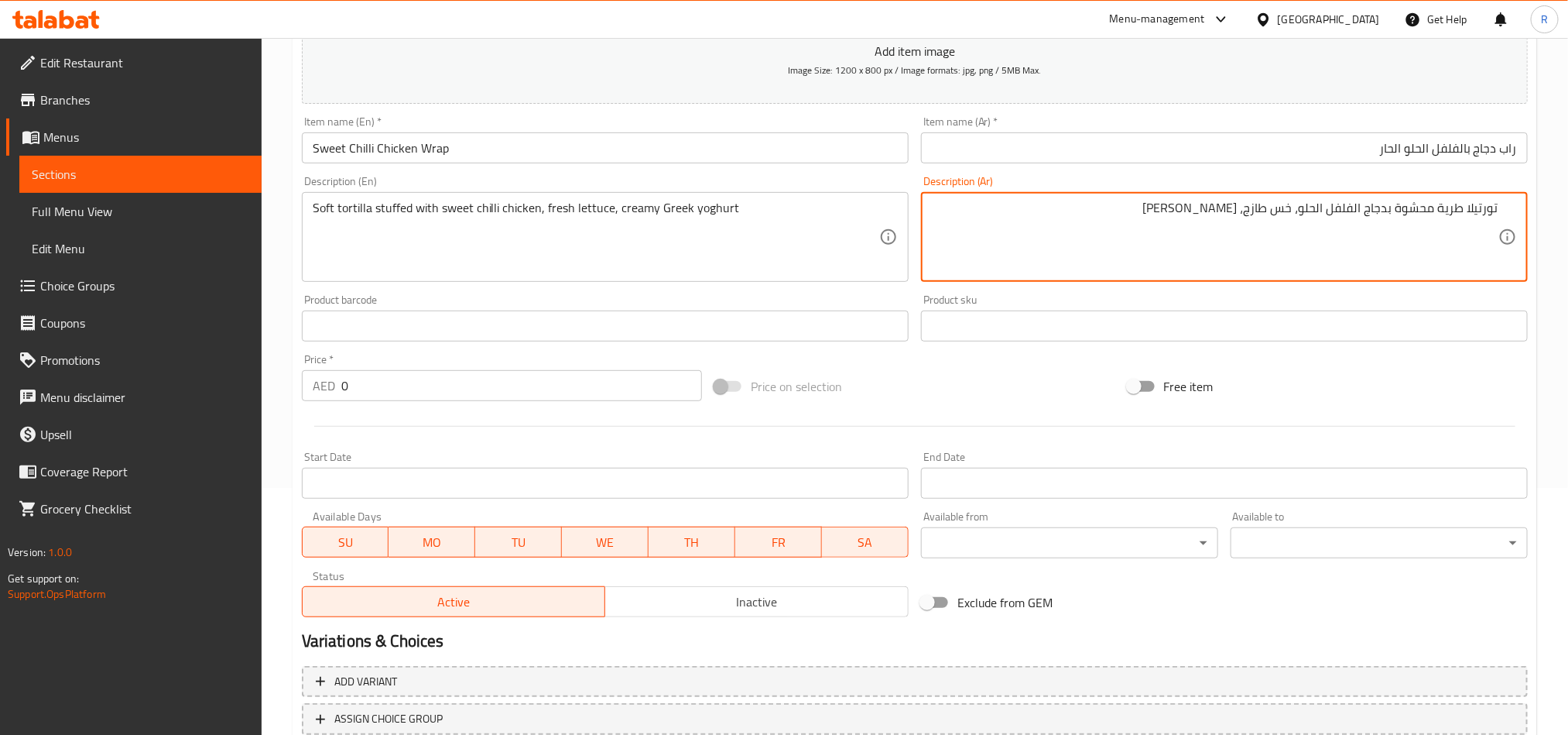
scroll to position [358, 0]
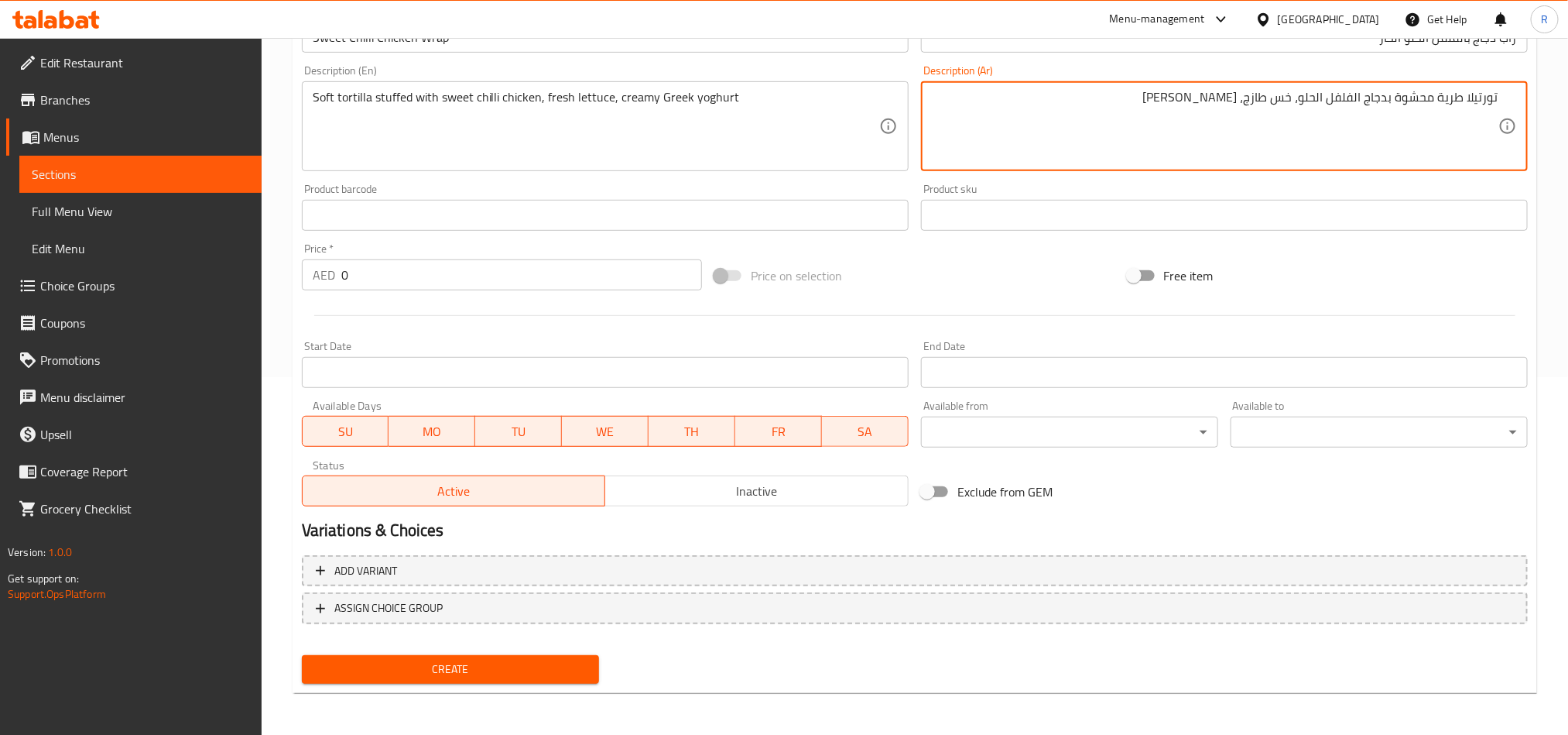
type textarea "تورتيلا طرية محشوة بدجاج الفلفل الحلو، خس طازج، [PERSON_NAME]"
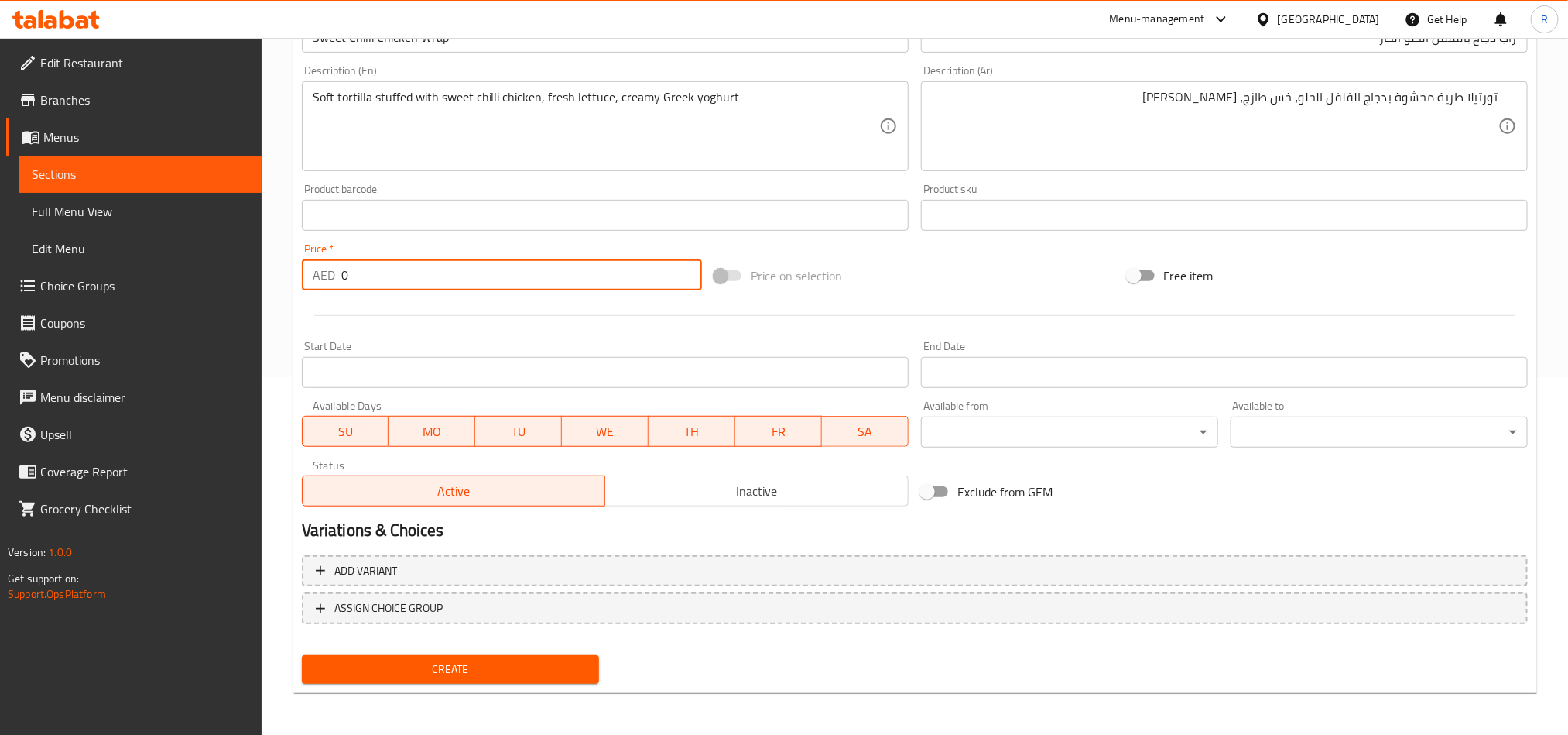
drag, startPoint x: 342, startPoint y: 280, endPoint x: 351, endPoint y: 277, distance: 9.5
click at [351, 277] on input "0" at bounding box center [522, 275] width 360 height 31
paste input "36"
type input "36"
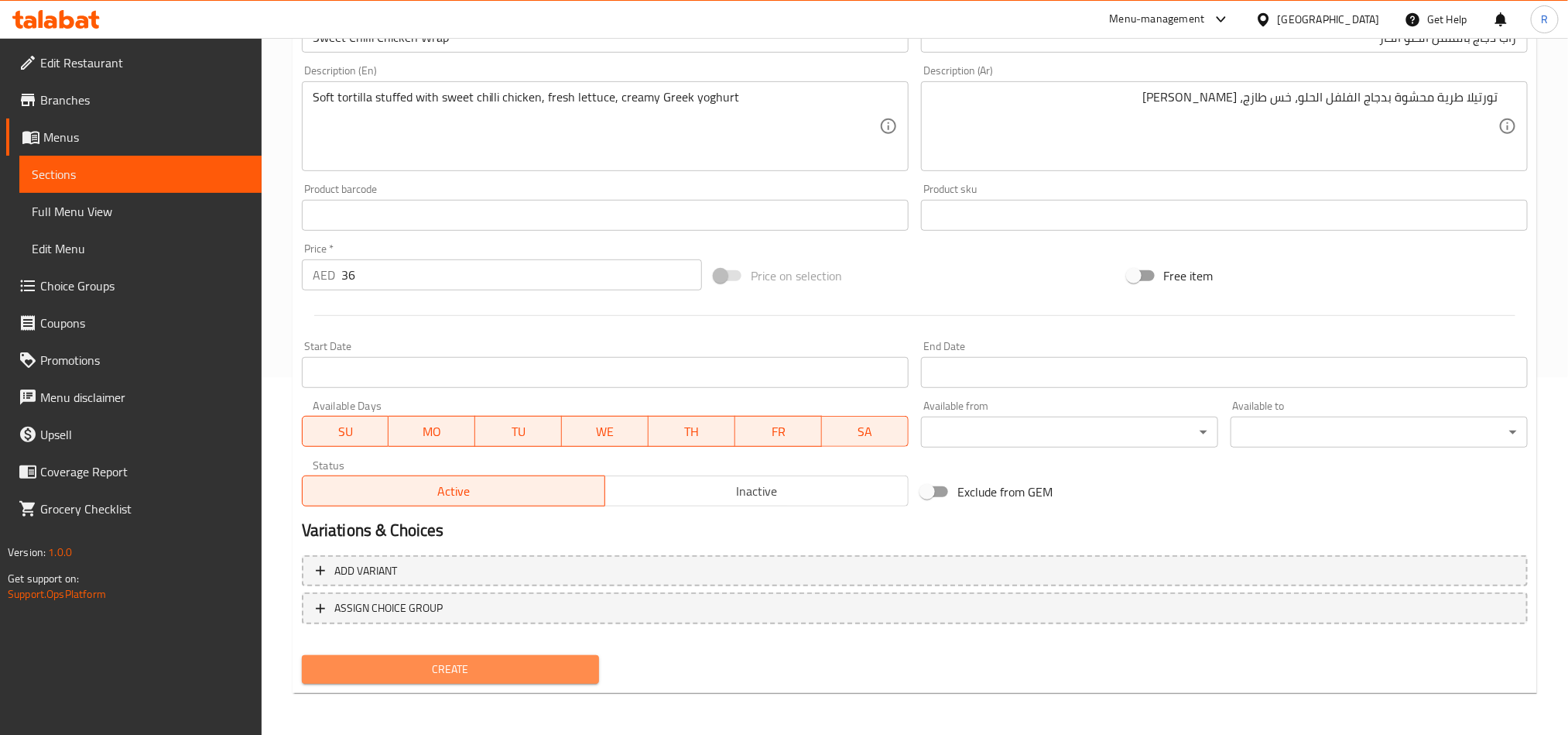
click at [498, 659] on span "Create" at bounding box center [450, 669] width 272 height 20
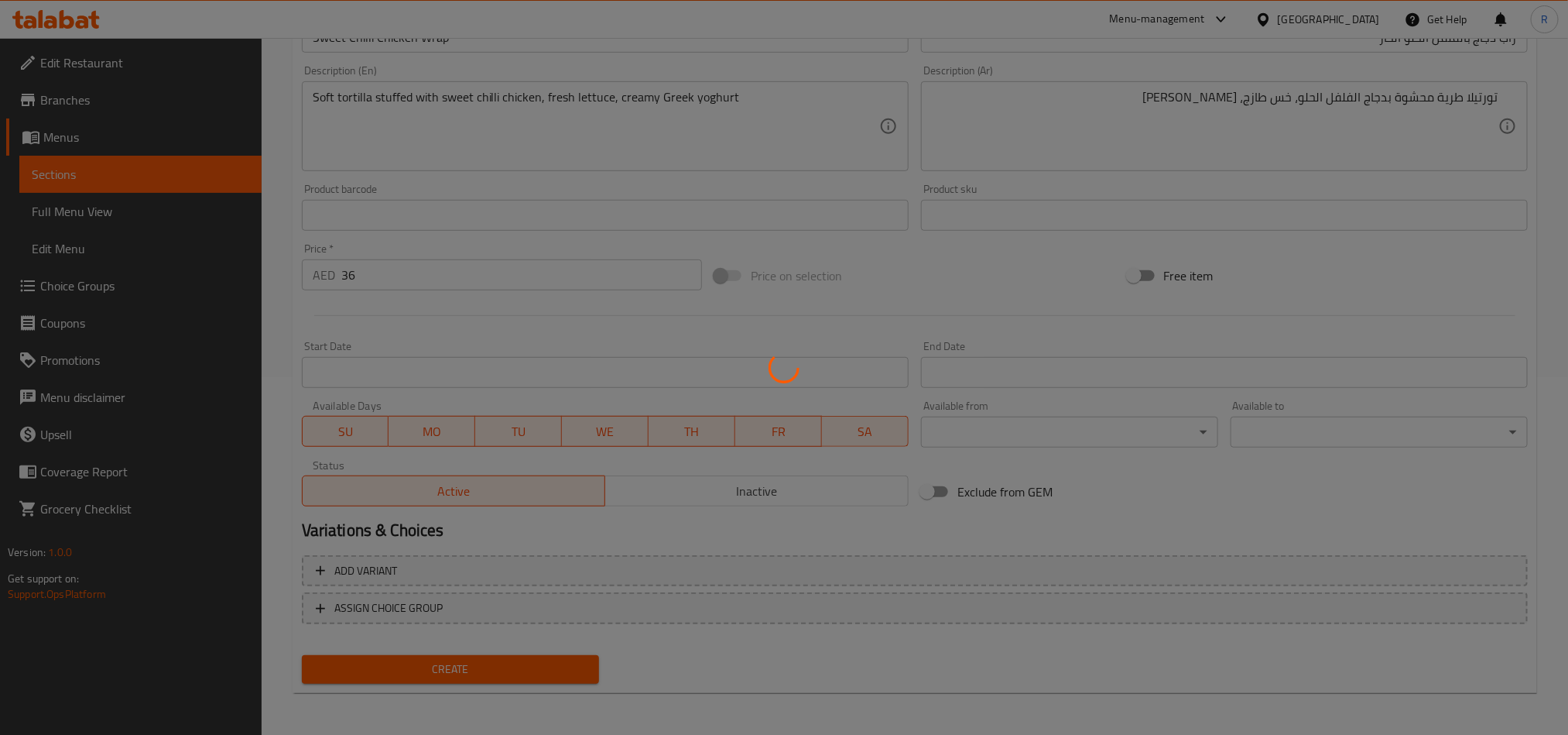
type input "0"
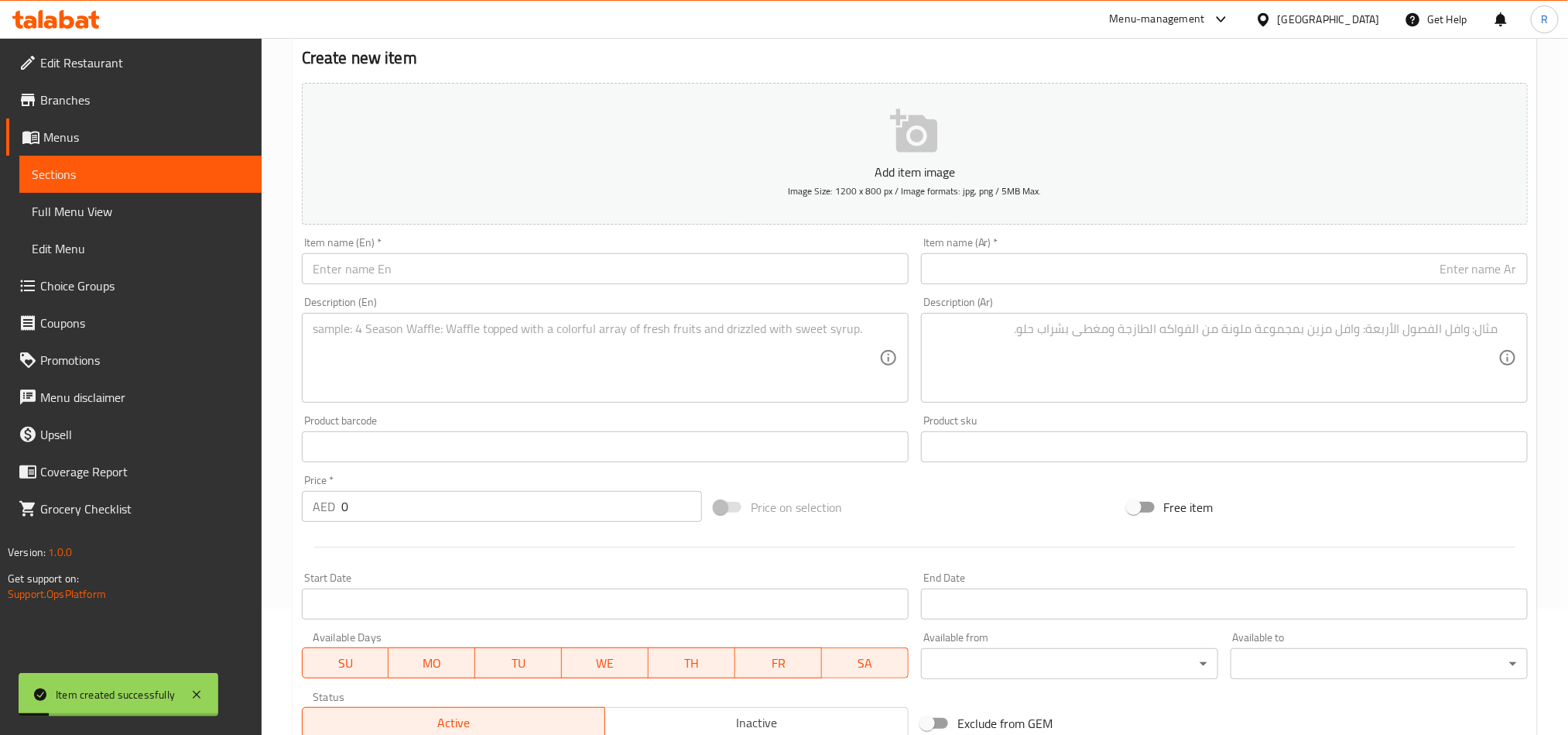
scroll to position [125, 0]
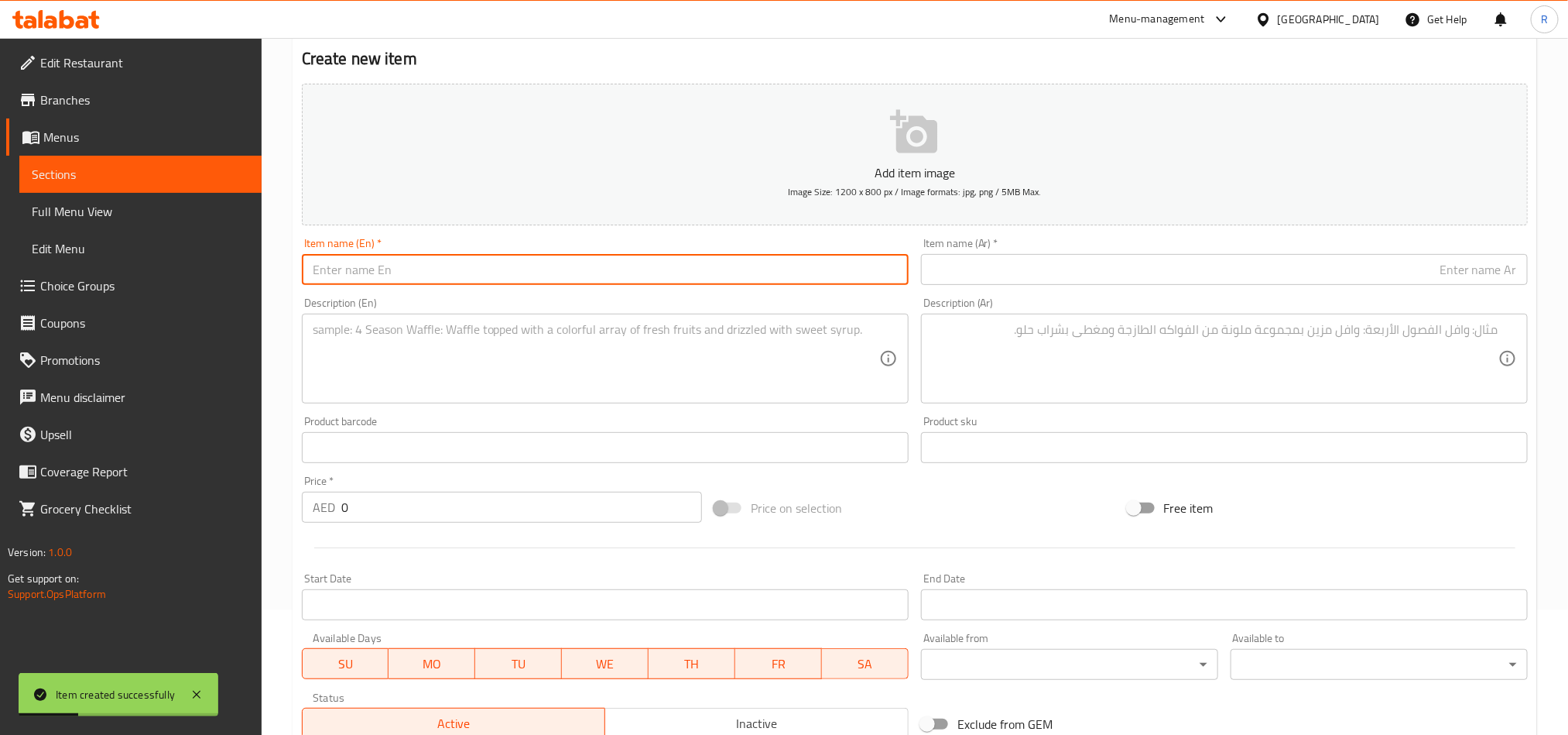
paste input "Tandoori Chicken Wrap"
type input "Tandoori Chicken Wrap"
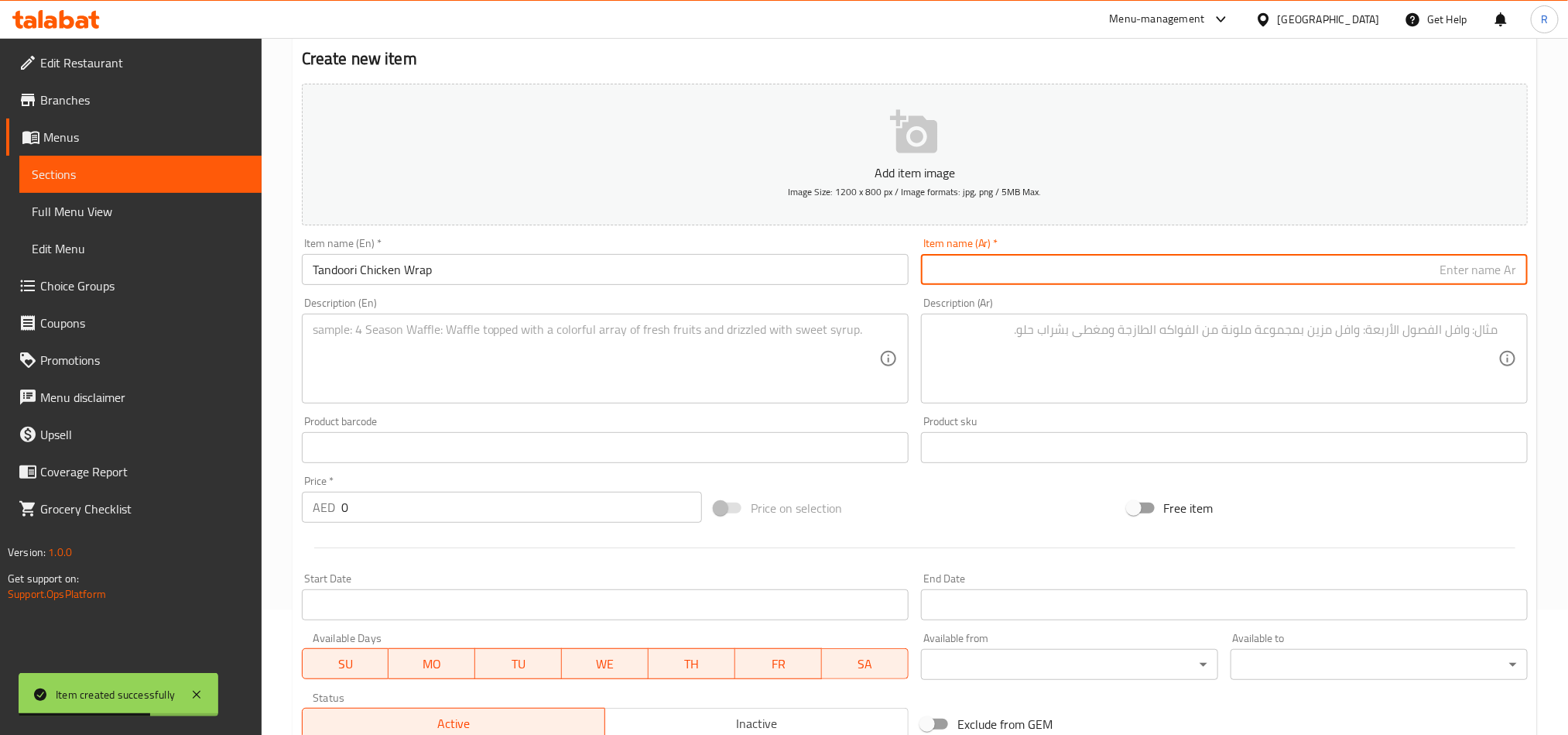
paste input "لفائف دجاج تندوري"
click at [1512, 276] on input "لفائف دجاج تندوري" at bounding box center [1224, 270] width 607 height 31
type input "راب دجاج تندوري"
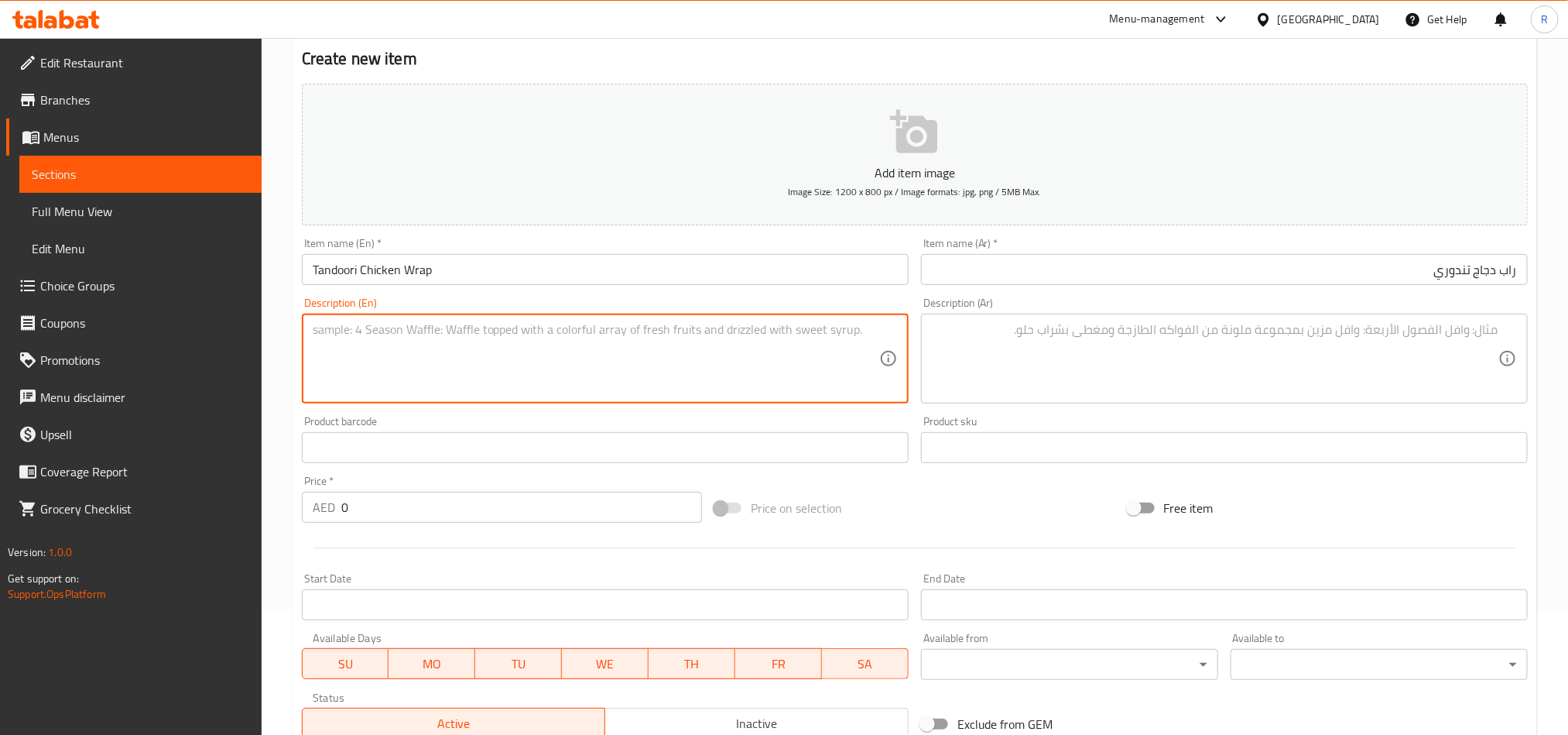
paste textarea "Soft tortilla filled with tender tandoori chicken, fresh veggies, and creamy gr…"
type textarea "Soft tortilla filled with tender tandoori chicken, fresh veggies, and creamy gr…"
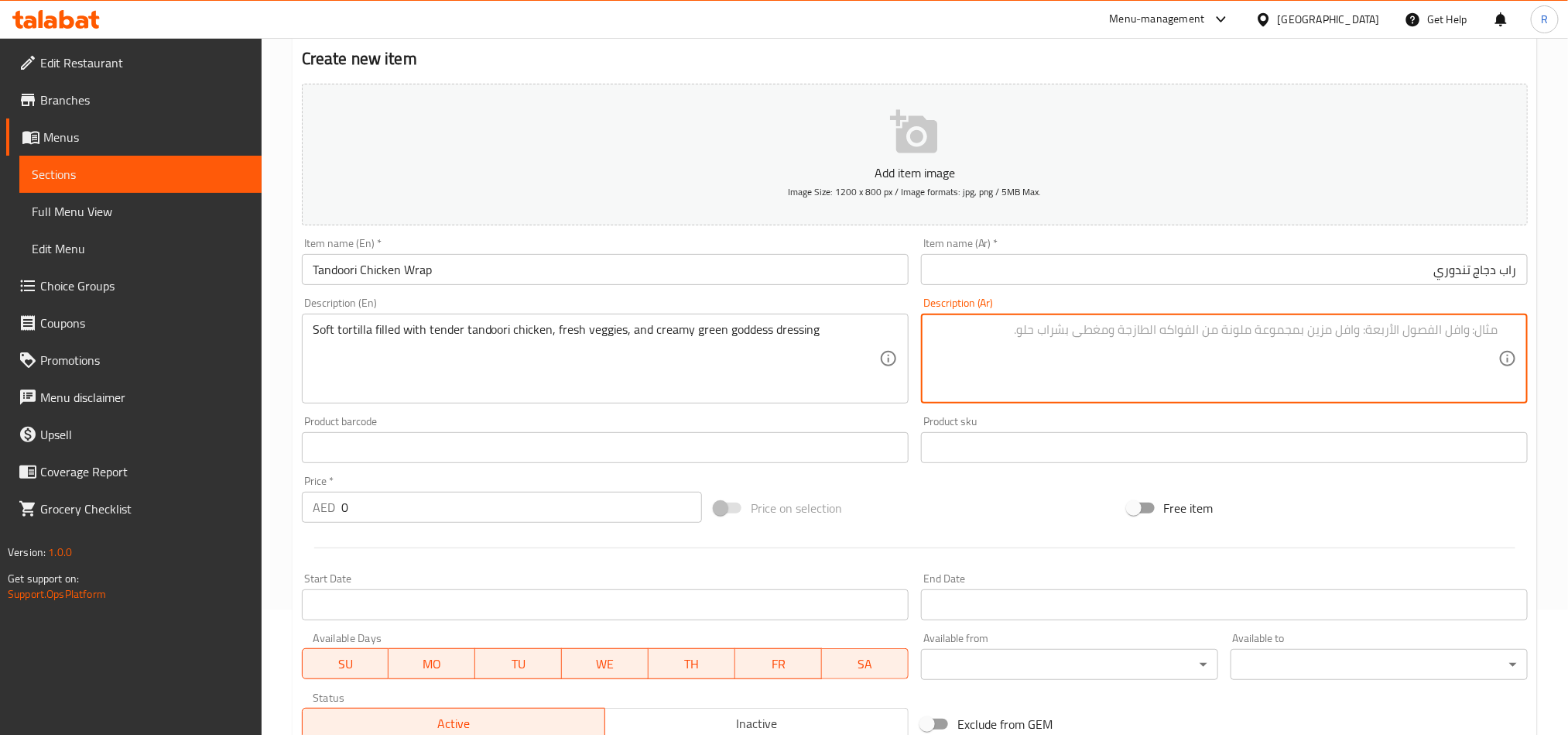
paste textarea "تورتيلا ناعمة محشوة بدجاج تندوري طري وخضراوات طازجة وصلصة كريمة خضراء"
type textarea "تورتيلا ناعمة محشوة بدجاج تندوري طري وخضراوات طازجة وصلصة كريمة خضراء"
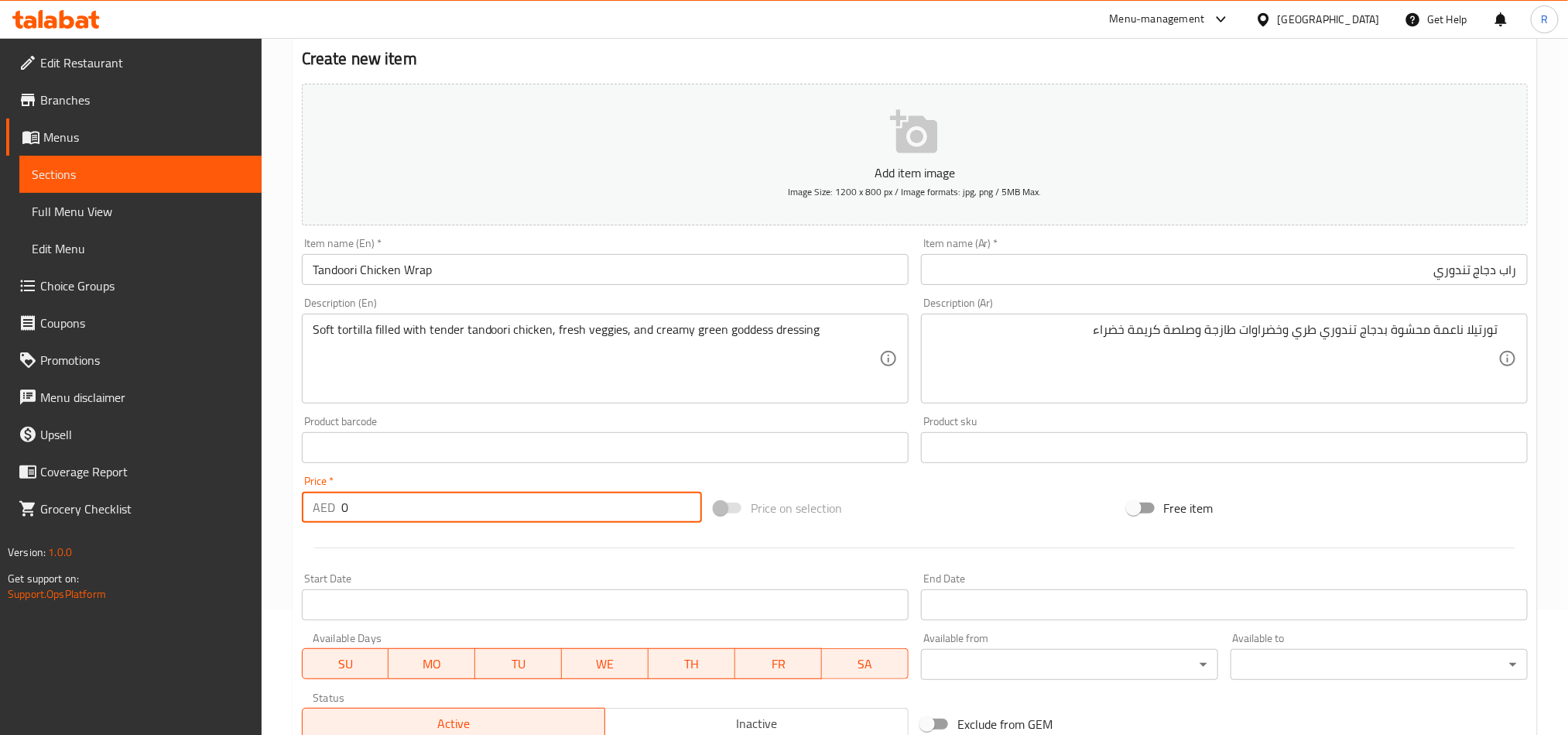
drag, startPoint x: 337, startPoint y: 509, endPoint x: 363, endPoint y: 505, distance: 26.3
click at [363, 505] on div "AED 0 Price *" at bounding box center [502, 507] width 400 height 31
paste input "36"
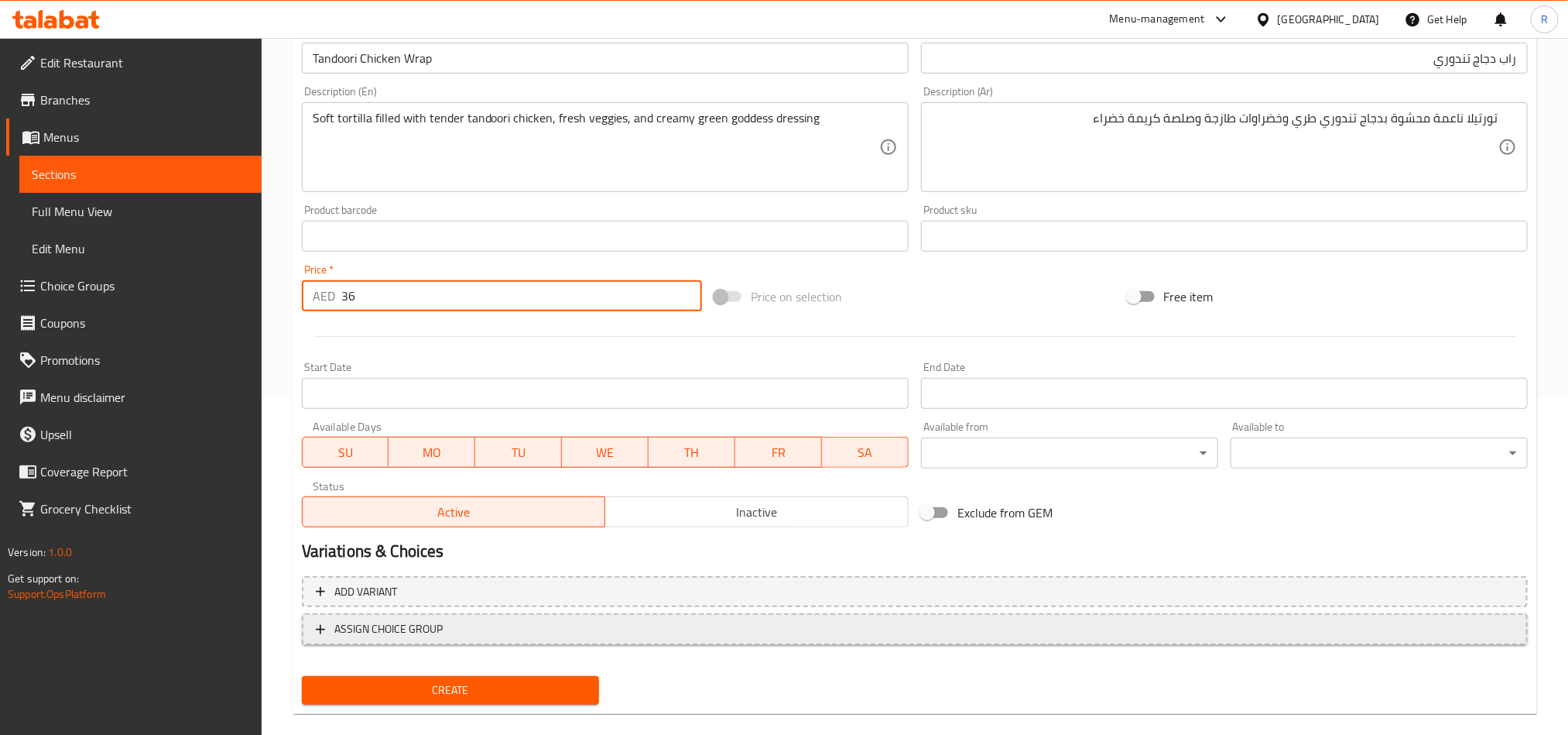
scroll to position [358, 0]
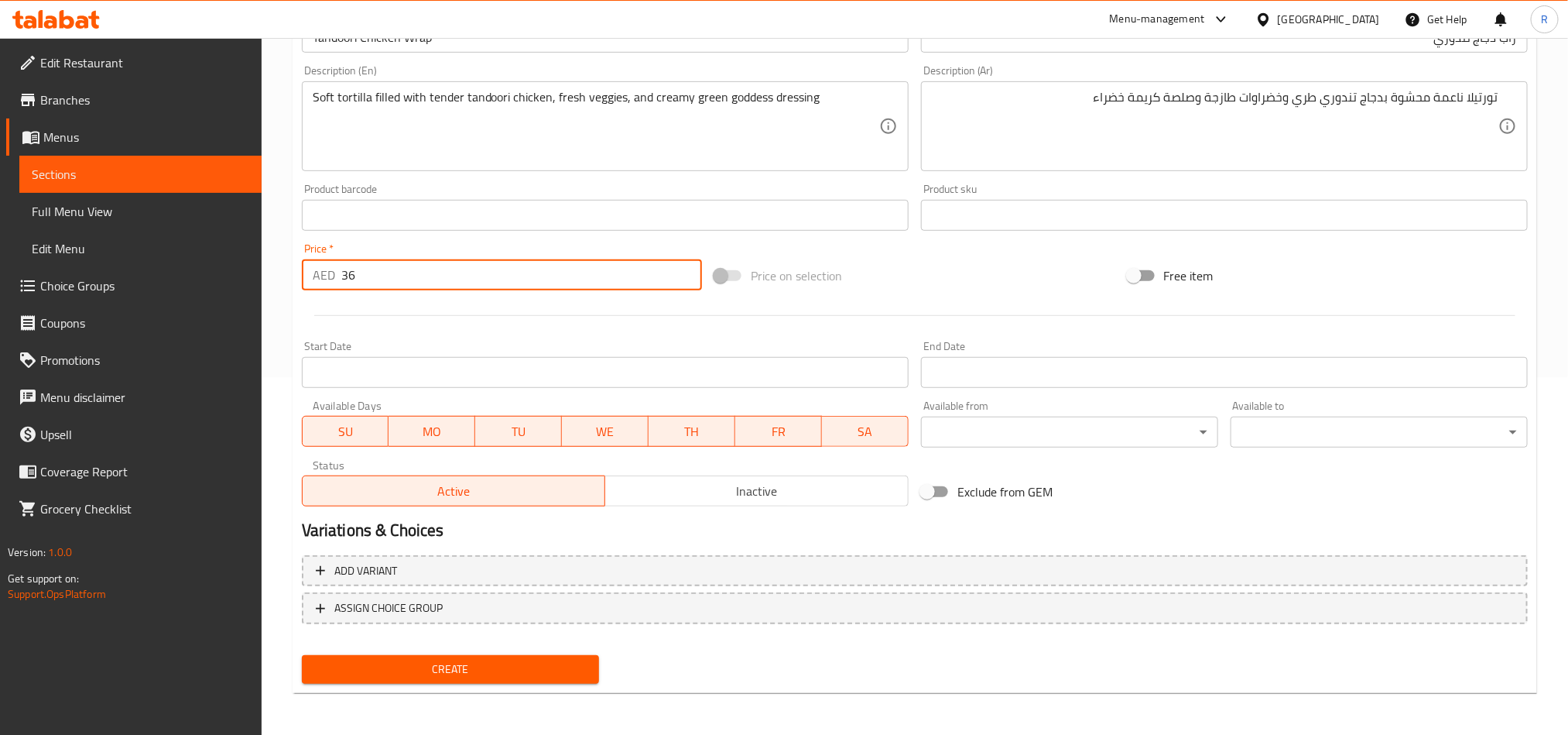
type input "36"
click at [524, 665] on span "Create" at bounding box center [450, 669] width 272 height 20
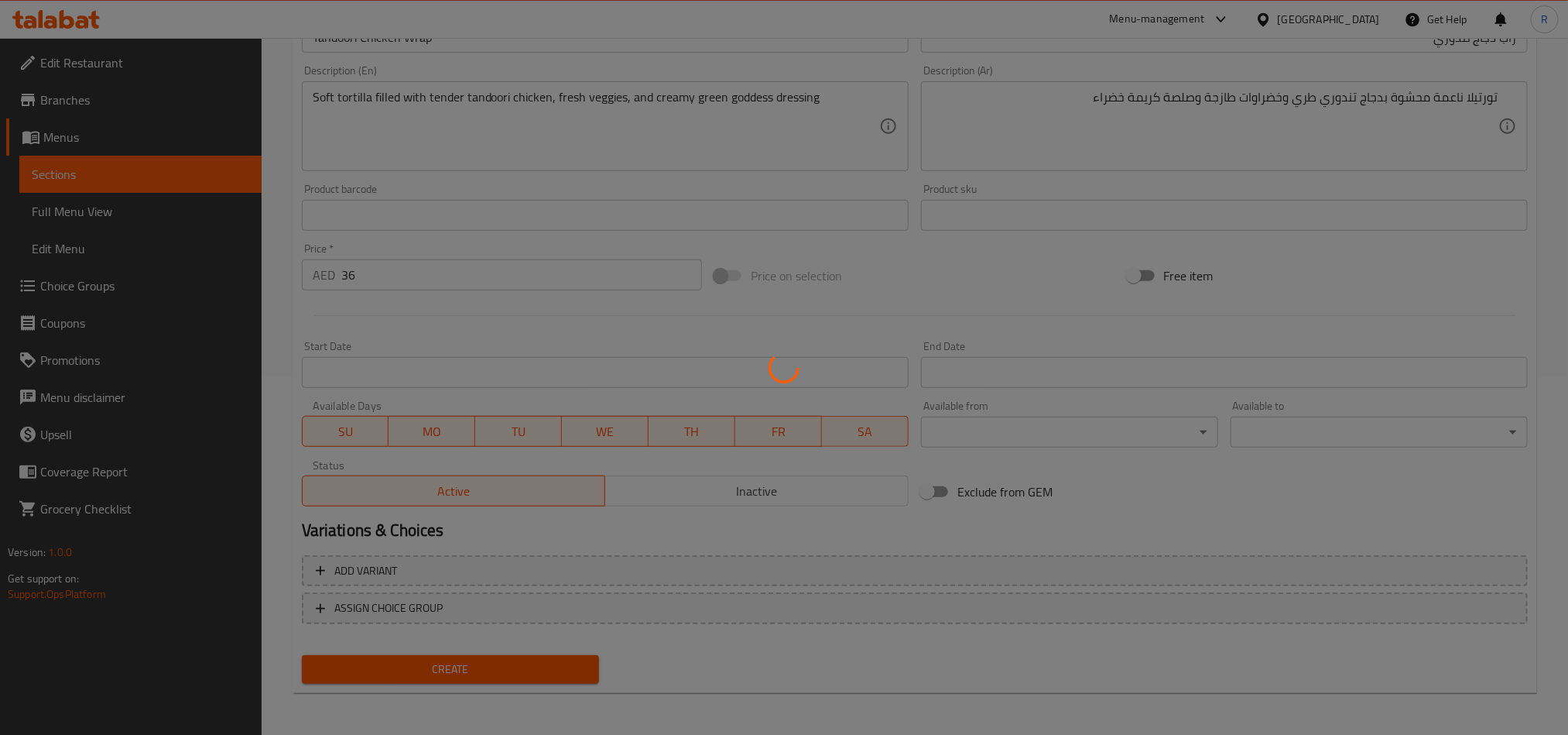
type input "0"
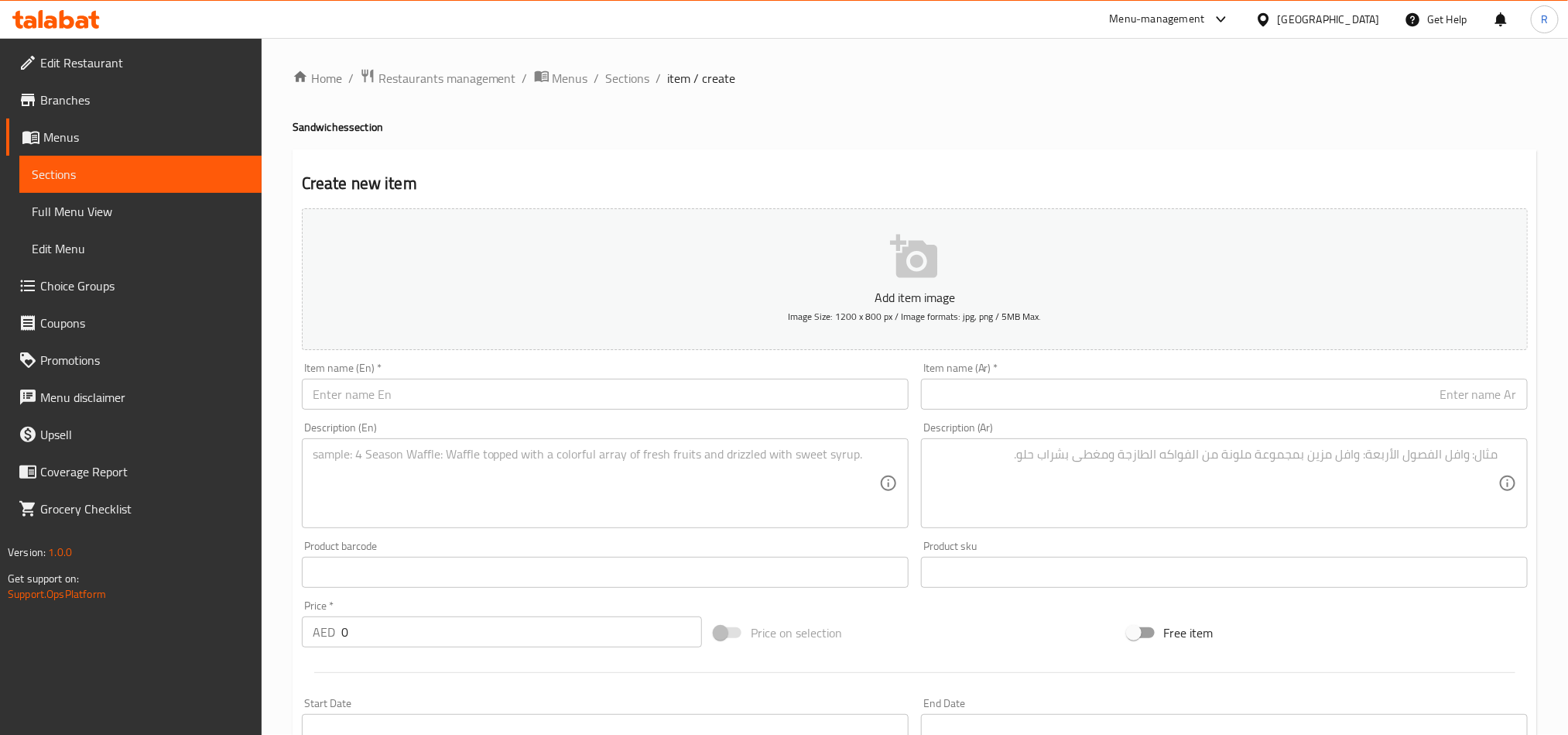
scroll to position [0, 0]
click at [625, 82] on span "Sections" at bounding box center [627, 79] width 44 height 19
